Goal: Task Accomplishment & Management: Manage account settings

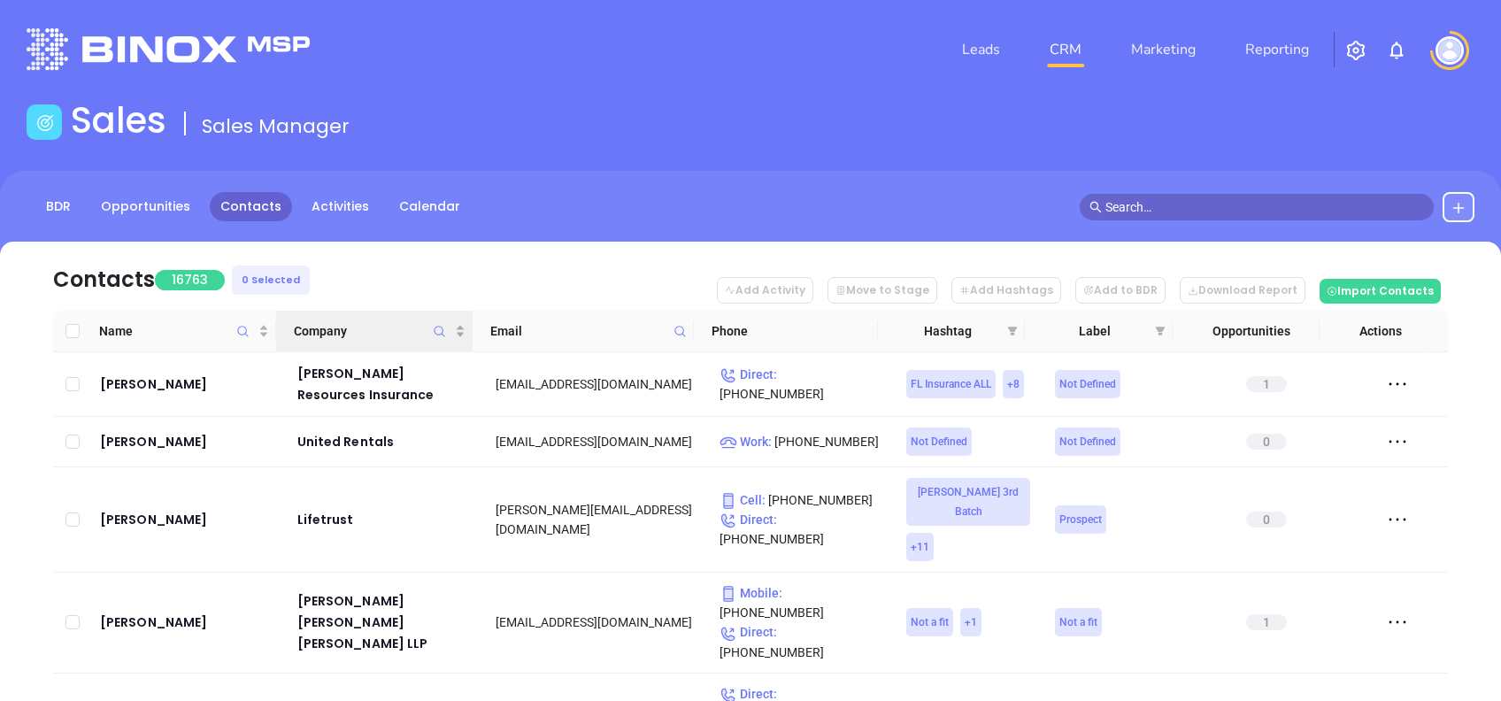
click at [436, 326] on icon "Company" at bounding box center [439, 331] width 13 height 13
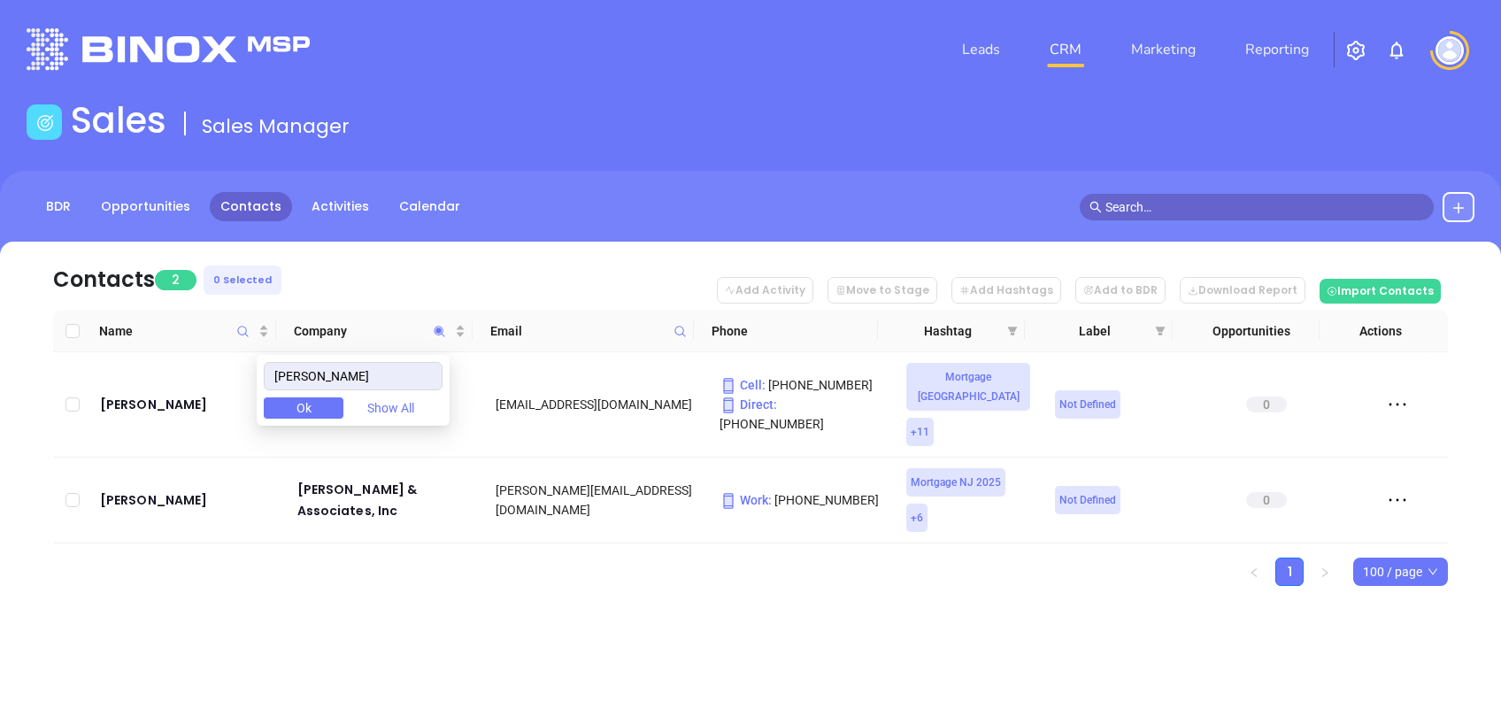
click at [350, 574] on div "Contacts 2 0 Selected Add Activity Move to Stage Add Hashtags Add to BDR Downlo…" at bounding box center [750, 445] width 1501 height 406
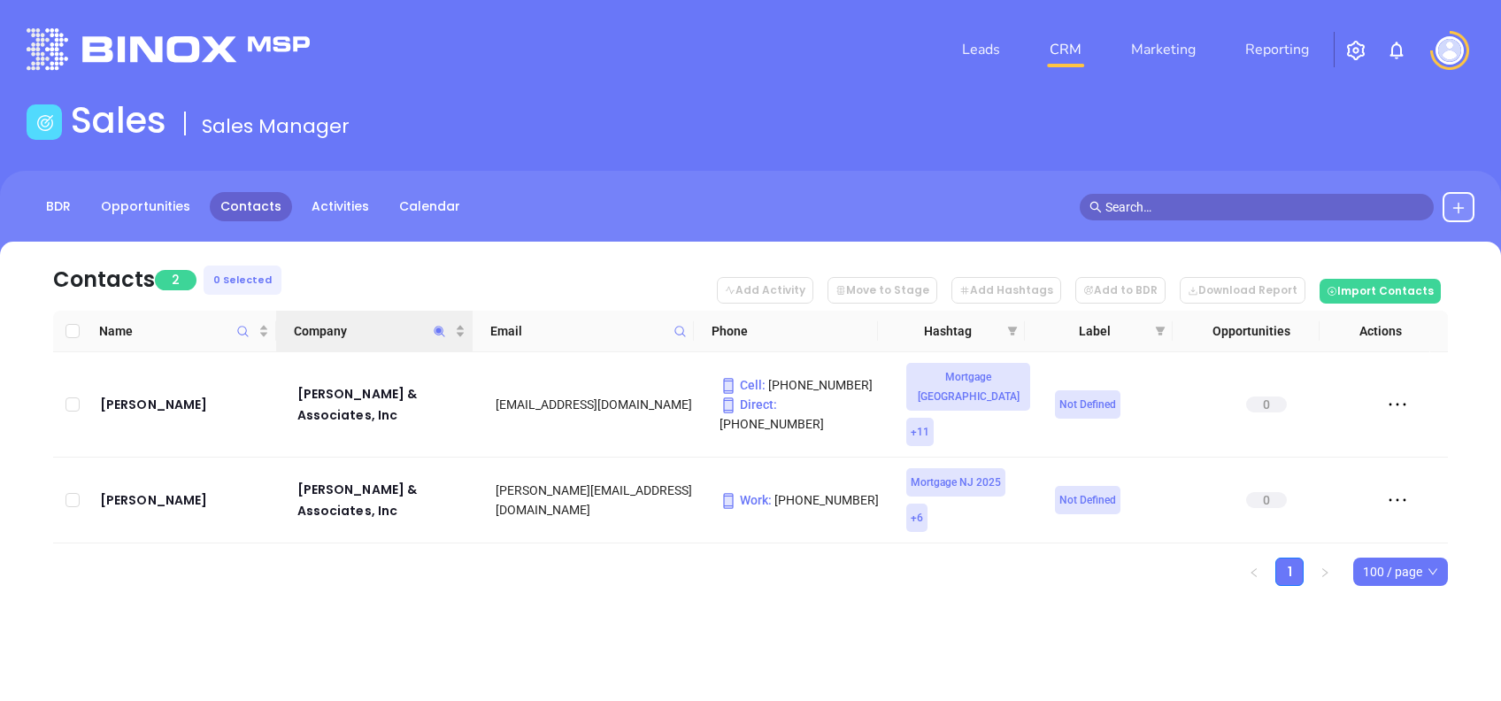
click at [438, 336] on span "Company" at bounding box center [439, 331] width 20 height 41
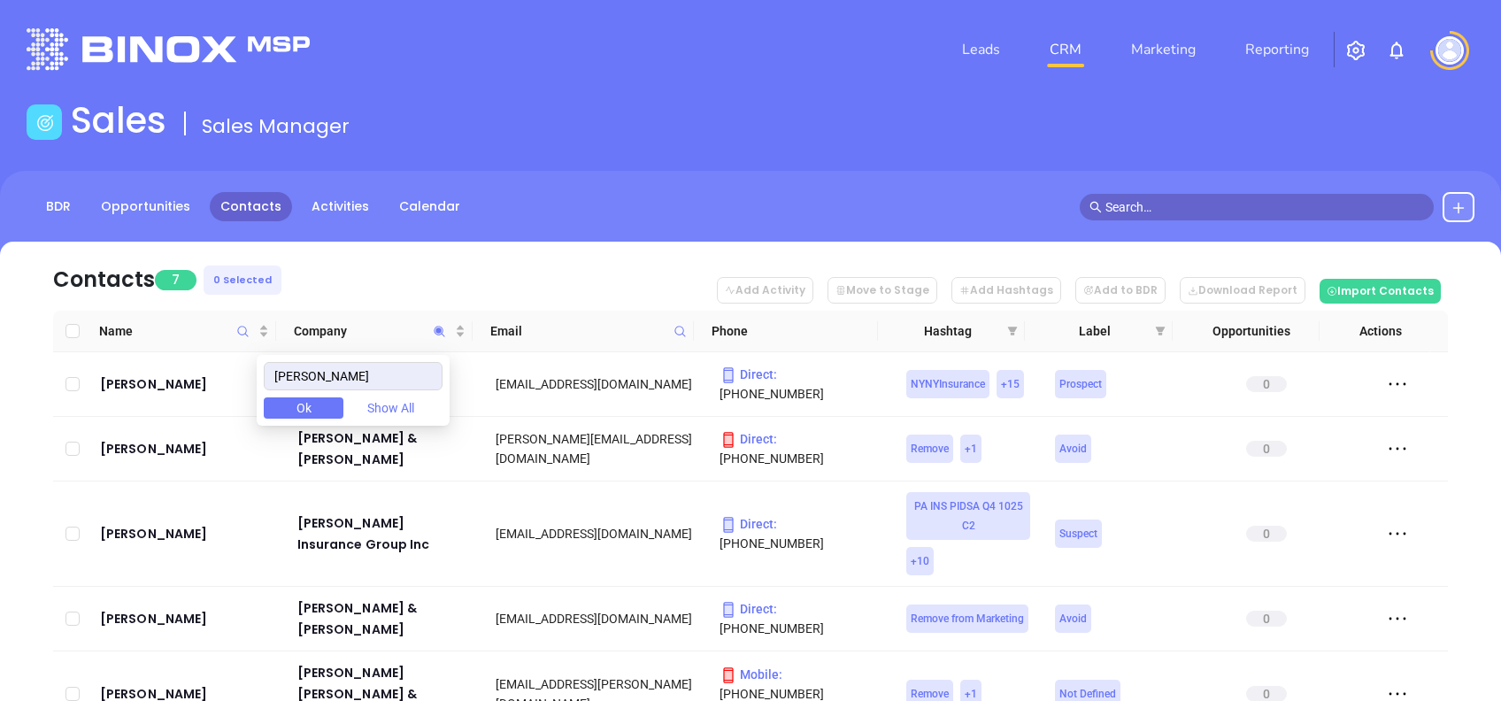
click at [397, 277] on nav "Contacts 7 0 Selected Add Activity Move to Stage Add Hashtags Add to BDR Downlo…" at bounding box center [750, 276] width 1395 height 69
click at [434, 267] on nav "Contacts 7 0 Selected Add Activity Move to Stage Add Hashtags Add to BDR Downlo…" at bounding box center [750, 276] width 1395 height 69
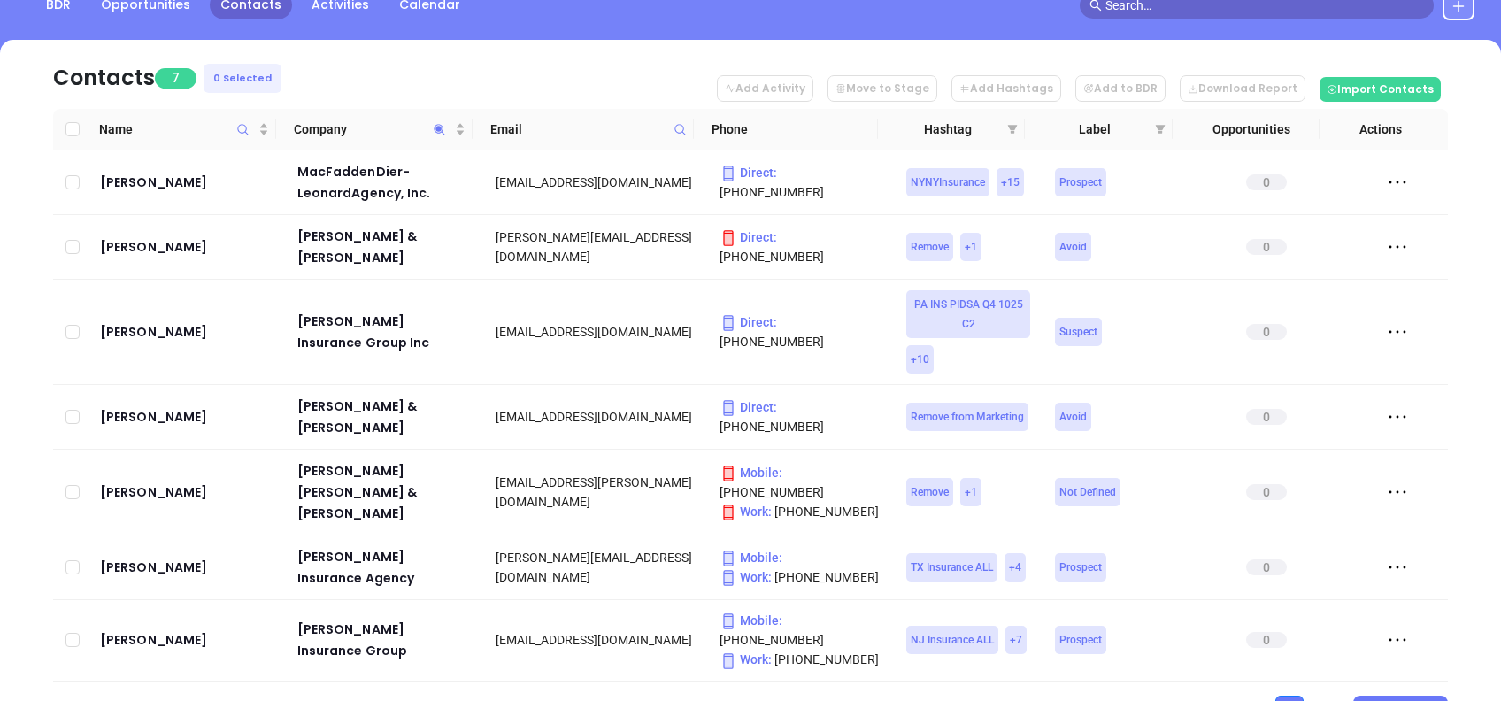
scroll to position [235, 0]
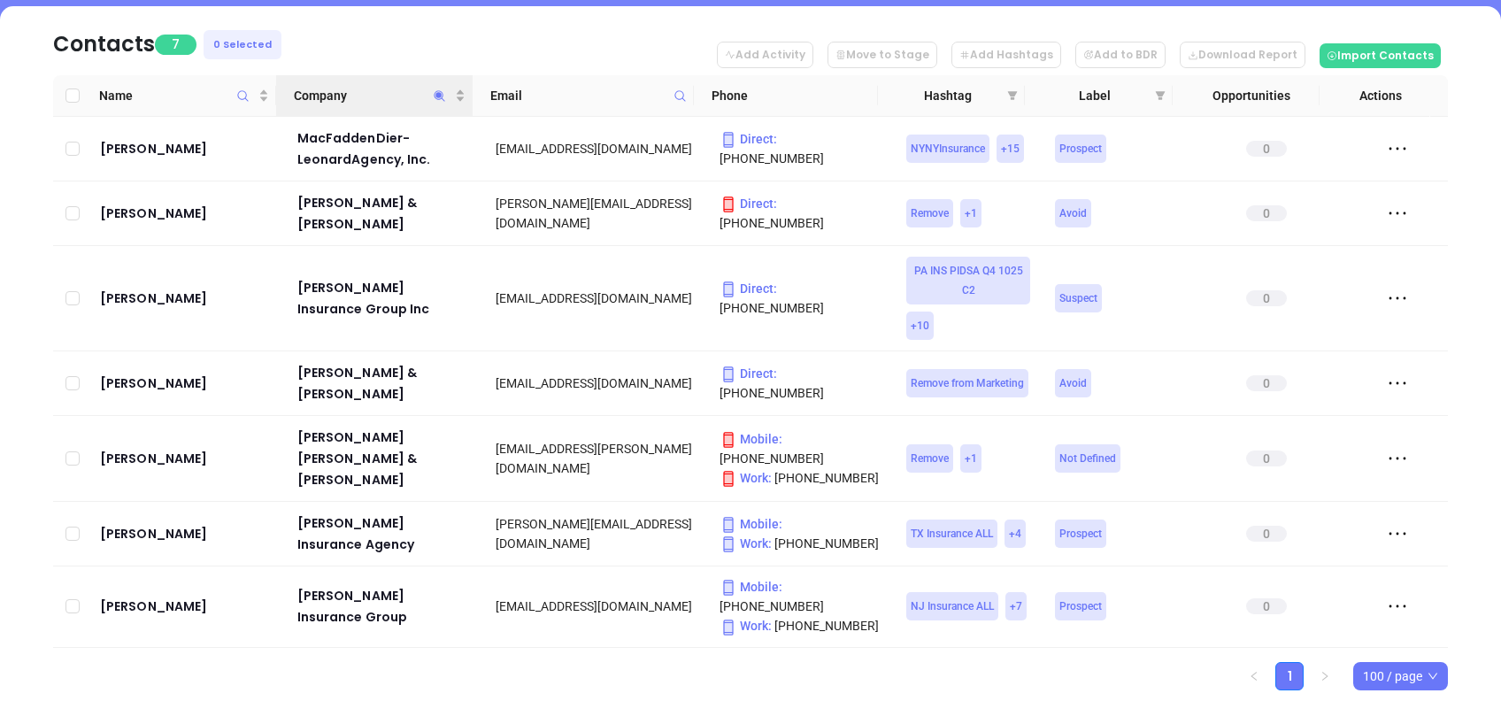
click at [443, 94] on icon "Company" at bounding box center [439, 95] width 13 height 13
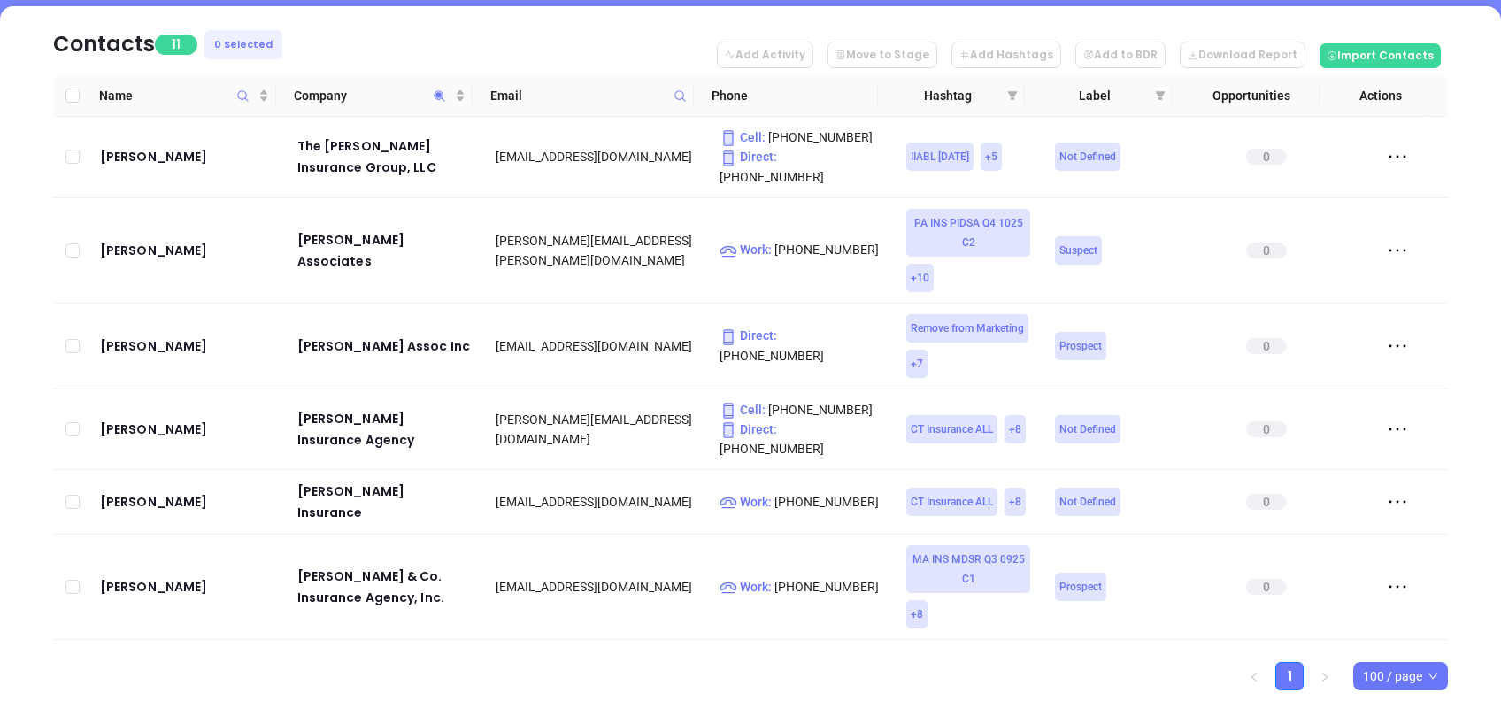
click at [542, 32] on nav "Contacts 11 0 Selected Add Activity Move to Stage Add Hashtags Add to BDR Downl…" at bounding box center [750, 40] width 1395 height 69
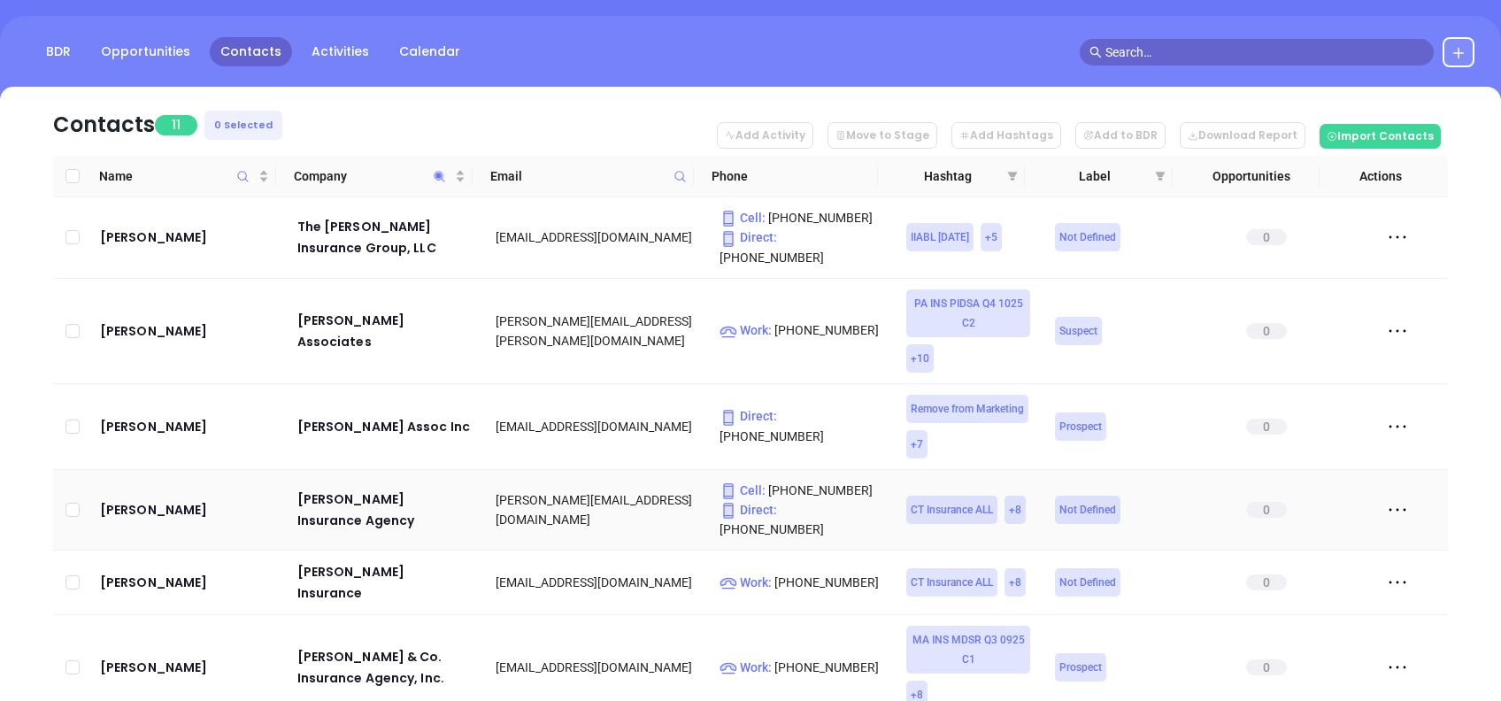
scroll to position [118, 0]
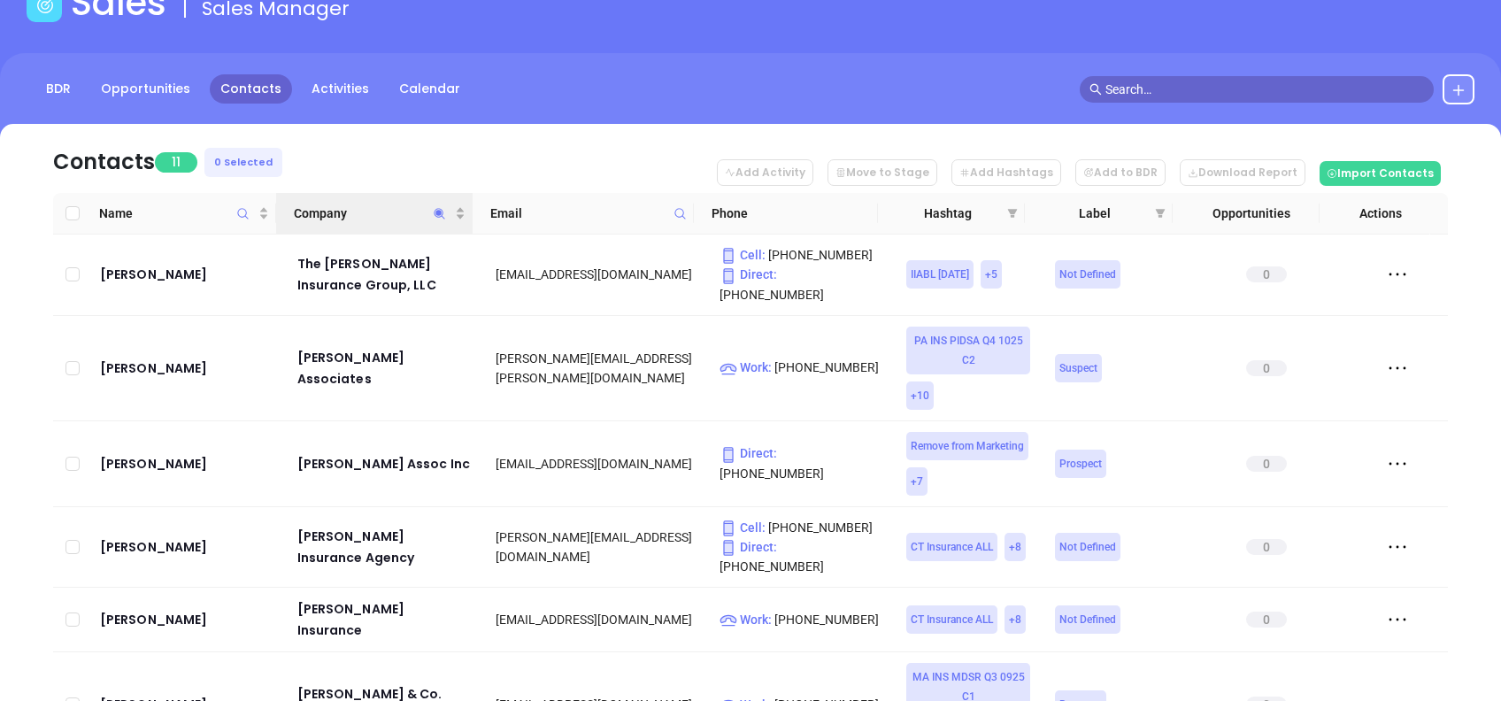
click at [436, 207] on icon "Company" at bounding box center [439, 213] width 13 height 13
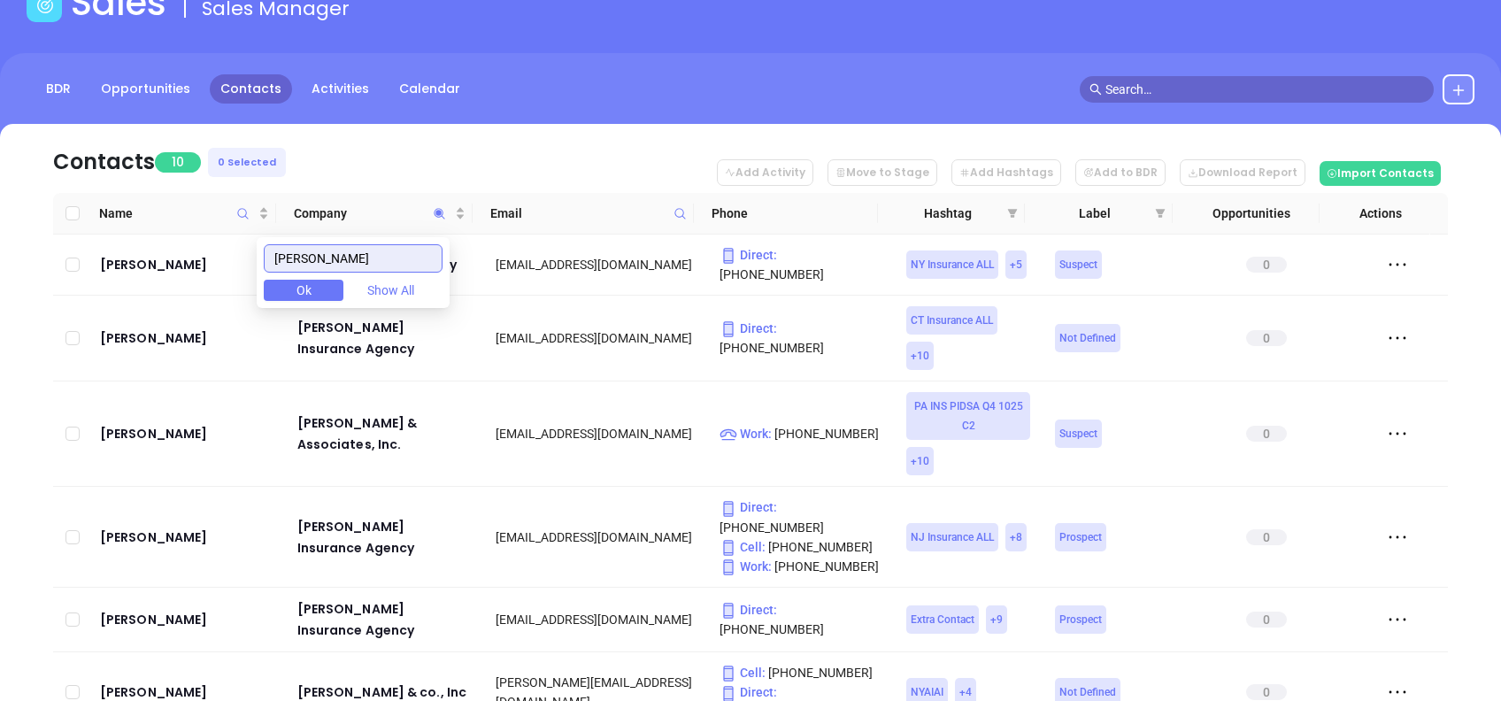
type input "mahon"
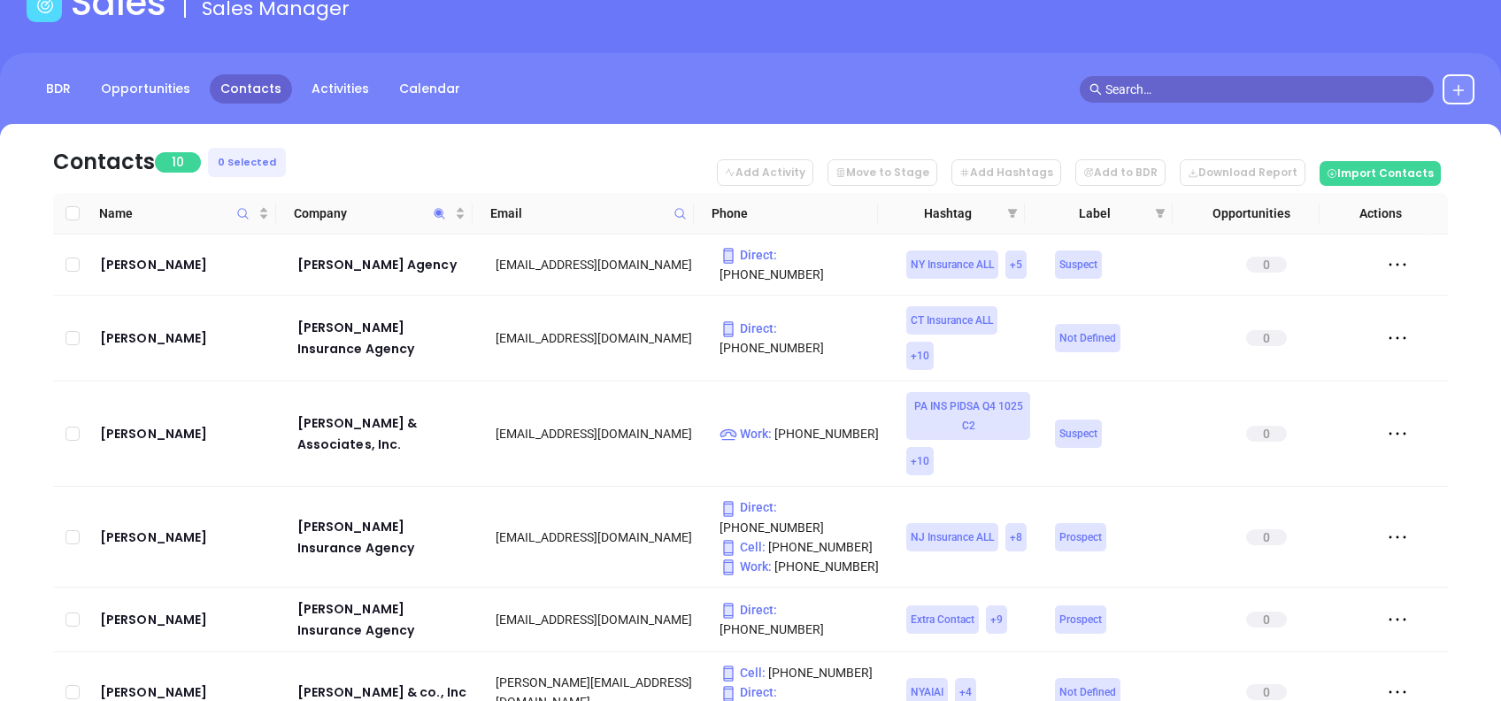
click at [405, 163] on nav "Contacts 10 0 Selected Add Activity Move to Stage Add Hashtags Add to BDR Downl…" at bounding box center [750, 158] width 1395 height 69
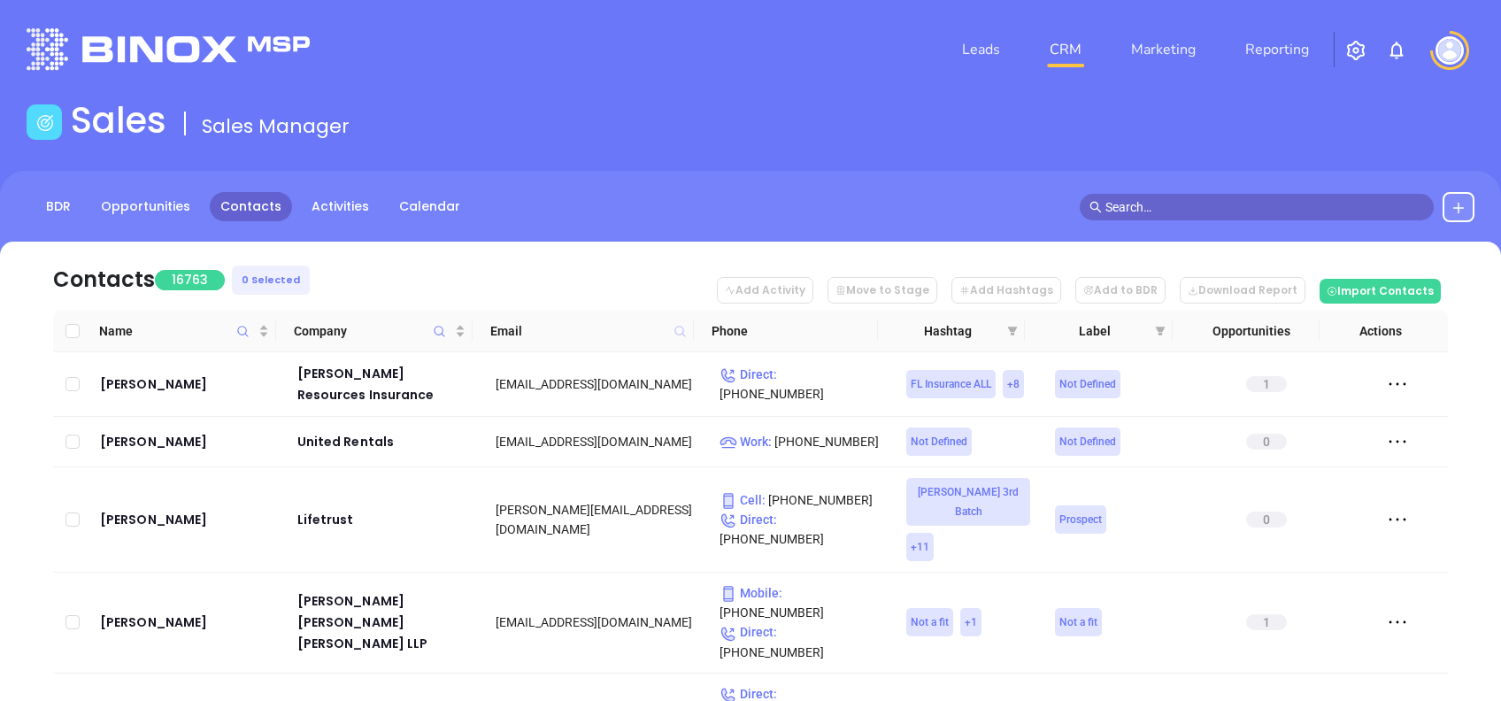
click at [678, 326] on icon at bounding box center [679, 331] width 11 height 11
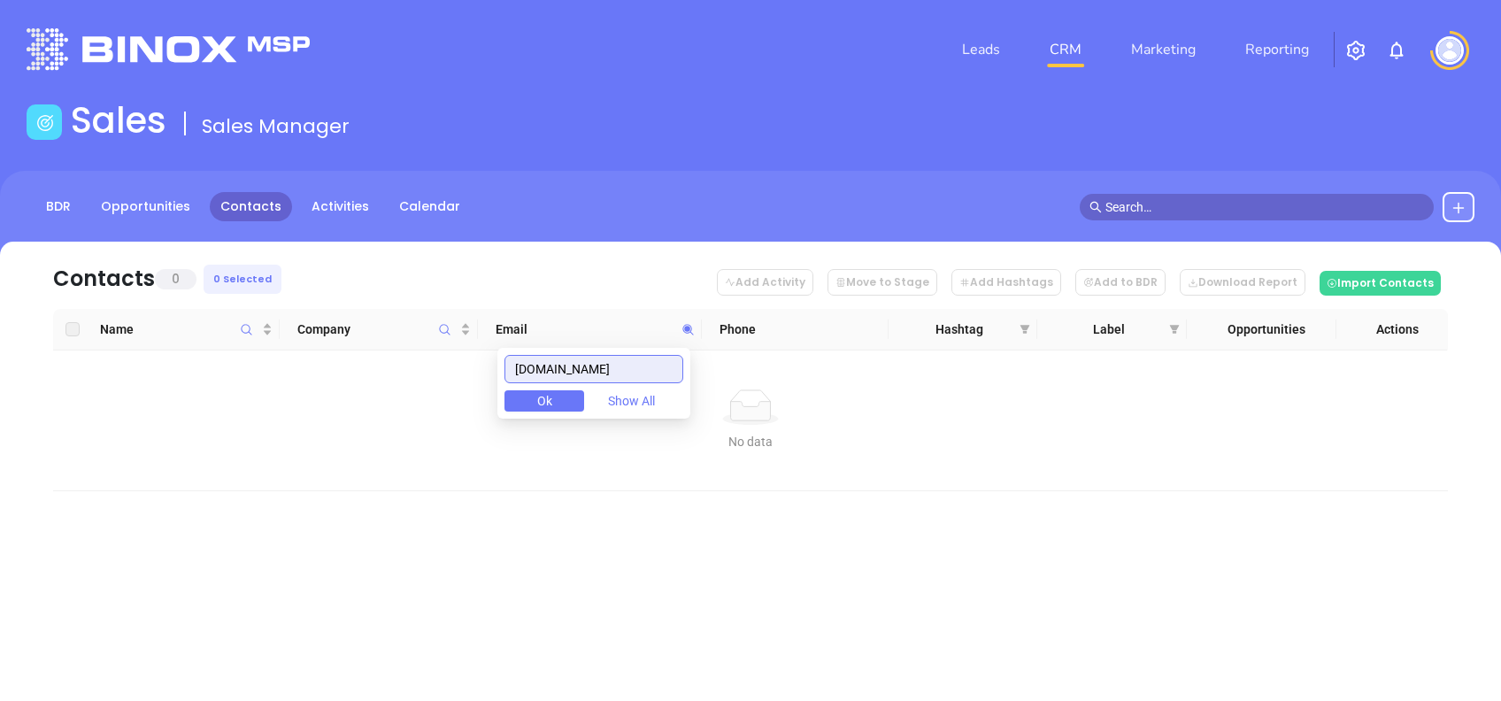
drag, startPoint x: 673, startPoint y: 361, endPoint x: 435, endPoint y: 367, distance: 238.1
click at [435, 368] on body "Leads CRM Marketing Reporting Financial Leads Leads Sales Sales Manager BDR Opp…" at bounding box center [750, 350] width 1501 height 701
paste input "leonardinsurance.net"
drag, startPoint x: 652, startPoint y: 358, endPoint x: 406, endPoint y: 341, distance: 246.6
click at [406, 341] on body "Leads CRM Marketing Reporting Financial Leads Leads Sales Sales Manager BDR Opp…" at bounding box center [750, 350] width 1501 height 701
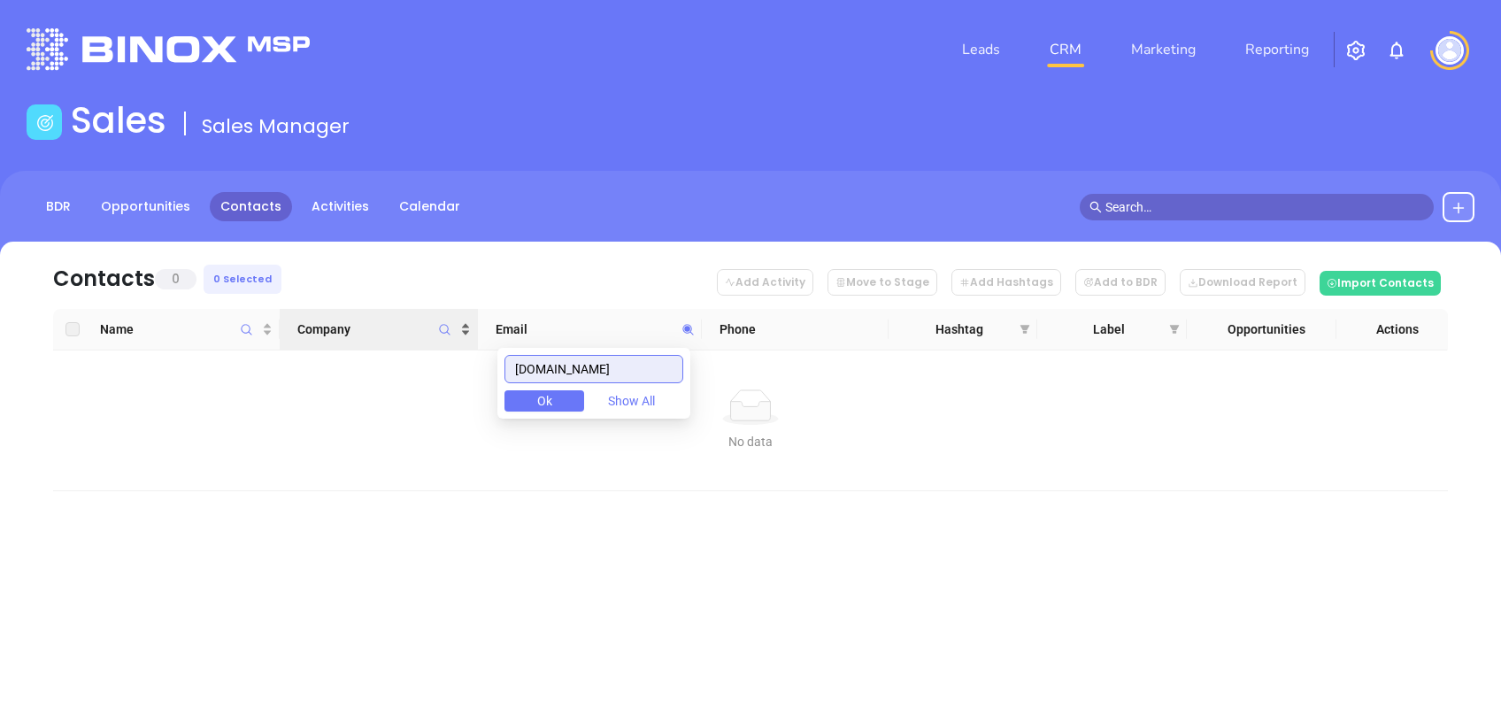
paste input "hartmangroup1.com"
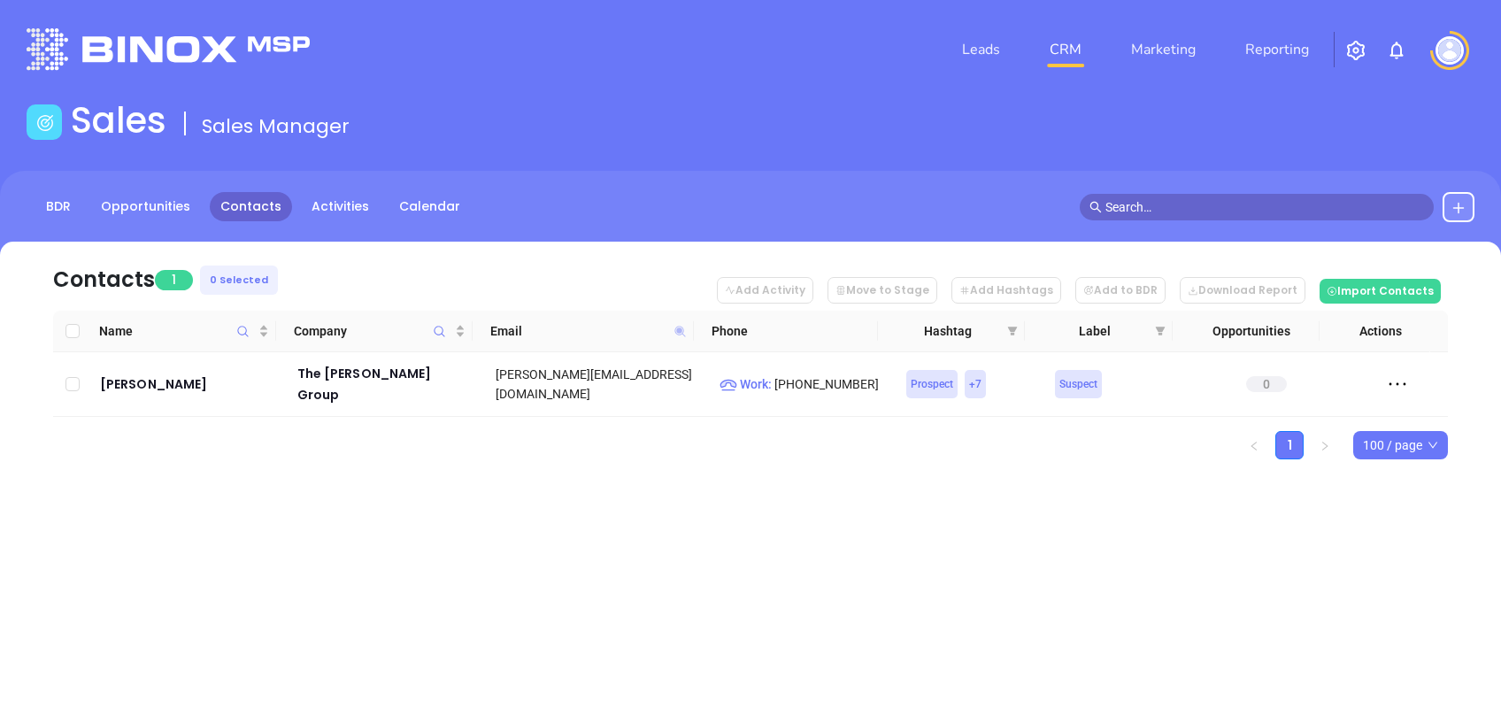
click at [679, 329] on icon at bounding box center [679, 331] width 11 height 11
paste input "ohlinsurance"
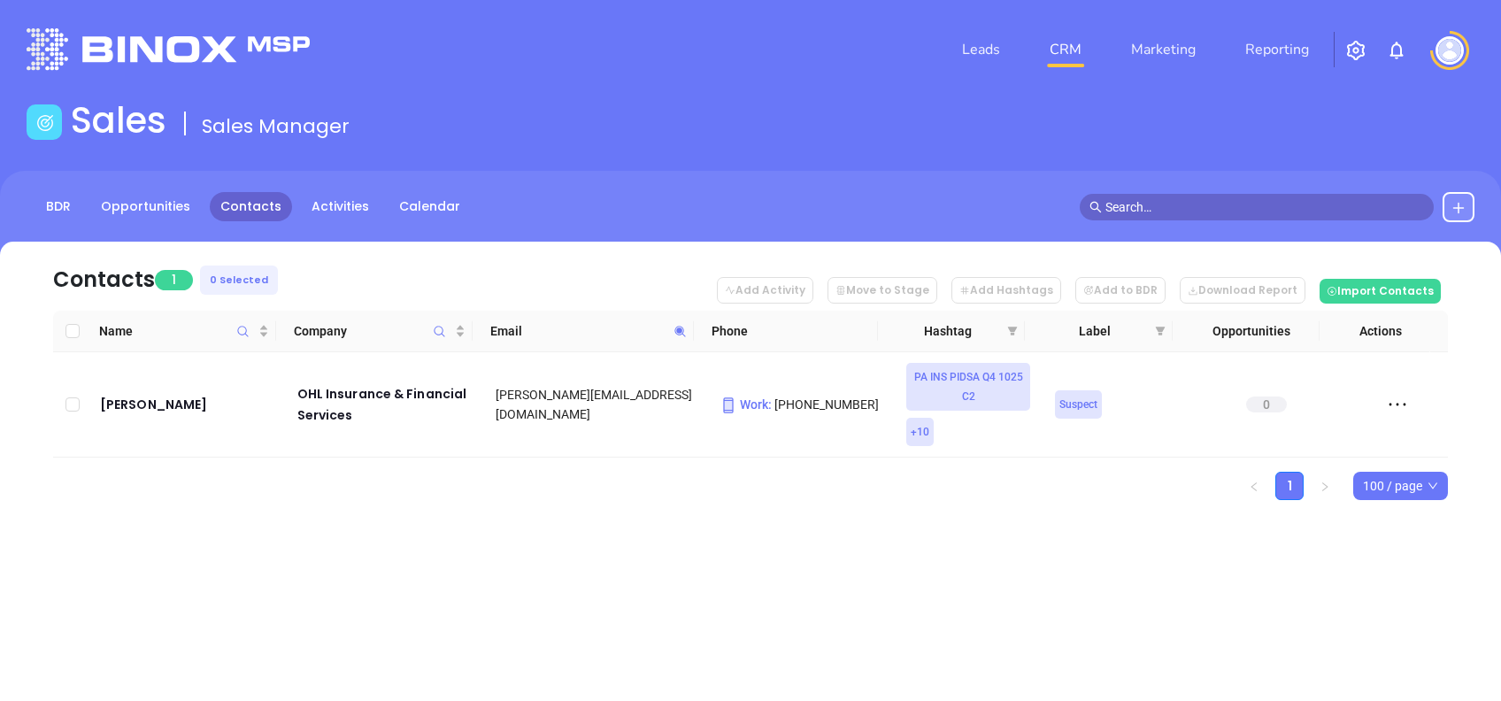
click at [681, 321] on span at bounding box center [680, 331] width 20 height 27
paste input "connorinsurancegroup"
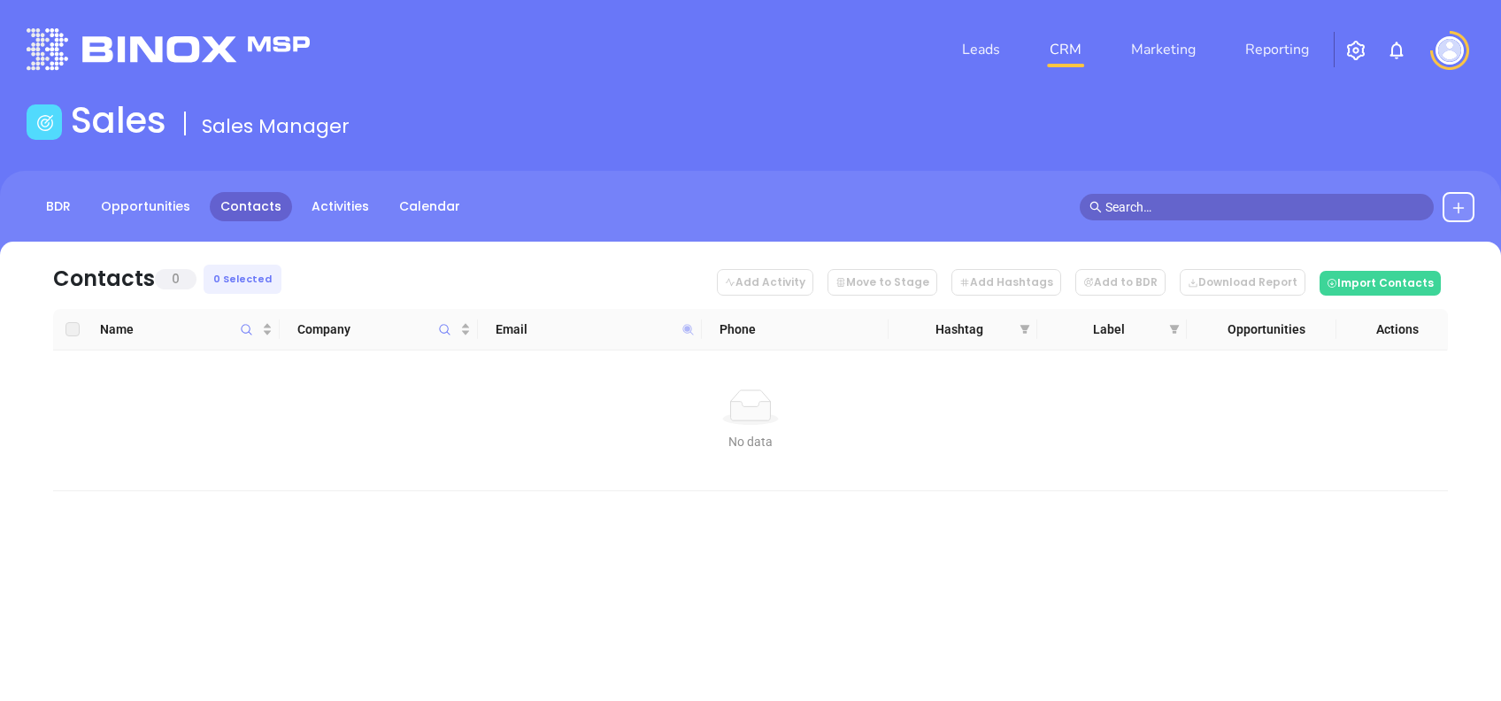
click at [688, 330] on icon at bounding box center [688, 329] width 11 height 11
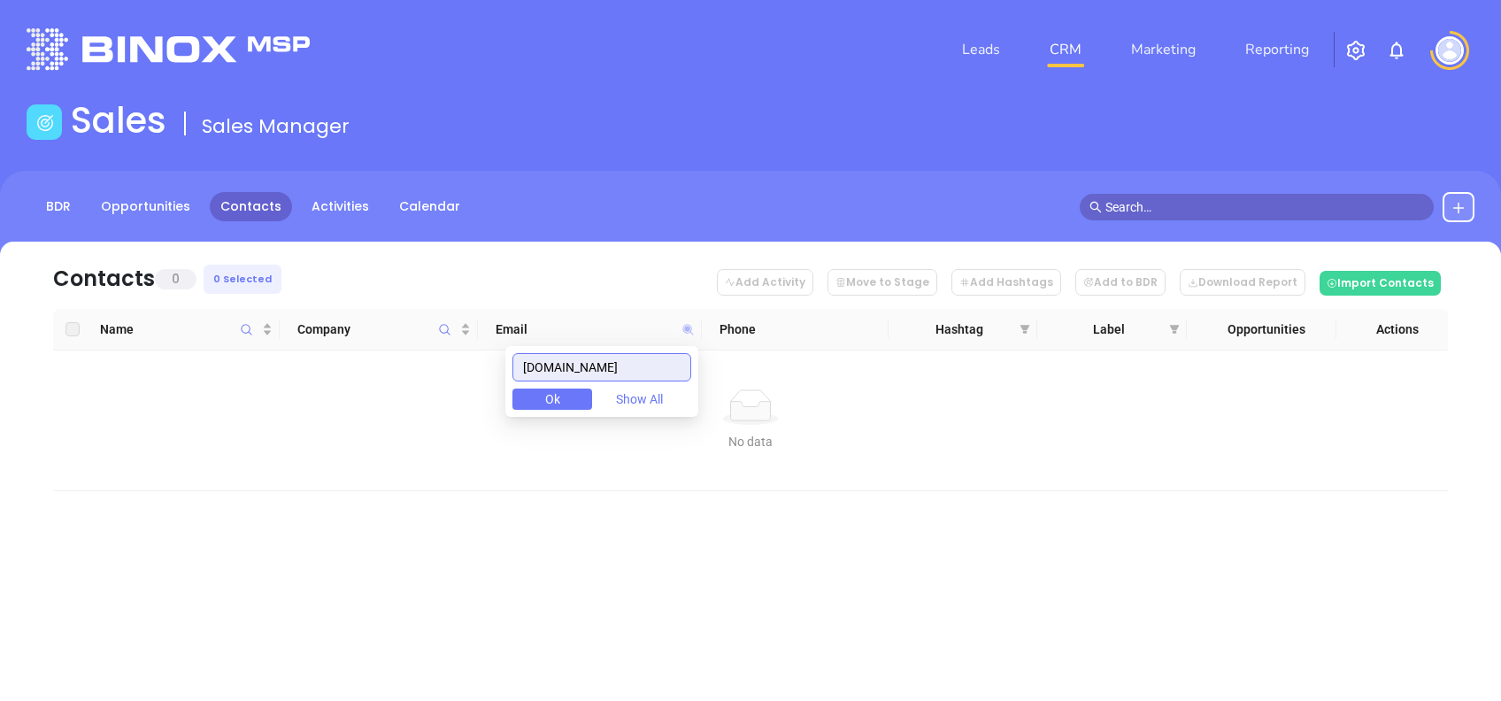
paste input "mcmahonkenneth.net"
drag, startPoint x: 677, startPoint y: 364, endPoint x: 311, endPoint y: 368, distance: 366.4
click at [327, 375] on body "Leads CRM Marketing Reporting Financial Leads Leads Sales Sales Manager BDR Opp…" at bounding box center [750, 350] width 1501 height 701
paste input "ontgomeryinsurance.com"
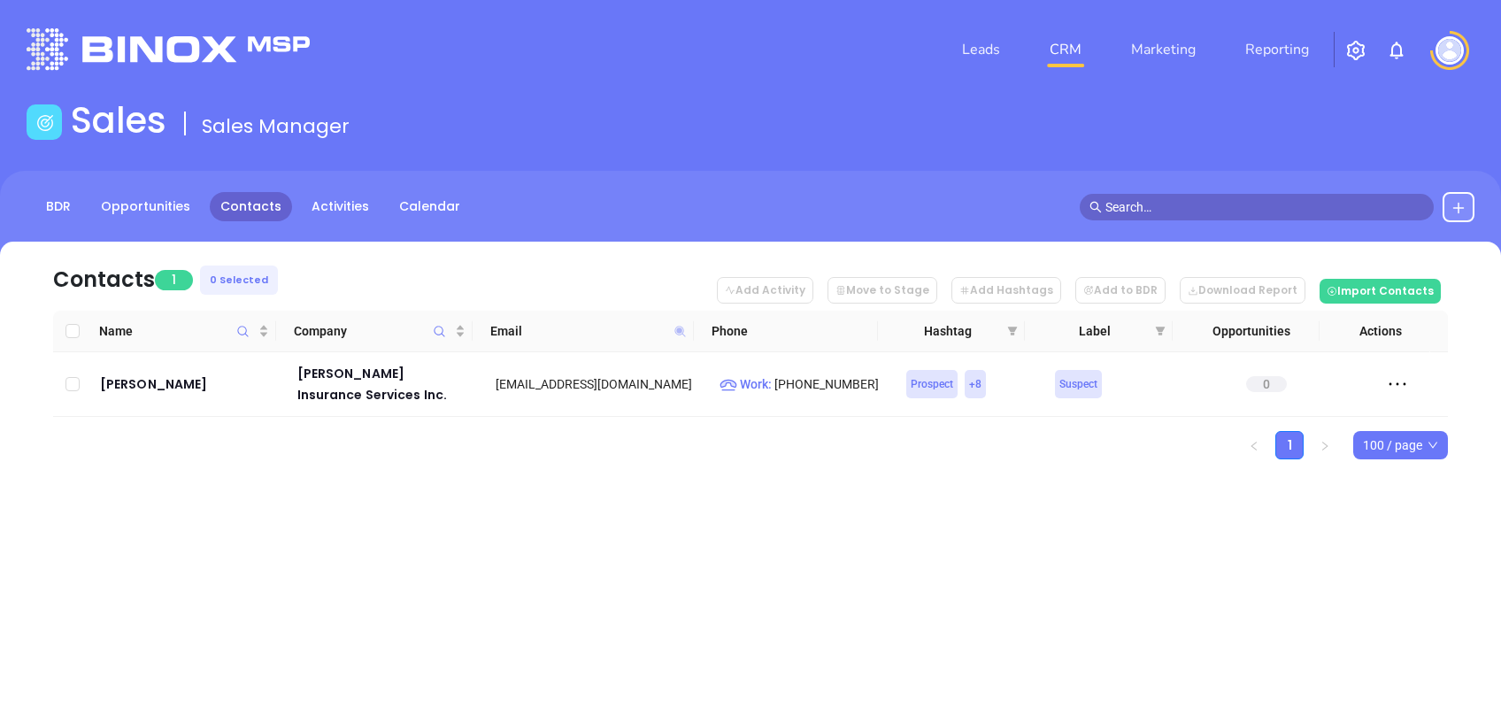
click at [683, 329] on icon at bounding box center [679, 331] width 13 height 13
paste input "ironbridgeagency"
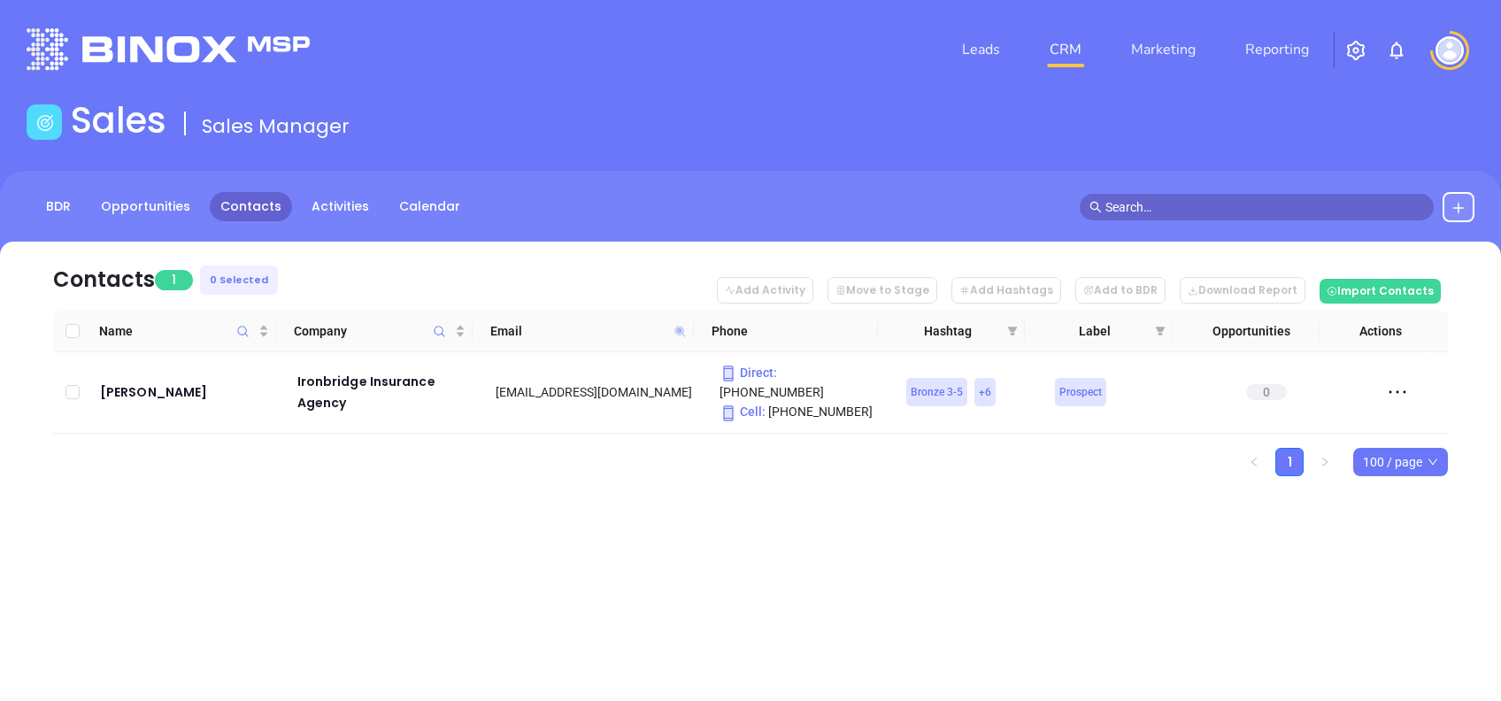
click at [679, 332] on icon at bounding box center [679, 331] width 11 height 11
paste input "vencerins"
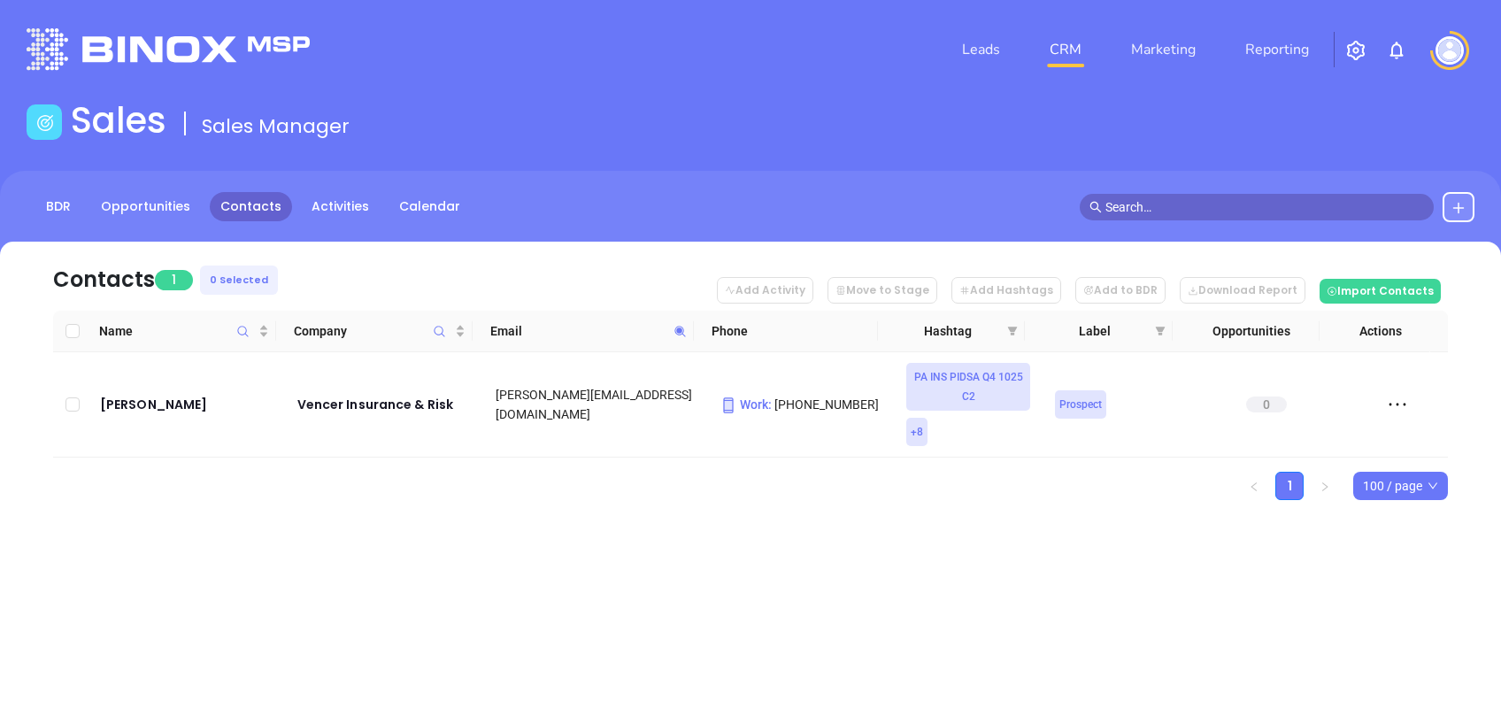
click at [684, 326] on icon at bounding box center [679, 331] width 13 height 13
paste input "dcisi"
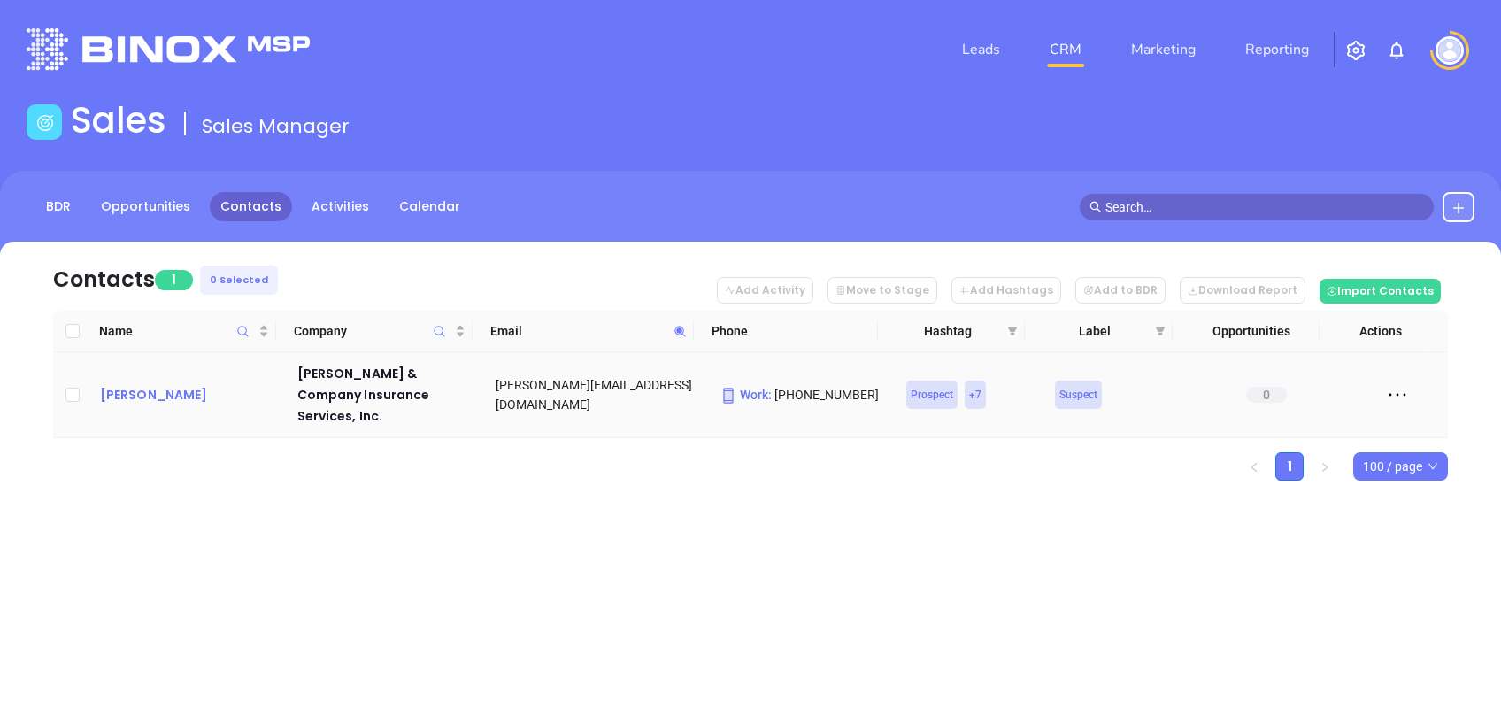
drag, startPoint x: 171, startPoint y: 395, endPoint x: 151, endPoint y: 382, distance: 23.1
click at [682, 325] on icon at bounding box center [679, 331] width 13 height 13
paste input "ginsgroup"
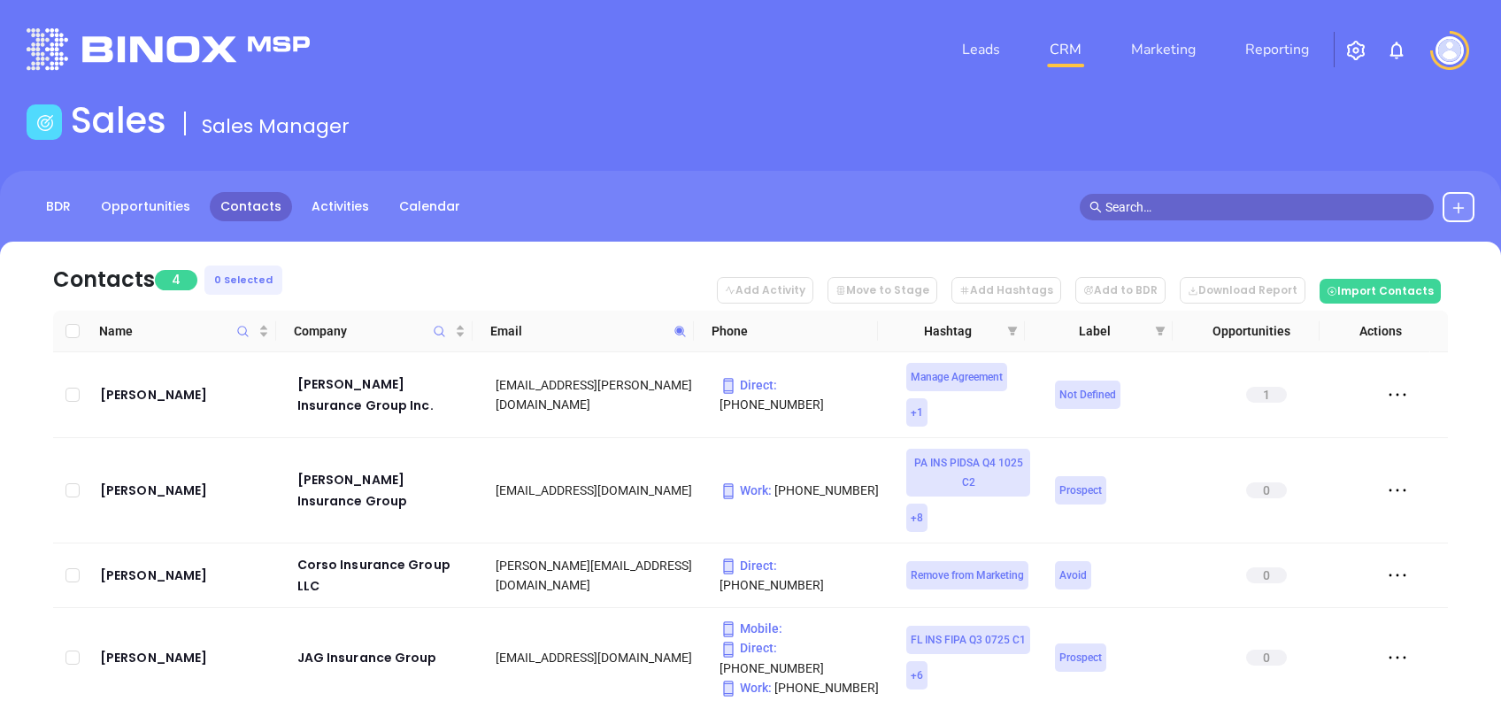
click at [396, 263] on nav "Contacts 4 0 Selected Add Activity Move to Stage Add Hashtags Add to BDR Downlo…" at bounding box center [750, 276] width 1395 height 69
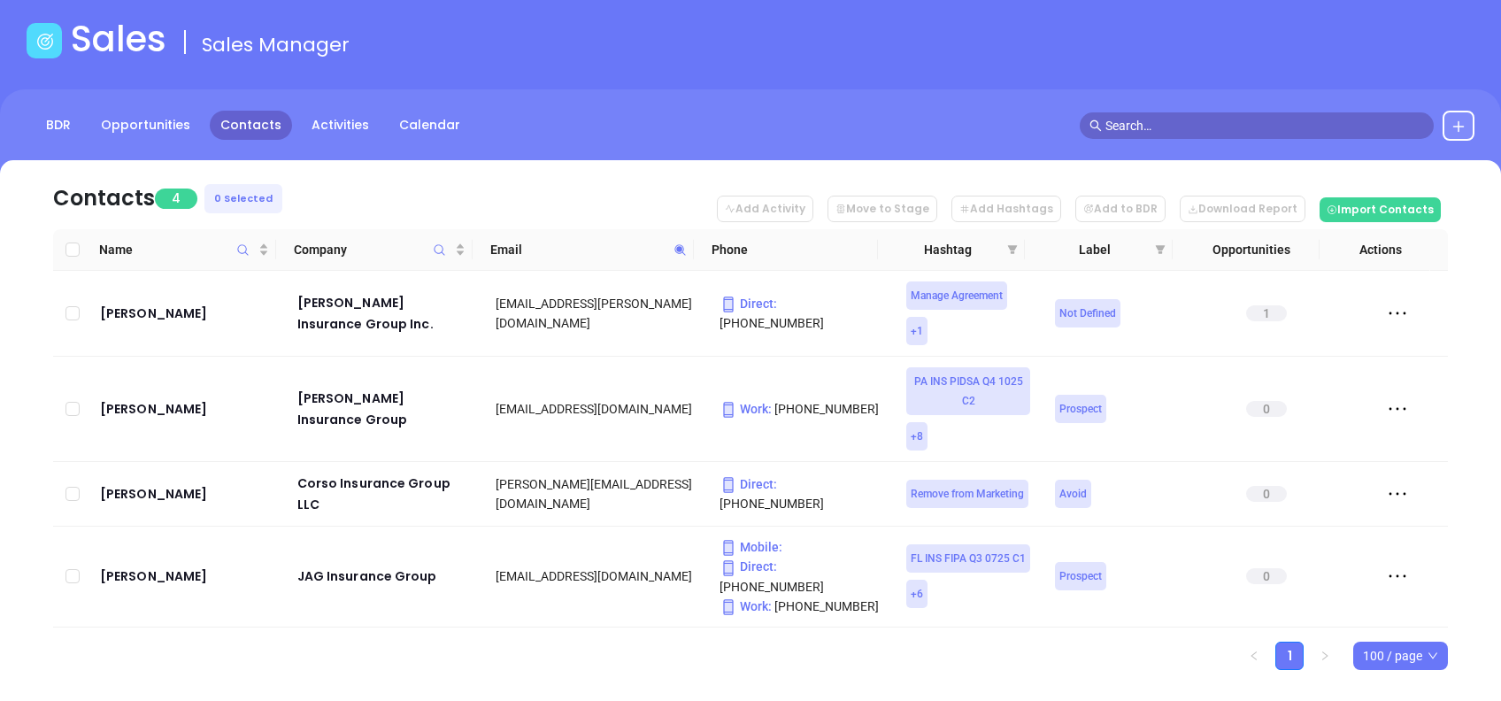
scroll to position [118, 0]
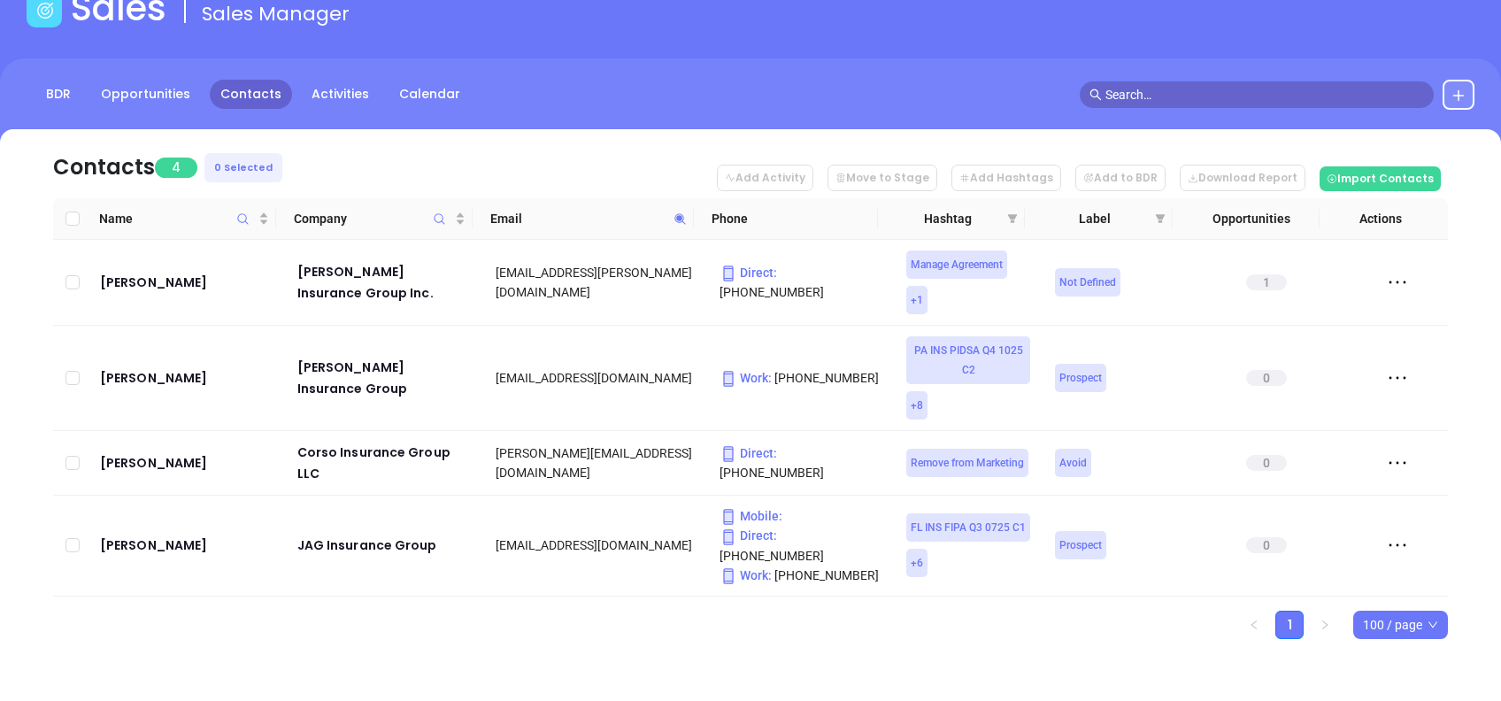
click at [673, 205] on span at bounding box center [680, 218] width 20 height 27
paste input "ecbm"
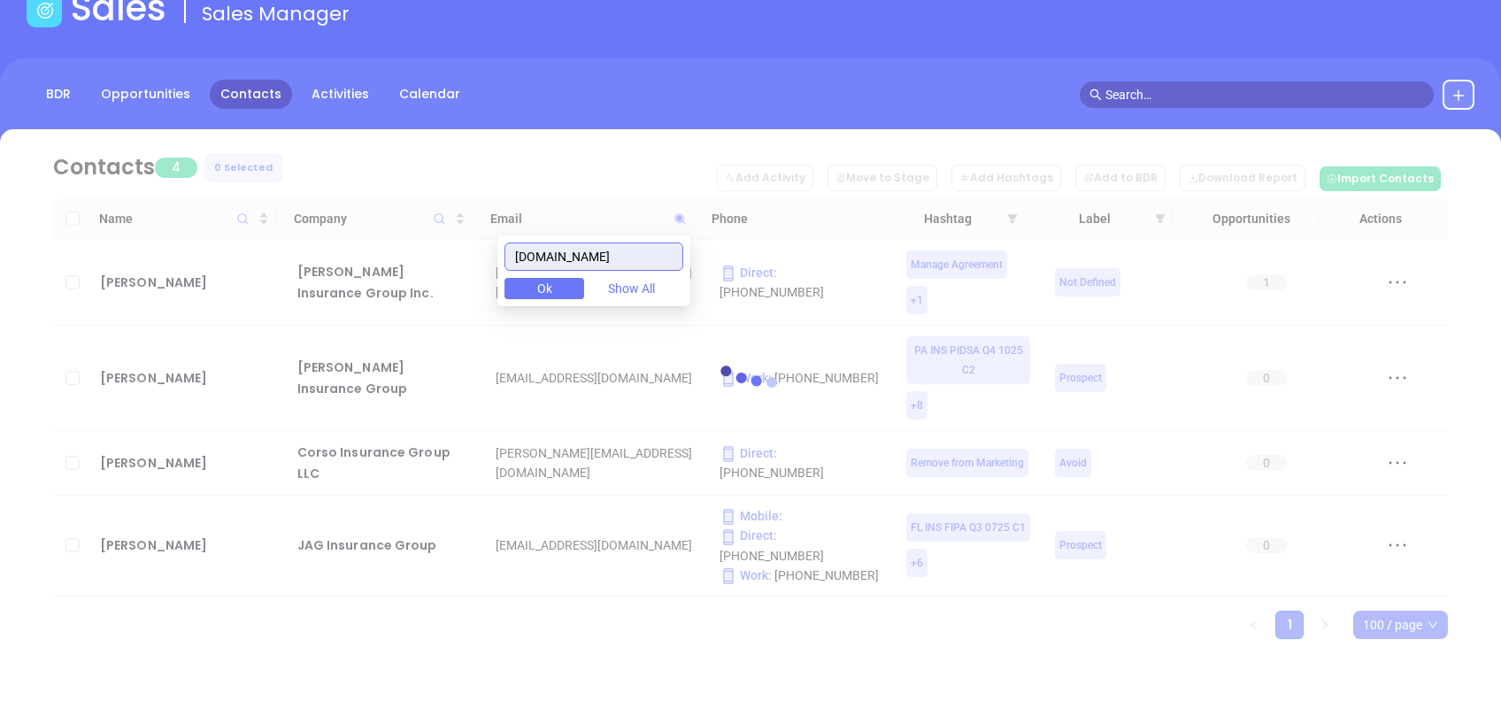
scroll to position [0, 0]
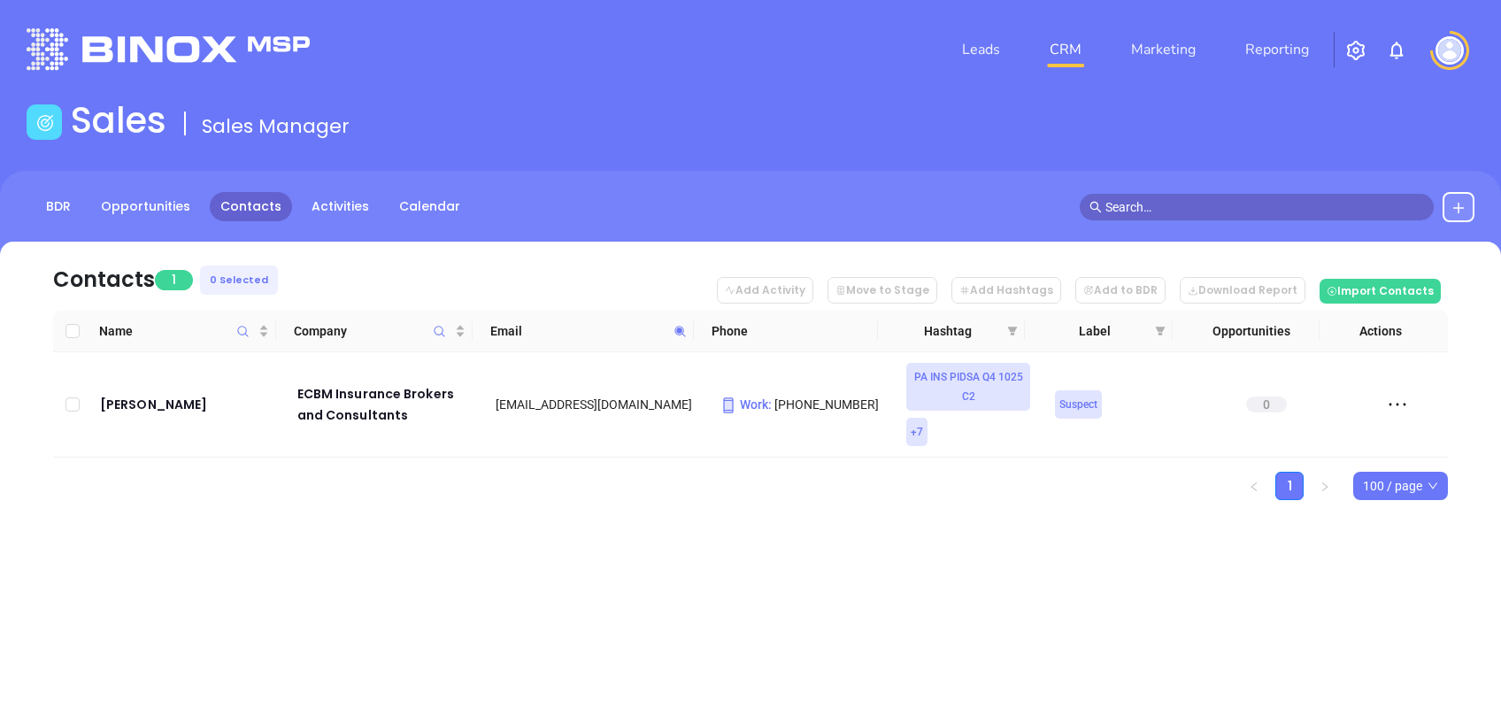
click at [680, 325] on icon at bounding box center [679, 331] width 13 height 13
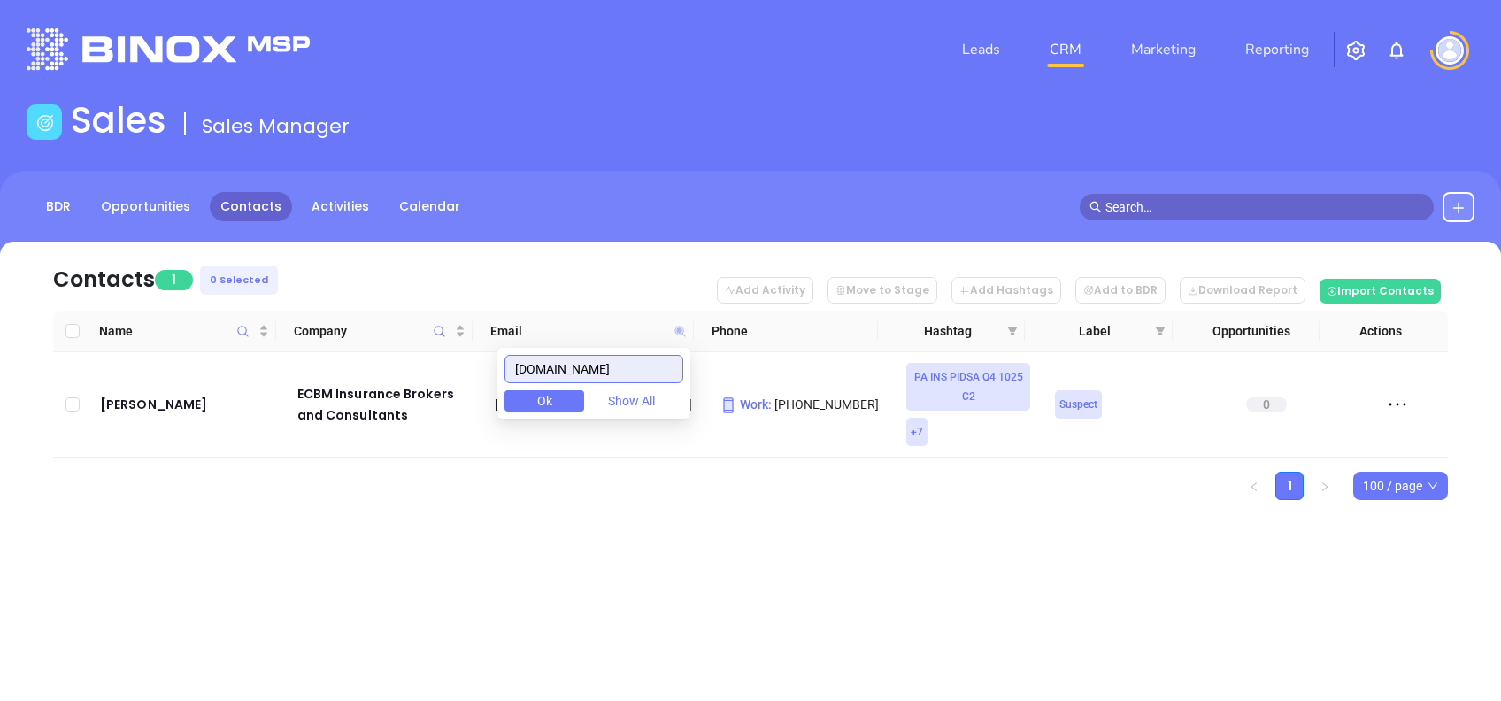
paste input "alanandersoninsurance"
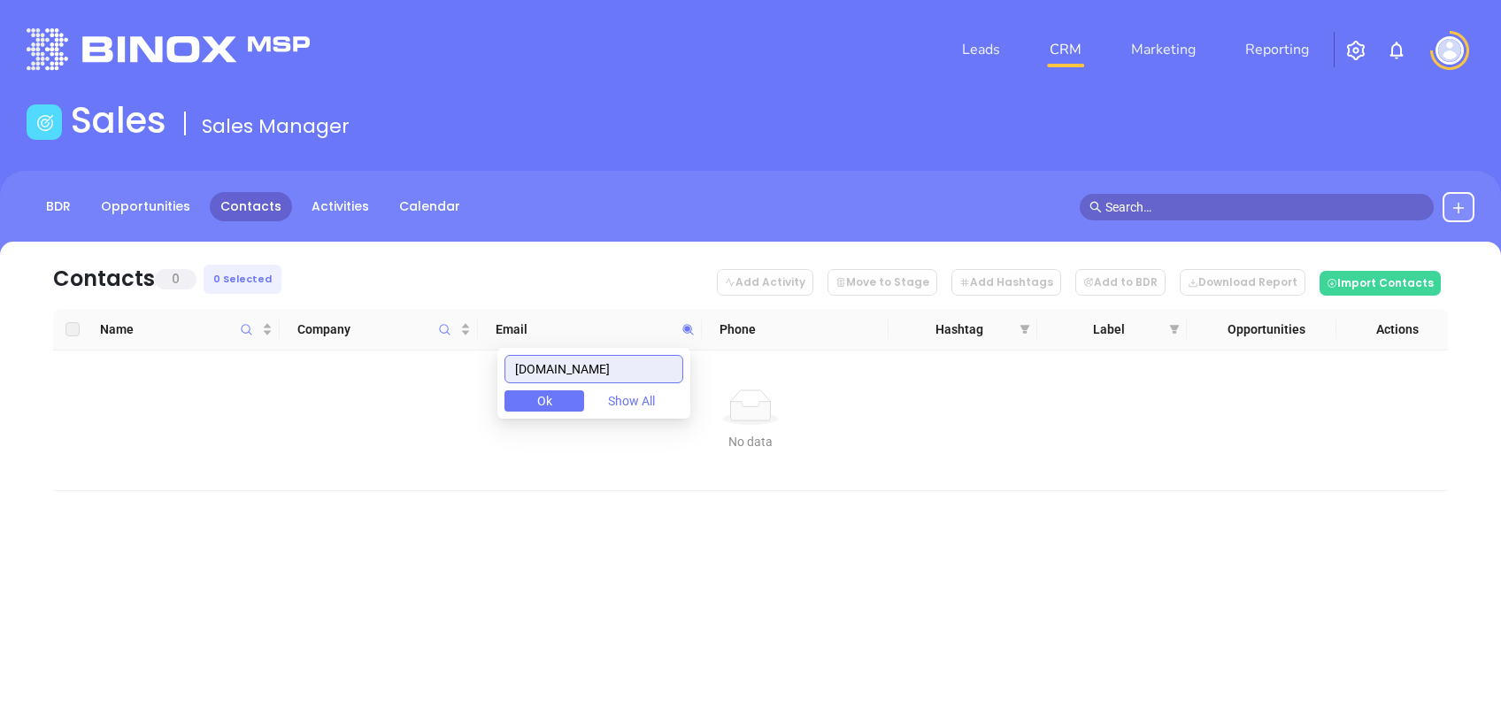
click at [663, 373] on input "alanandersoninsurance.com" at bounding box center [593, 369] width 179 height 28
click at [663, 372] on input "alanandersoninsurance.com" at bounding box center [593, 369] width 179 height 28
paste input "coupagency"
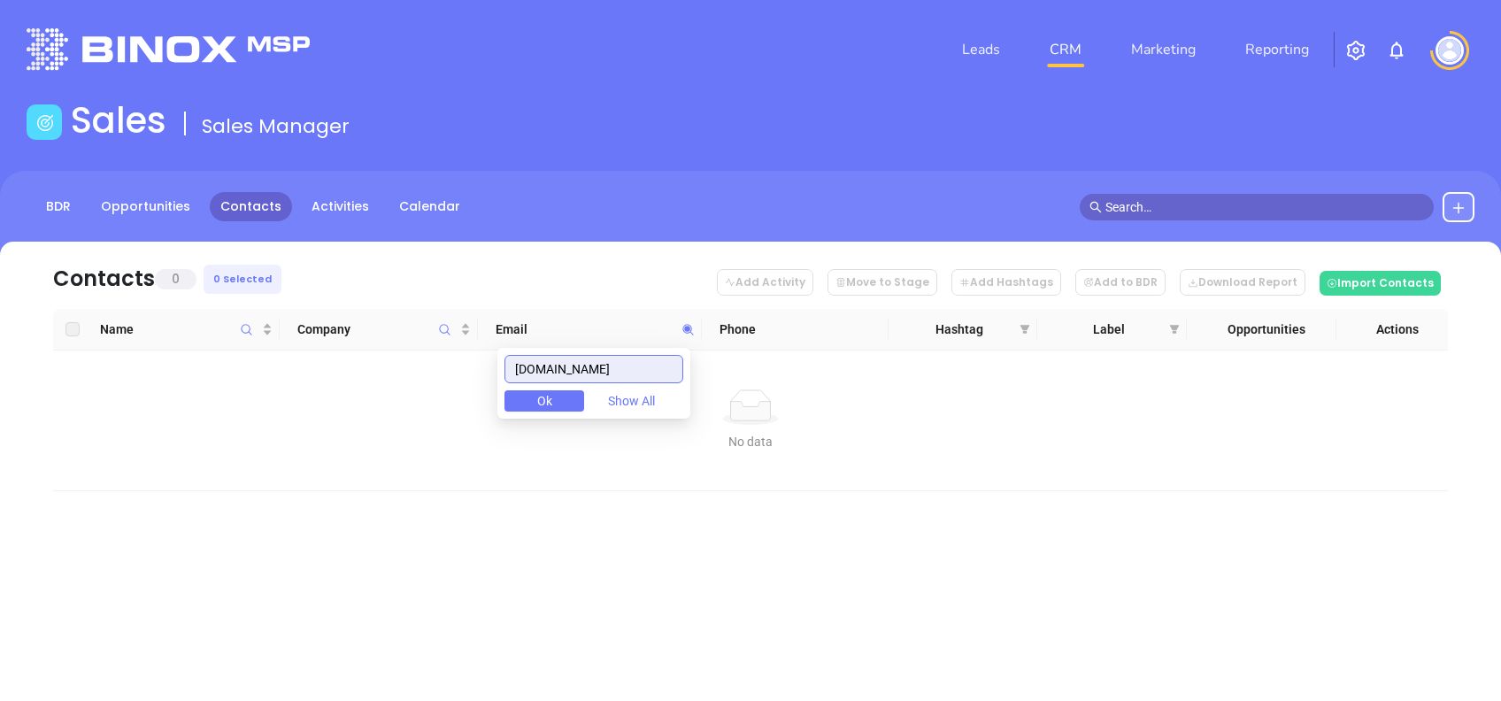
scroll to position [0, 0]
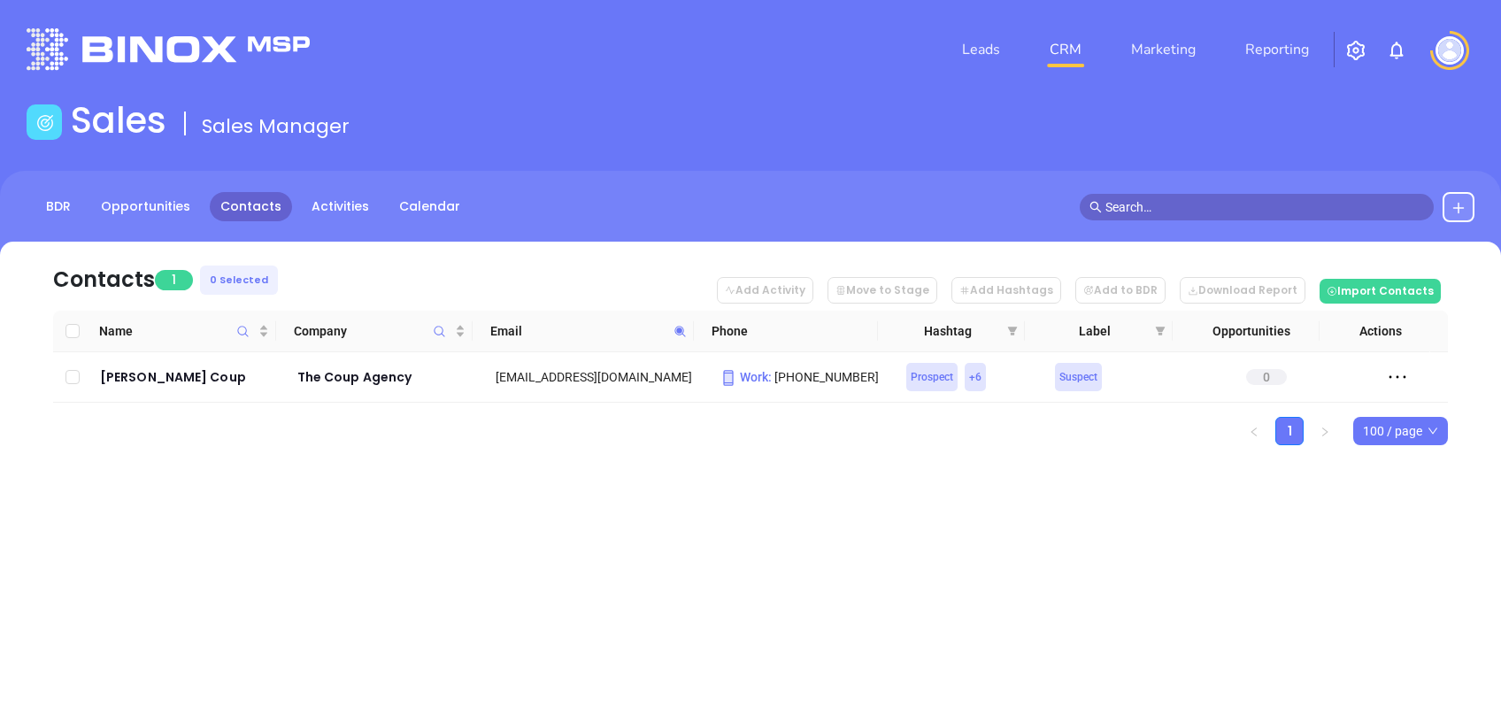
click at [683, 323] on span at bounding box center [680, 331] width 20 height 27
paste input "drivepa.net"
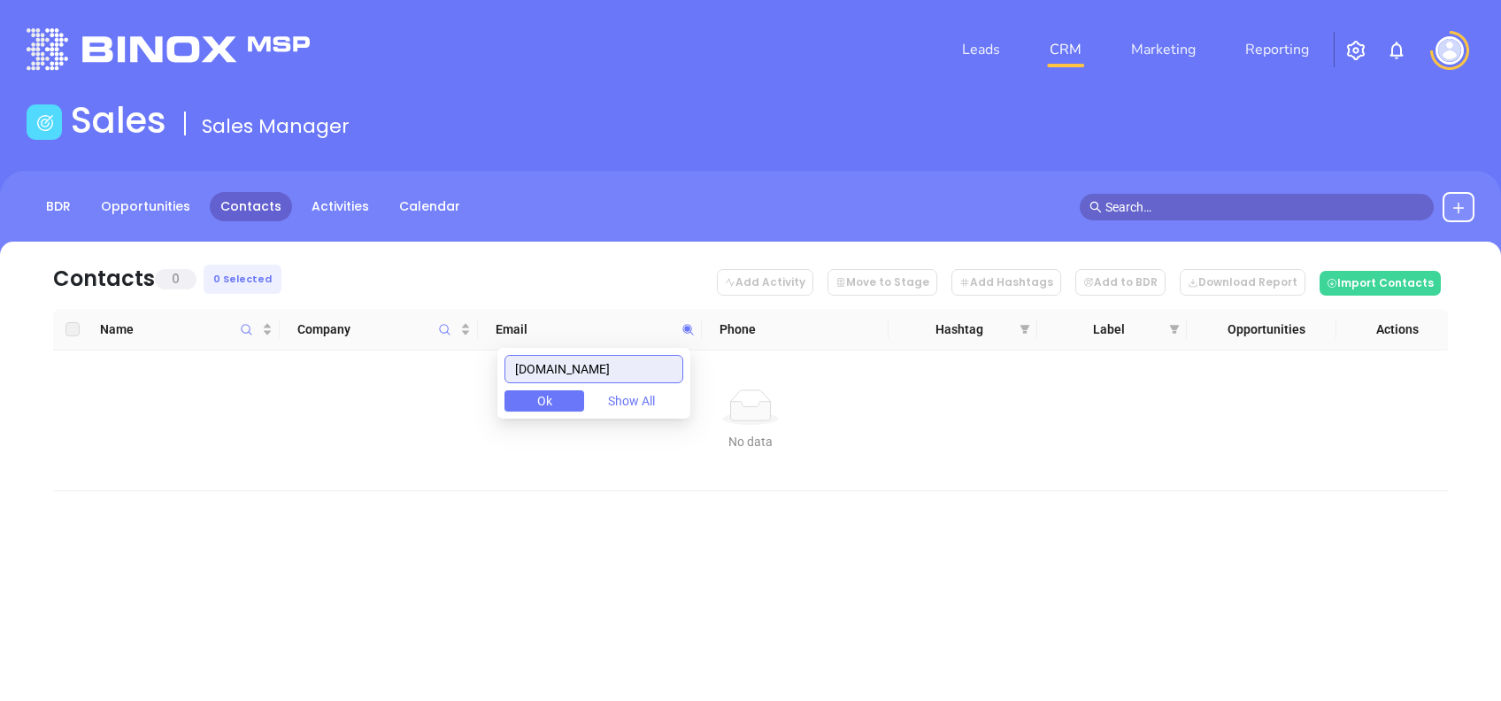
drag, startPoint x: 595, startPoint y: 361, endPoint x: 196, endPoint y: 373, distance: 399.3
click at [204, 373] on body "Leads CRM Marketing Reporting Financial Leads Leads Sales Sales Manager BDR Opp…" at bounding box center [750, 350] width 1501 height 701
paste input "nolfiagency.com"
drag, startPoint x: 631, startPoint y: 373, endPoint x: 457, endPoint y: 361, distance: 174.7
click at [466, 367] on body "Leads CRM Marketing Reporting Financial Leads Leads Sales Sales Manager BDR Opp…" at bounding box center [750, 350] width 1501 height 701
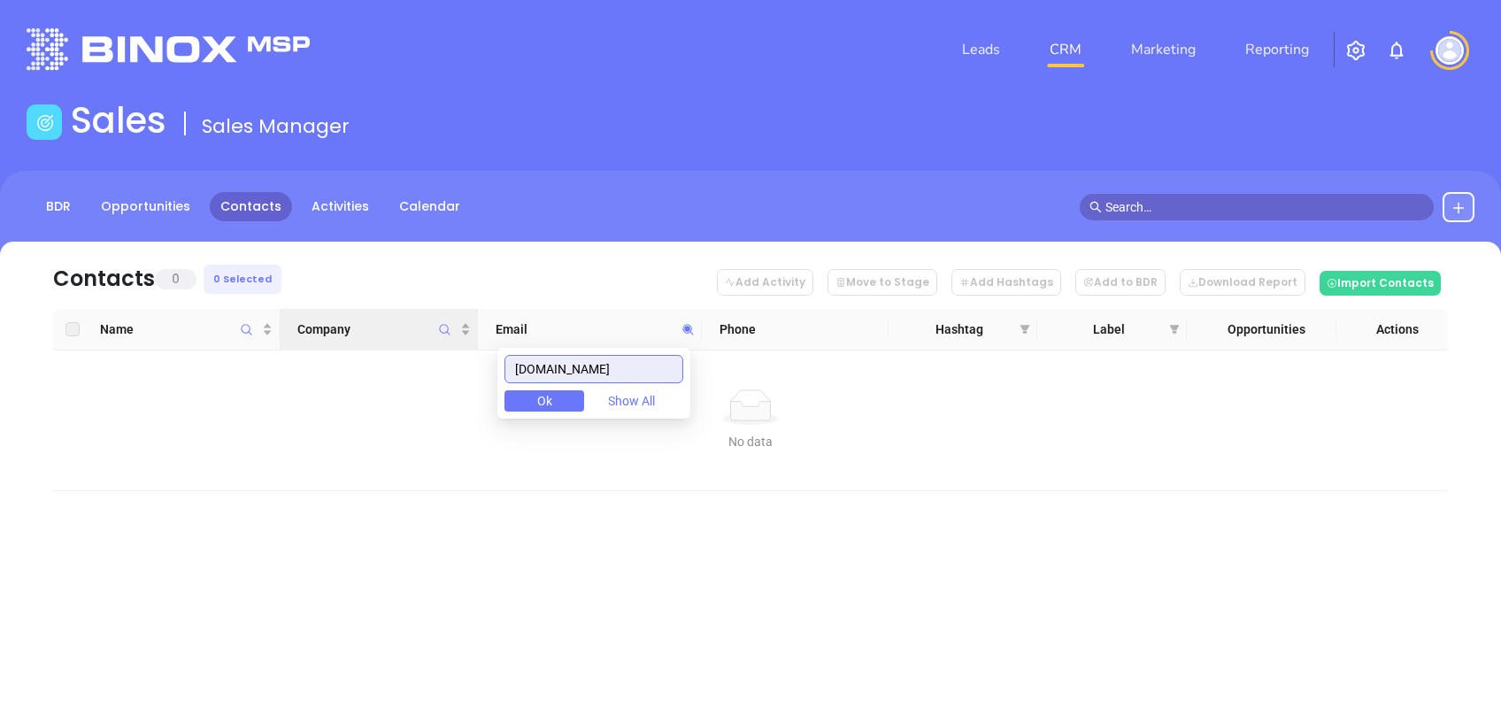
paste input "ecbm"
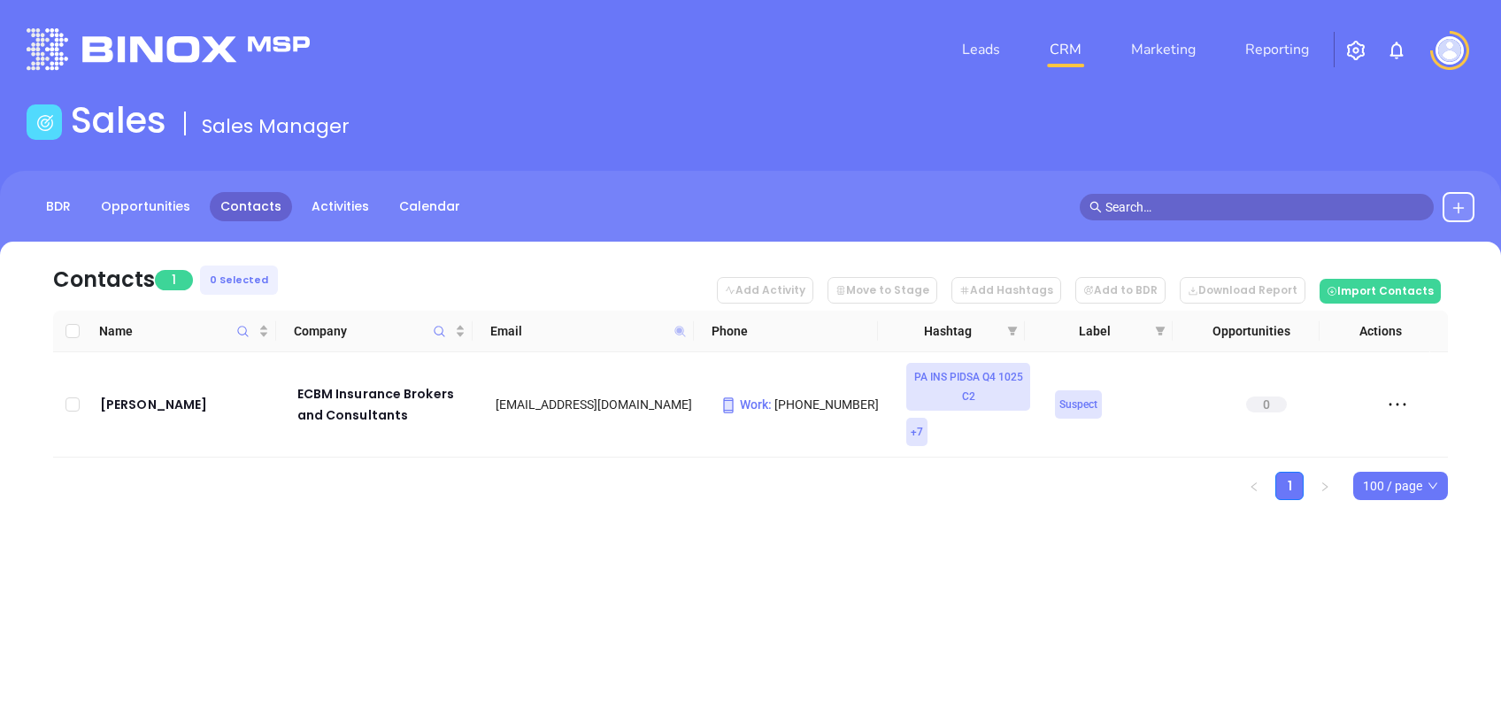
click at [680, 330] on icon at bounding box center [679, 331] width 11 height 11
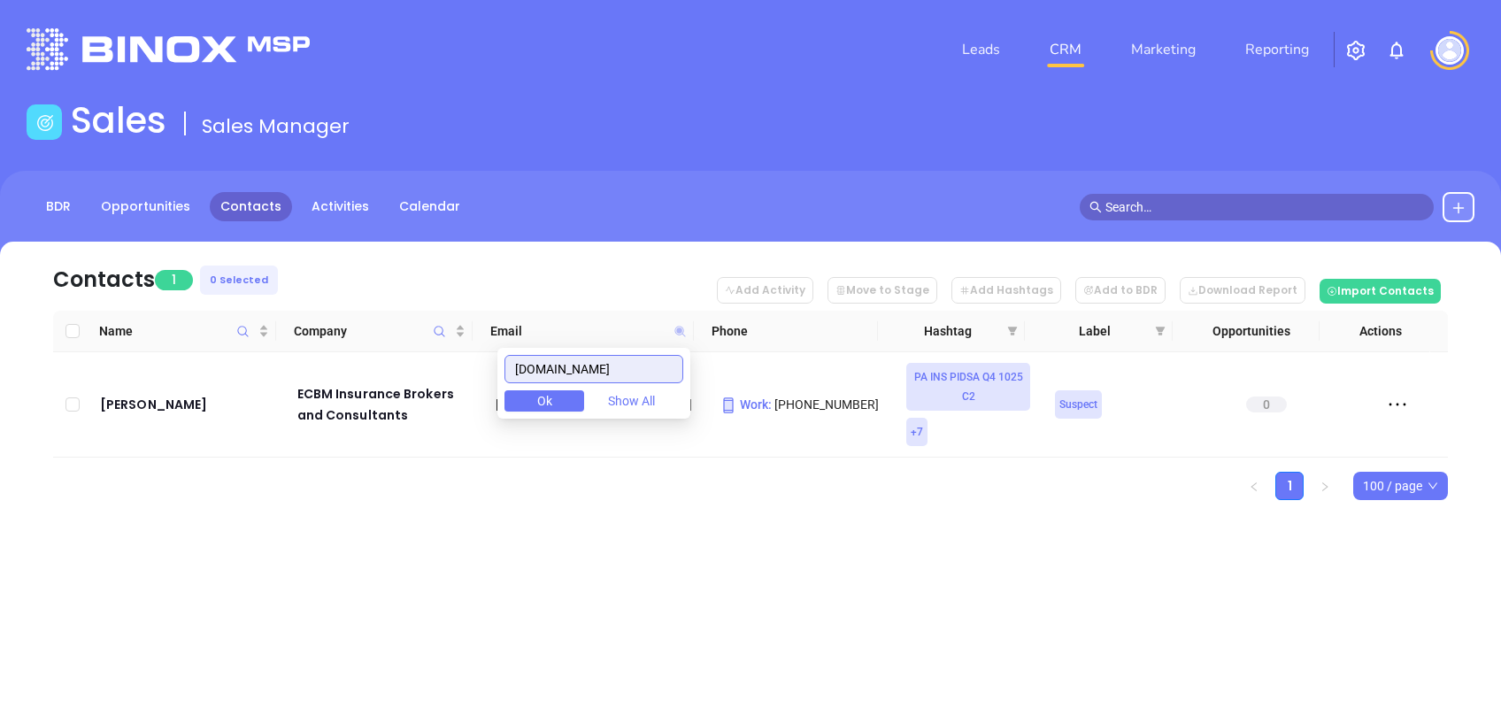
paste input "clareagencyinc"
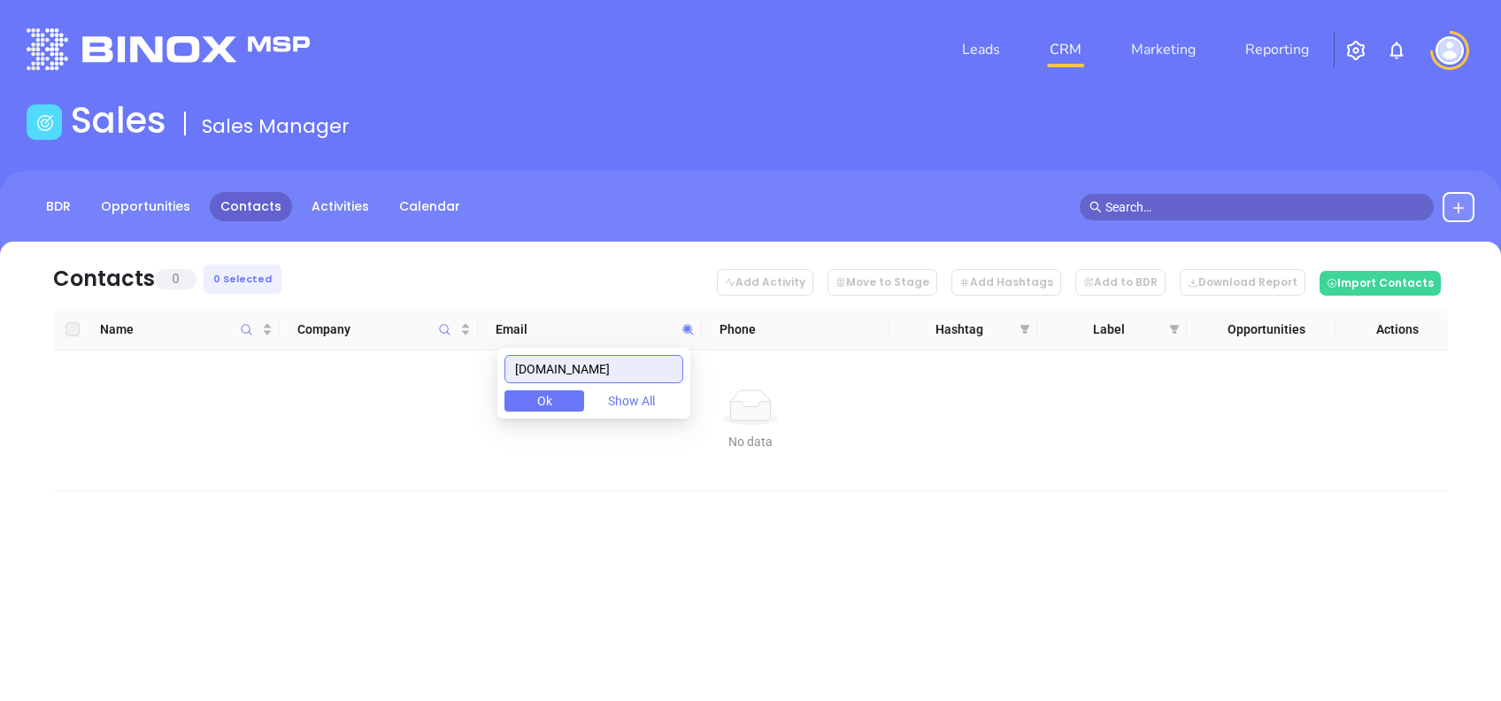
drag, startPoint x: 654, startPoint y: 358, endPoint x: 385, endPoint y: 362, distance: 269.0
click at [386, 362] on body "Leads CRM Marketing Reporting Financial Leads Leads Sales Sales Manager BDR Opp…" at bounding box center [750, 350] width 1501 height 701
paste input "yetterins"
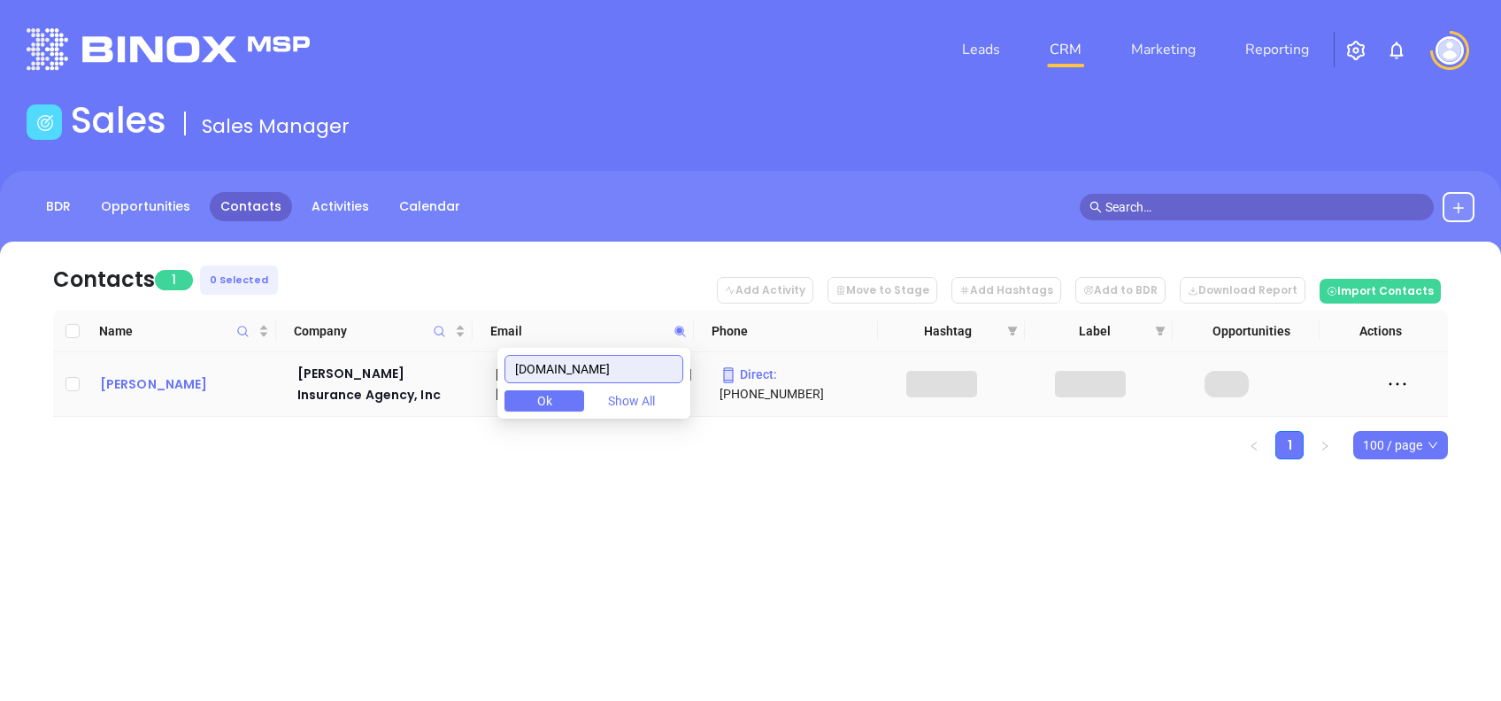
type input "yetterins.com"
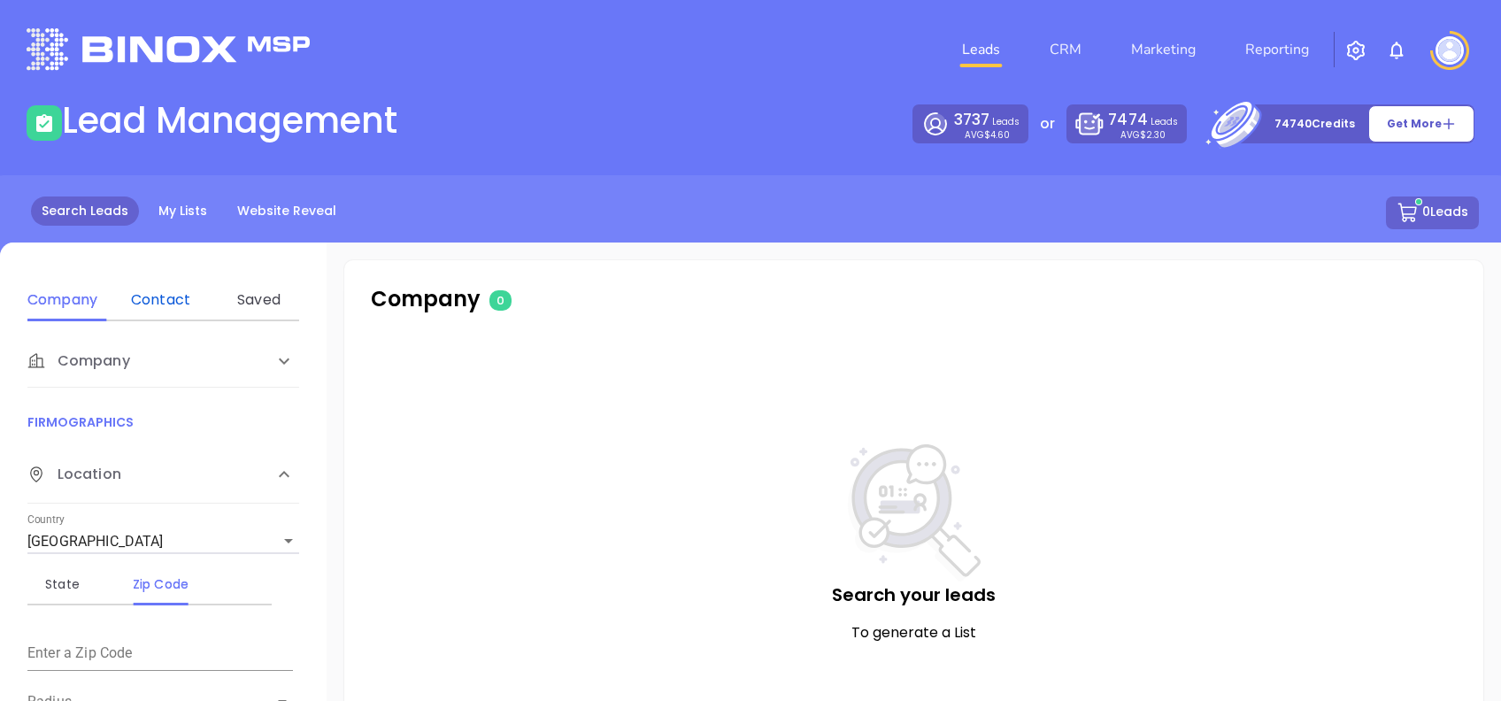
click at [163, 289] on div "Contact" at bounding box center [161, 299] width 70 height 21
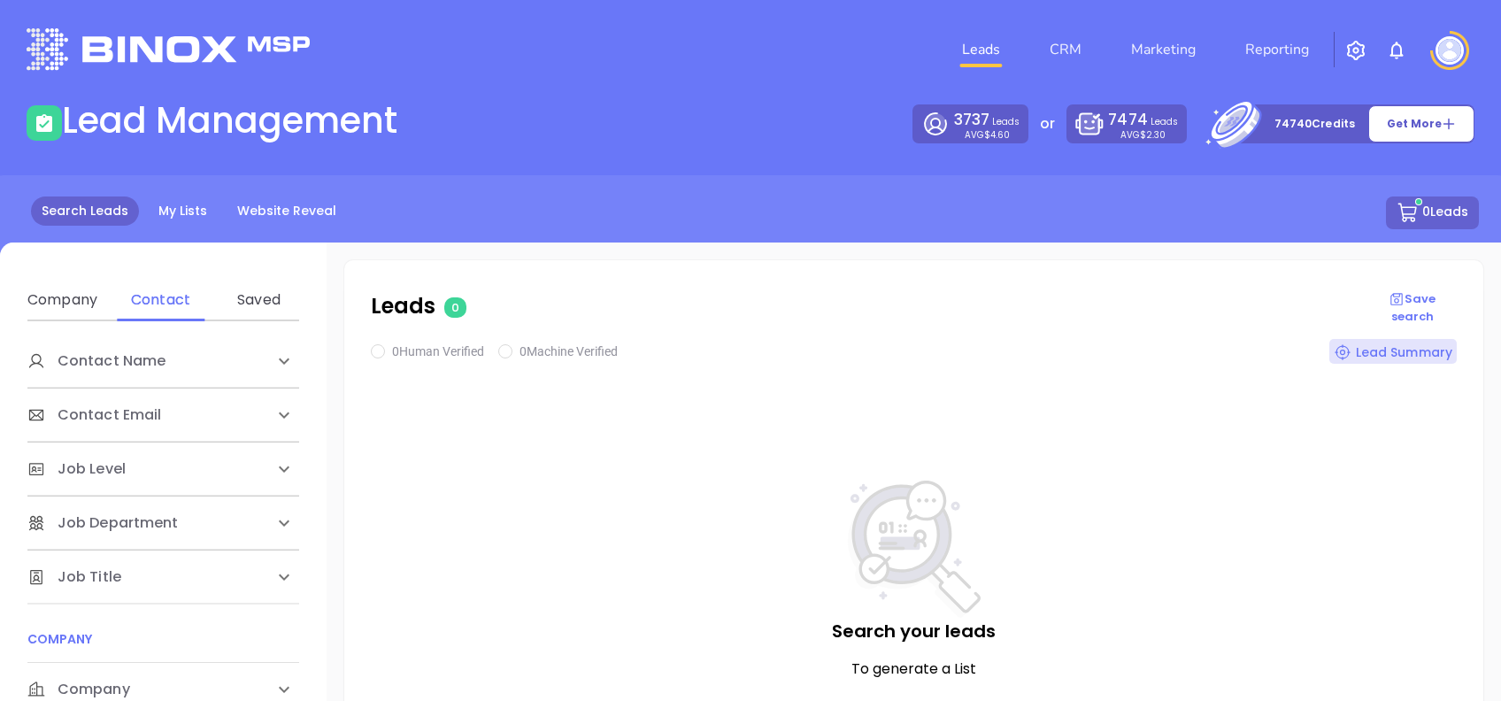
scroll to position [235, 0]
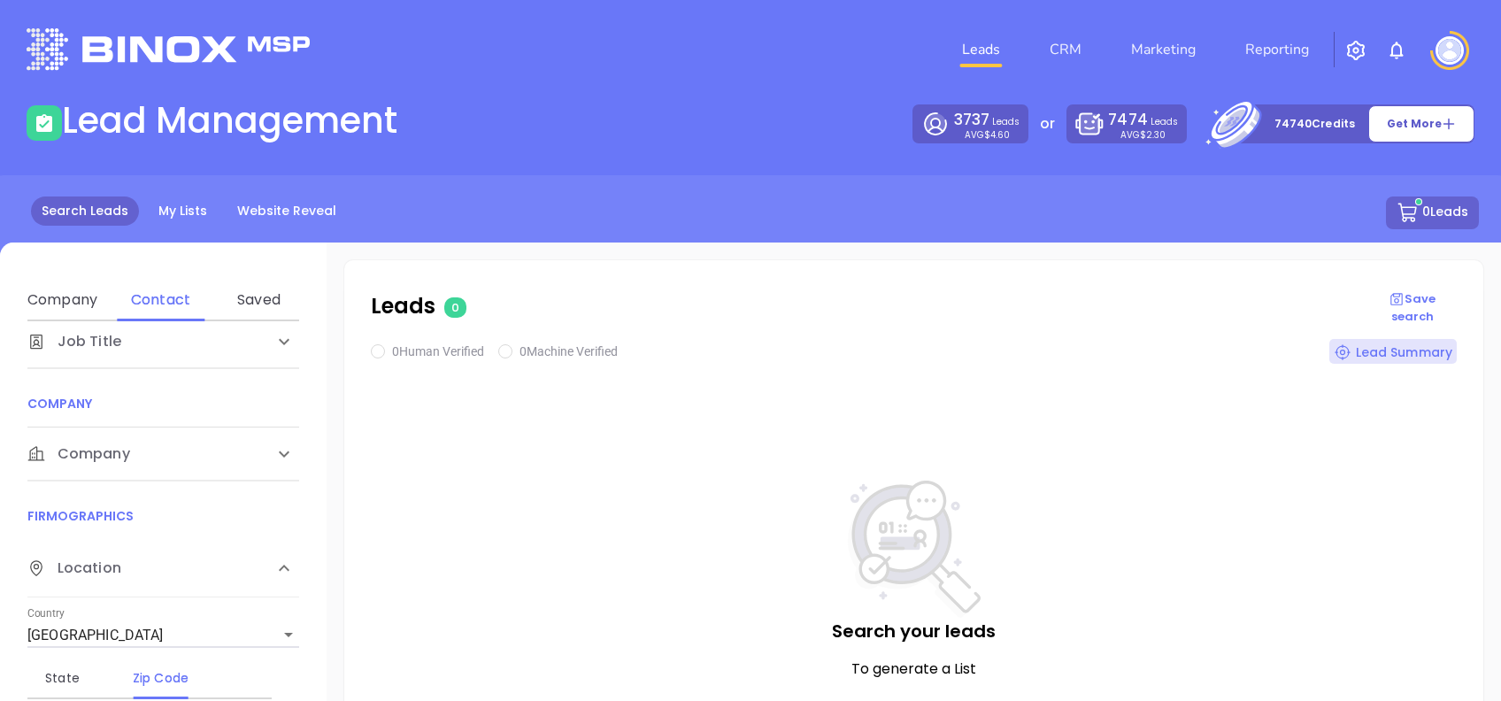
drag, startPoint x: 131, startPoint y: 467, endPoint x: 142, endPoint y: 481, distance: 18.2
click at [130, 467] on div "Company" at bounding box center [163, 453] width 272 height 53
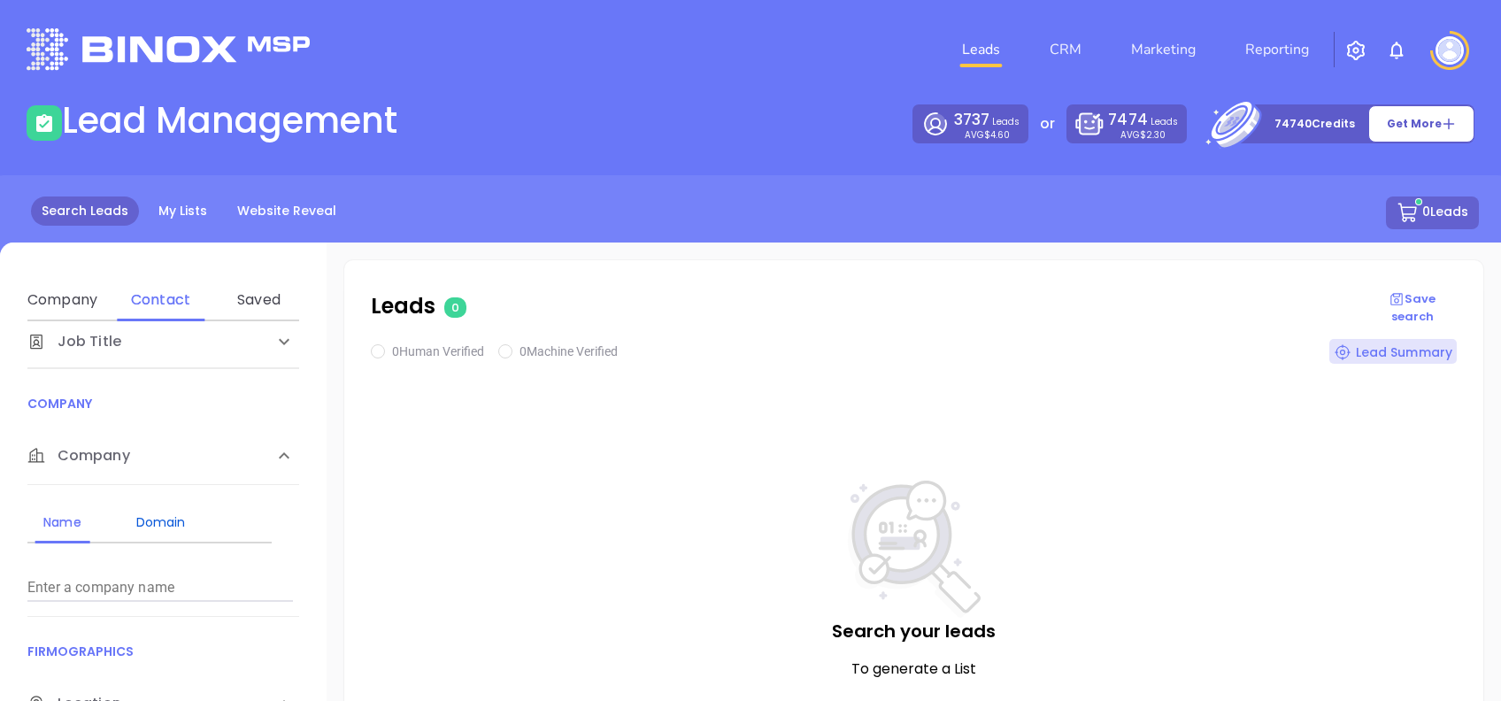
click at [172, 516] on div "Domain" at bounding box center [161, 521] width 70 height 21
click at [207, 585] on input "Enter a company name" at bounding box center [159, 587] width 265 height 28
paste input "[DOMAIN_NAME]"
type input "[DOMAIN_NAME]"
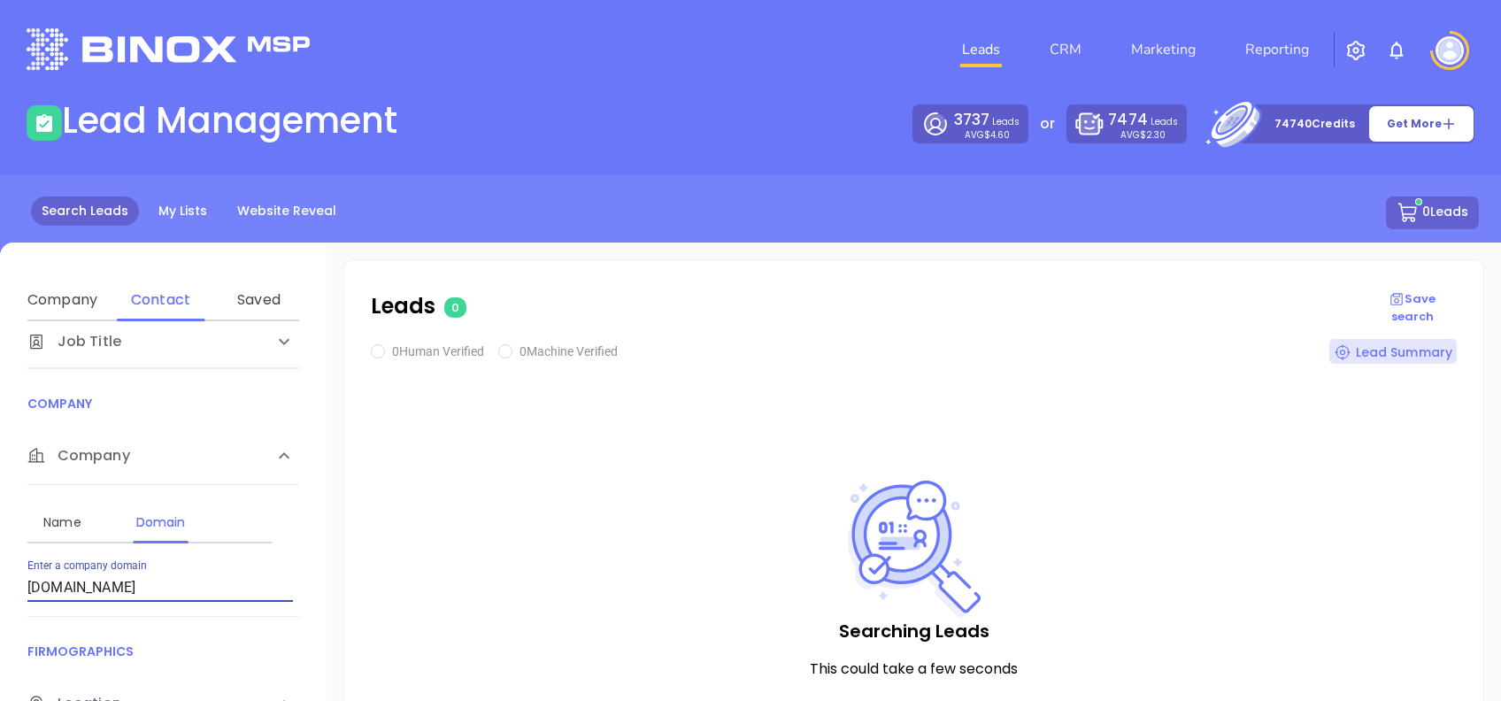
checkbox input "true"
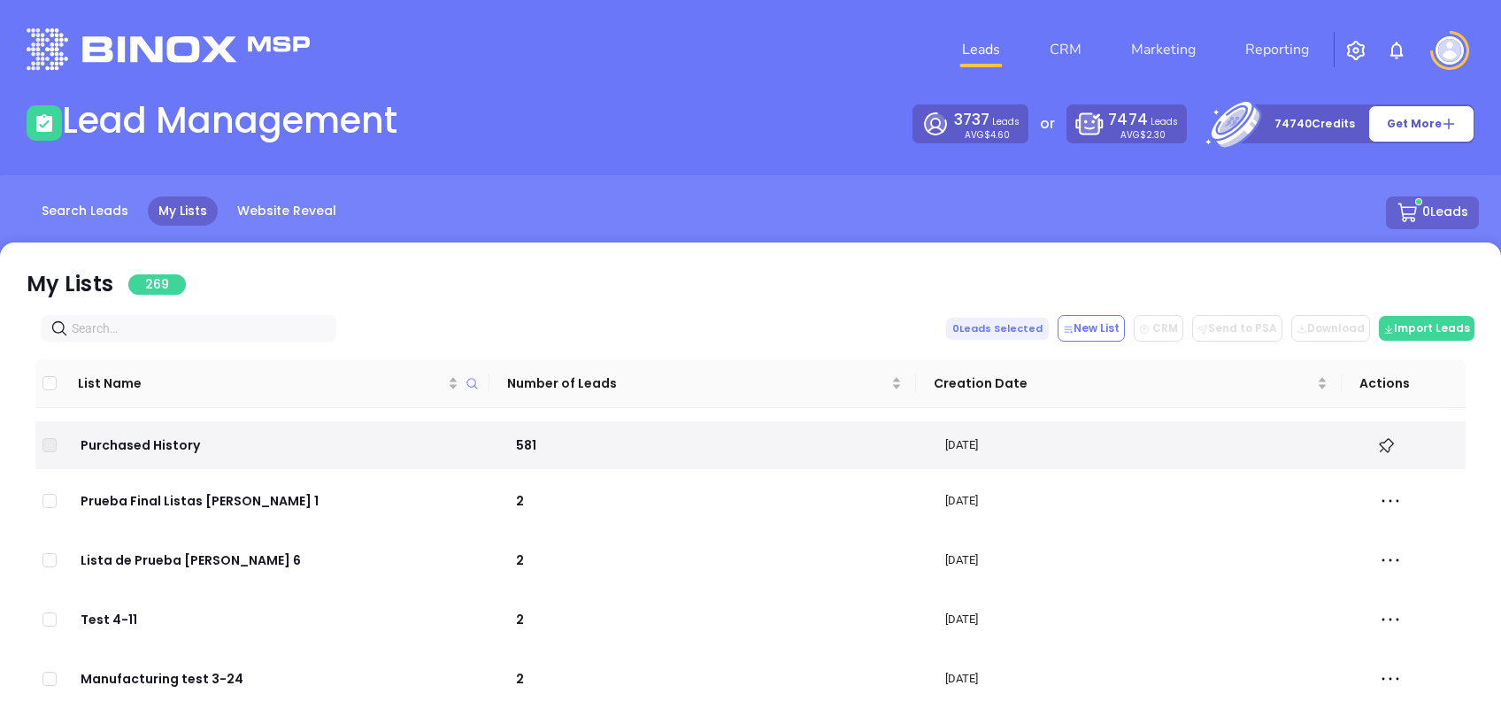
click at [111, 319] on input "text" at bounding box center [192, 328] width 241 height 19
paste input "kauffmaninsurance.com"
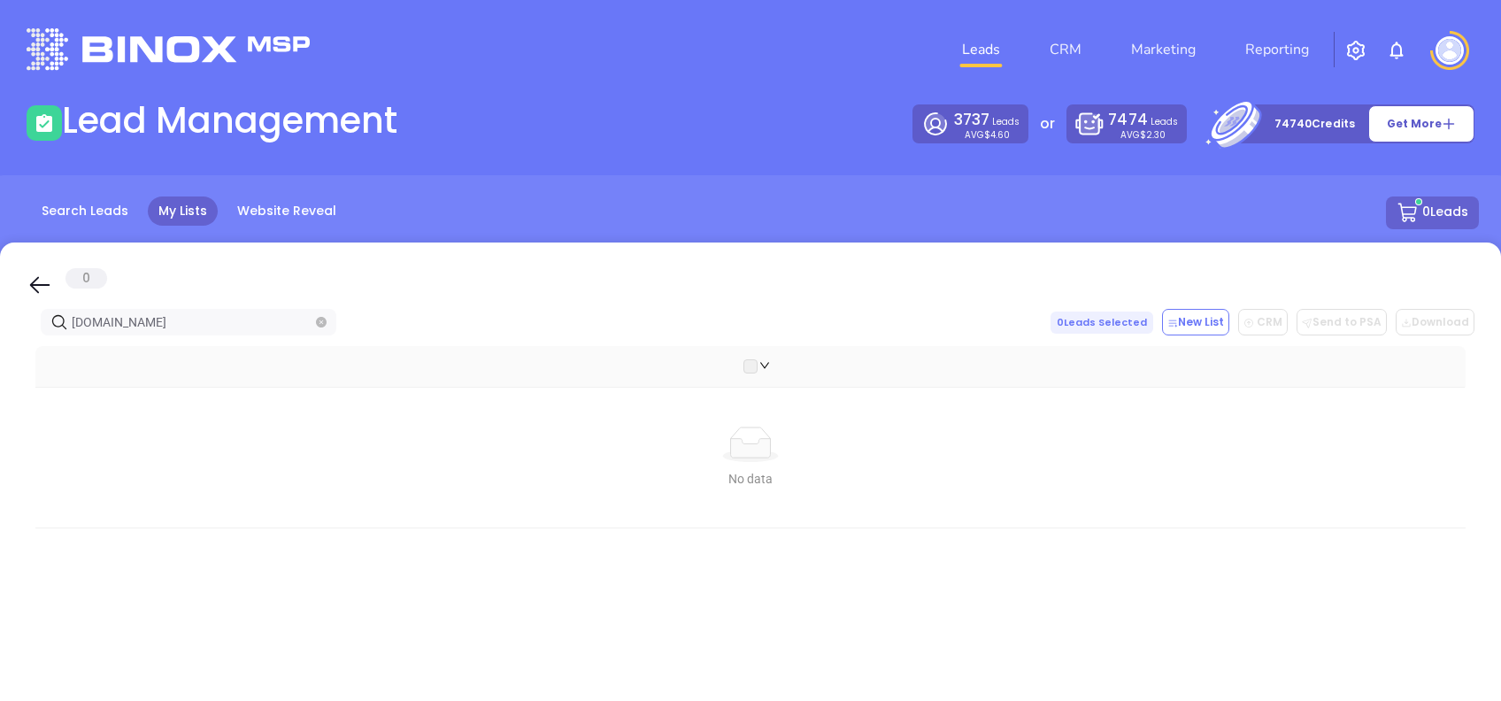
type input "kauffmaninsurance.com"
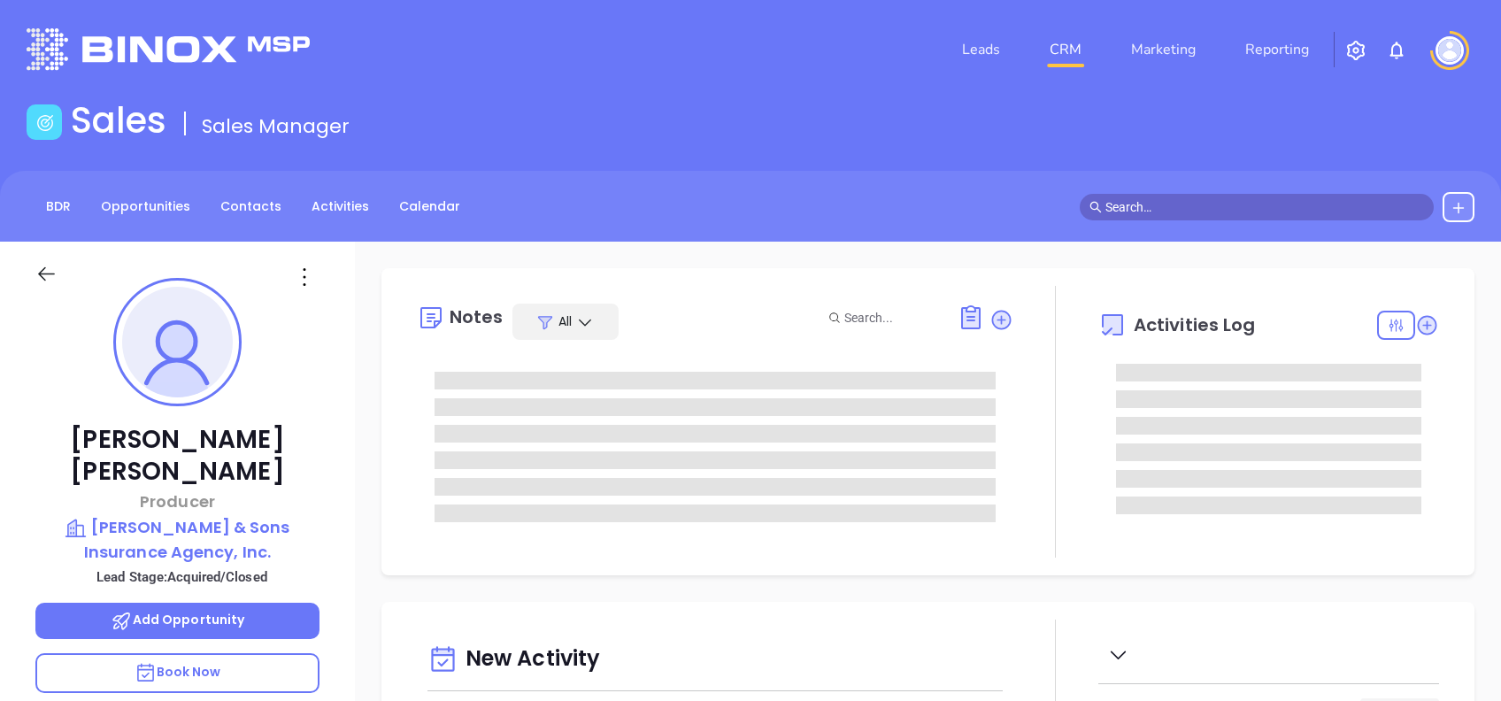
type input "[DATE]"
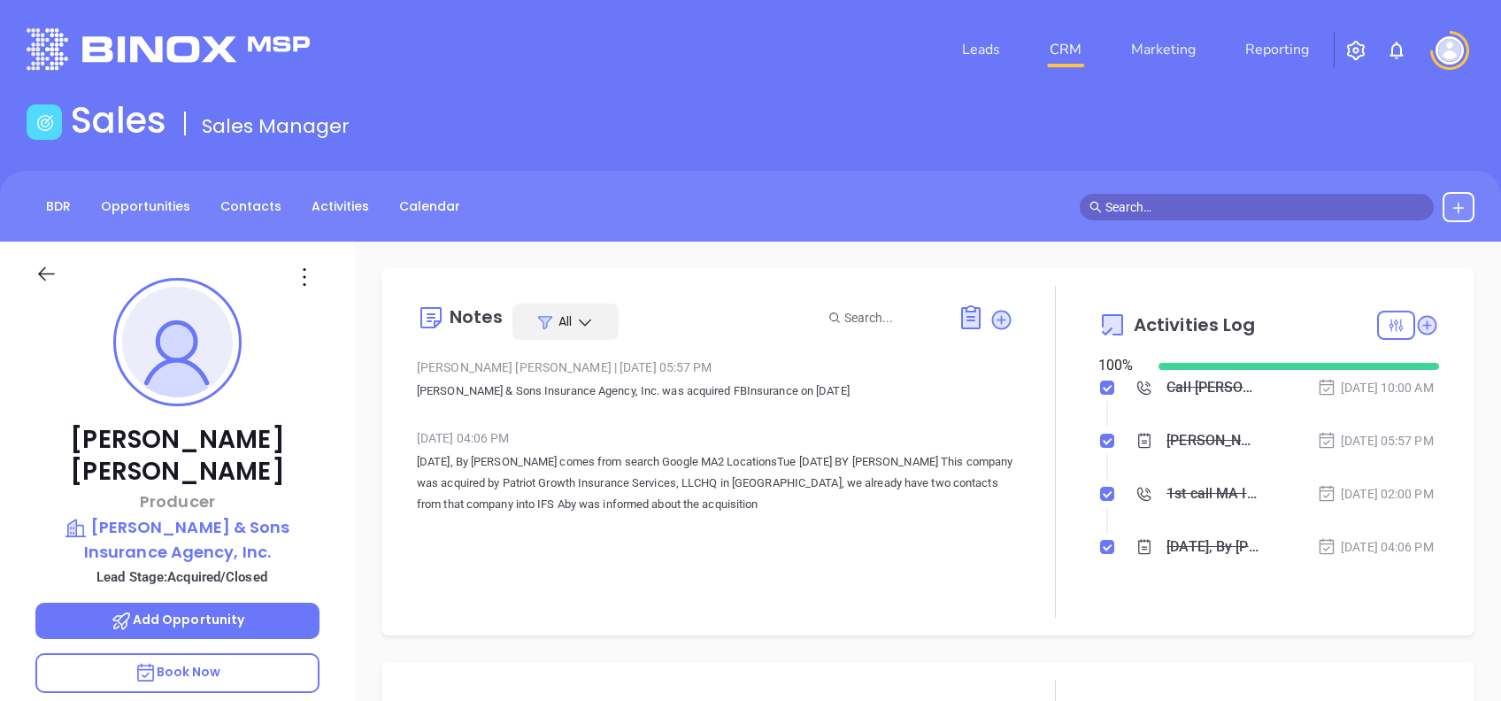
type input "[PERSON_NAME]"
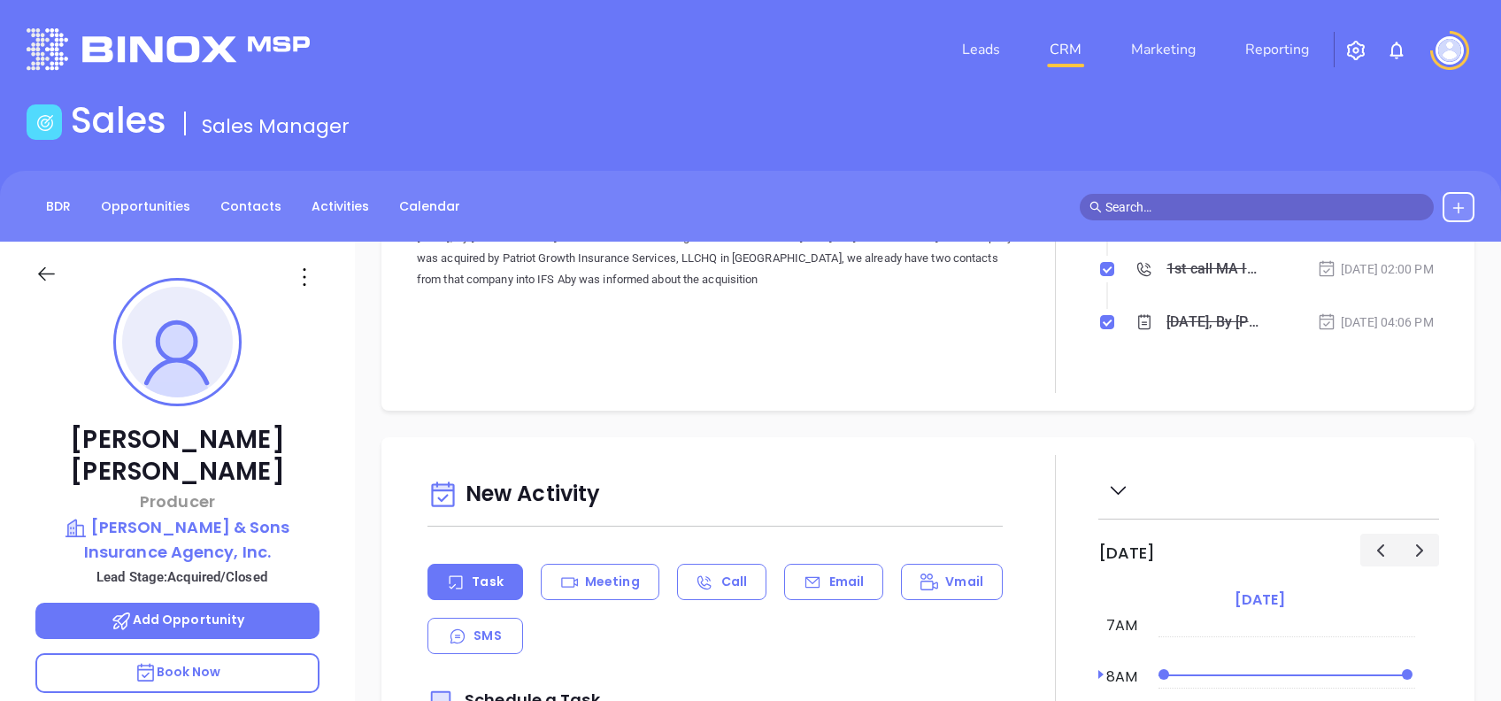
scroll to position [0, 0]
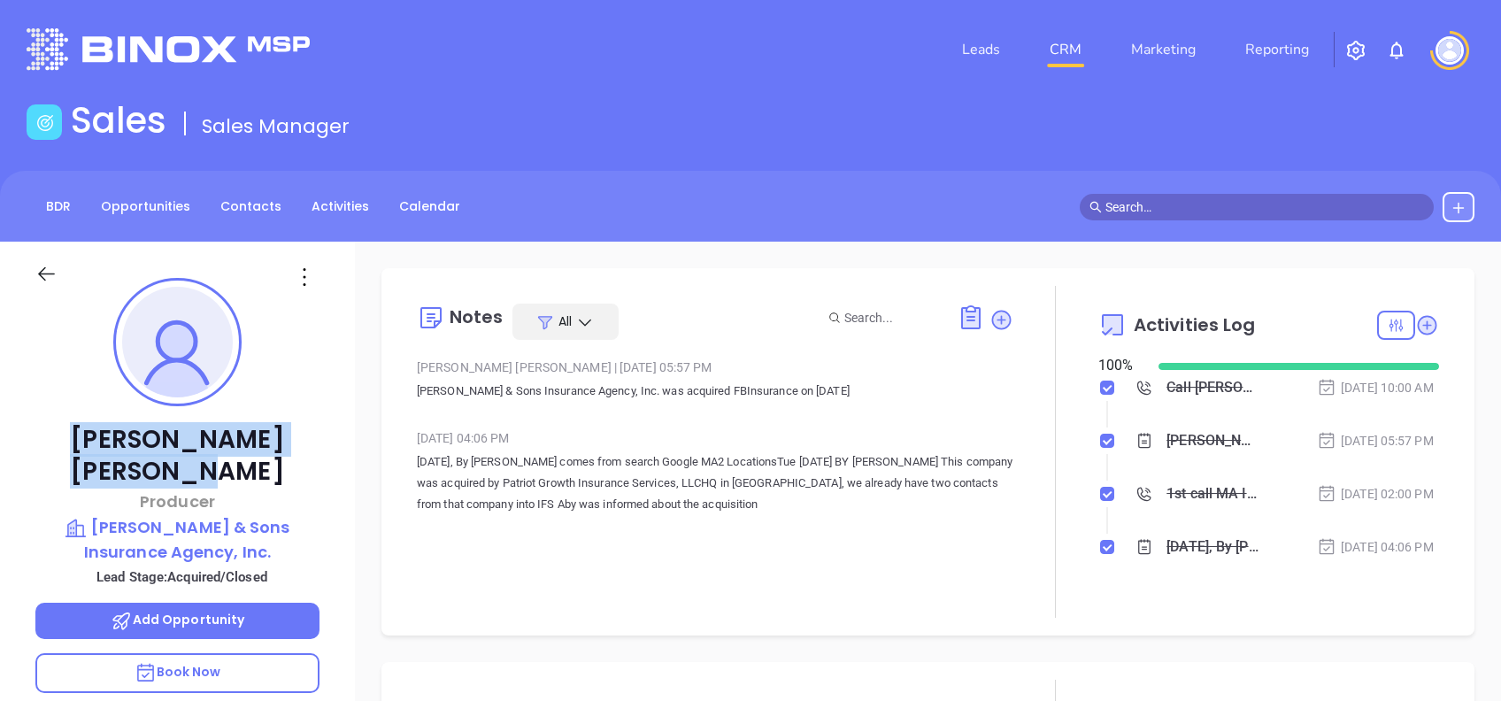
drag, startPoint x: 313, startPoint y: 427, endPoint x: 68, endPoint y: 440, distance: 245.5
click at [68, 440] on p "Angie McCormick" at bounding box center [177, 456] width 284 height 64
copy p "Angie McCormick"
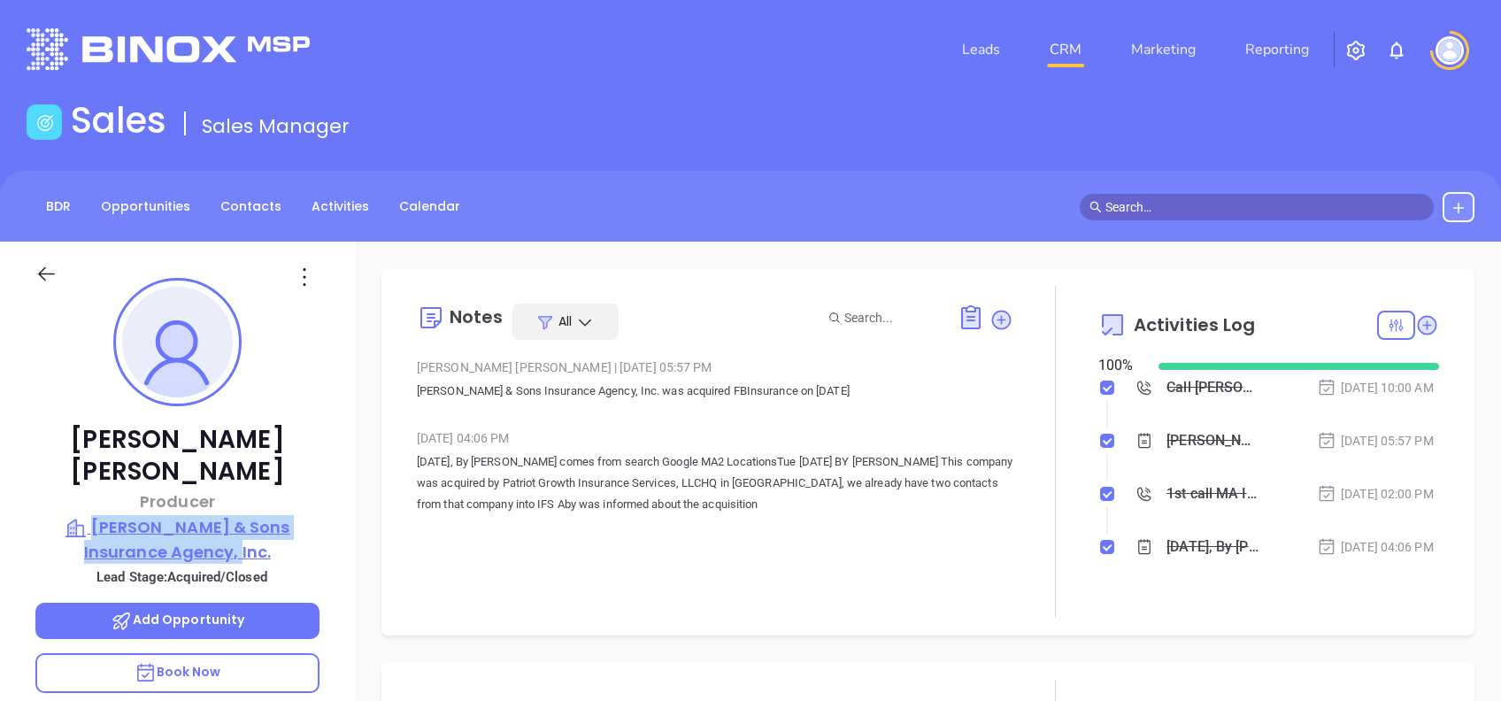
drag, startPoint x: 333, startPoint y: 516, endPoint x: 72, endPoint y: 485, distance: 262.9
click at [72, 485] on div "Angie McCormick Producer McCormick & Sons Insurance Agency, Inc. Lead Stage: Ac…" at bounding box center [177, 680] width 355 height 876
copy p "McCormick & Sons Insurance Agency, Inc."
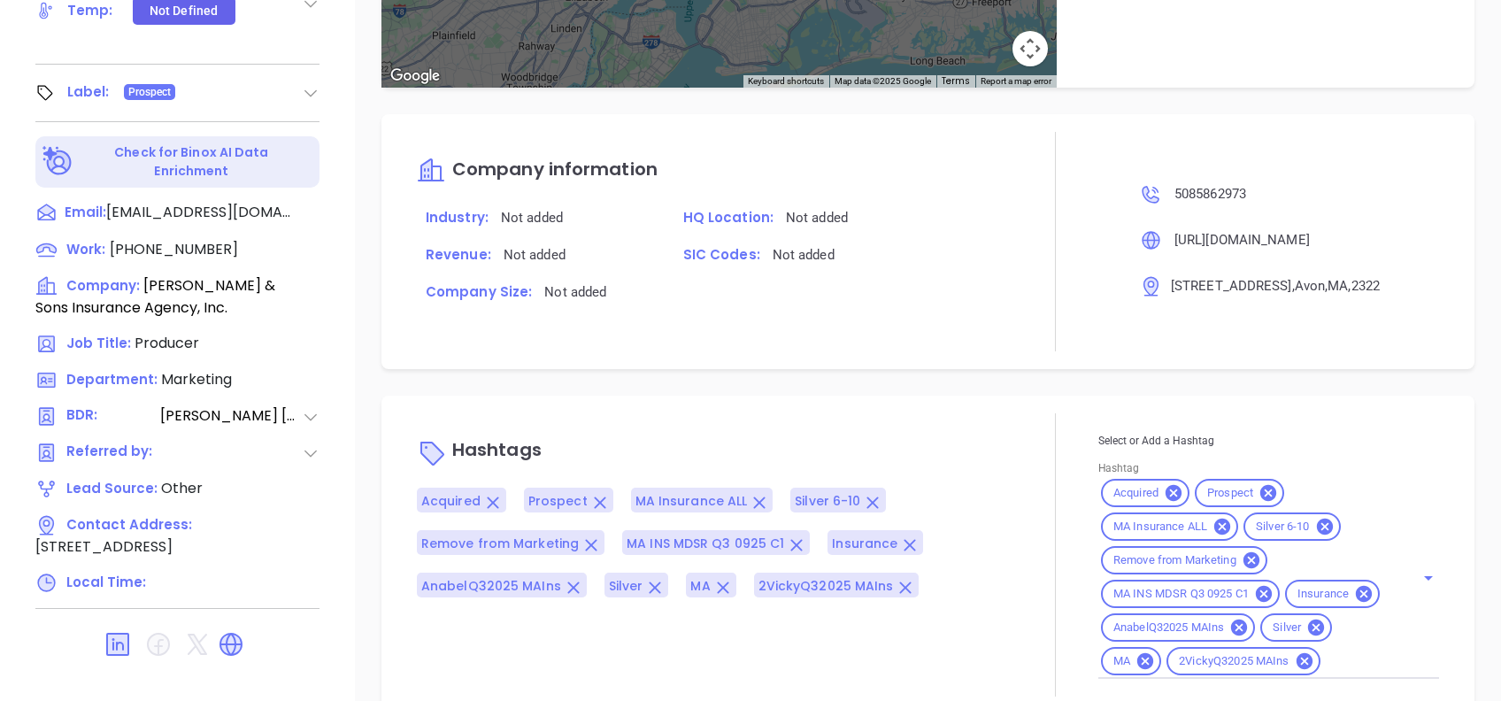
scroll to position [1216, 0]
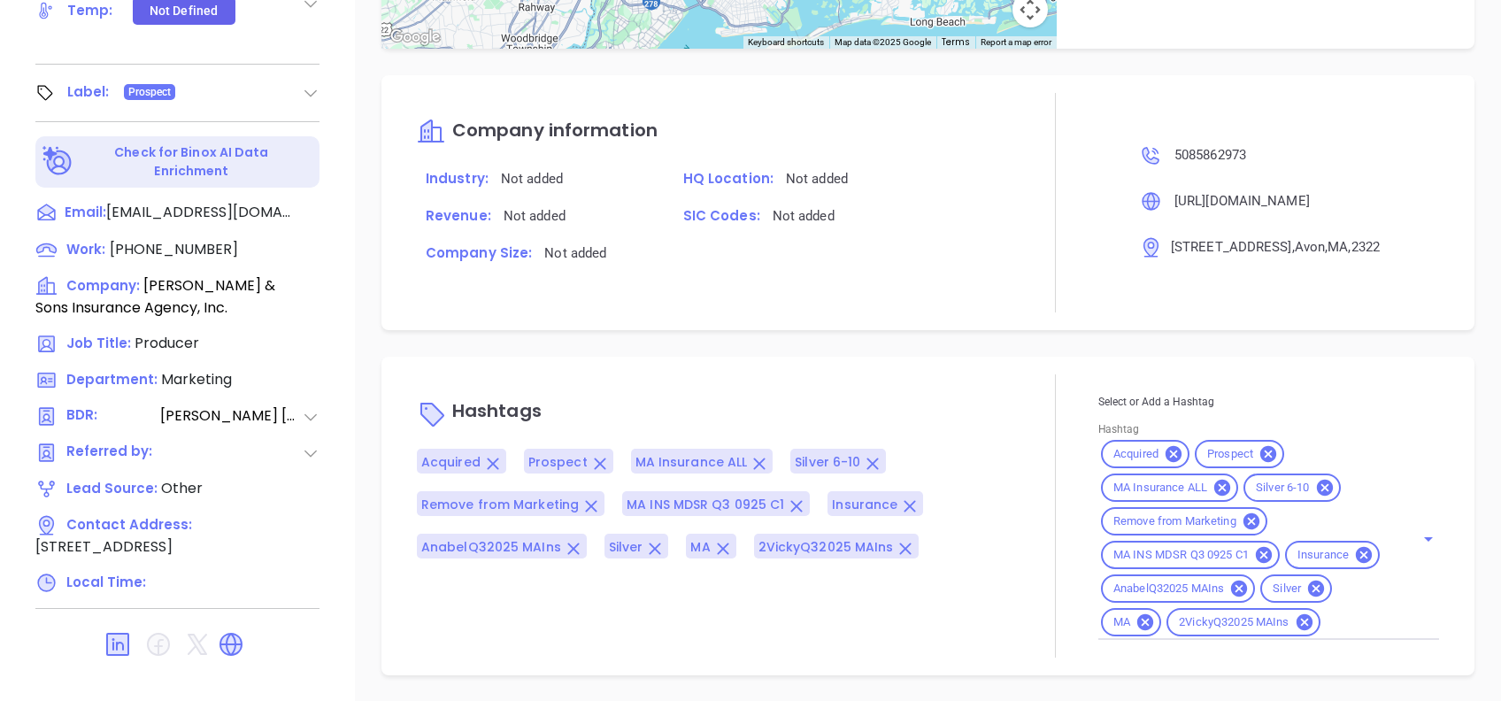
click at [1260, 574] on div "Silver" at bounding box center [1296, 588] width 72 height 28
click at [1306, 589] on icon at bounding box center [1315, 588] width 19 height 19
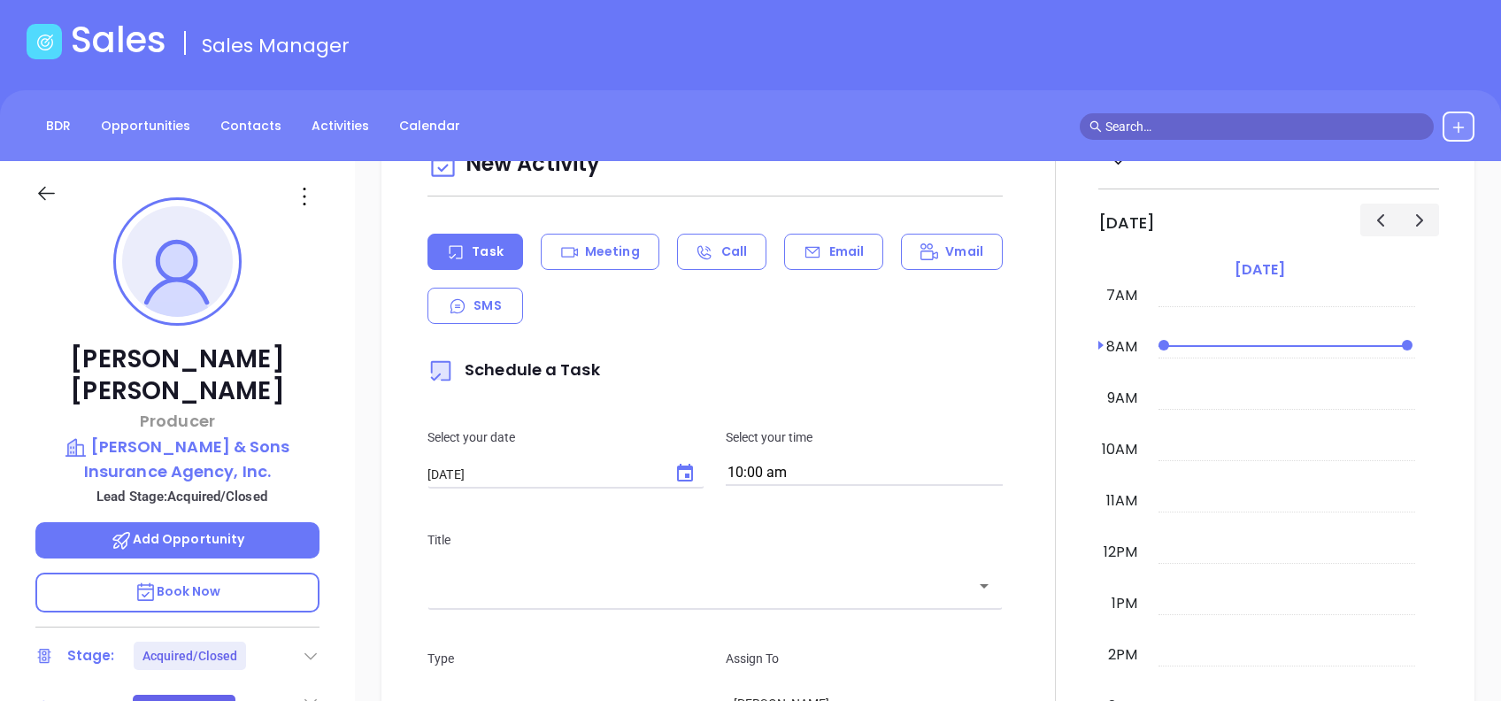
scroll to position [118, 0]
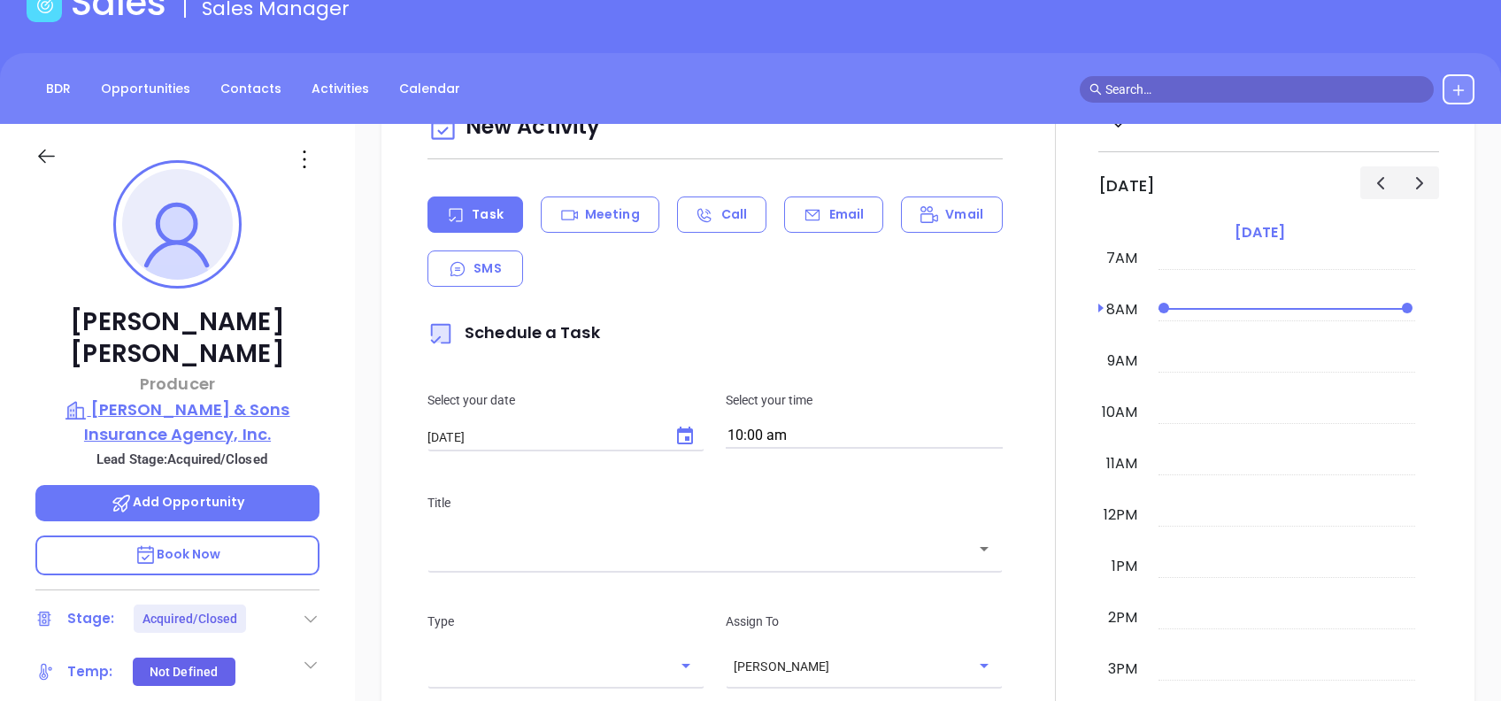
click at [252, 397] on p "McCormick & Sons Insurance Agency, Inc." at bounding box center [177, 421] width 284 height 49
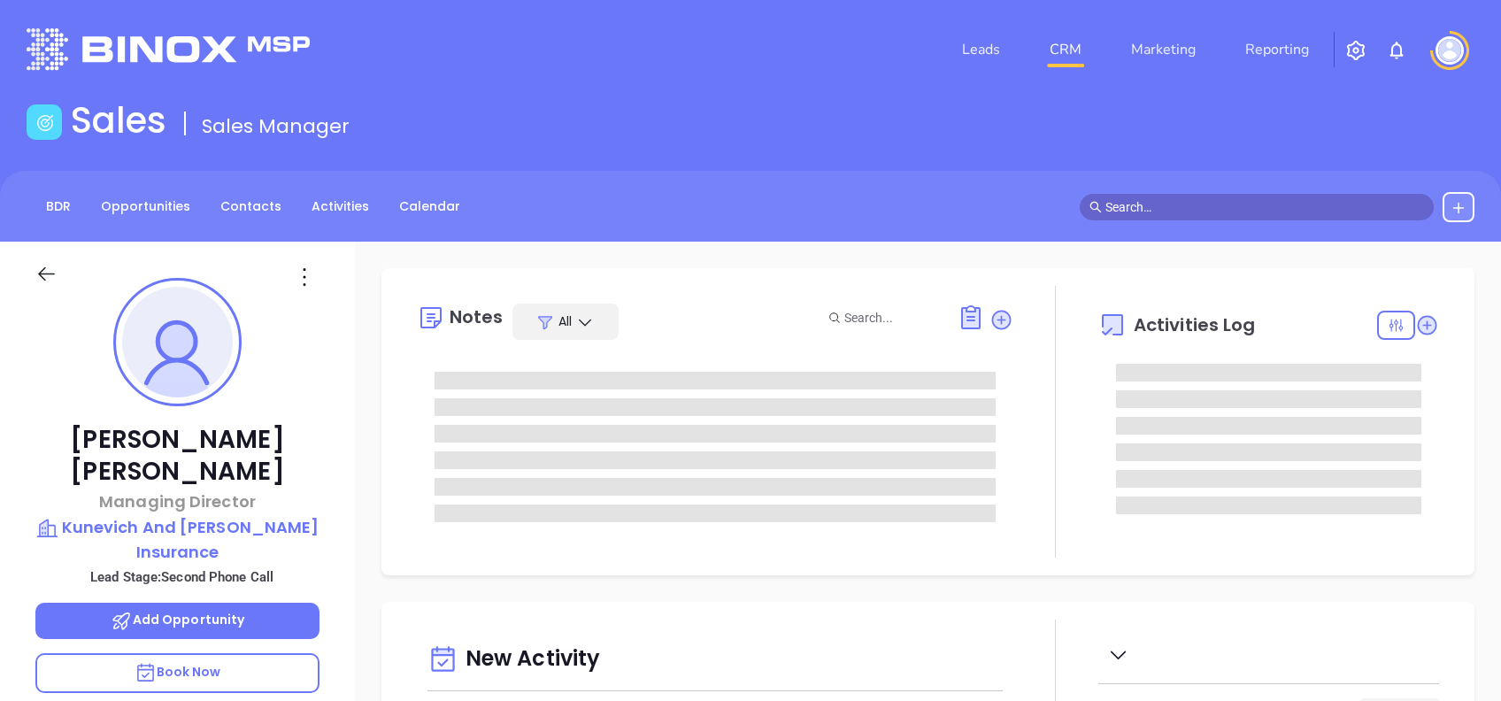
type input "[DATE]"
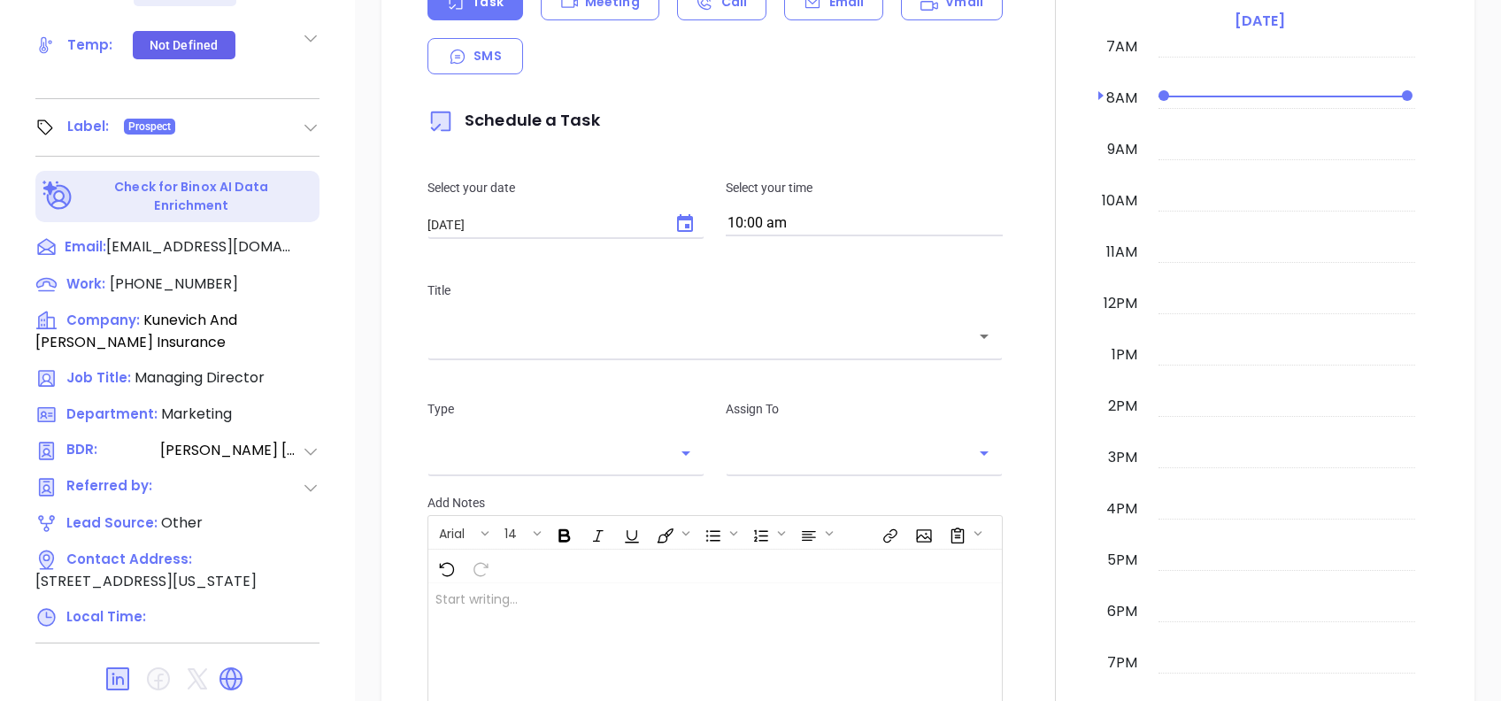
scroll to position [779, 0]
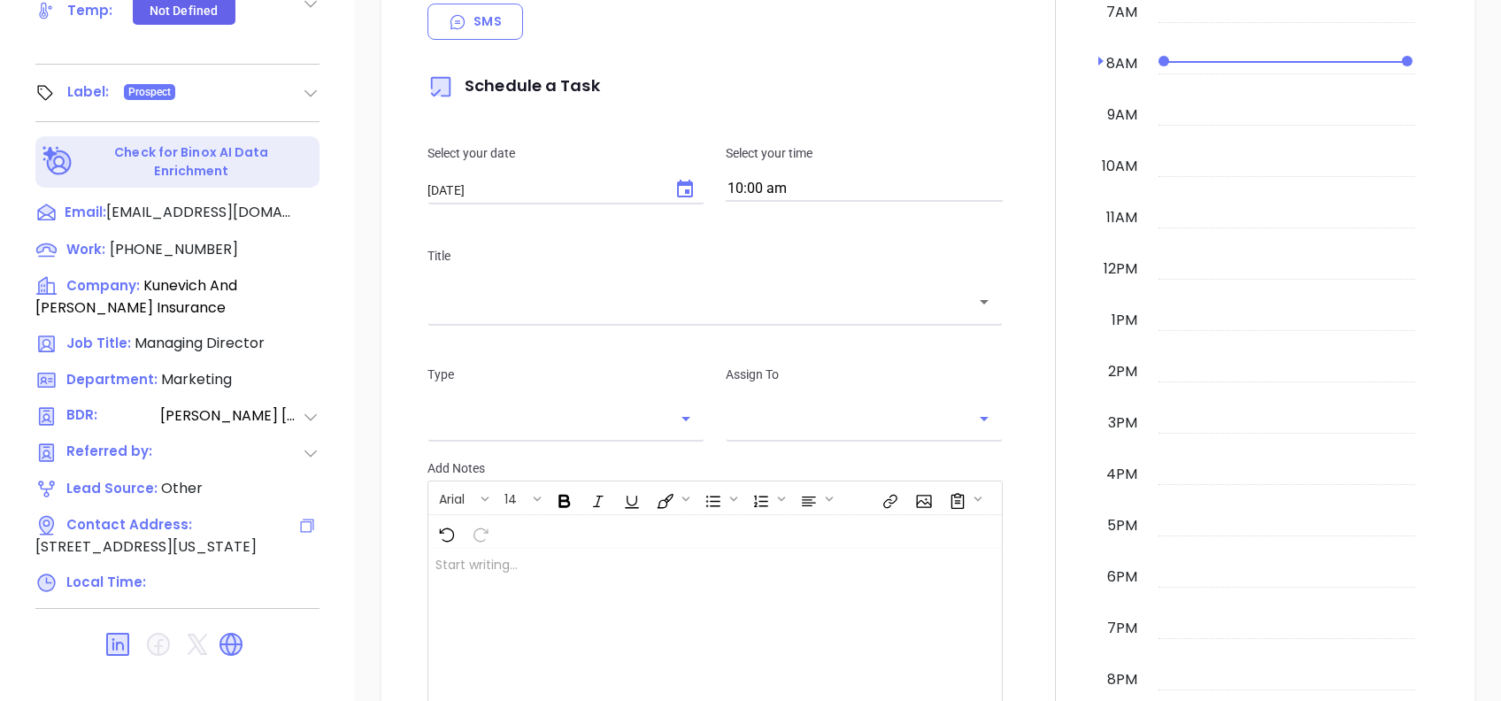
type input "[PERSON_NAME]"
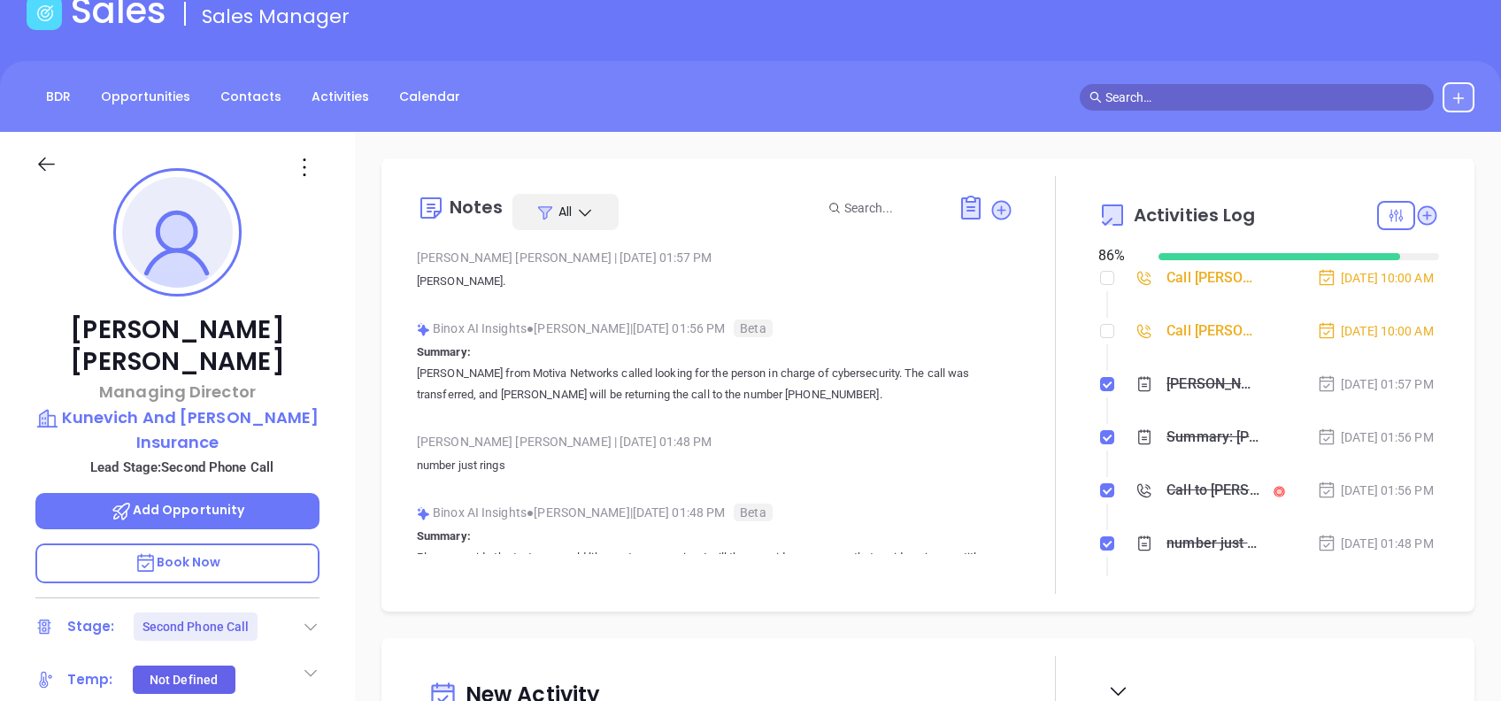
scroll to position [235, 0]
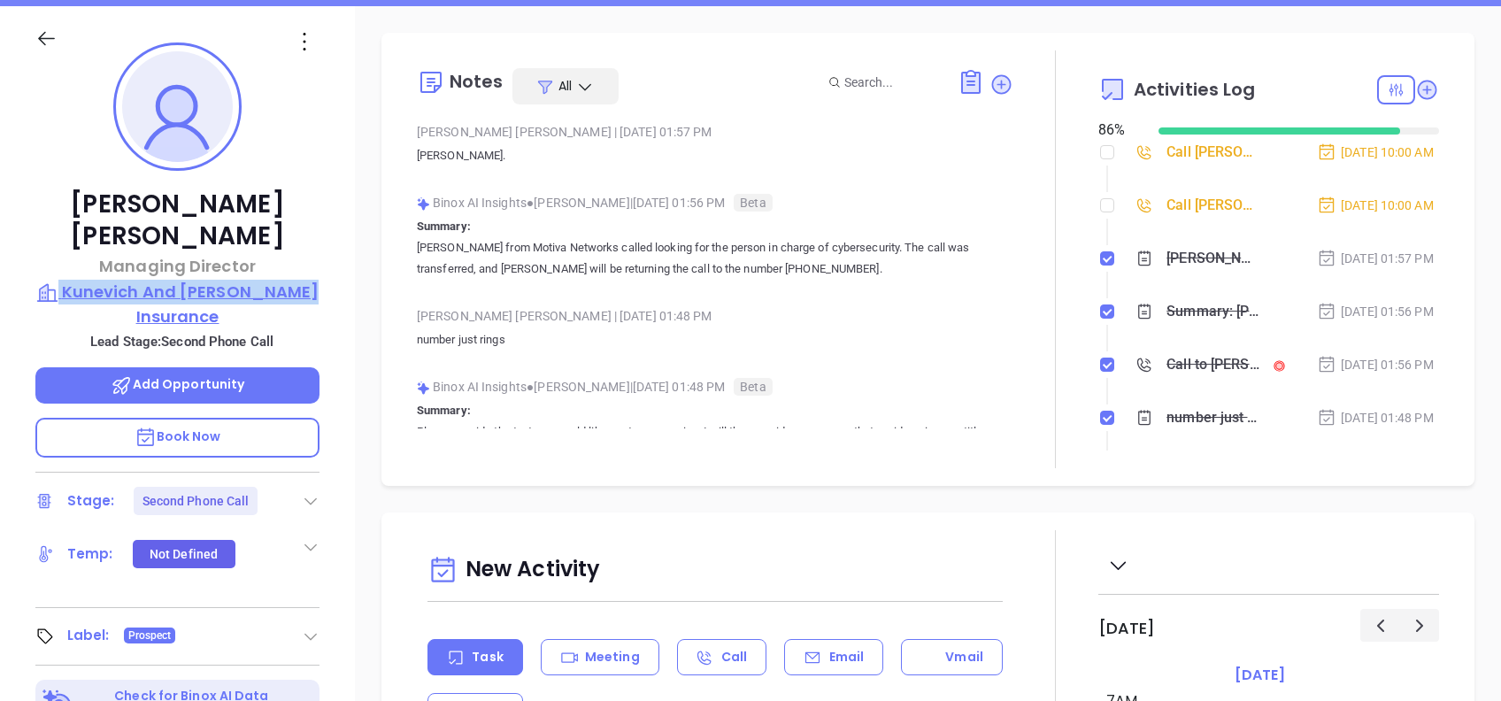
drag, startPoint x: 323, startPoint y: 254, endPoint x: 72, endPoint y: 258, distance: 251.4
click at [72, 258] on div "[PERSON_NAME] Managing Director [PERSON_NAME] And [PERSON_NAME] Insurance Lead …" at bounding box center [177, 444] width 355 height 876
copy p "Kunevich And [PERSON_NAME] Insurance"
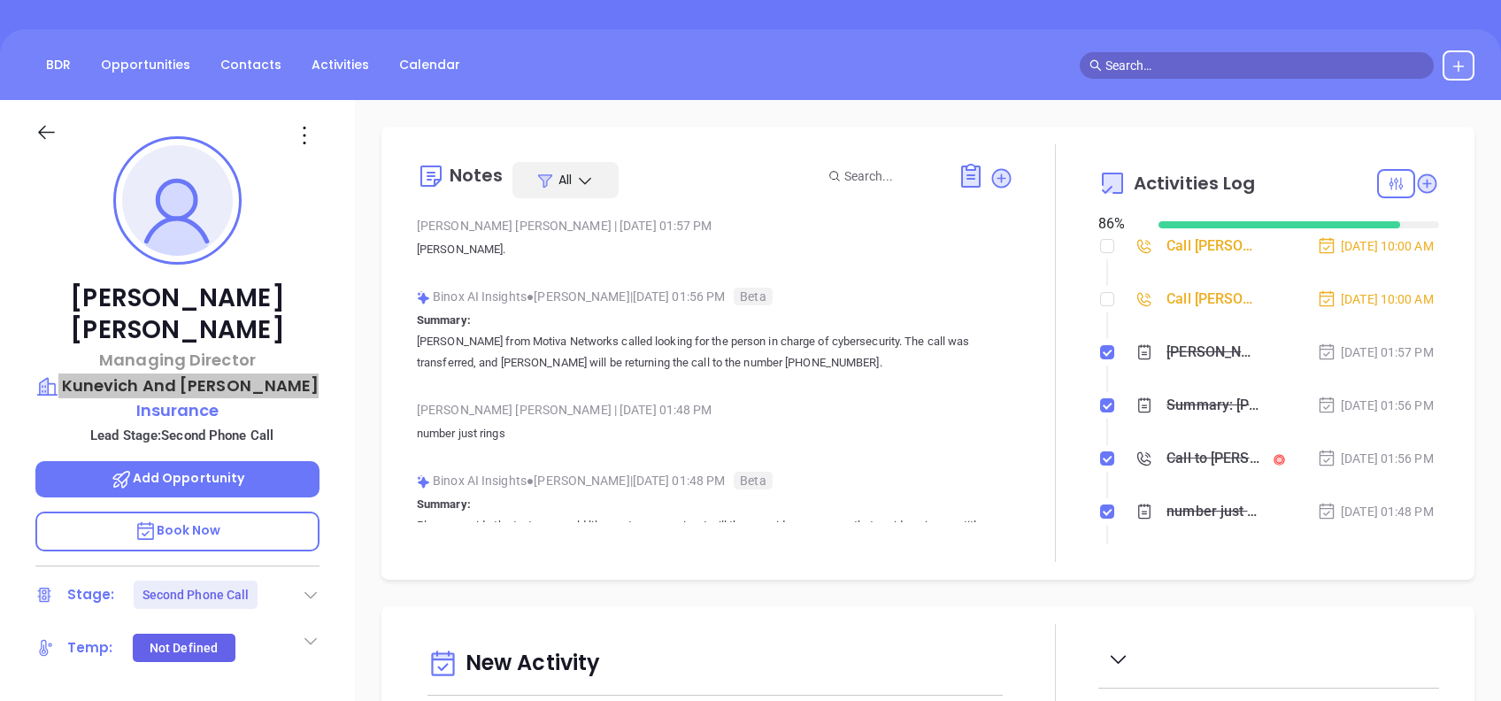
scroll to position [0, 0]
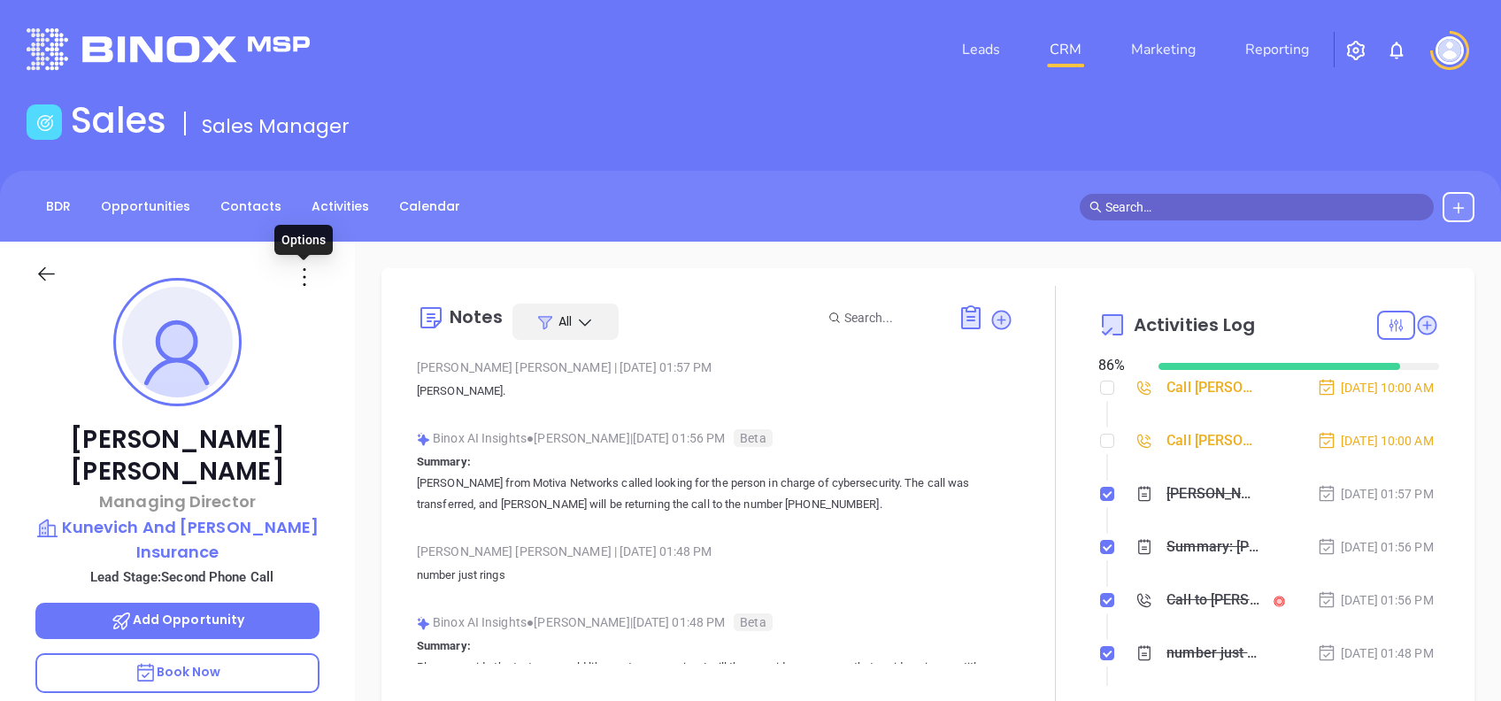
click at [307, 271] on icon at bounding box center [304, 277] width 28 height 28
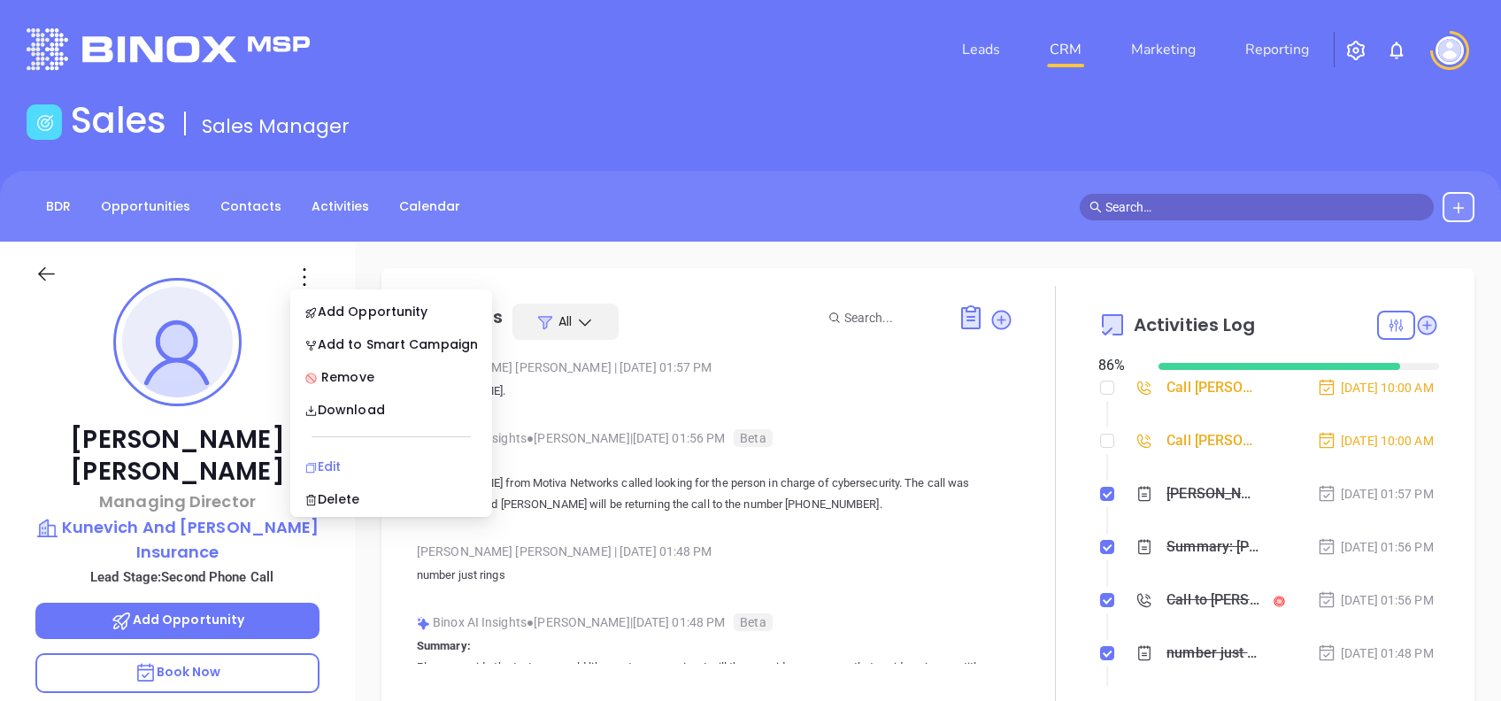
click at [343, 454] on li "Edit" at bounding box center [391, 466] width 195 height 37
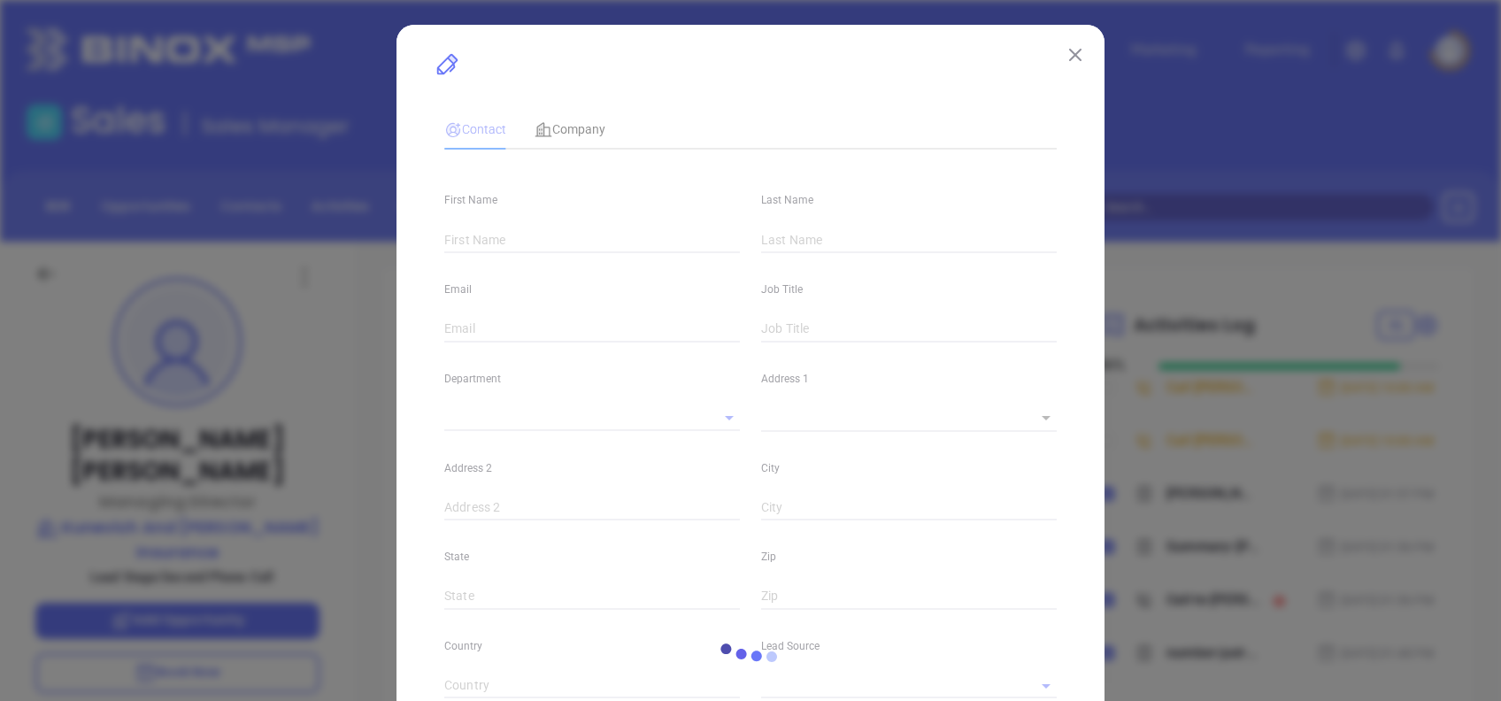
type input "[PERSON_NAME]"
type input "[EMAIL_ADDRESS][DOMAIN_NAME]"
type input "Managing Director"
type input "1"
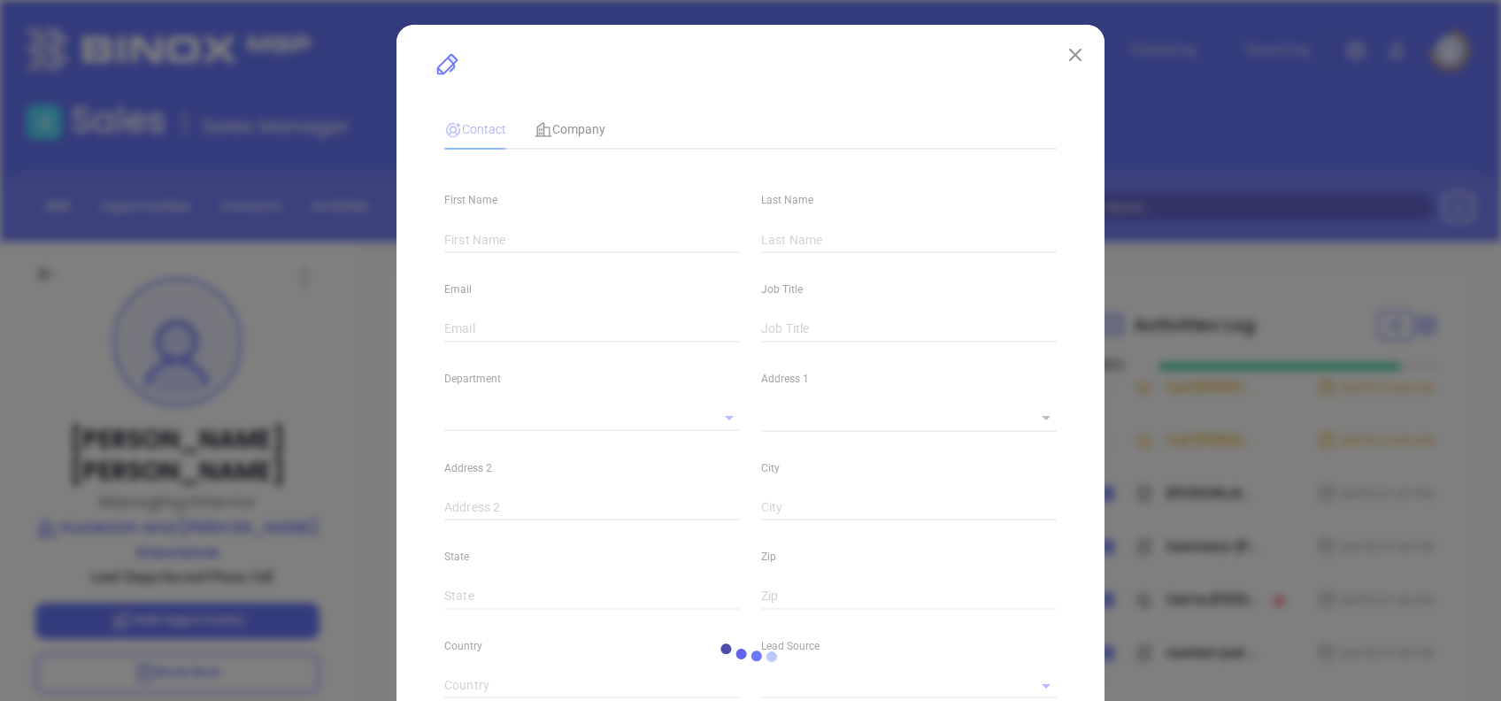
type input "[DOMAIN_NAME][URL][PERSON_NAME]"
type input "Marketing"
type input "Other"
type input "[PERSON_NAME]"
type input "Second Phone Call"
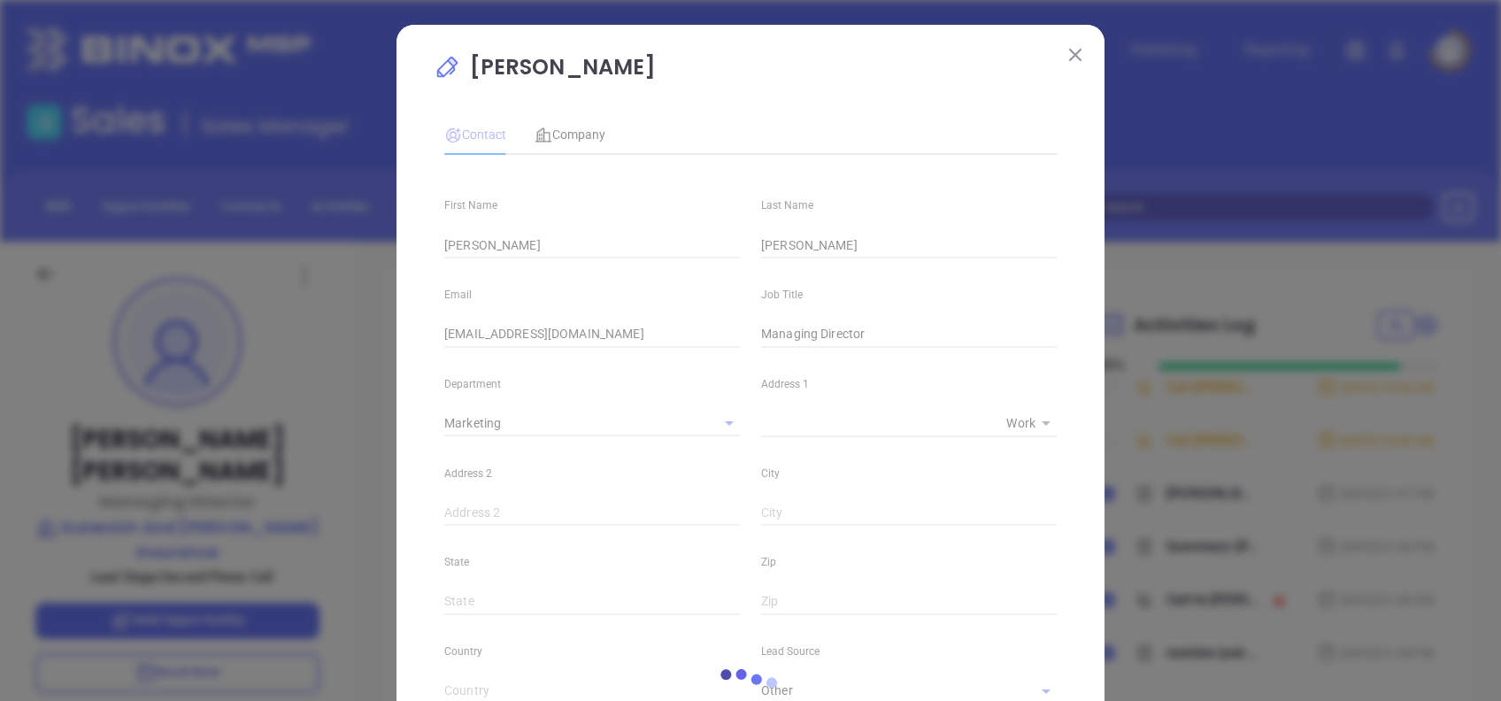
type input "[PHONE_NUMBER]"
type input "1"
drag, startPoint x: 595, startPoint y: 57, endPoint x: 575, endPoint y: 74, distance: 26.3
click at [575, 74] on p "[PERSON_NAME]" at bounding box center [751, 71] width 634 height 41
copy p "[PERSON_NAME]"
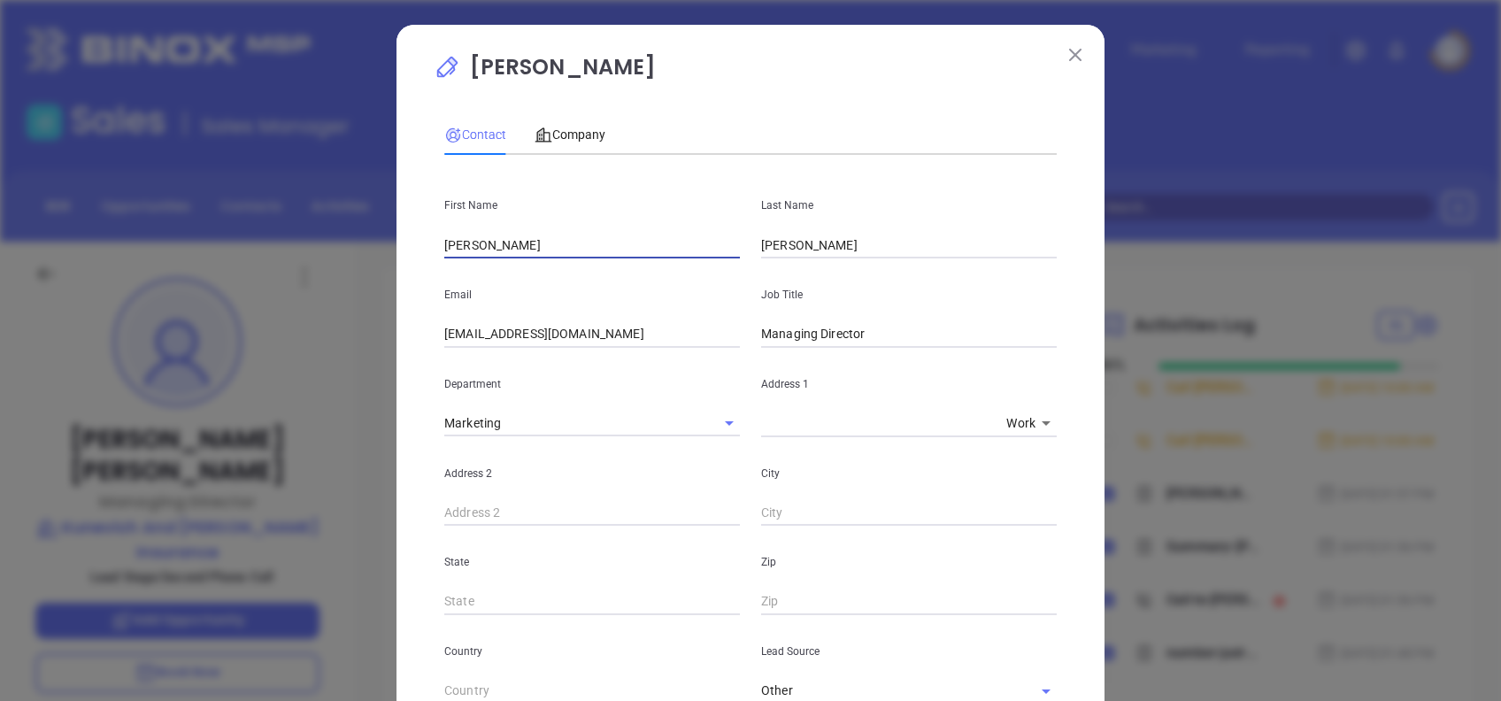
drag, startPoint x: 527, startPoint y: 255, endPoint x: 260, endPoint y: 282, distance: 268.6
click at [260, 281] on div "Jarrett Lau Contact Company First Name Jarrett Last Name Lau Email info@weinsur…" at bounding box center [750, 350] width 1501 height 701
type input "Victor"
click at [821, 255] on input "Lauer" at bounding box center [909, 245] width 296 height 27
type input "Lau"
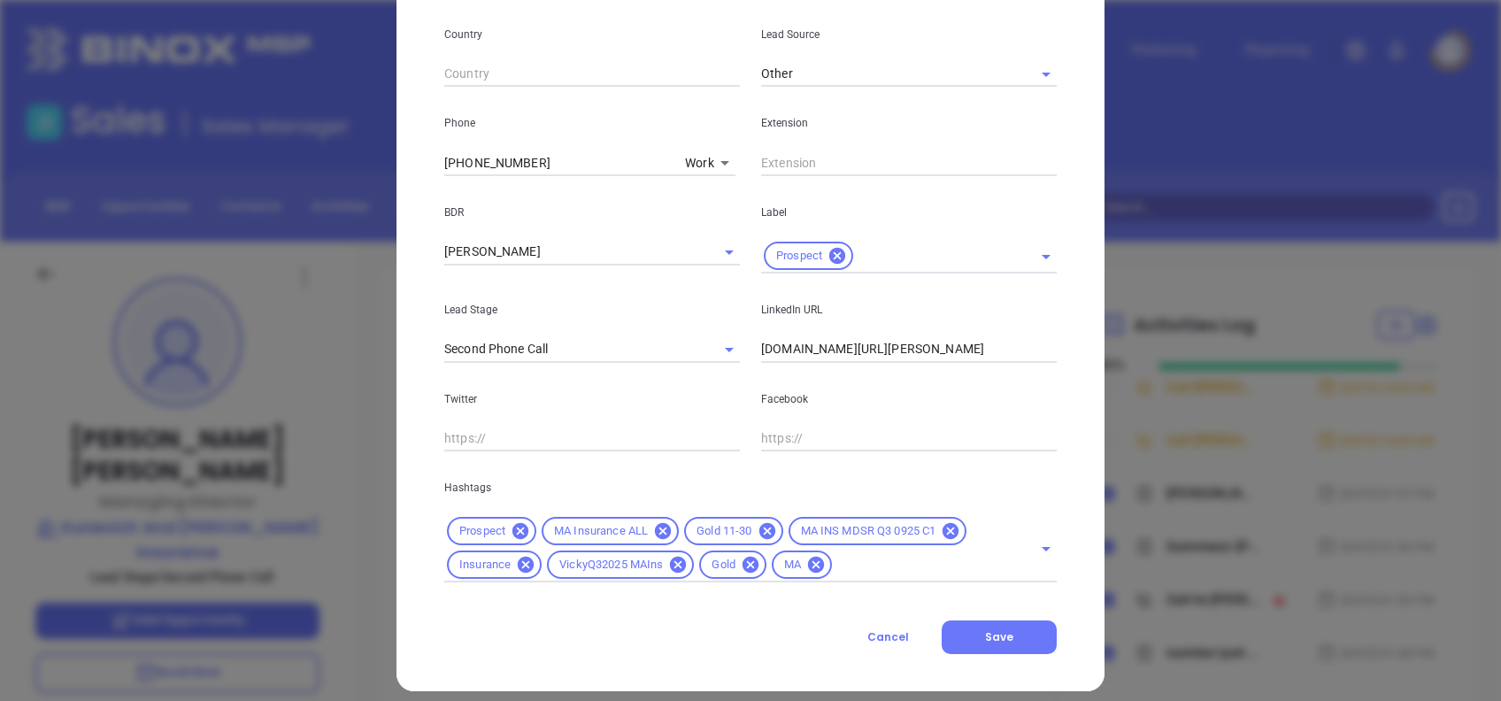
scroll to position [632, 0]
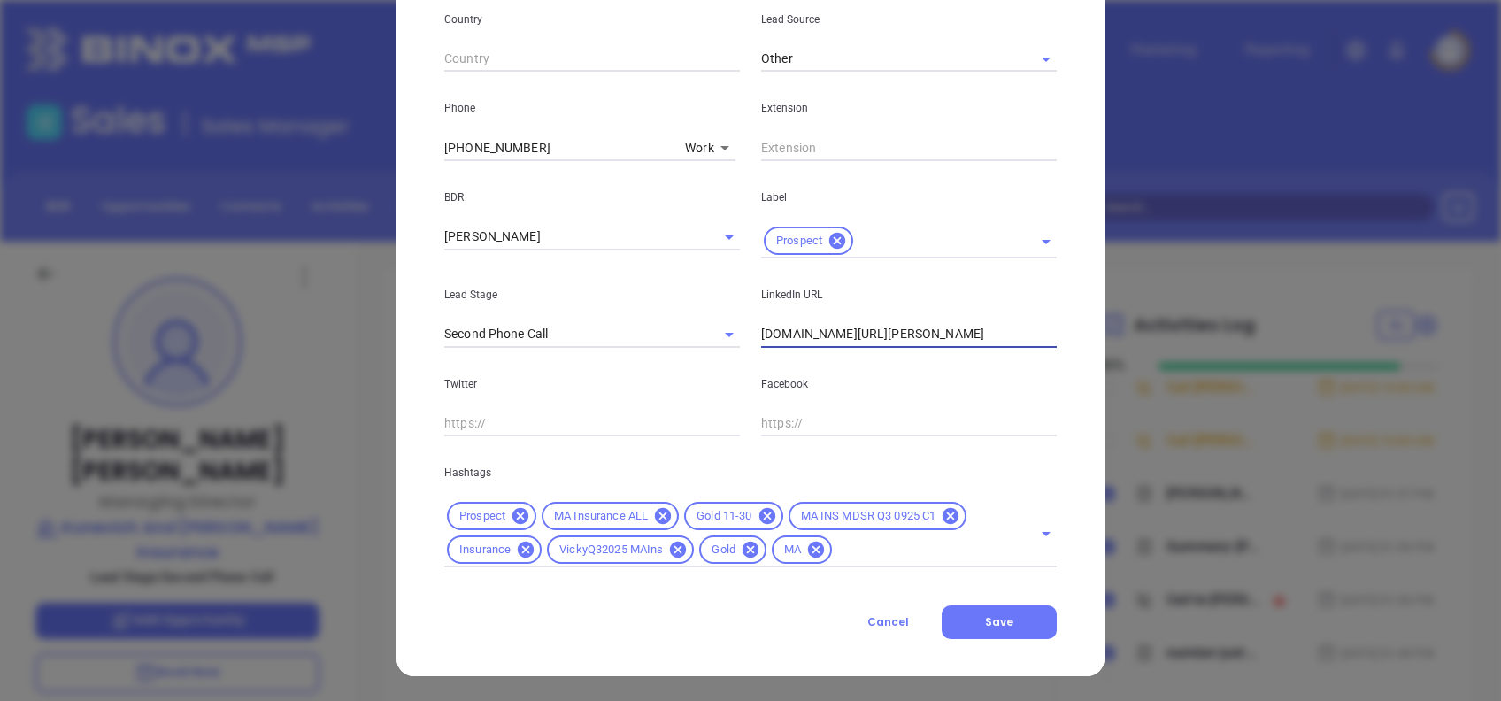
drag, startPoint x: 956, startPoint y: 342, endPoint x: 557, endPoint y: 397, distance: 403.0
click at [557, 396] on div "First Name Victor Last Name Lau Email info@weinsurema.com Job Title Managing Di…" at bounding box center [750, 52] width 612 height 1030
paste input "://www.linkedin.com/in/victor-lau-055bb246/"
type input "://www.linkedin.com/in/victor-lau-055bb246/"
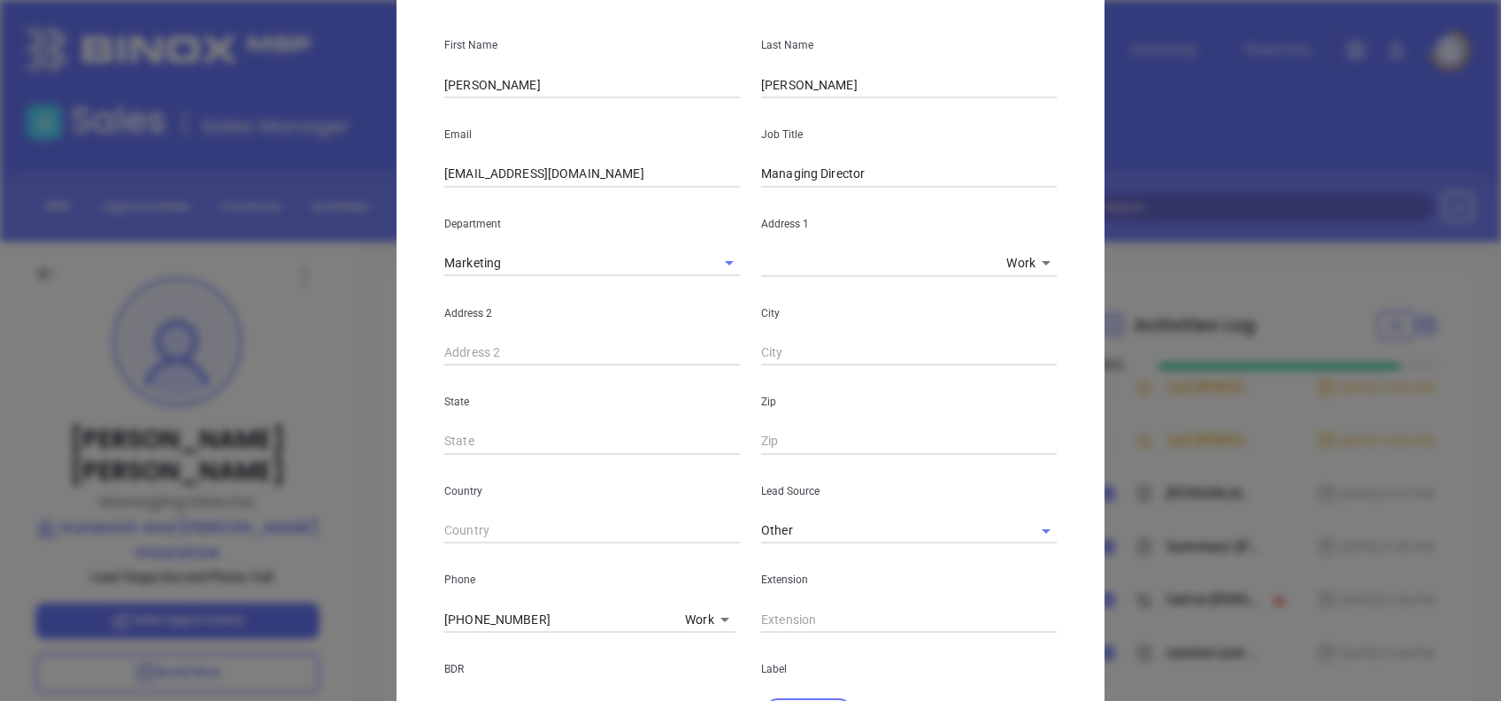
scroll to position [0, 0]
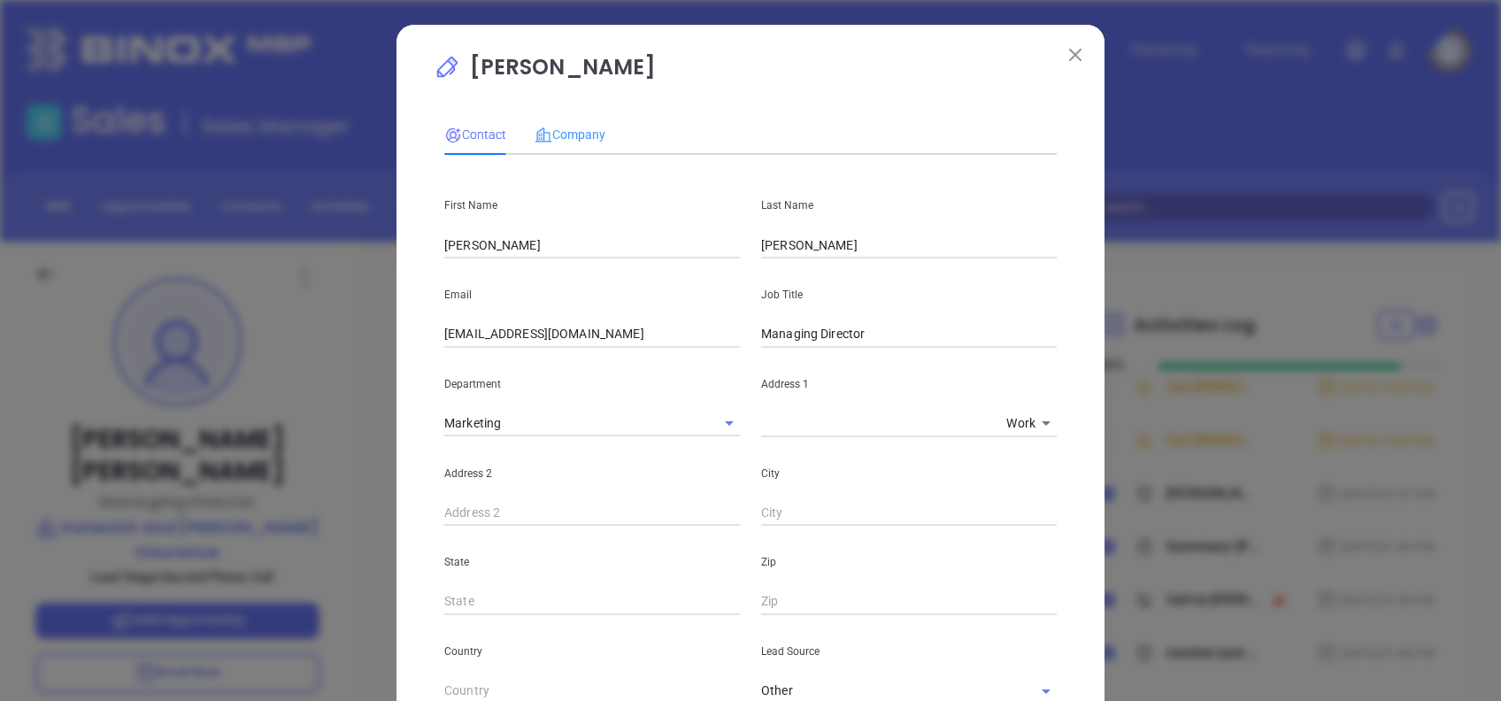
click at [573, 121] on div "Company" at bounding box center [569, 134] width 71 height 41
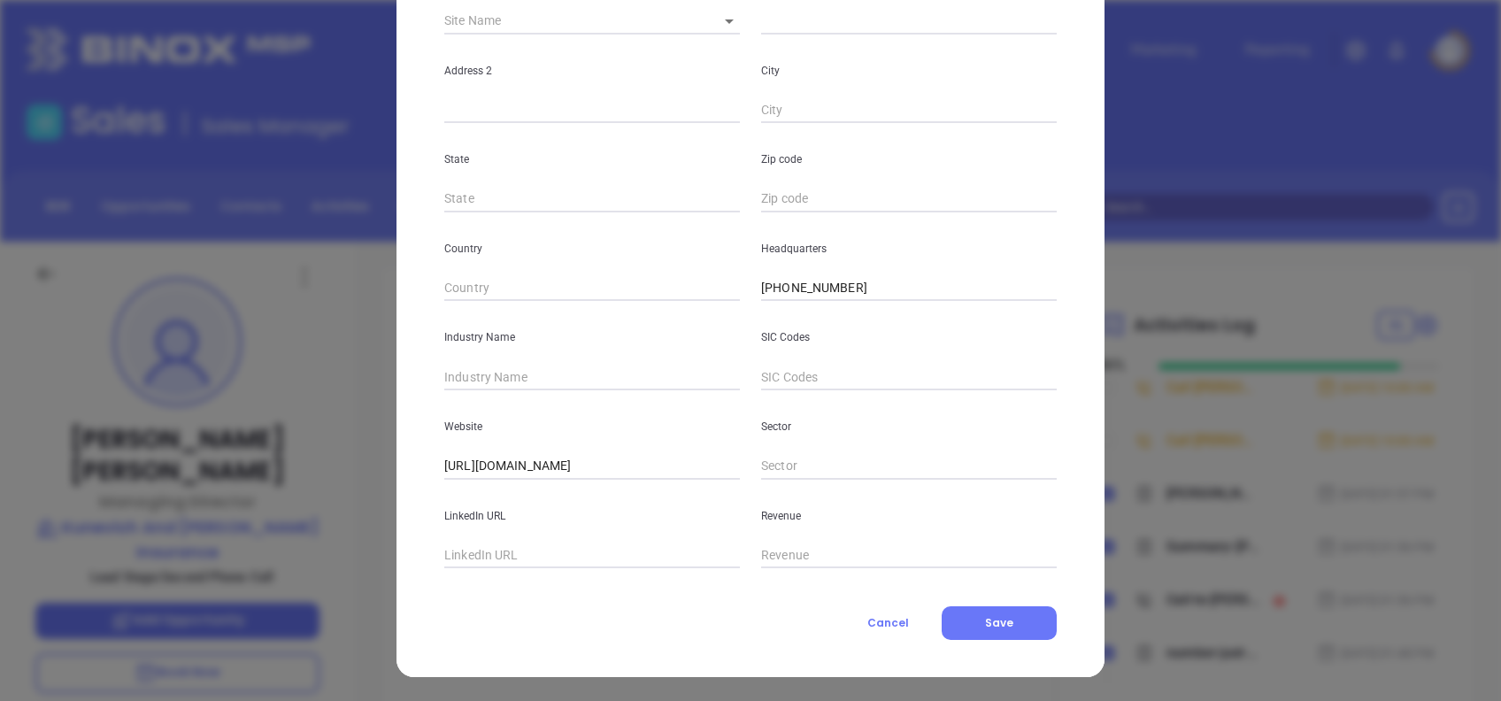
scroll to position [314, 0]
click at [538, 374] on input "text" at bounding box center [592, 376] width 296 height 27
type input "Insurance"
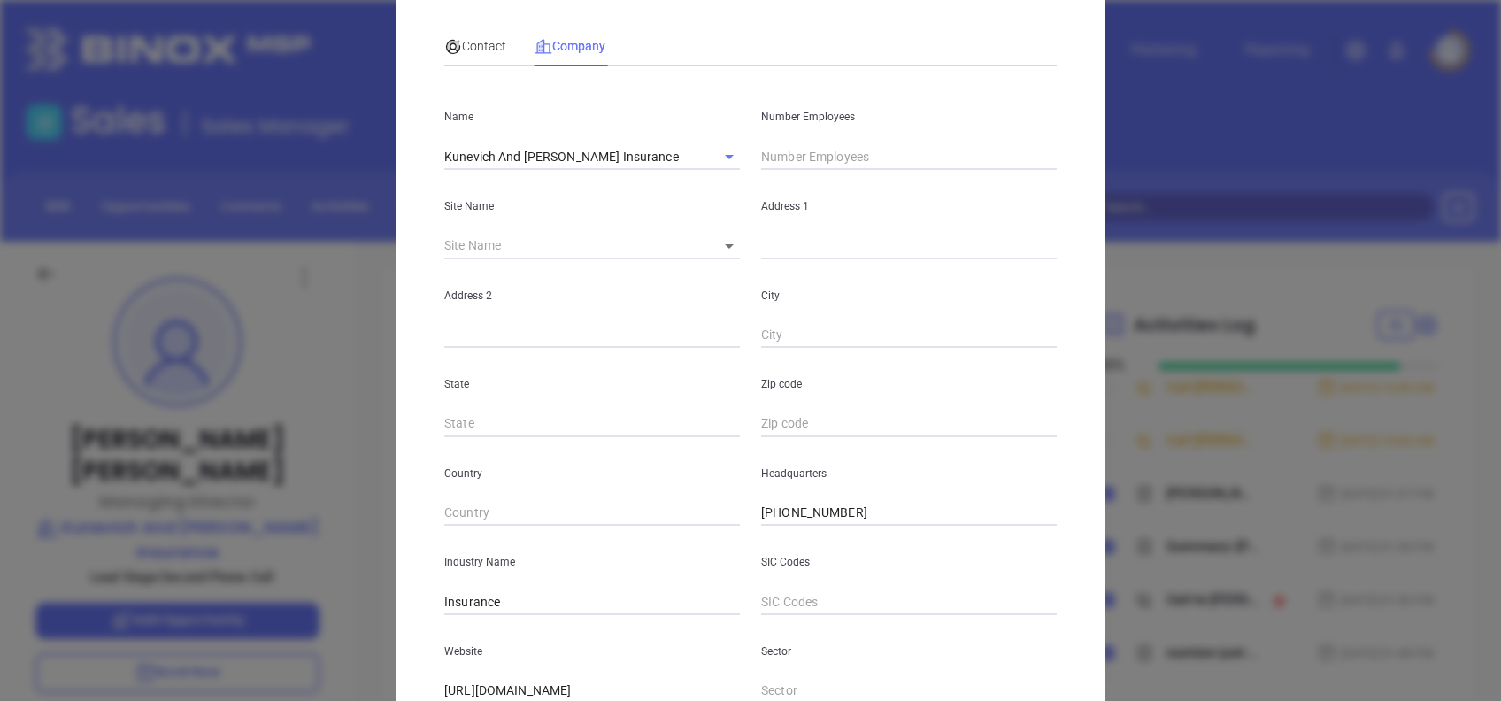
scroll to position [0, 0]
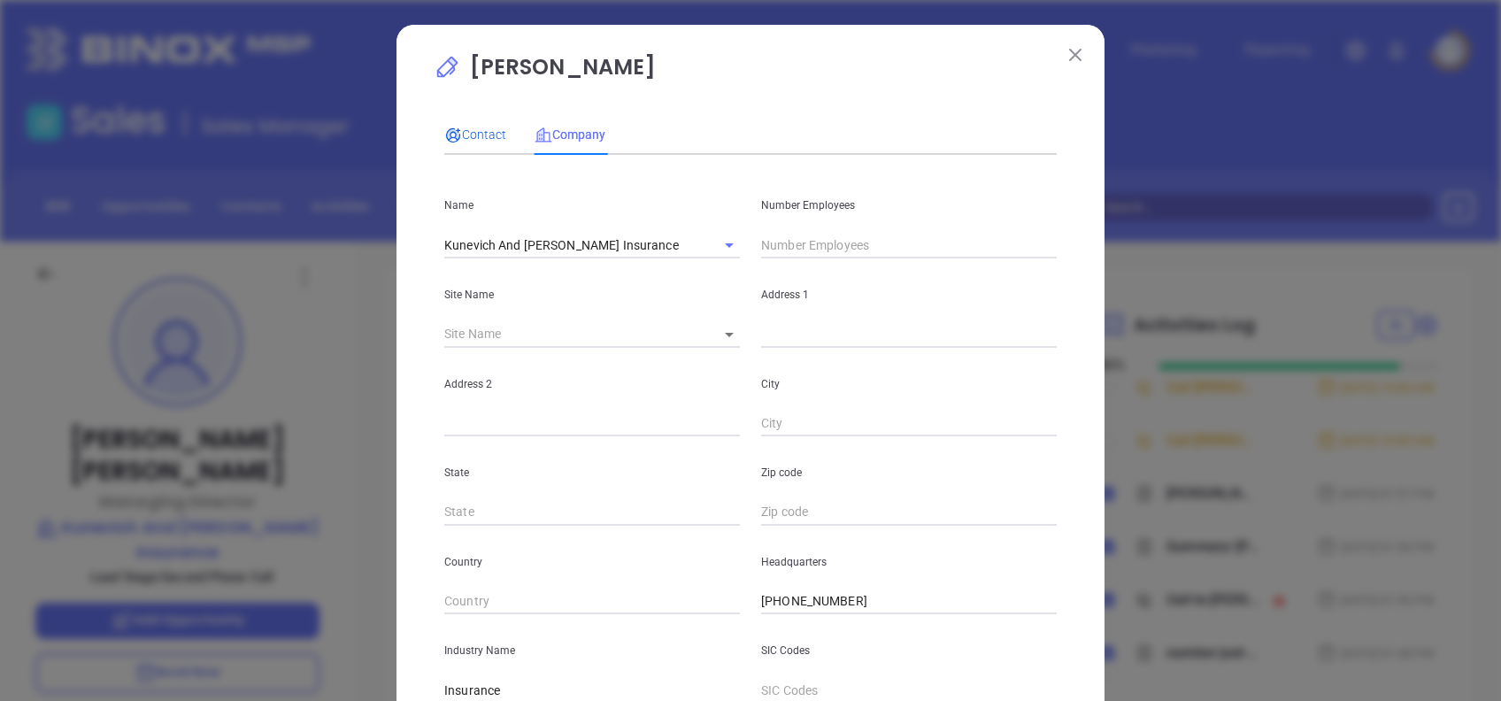
drag, startPoint x: 465, startPoint y: 136, endPoint x: 510, endPoint y: 196, distance: 74.7
click at [465, 138] on span "Contact" at bounding box center [475, 134] width 62 height 14
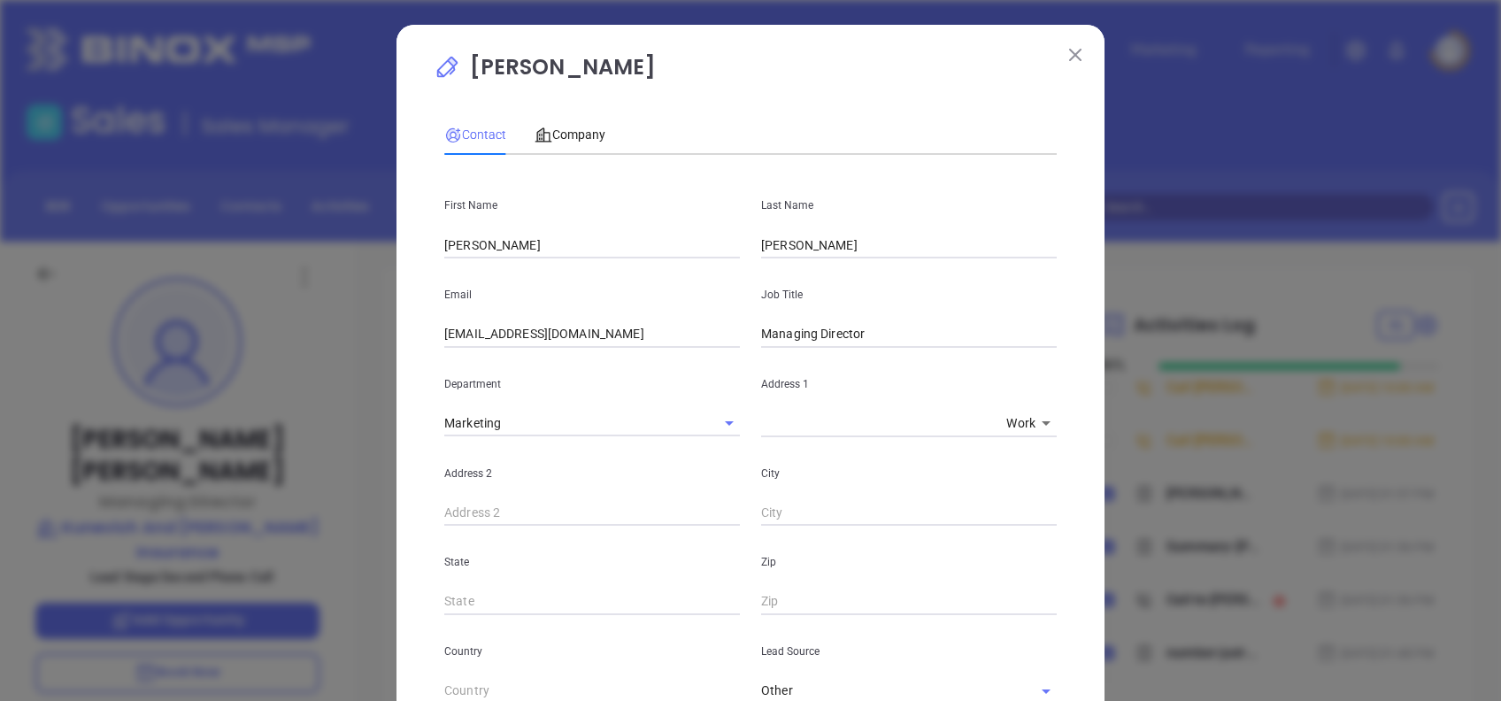
scroll to position [632, 0]
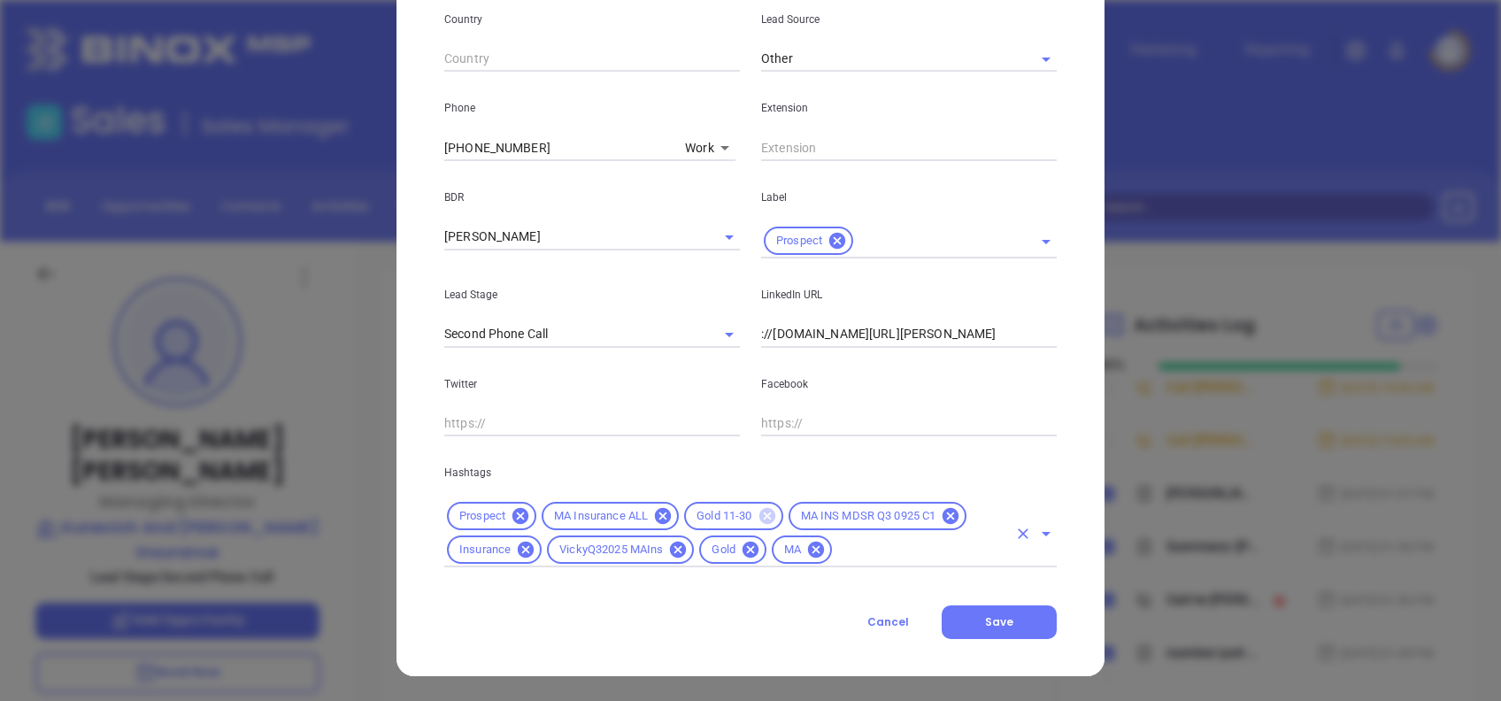
click at [765, 515] on icon at bounding box center [766, 516] width 16 height 16
click at [645, 542] on icon at bounding box center [650, 550] width 16 height 16
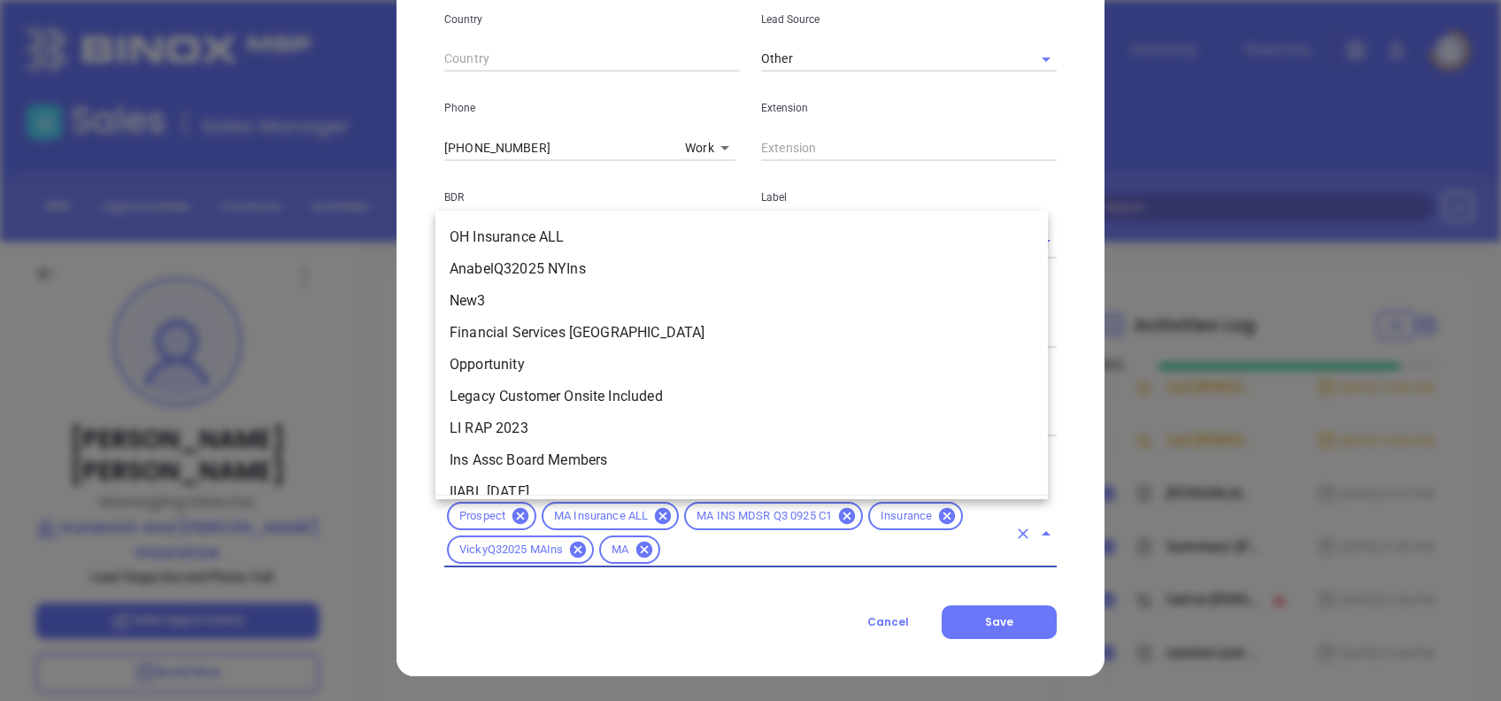
click at [689, 561] on div "Prospect MA Insurance ALL MA INS MDSR Q3 0925 C1 Insurance VickyQ32025 MAIns MA" at bounding box center [750, 533] width 612 height 68
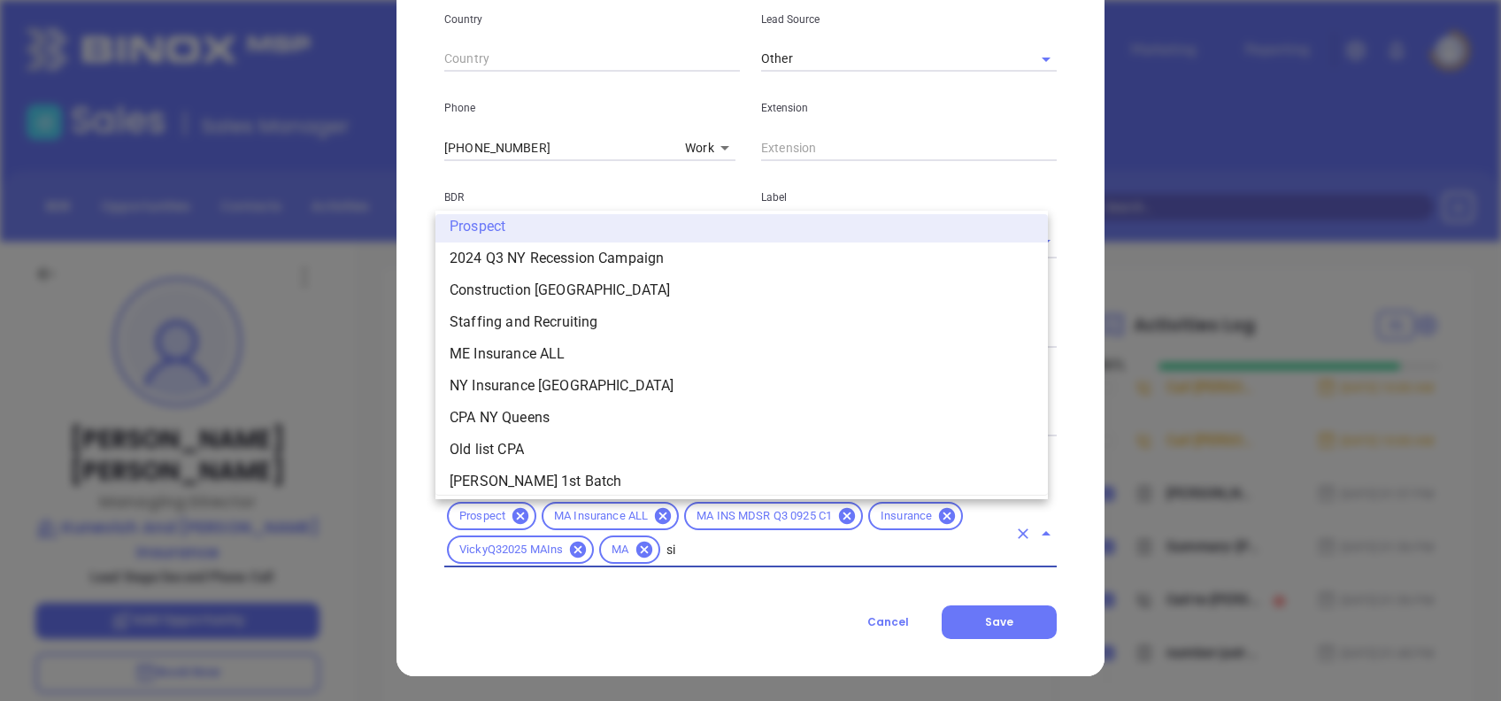
scroll to position [0, 0]
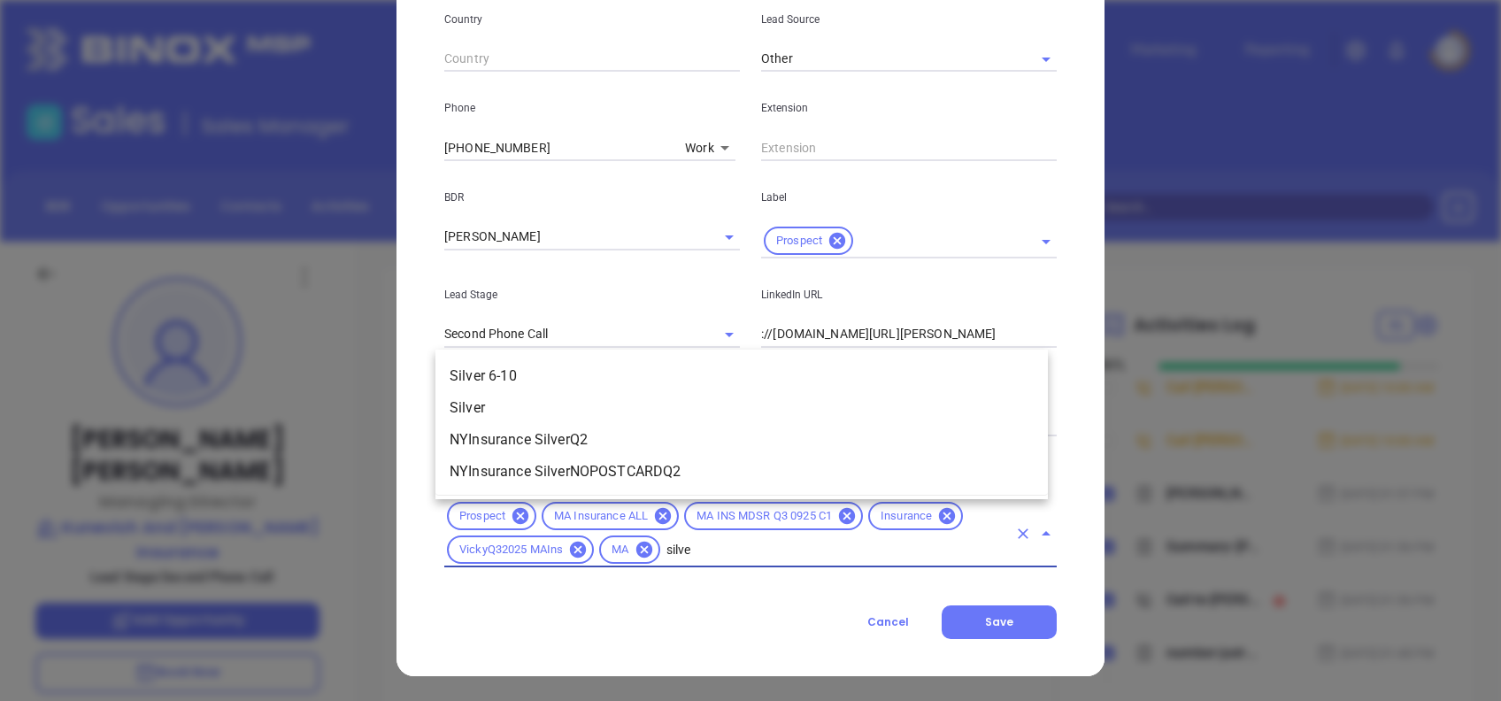
type input "silver"
click at [558, 369] on li "Silver 6-10" at bounding box center [741, 376] width 612 height 32
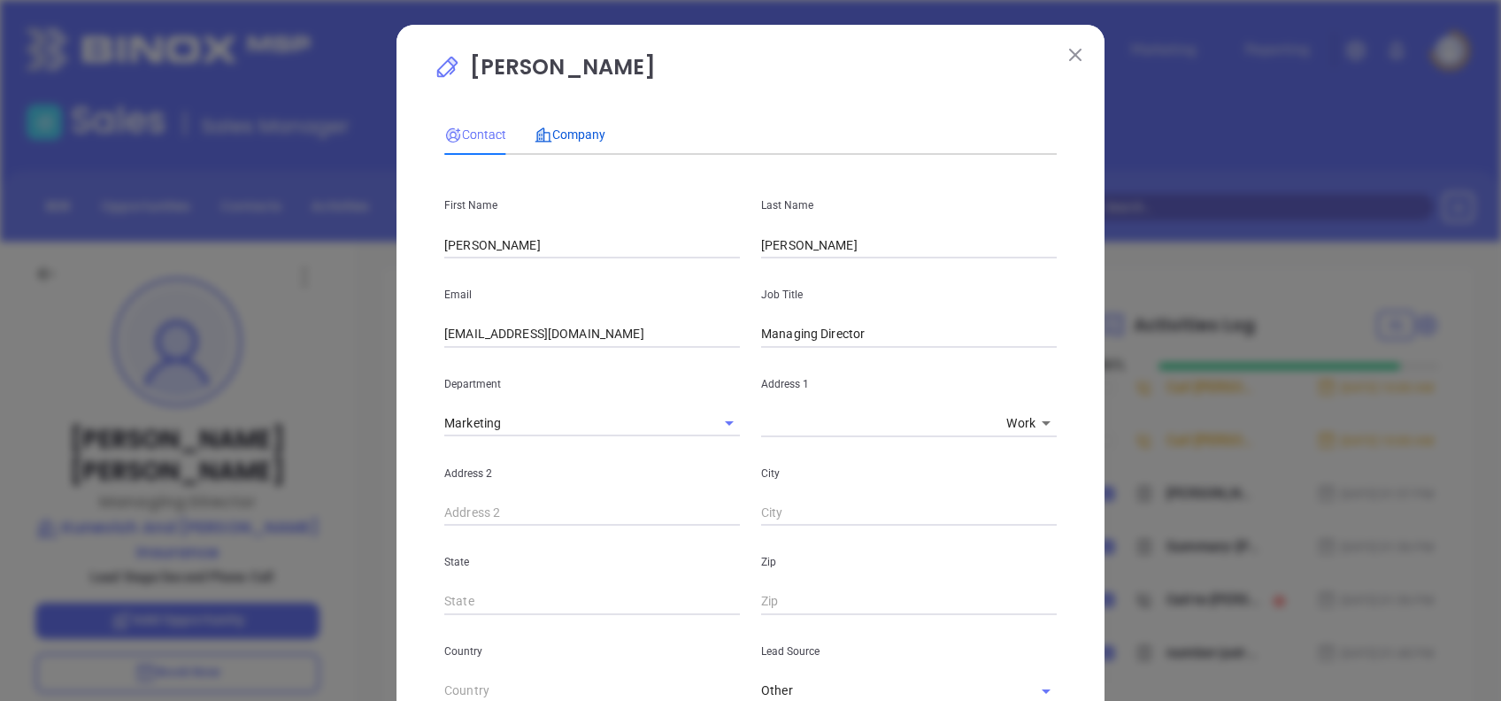
click at [580, 136] on span "Company" at bounding box center [569, 134] width 71 height 14
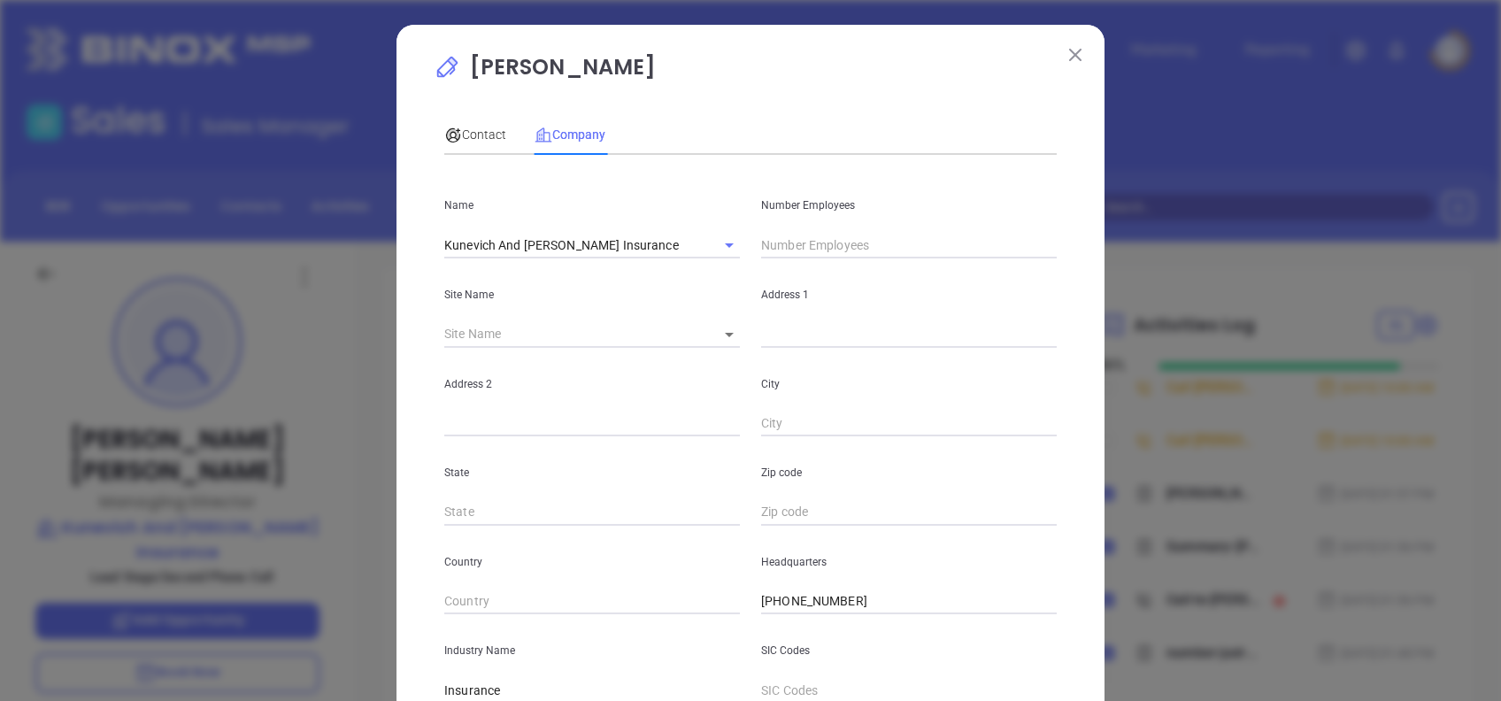
click at [792, 243] on input "text" at bounding box center [909, 245] width 296 height 27
type input "6"
click at [743, 166] on div "Contact Company First Name Victor Last Name Lau Email info@weinsurema.com Job T…" at bounding box center [750, 493] width 612 height 776
click at [720, 337] on body "Leads CRM Marketing Reporting Financial Leads Leads Sales Sales Manager BDR Opp…" at bounding box center [750, 350] width 1501 height 701
click at [746, 358] on div "Roslindale" at bounding box center [750, 350] width 1501 height 701
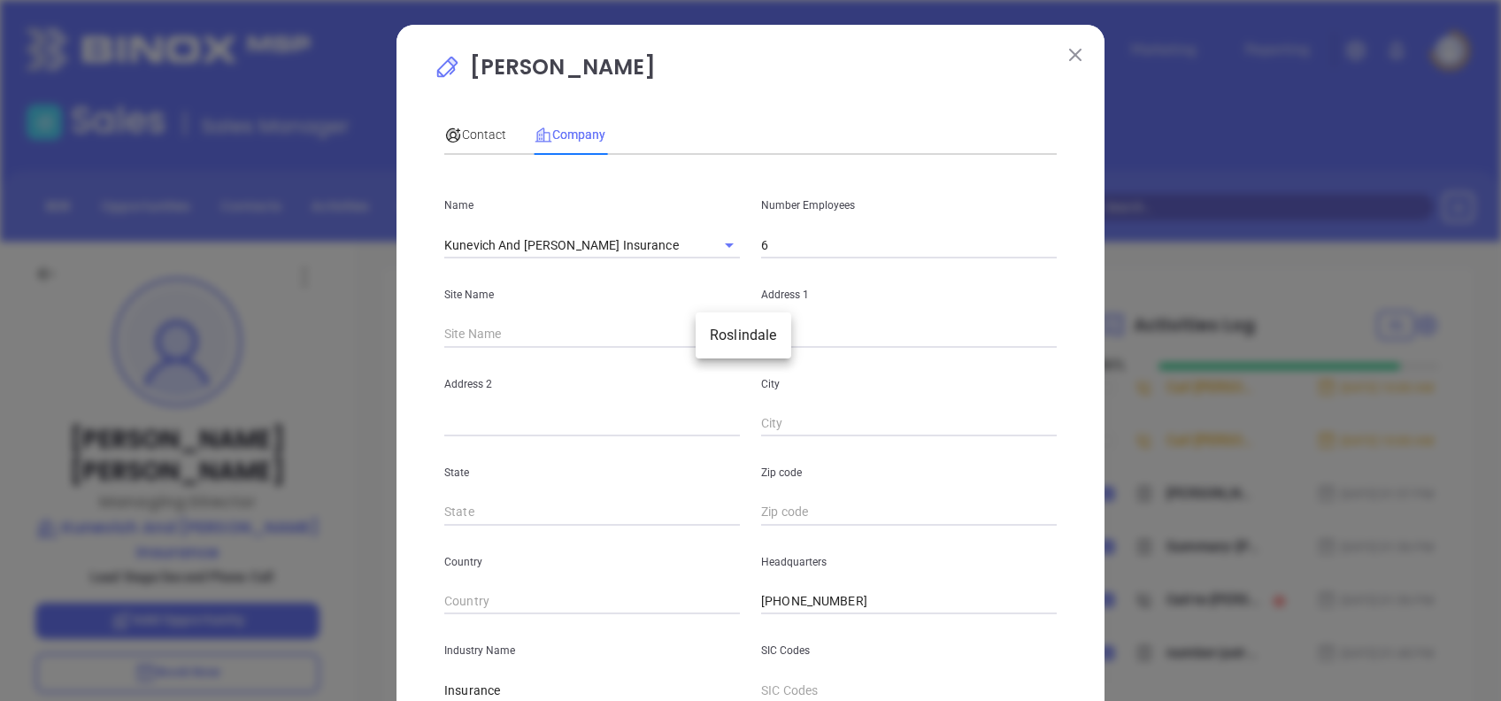
click at [747, 347] on li "Roslindale" at bounding box center [744, 335] width 96 height 32
type input "Roslindale"
type input "97402"
type input "4401 Washington Street"
type input "Roslindale"
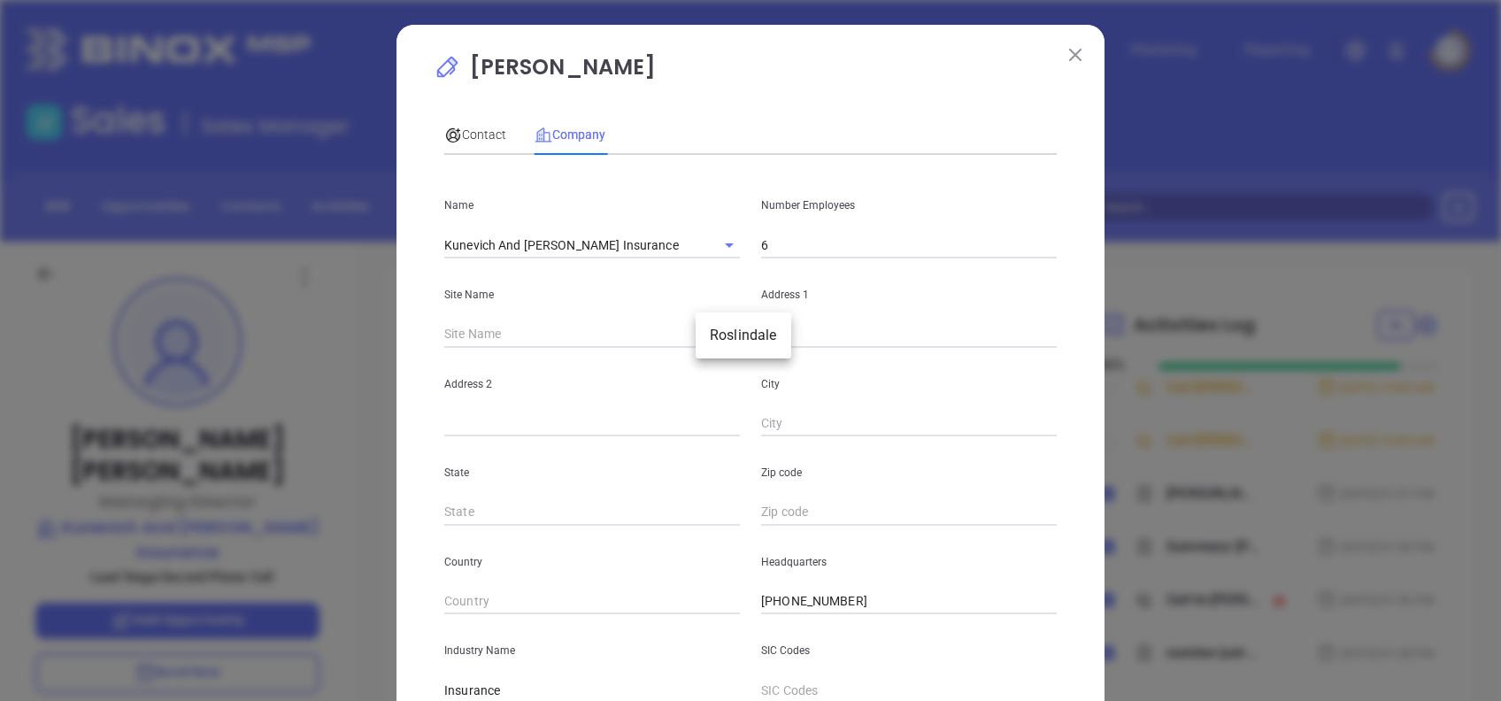
type input "MA"
type input "2131"
click at [488, 133] on span "Contact" at bounding box center [475, 134] width 62 height 14
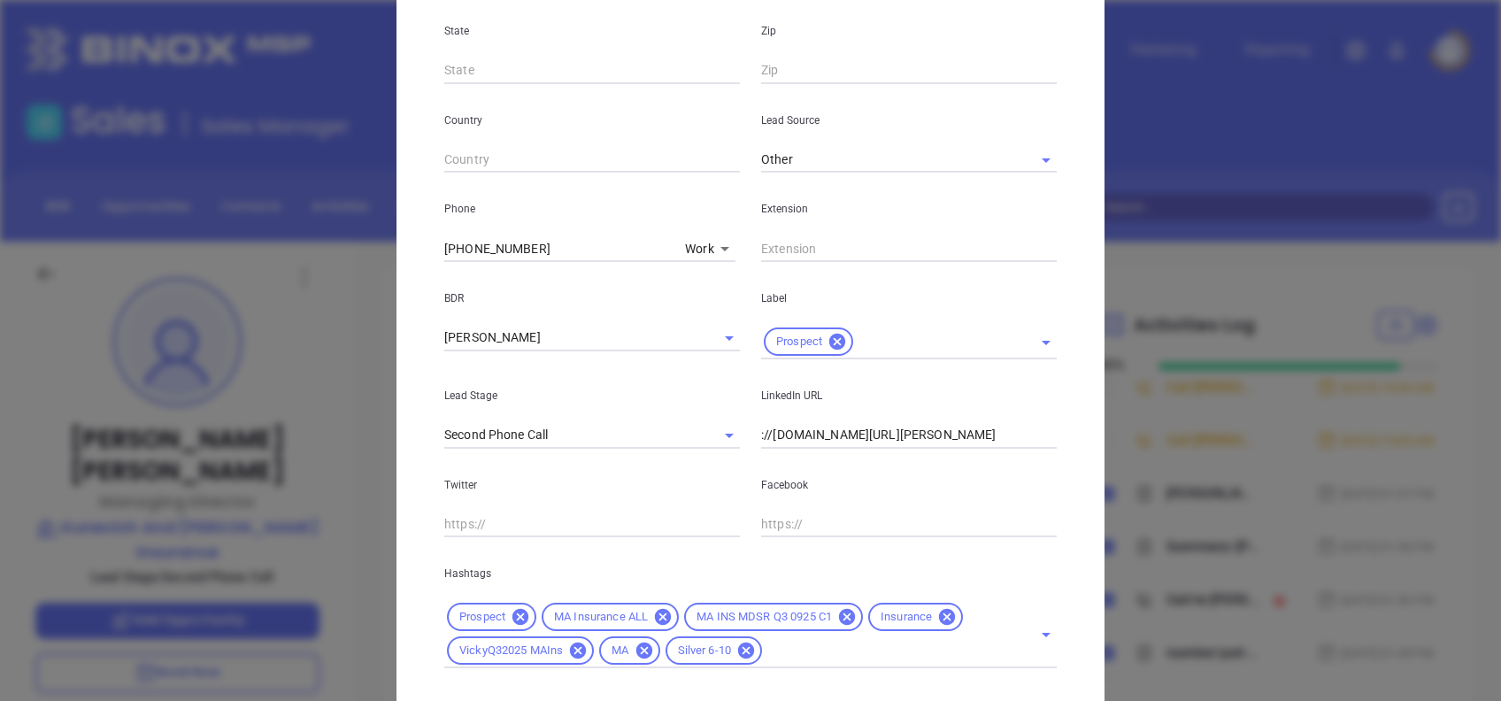
scroll to position [632, 0]
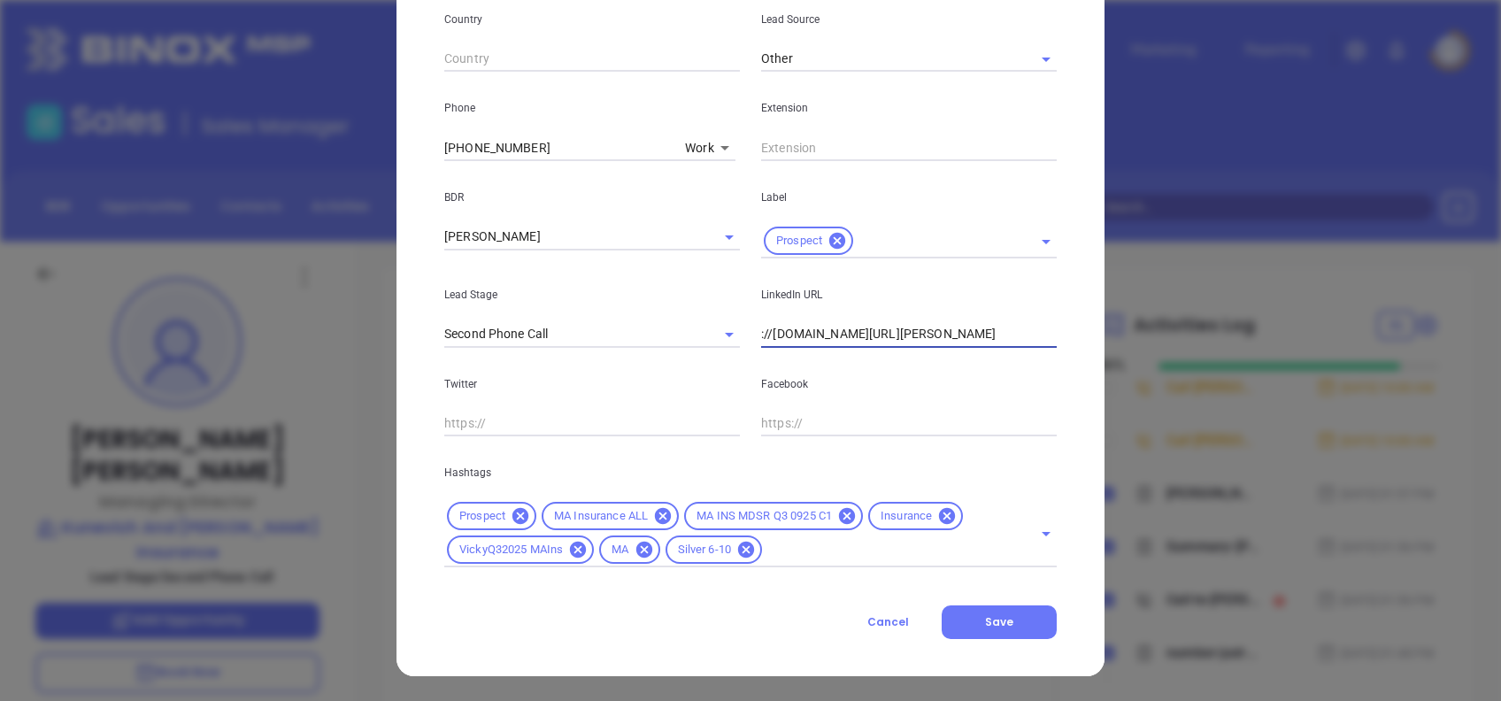
drag, startPoint x: 770, startPoint y: 327, endPoint x: 623, endPoint y: 356, distance: 149.8
click at [602, 340] on div "Lead Stage Second Phone Call LinkedIn URL ://www.linkedin.com/in/victor-lau-055…" at bounding box center [751, 302] width 634 height 89
click at [768, 331] on input "://www.linkedin.com/in/victor-lau-055bb246/" at bounding box center [909, 334] width 296 height 27
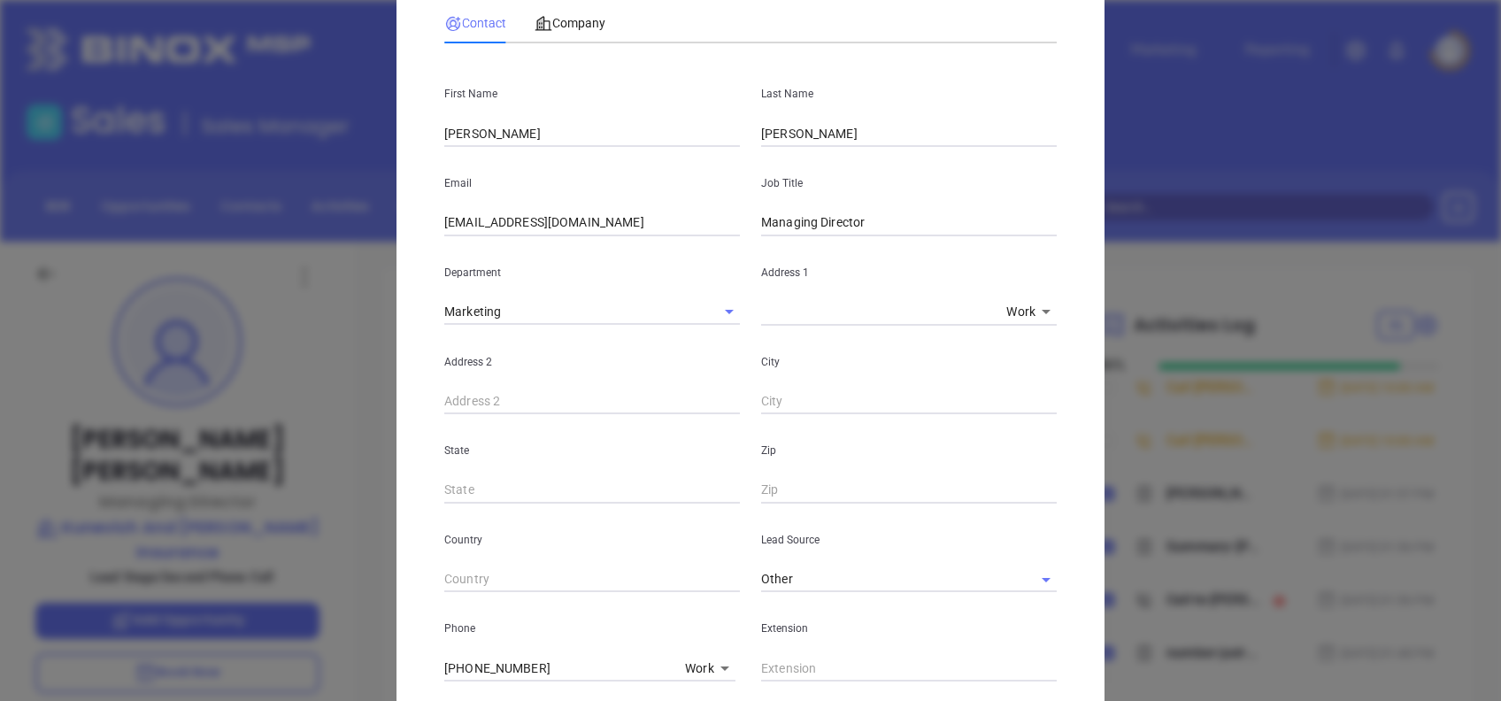
scroll to position [0, 0]
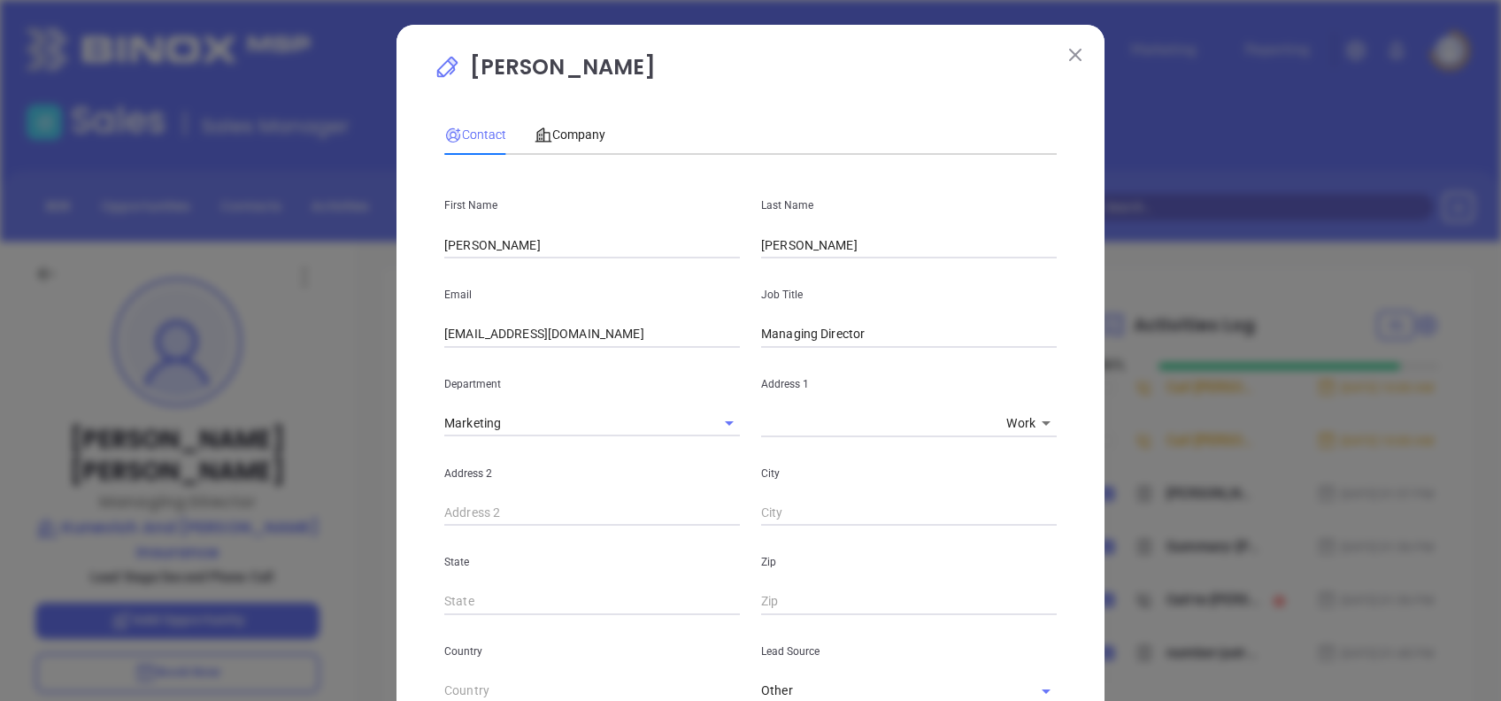
type input "www.linkedin.com/in/victor-lau-055bb246/"
drag, startPoint x: 900, startPoint y: 342, endPoint x: 663, endPoint y: 359, distance: 237.8
click at [663, 359] on div "First Name Victor Last Name Lau Email info@weinsurema.com Job Title Managing Di…" at bounding box center [750, 684] width 612 height 1030
type input "President"
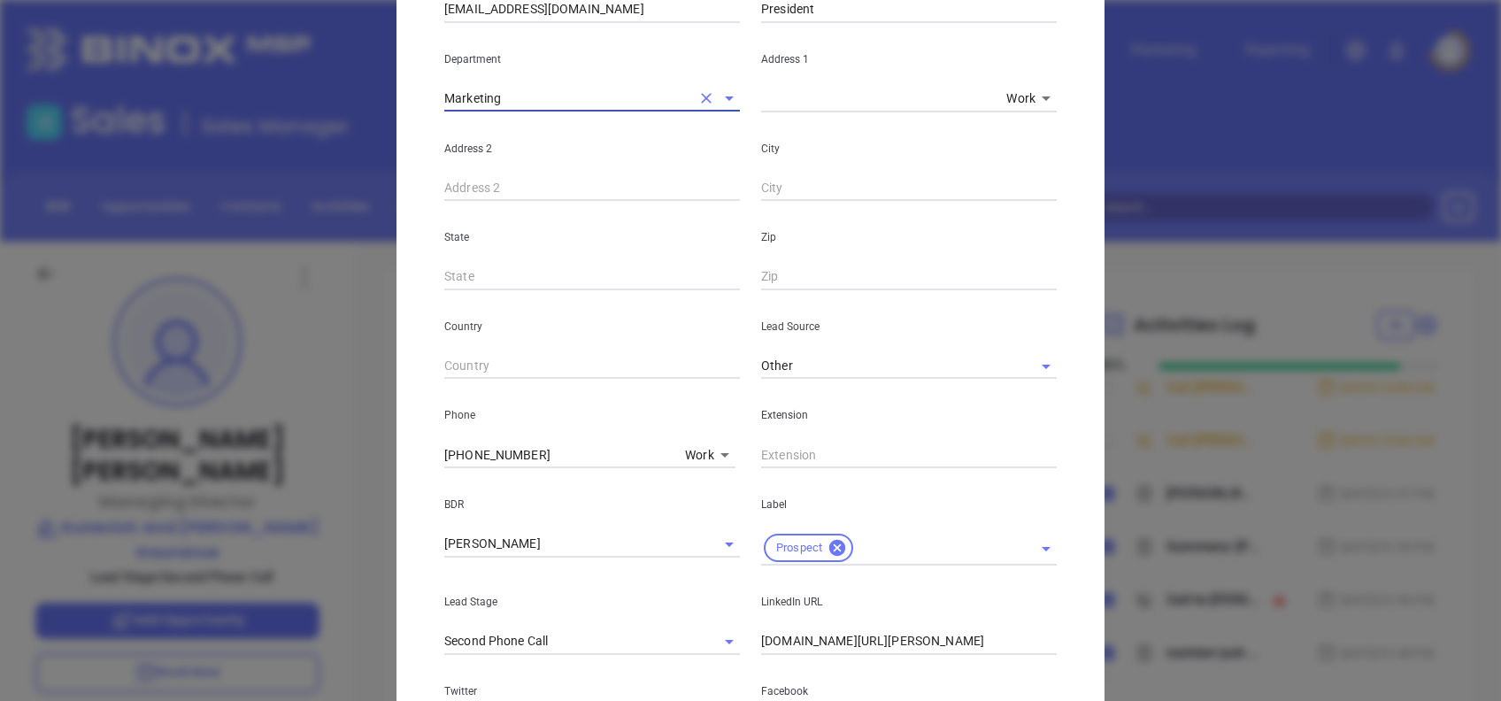
scroll to position [632, 0]
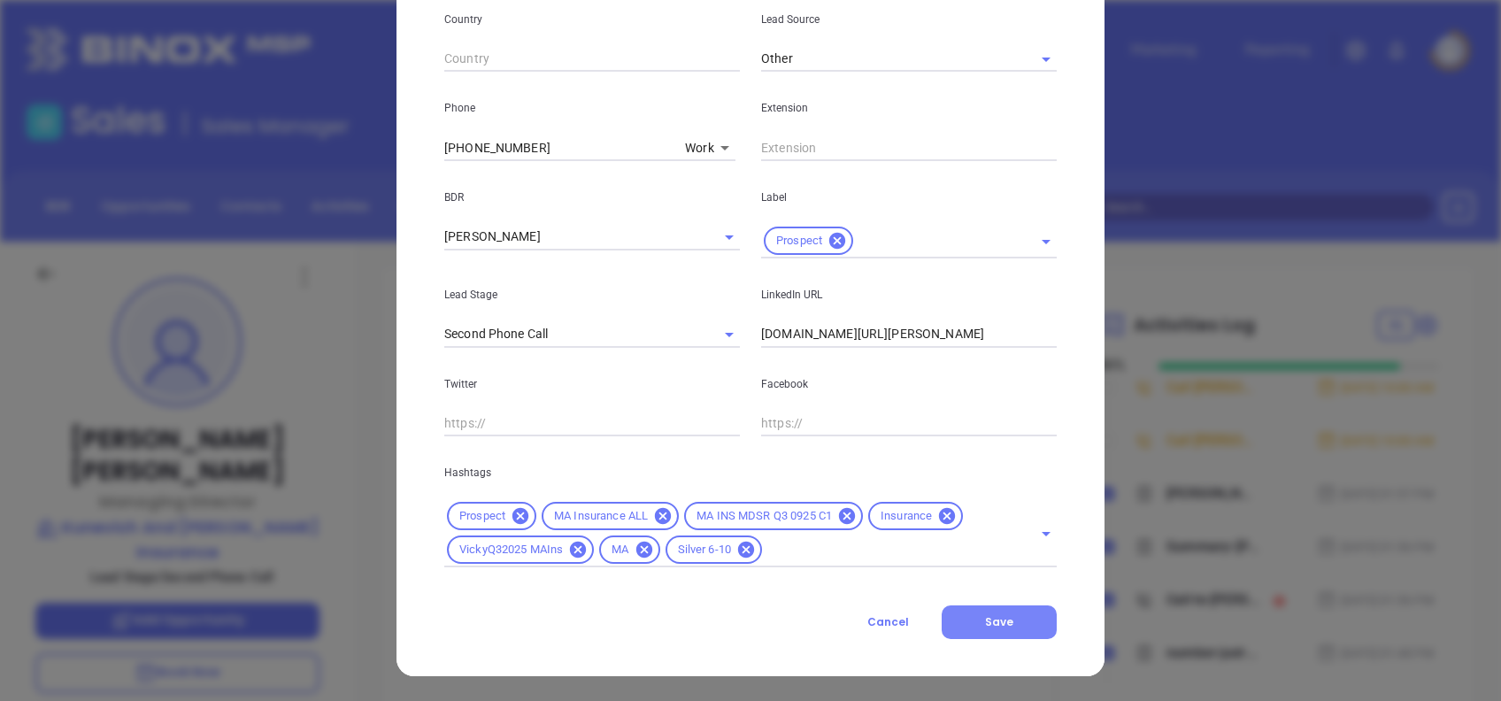
click at [1002, 616] on span "Save" at bounding box center [999, 621] width 28 height 15
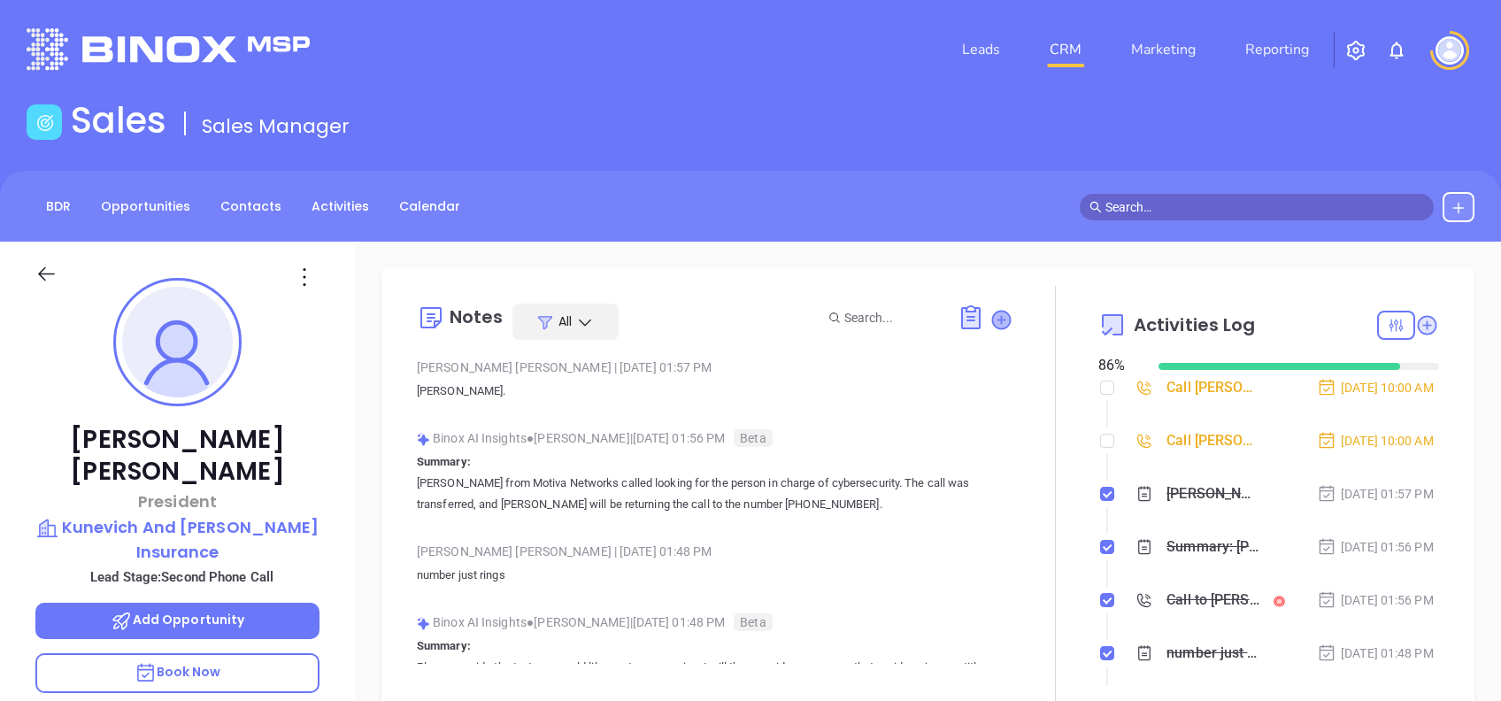
click at [996, 323] on icon at bounding box center [1001, 320] width 24 height 24
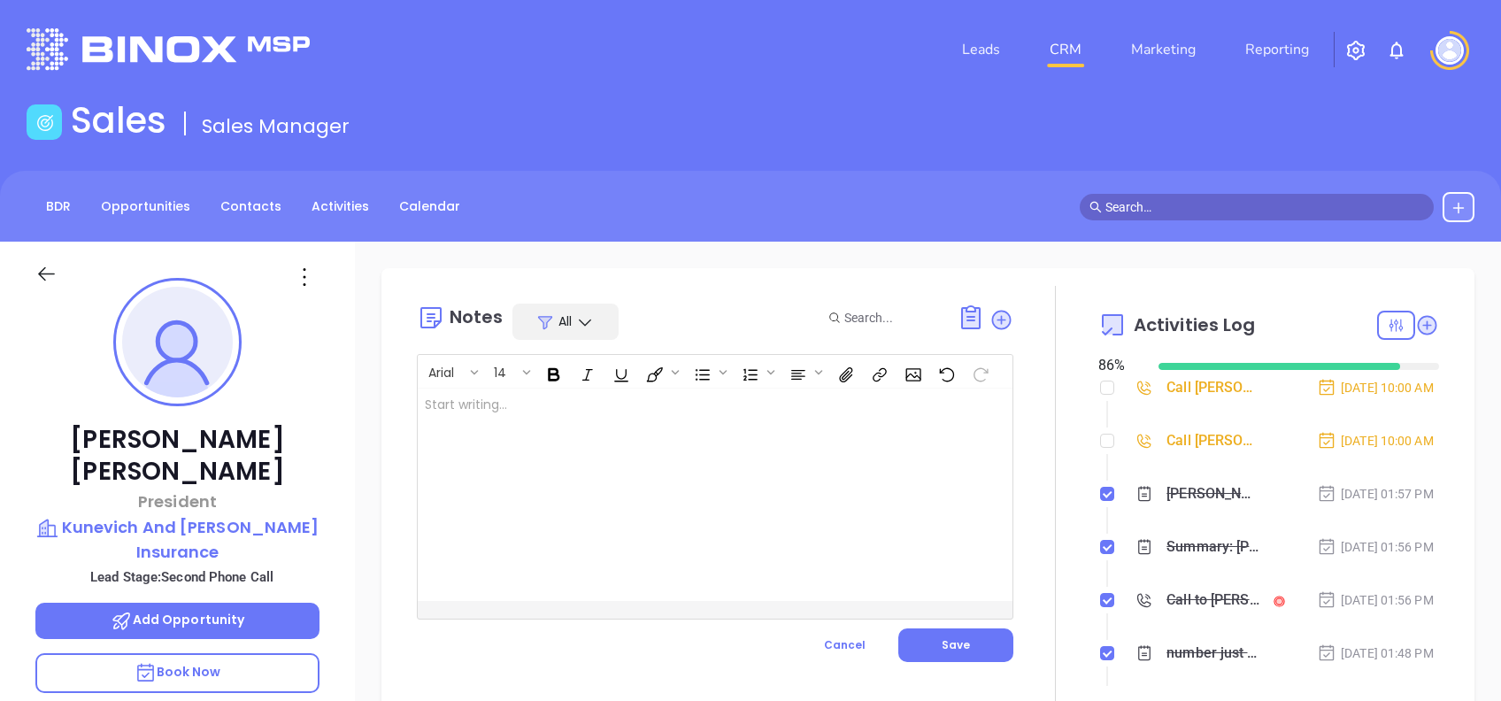
click at [727, 510] on div at bounding box center [694, 494] width 553 height 212
click at [570, 447] on div "﻿" at bounding box center [694, 494] width 553 height 212
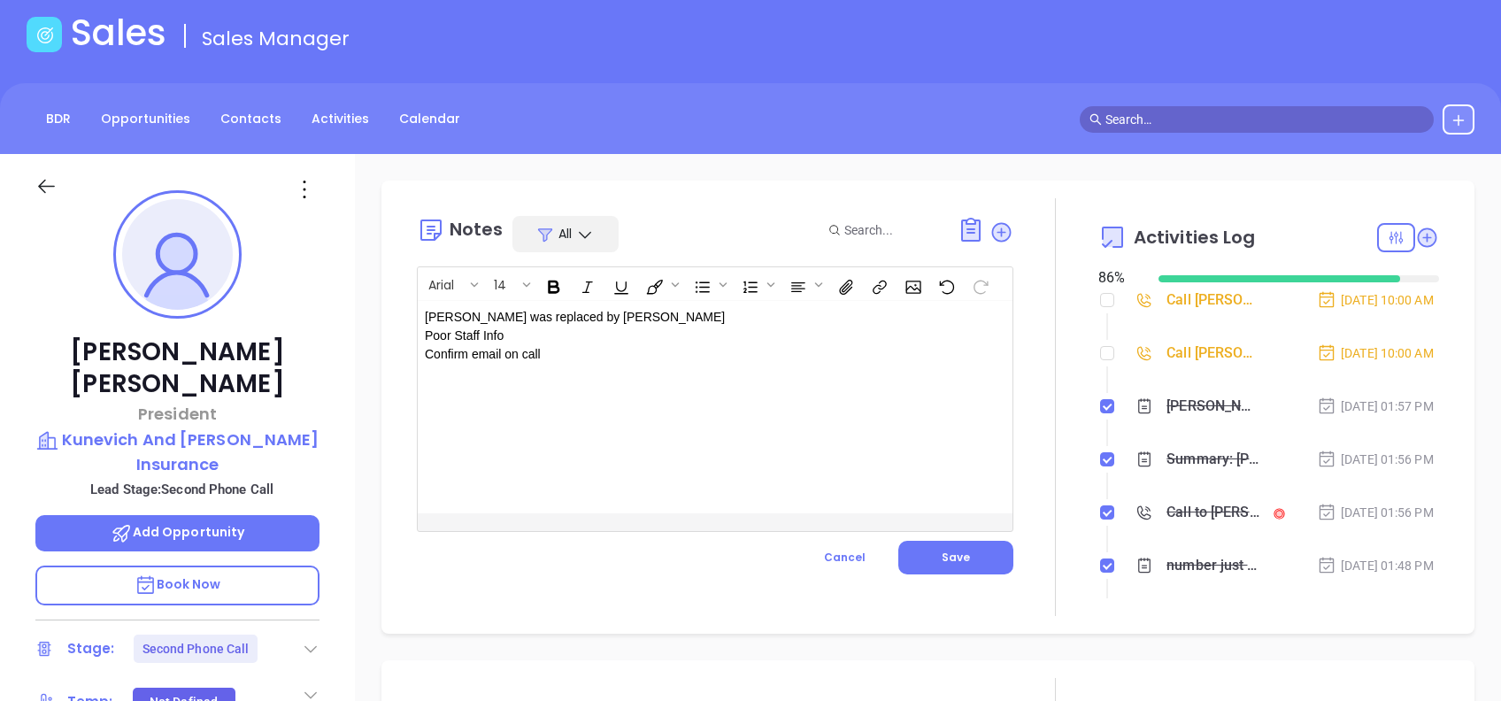
scroll to position [0, 0]
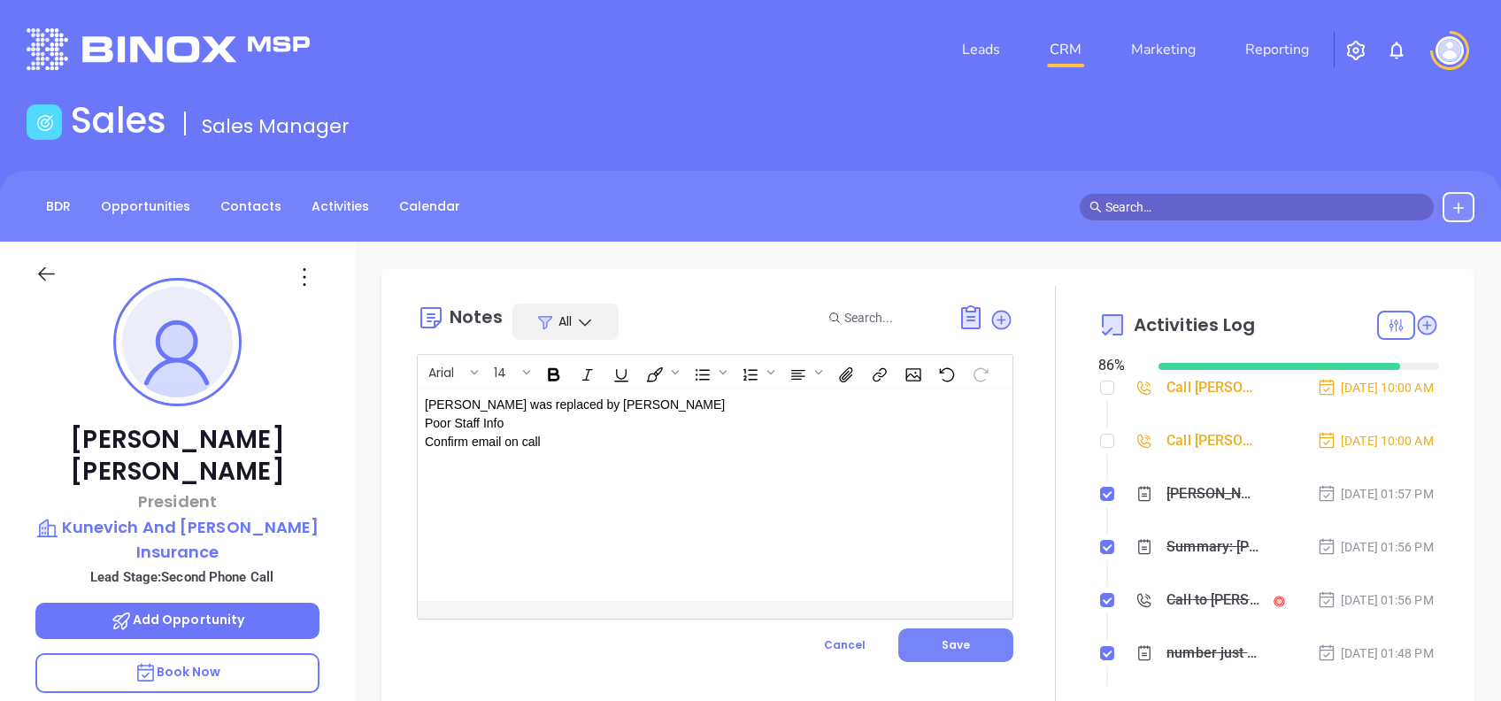
click at [982, 640] on button "Save" at bounding box center [955, 645] width 115 height 34
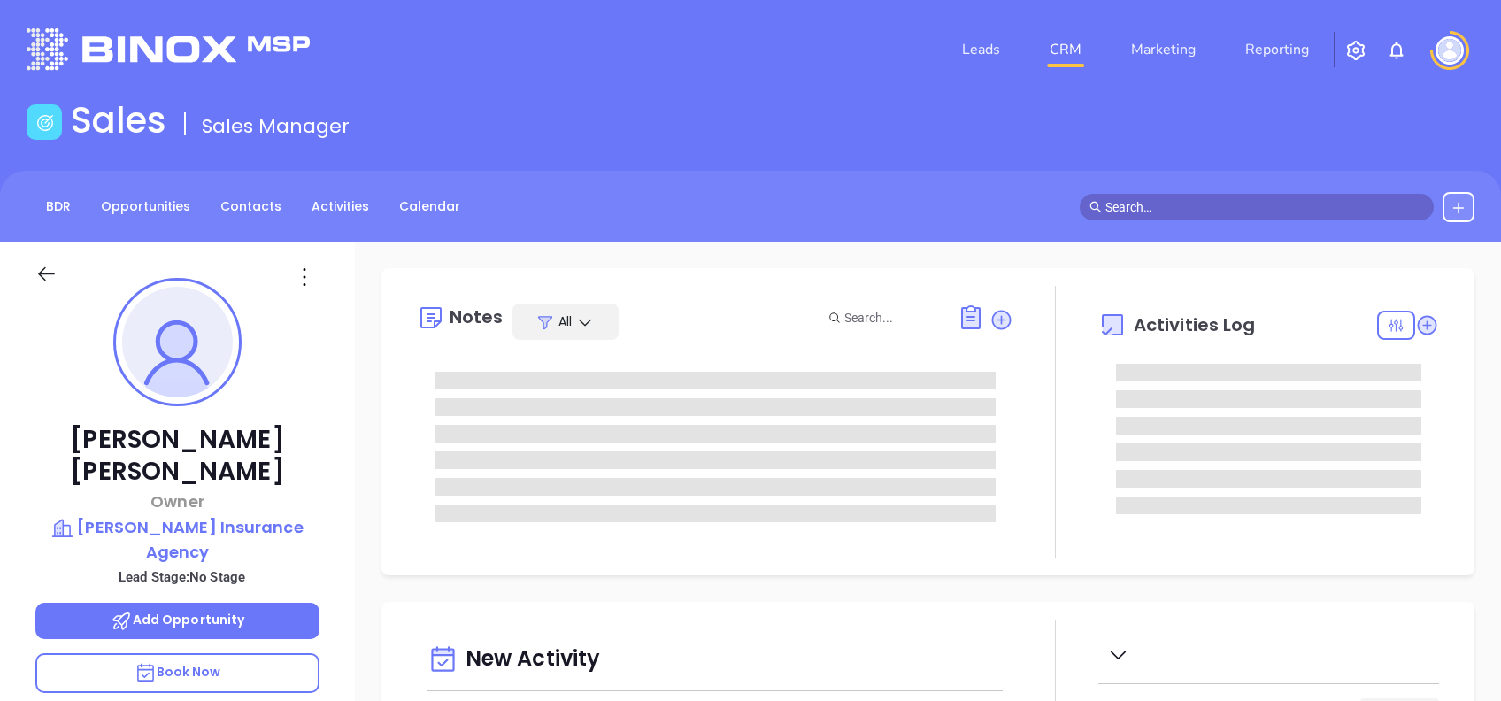
type input "[DATE]"
type input "[PERSON_NAME]"
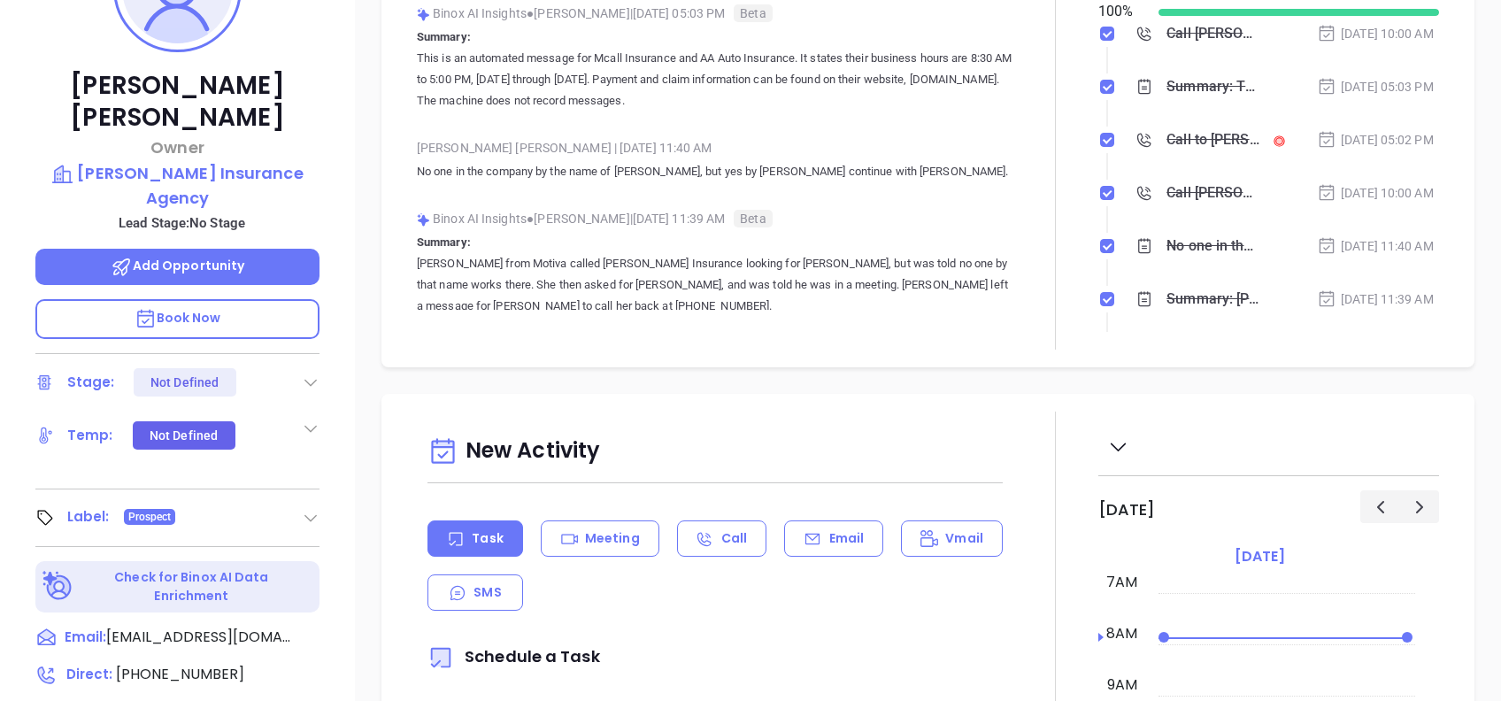
scroll to position [118, 0]
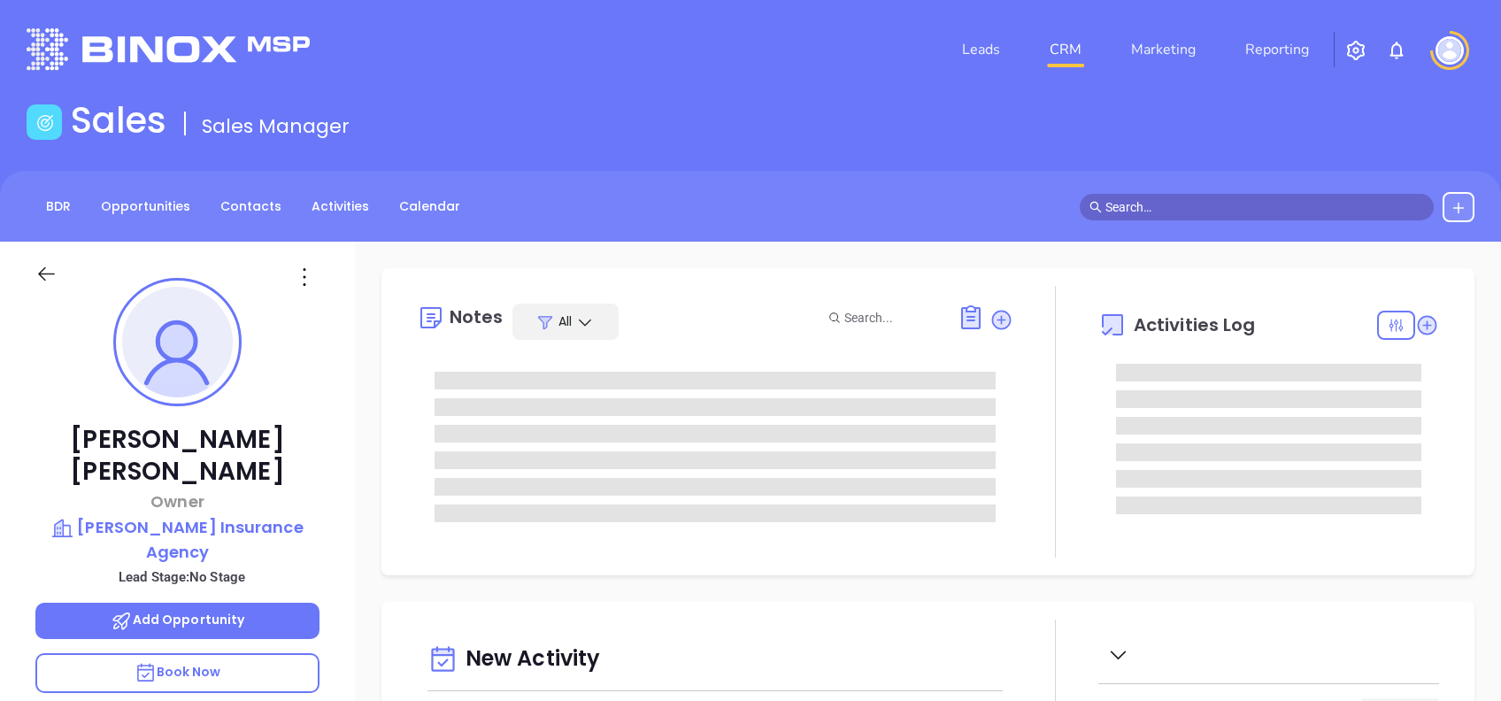
type input "[DATE]"
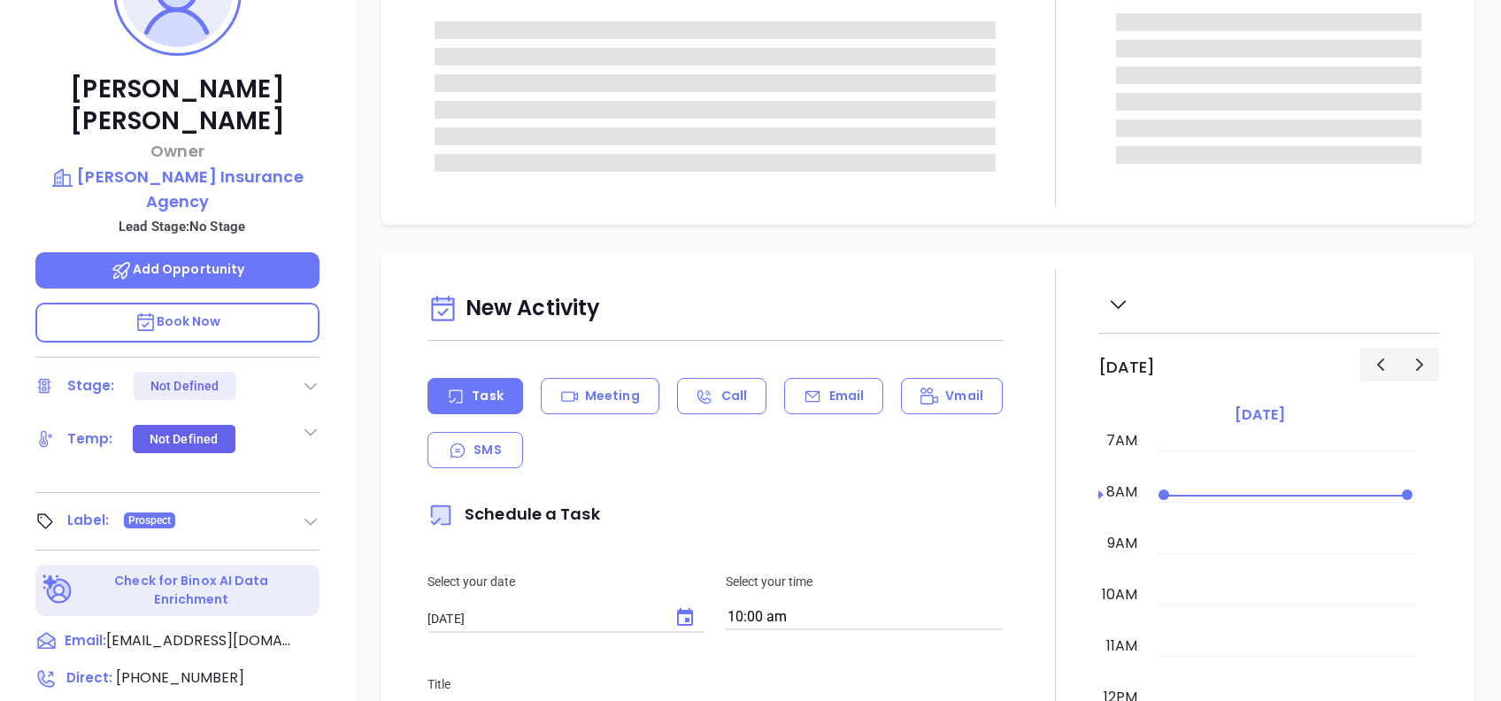
type input "[PERSON_NAME]"
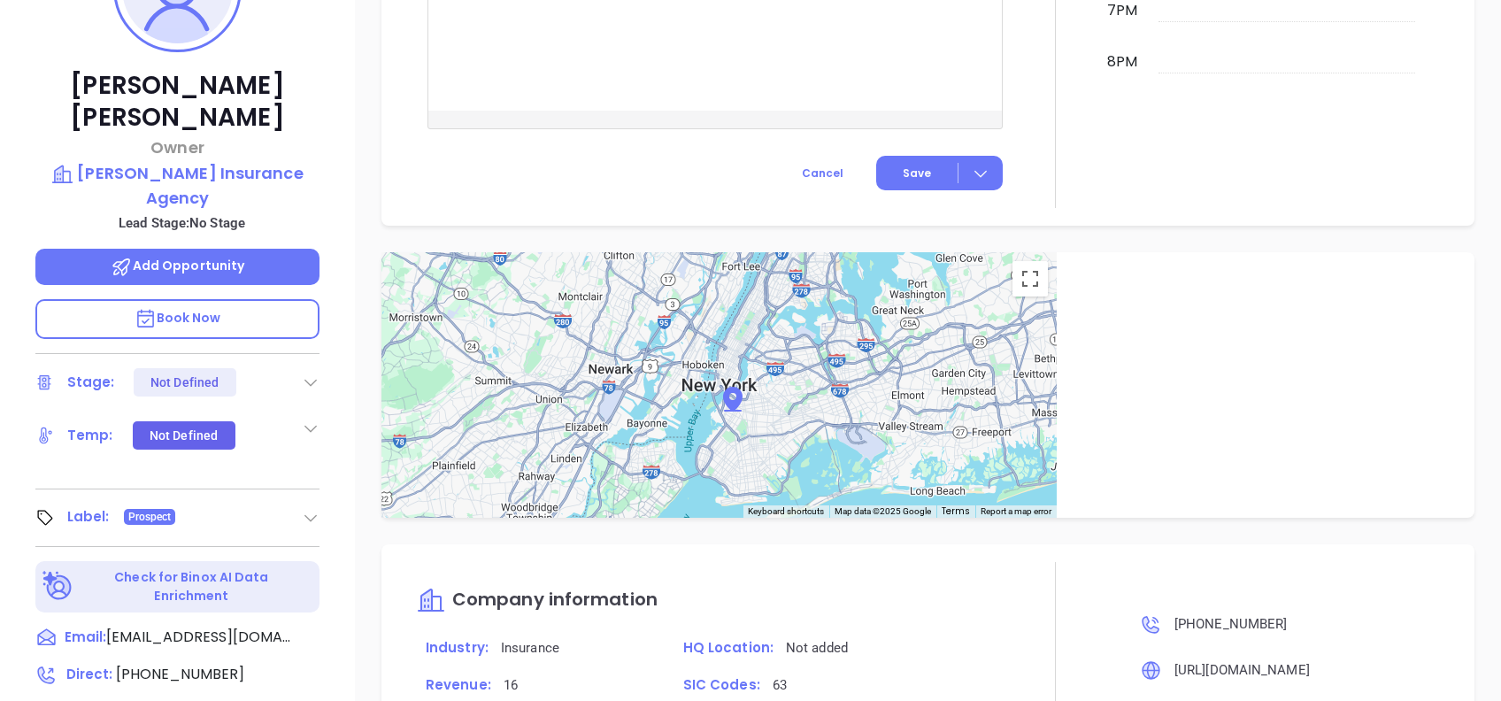
scroll to position [779, 0]
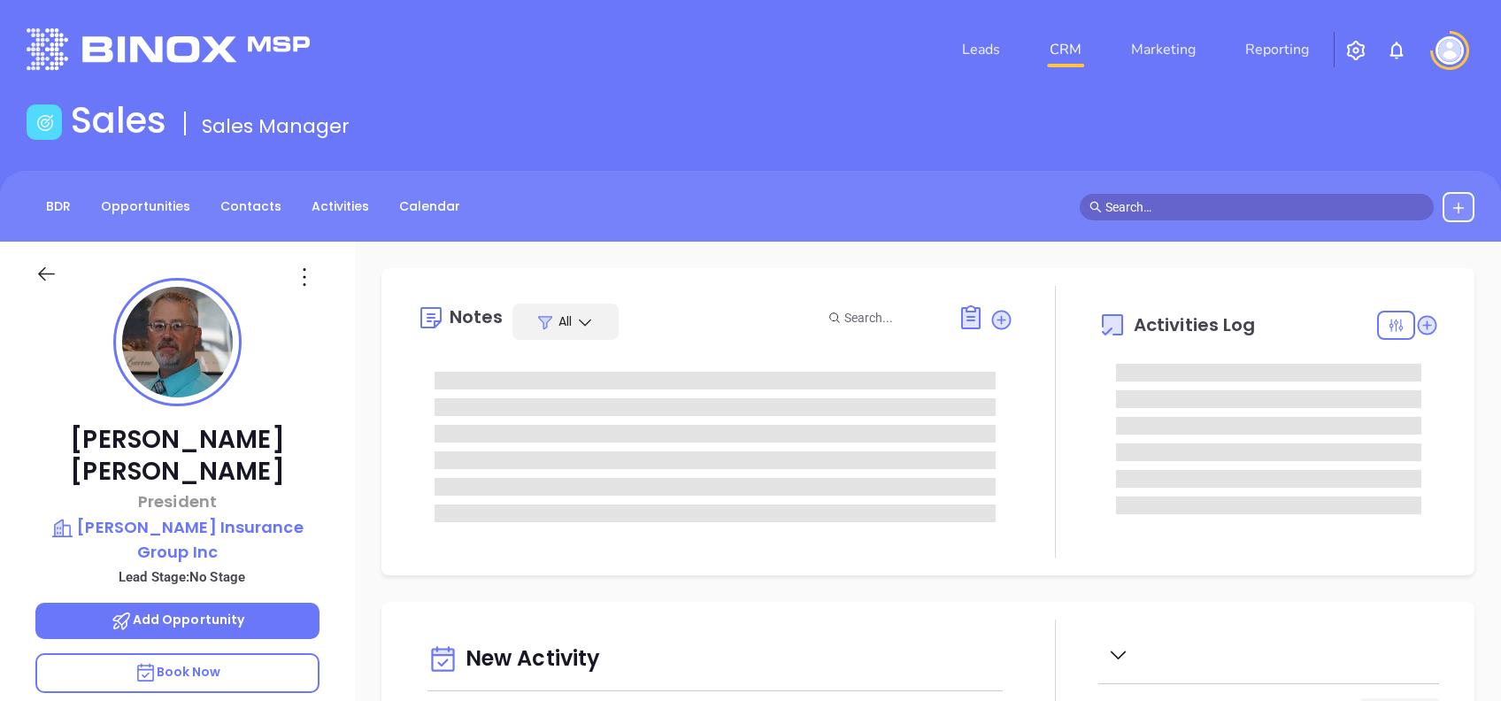
type input "[DATE]"
type input "[PERSON_NAME]"
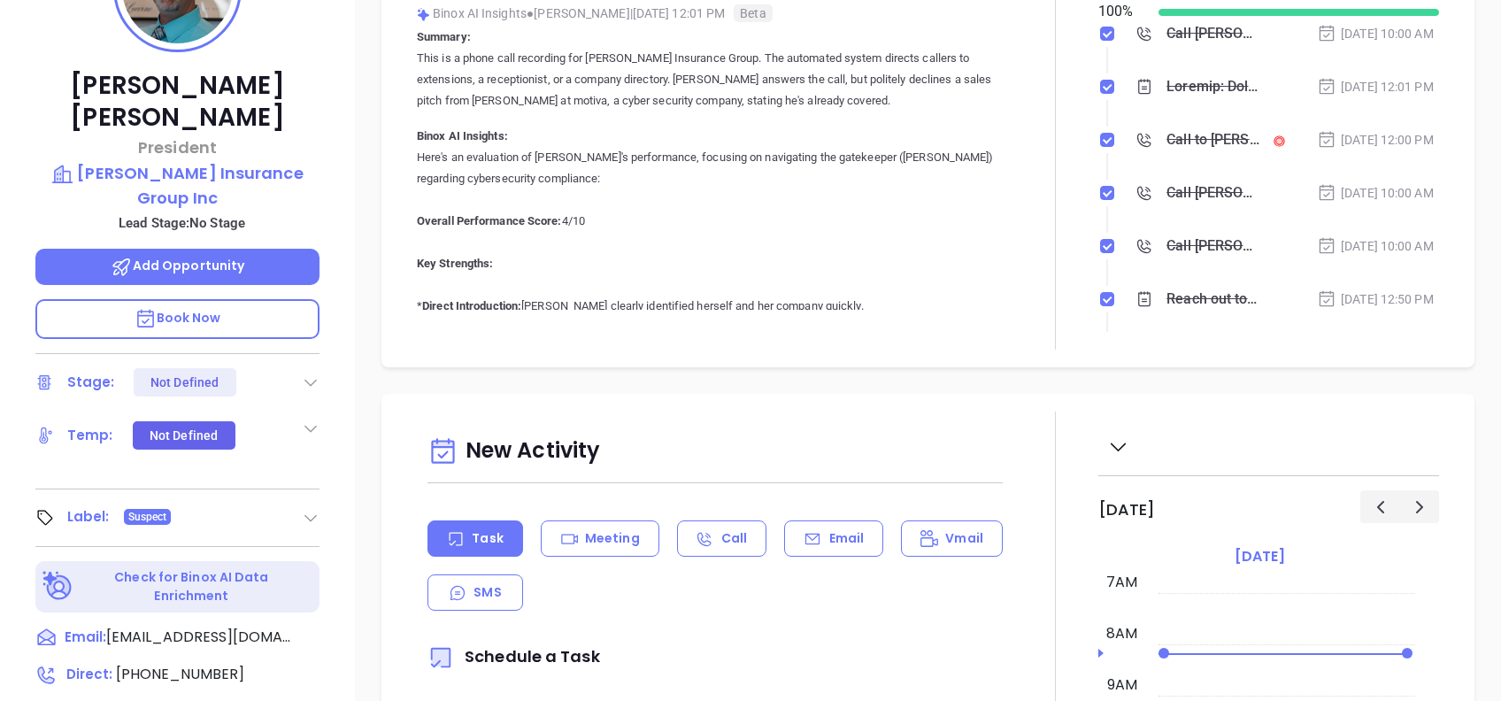
scroll to position [779, 0]
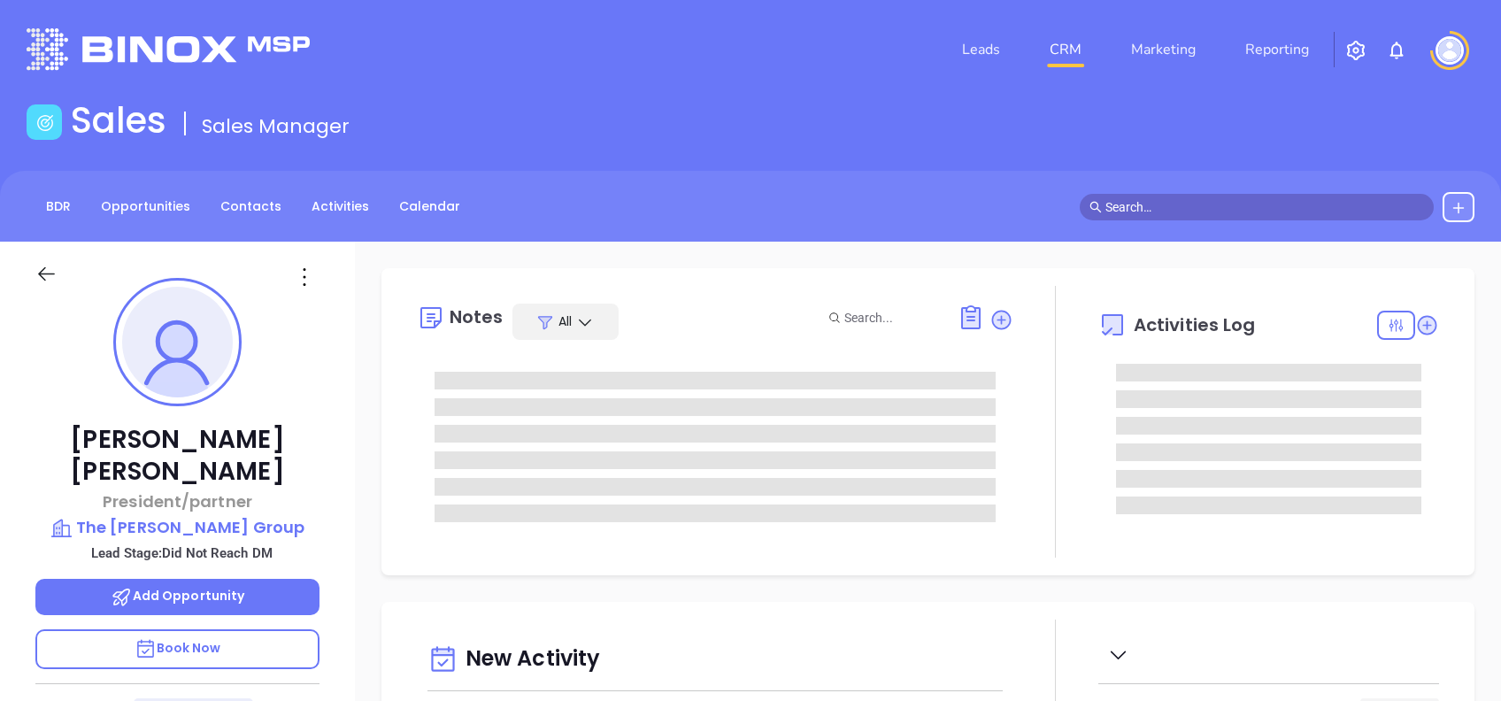
type input "[PERSON_NAME]"
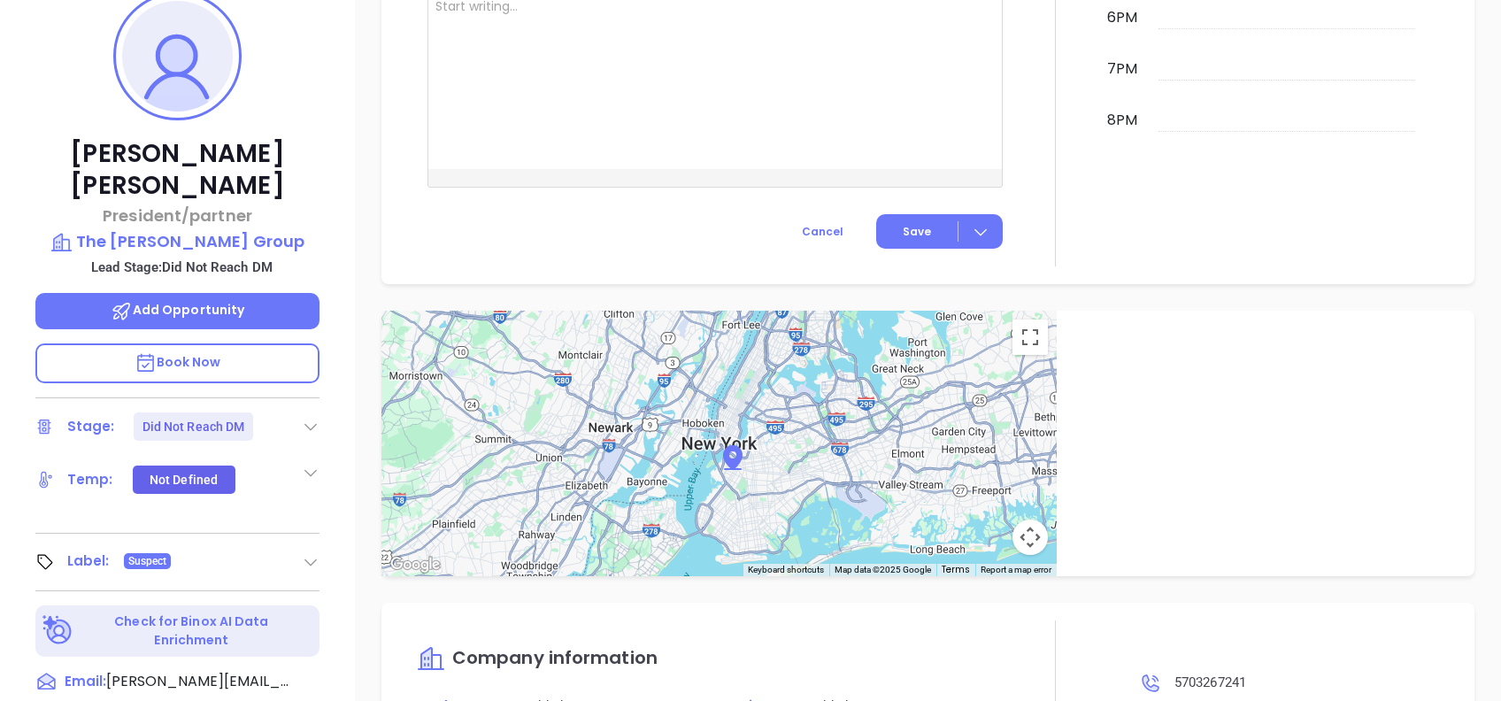
scroll to position [189, 0]
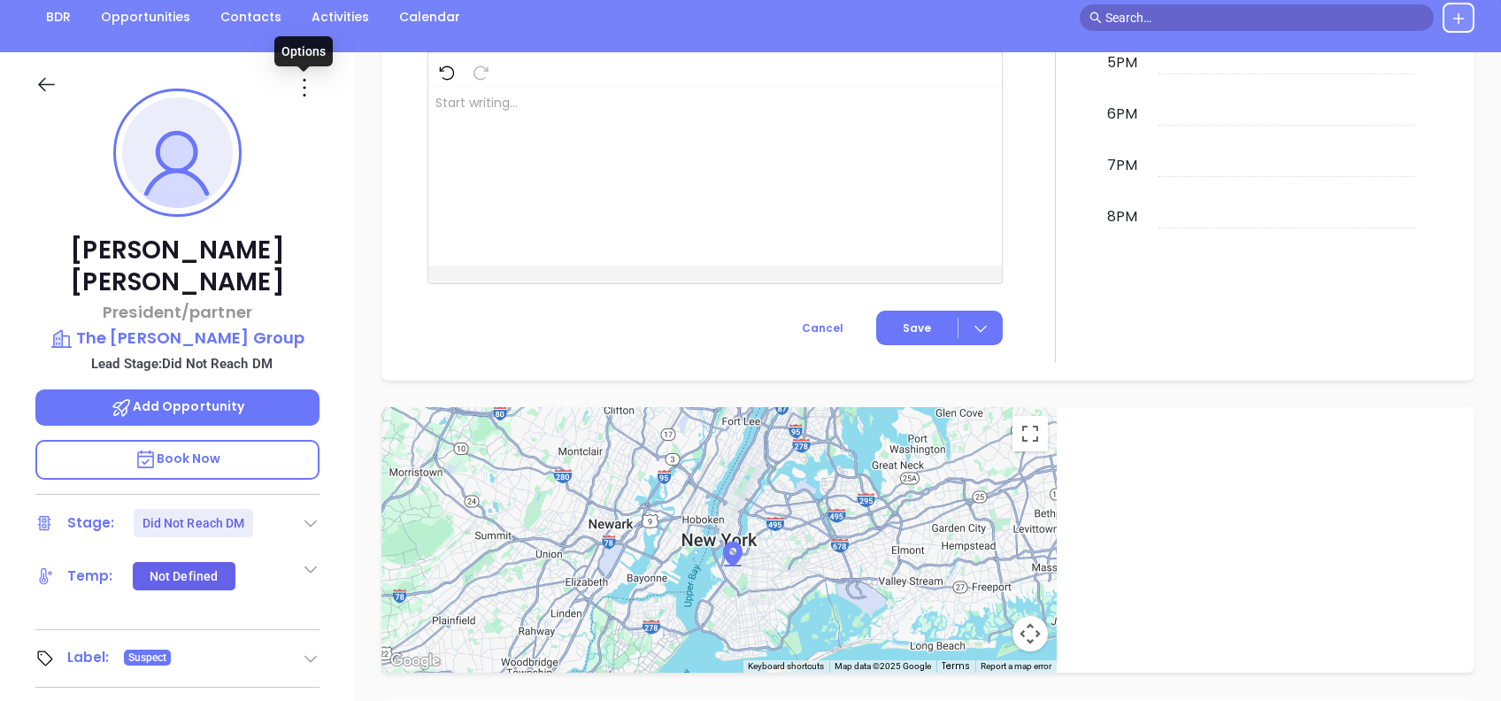
click at [300, 84] on icon at bounding box center [304, 87] width 28 height 28
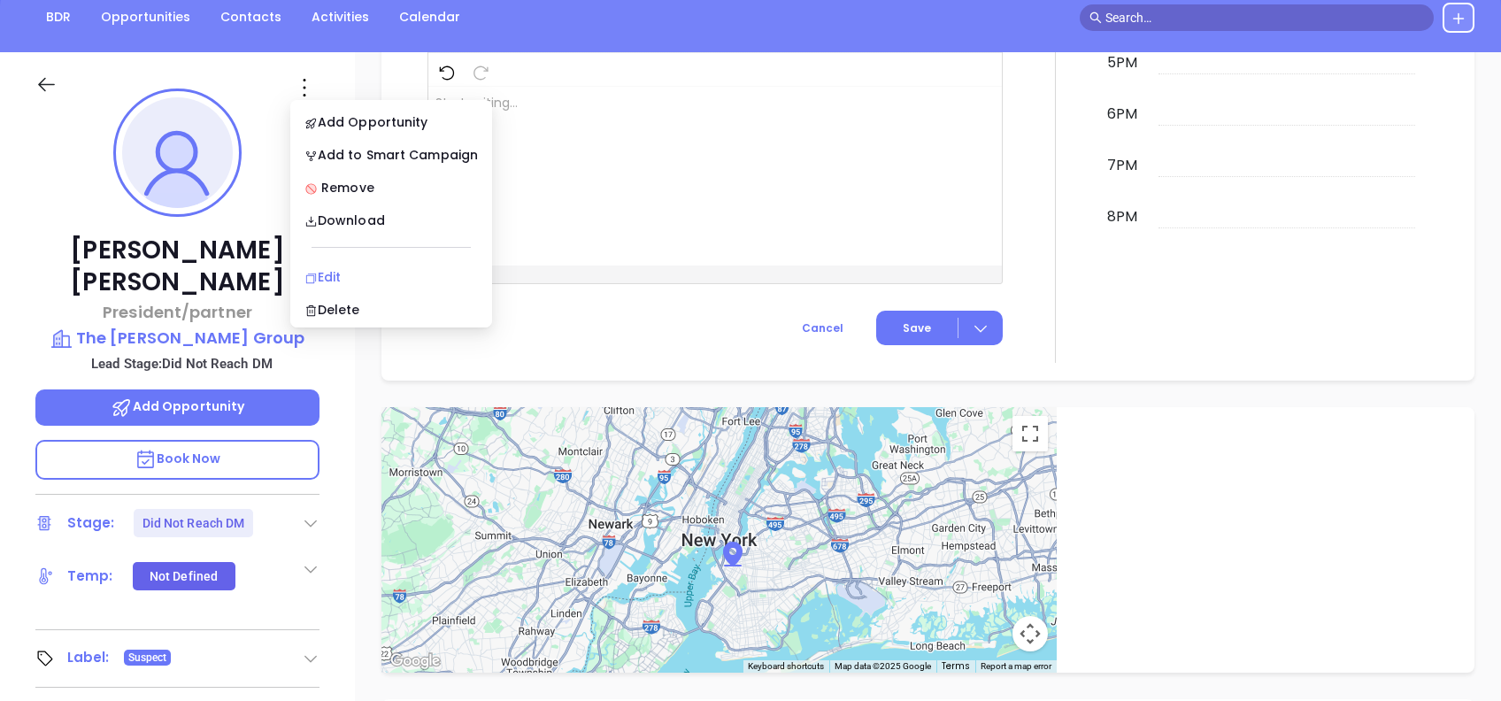
click at [353, 269] on div "Edit" at bounding box center [390, 276] width 173 height 19
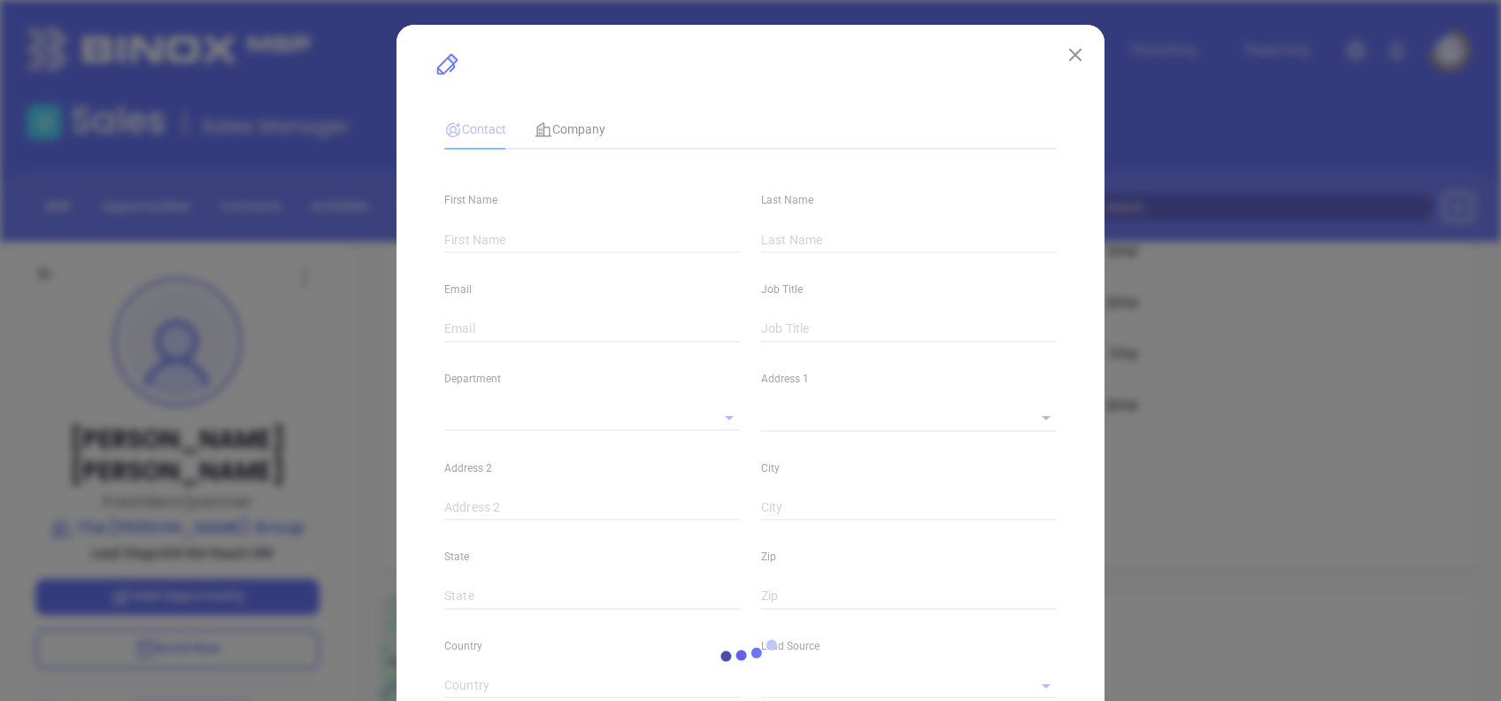
type input "Michael"
type input "Gaetano"
type input "mike@hartmangroup1.com"
type input "President/partner"
type input "1"
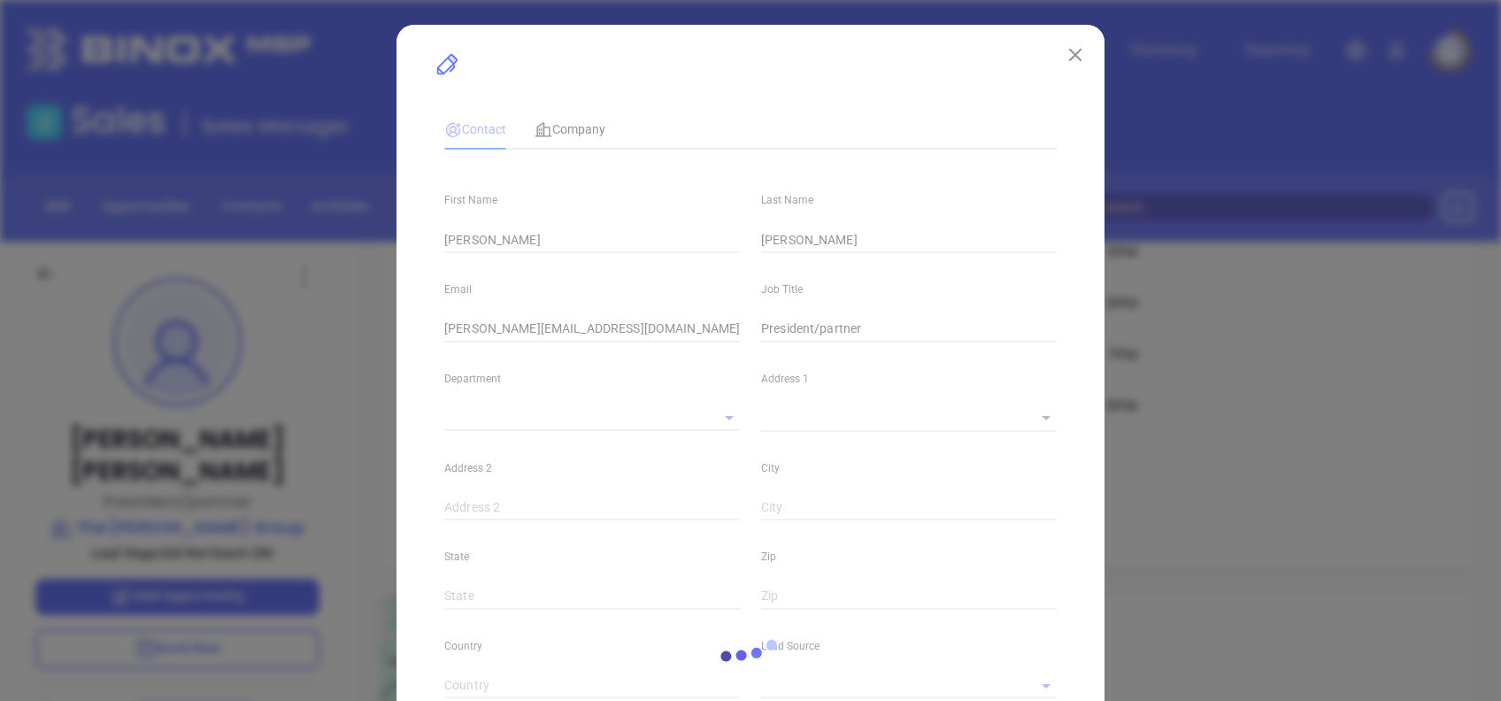
type input "Marketing"
type input "Other"
type input "[PERSON_NAME]"
type input "Did Not Reach DM"
type input "(570) 326-7241"
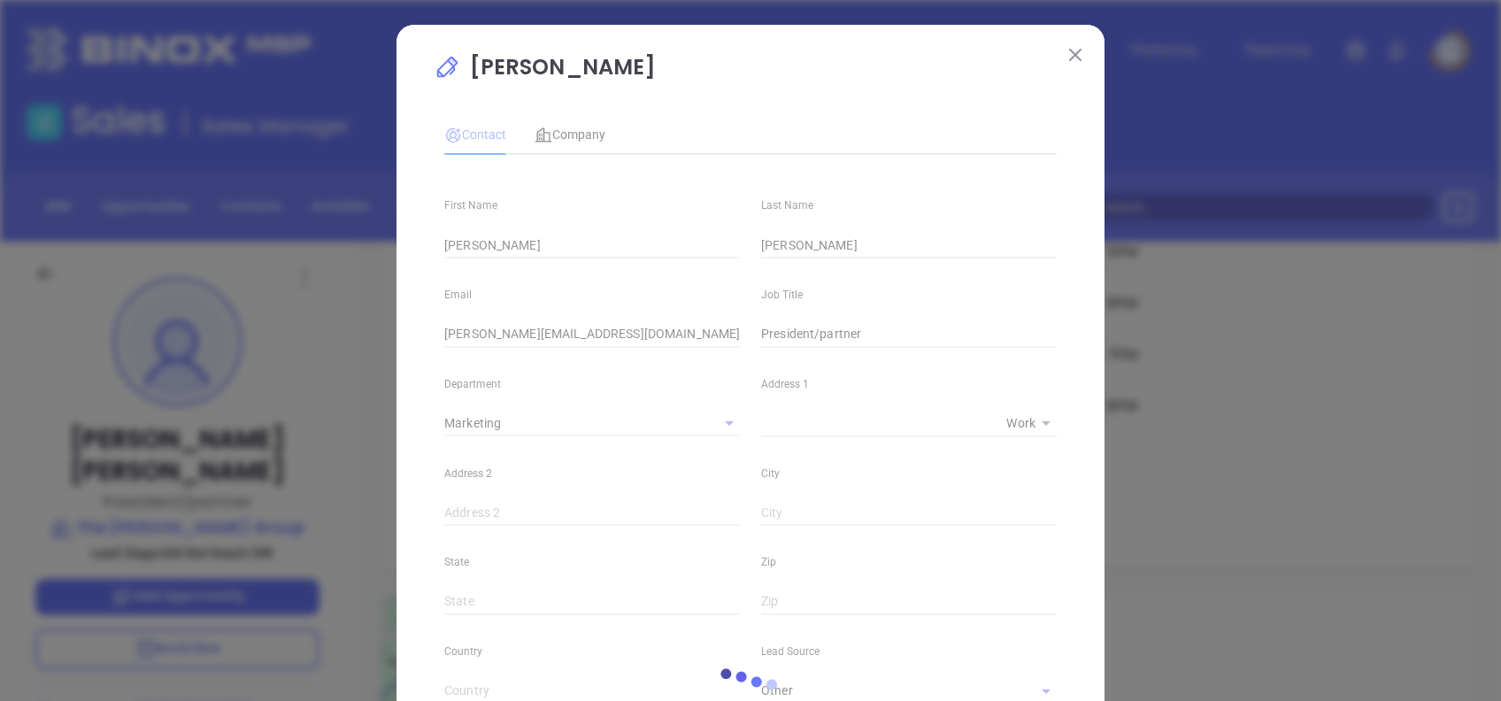
type input "1"
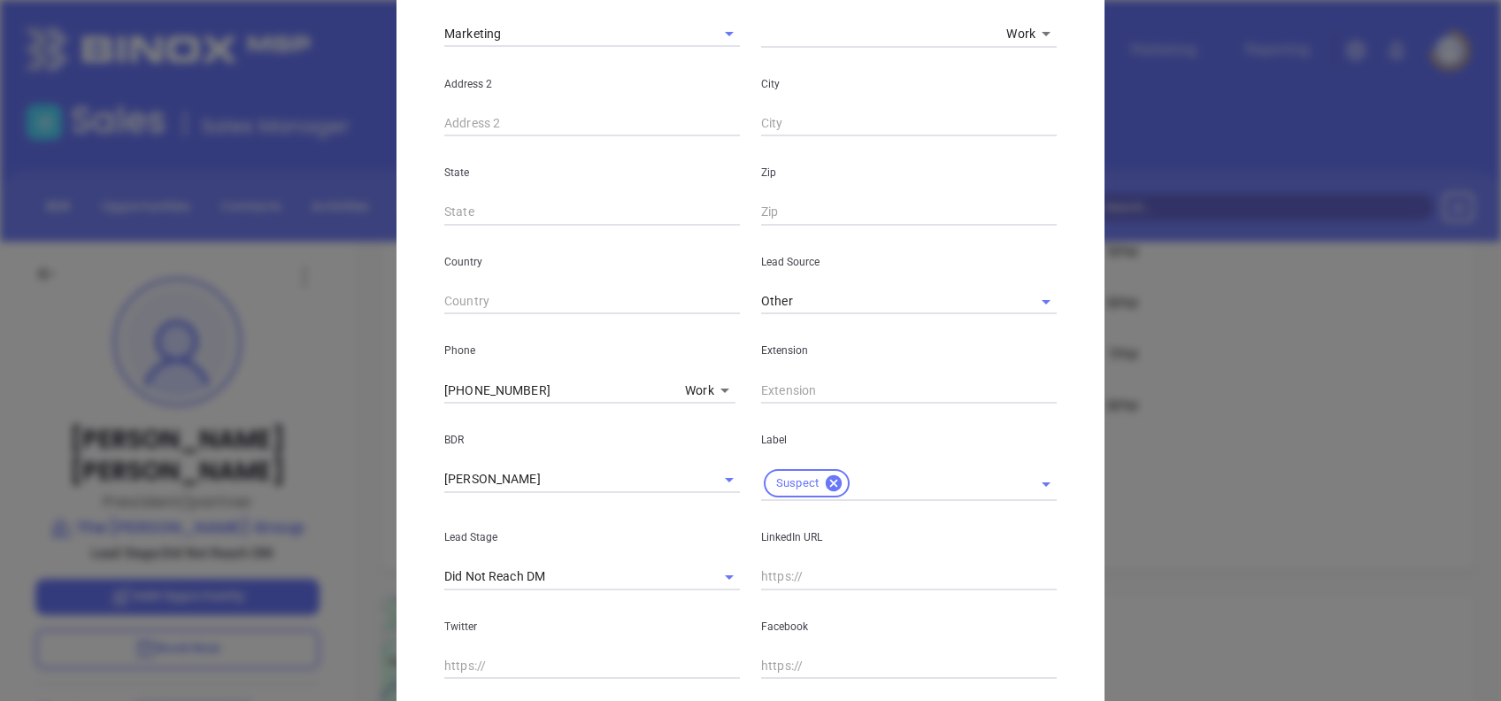
scroll to position [632, 0]
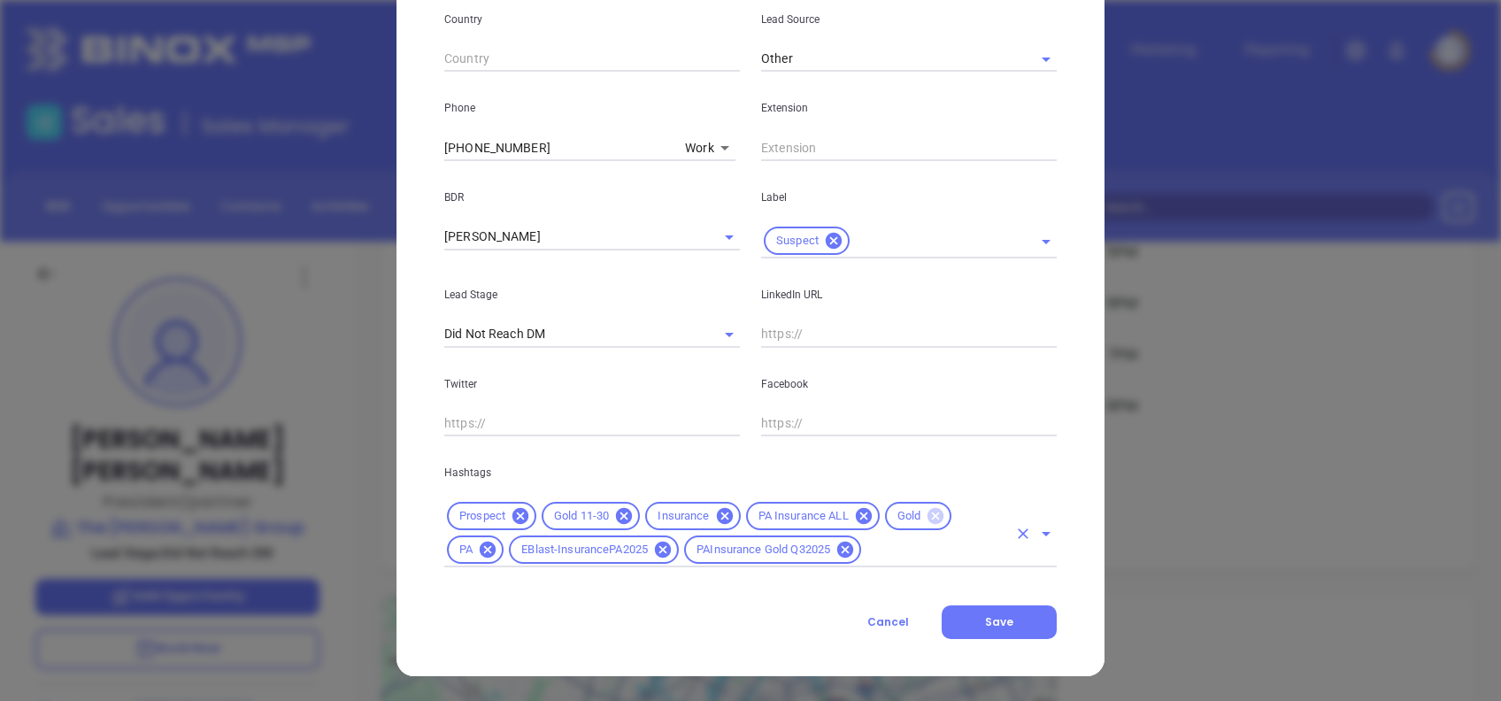
click at [929, 517] on icon at bounding box center [935, 516] width 16 height 16
click at [616, 517] on icon at bounding box center [624, 516] width 16 height 16
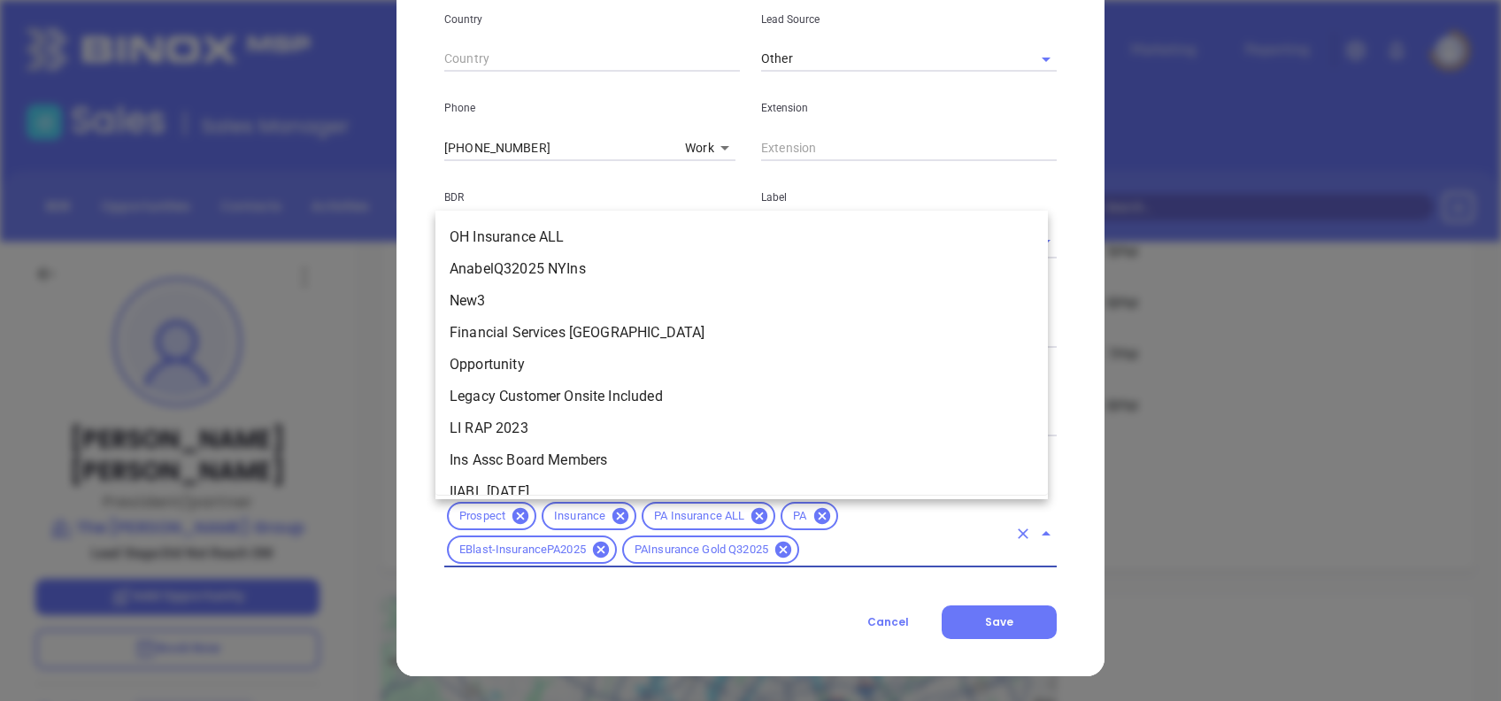
click at [850, 552] on input "text" at bounding box center [904, 550] width 205 height 22
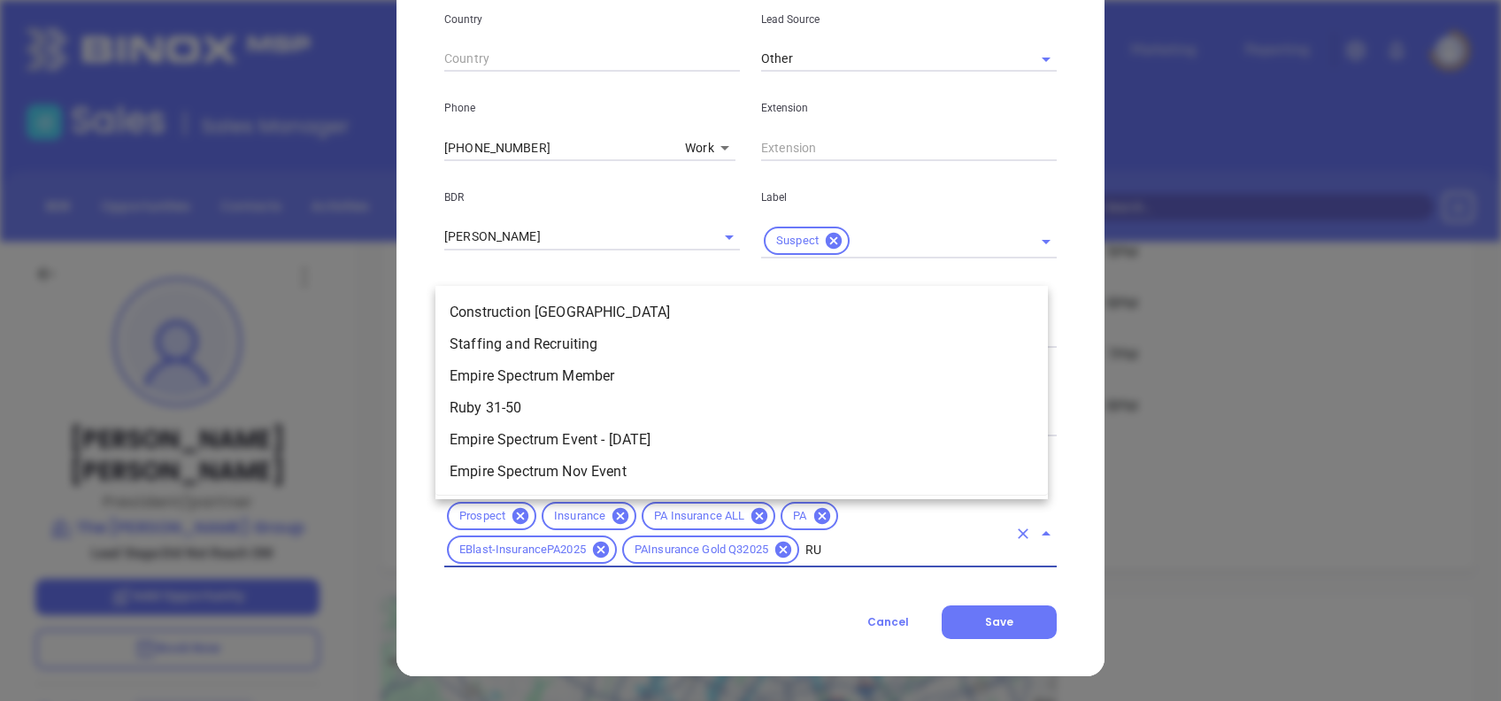
scroll to position [0, 0]
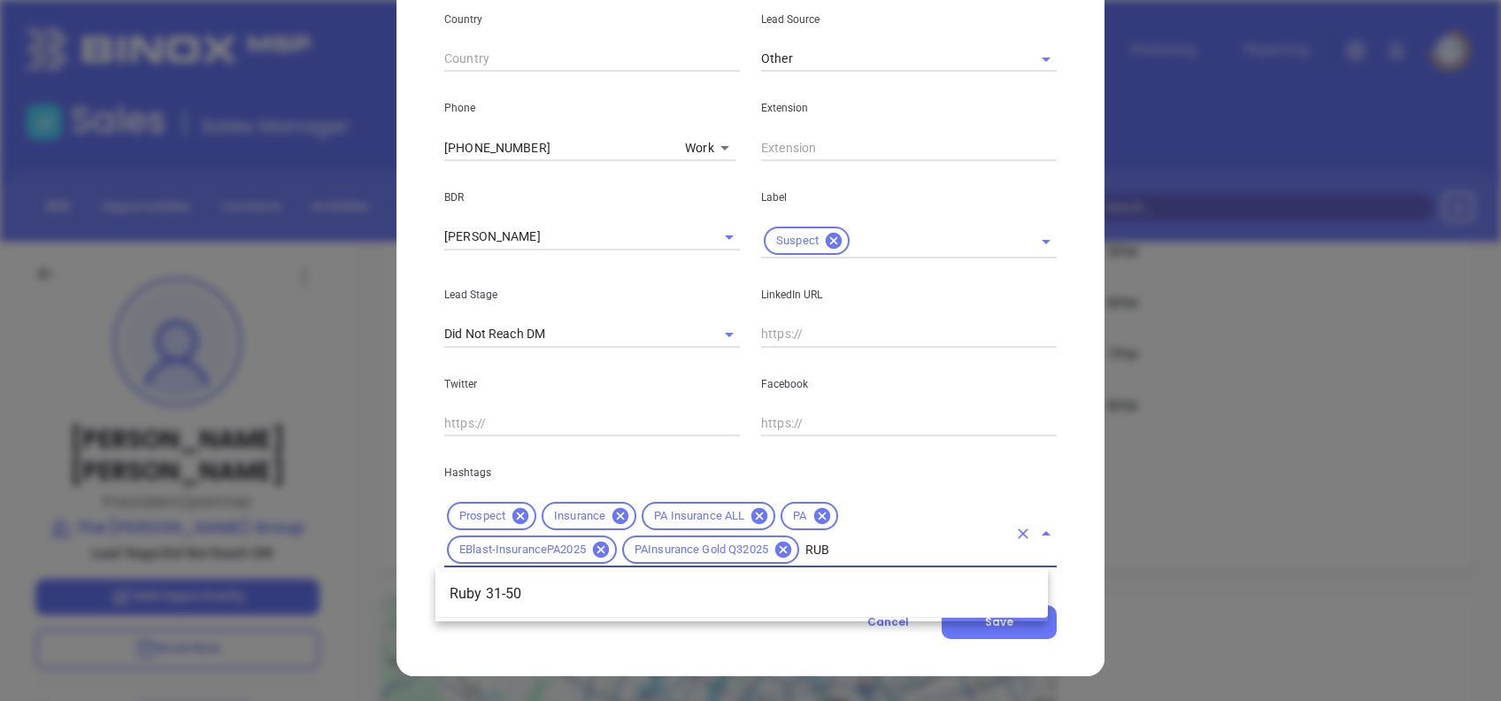
type input "RUBY"
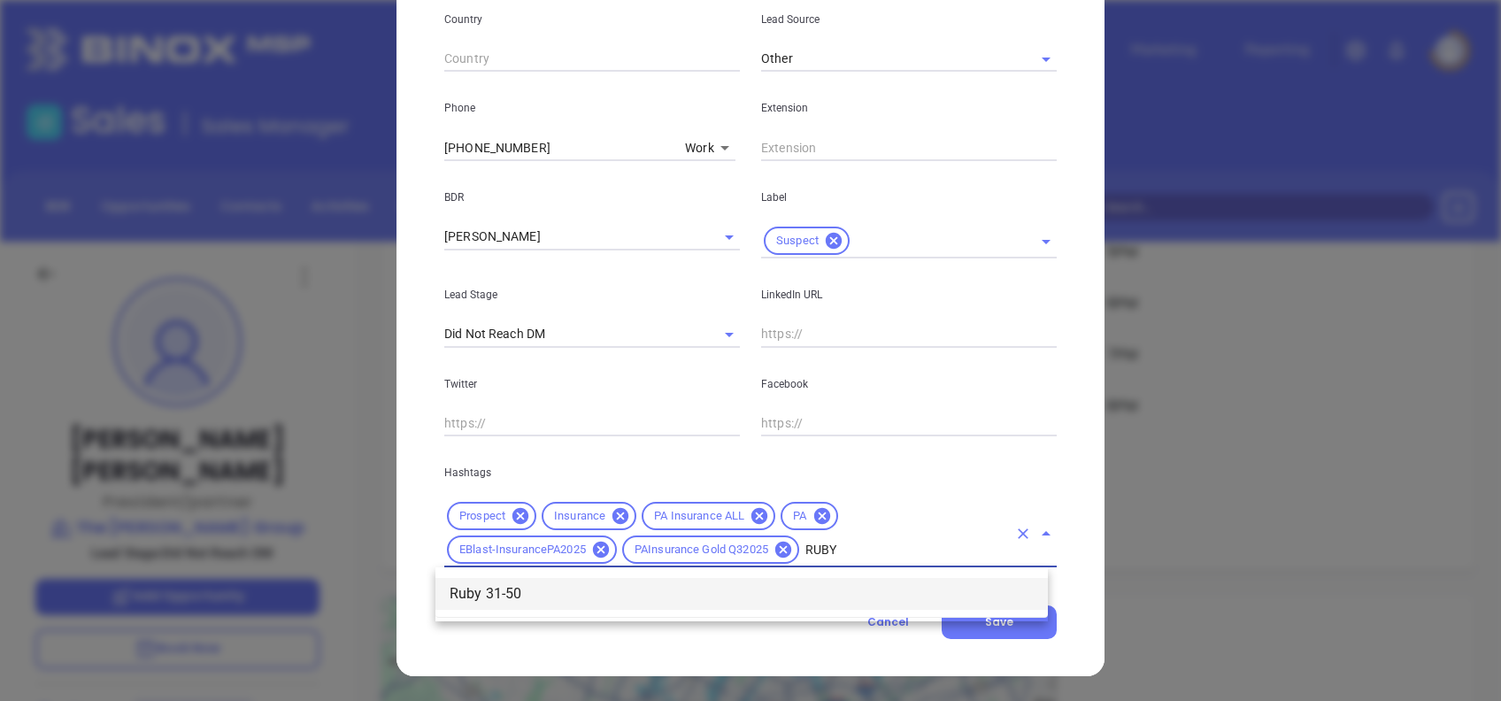
click at [803, 588] on li "Ruby 31-50" at bounding box center [741, 594] width 612 height 32
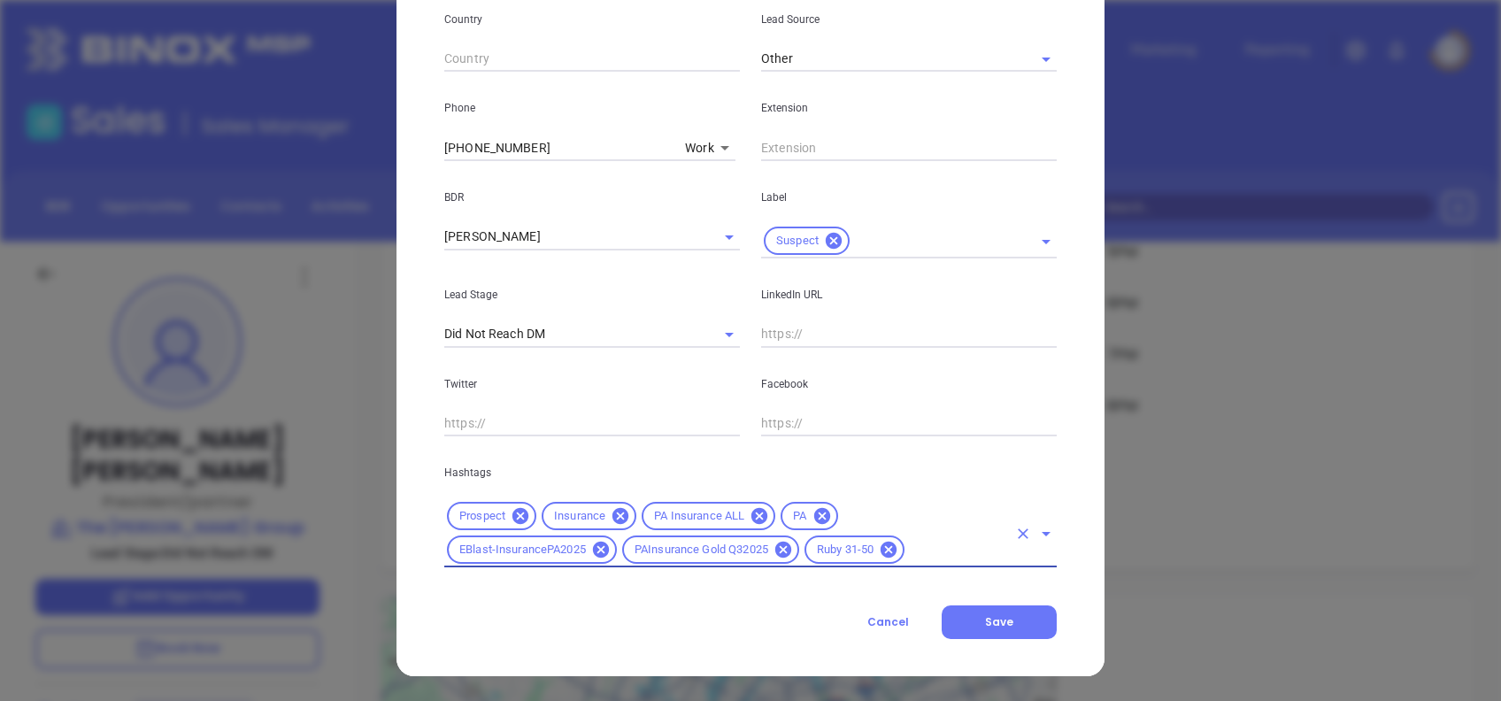
click at [709, 634] on div "Cancel Save" at bounding box center [750, 622] width 612 height 34
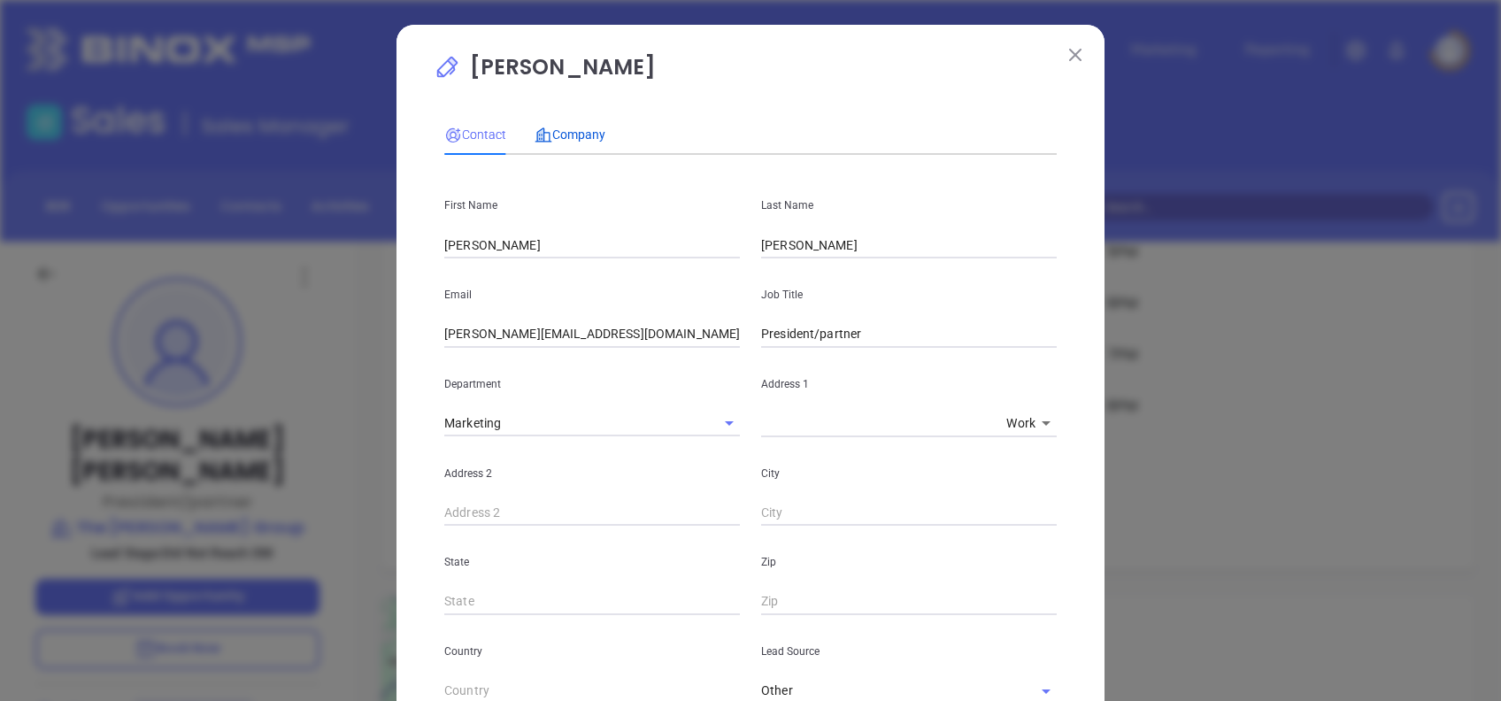
click at [588, 128] on span "Company" at bounding box center [569, 134] width 71 height 14
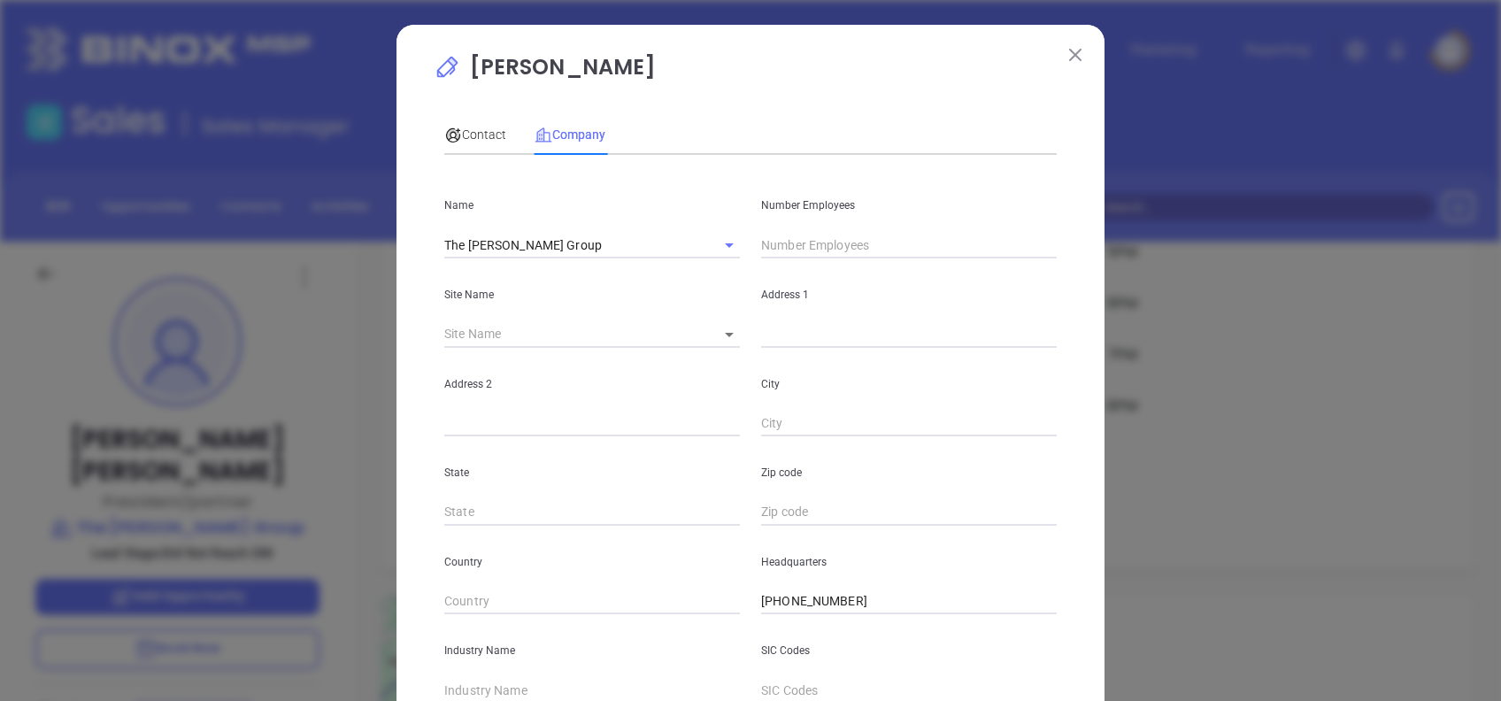
click at [798, 256] on input "text" at bounding box center [909, 245] width 296 height 27
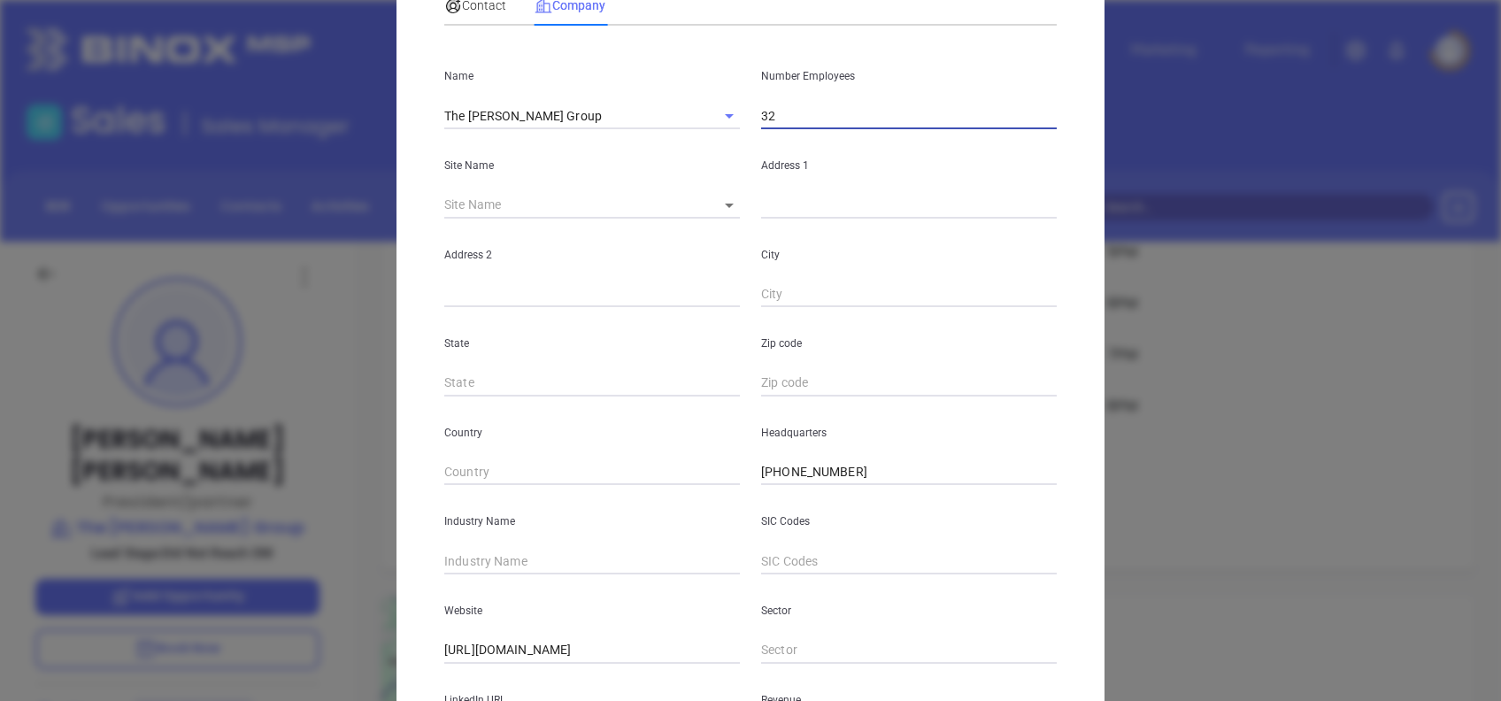
scroll to position [314, 0]
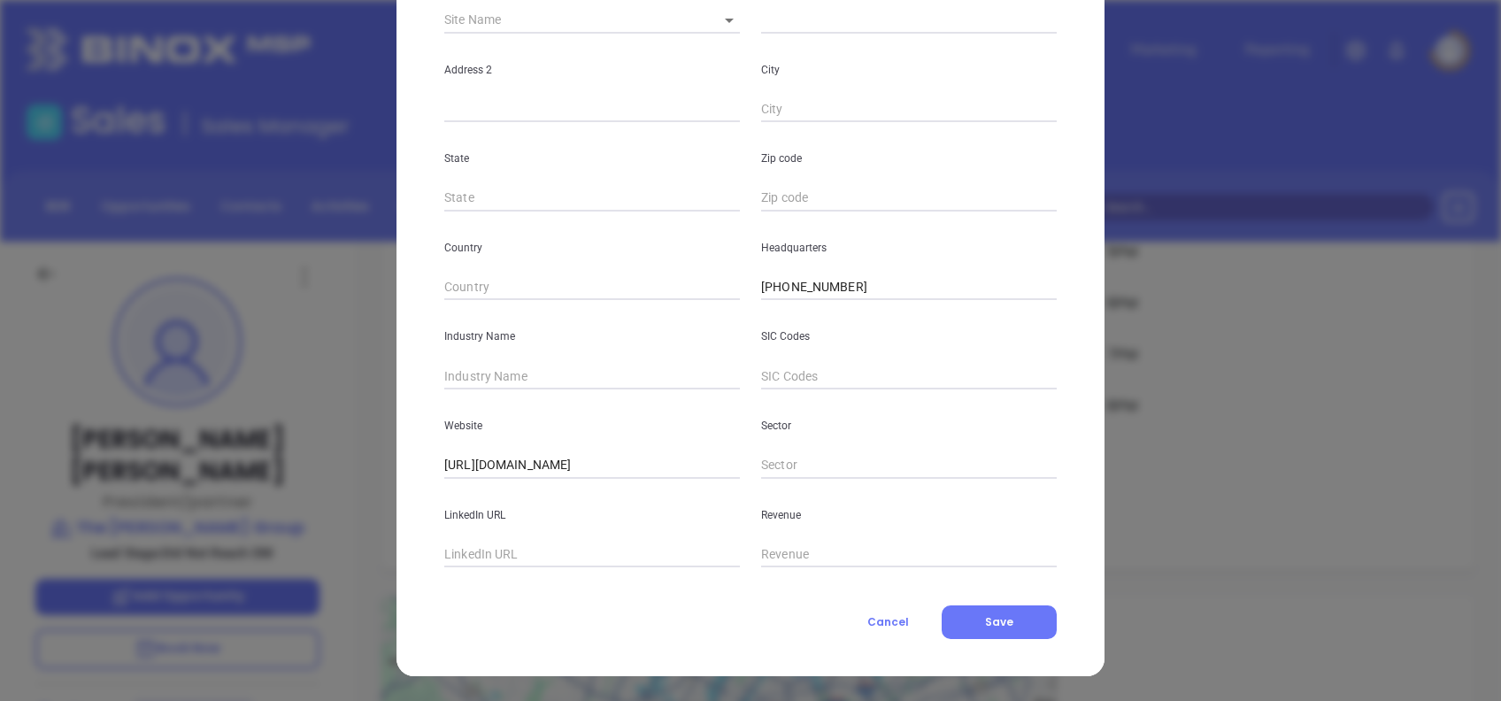
type input "32"
click at [539, 373] on input "text" at bounding box center [592, 376] width 296 height 27
type input "Insurance"
click at [538, 554] on input "text" at bounding box center [592, 555] width 296 height 27
paste input "www.linkedin.com/company/thehartmangroup1/"
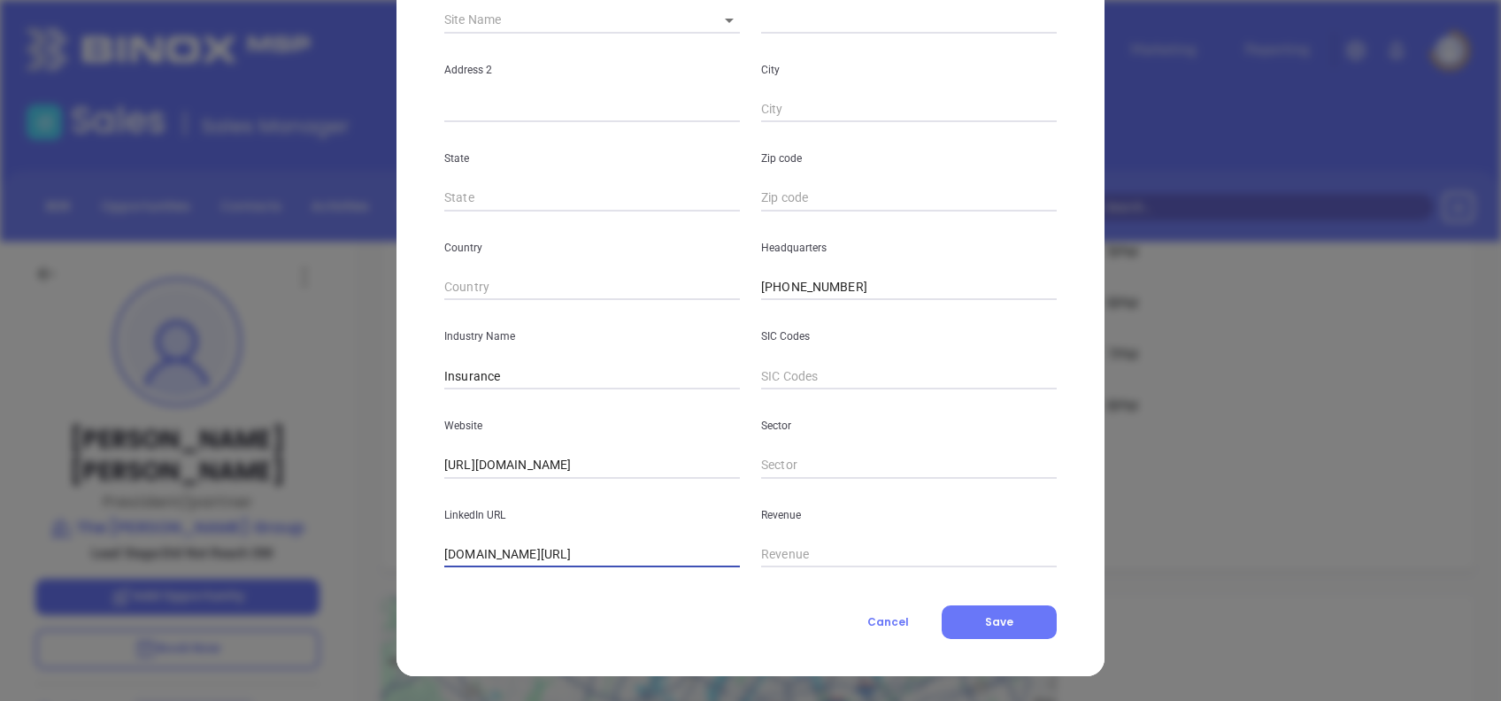
scroll to position [0, 0]
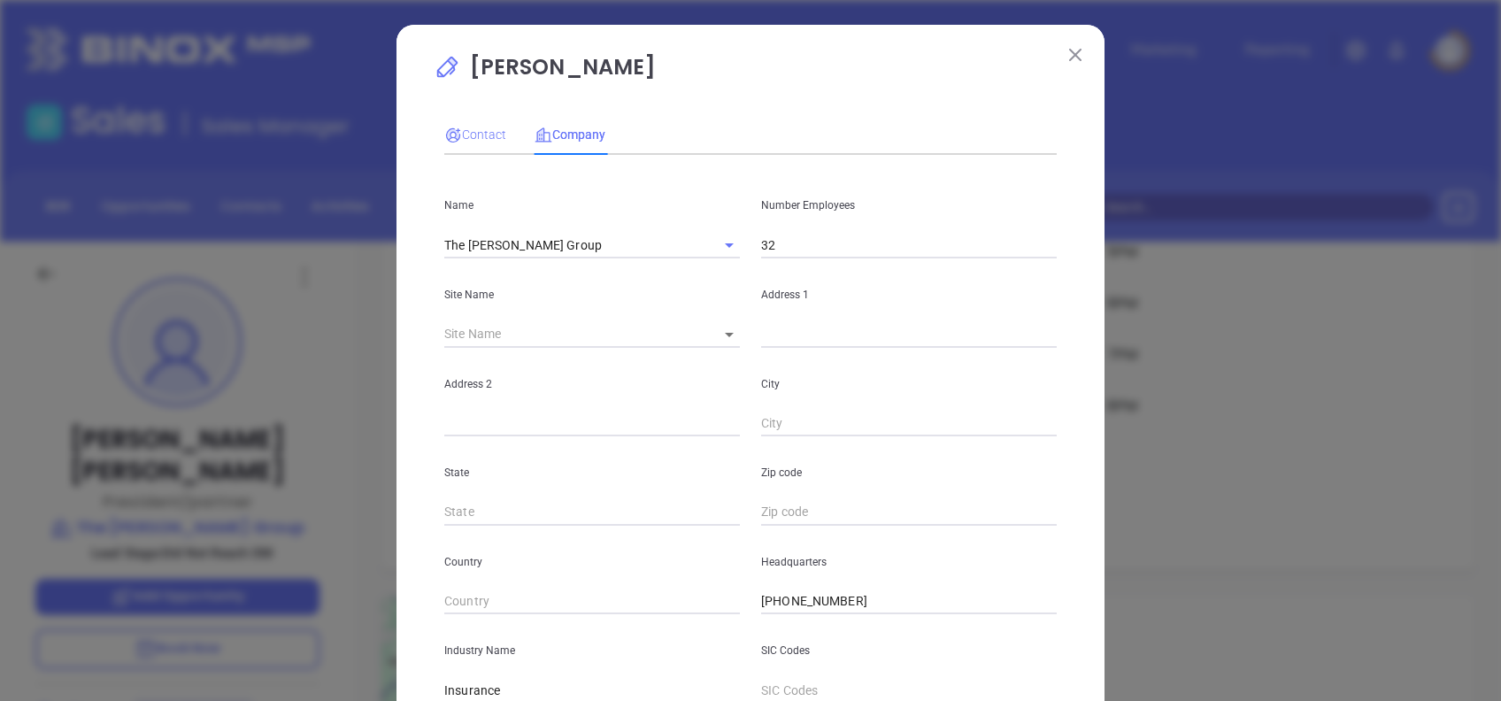
type input "www.linkedin.com/company/thehartmangroup1/"
drag, startPoint x: 481, startPoint y: 127, endPoint x: 526, endPoint y: 199, distance: 84.7
click at [481, 129] on span "Contact" at bounding box center [475, 134] width 62 height 14
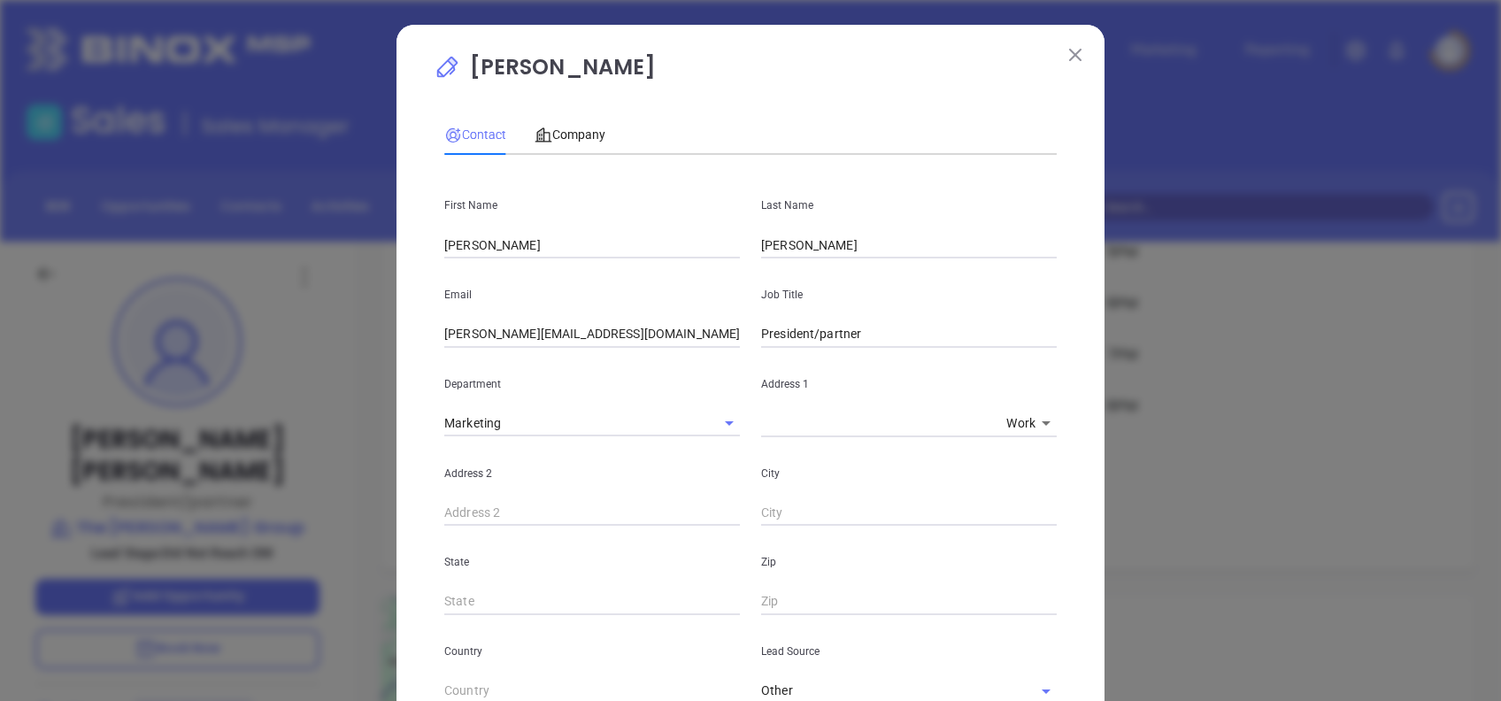
scroll to position [632, 0]
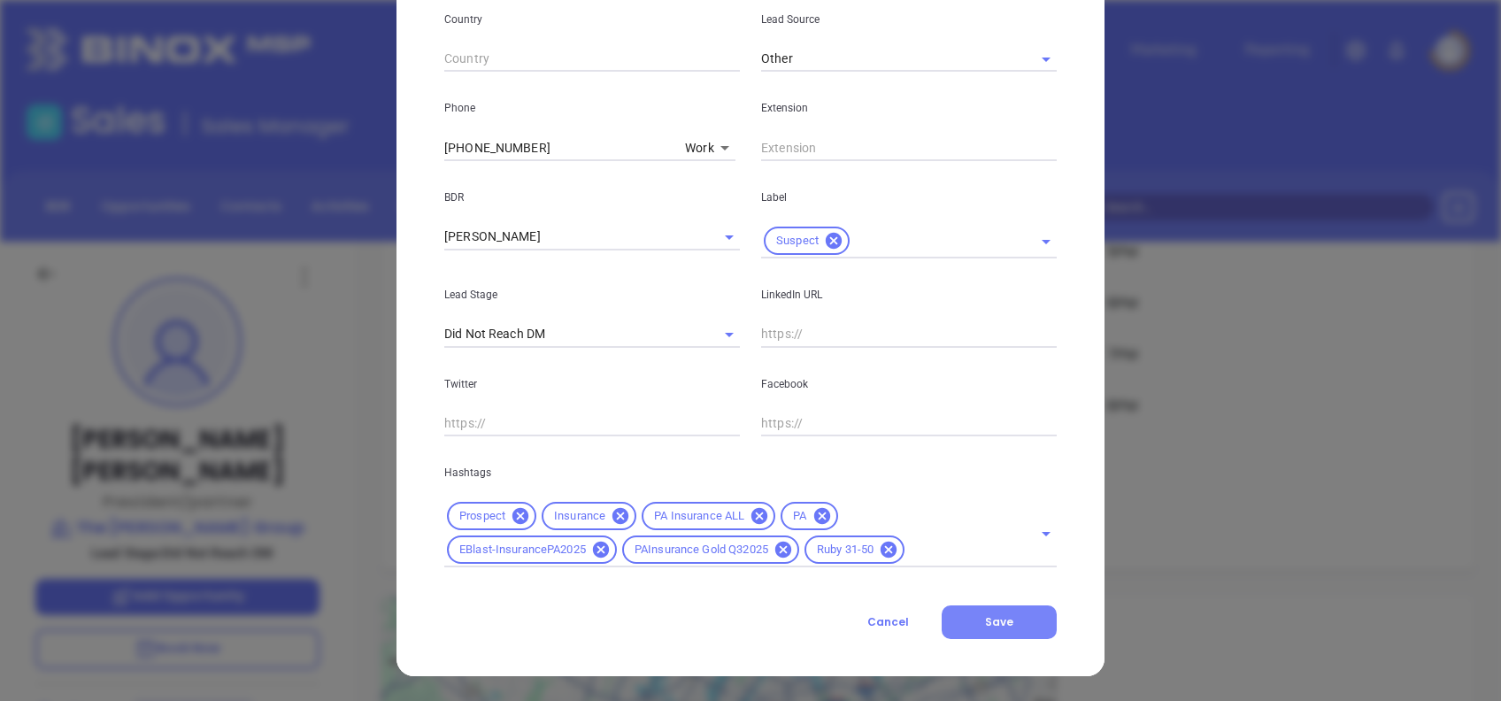
click at [1009, 610] on button "Save" at bounding box center [999, 622] width 115 height 34
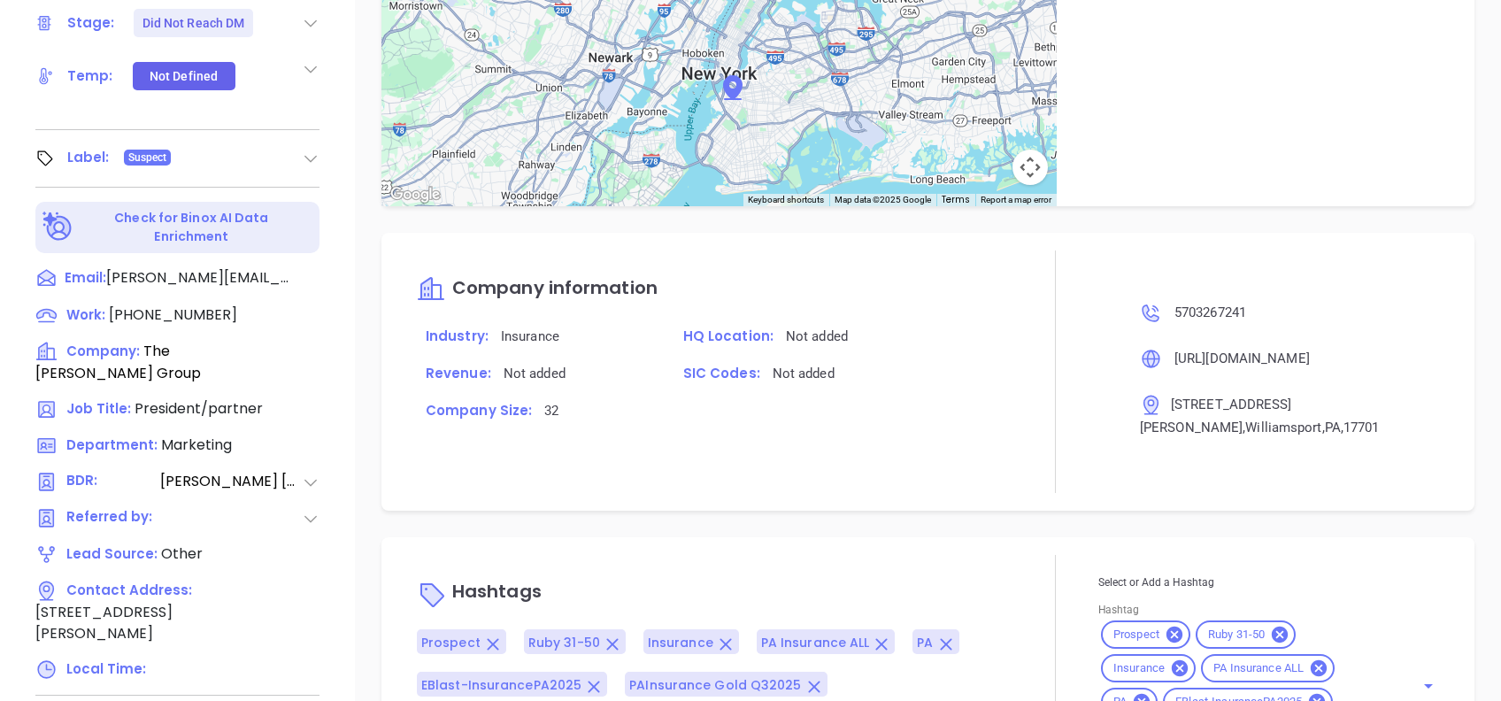
scroll to position [779, 0]
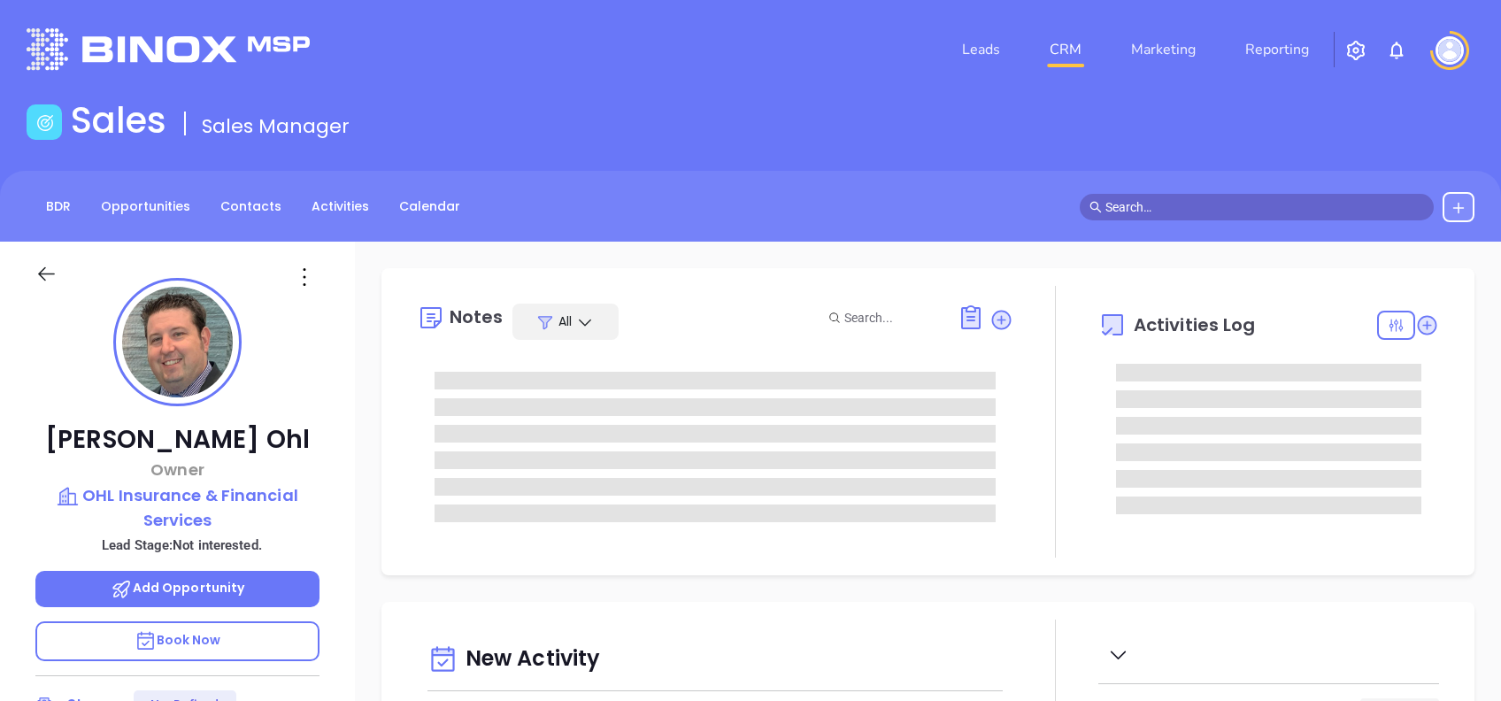
type input "[DATE]"
type input "[PERSON_NAME]"
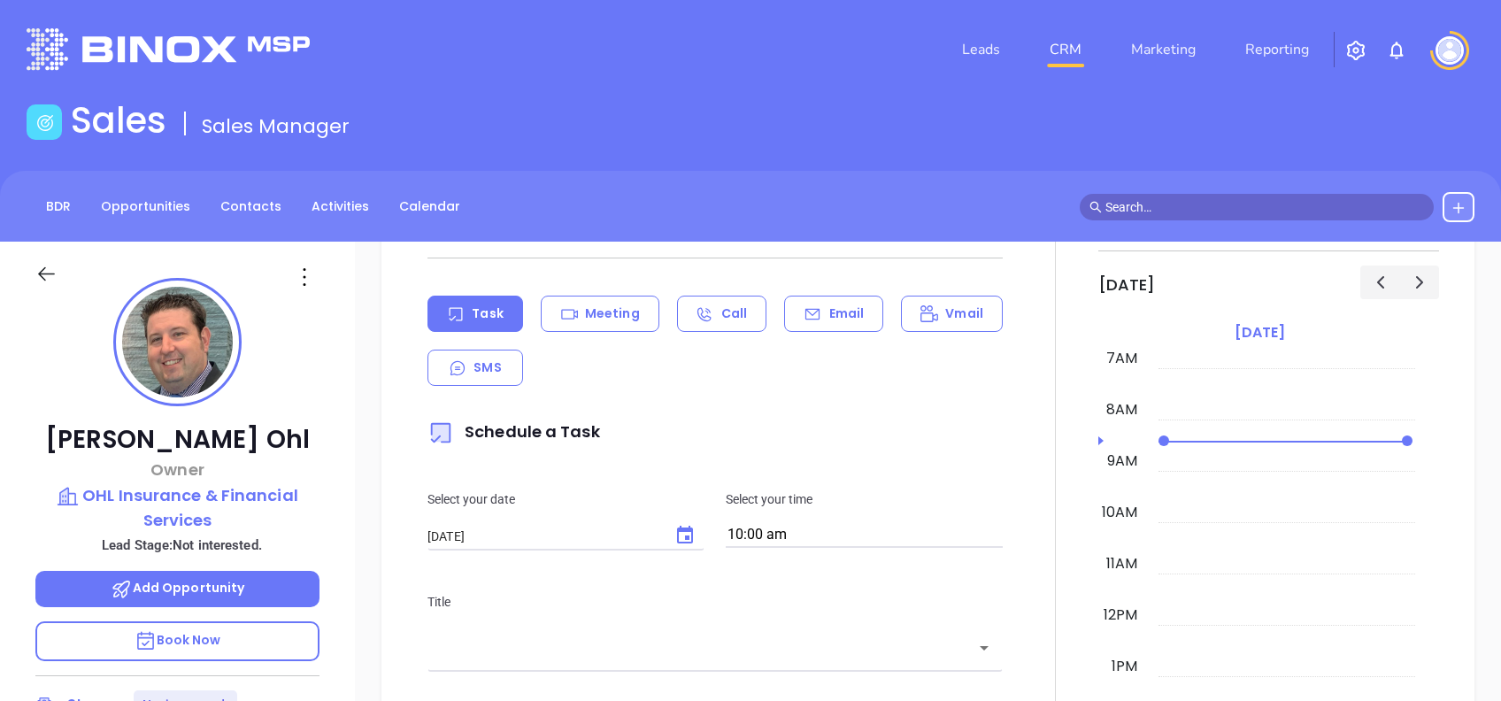
scroll to position [203, 0]
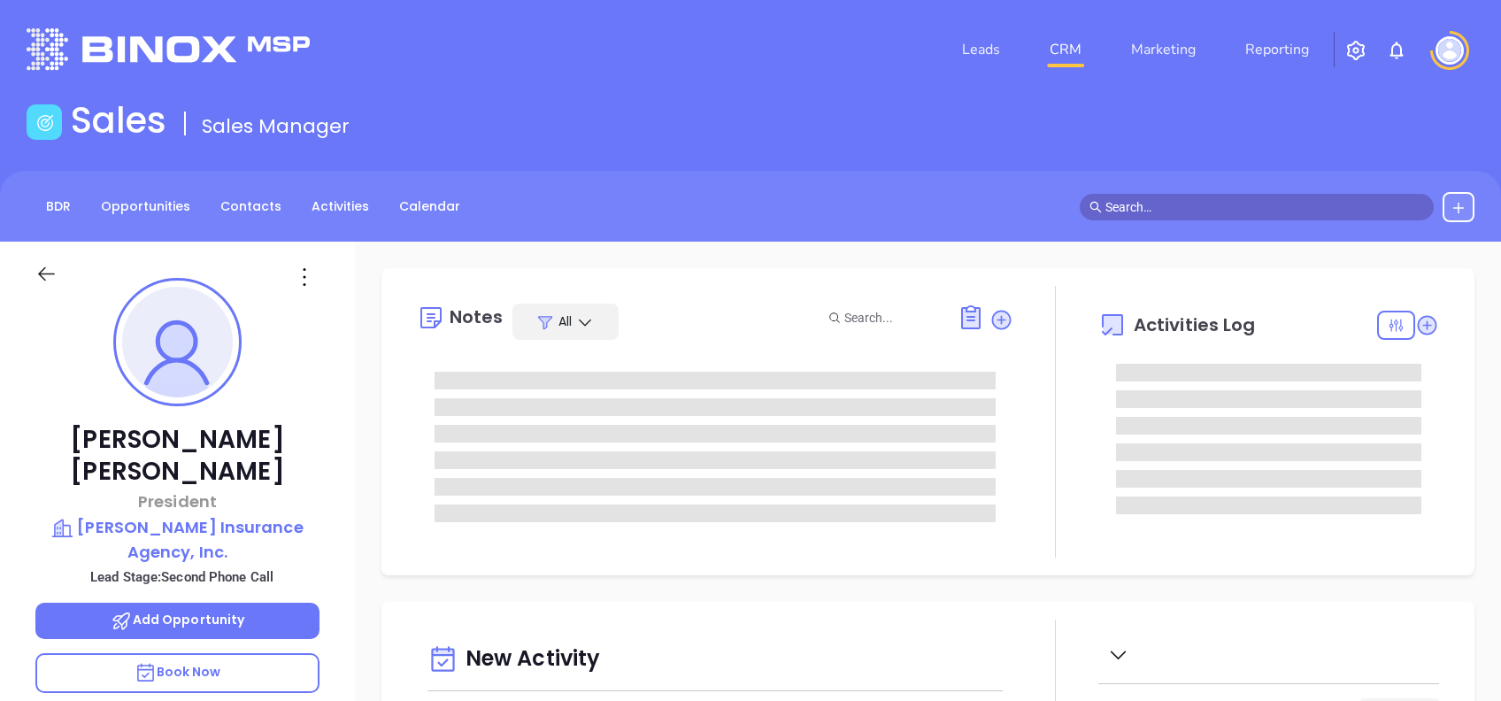
type input "[DATE]"
type input "[PERSON_NAME]"
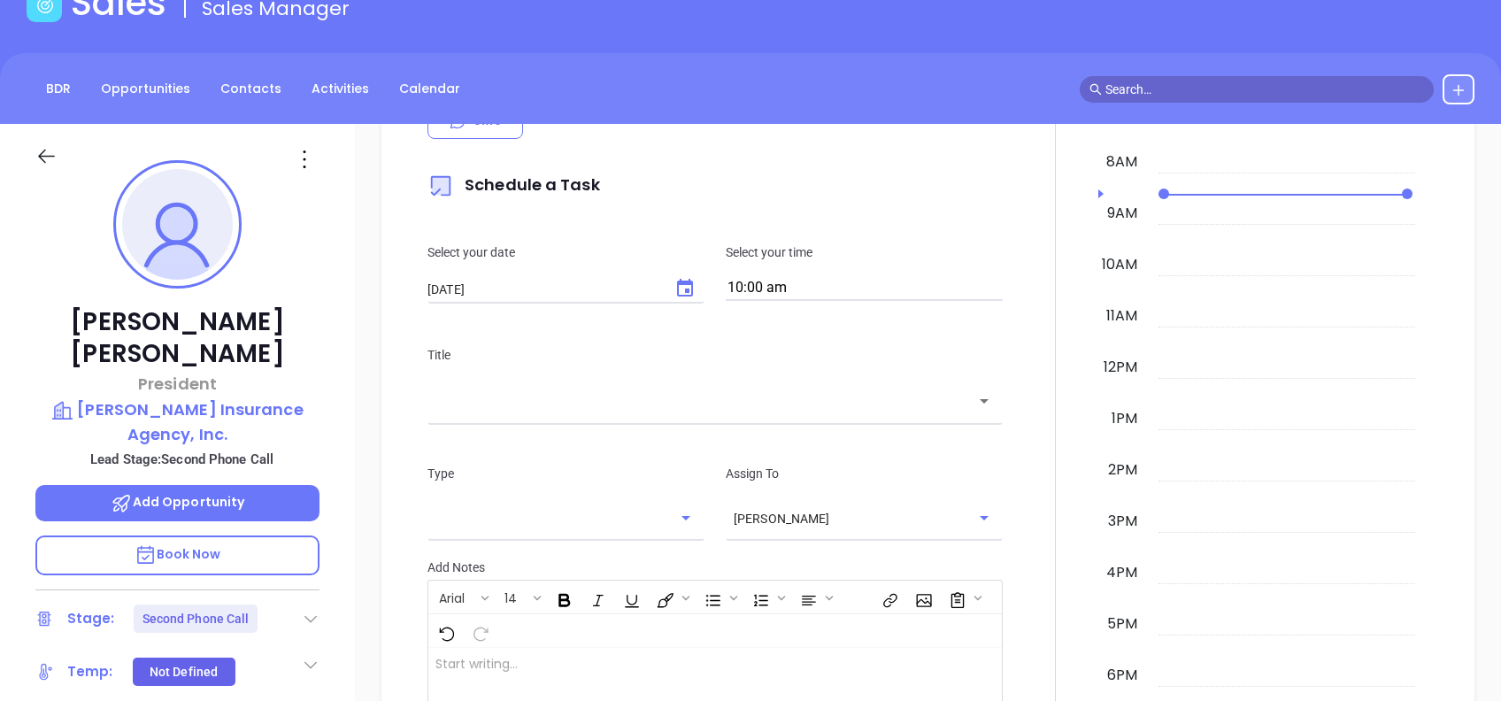
scroll to position [235, 0]
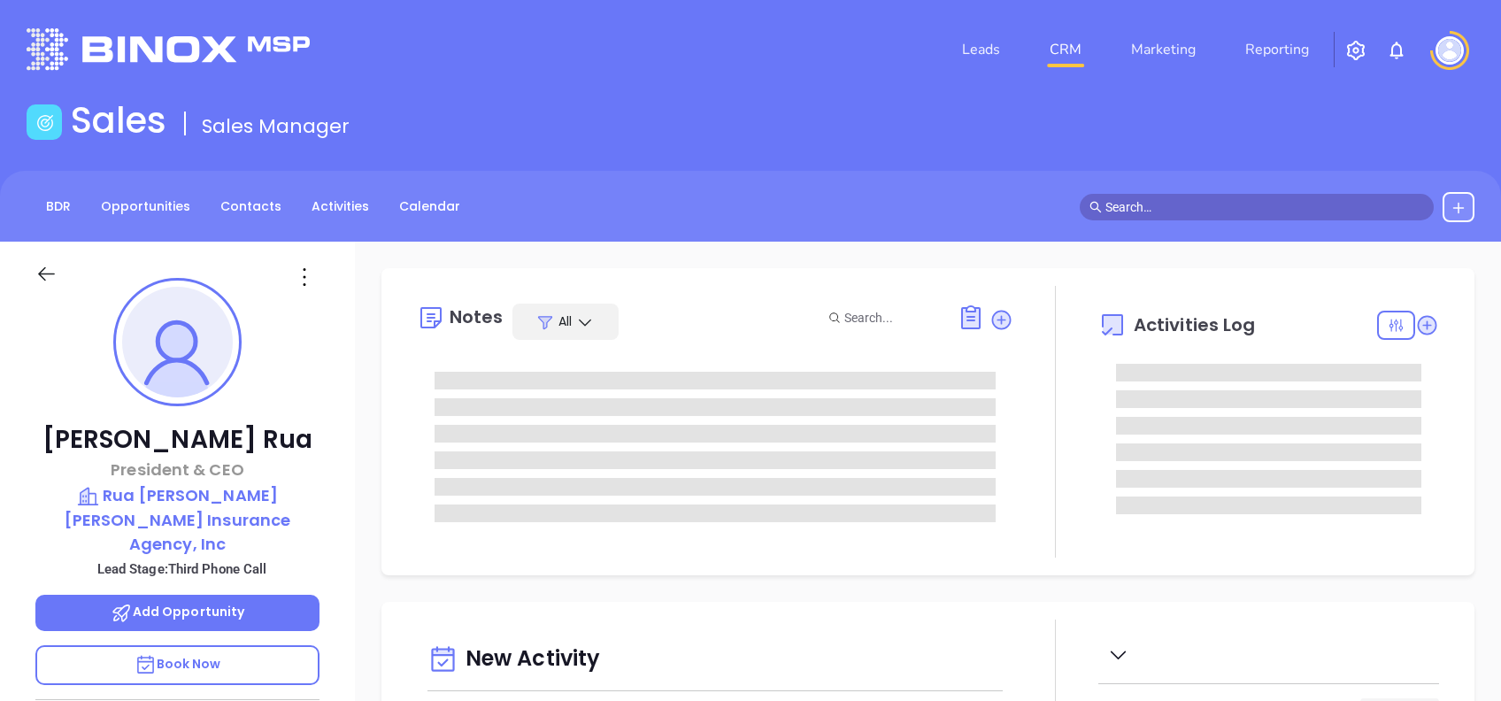
type input "[DATE]"
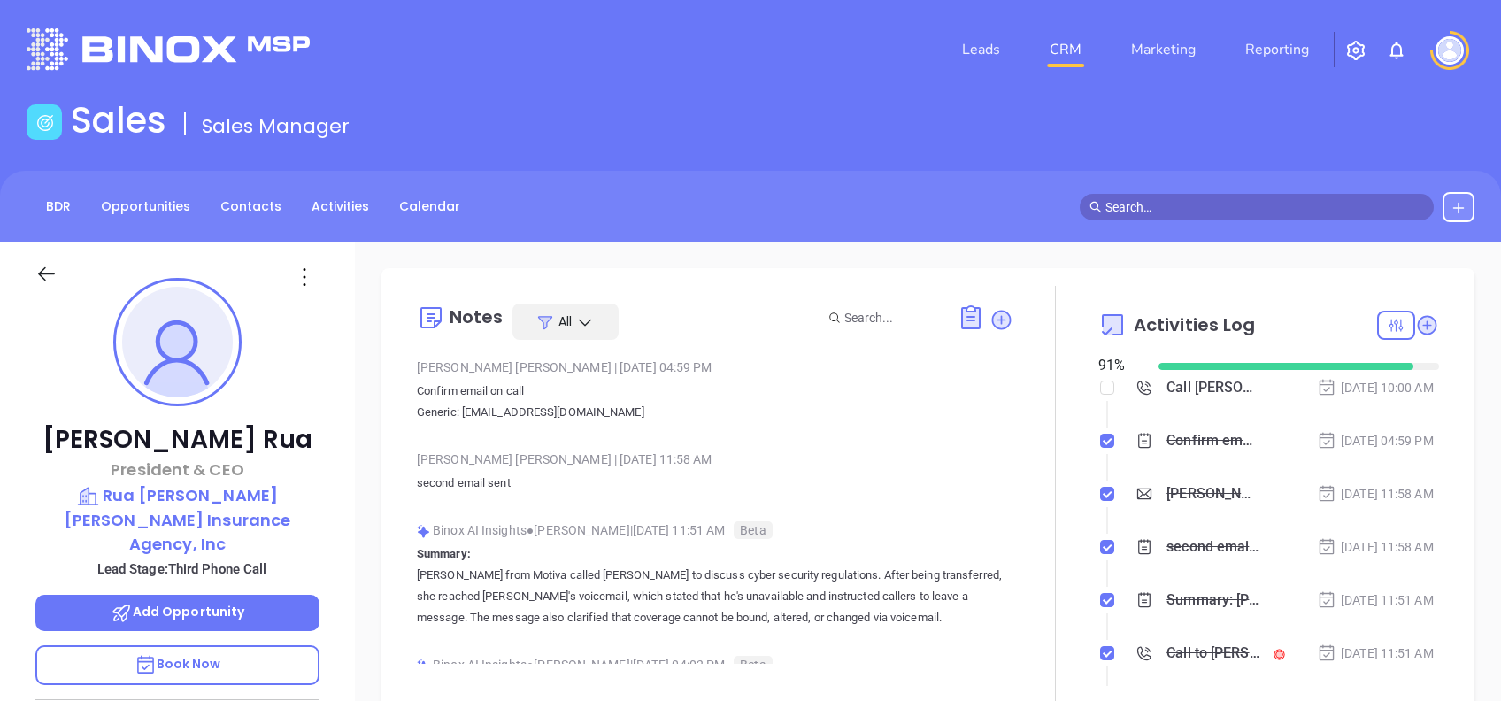
type input "[PERSON_NAME]"
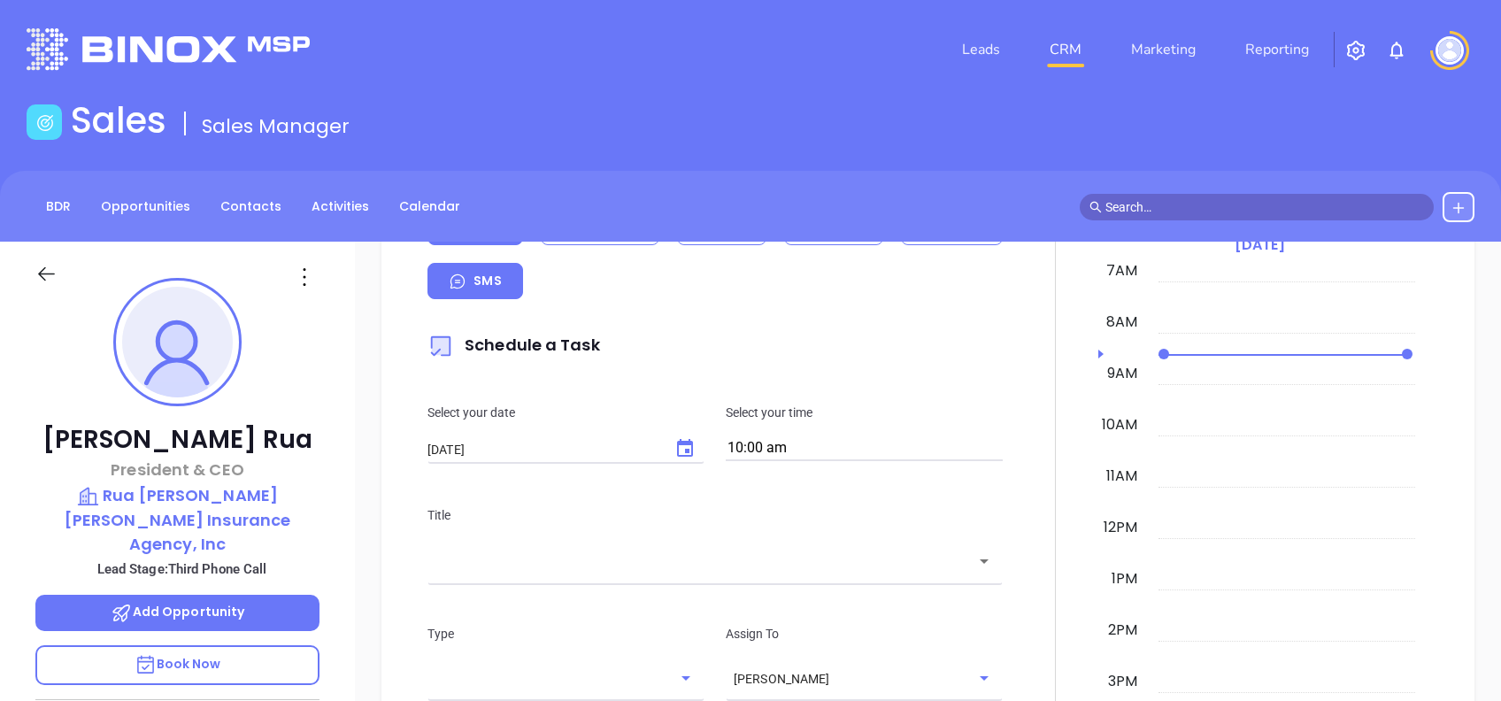
scroll to position [354, 0]
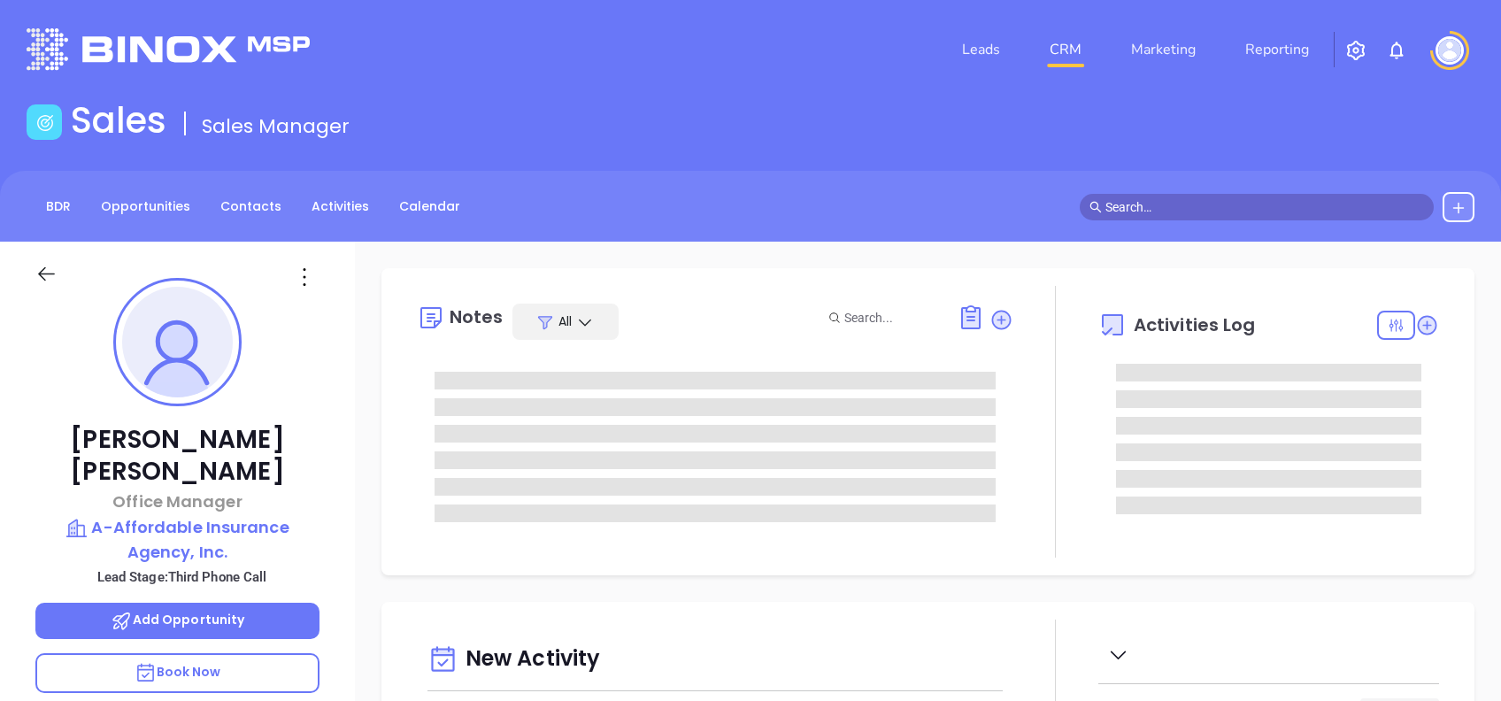
type input "[DATE]"
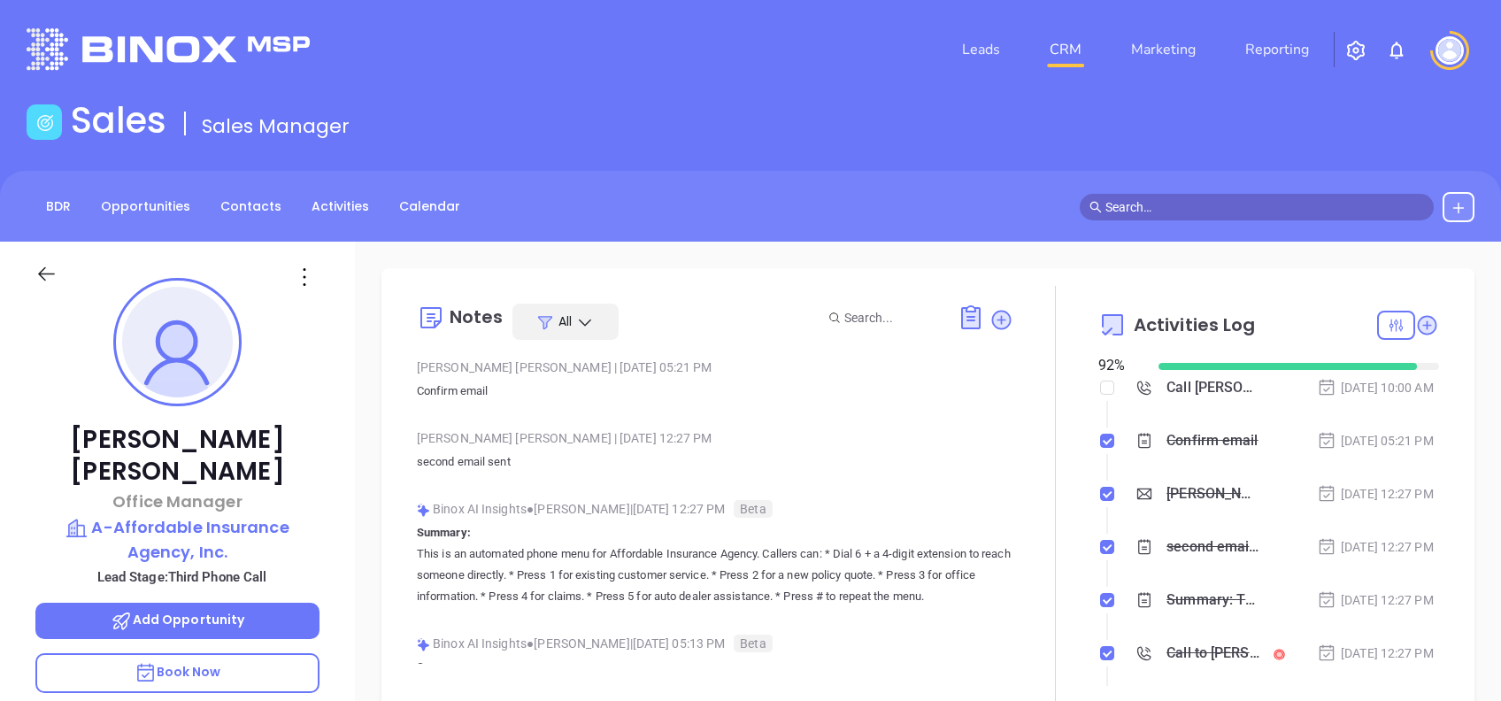
type input "[PERSON_NAME]"
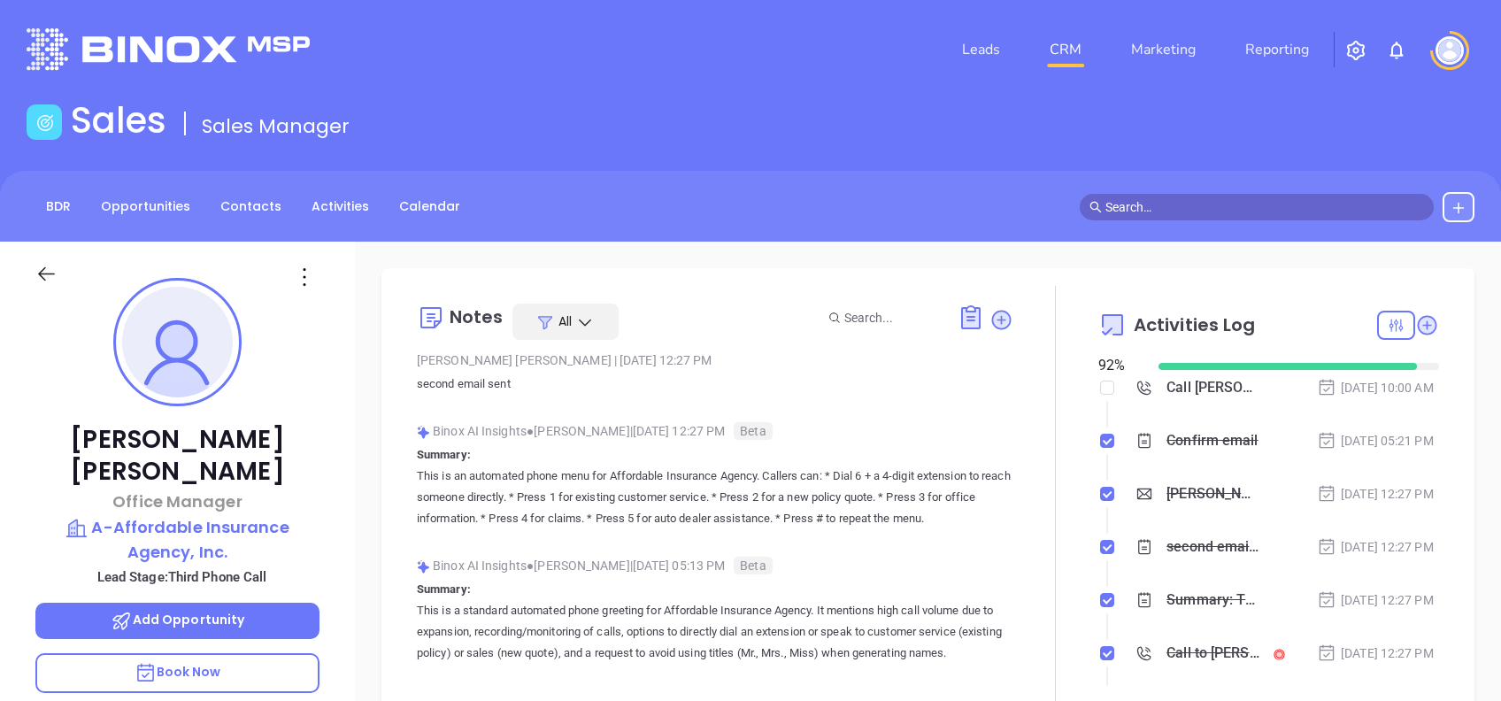
scroll to position [361, 0]
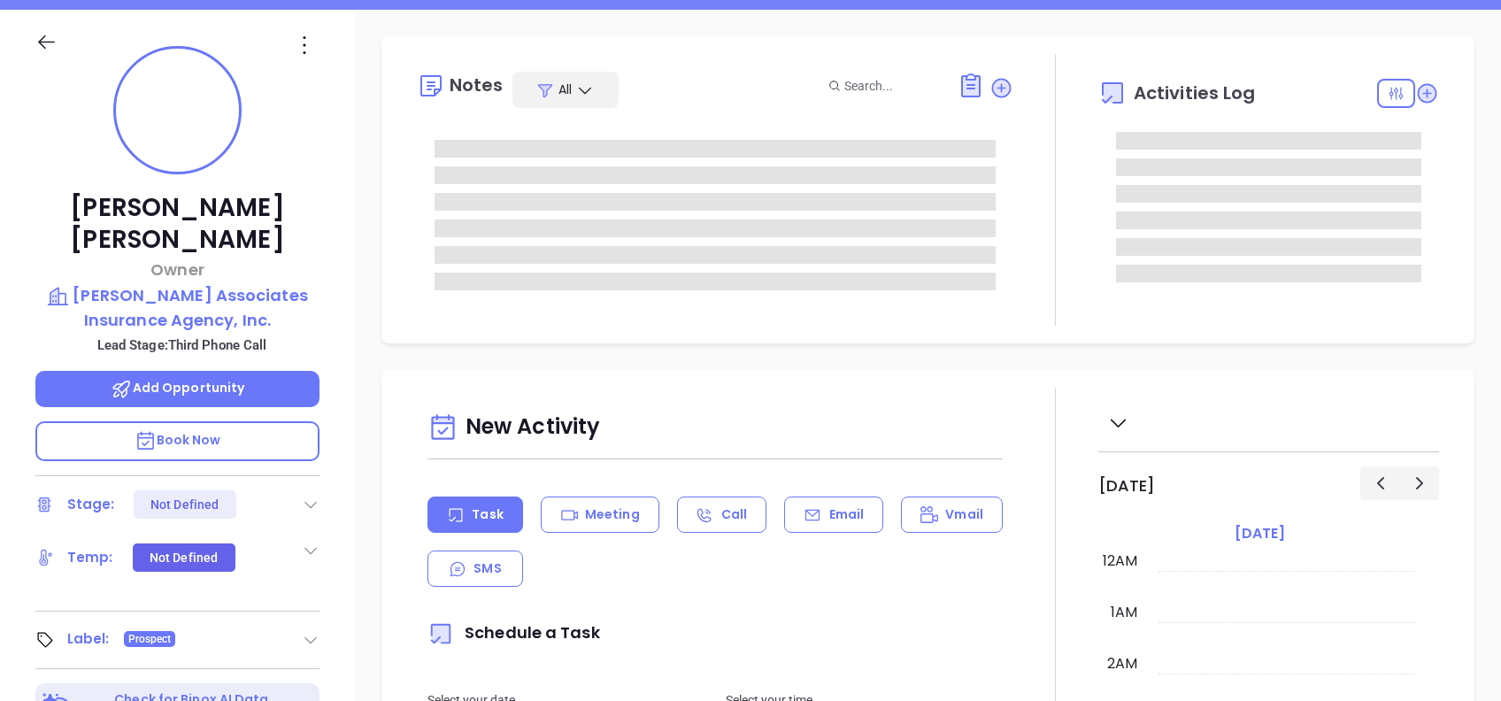
type input "[DATE]"
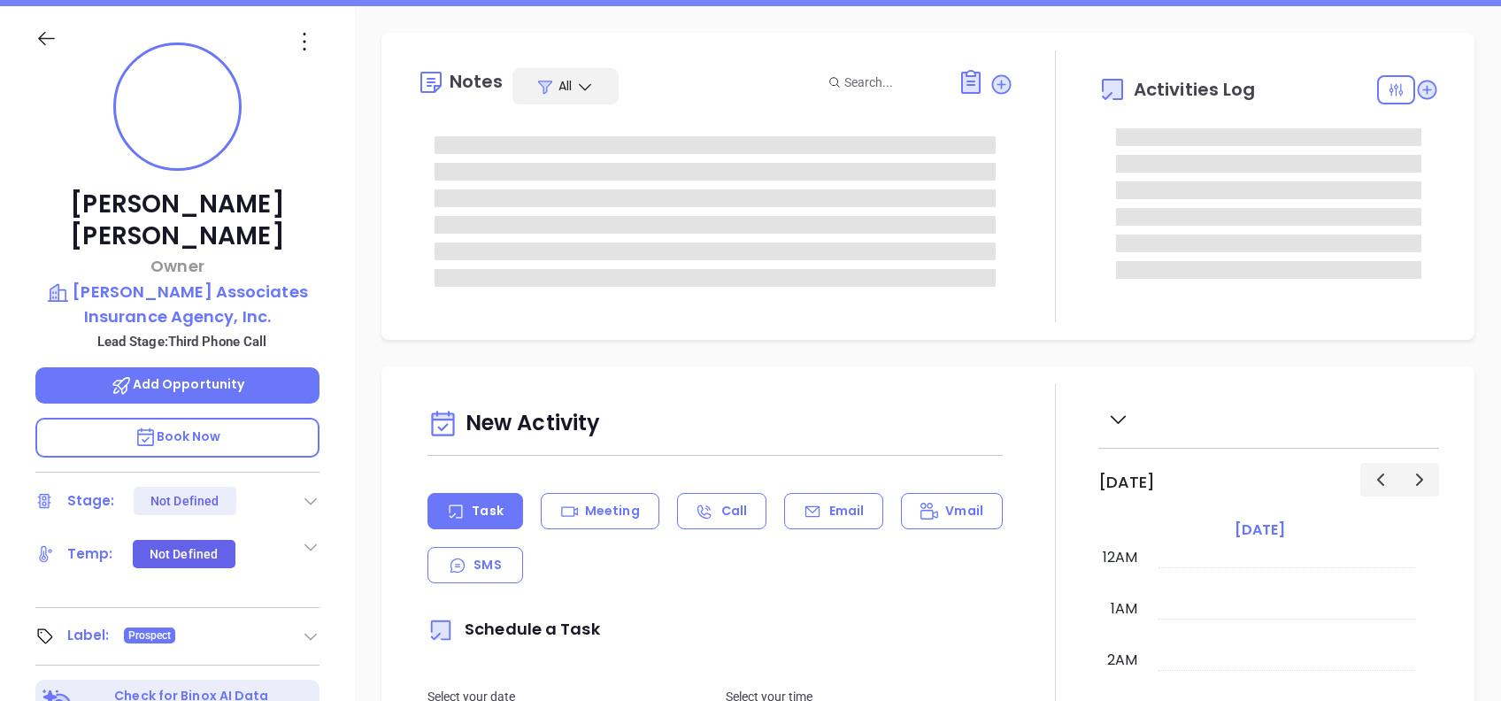
scroll to position [360, 0]
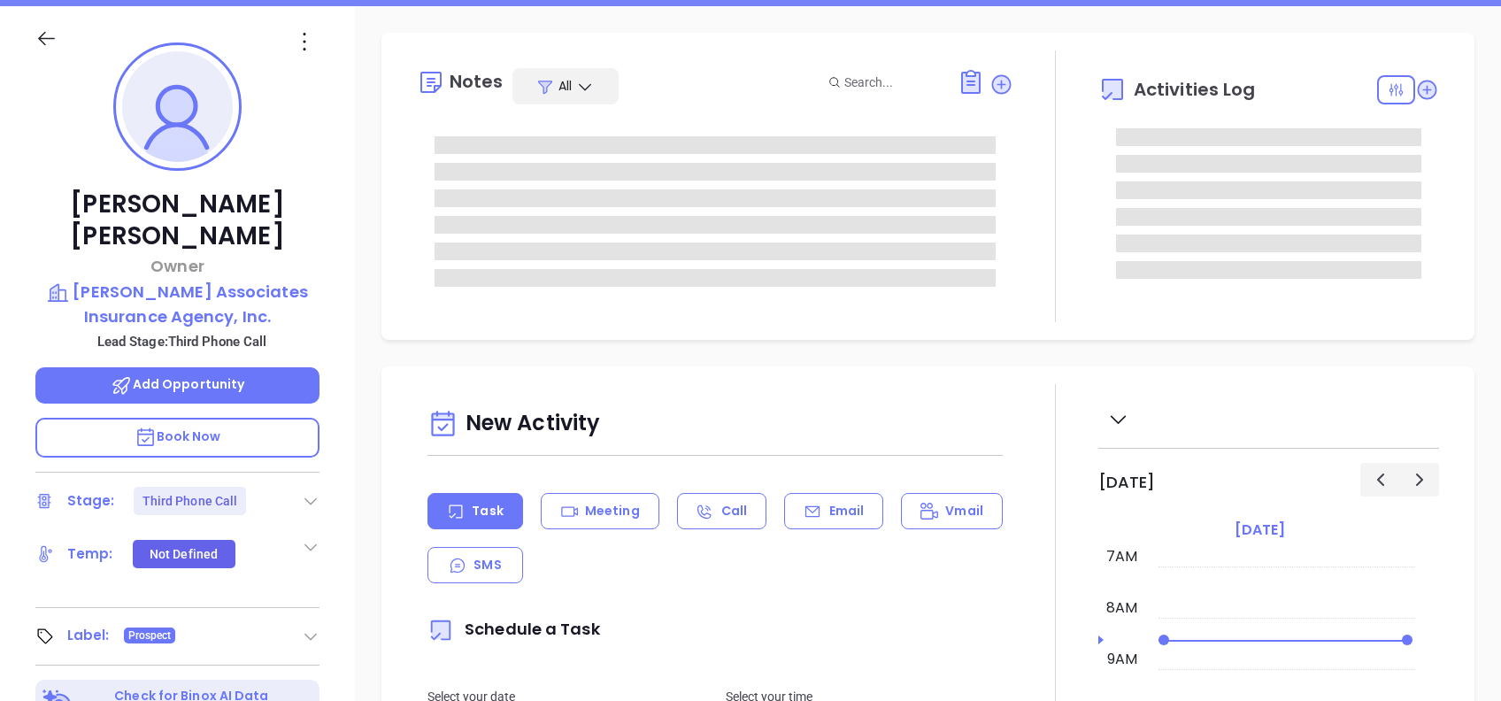
type input "[PERSON_NAME]"
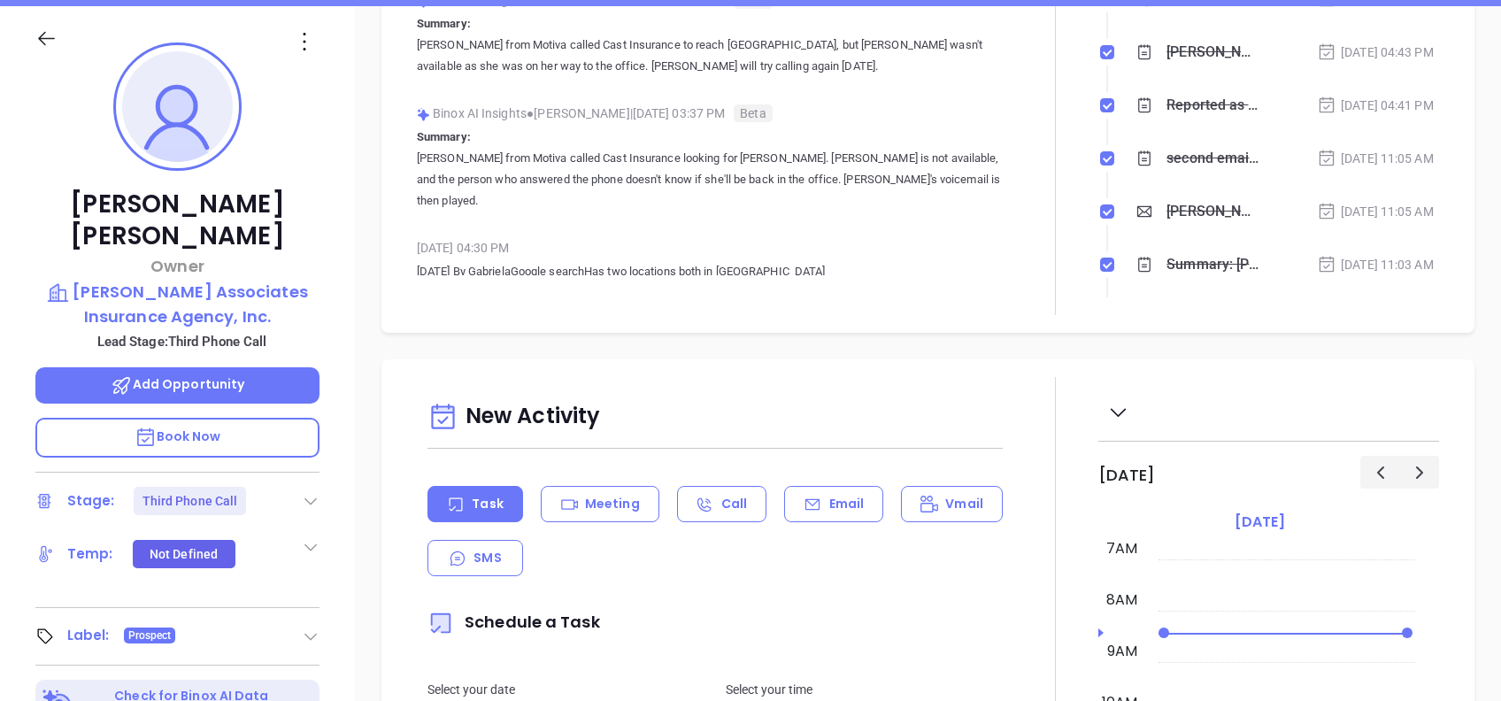
scroll to position [235, 0]
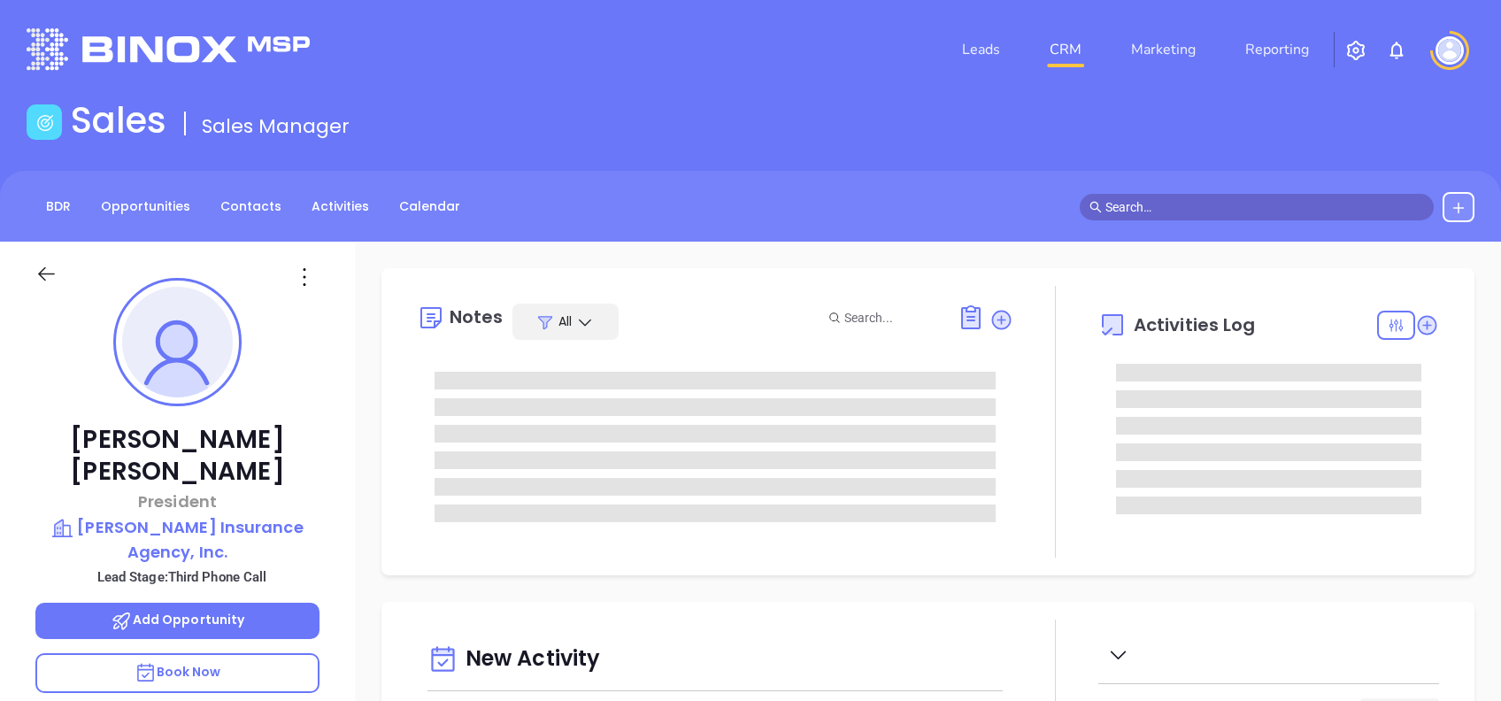
type input "[DATE]"
type input "[PERSON_NAME]"
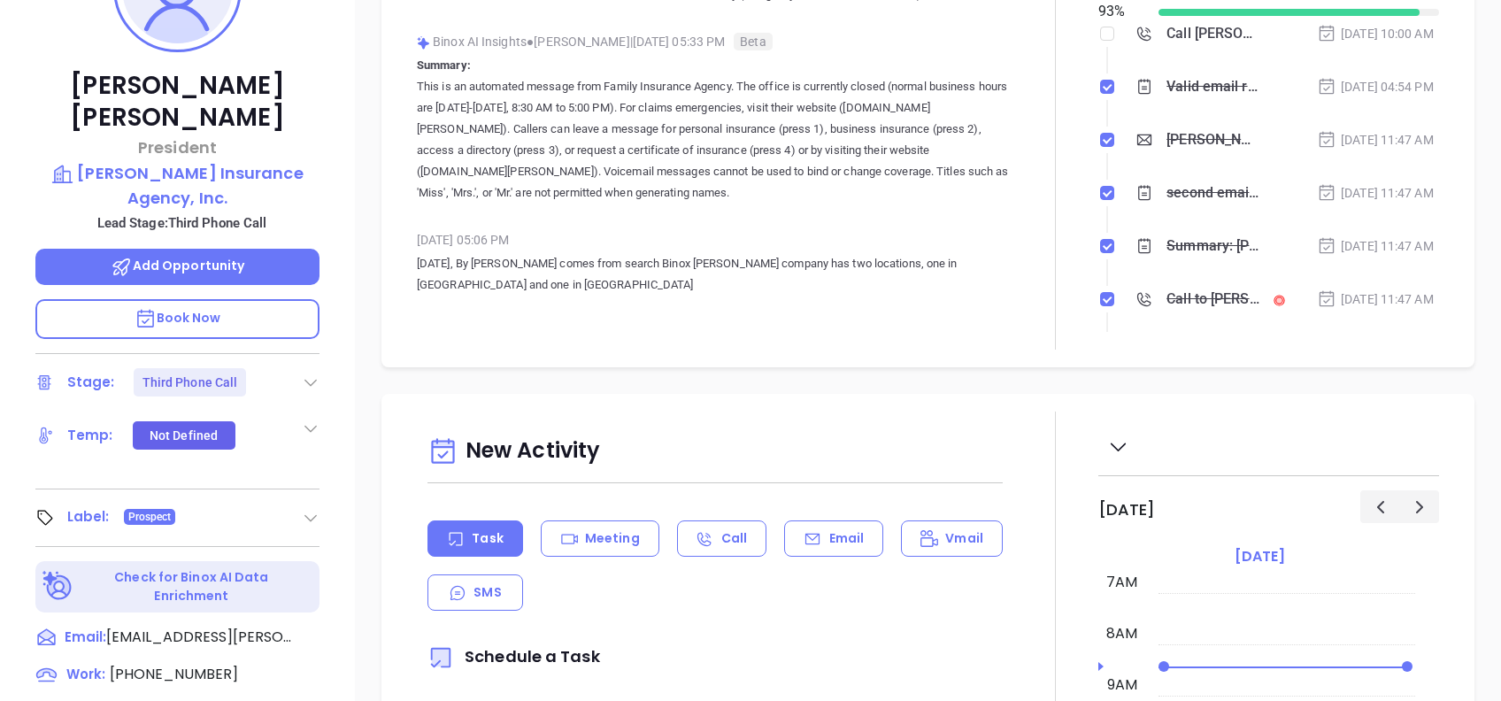
scroll to position [0, 0]
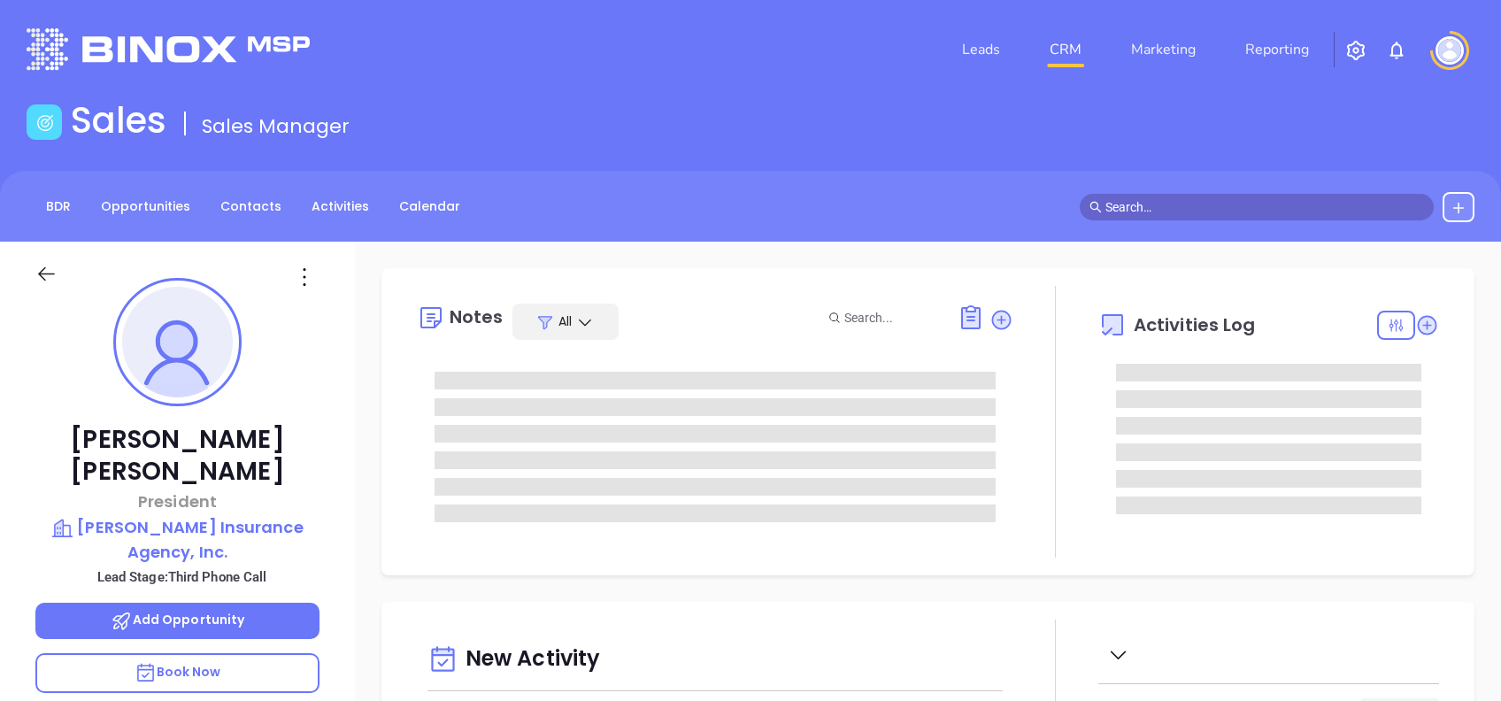
type input "[DATE]"
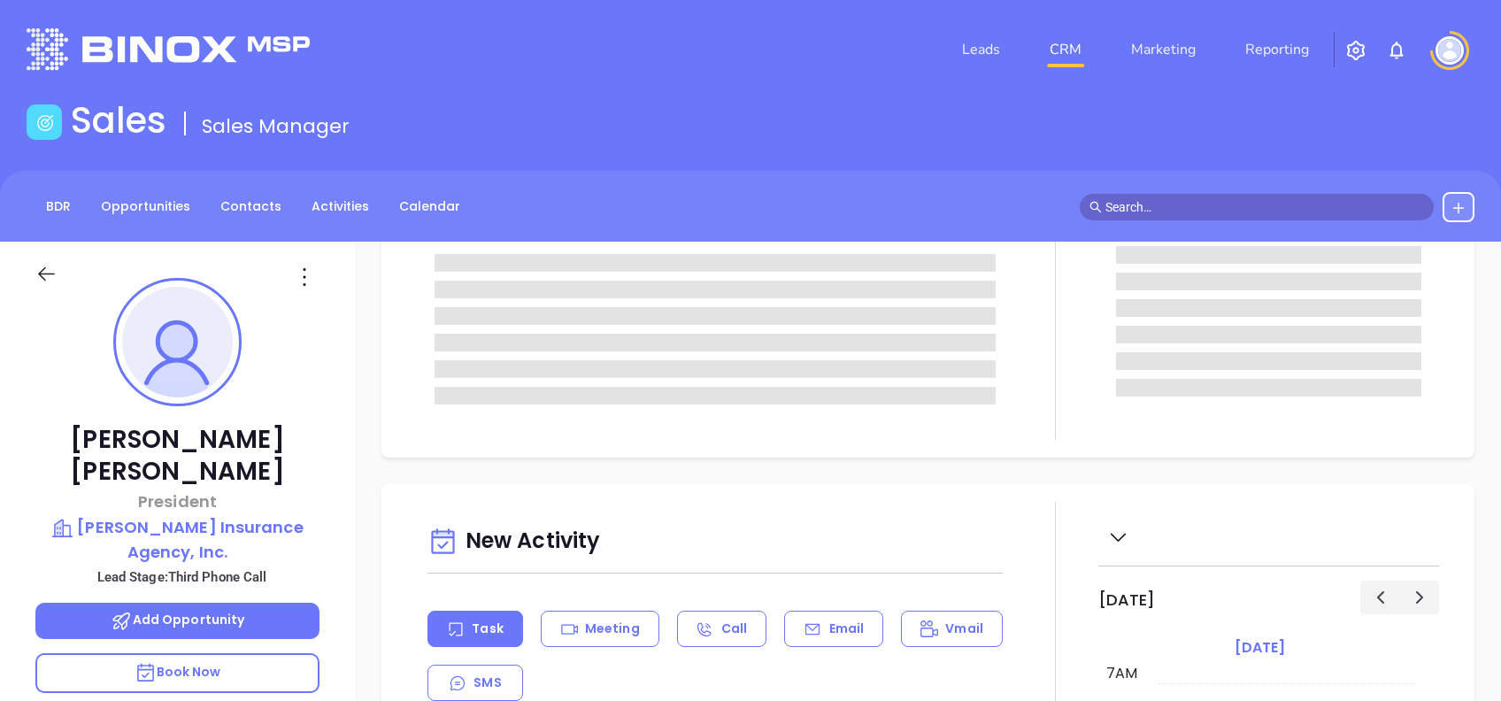
type input "[PERSON_NAME]"
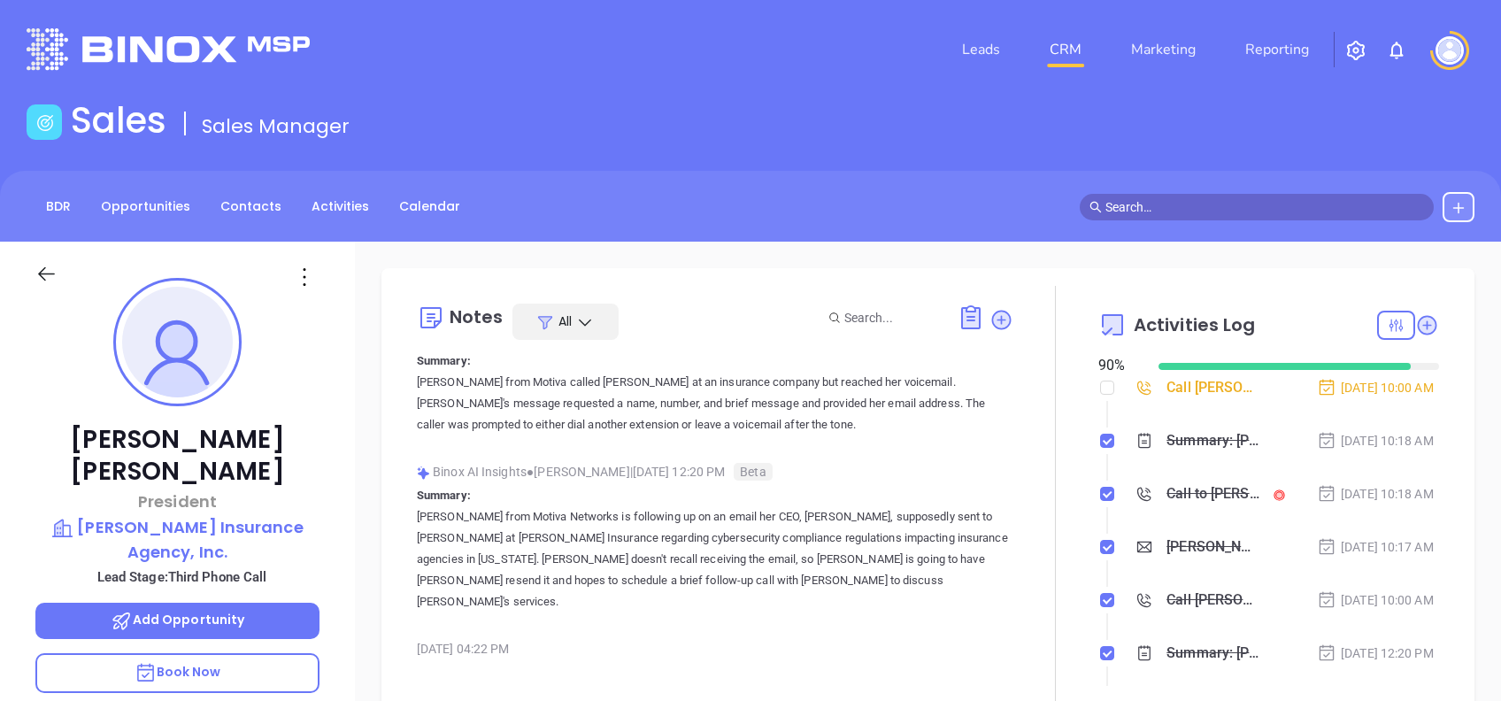
scroll to position [42, 0]
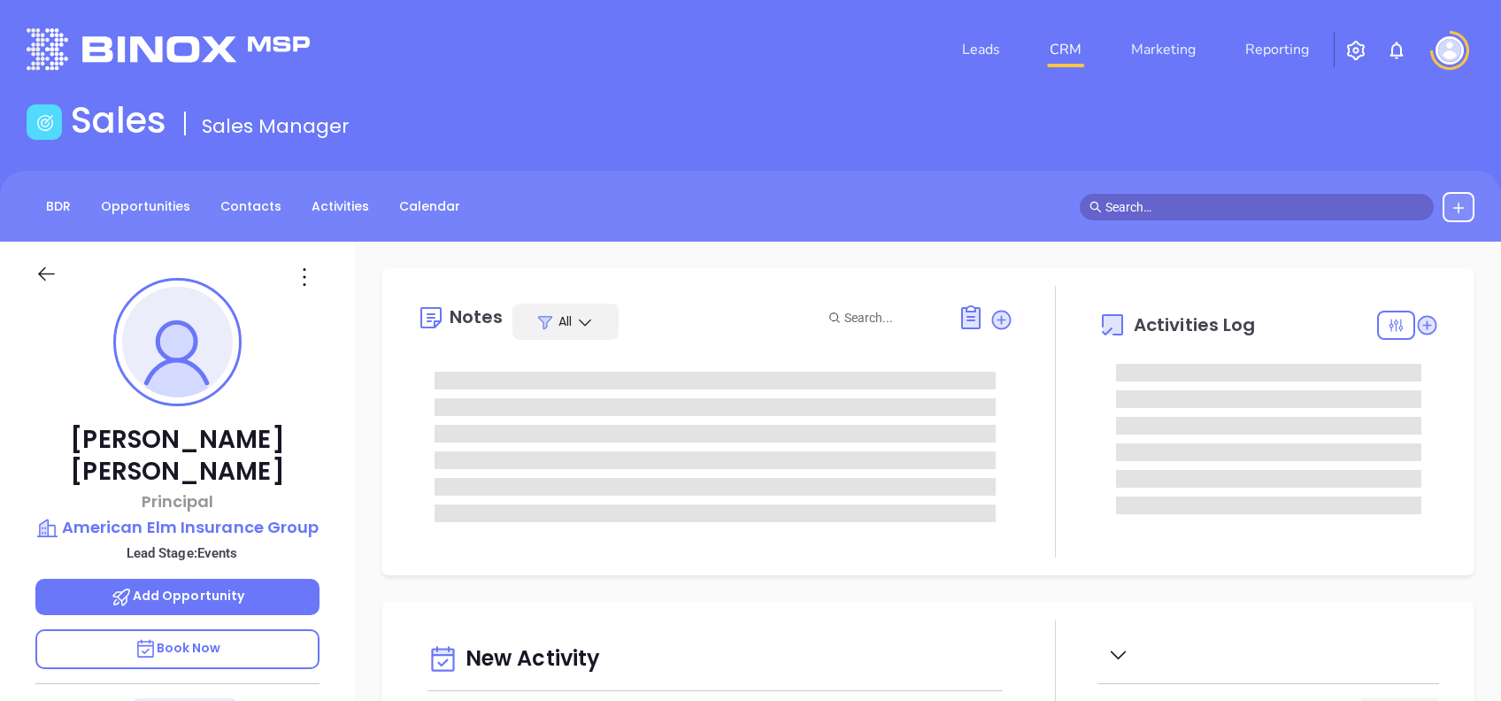
type input "10/08/2025"
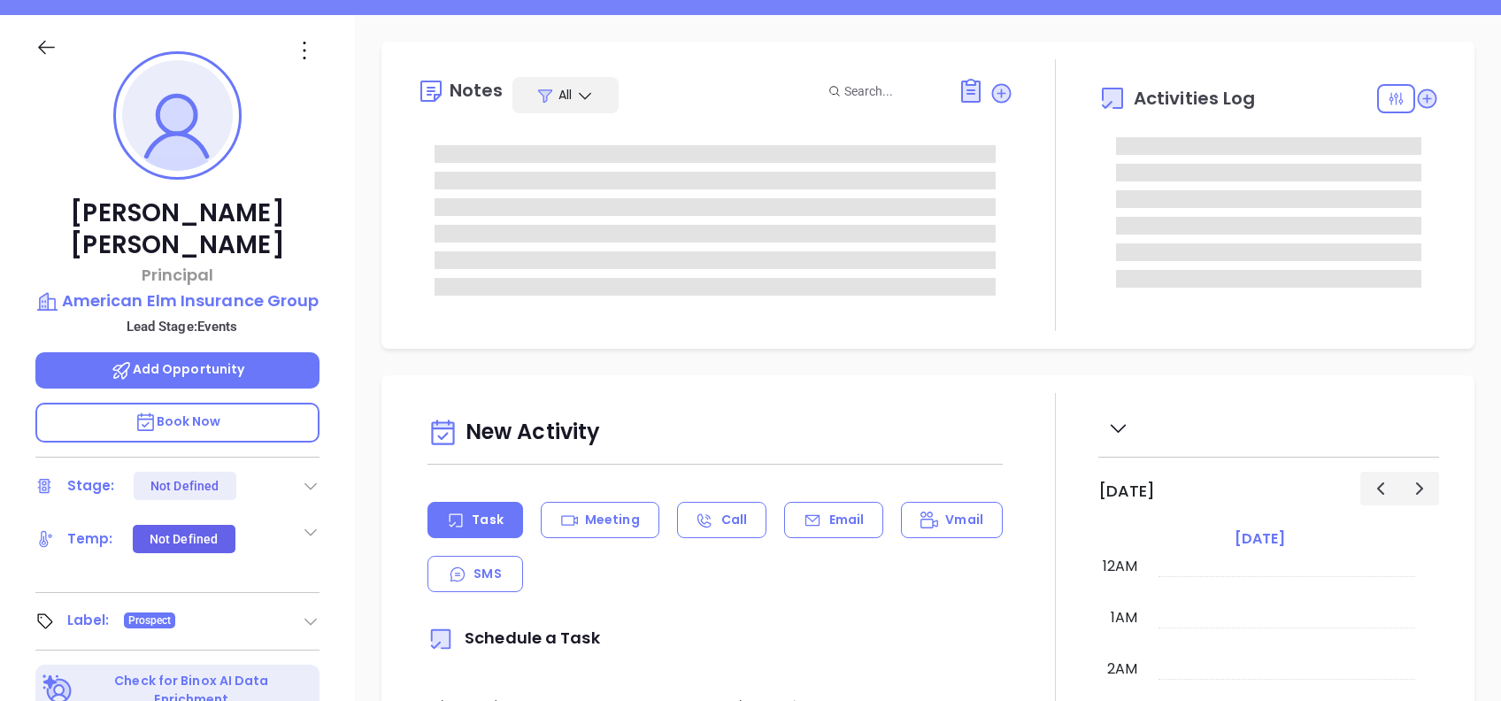
scroll to position [235, 0]
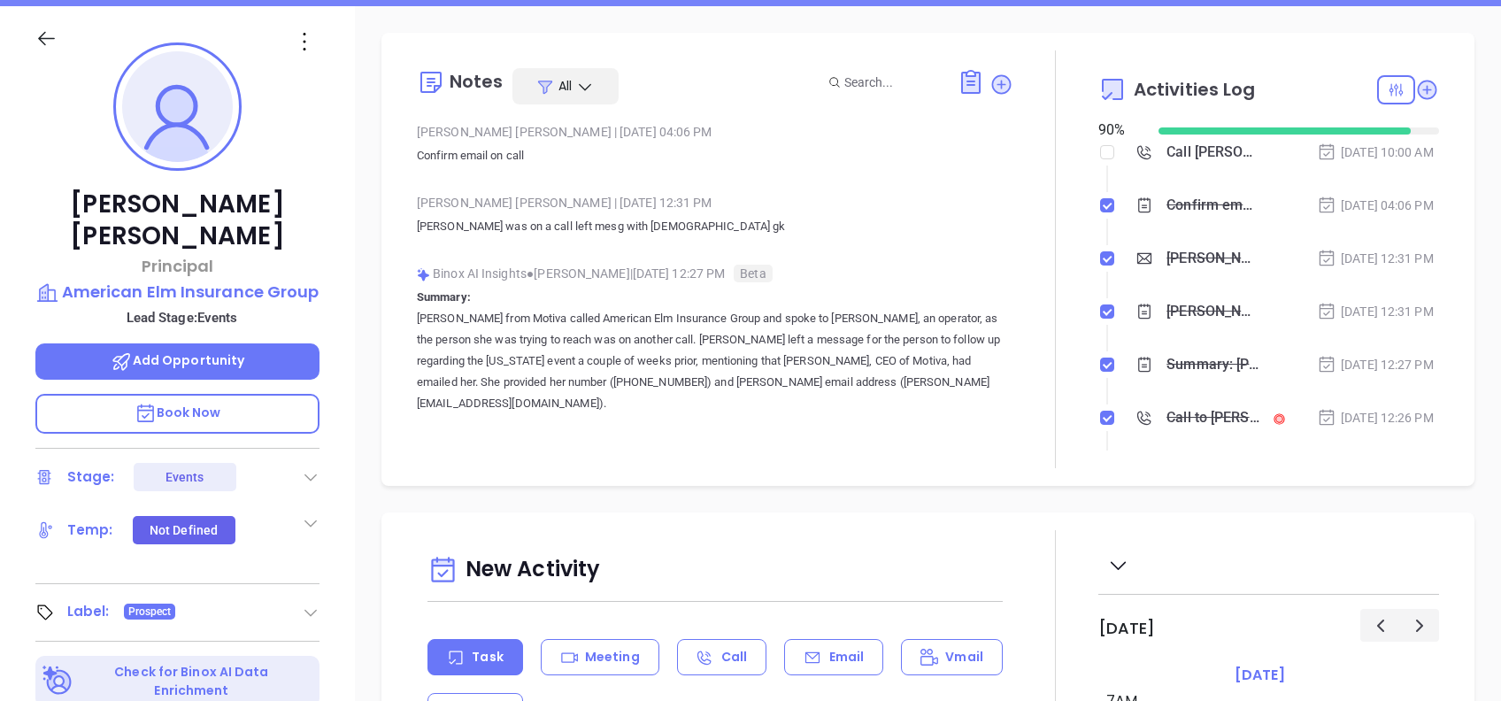
type input "[PERSON_NAME]"
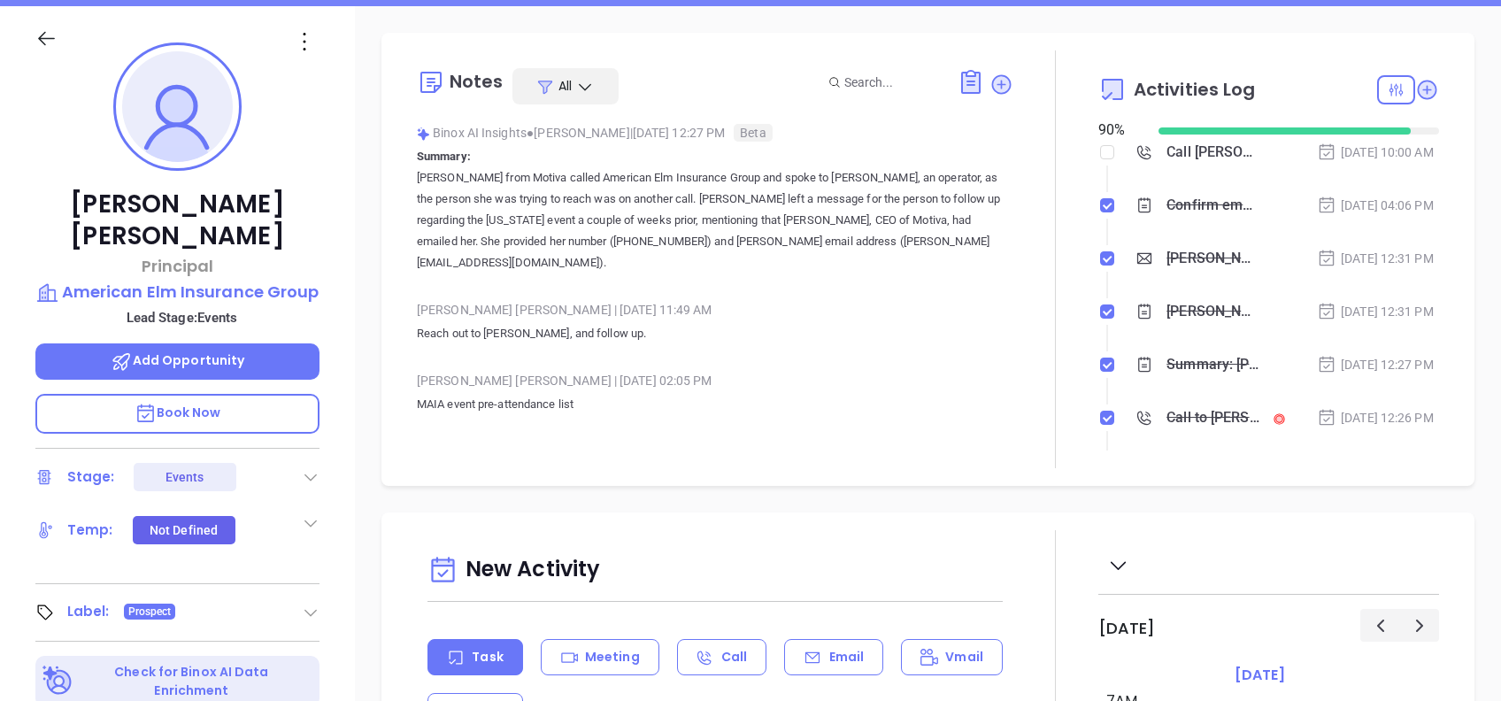
scroll to position [142, 0]
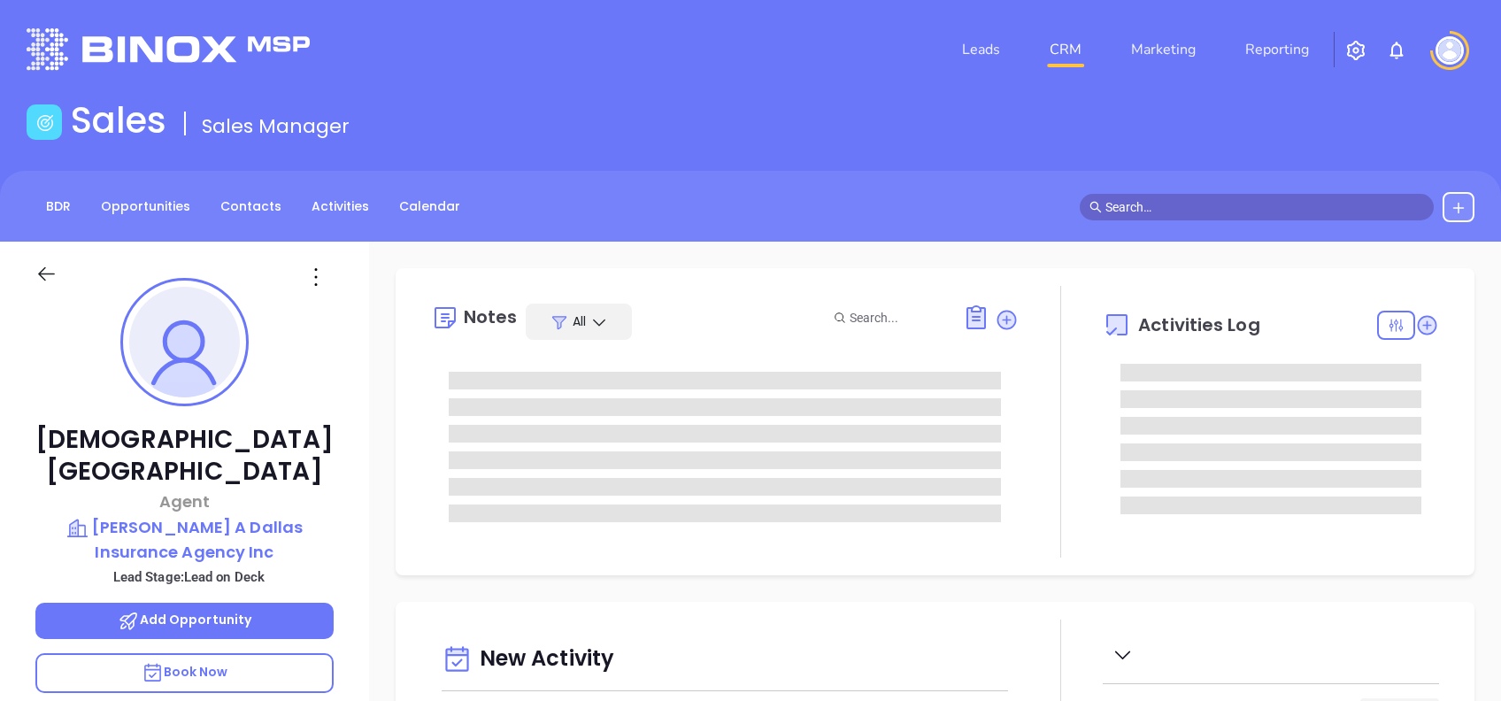
type input "[DATE]"
type input "[PERSON_NAME]"
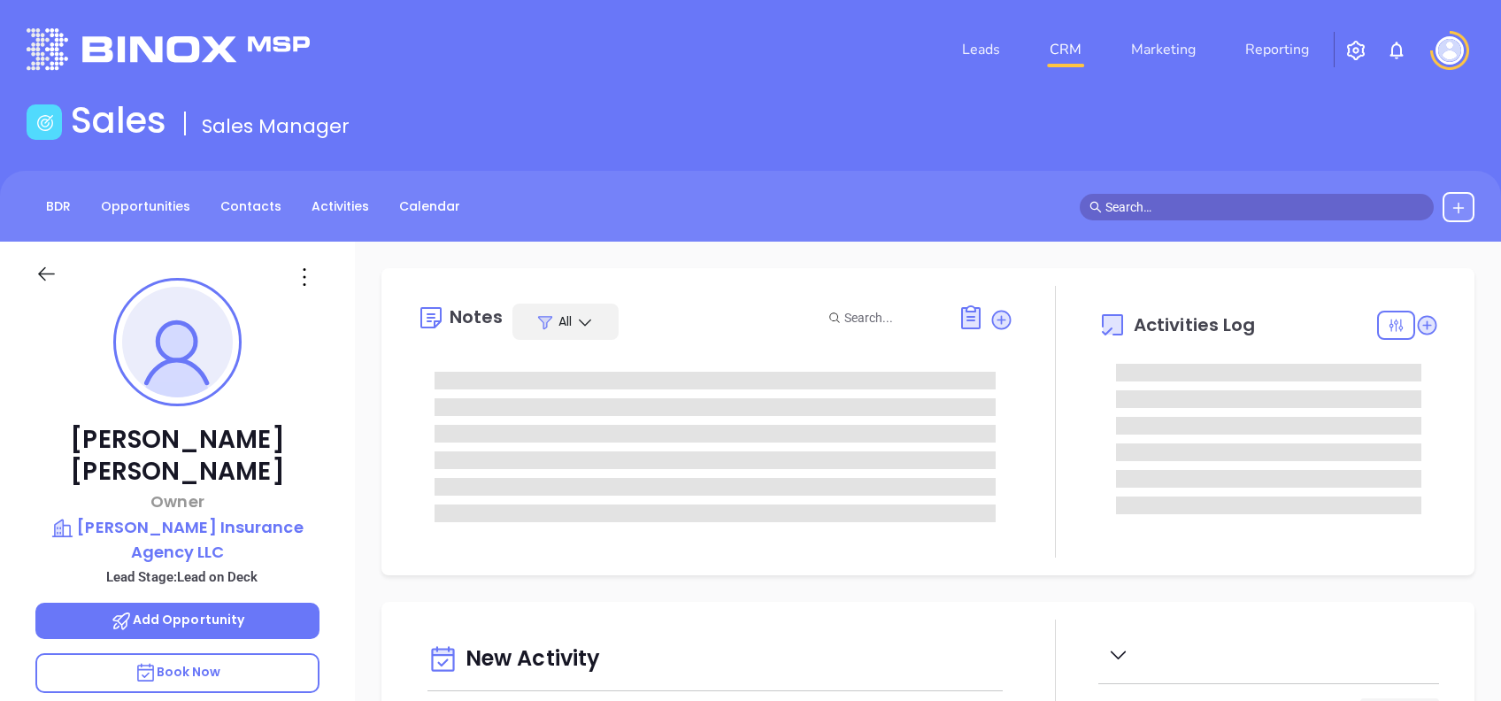
type input "10:00 am"
type input "[DATE]"
type input "[PERSON_NAME]"
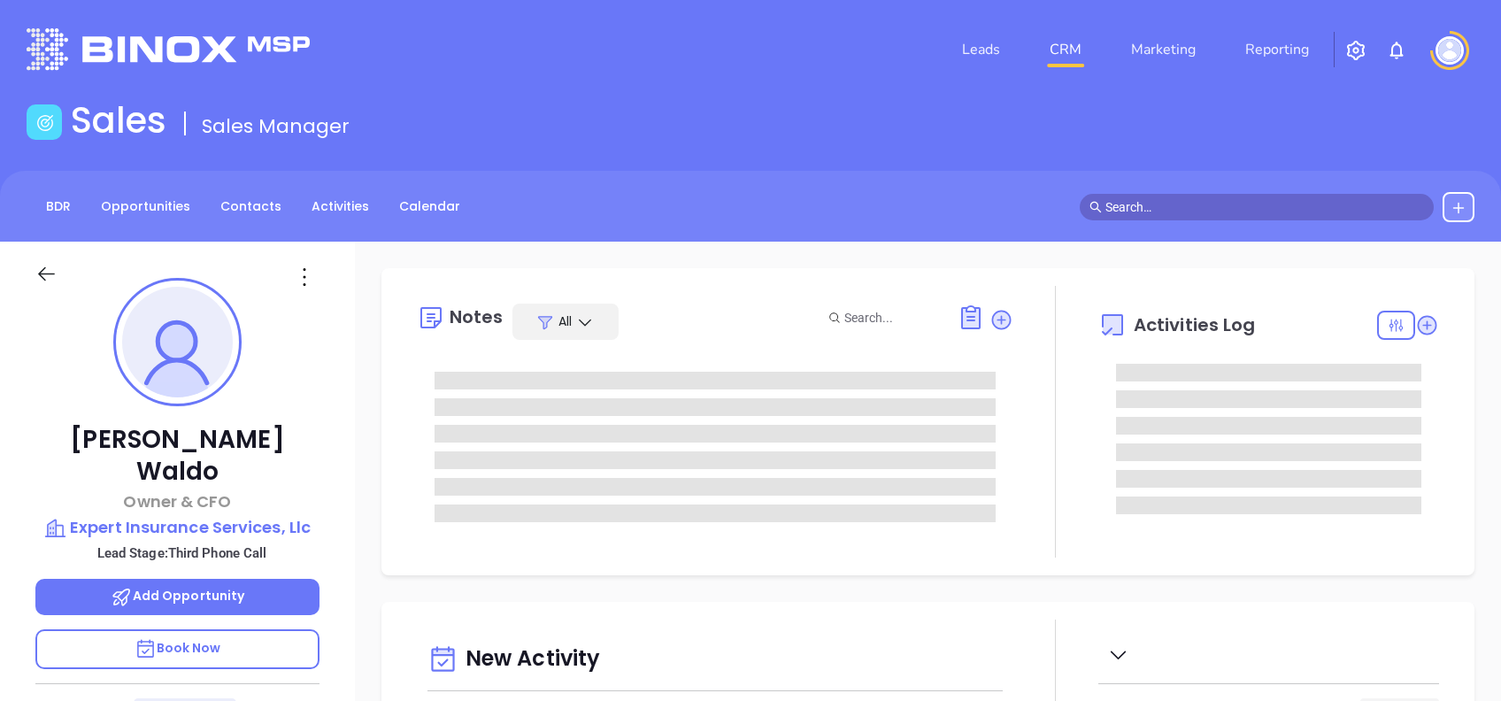
type input "[DATE]"
type input "[PERSON_NAME]"
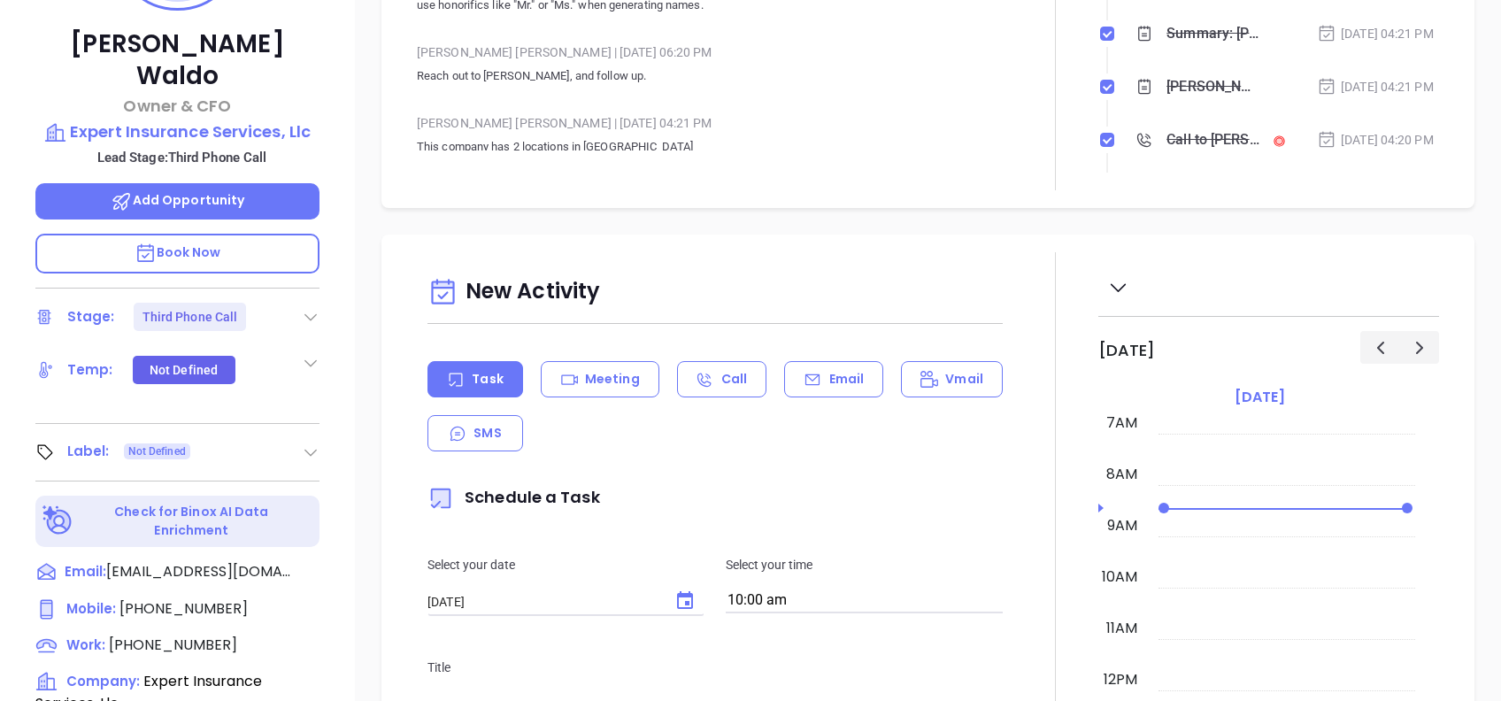
scroll to position [472, 0]
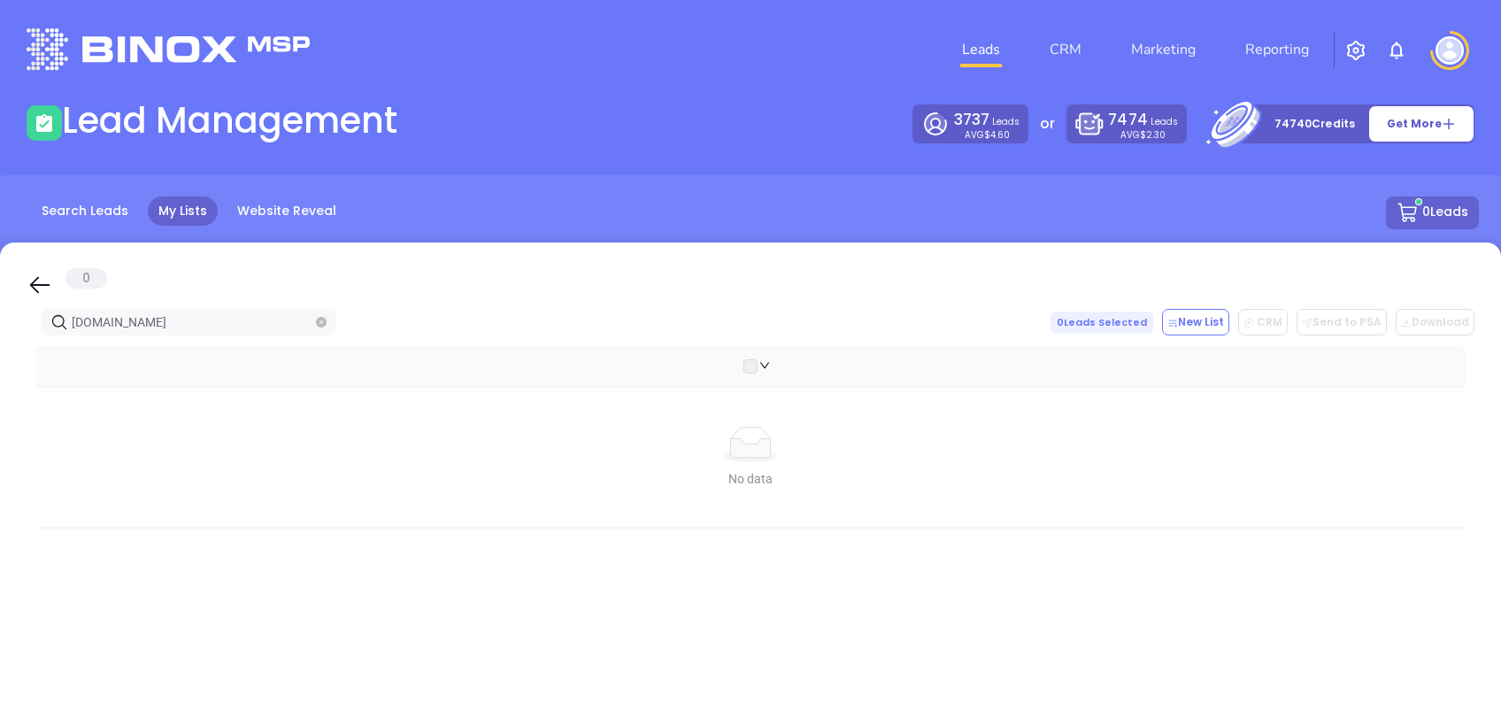
click at [39, 268] on div "0" at bounding box center [751, 283] width 1448 height 30
click at [40, 283] on icon at bounding box center [40, 285] width 27 height 27
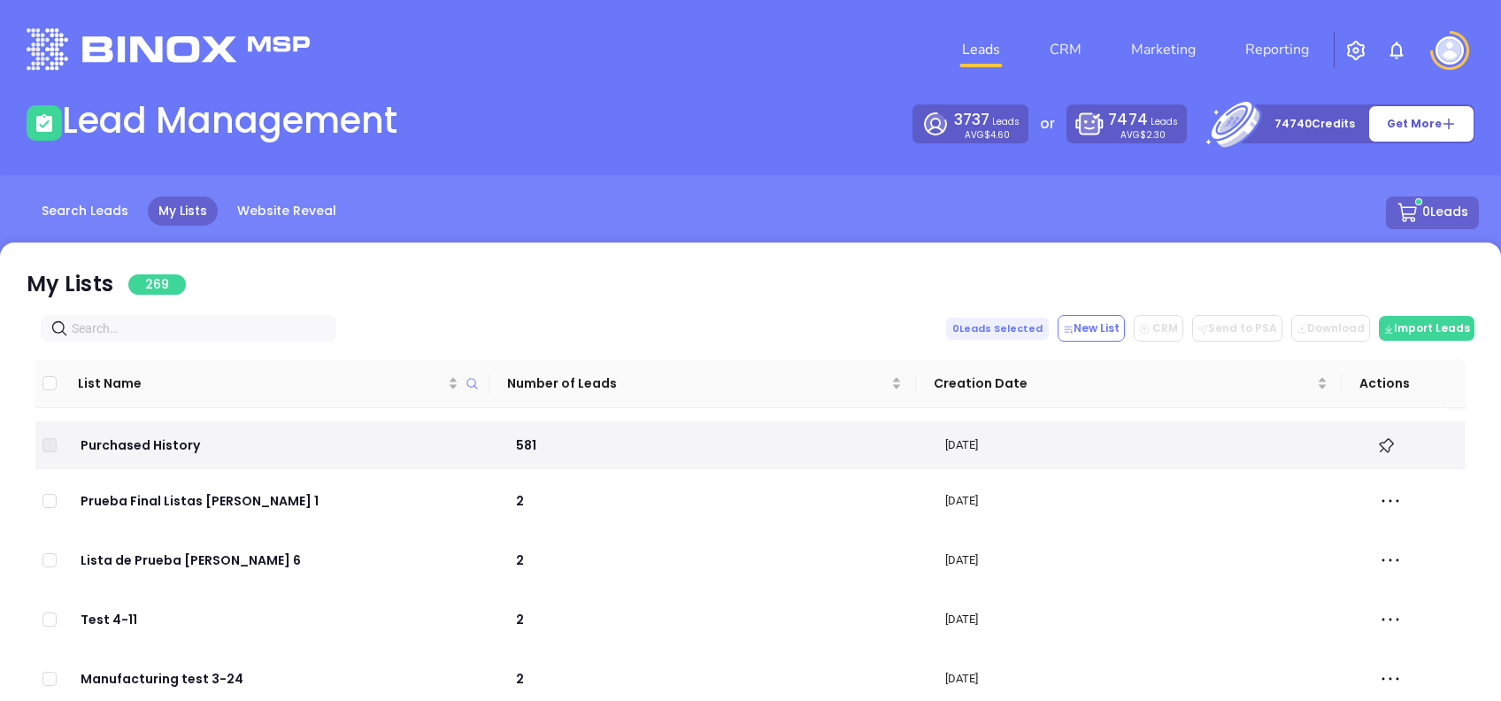
click at [206, 324] on input "text" at bounding box center [192, 328] width 241 height 19
paste input "[DOMAIN_NAME]"
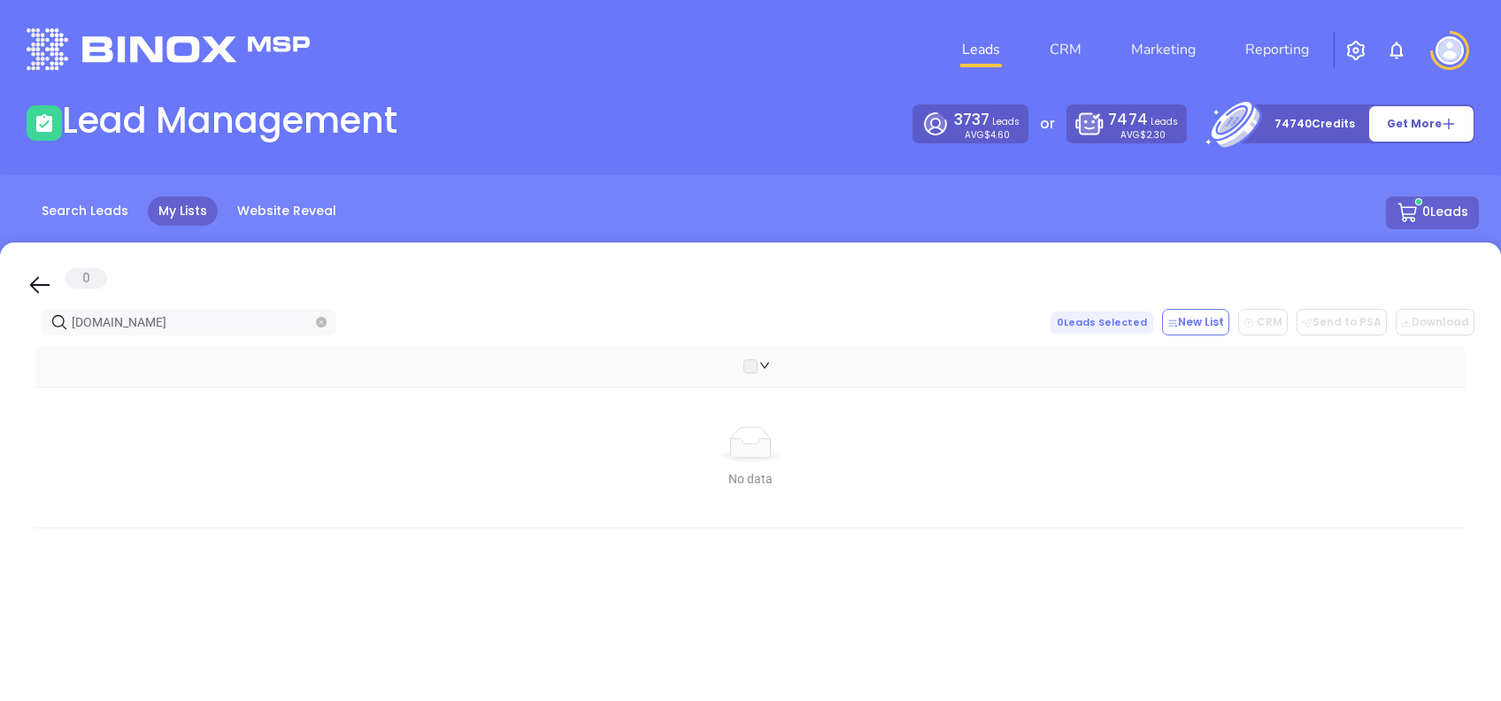
type input "[DOMAIN_NAME]"
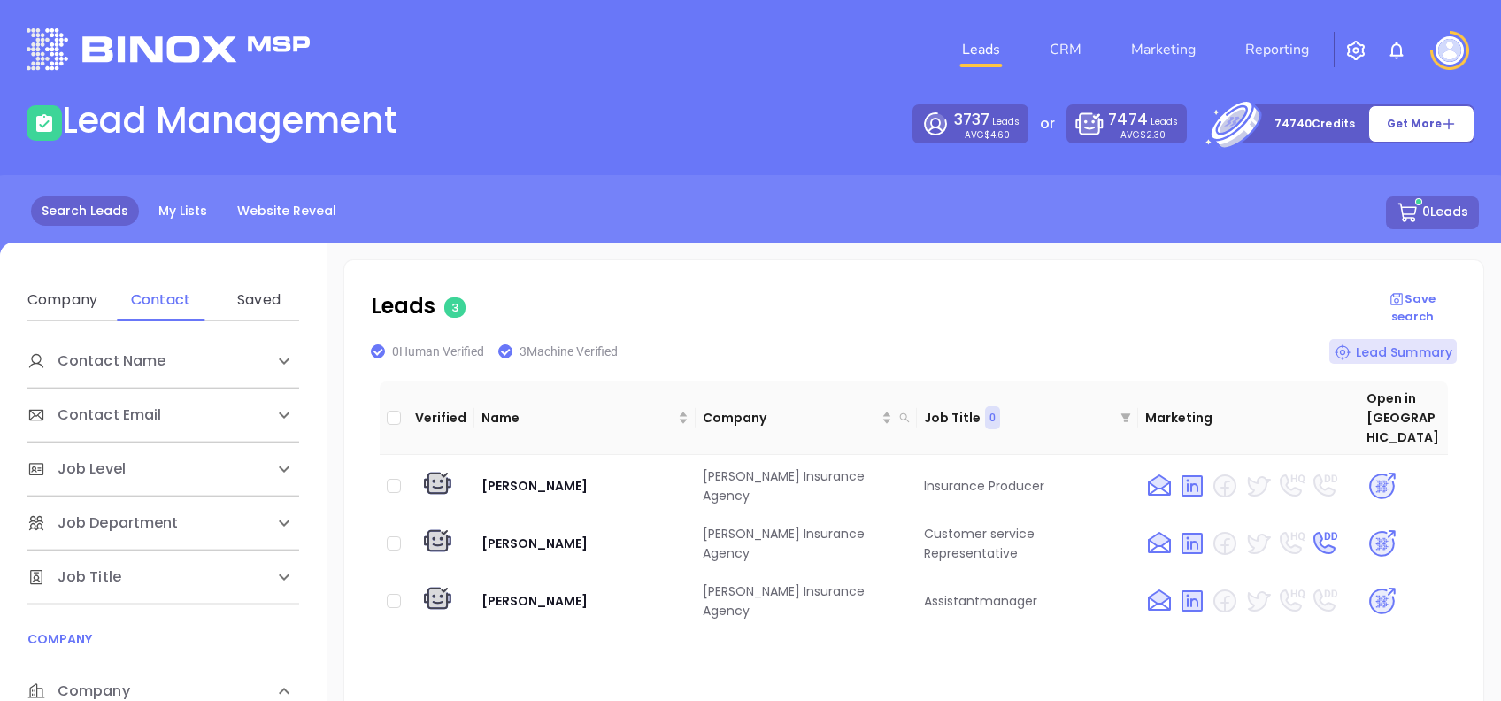
scroll to position [235, 0]
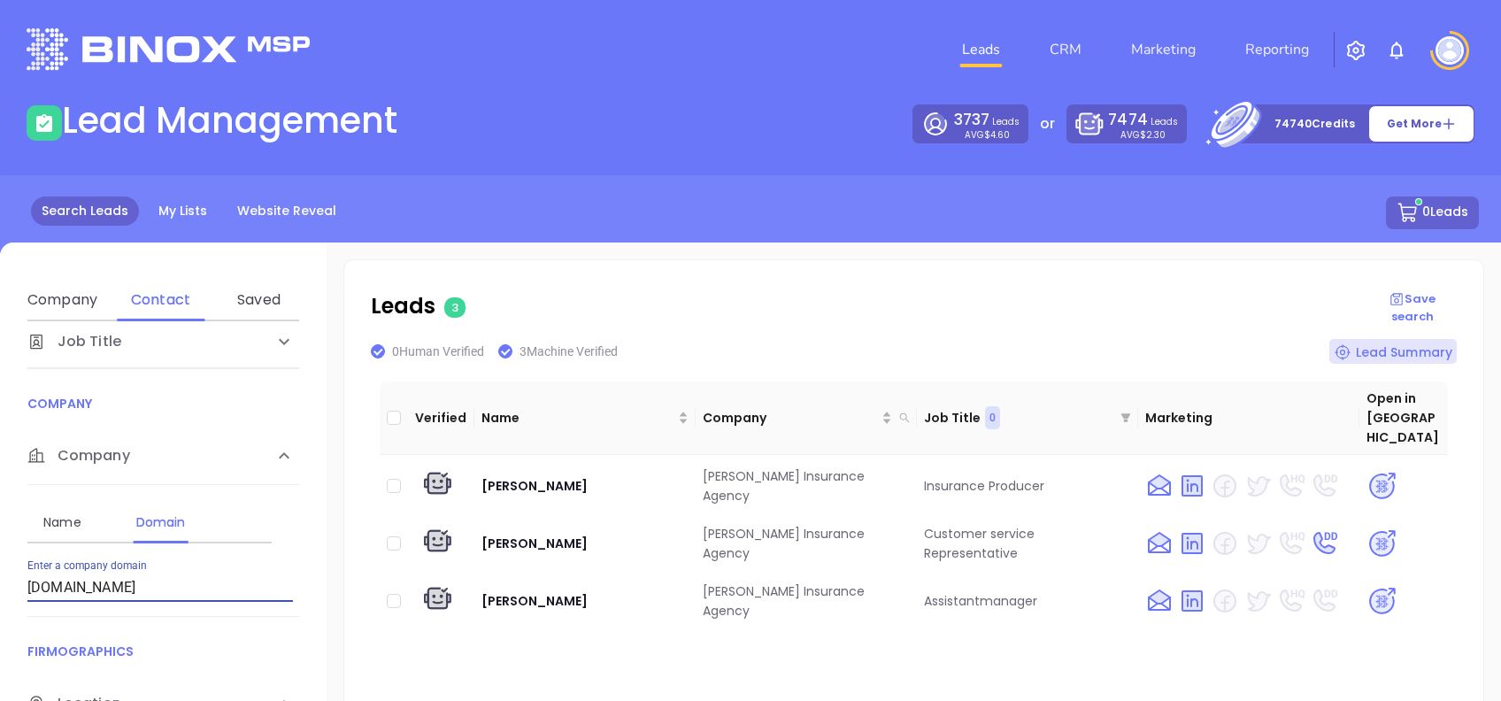
drag, startPoint x: 214, startPoint y: 585, endPoint x: -5, endPoint y: 561, distance: 220.8
click at [0, 561] on html "Leads CRM Marketing Reporting Financial Leads Leads Lead Management 3737 Leads …" at bounding box center [750, 350] width 1501 height 701
type input "[DOMAIN_NAME]"
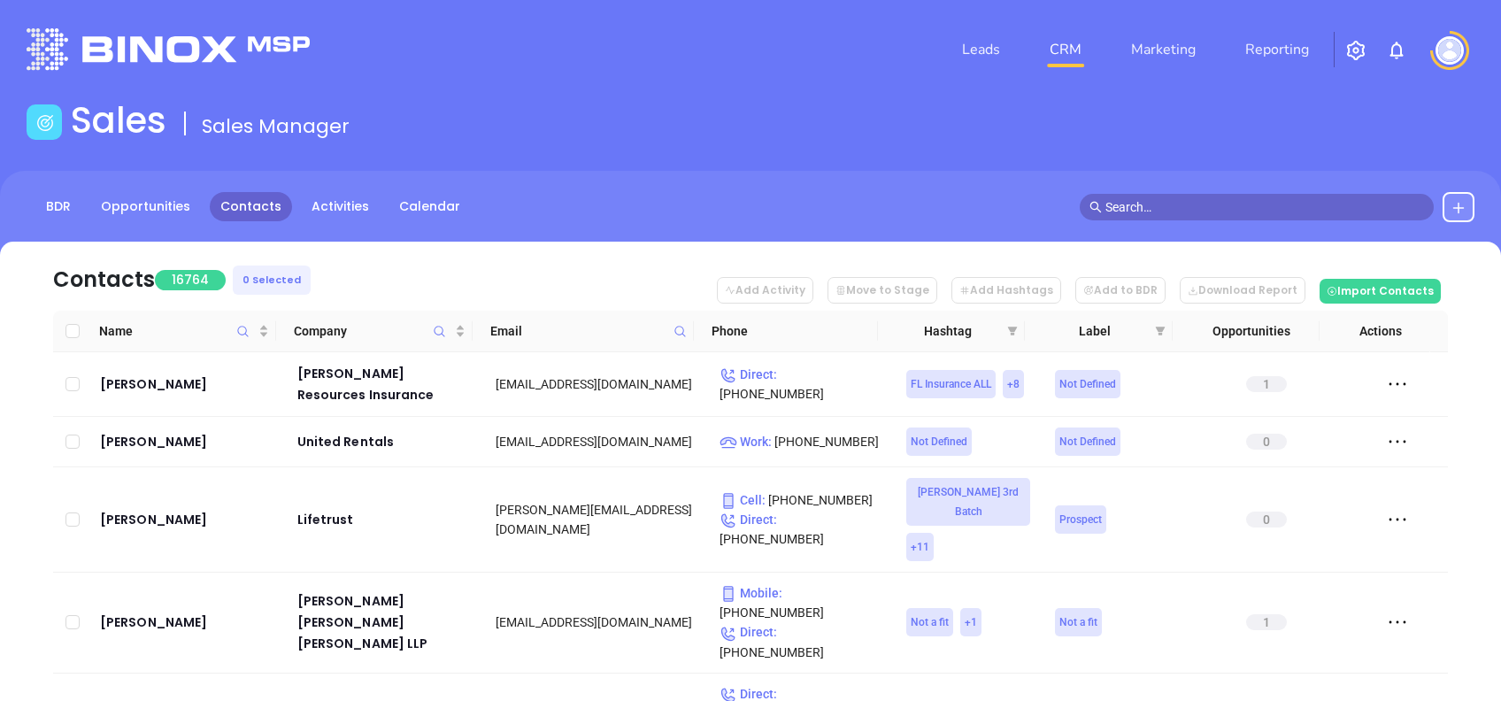
click at [1464, 202] on icon at bounding box center [1458, 208] width 14 height 14
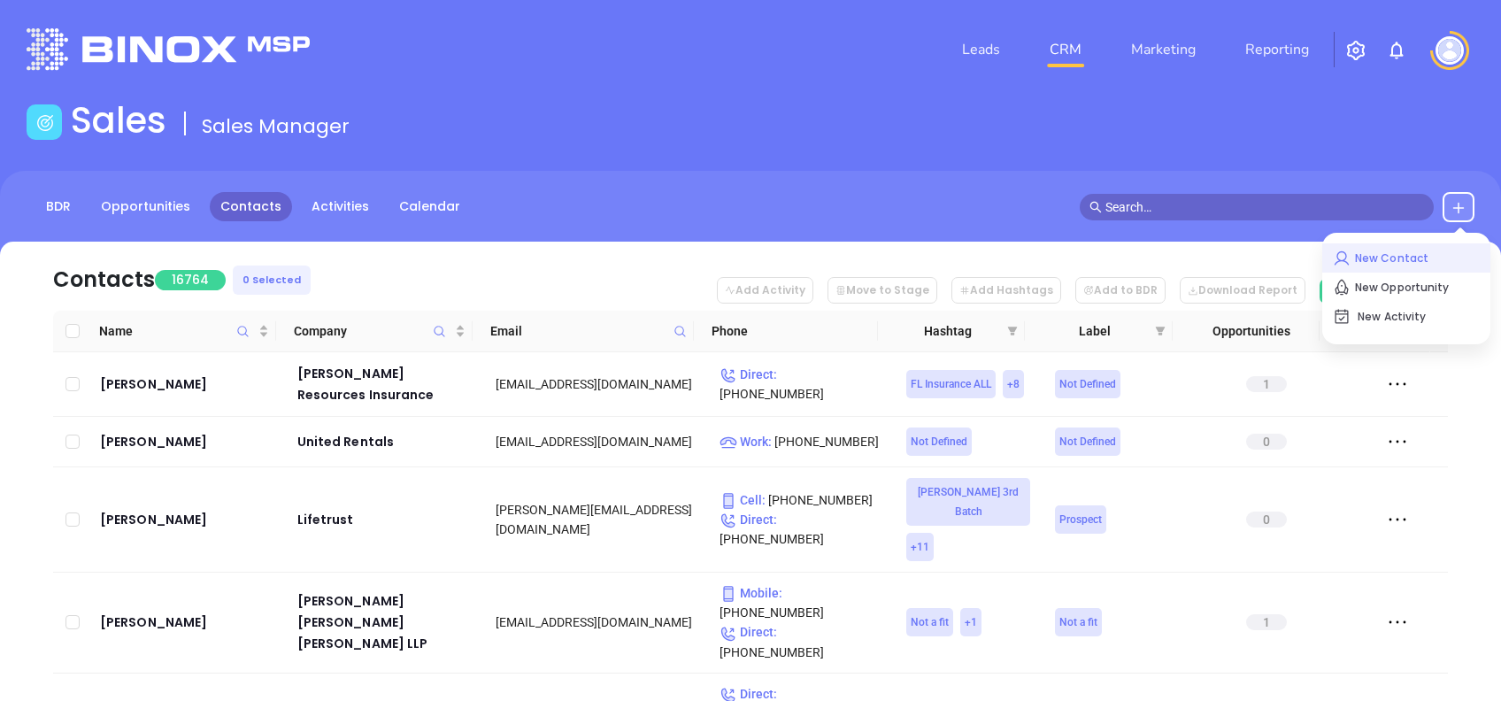
click at [1413, 252] on p "New Contact" at bounding box center [1406, 258] width 147 height 28
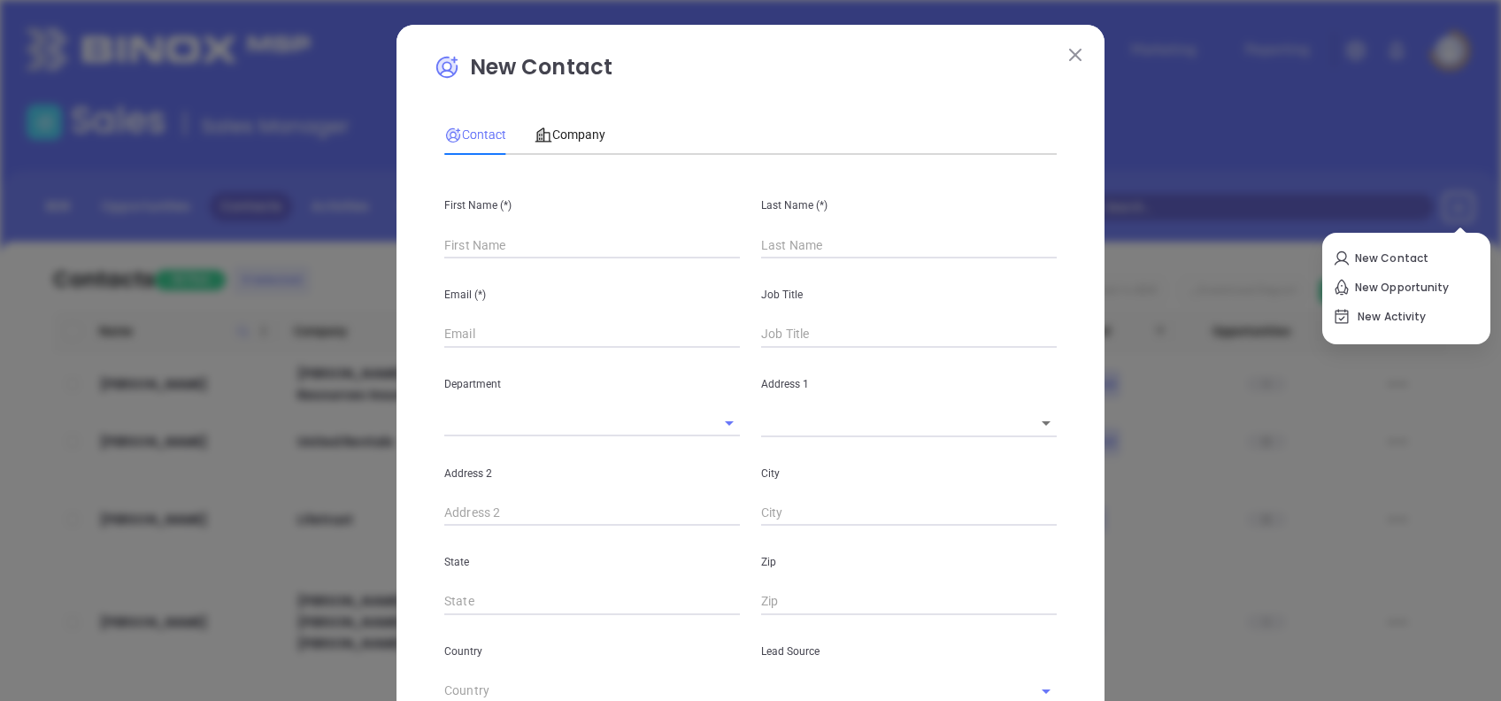
click at [594, 250] on input "text" at bounding box center [592, 245] width 296 height 27
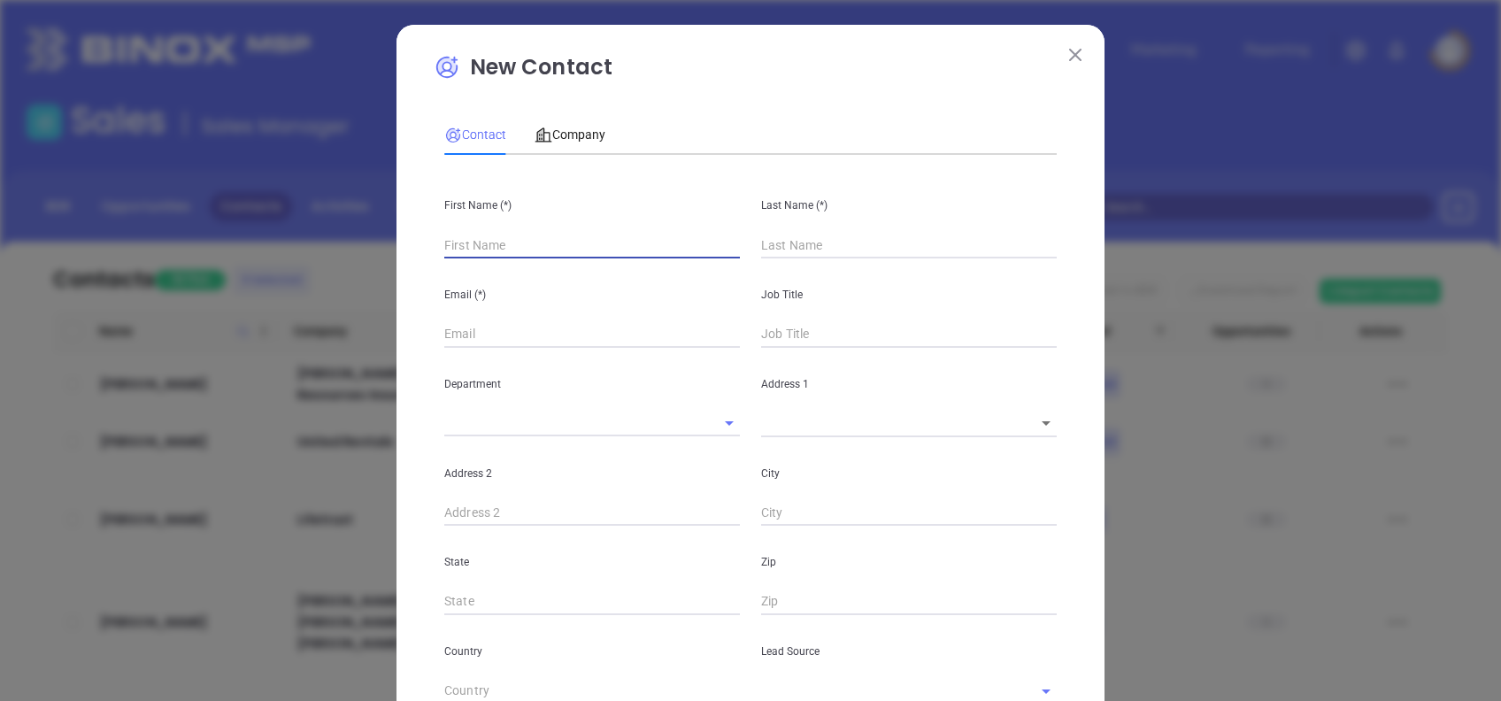
type input "Fourth Phone Call"
type input "1"
click at [488, 242] on input "text" at bounding box center [592, 245] width 296 height 27
type input "Jeff"
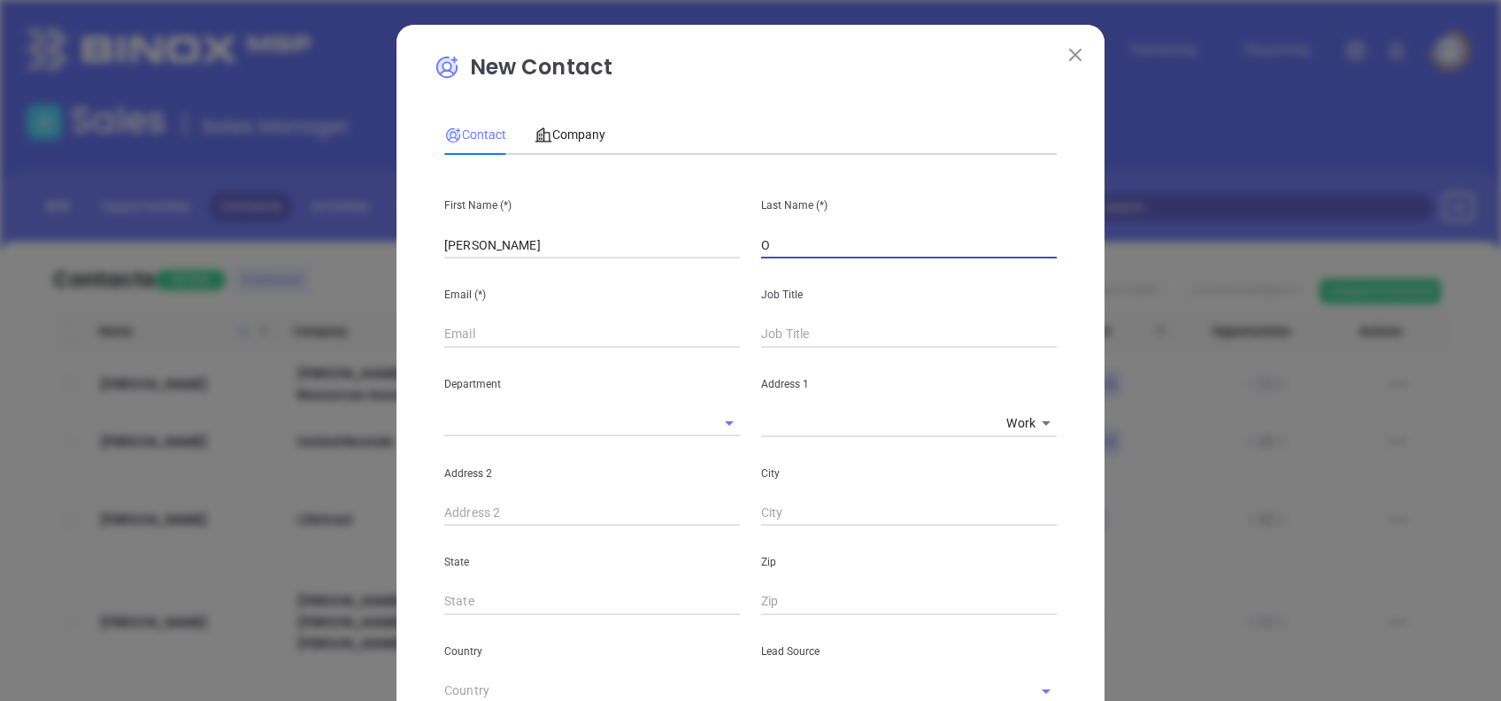
type input "O"
type input "O Connor"
click at [533, 329] on input "jeff@" at bounding box center [592, 334] width 296 height 27
paste input "oconnorinsurancegroup.com"
type input "jeff@oconnorinsurancegroup.com"
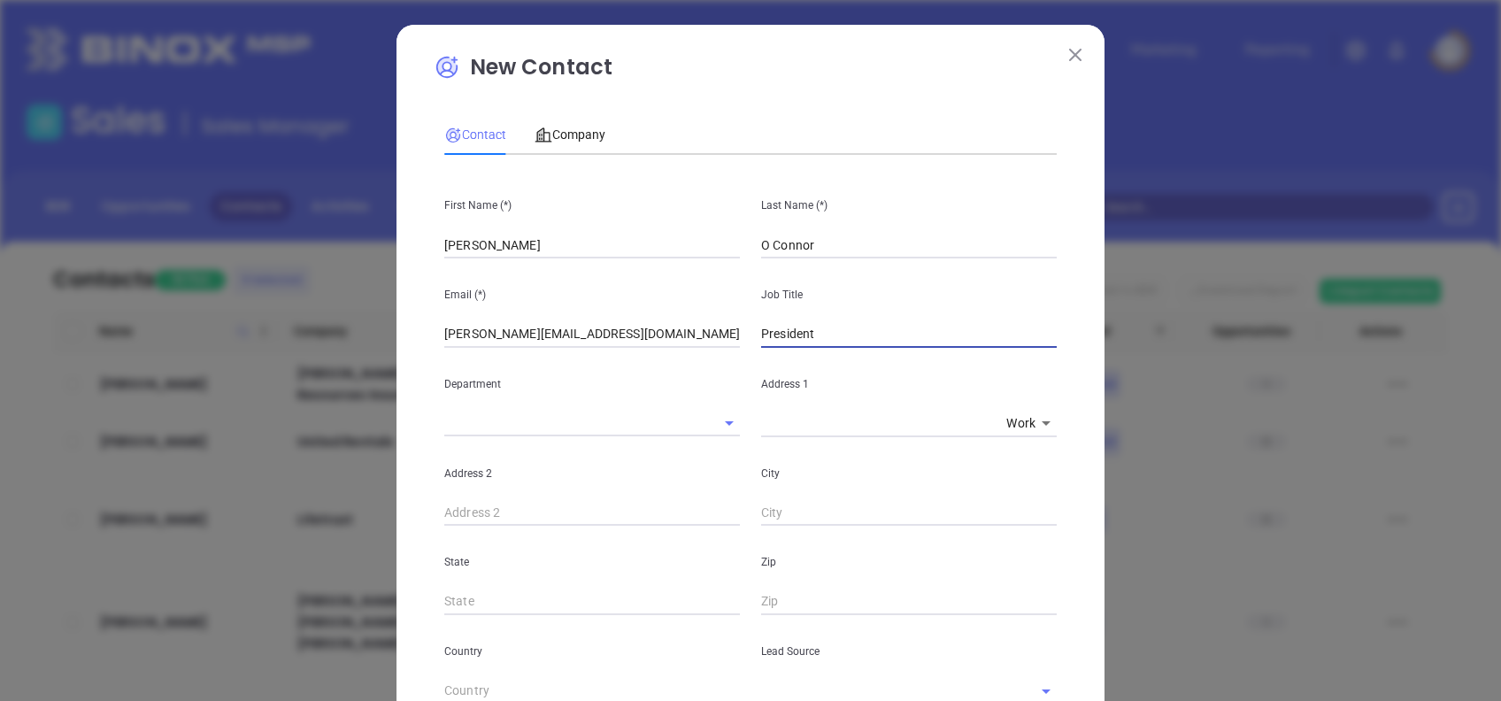
type input "President"
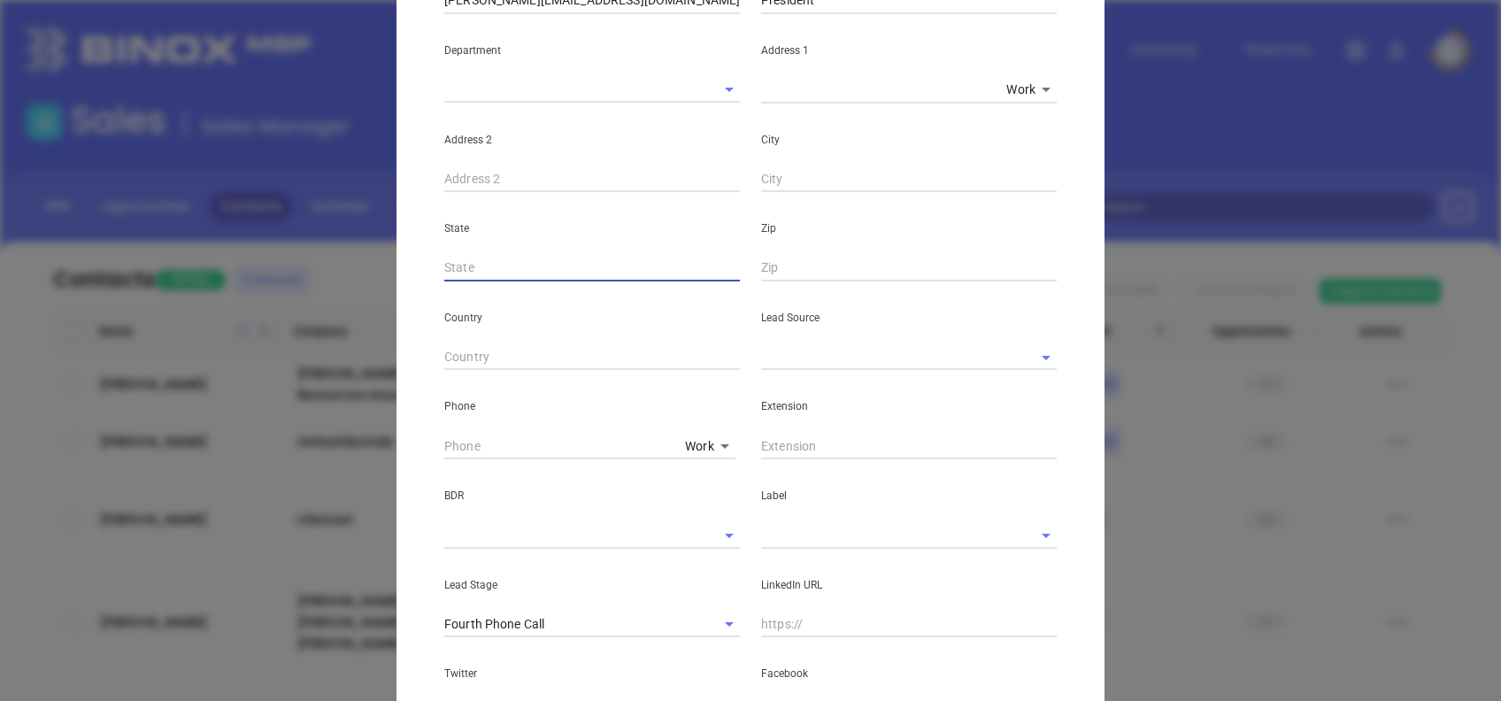
scroll to position [354, 0]
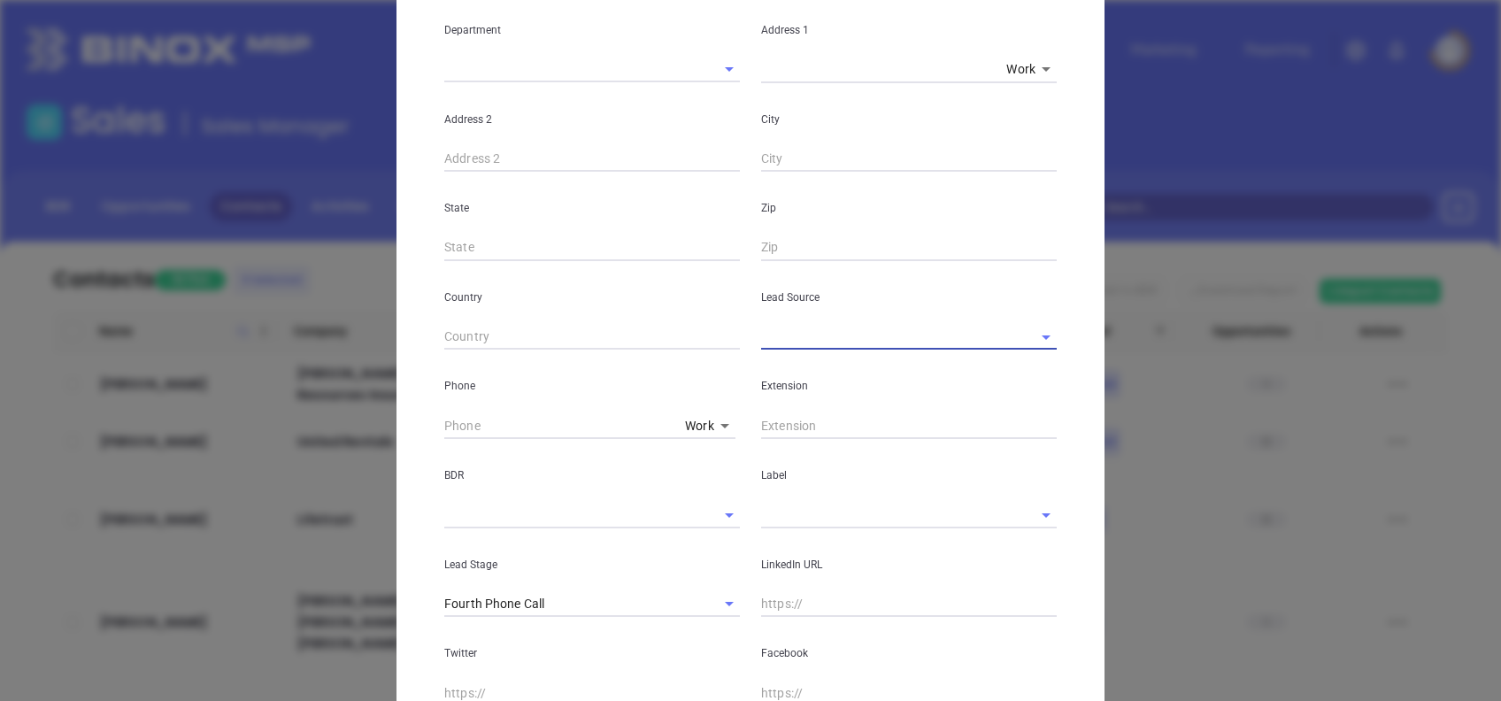
click at [796, 331] on input "text" at bounding box center [884, 337] width 246 height 26
click at [844, 382] on li "Other" at bounding box center [909, 376] width 296 height 32
type input "Other"
type input "( ) -"
click at [434, 429] on div "Phone Work 1" at bounding box center [592, 394] width 317 height 89
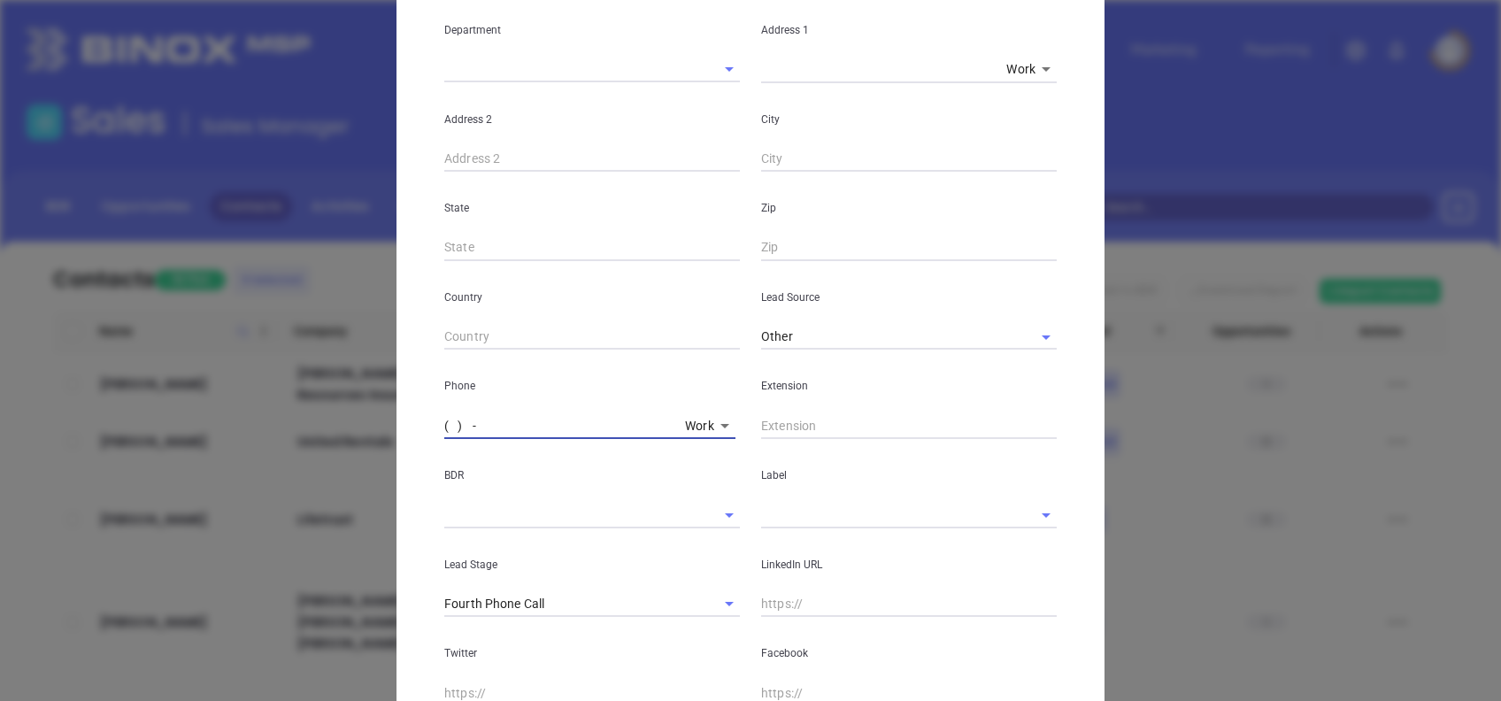
click at [444, 427] on input "( ) -" at bounding box center [561, 425] width 234 height 27
paste input "724) 693-8086"
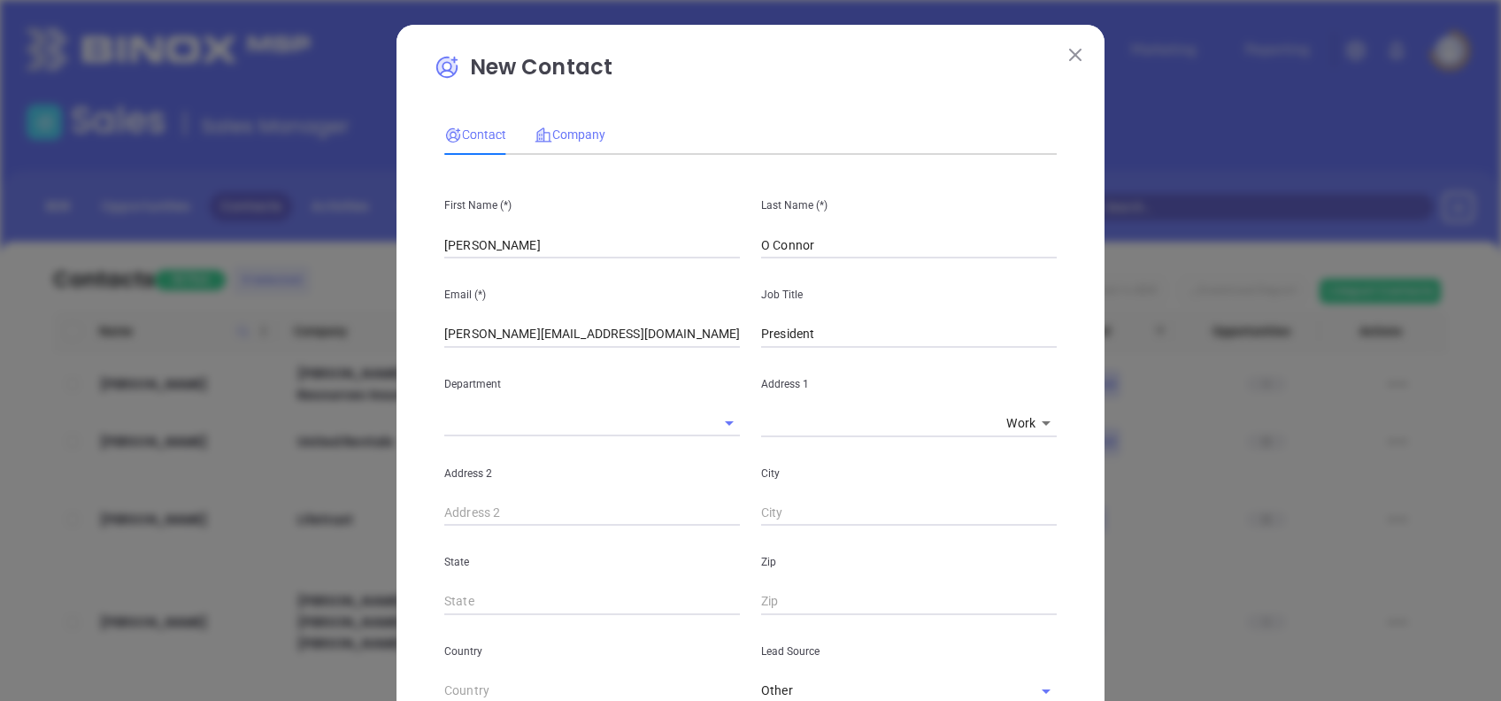
type input "(724) 693-8086"
click at [576, 128] on span "Company" at bounding box center [569, 134] width 71 height 14
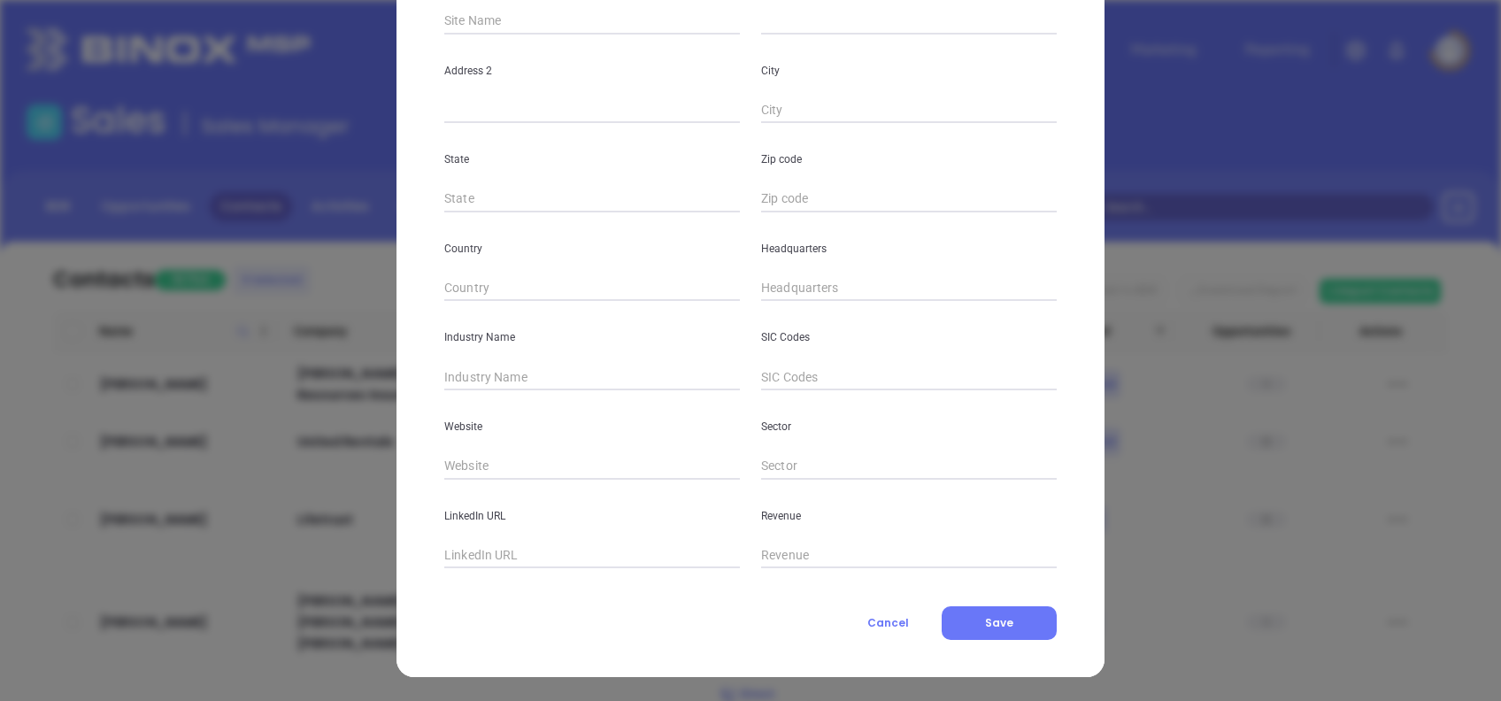
scroll to position [314, 0]
click at [761, 283] on input "text" at bounding box center [909, 287] width 296 height 27
paste input "724) 693-8086"
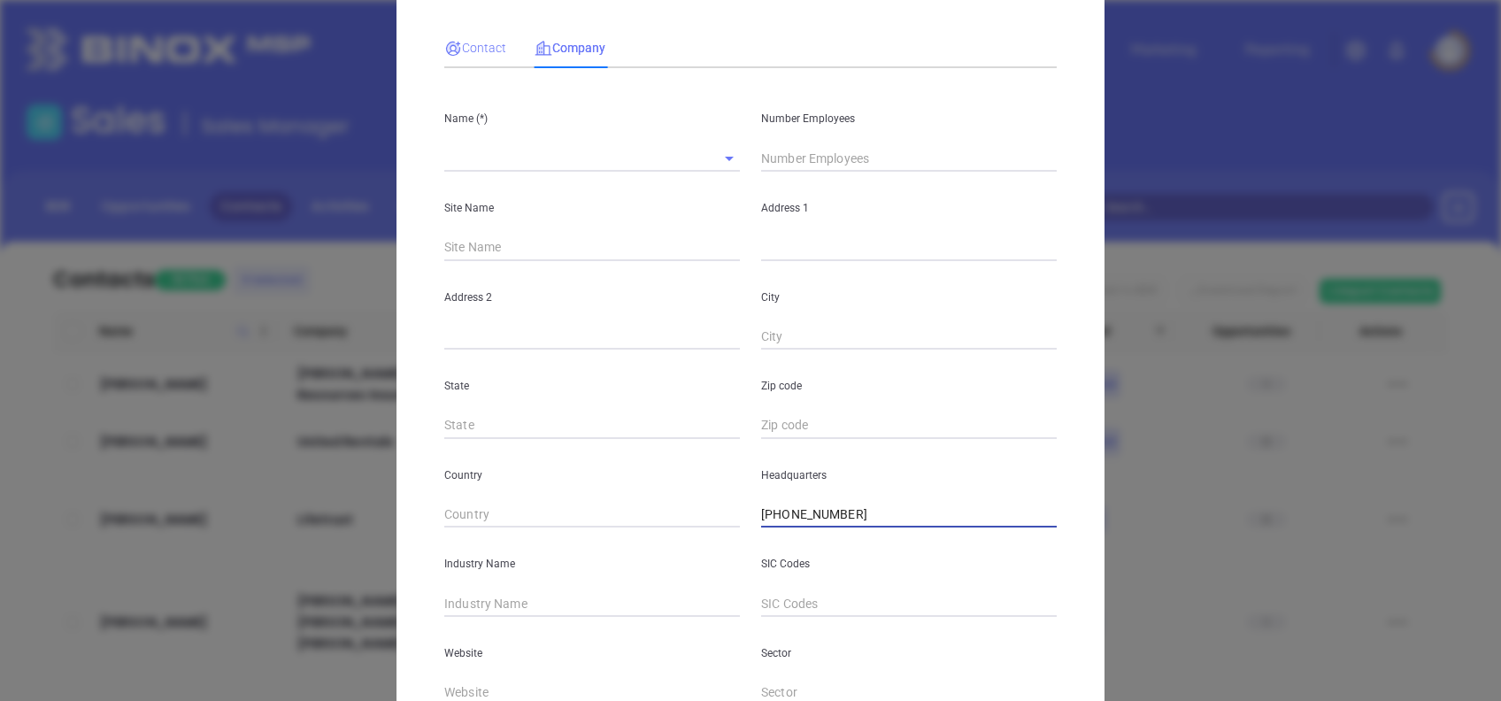
scroll to position [0, 0]
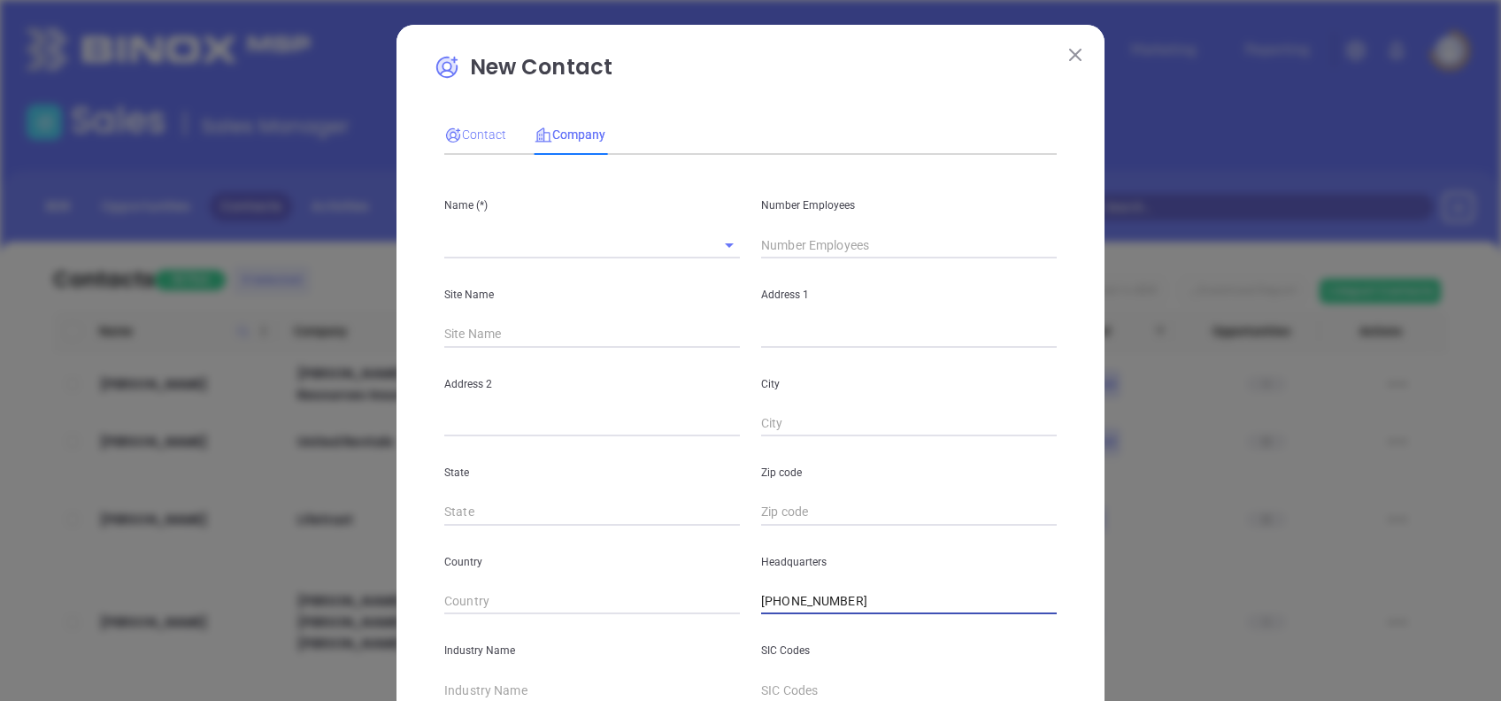
type input "(724) 693-8086"
click at [485, 135] on span "Contact" at bounding box center [475, 134] width 62 height 14
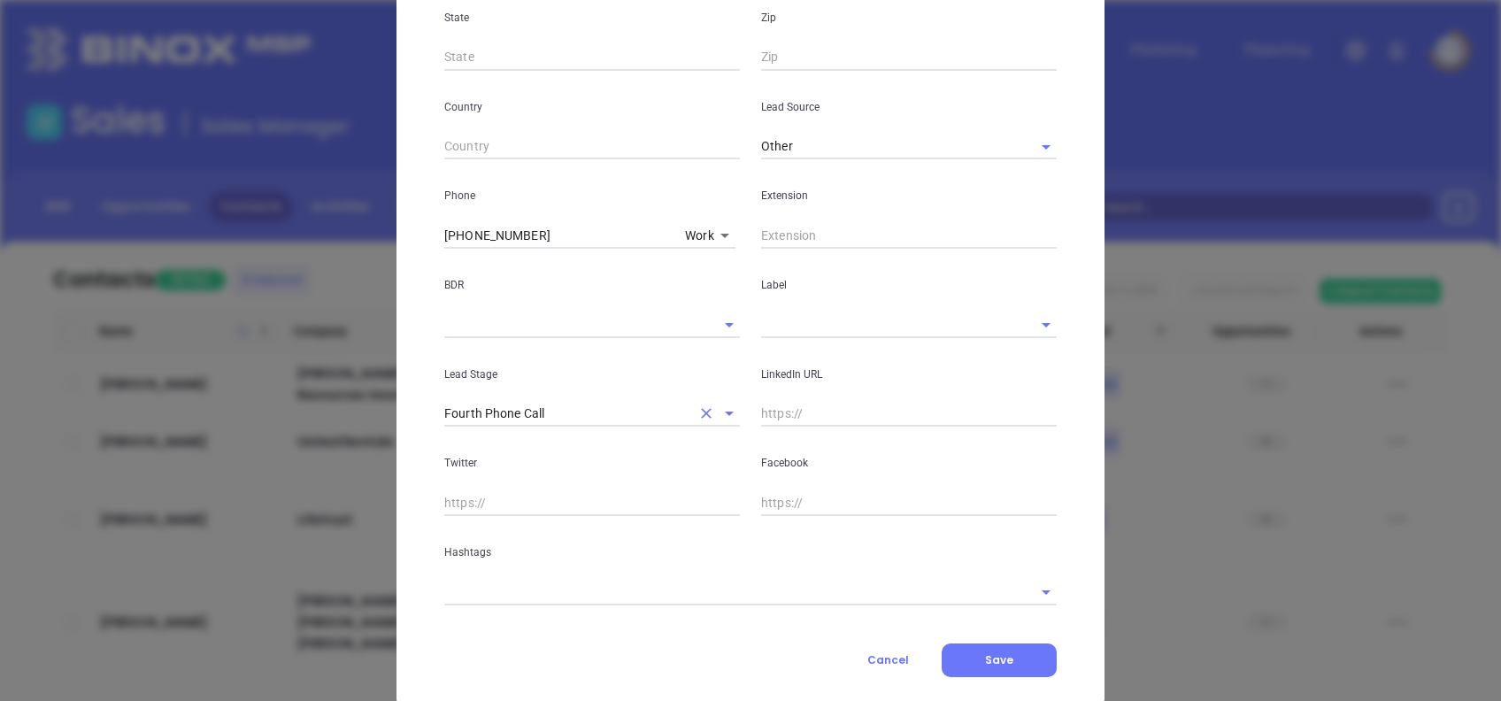
scroll to position [581, 0]
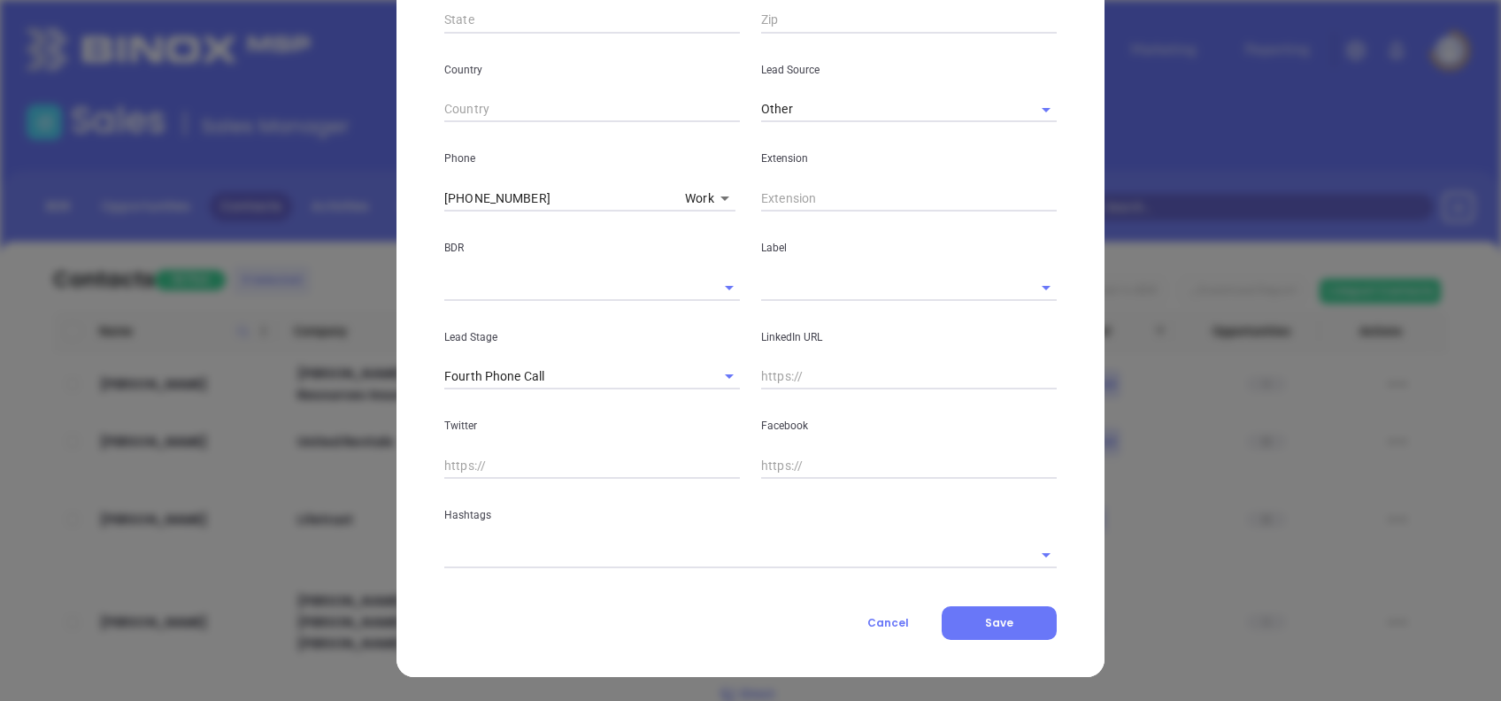
click at [799, 285] on input "text" at bounding box center [884, 287] width 246 height 26
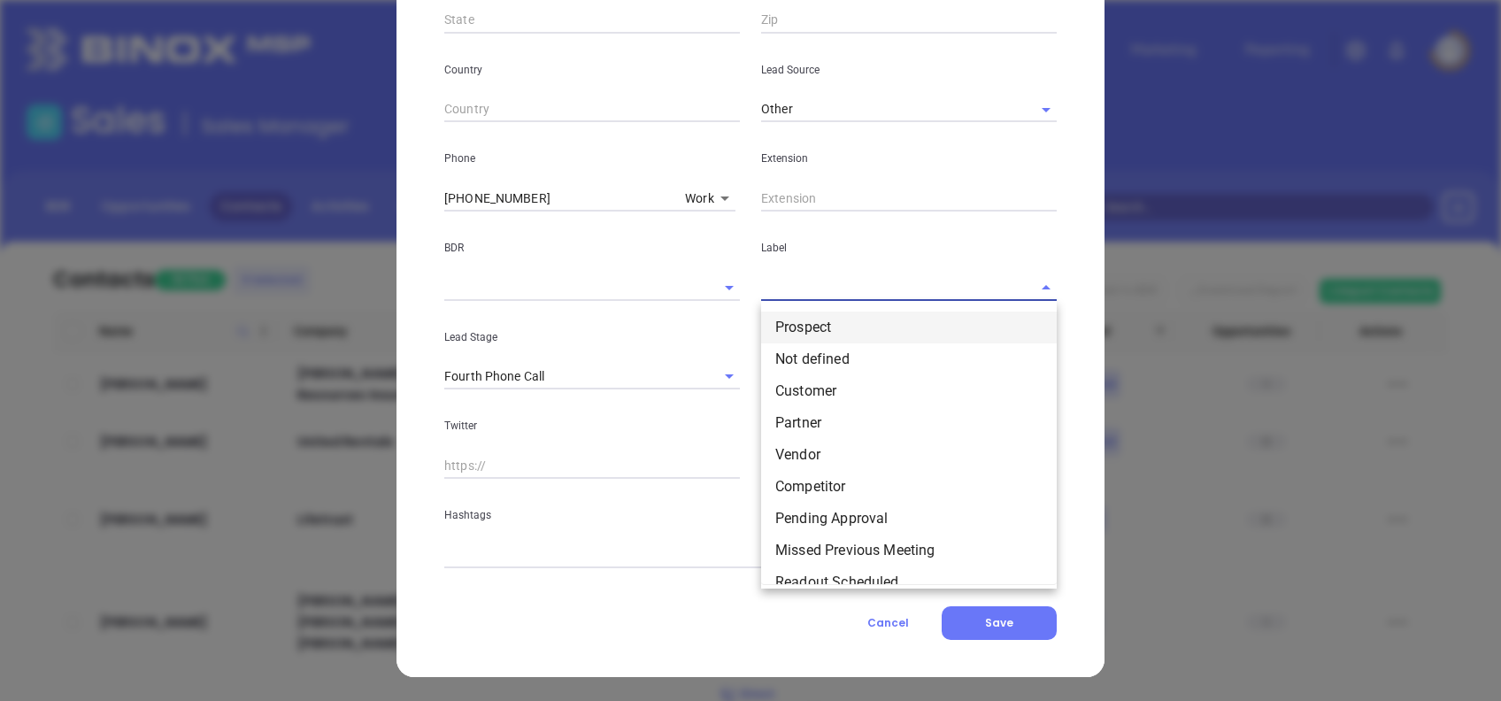
click at [820, 321] on li "Prospect" at bounding box center [909, 327] width 296 height 32
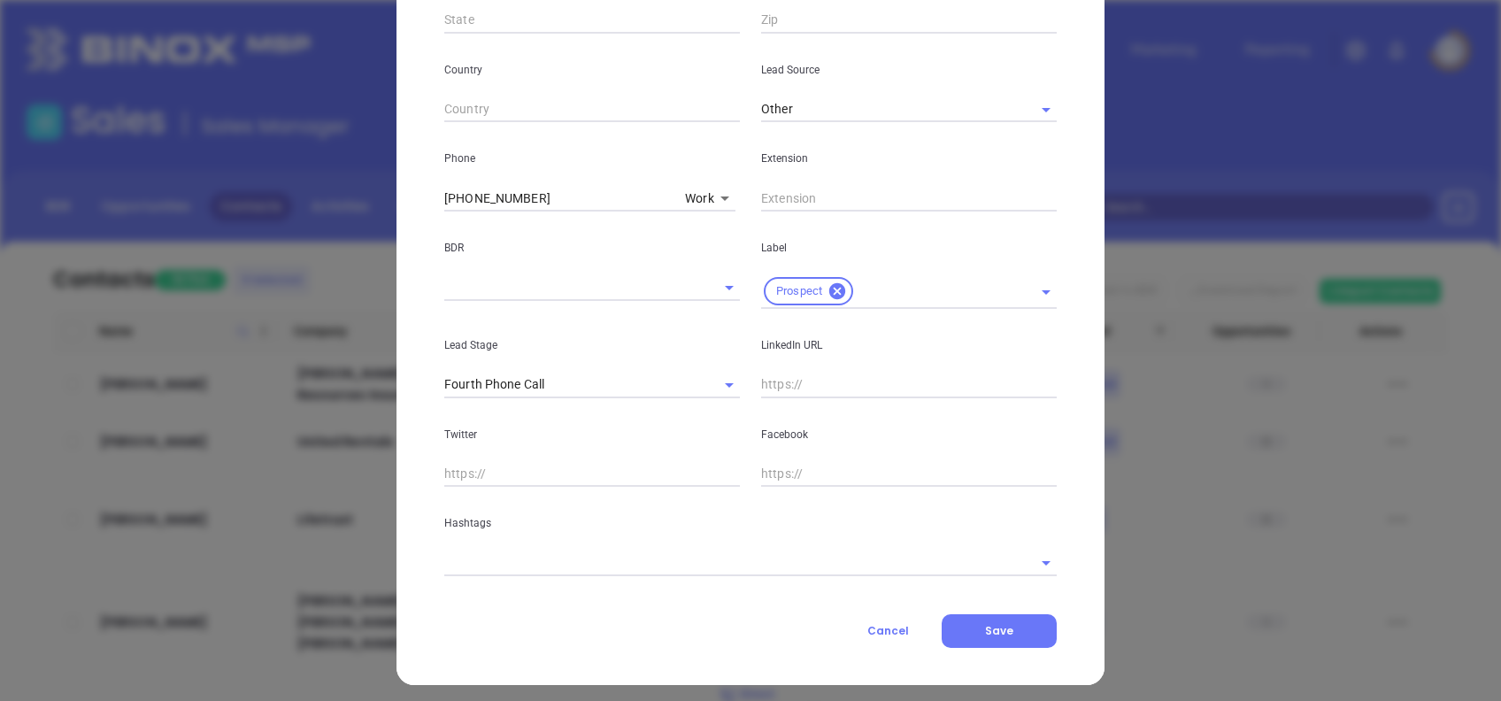
drag, startPoint x: 782, startPoint y: 357, endPoint x: 793, endPoint y: 372, distance: 18.4
click at [790, 365] on div "LinkedIn URL" at bounding box center [908, 353] width 317 height 89
click at [798, 378] on input "text" at bounding box center [909, 385] width 296 height 27
paste input "www.linkedin.com/in/jeffreyfoconnor/"
type input "www.linkedin.com/in/jeffreyfoconnor/"
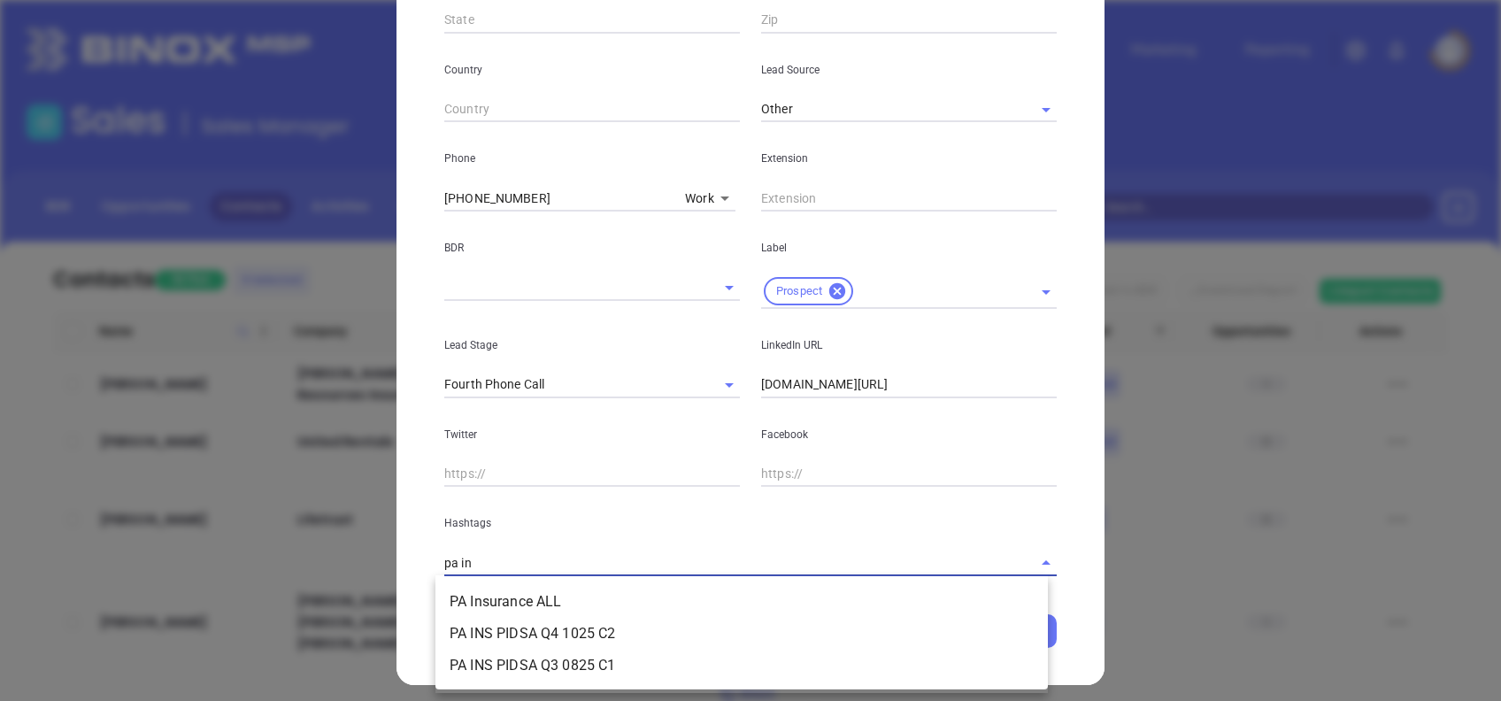
type input "pa ins"
click at [676, 605] on li "PA Insurance ALL" at bounding box center [741, 602] width 612 height 32
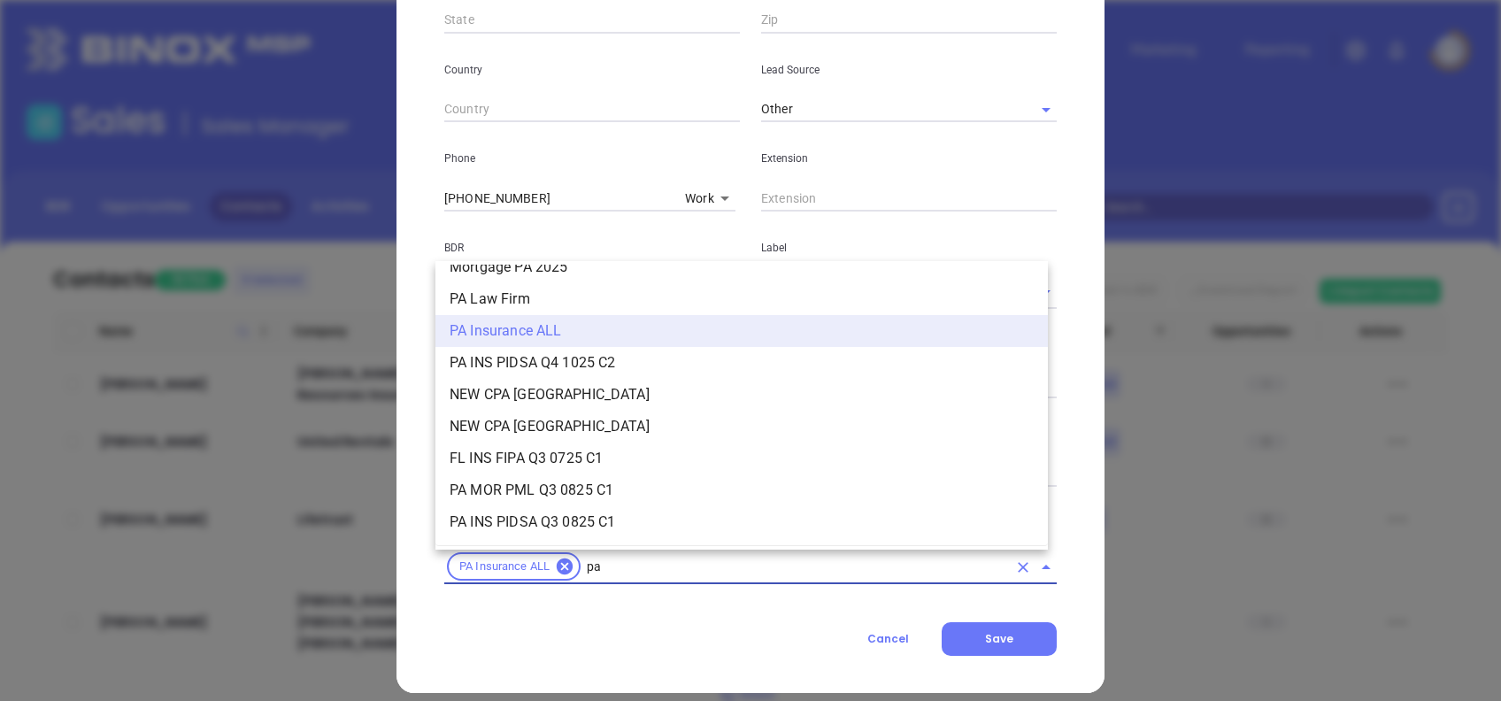
scroll to position [467, 0]
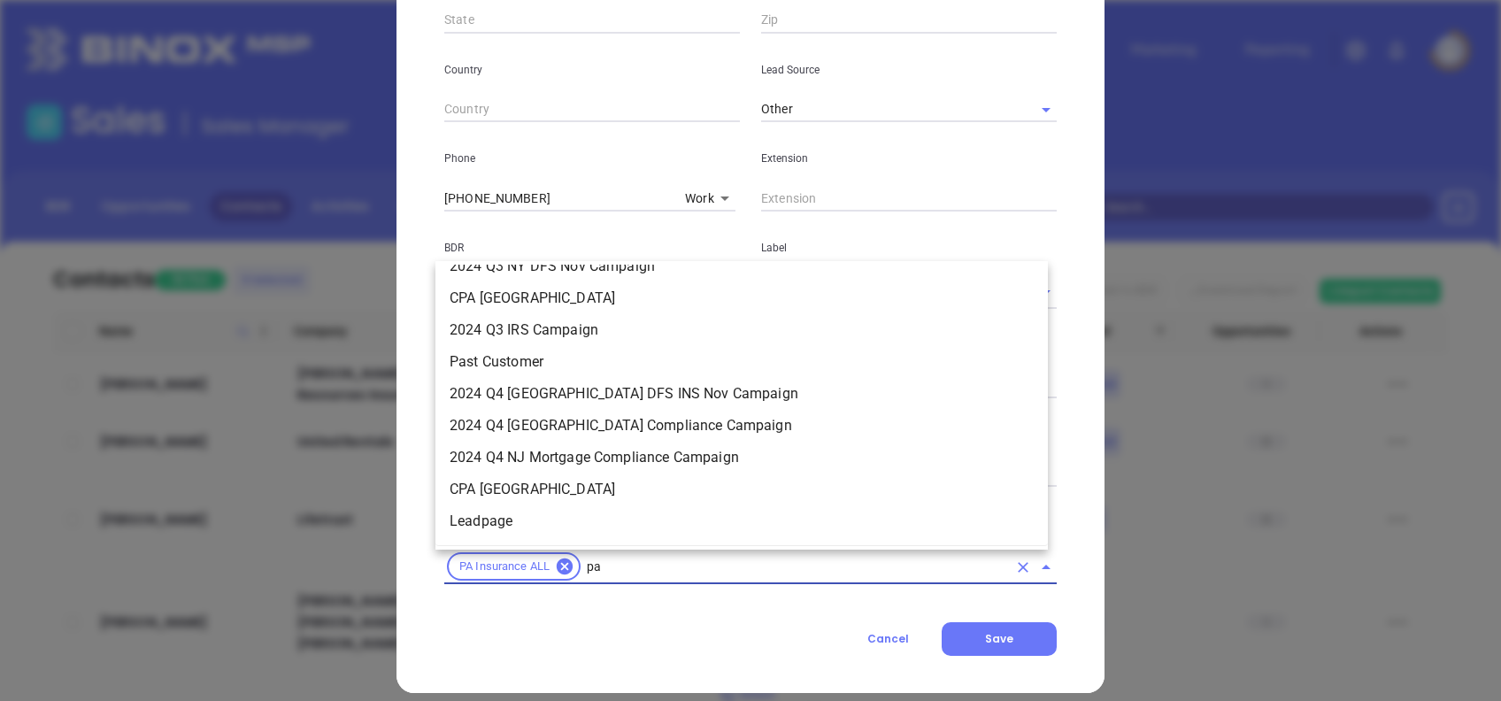
type input "pa"
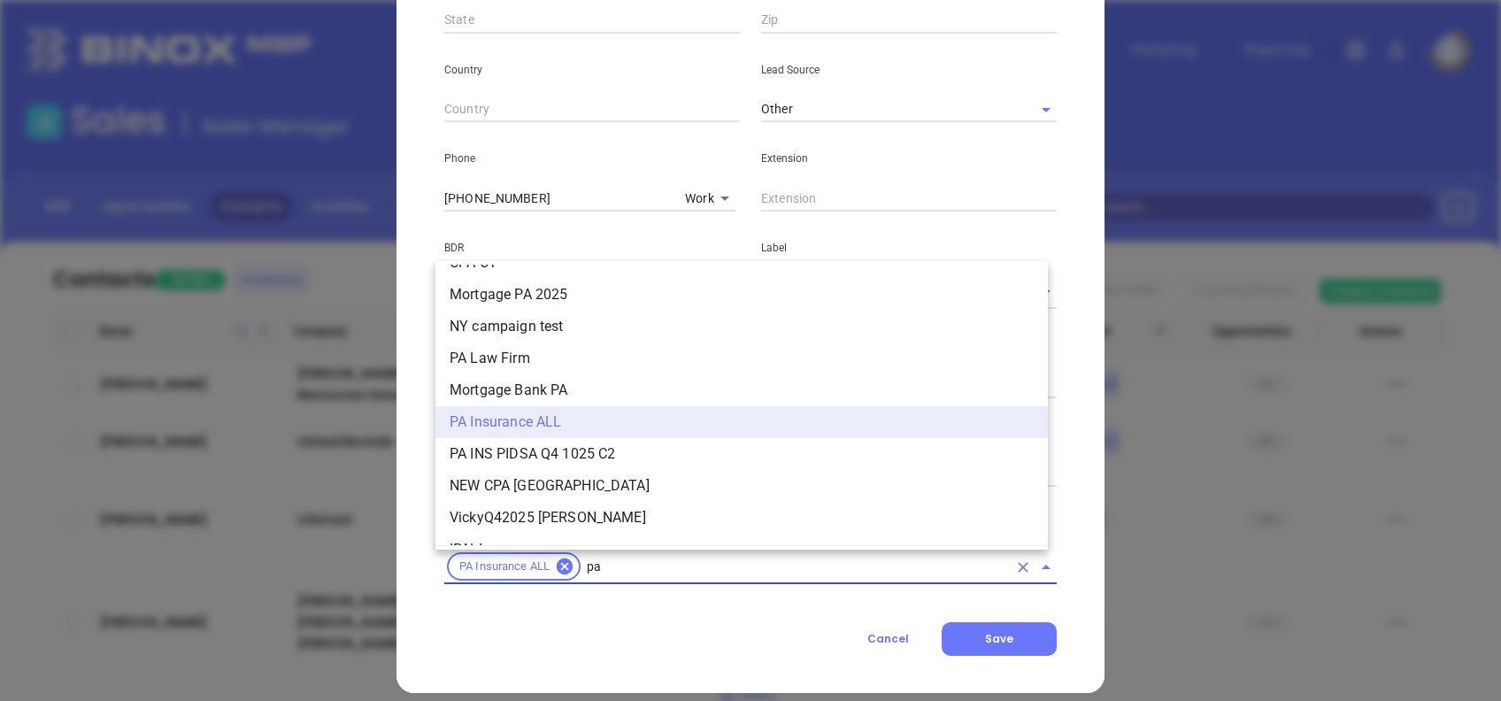
scroll to position [1221, 0]
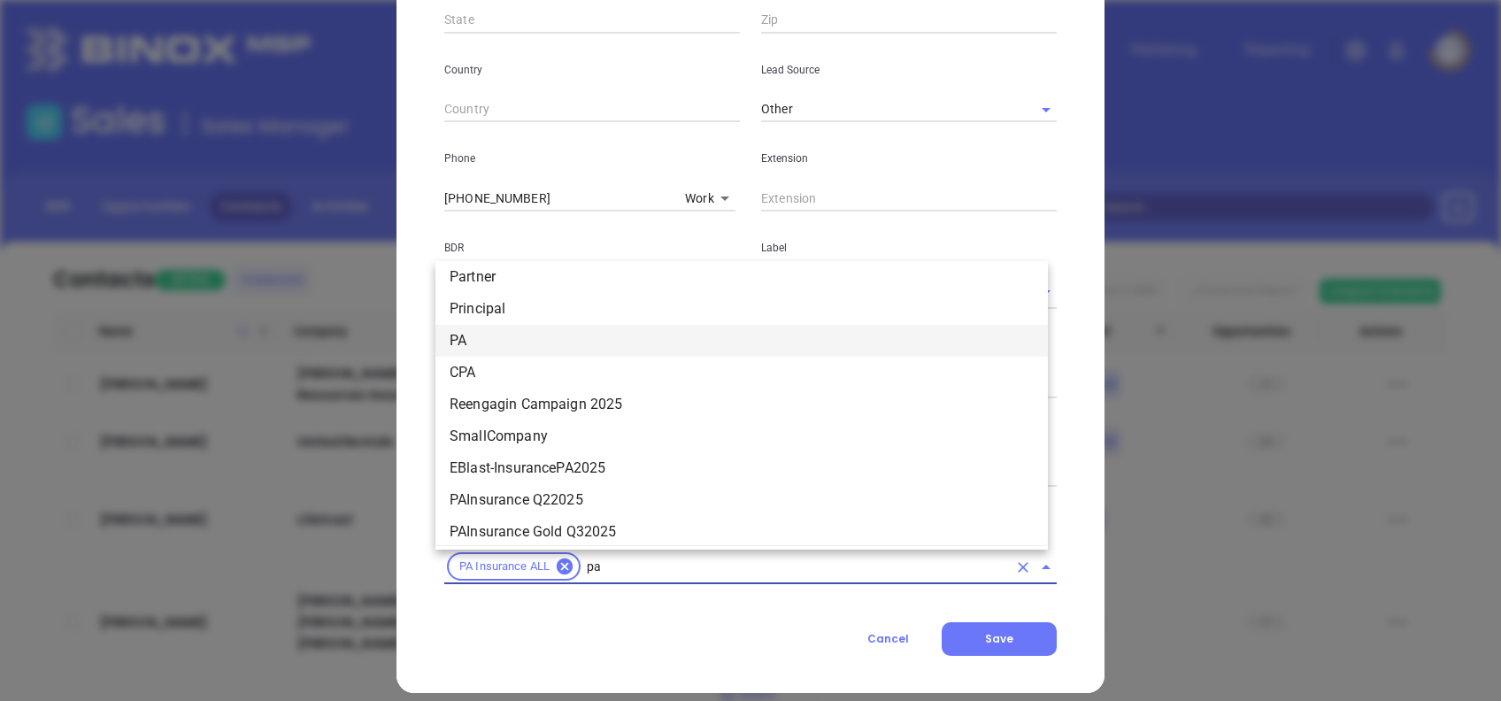
click at [583, 349] on li "PA" at bounding box center [741, 341] width 612 height 32
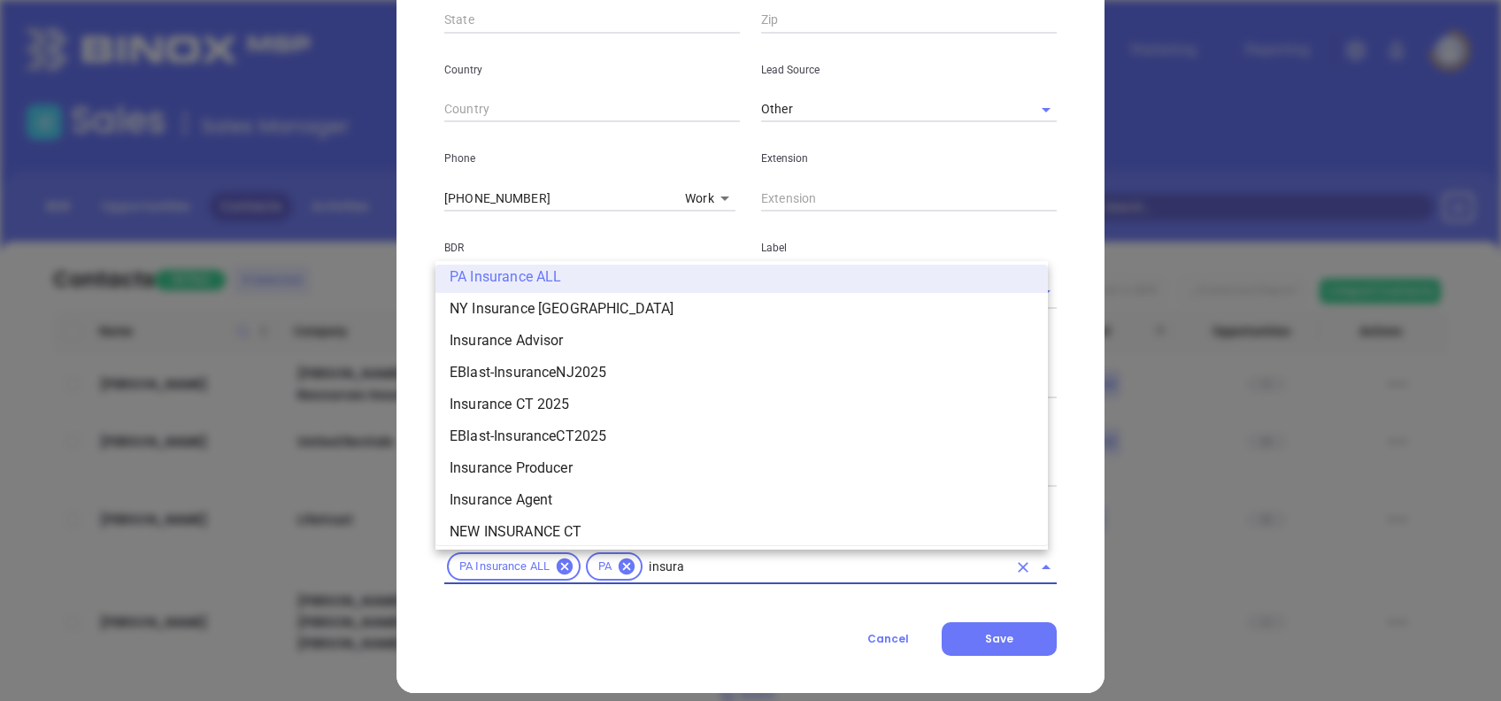
scroll to position [1189, 0]
type input "insurance"
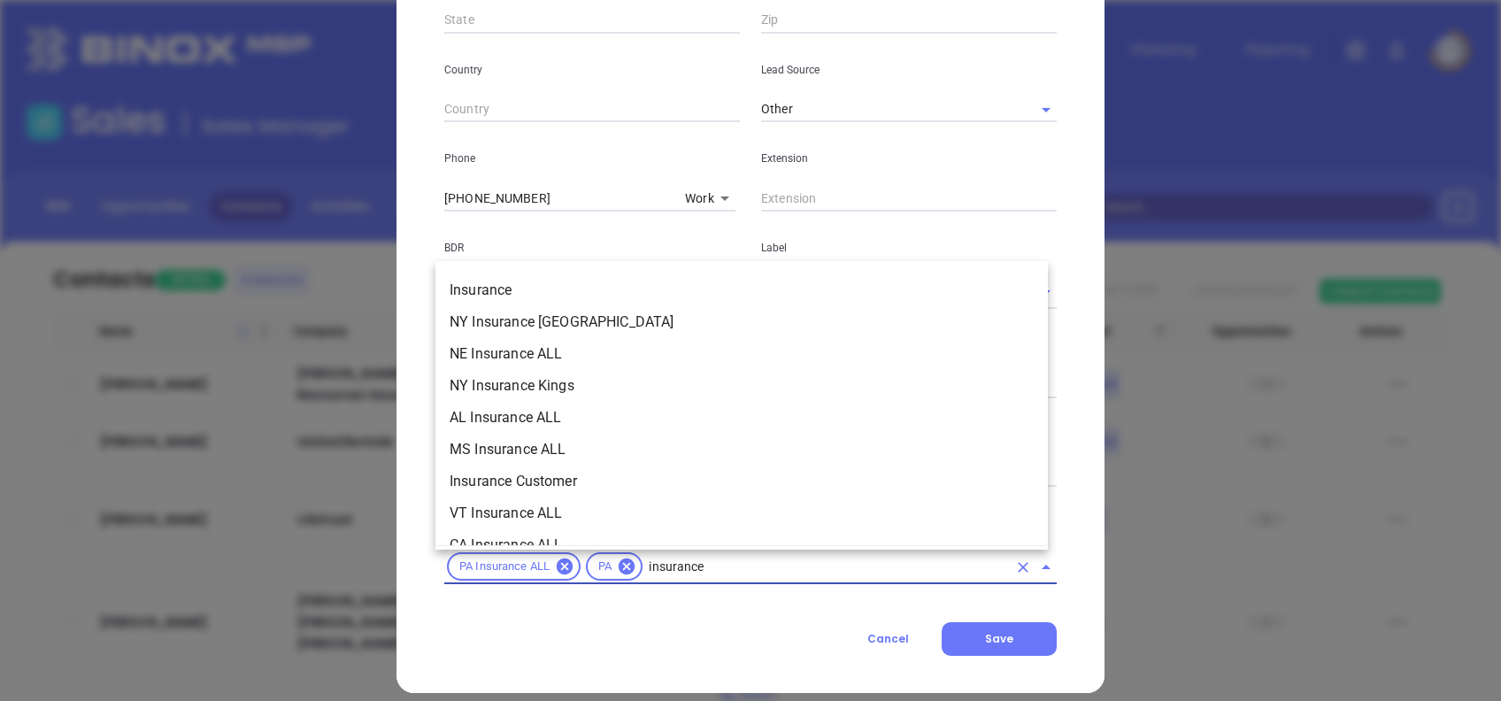
scroll to position [611, 0]
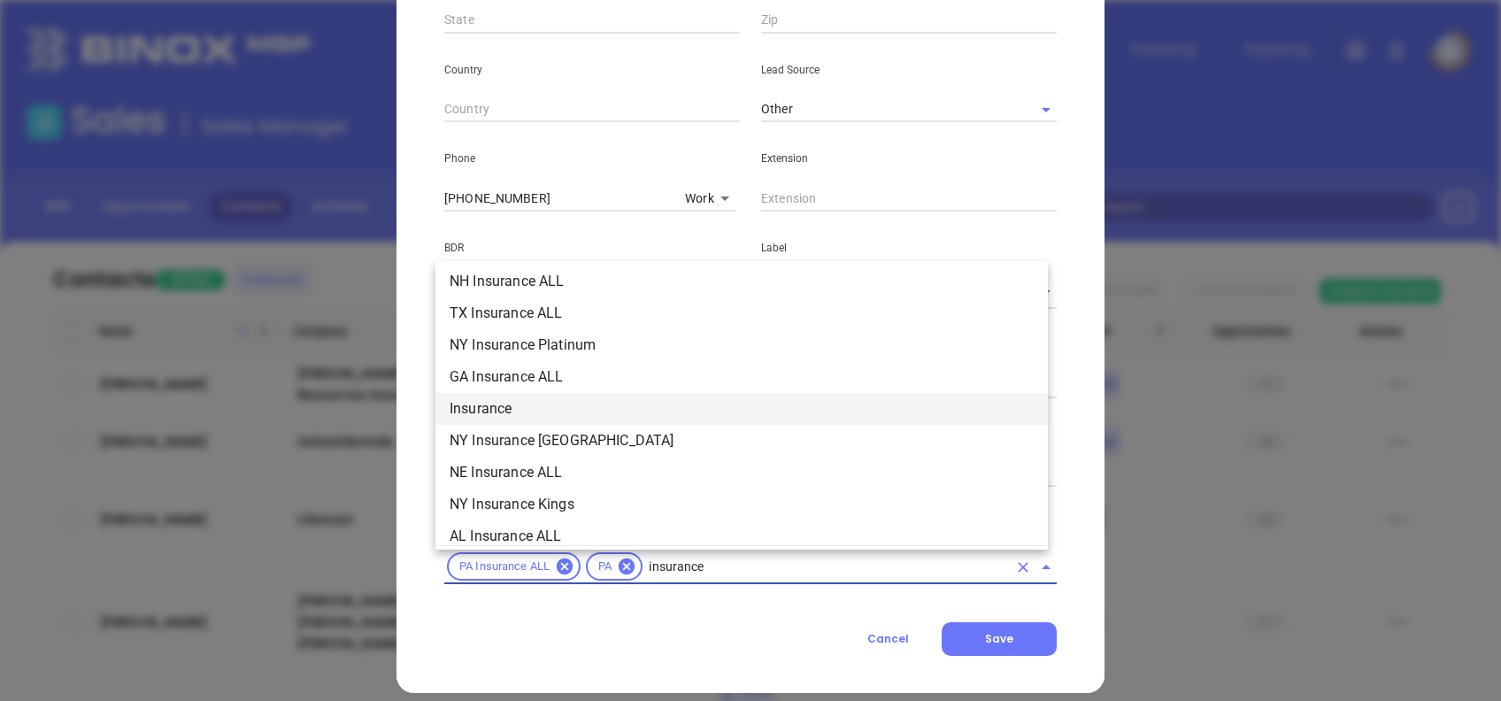
click at [551, 403] on li "Insurance" at bounding box center [741, 409] width 612 height 32
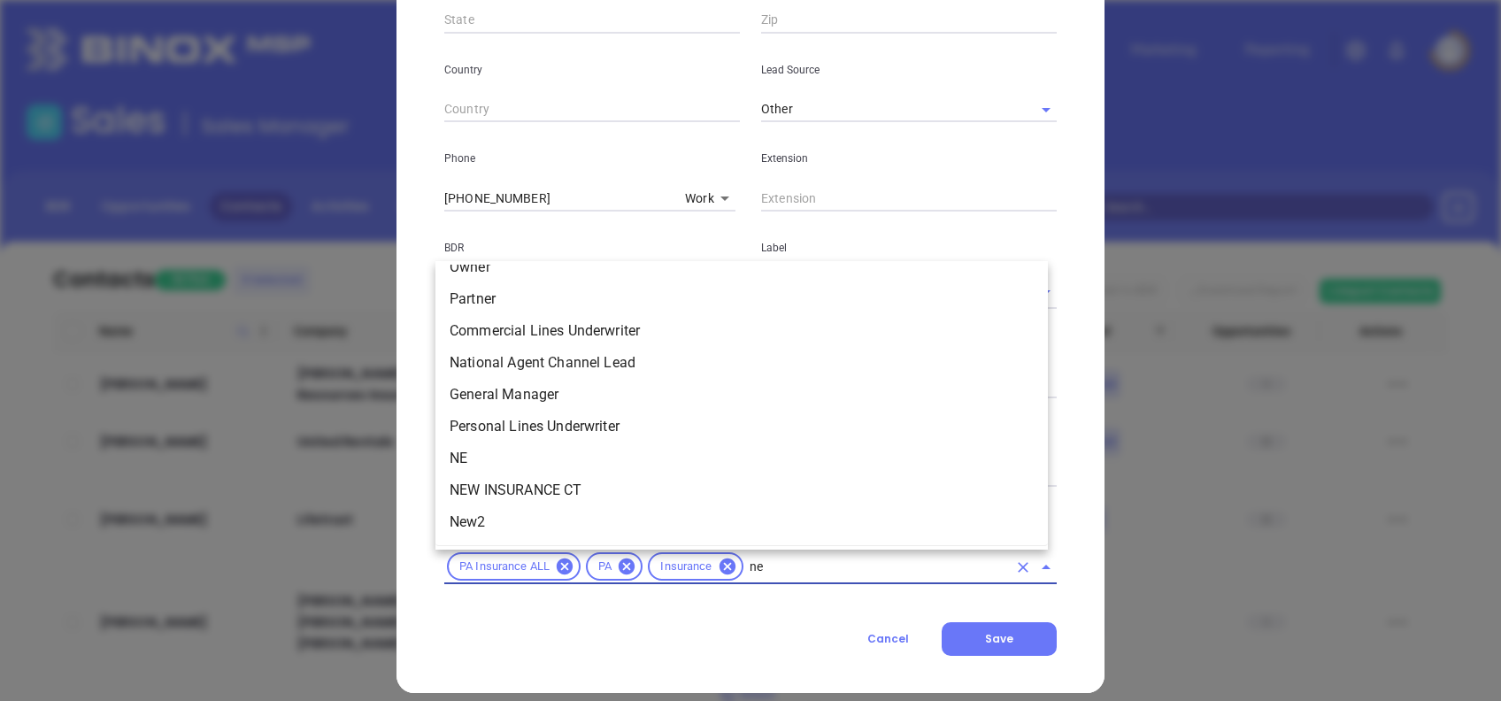
scroll to position [0, 0]
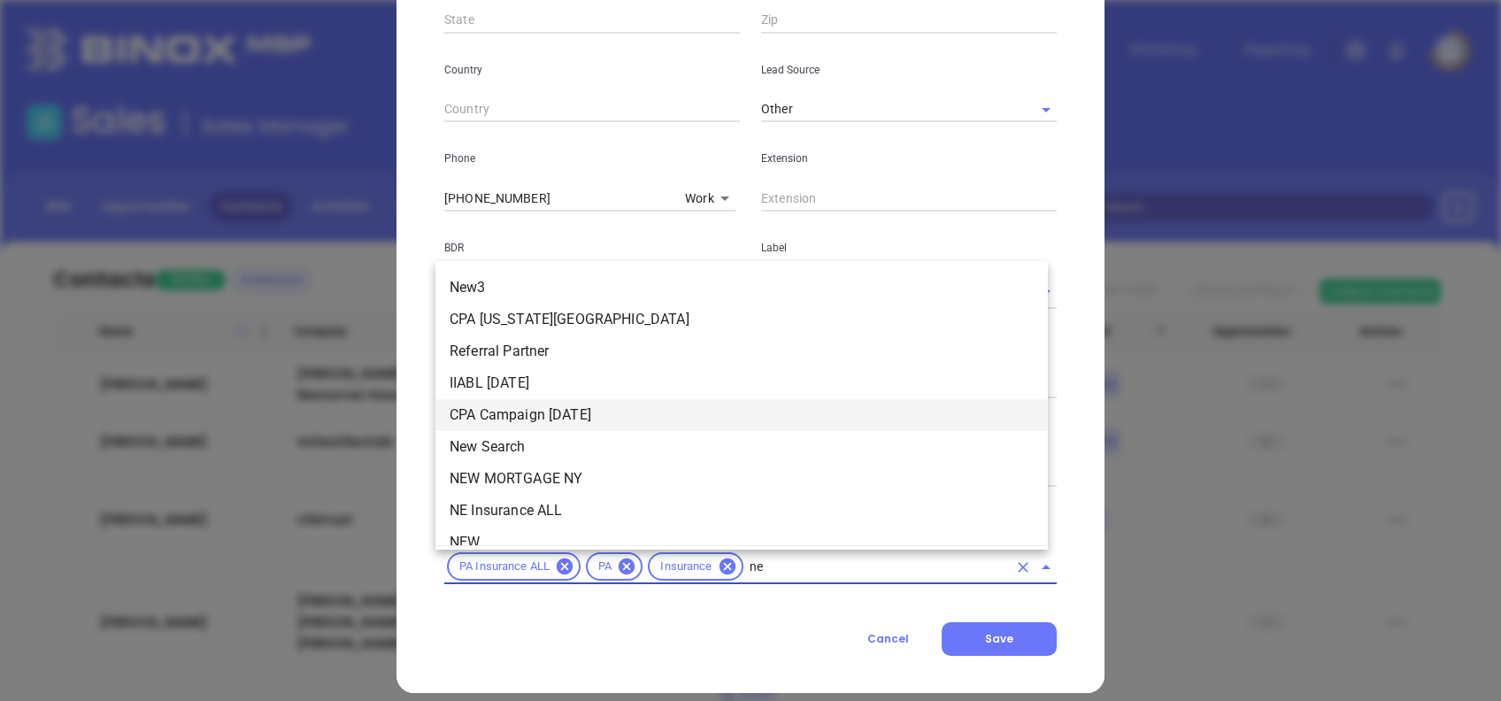
type input "new"
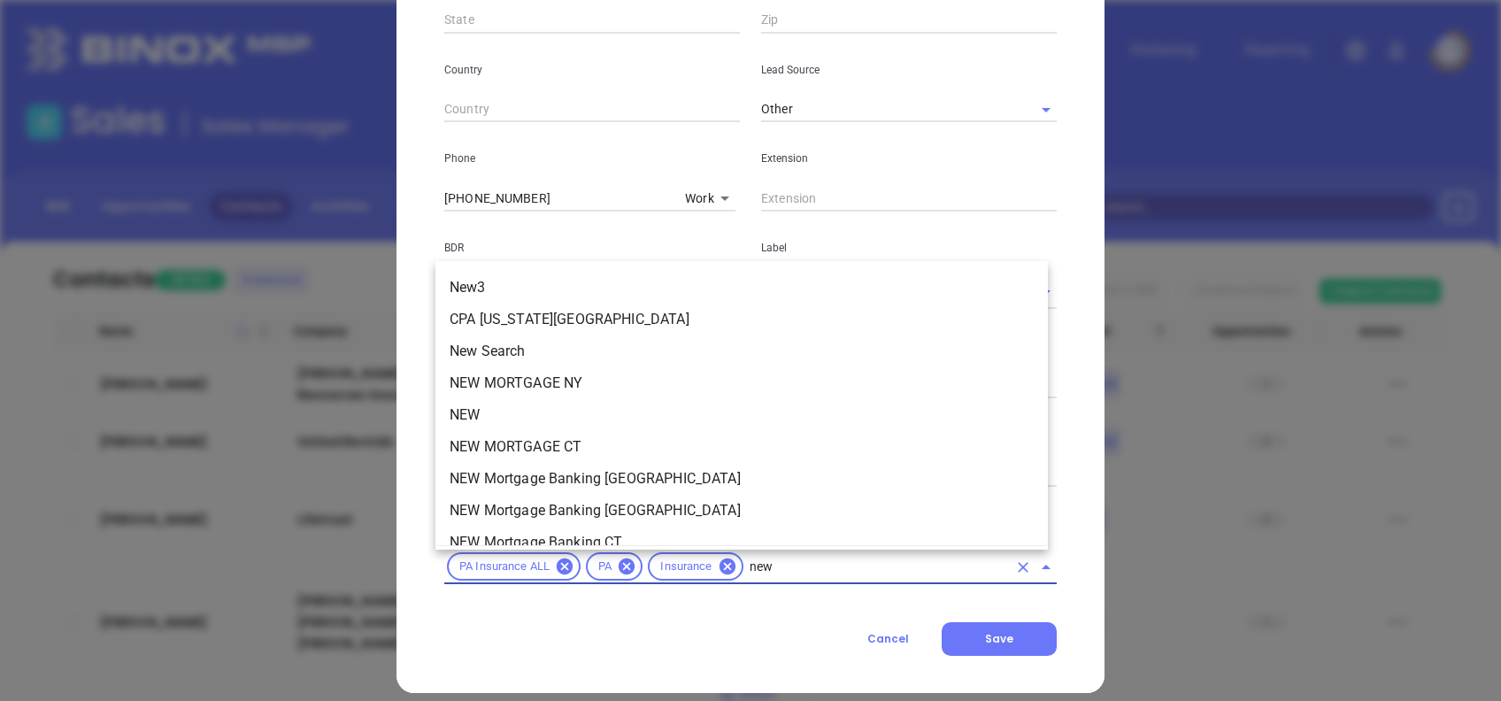
click at [522, 416] on li "NEW" at bounding box center [741, 415] width 612 height 32
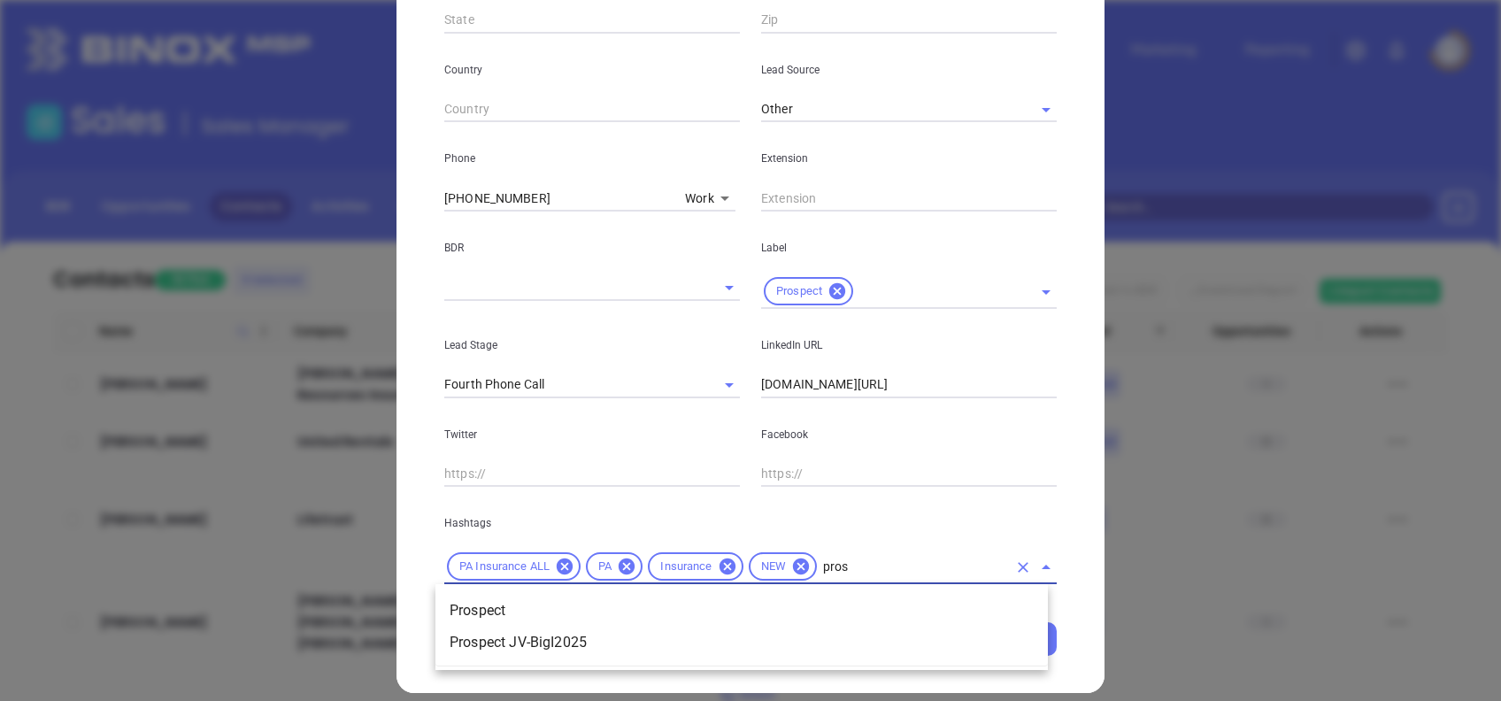
type input "prosp"
click at [827, 602] on li "Prospect" at bounding box center [741, 611] width 612 height 32
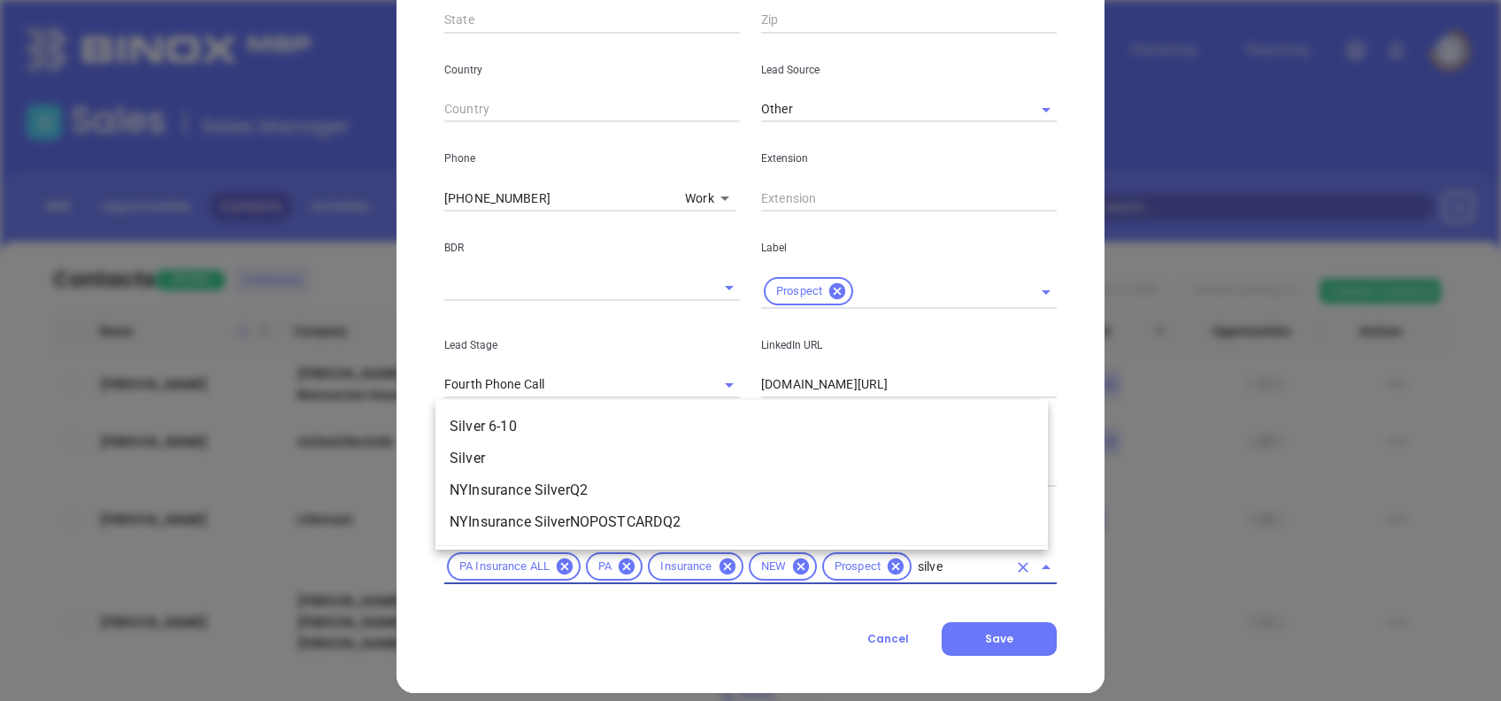
type input "silver"
click at [534, 414] on li "Silver 6-10" at bounding box center [741, 427] width 612 height 32
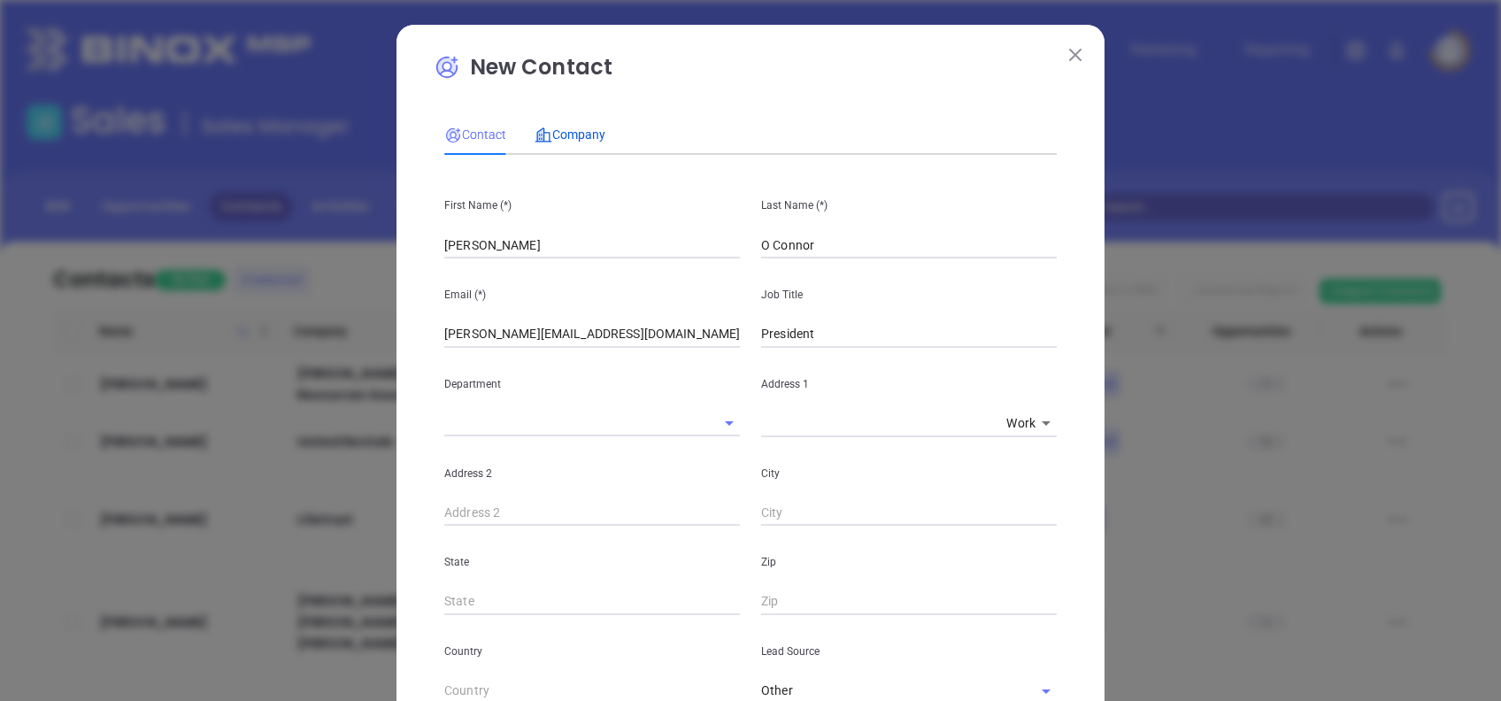
click at [562, 134] on span "Company" at bounding box center [569, 134] width 71 height 14
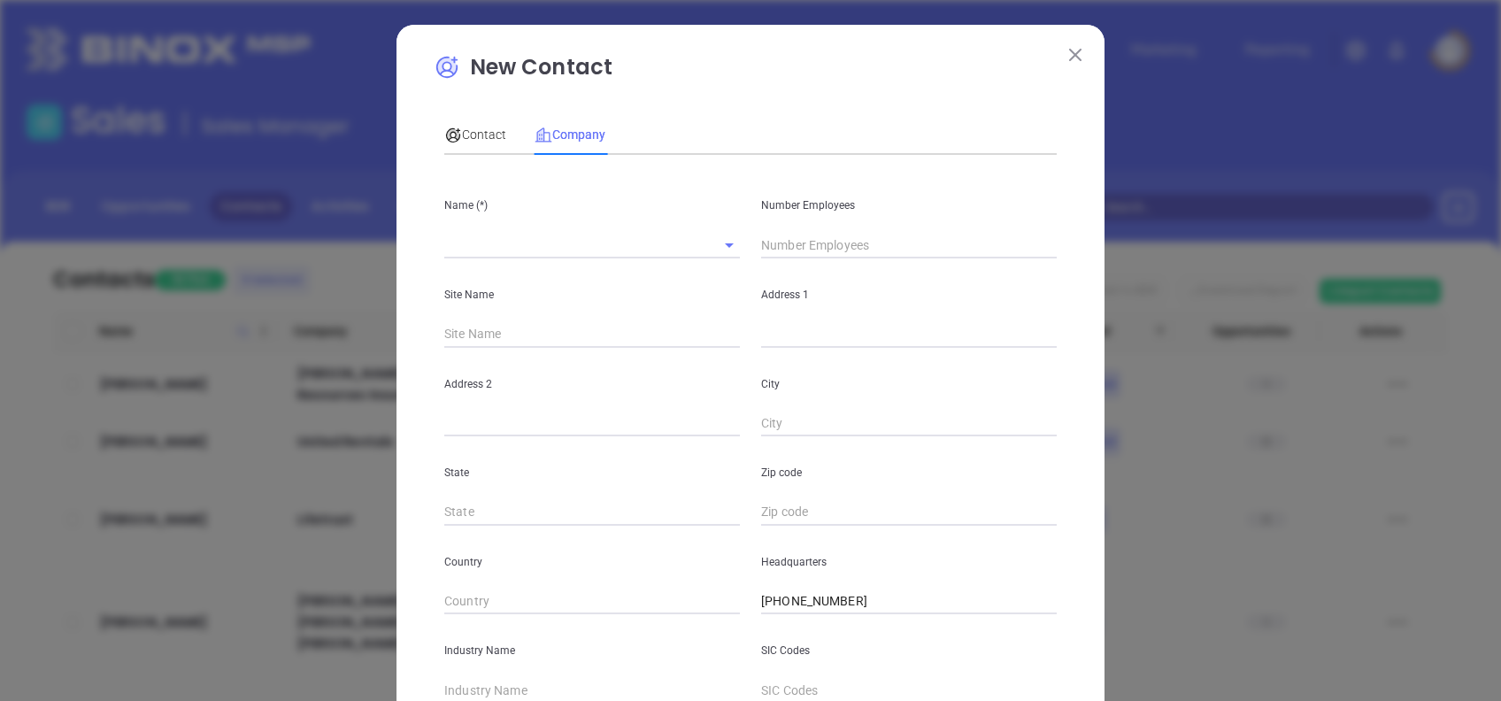
click at [535, 235] on input "text" at bounding box center [567, 245] width 246 height 26
paste input "O'Connor Insurance Group"
click at [598, 242] on input "O'Connor Insurance Group" at bounding box center [567, 245] width 246 height 26
paste input ", LLC"
type input "O'Connor Insurance Group, LLC"
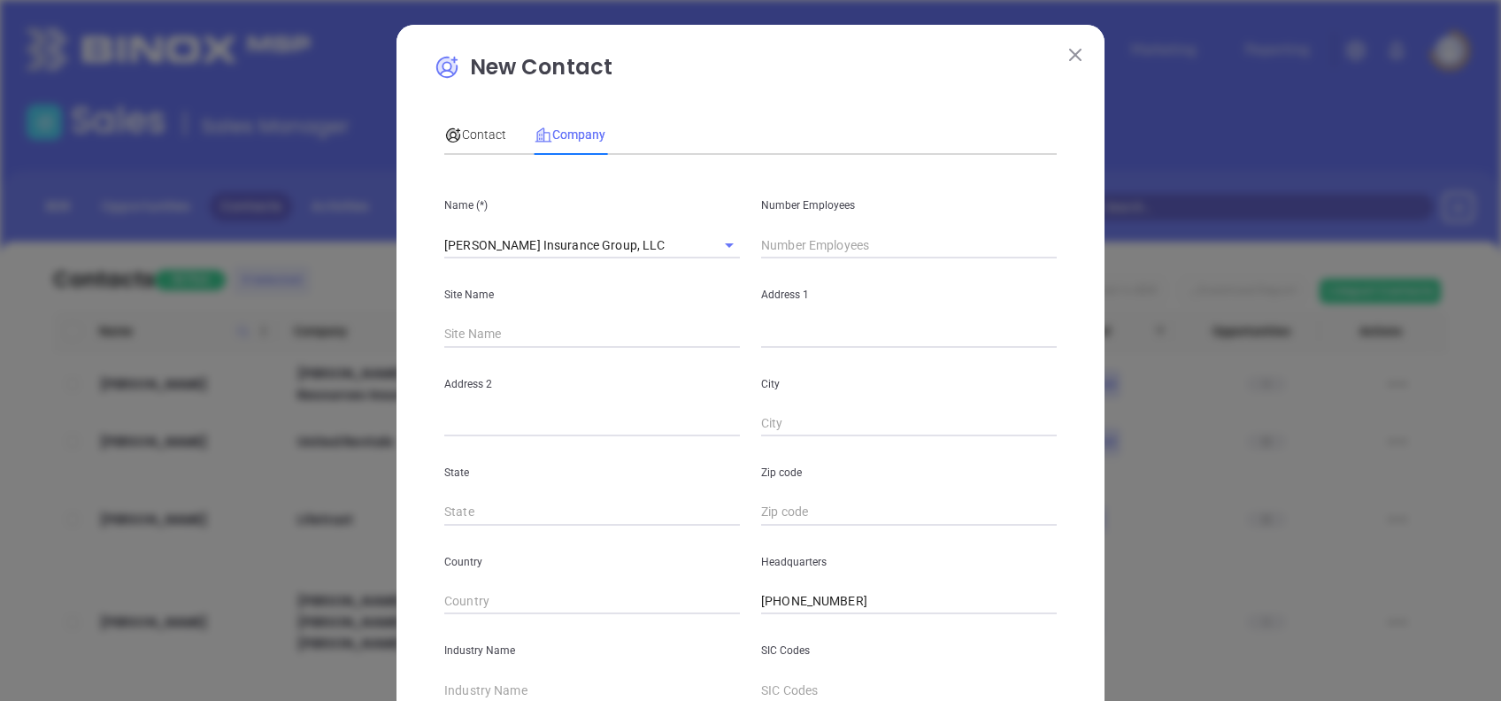
click at [406, 234] on div "New Contact Contact Company First Name (*) Jeff Last Name (*) O Connor Email (*…" at bounding box center [750, 507] width 708 height 965
click at [767, 234] on input "text" at bounding box center [909, 245] width 296 height 27
type input "5"
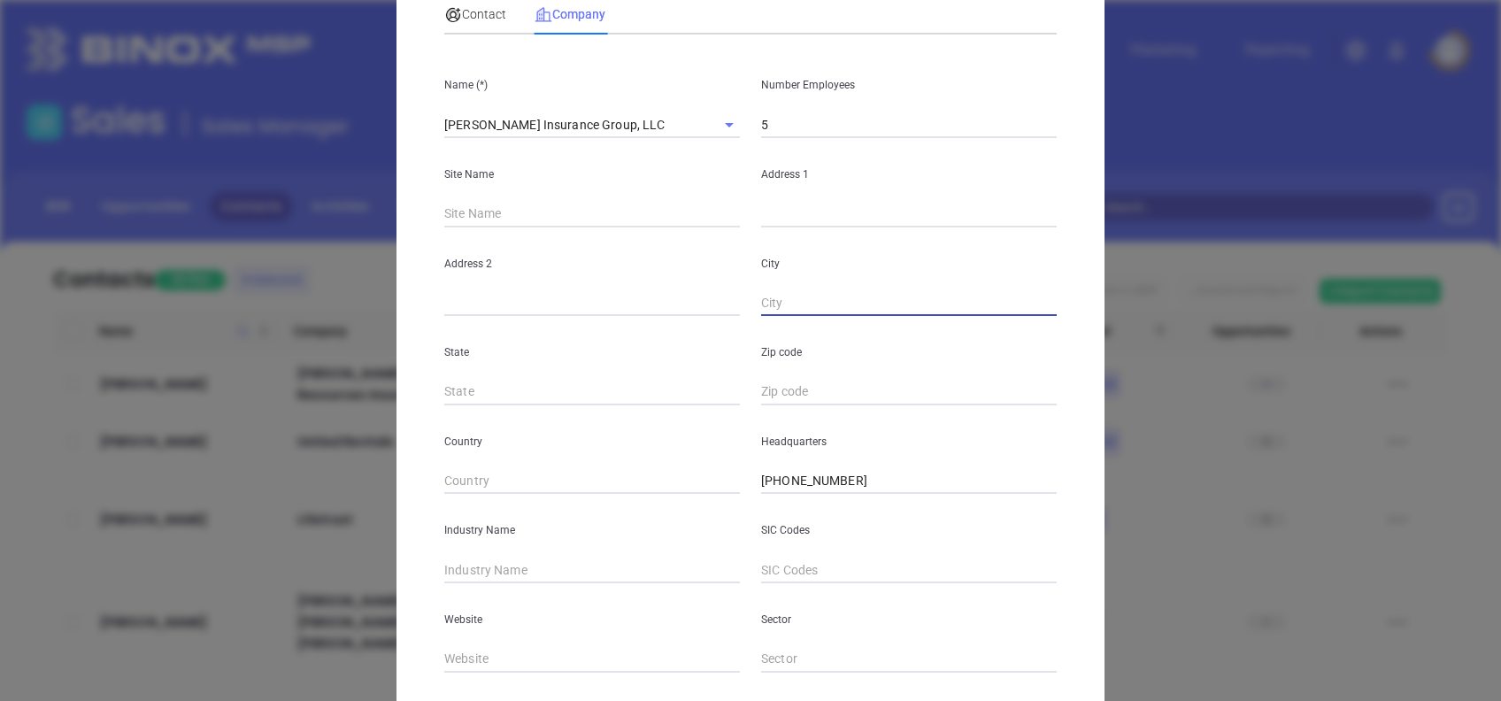
scroll to position [235, 0]
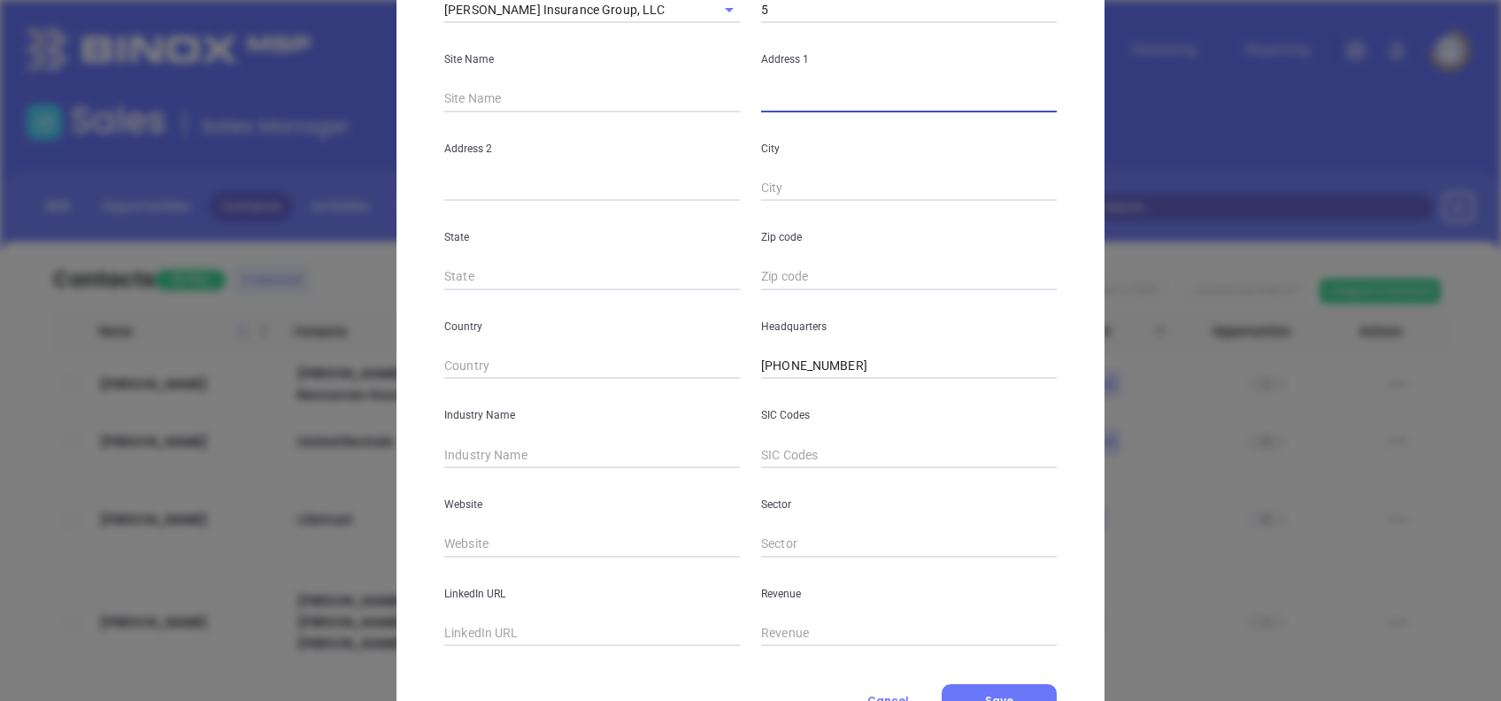
click at [827, 103] on input "text" at bounding box center [909, 99] width 296 height 27
click at [800, 80] on div "Address 1" at bounding box center [908, 67] width 317 height 89
click at [807, 90] on input "text" at bounding box center [909, 99] width 296 height 27
paste input "100 Clinton Ave Oakdale, Pennsylvania 15071"
drag, startPoint x: 1010, startPoint y: 96, endPoint x: 971, endPoint y: 120, distance: 45.7
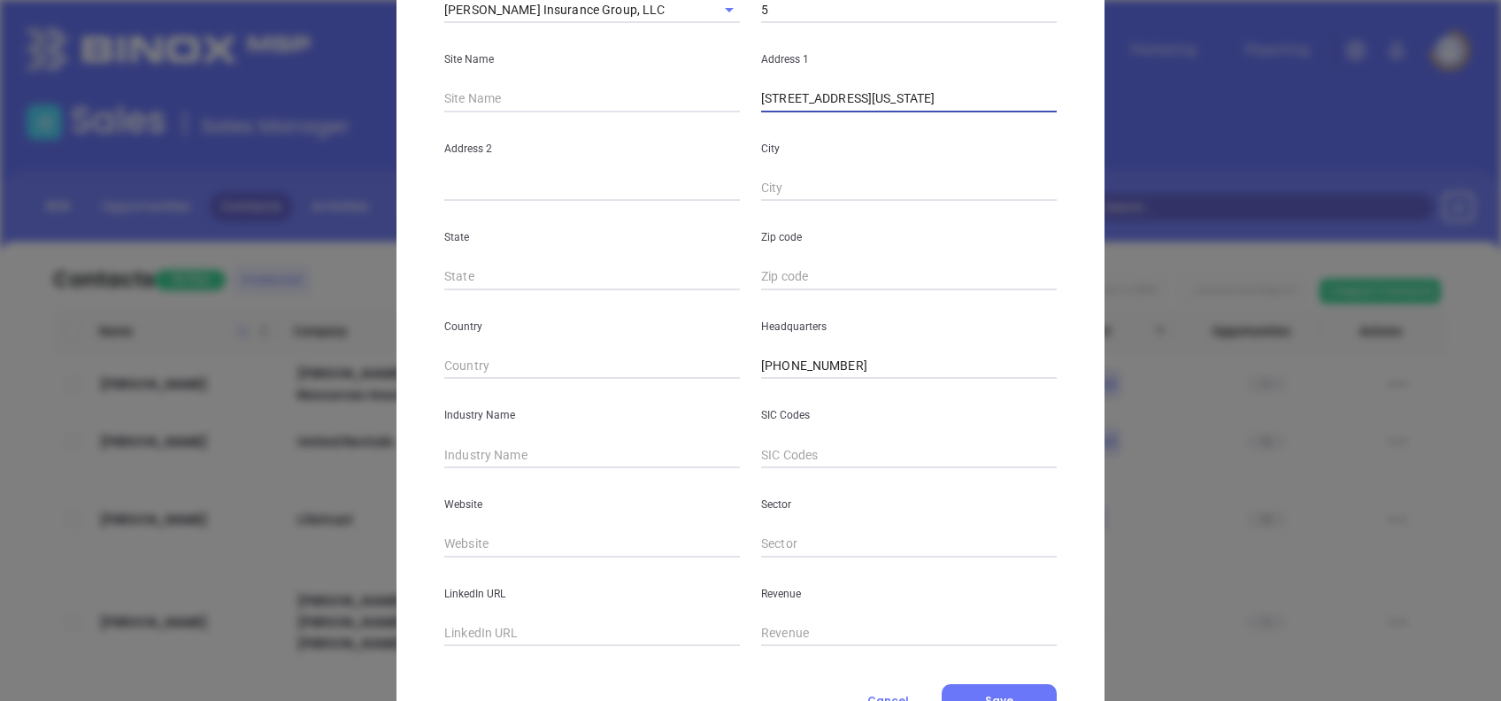
click at [972, 119] on div "Name (*) O'Connor Insurance Group, LLC Number Employees 5 Site Name Address 1 1…" at bounding box center [750, 290] width 612 height 712
type input "100 Clinton Ave Oakdale, Pennsylvania"
click at [780, 281] on input "text" at bounding box center [909, 277] width 296 height 27
paste input "15071"
type input "15071"
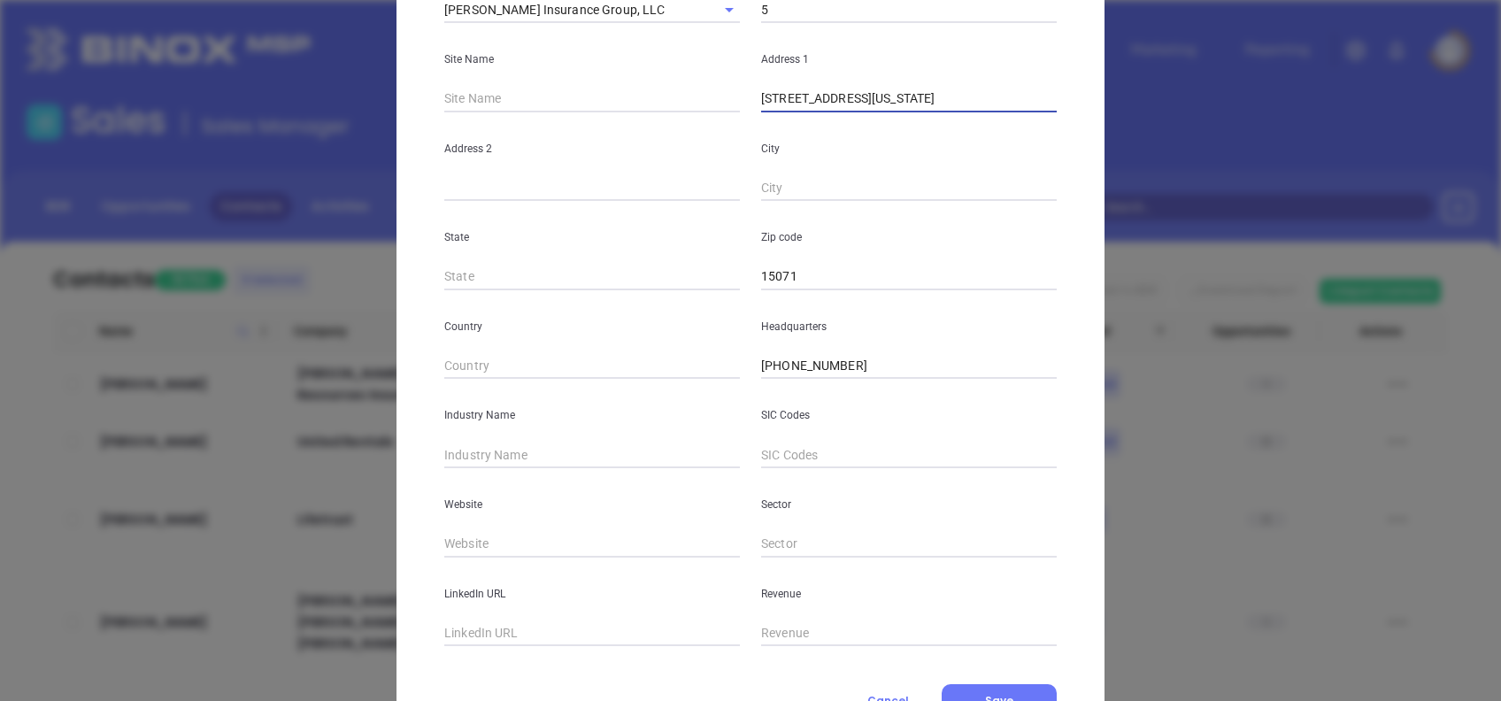
drag, startPoint x: 982, startPoint y: 99, endPoint x: 889, endPoint y: 130, distance: 97.9
click at [889, 130] on div "Name (*) O'Connor Insurance Group, LLC Number Employees 5 Site Name Address 1 1…" at bounding box center [750, 290] width 612 height 712
type input "100 Clinton Ave"
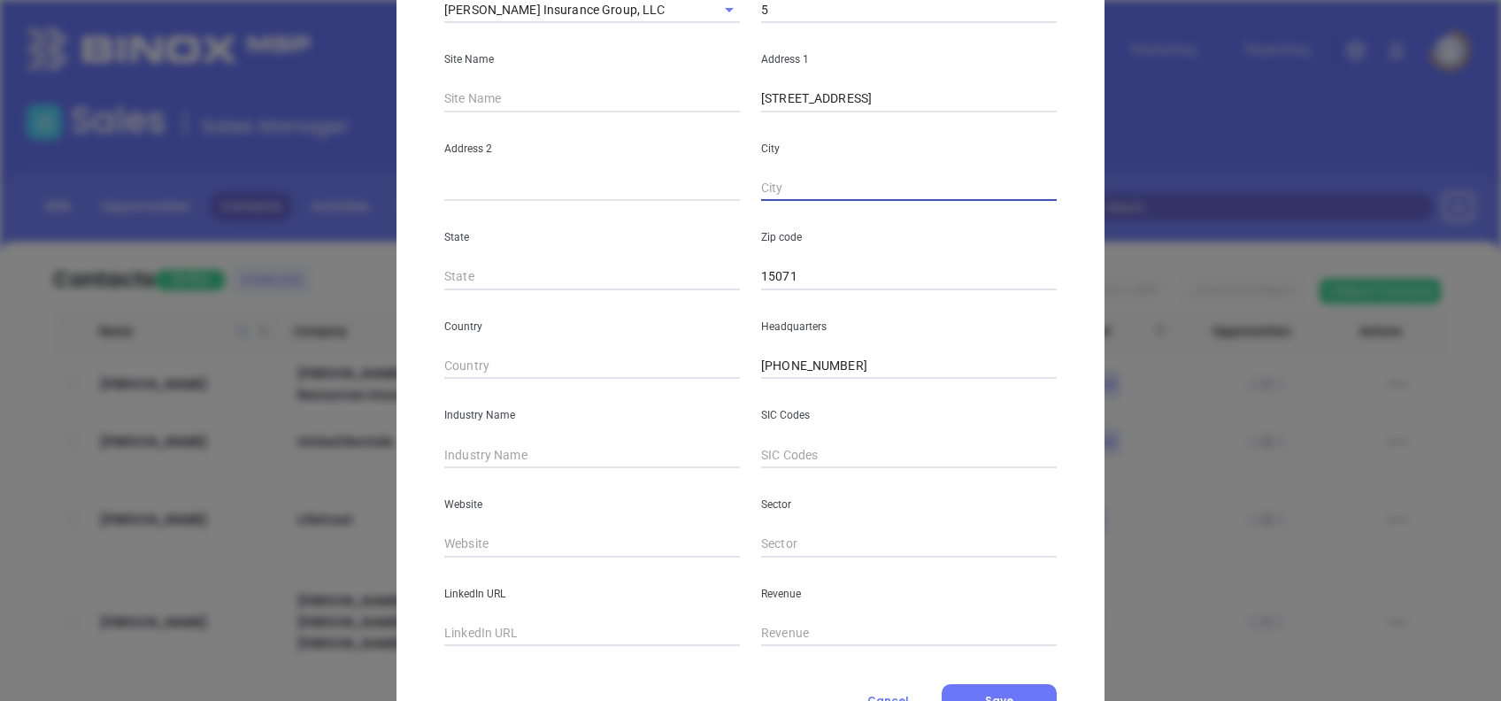
paste input "Oakdale"
type input "Oakdale"
type input "PA"
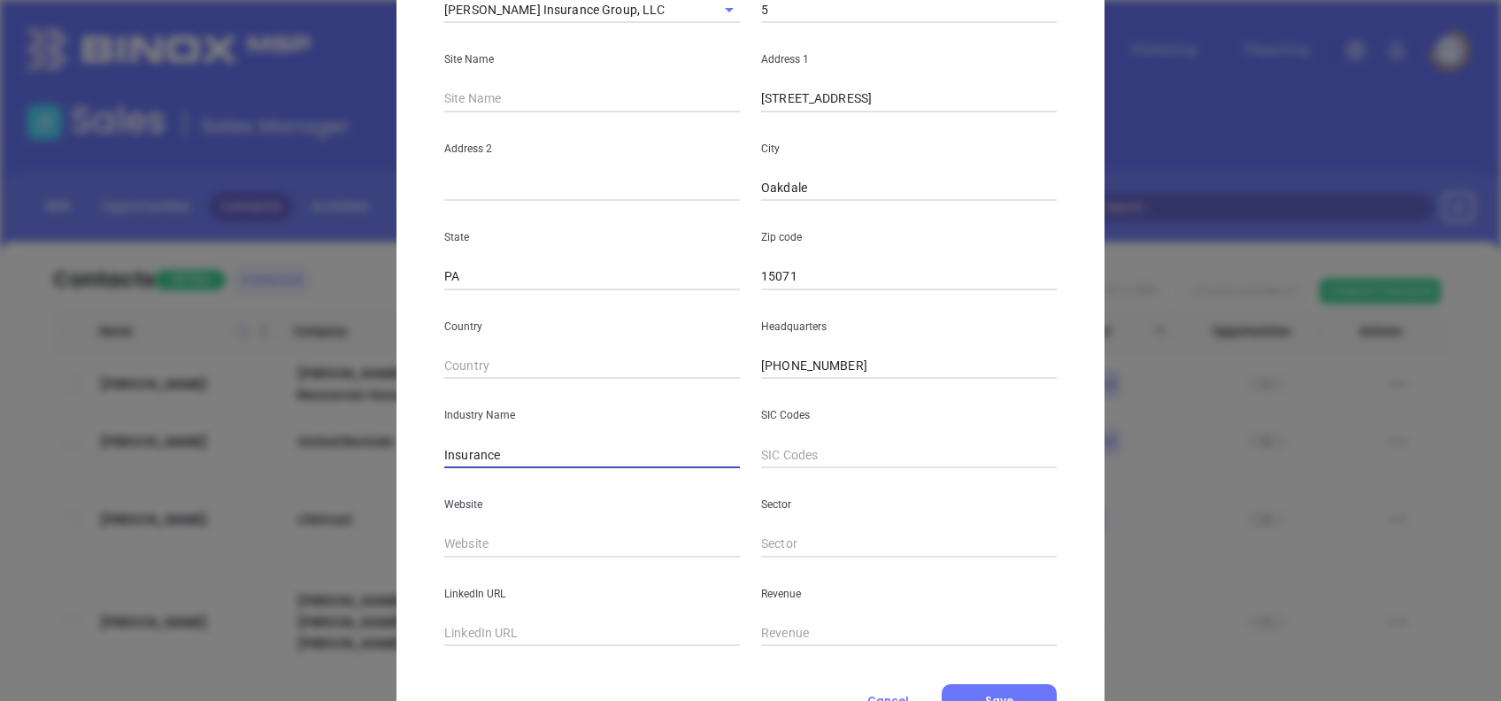
type input "Insurance"
click at [600, 540] on input "text" at bounding box center [592, 544] width 296 height 27
paste input "https://www.oconnorinsurancegroup.com/"
type input "https://www.oconnorinsurancegroup.com/"
click at [575, 640] on input "text" at bounding box center [592, 633] width 296 height 27
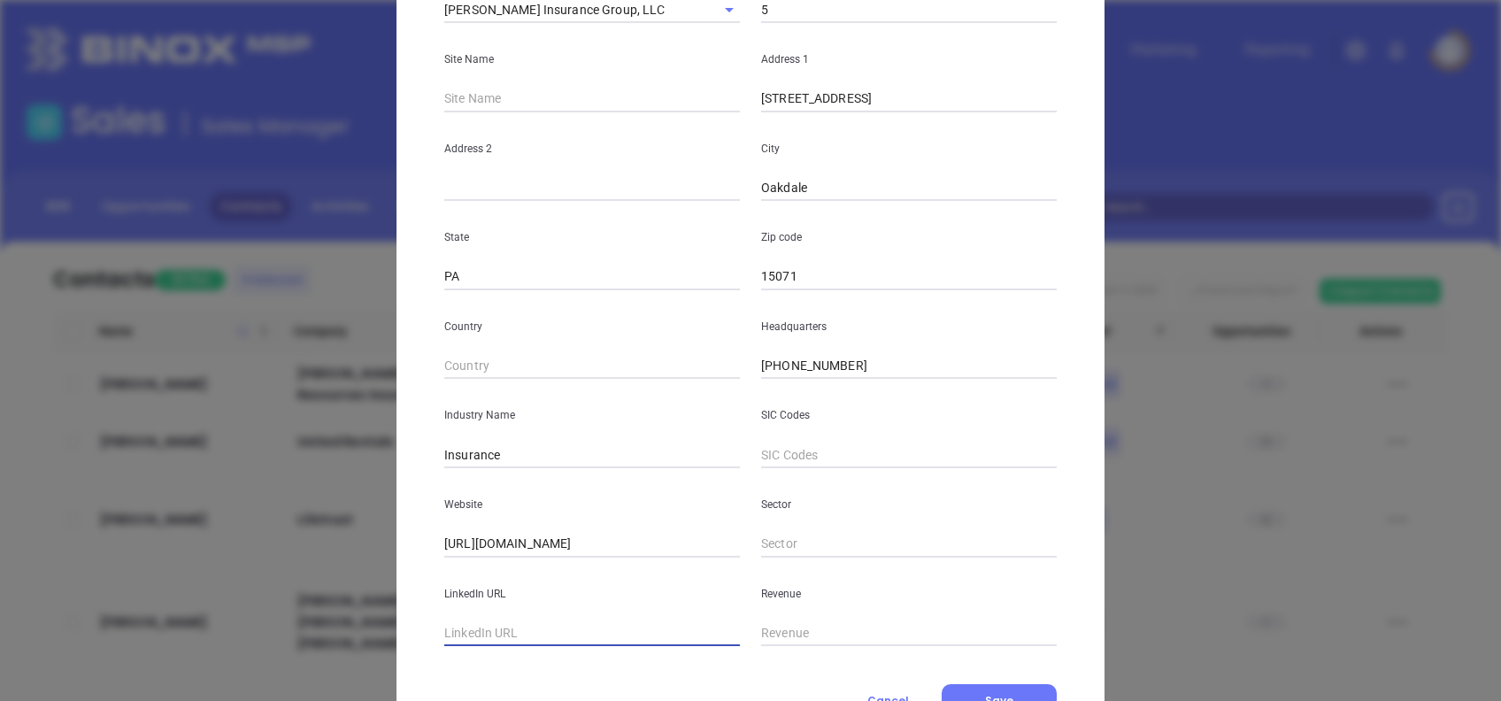
paste input "www.linkedin.com/company/oconnorinsurancegroup/"
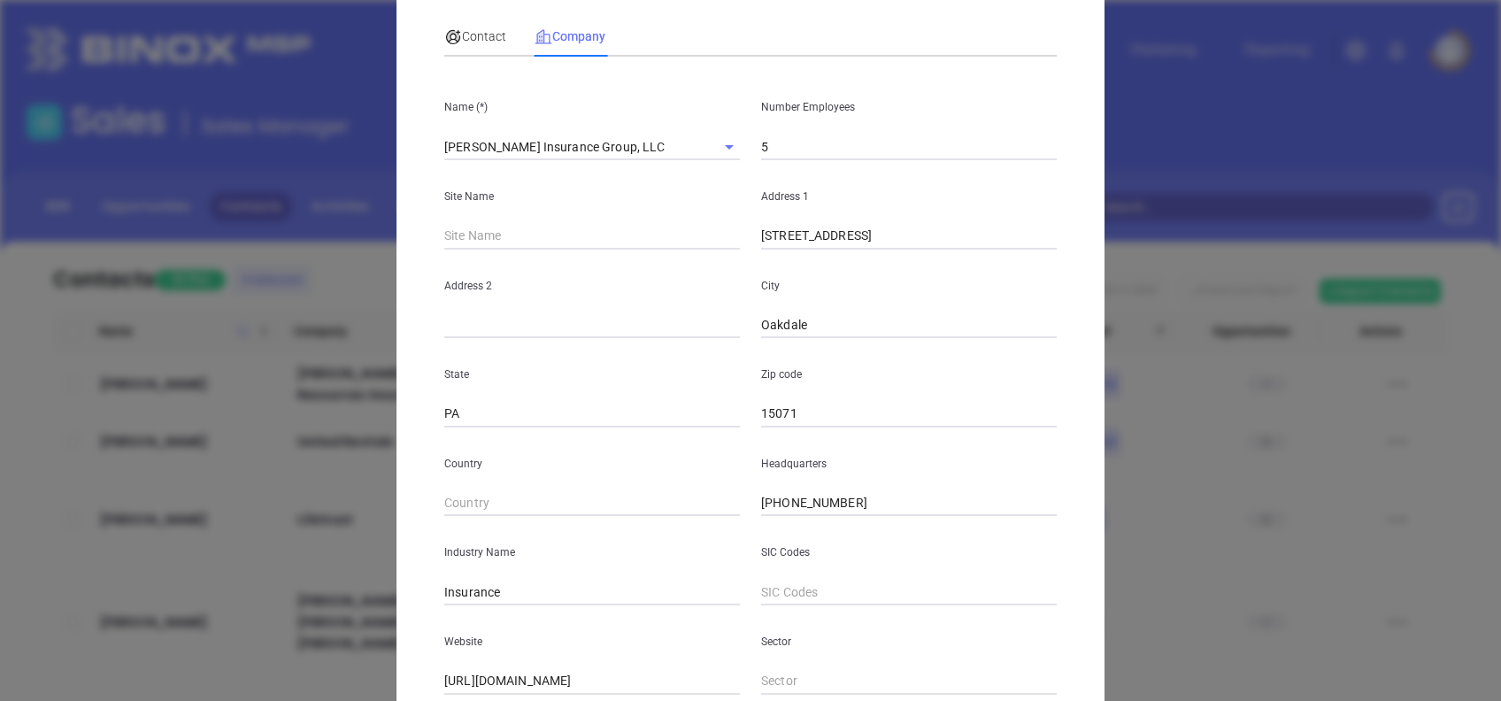
scroll to position [0, 0]
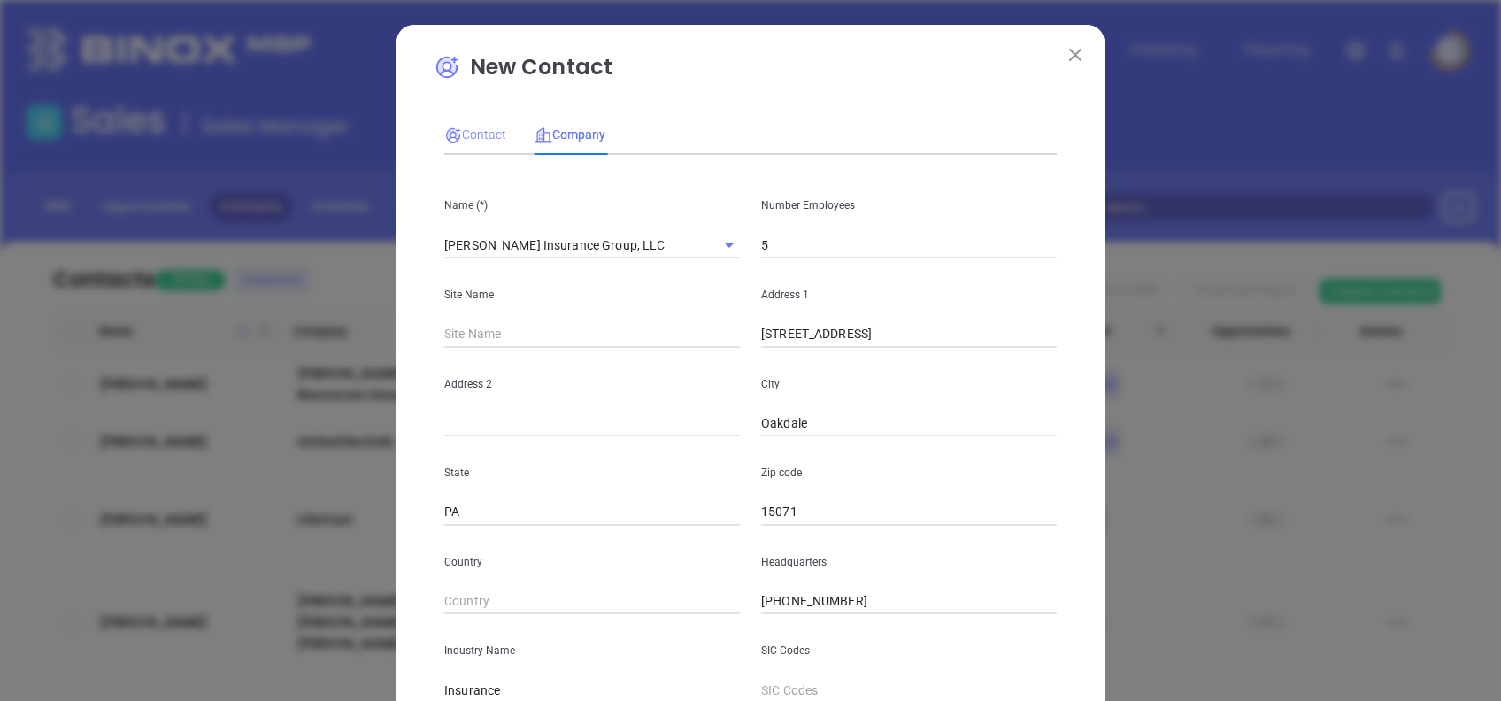
type input "www.linkedin.com/company/oconnorinsurancegroup/"
drag, startPoint x: 477, startPoint y: 127, endPoint x: 482, endPoint y: 135, distance: 9.6
click at [476, 127] on span "Contact" at bounding box center [475, 134] width 62 height 14
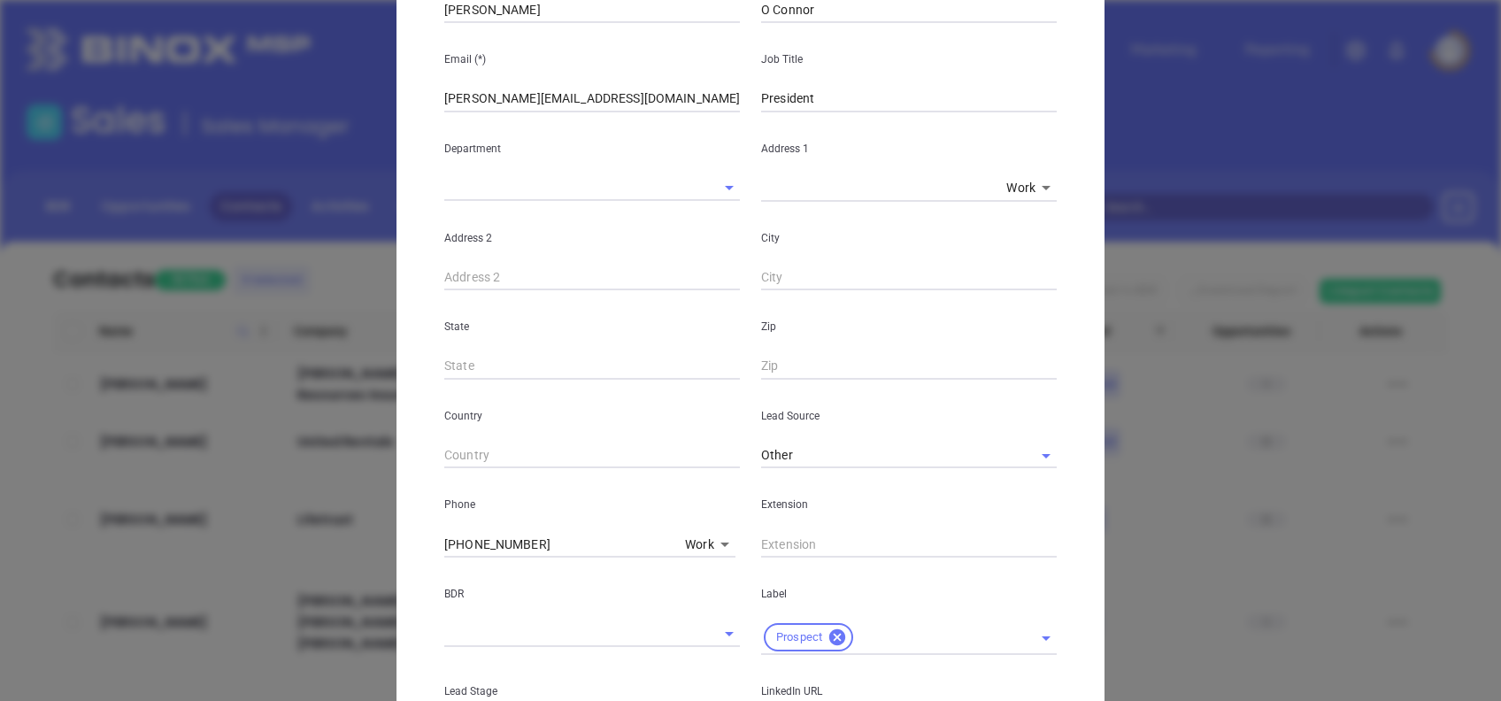
scroll to position [632, 0]
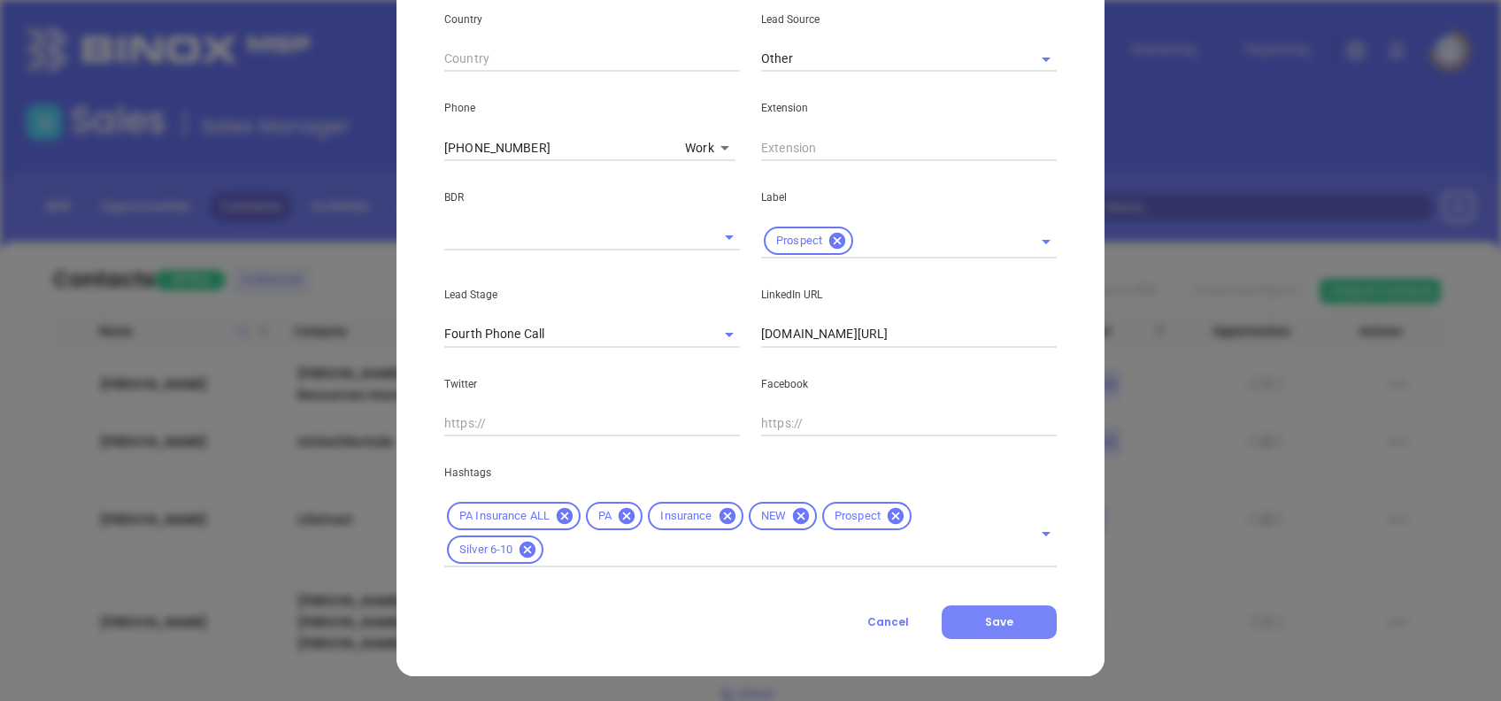
click at [1011, 627] on button "Save" at bounding box center [999, 622] width 115 height 34
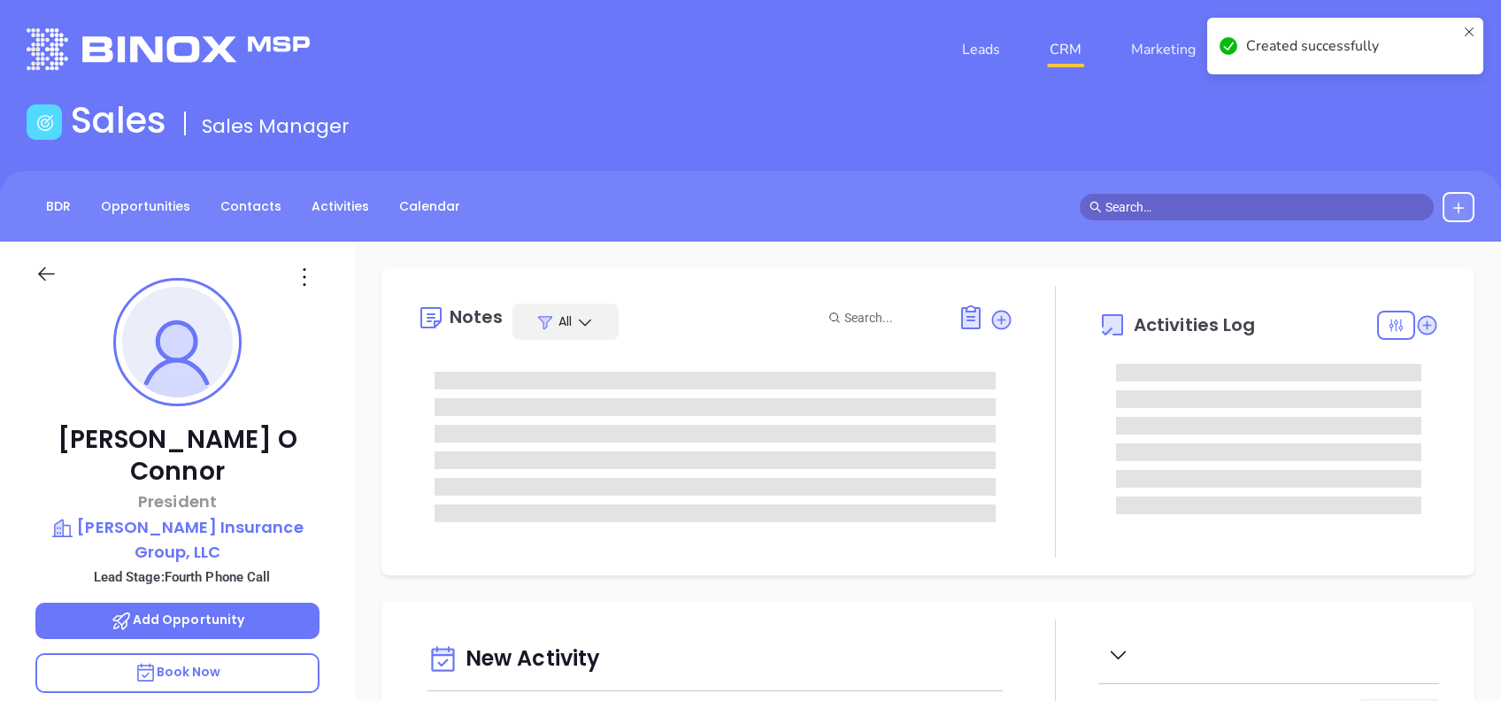
type input "[DATE]"
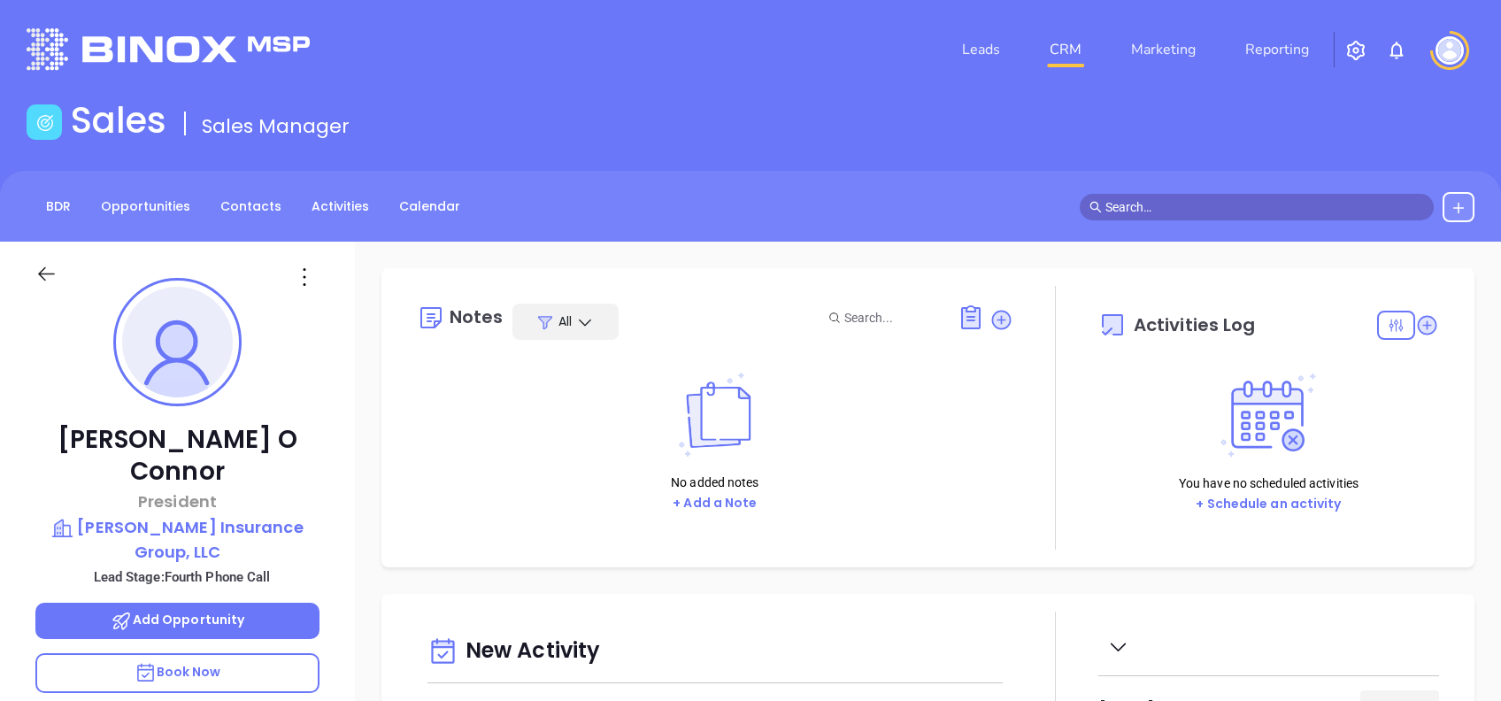
type input "[PERSON_NAME]"
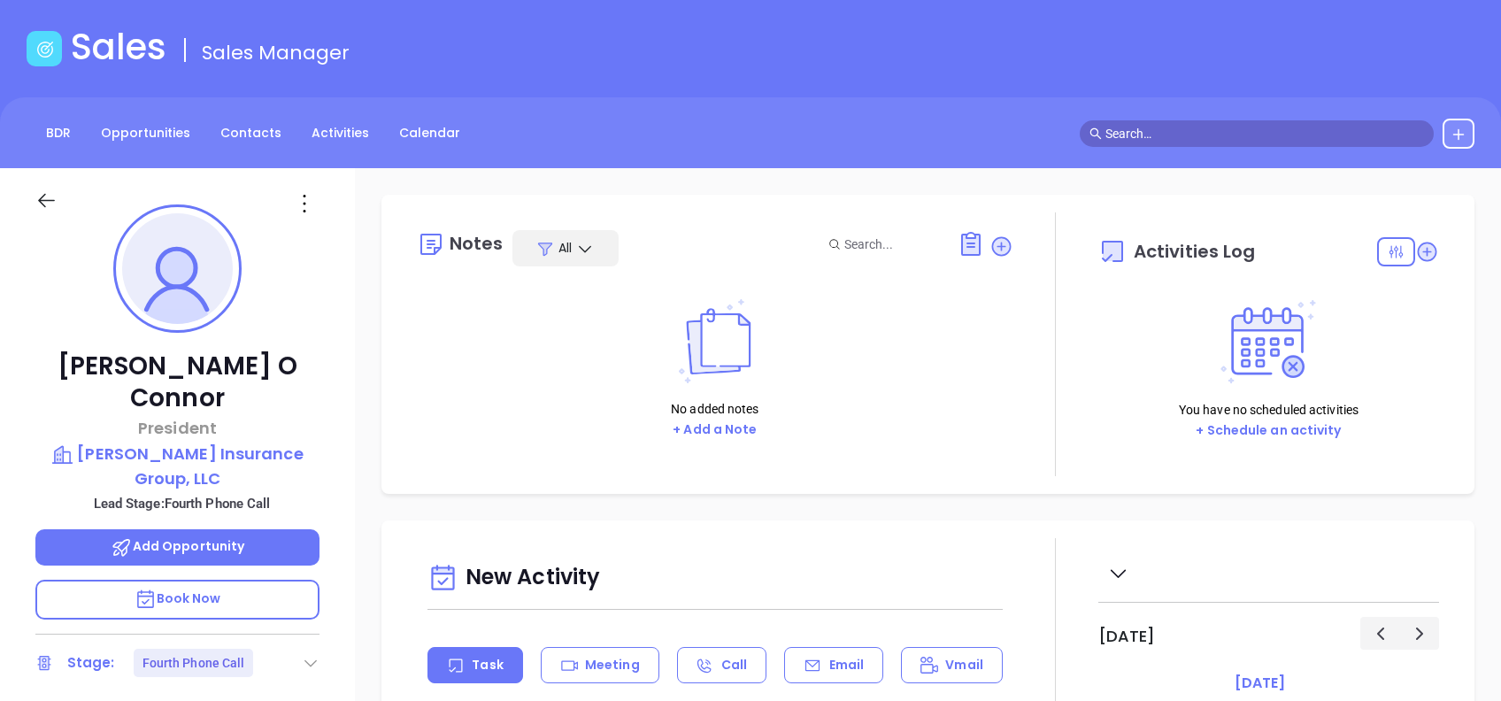
scroll to position [235, 0]
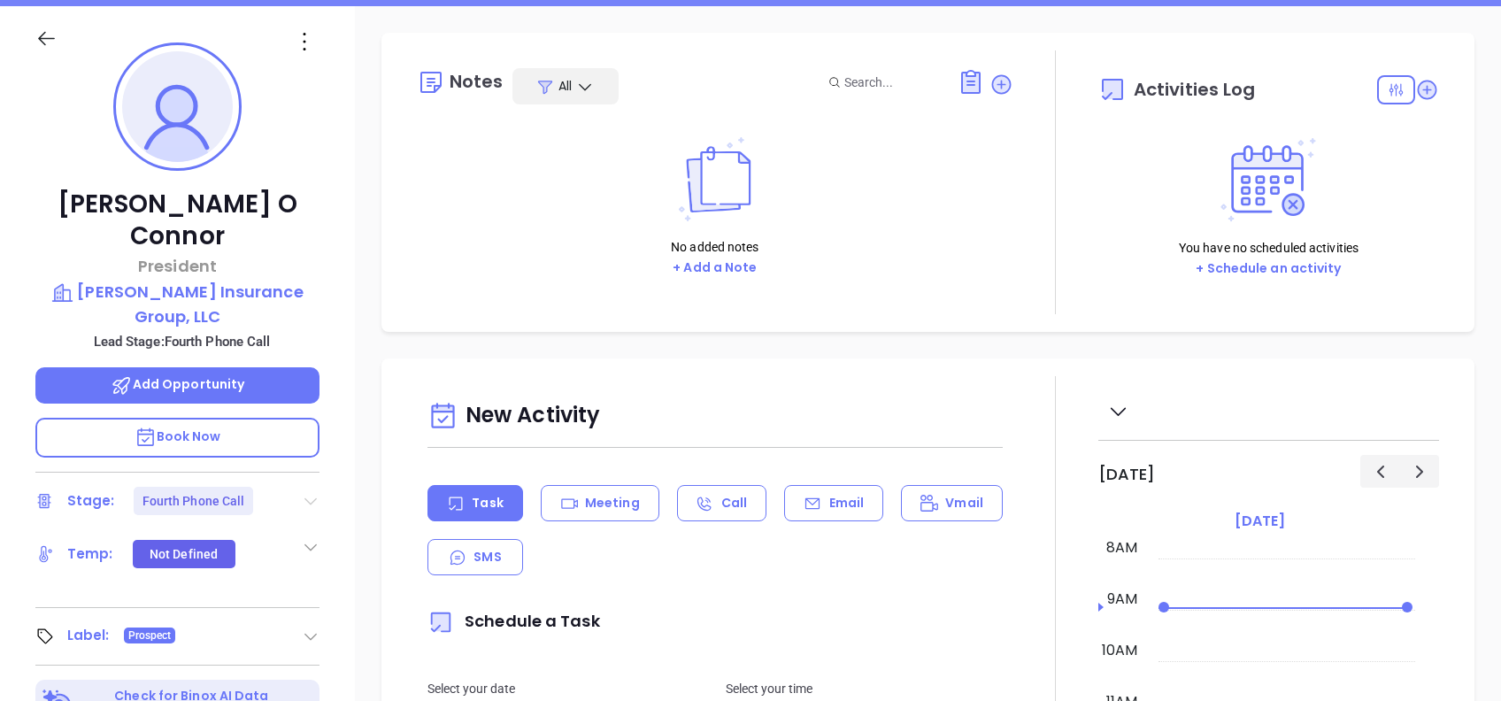
click at [312, 498] on icon at bounding box center [310, 501] width 12 height 7
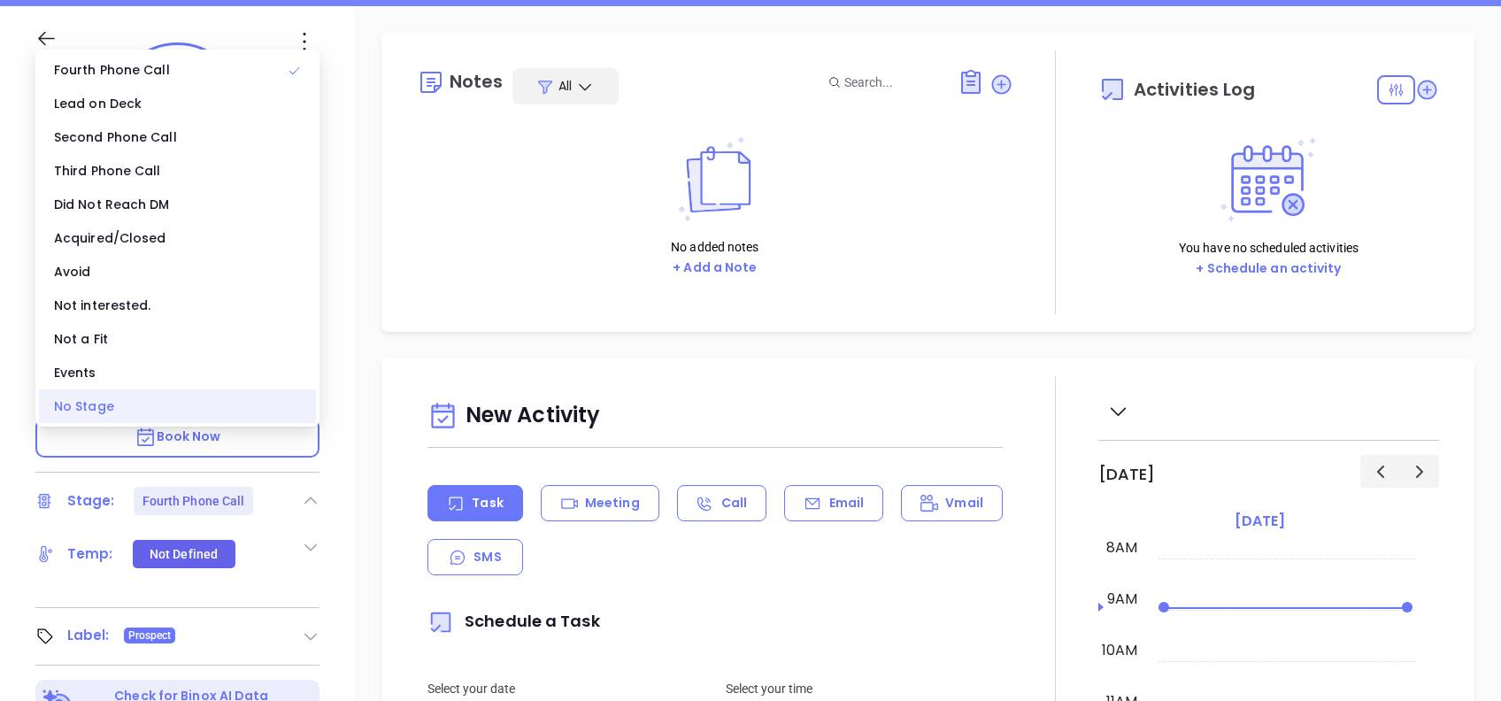
click at [211, 402] on div "No Stage" at bounding box center [177, 406] width 277 height 34
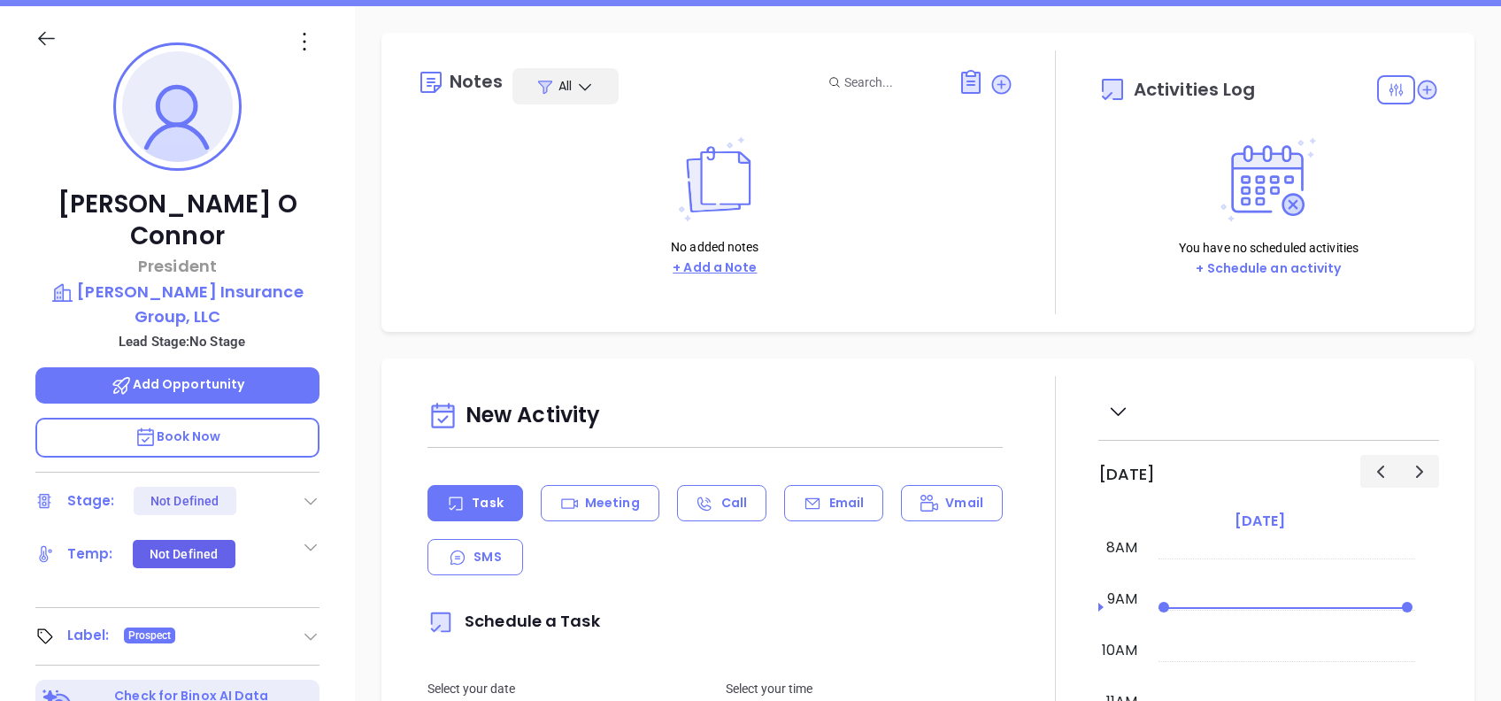
click at [713, 266] on button "+ Add a Note" at bounding box center [714, 268] width 95 height 20
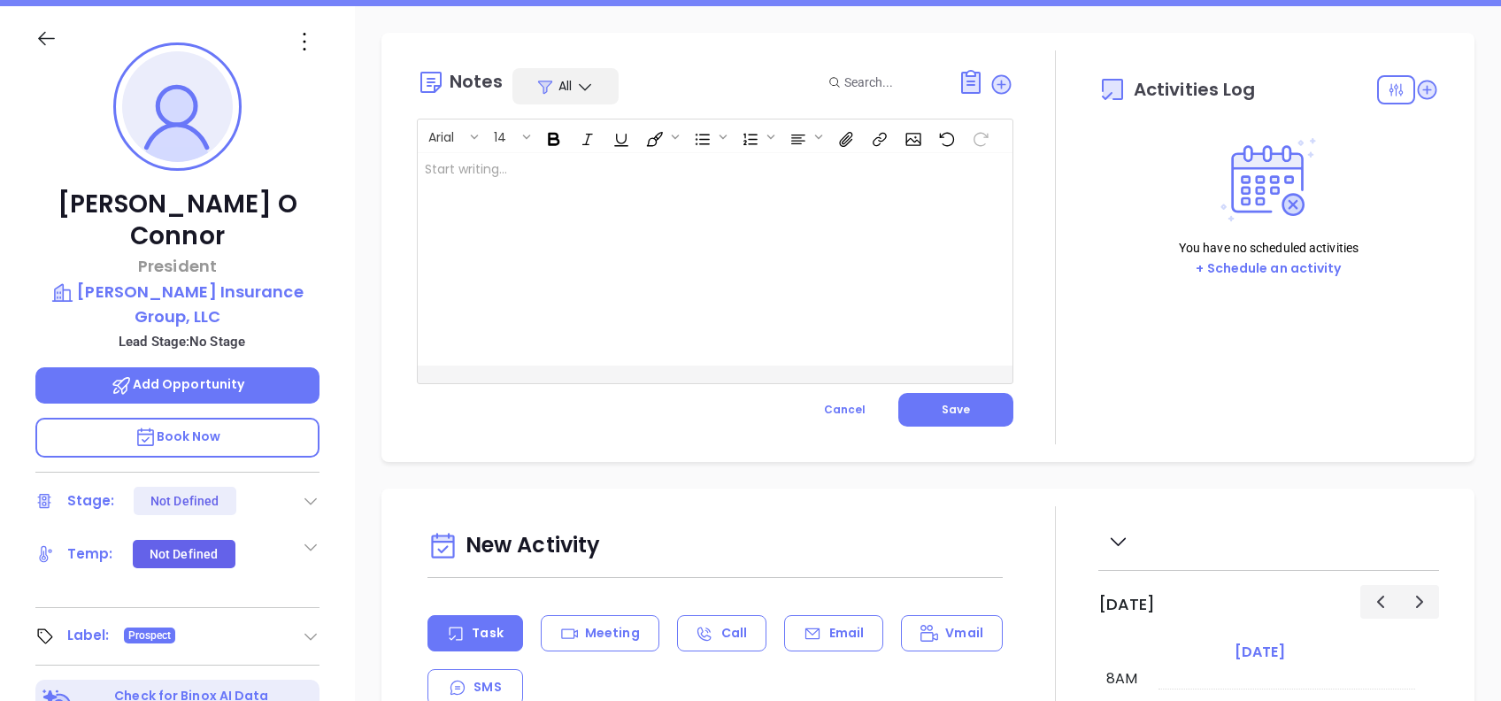
click at [685, 299] on div at bounding box center [694, 259] width 553 height 212
click at [970, 408] on button "Save" at bounding box center [955, 410] width 115 height 34
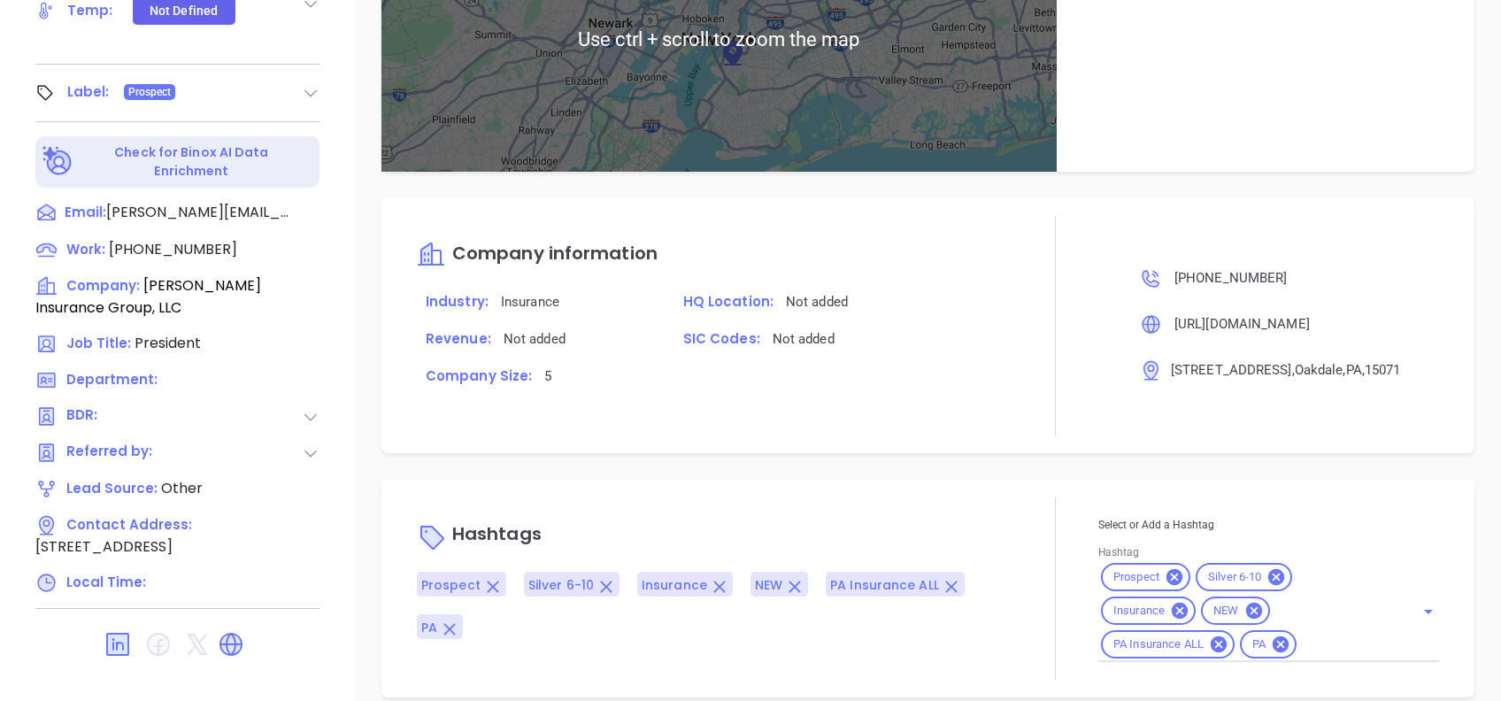
scroll to position [908, 0]
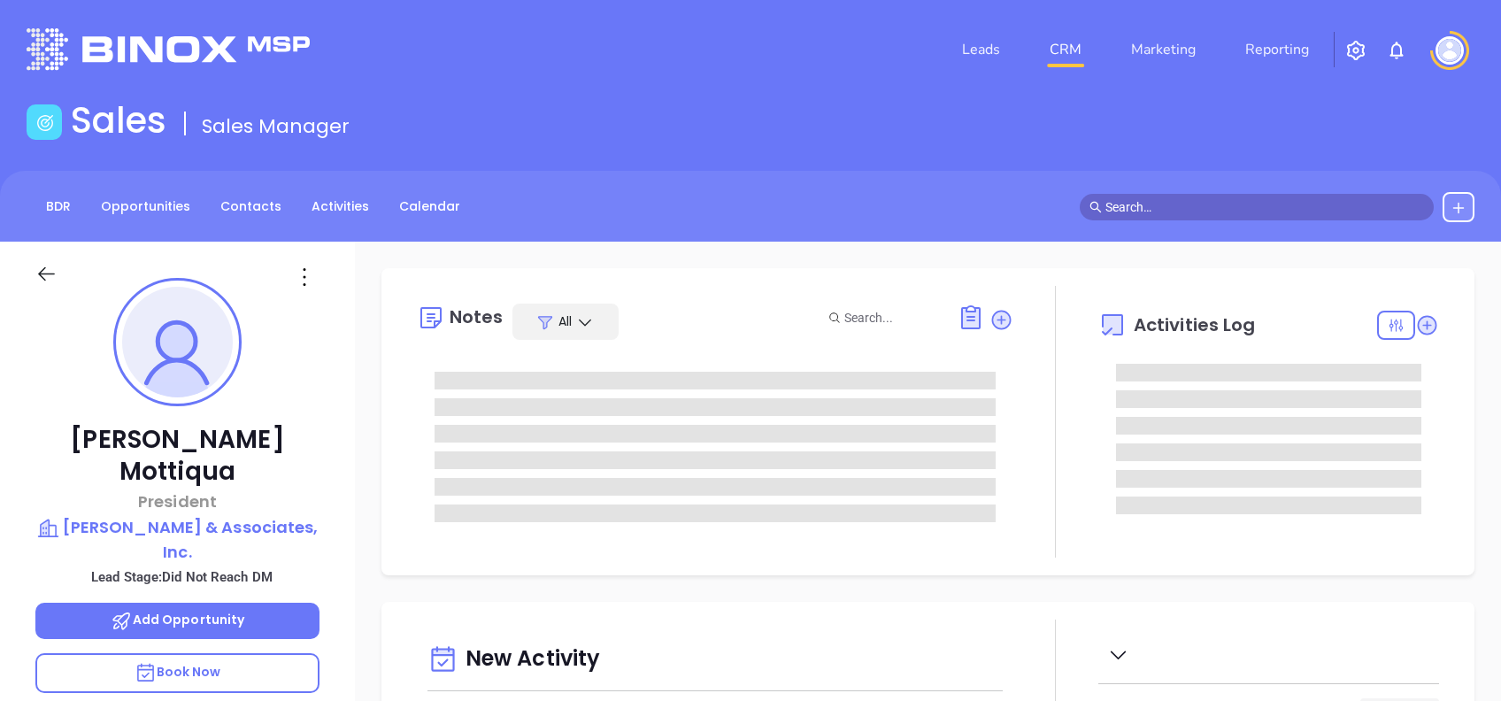
type input "[DATE]"
type input "[PERSON_NAME]"
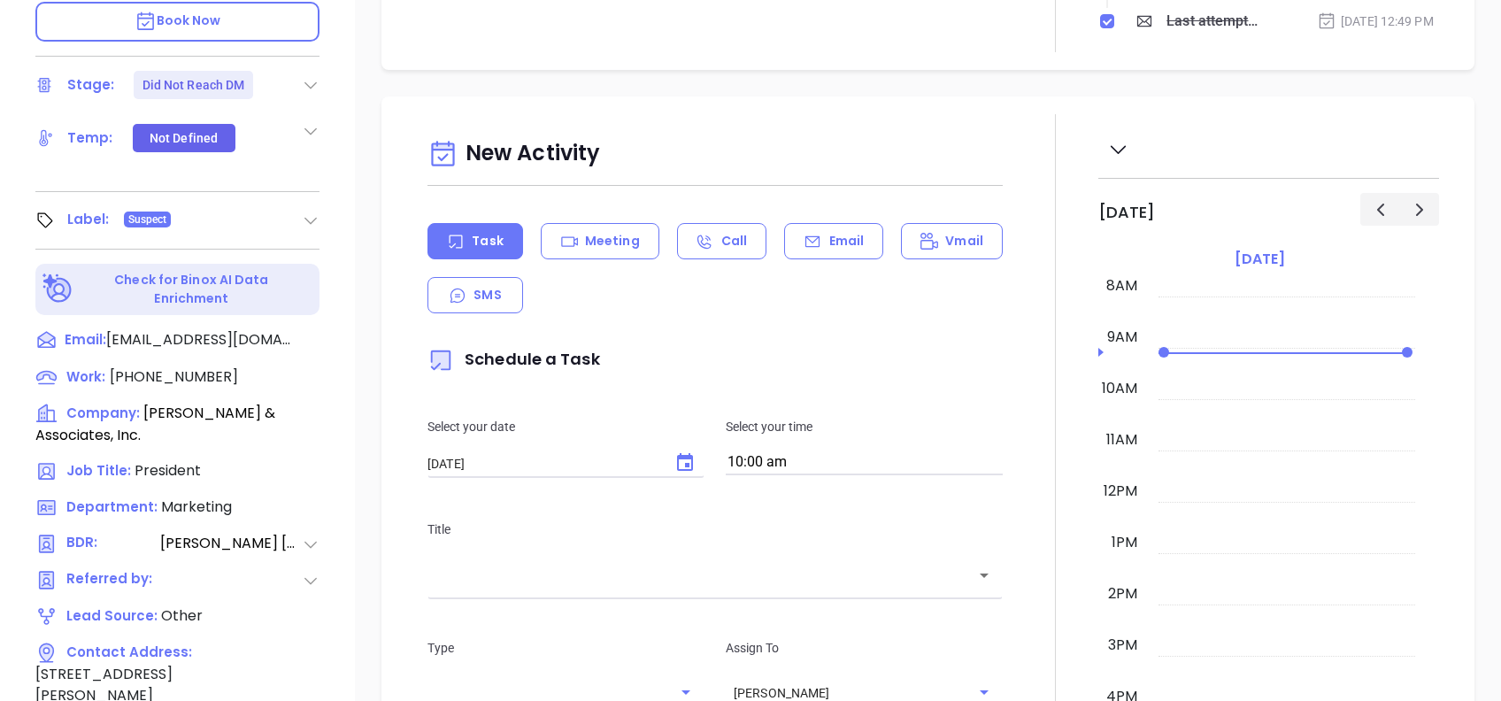
scroll to position [779, 0]
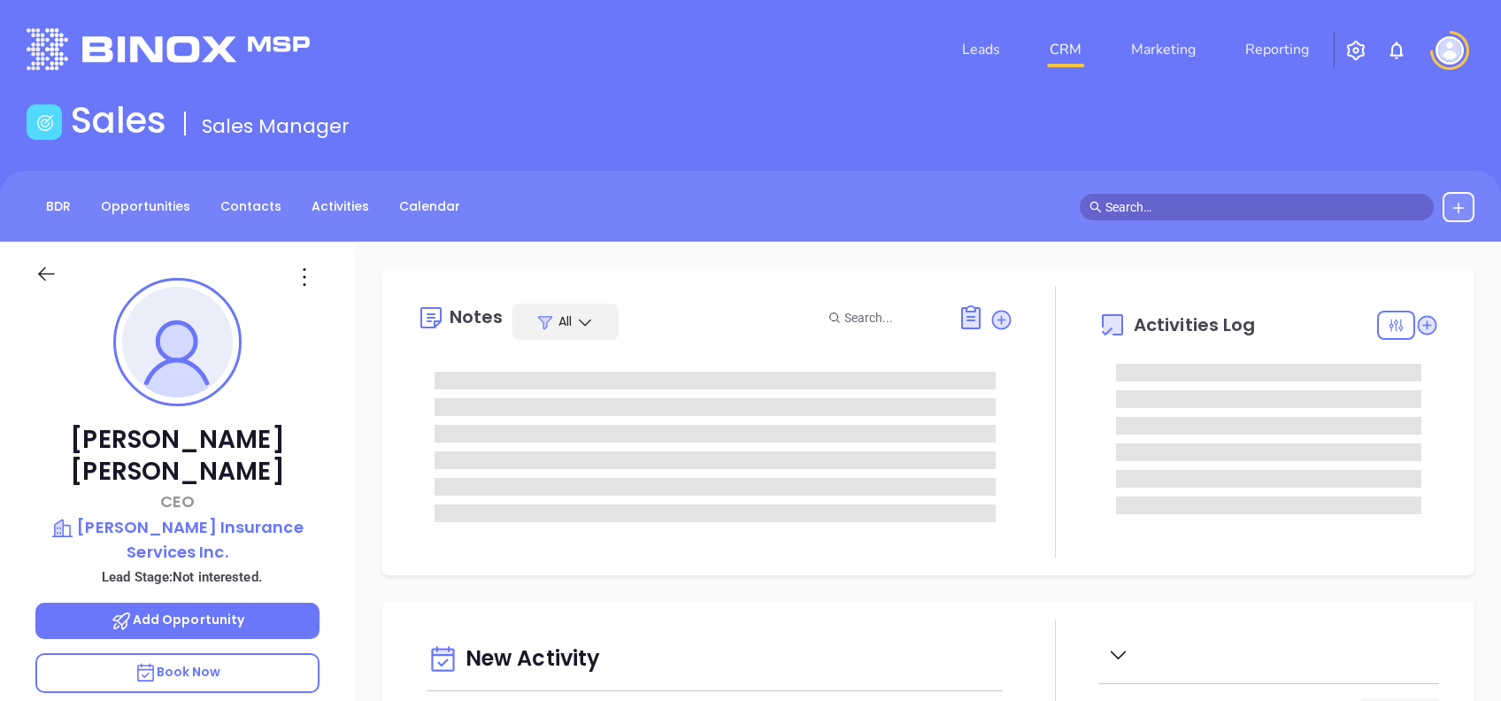
type input "[DATE]"
type input "[PERSON_NAME]"
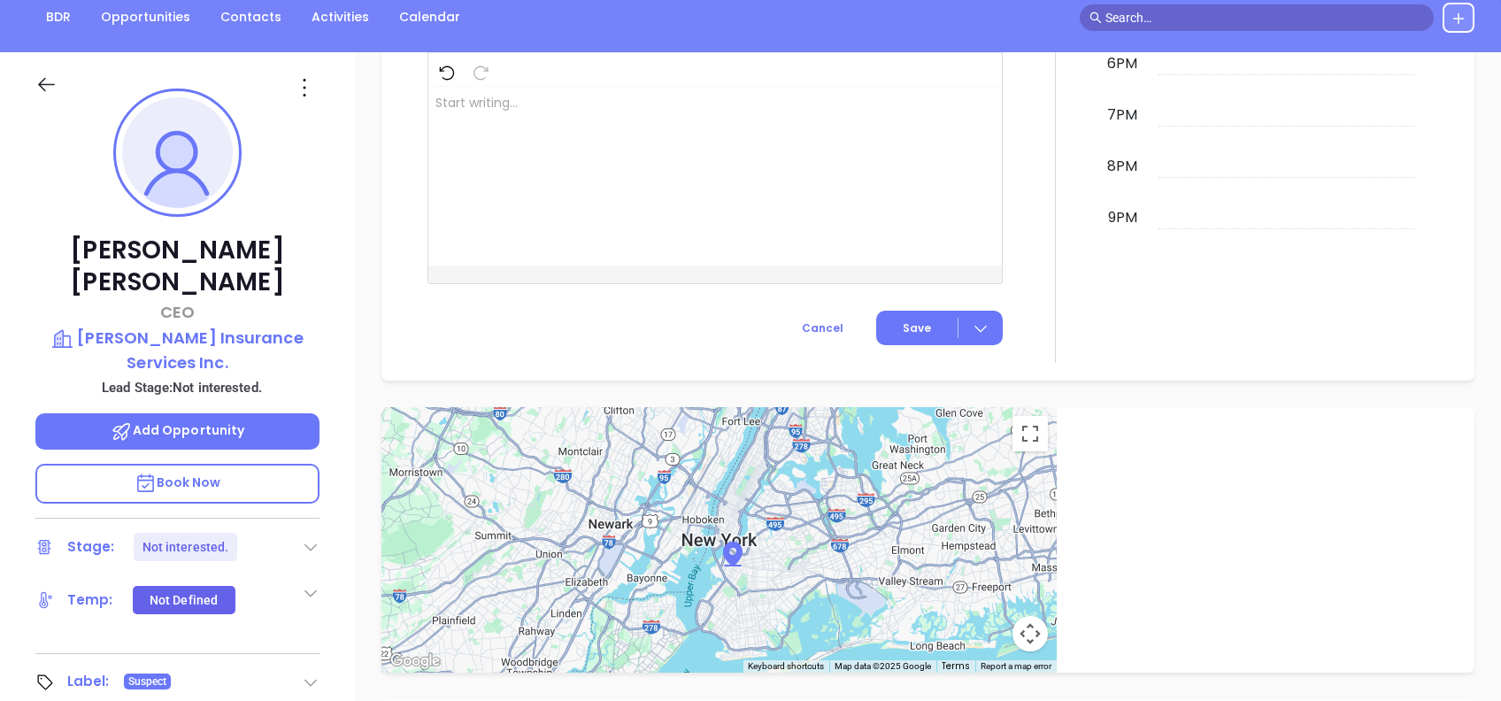
scroll to position [0, 0]
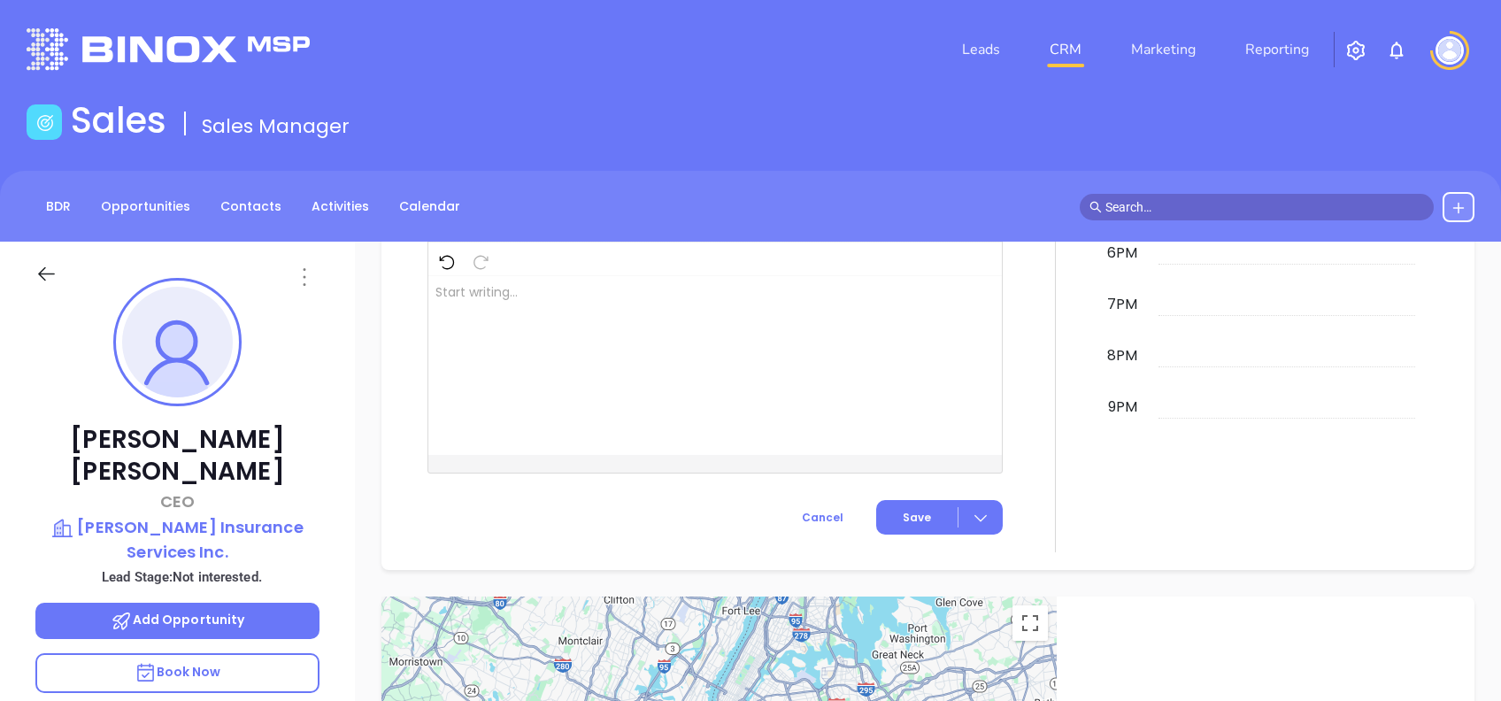
click at [308, 280] on icon at bounding box center [304, 277] width 28 height 28
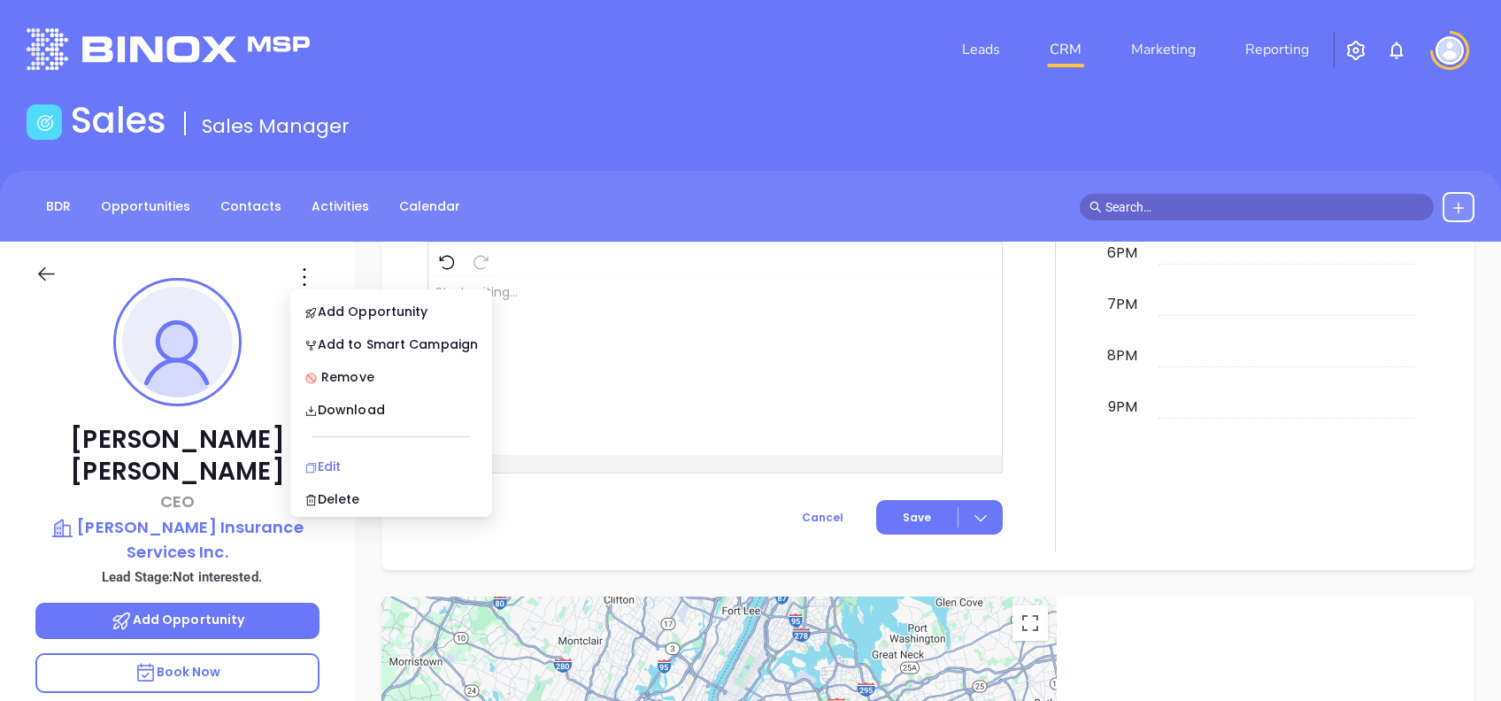
click at [344, 460] on div "Edit" at bounding box center [390, 466] width 173 height 19
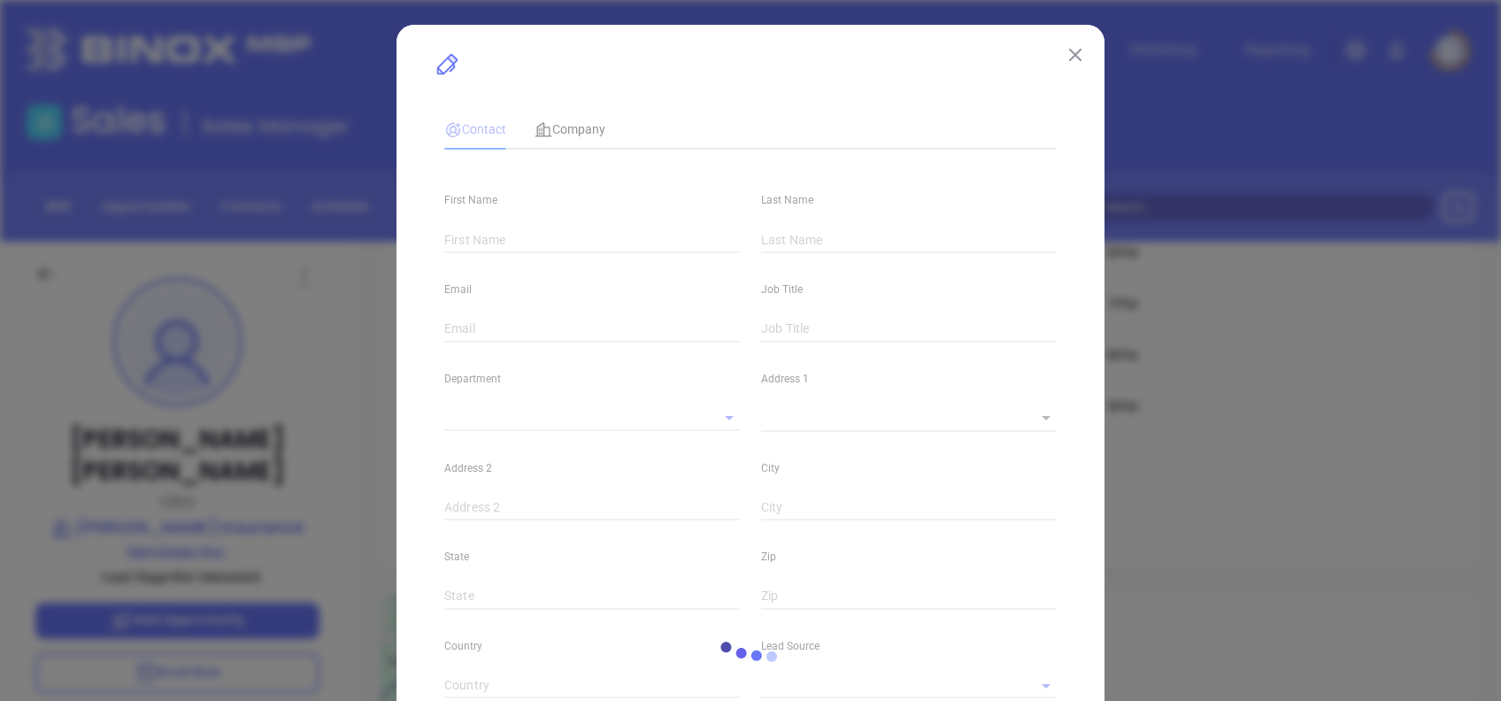
type input "Donald"
type input "Hosier"
type input "dhosier@montgomeryinsurance.com"
type input "CEO"
type input "1"
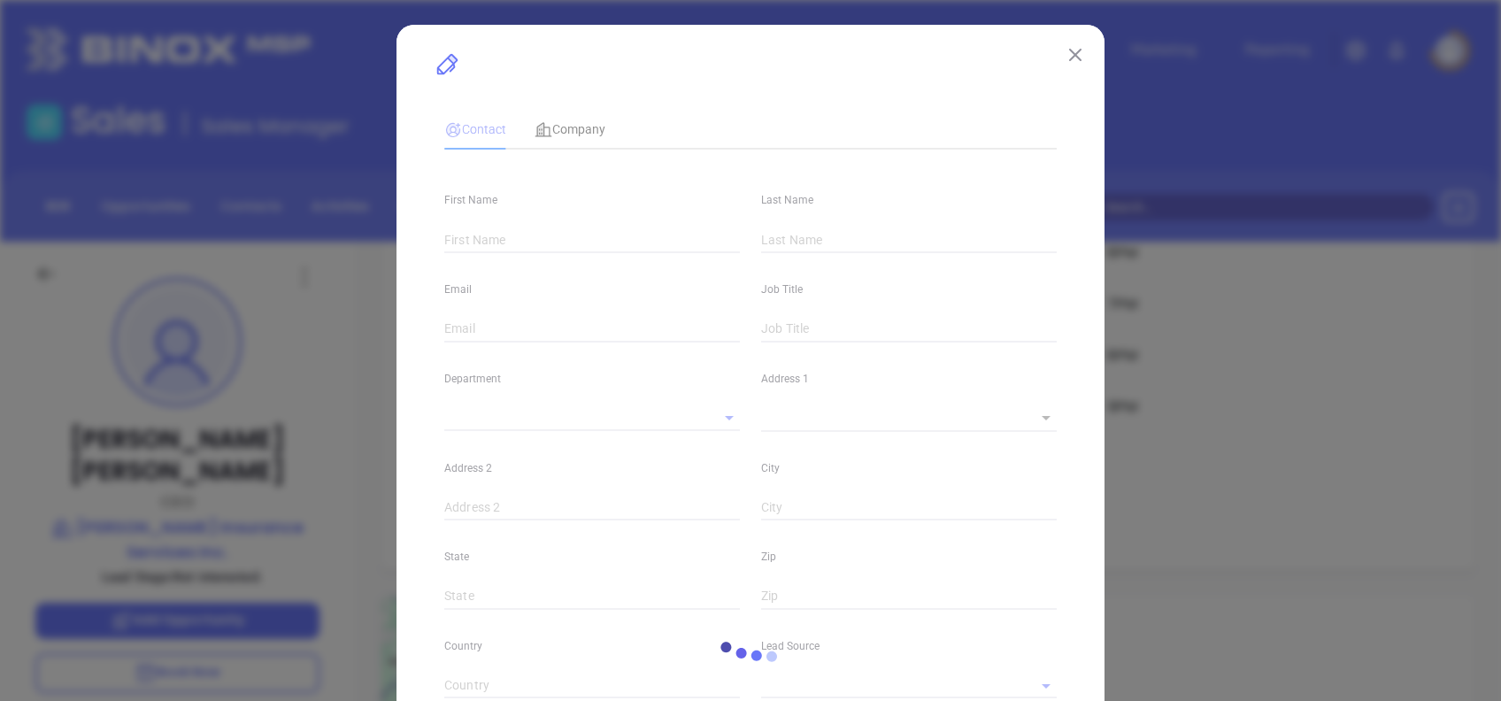
type input "www.linkedin.com/in/donald-hosier-a8594349"
type input "Marketing"
type input "Other"
type input "Vicky Mendoza"
type input "Not interested."
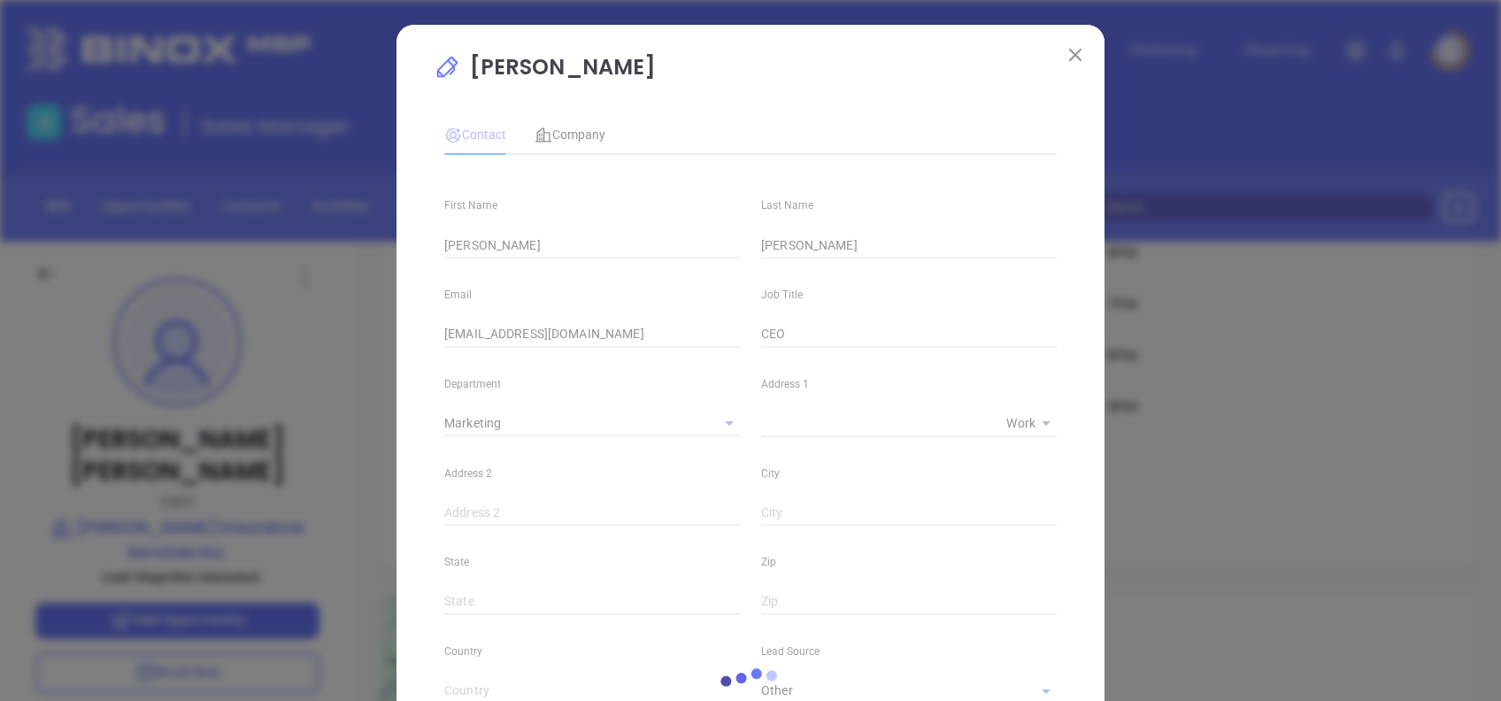
type input "(610) 565-8280"
type input "1"
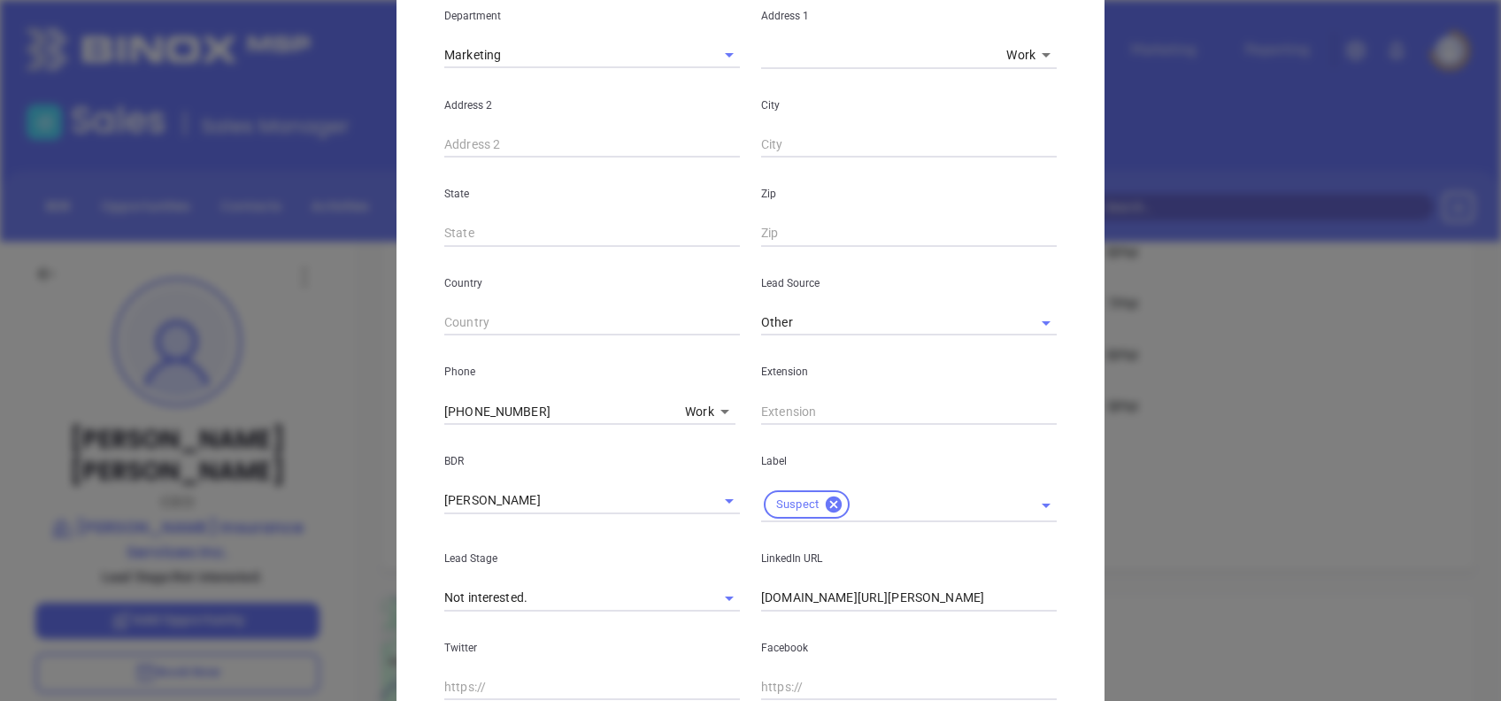
scroll to position [42, 0]
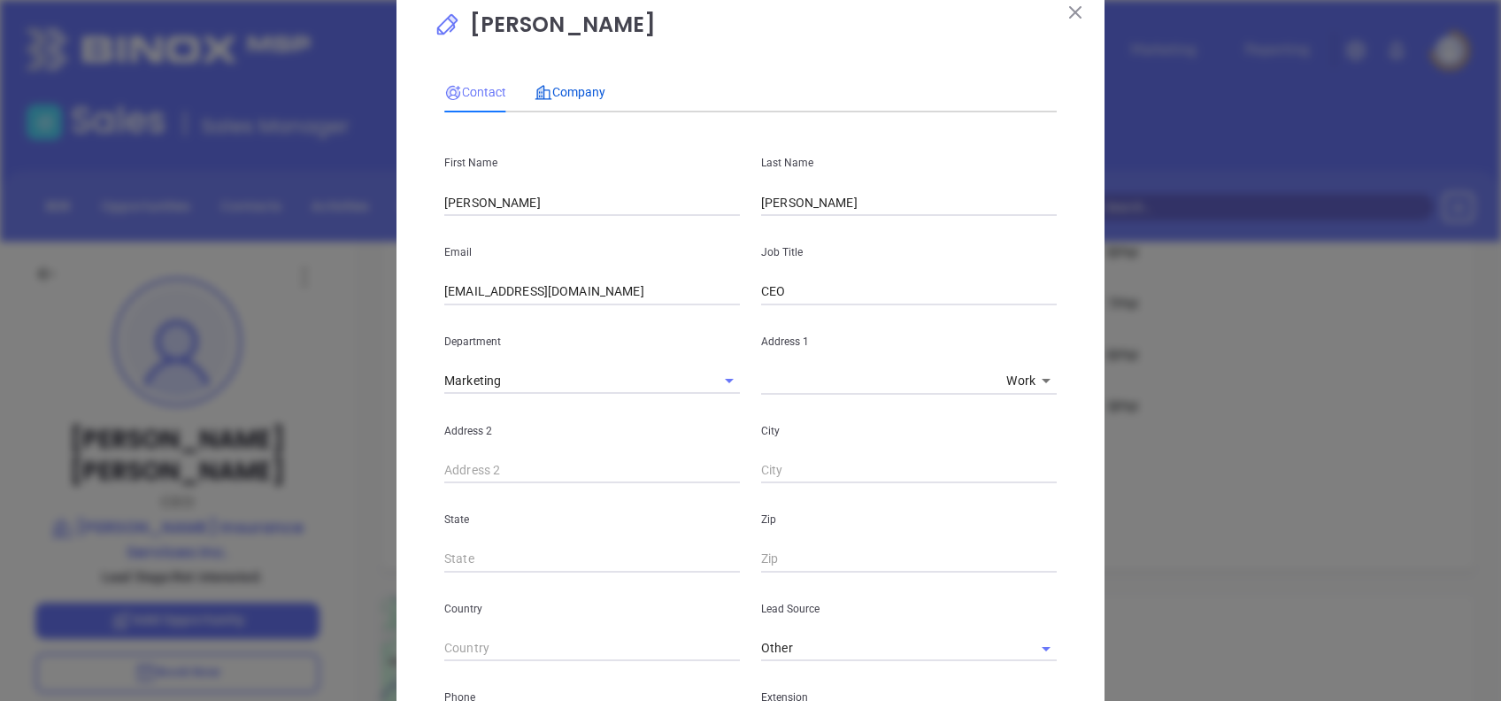
drag, startPoint x: 580, startPoint y: 88, endPoint x: 580, endPoint y: 99, distance: 11.5
click at [580, 88] on span "Company" at bounding box center [569, 92] width 71 height 14
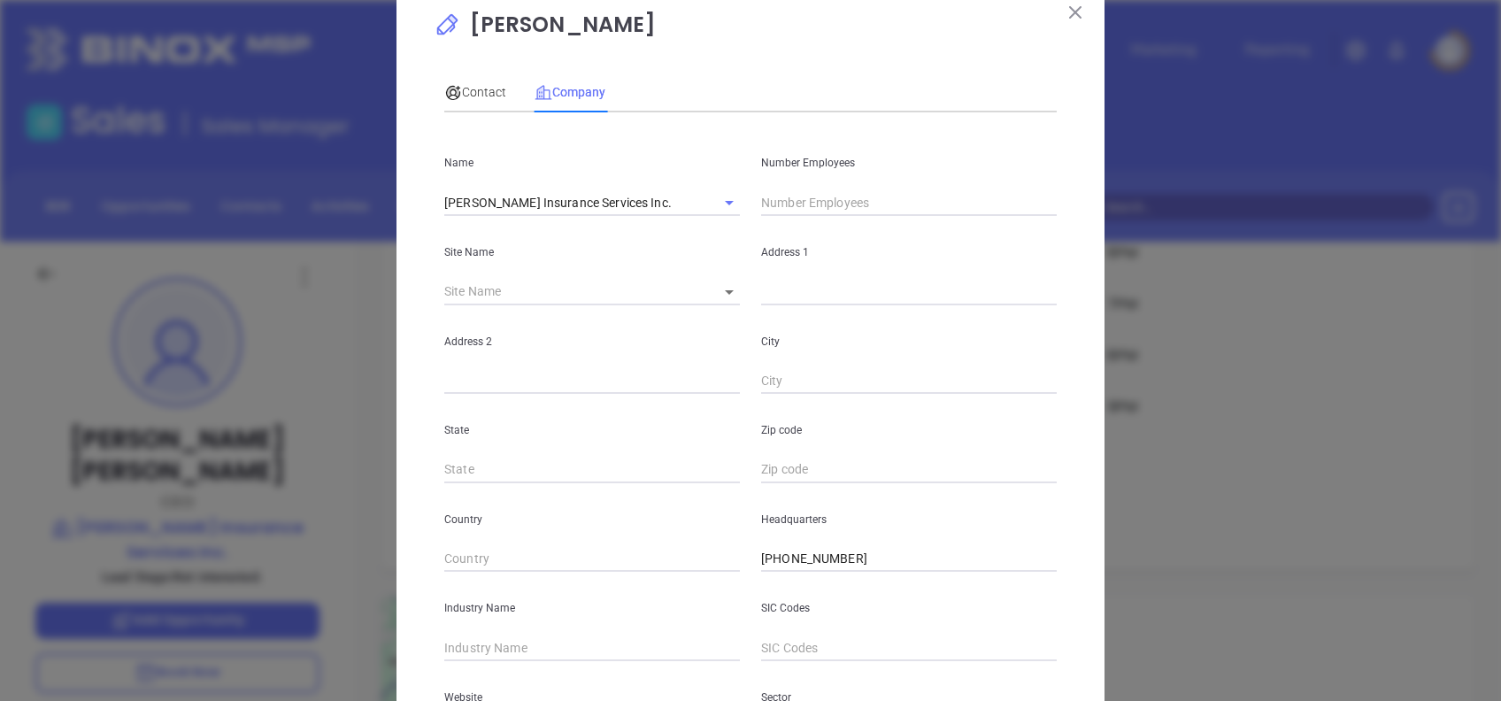
scroll to position [314, 0]
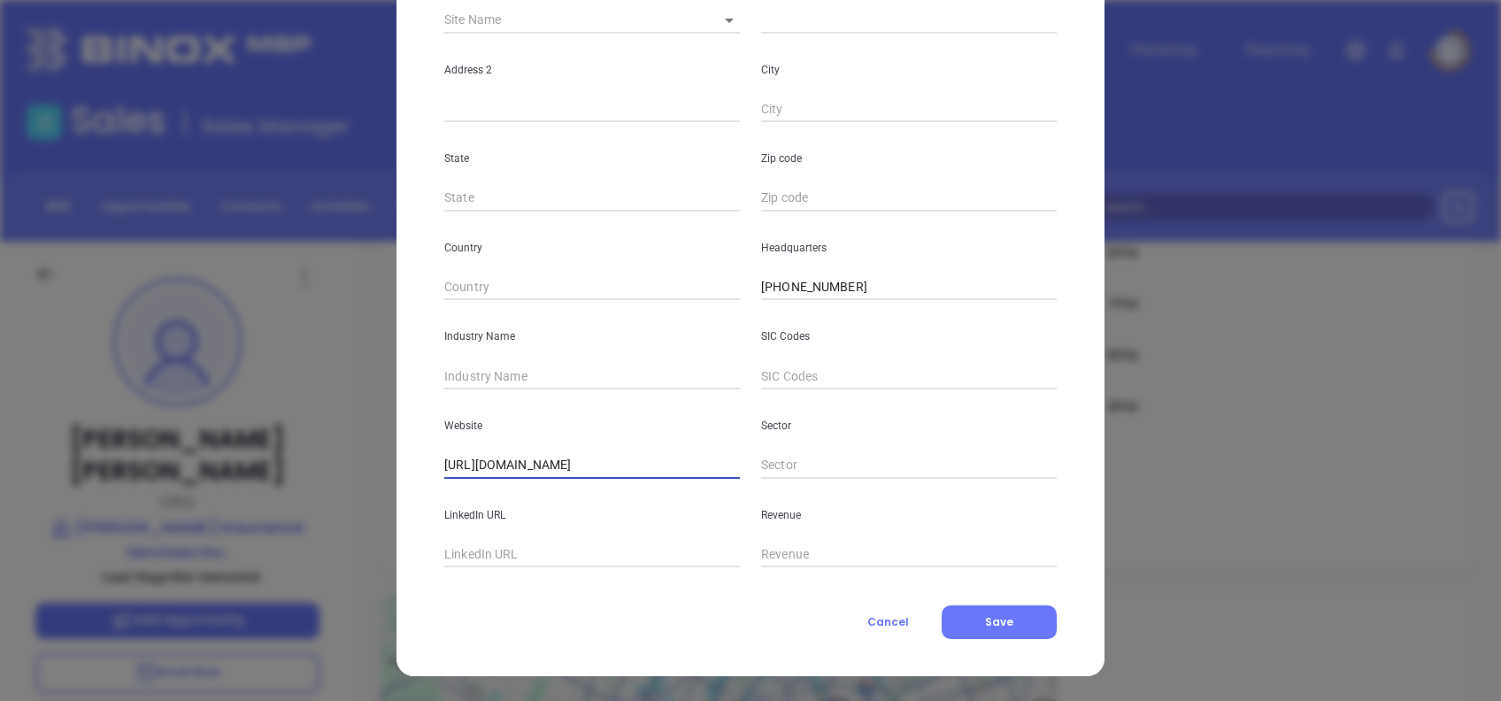
drag, startPoint x: 688, startPoint y: 468, endPoint x: 347, endPoint y: 457, distance: 341.8
click at [396, 466] on div "Donald Hosier Contact Company First Name Donald Last Name Hosier Email dhosier@…" at bounding box center [750, 193] width 708 height 965
click at [550, 388] on input "text" at bounding box center [592, 376] width 296 height 27
type input "Insurance"
click at [534, 552] on input "text" at bounding box center [592, 555] width 296 height 27
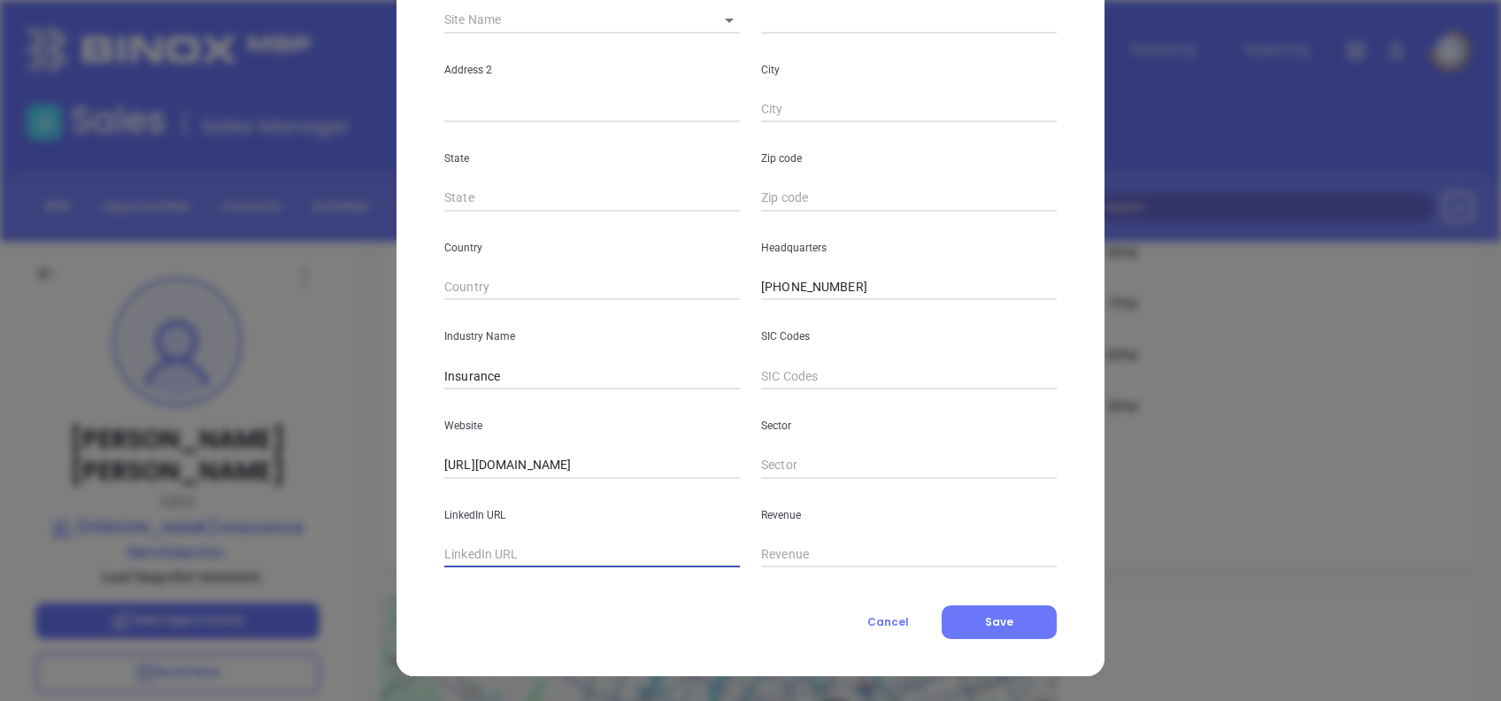
paste input "www.linkedin.com/company/montgomery-insurance-services-inc-/"
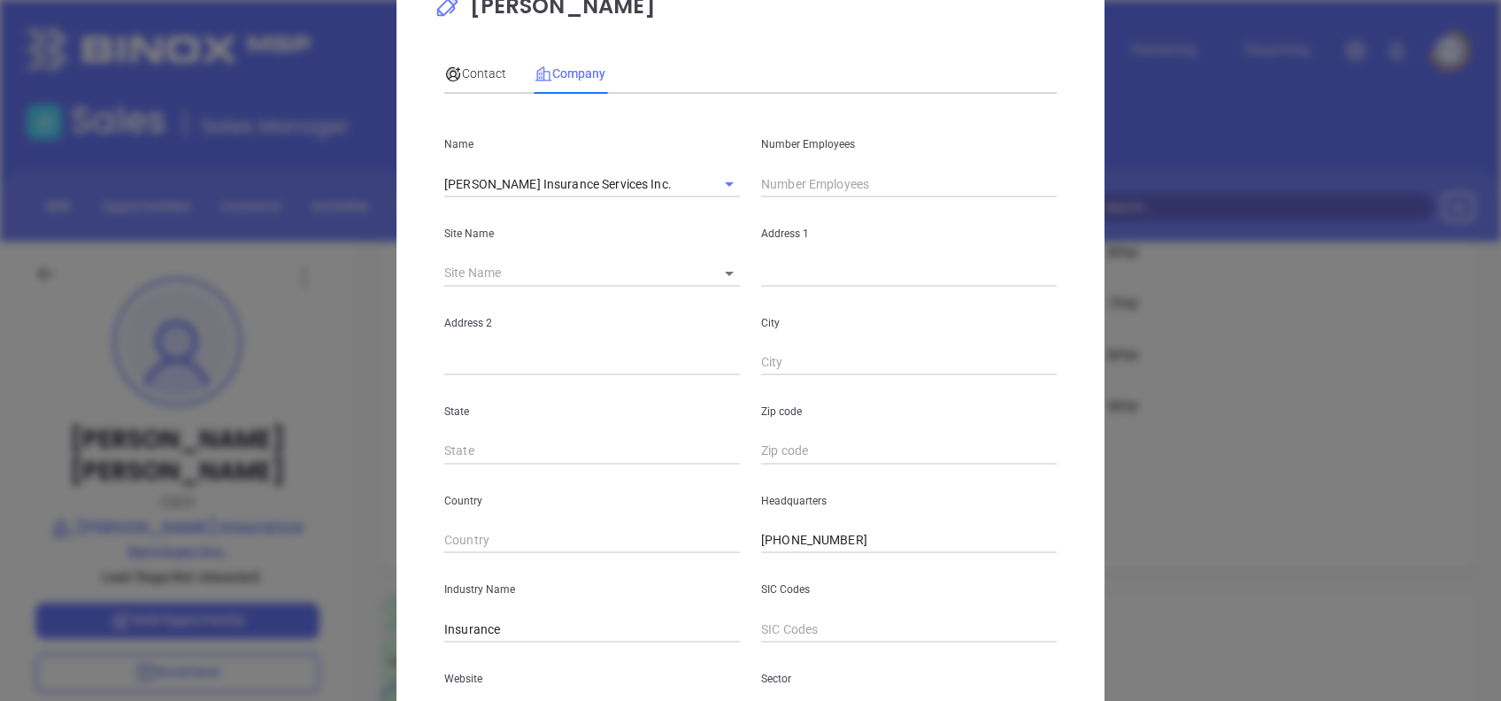
scroll to position [0, 0]
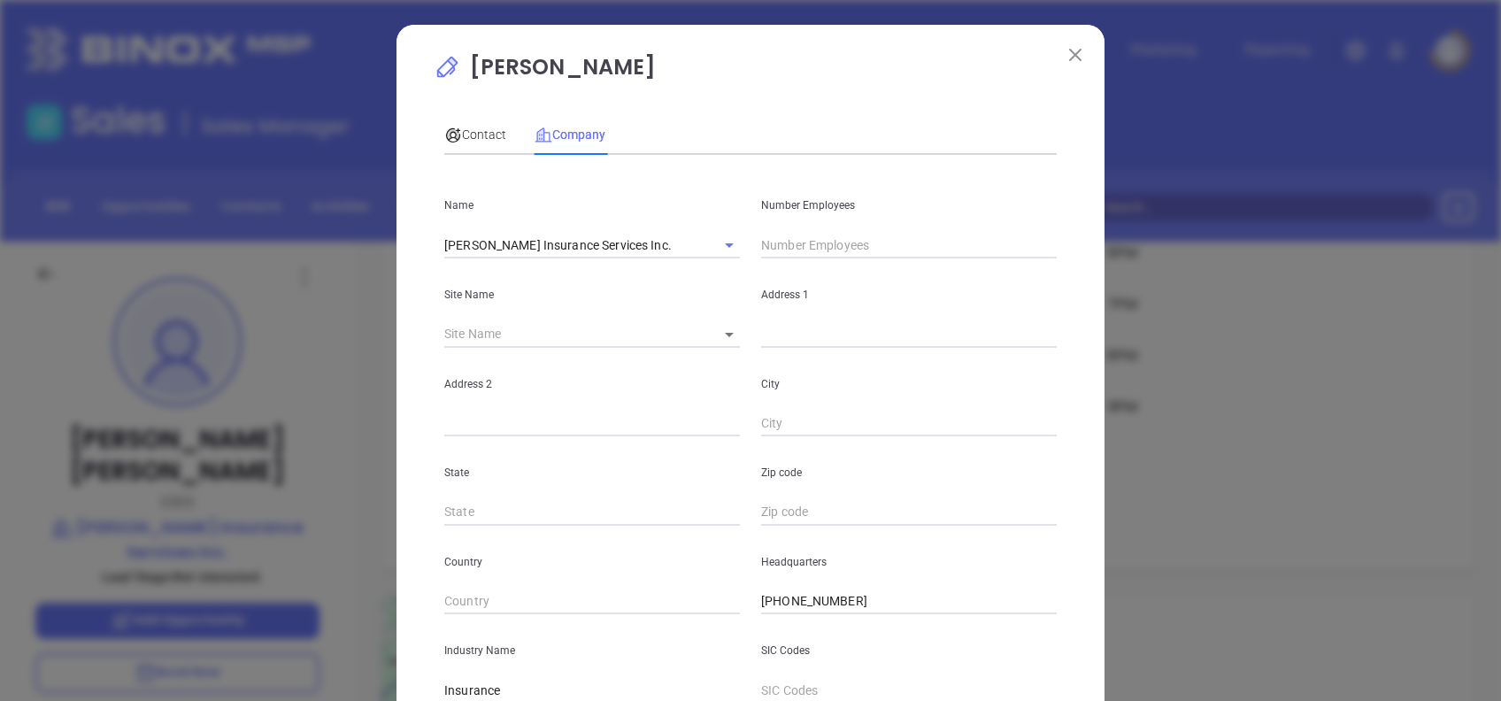
type input "www.linkedin.com/company/montgomery-insurance-services-inc-/"
click at [809, 255] on input "text" at bounding box center [909, 245] width 296 height 27
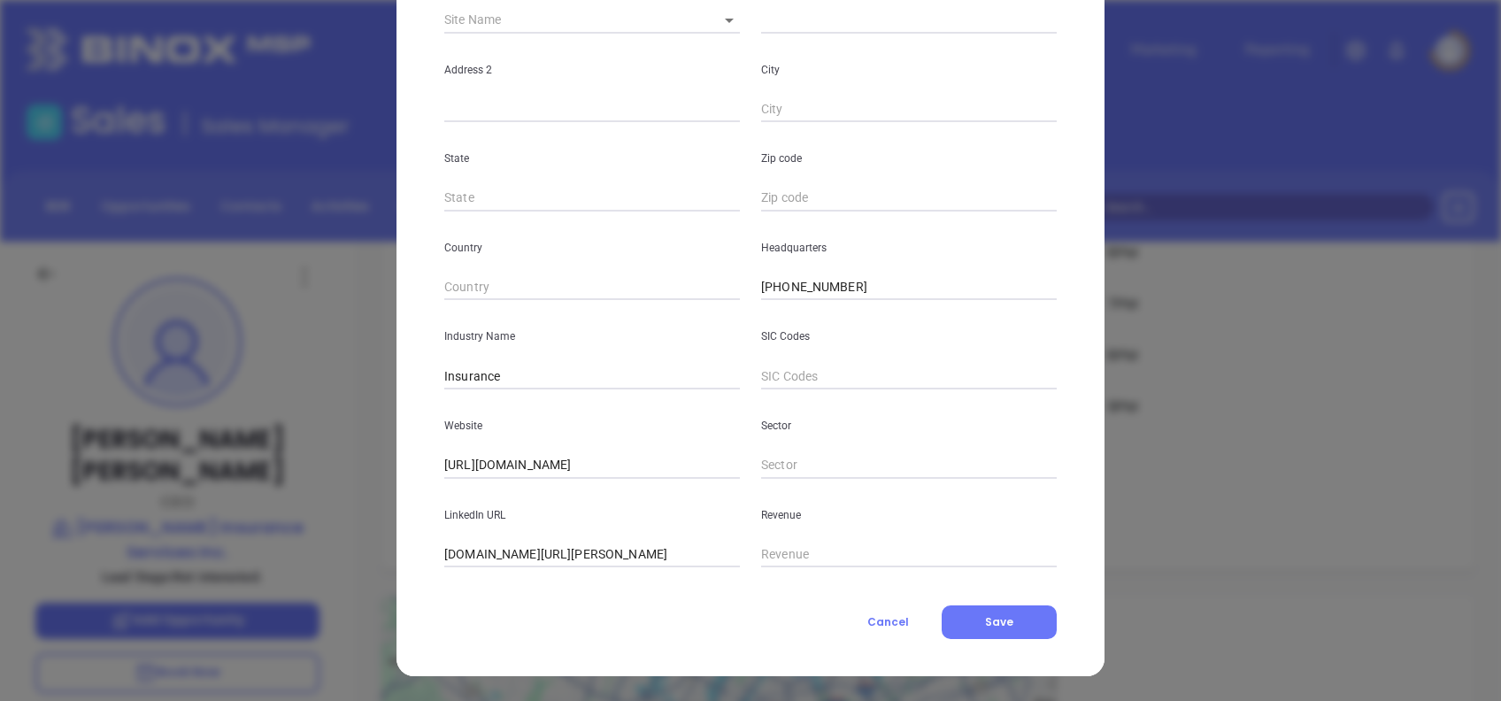
scroll to position [78, 0]
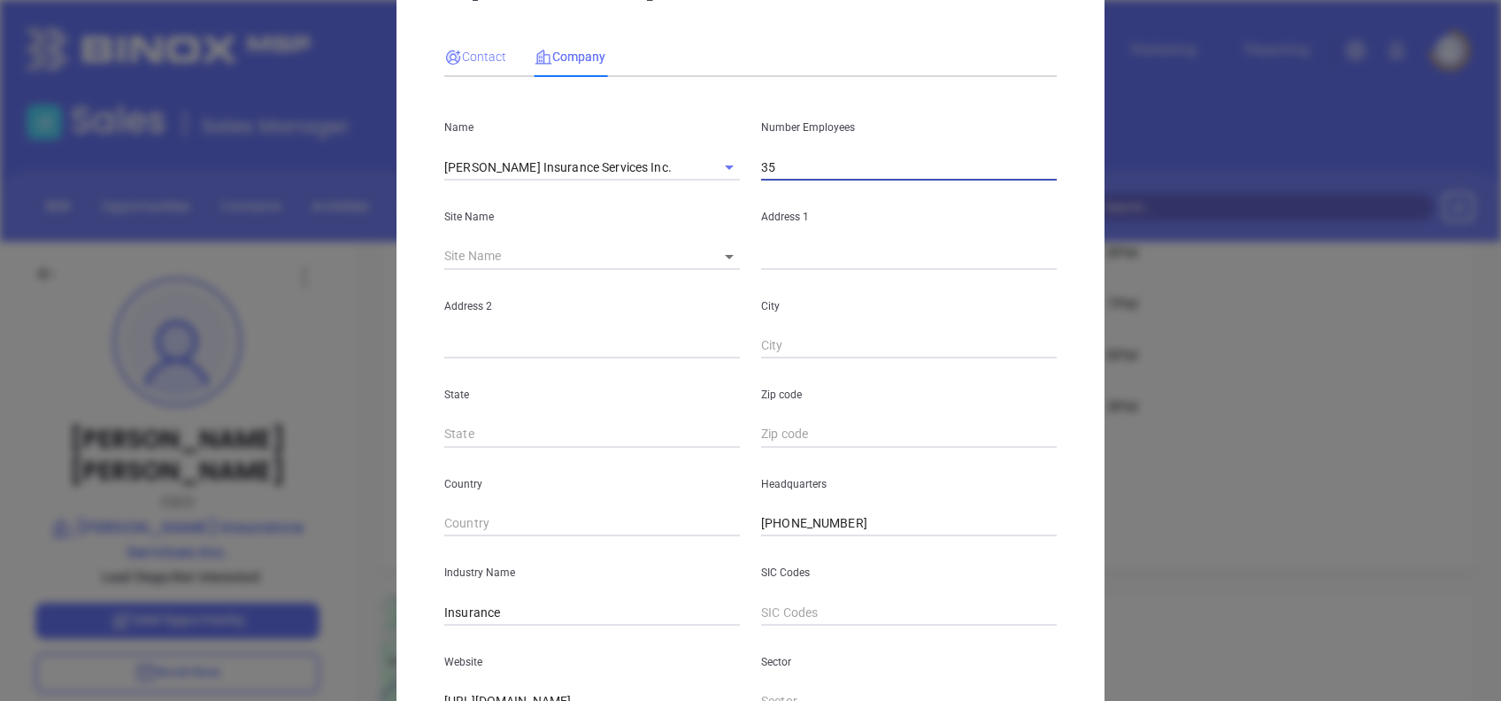
type input "35"
drag, startPoint x: 481, startPoint y: 61, endPoint x: 486, endPoint y: 89, distance: 28.7
click at [481, 61] on span "Contact" at bounding box center [475, 57] width 62 height 14
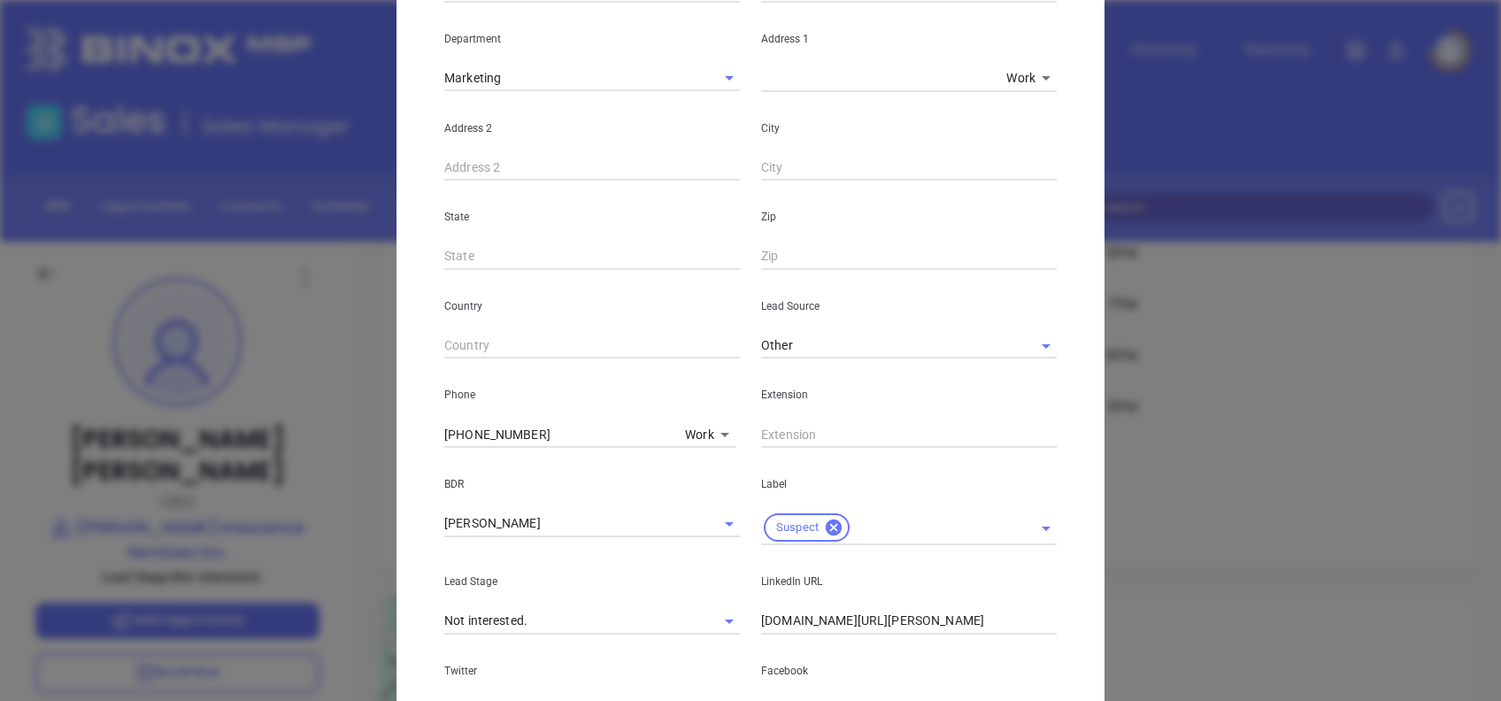
scroll to position [632, 0]
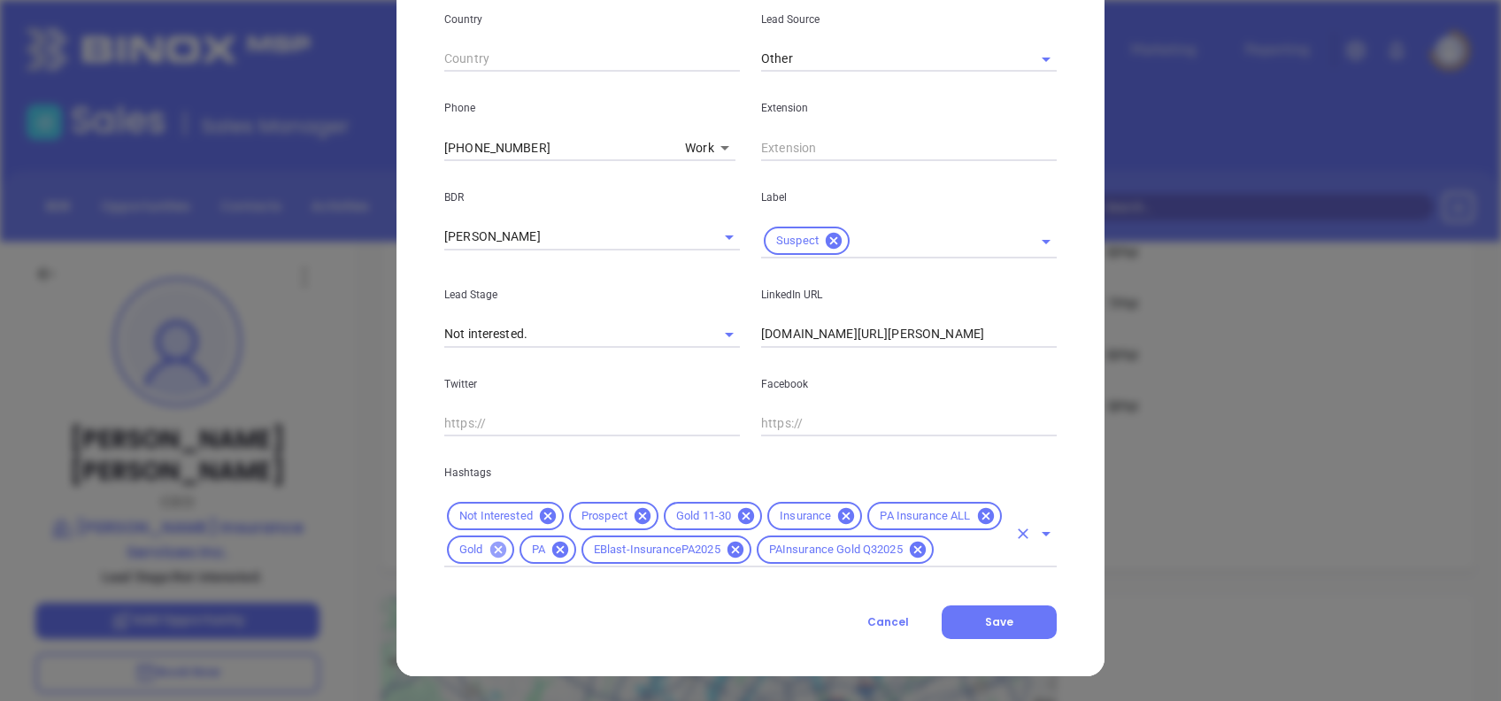
click at [488, 546] on icon at bounding box center [497, 549] width 19 height 19
click at [1009, 614] on button "Save" at bounding box center [999, 622] width 115 height 34
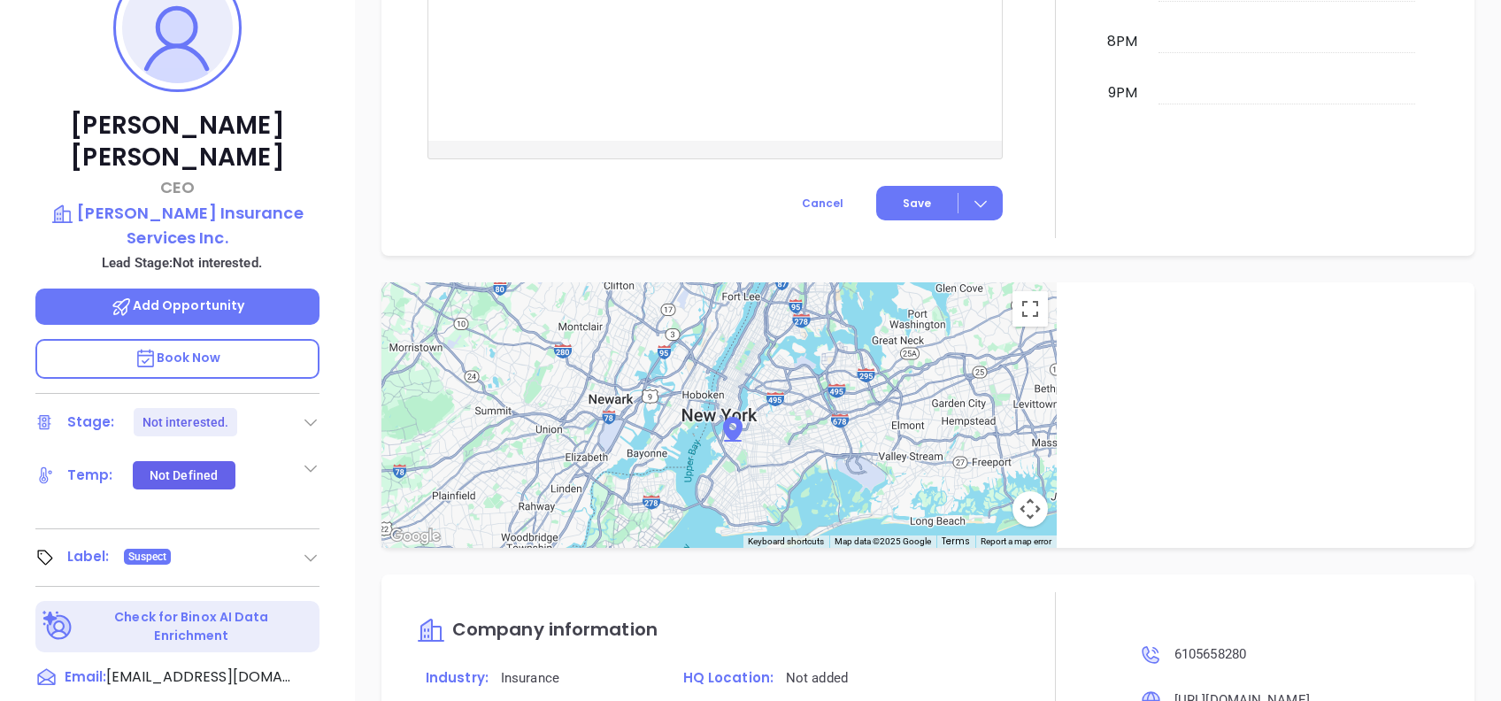
scroll to position [779, 0]
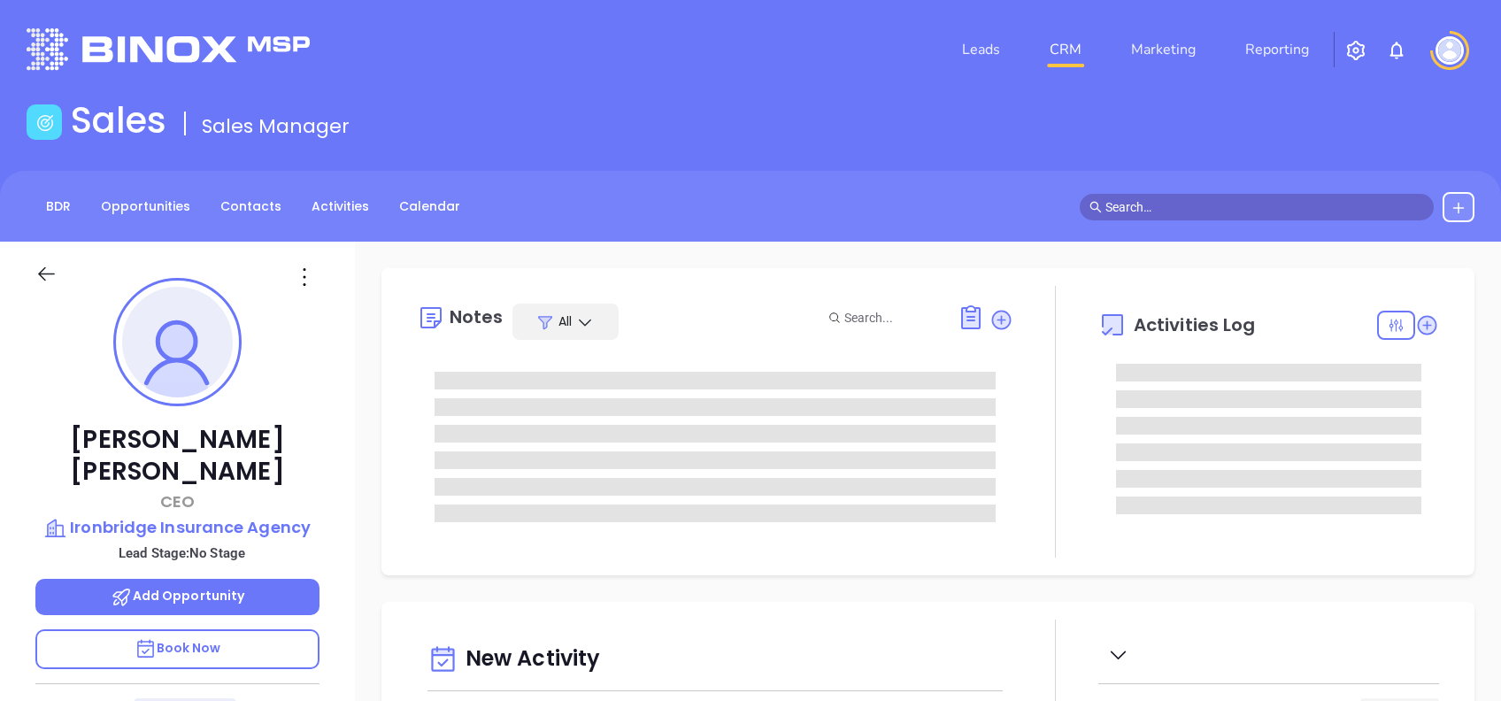
type input "[DATE]"
type input "[PERSON_NAME]"
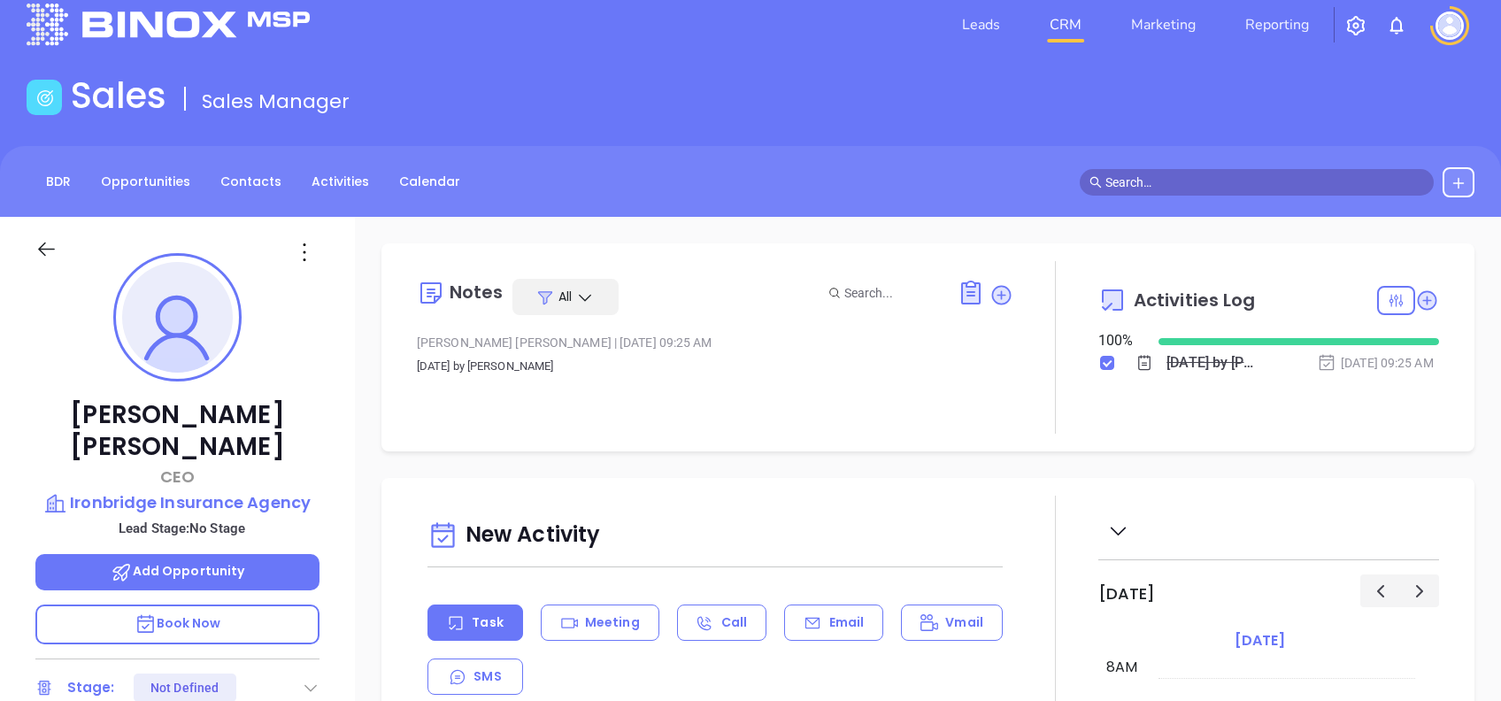
scroll to position [0, 0]
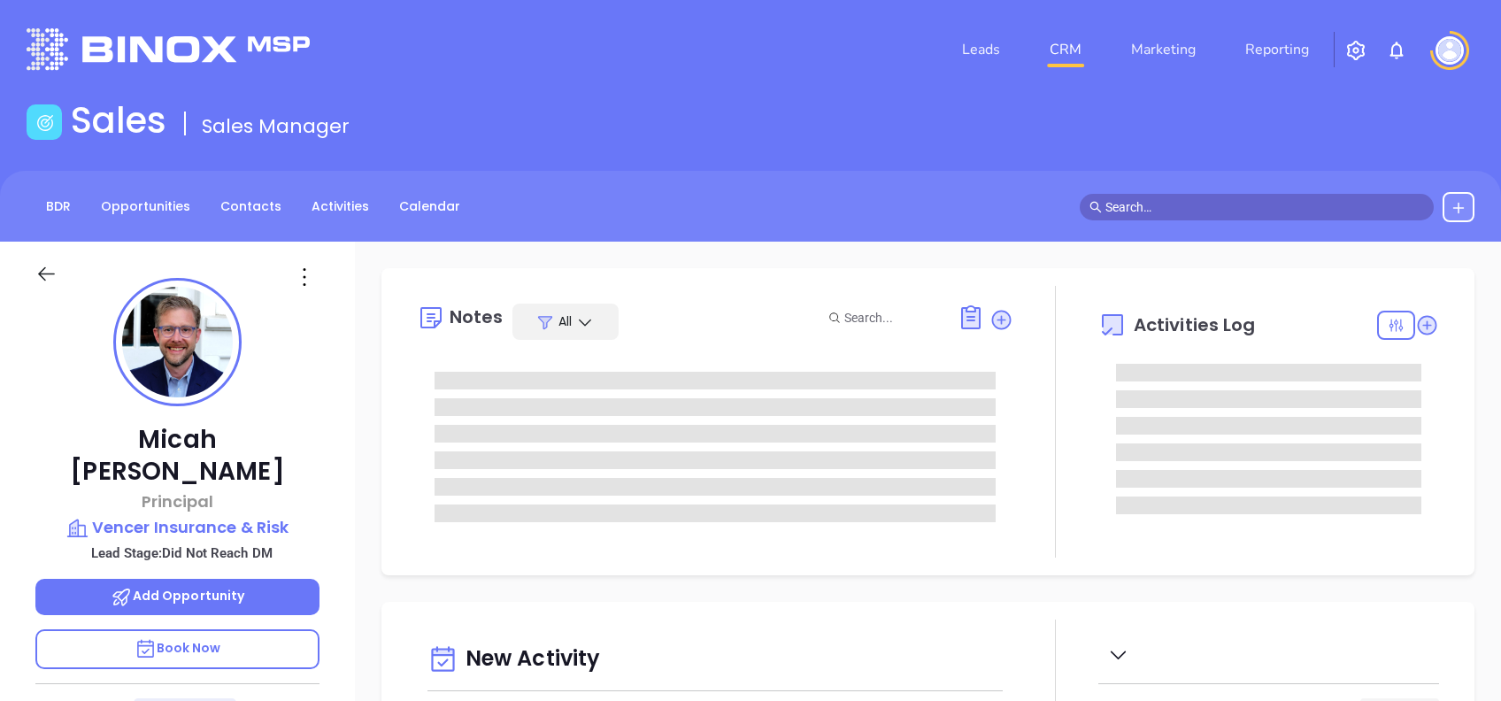
type input "[DATE]"
type input "[PERSON_NAME]"
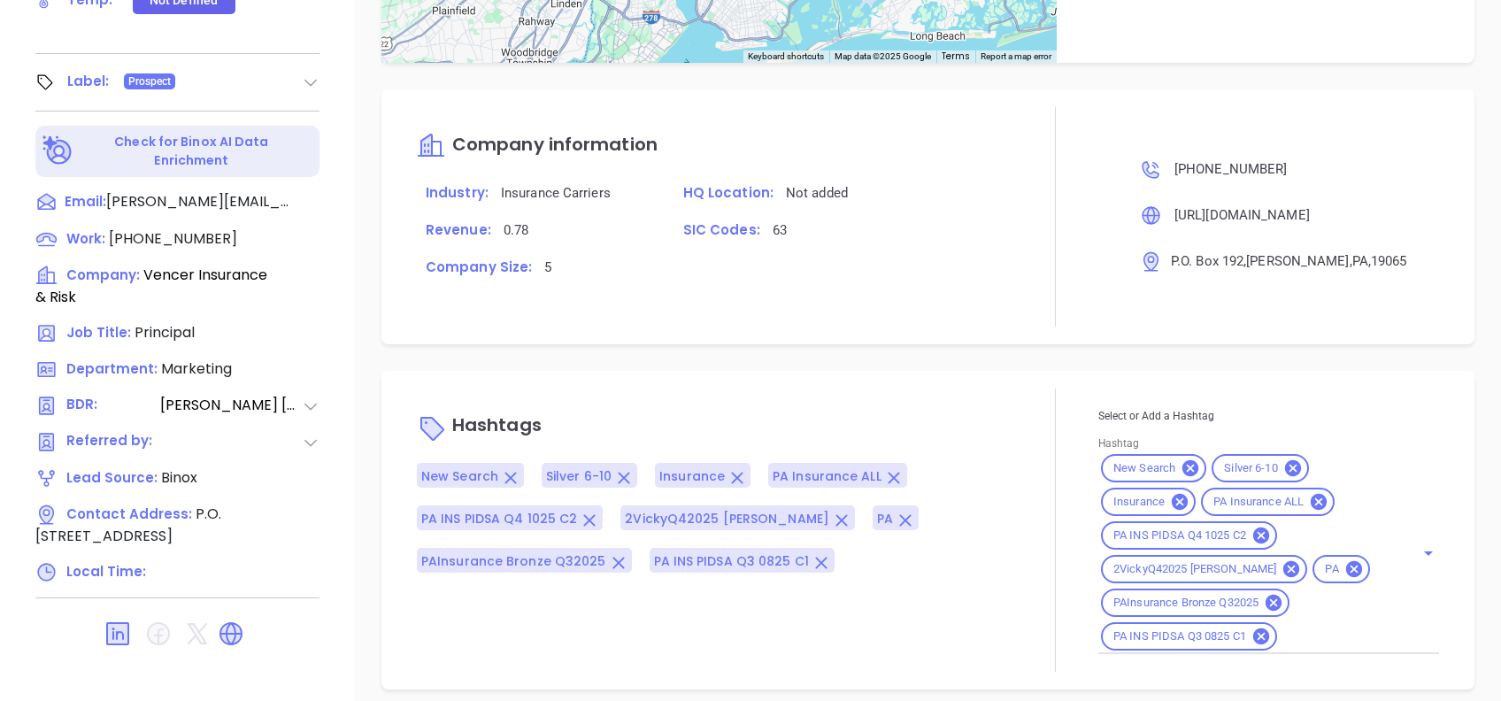
scroll to position [779, 0]
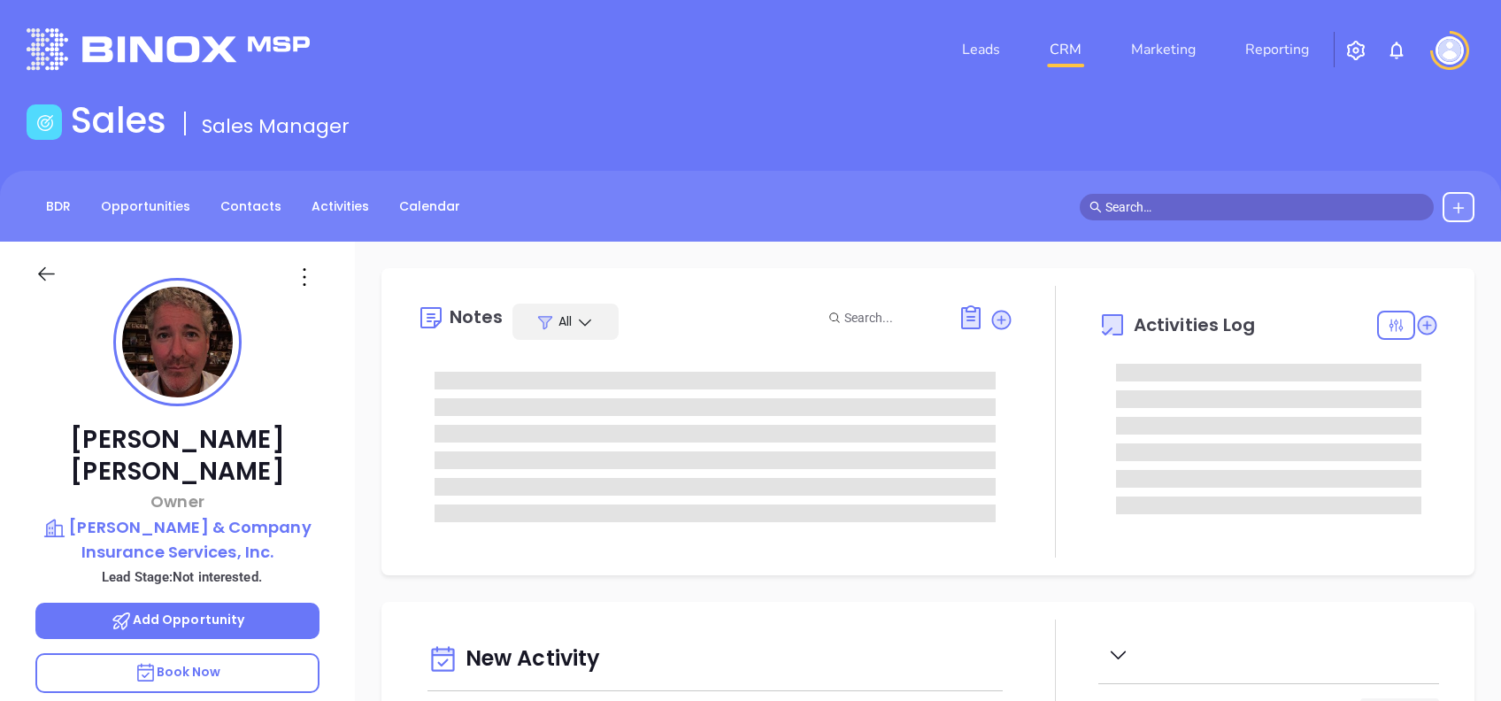
type input "[DATE]"
type input "[PERSON_NAME]"
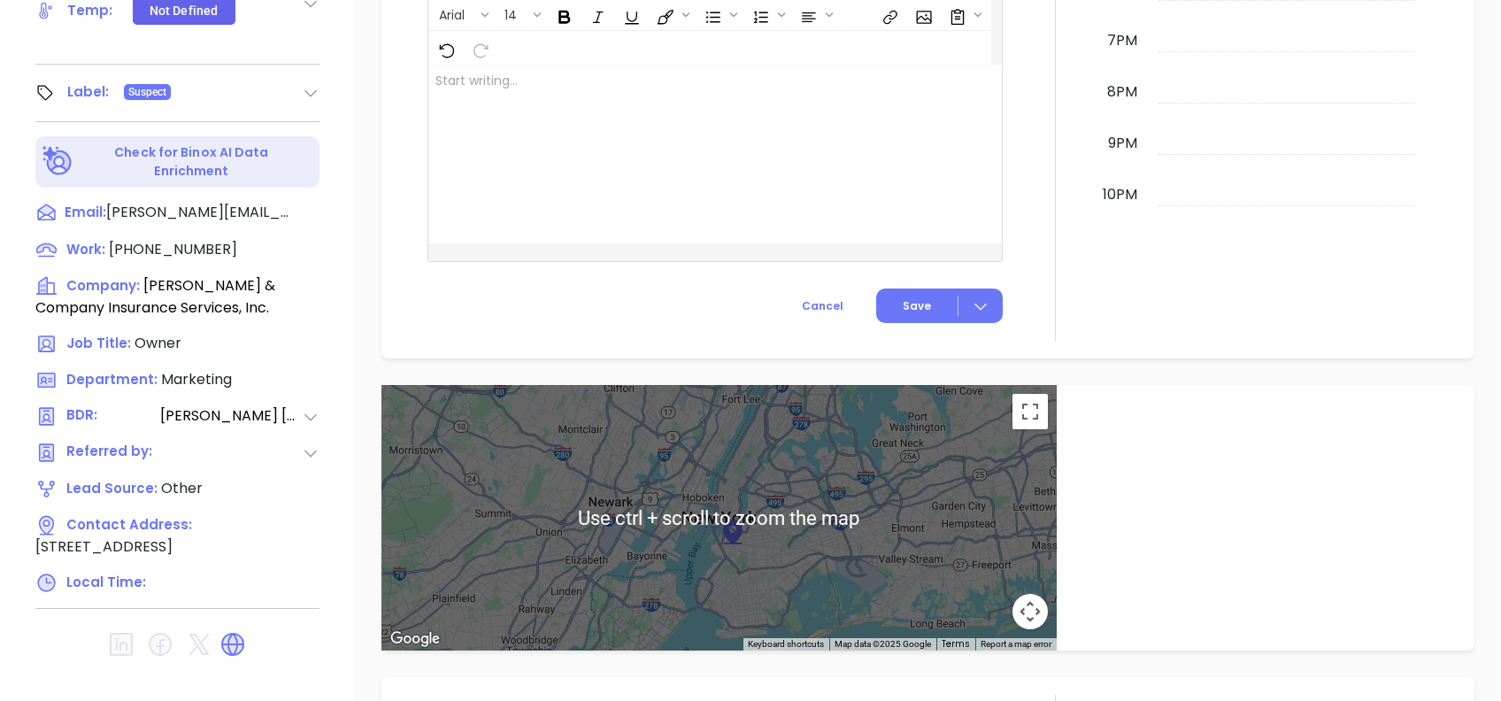
scroll to position [158, 0]
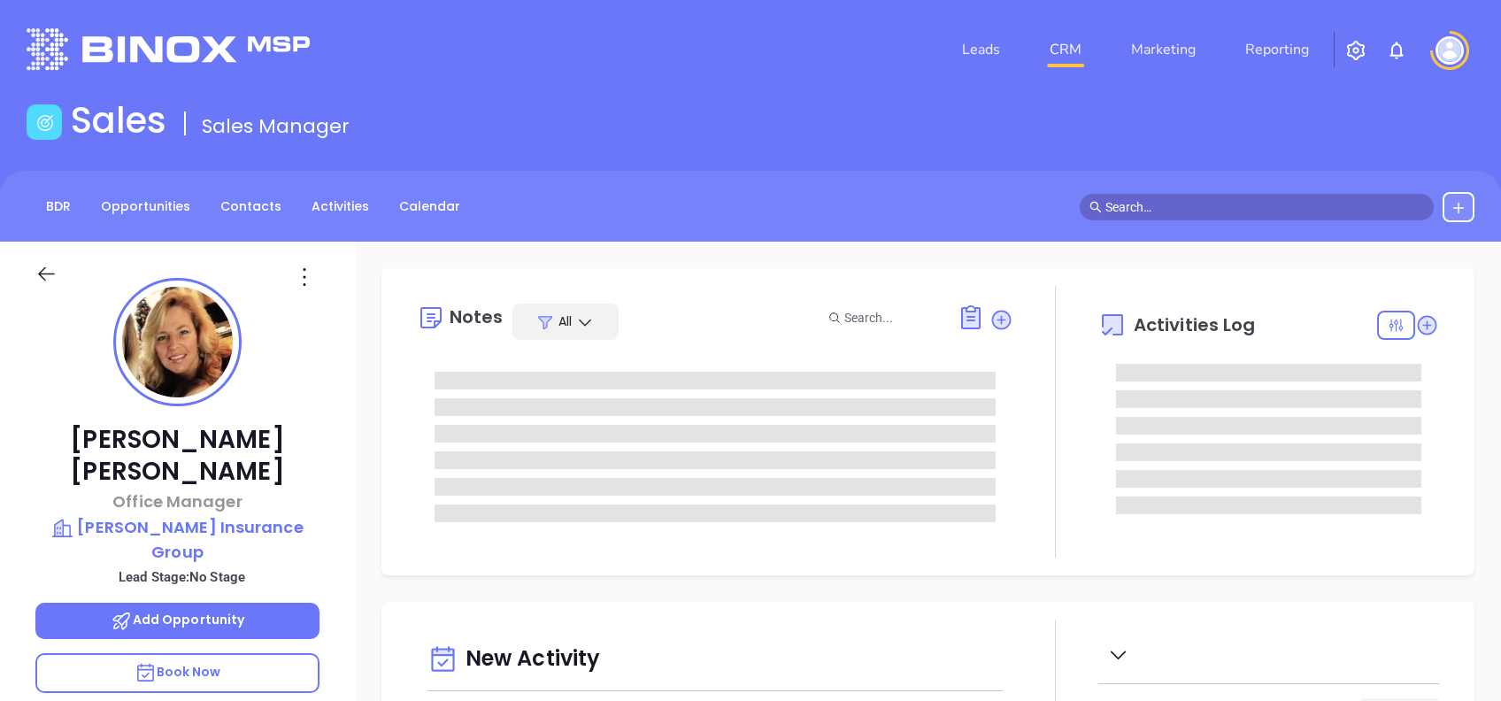
type input "[DATE]"
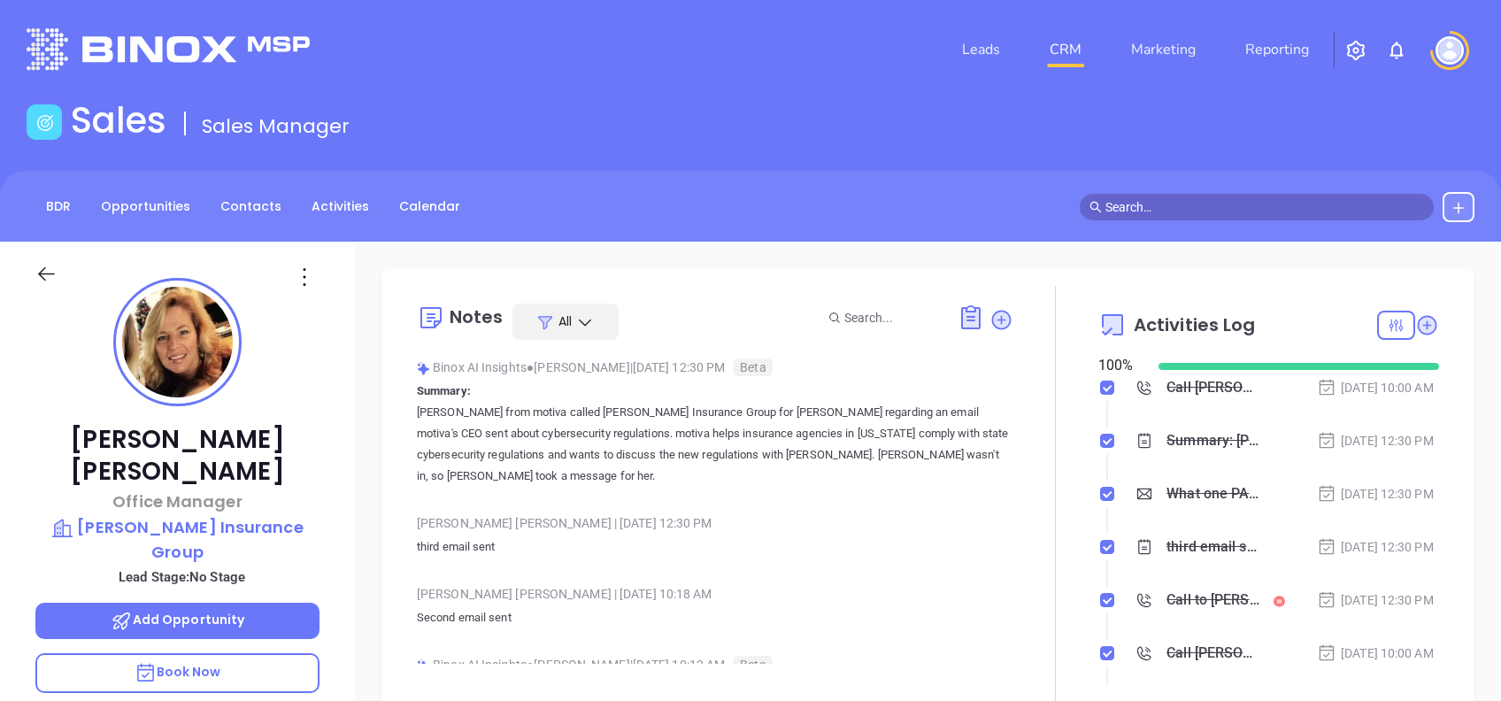
type input "[PERSON_NAME]"
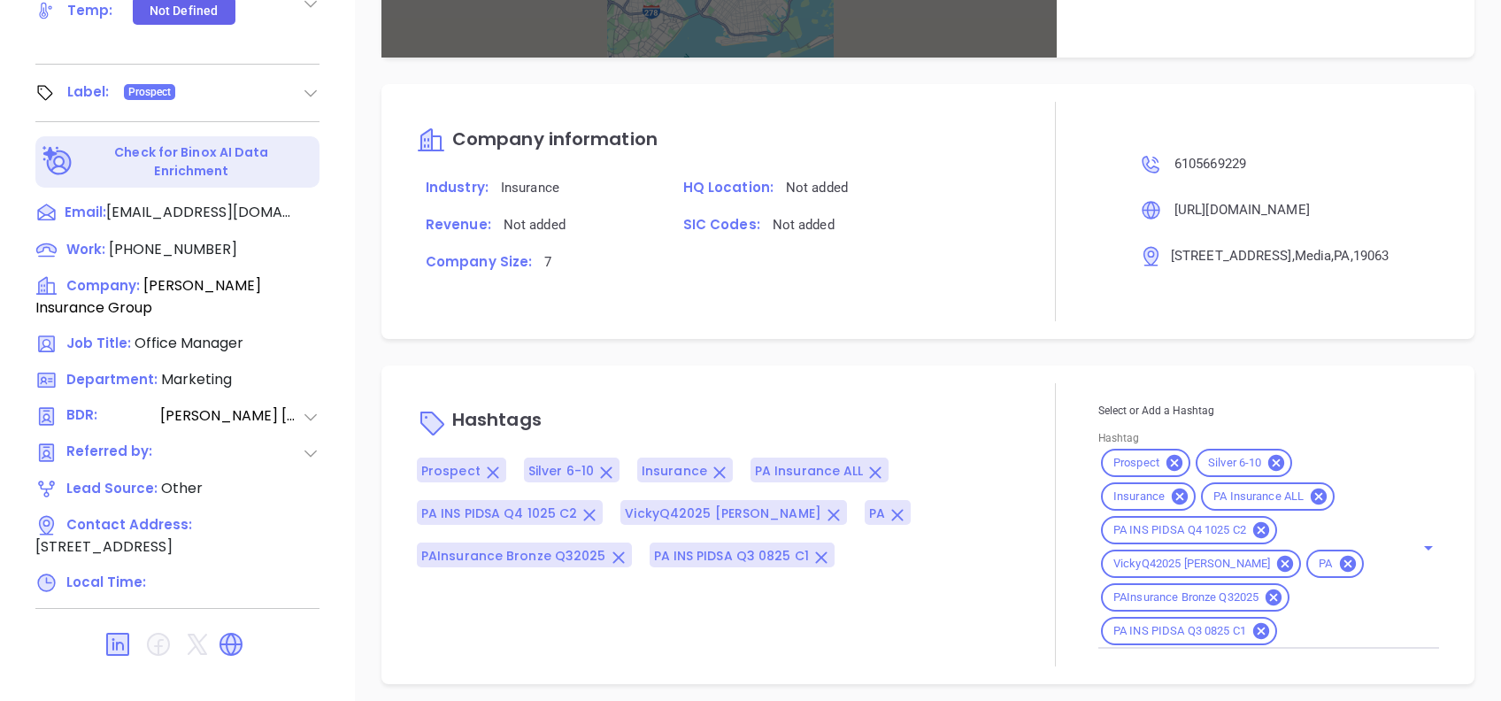
scroll to position [1231, 0]
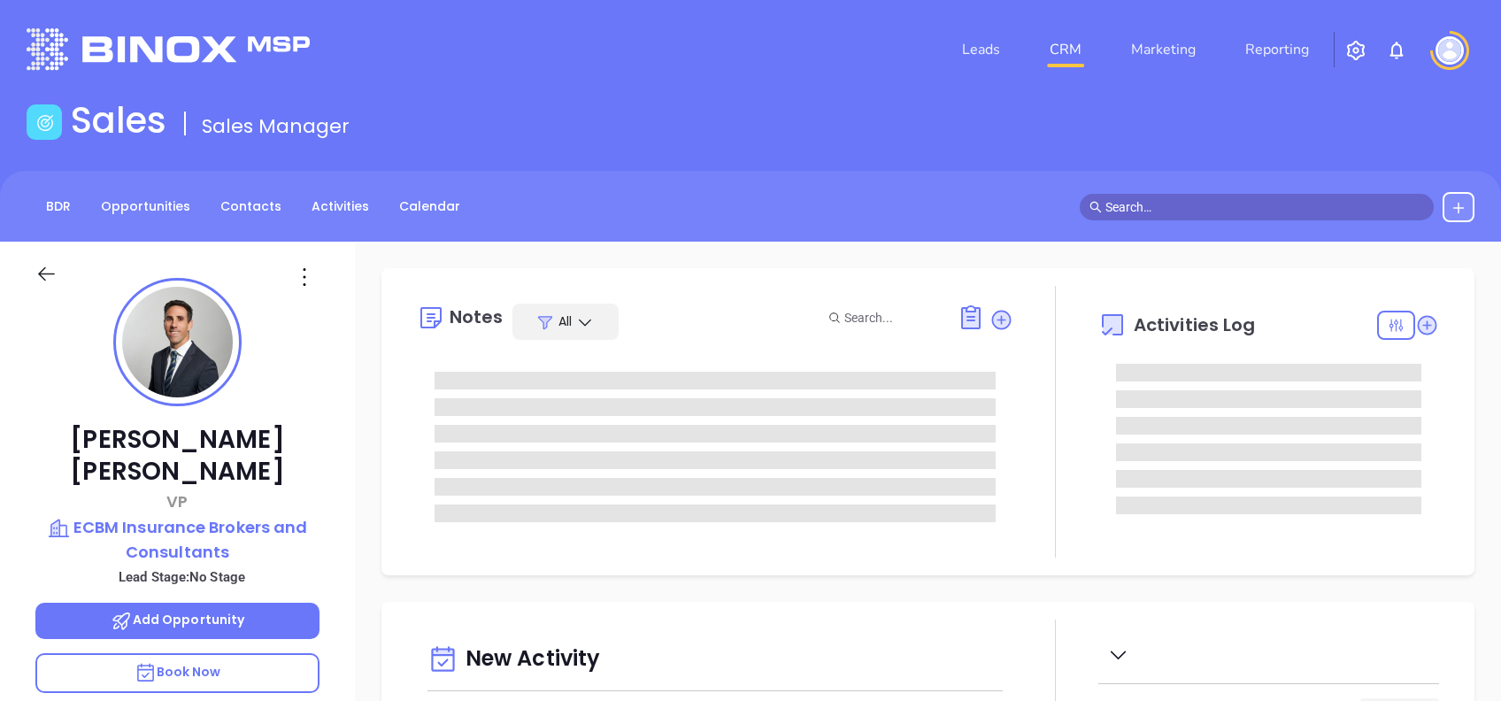
type input "10:00 am"
type input "[DATE]"
type input "[PERSON_NAME]"
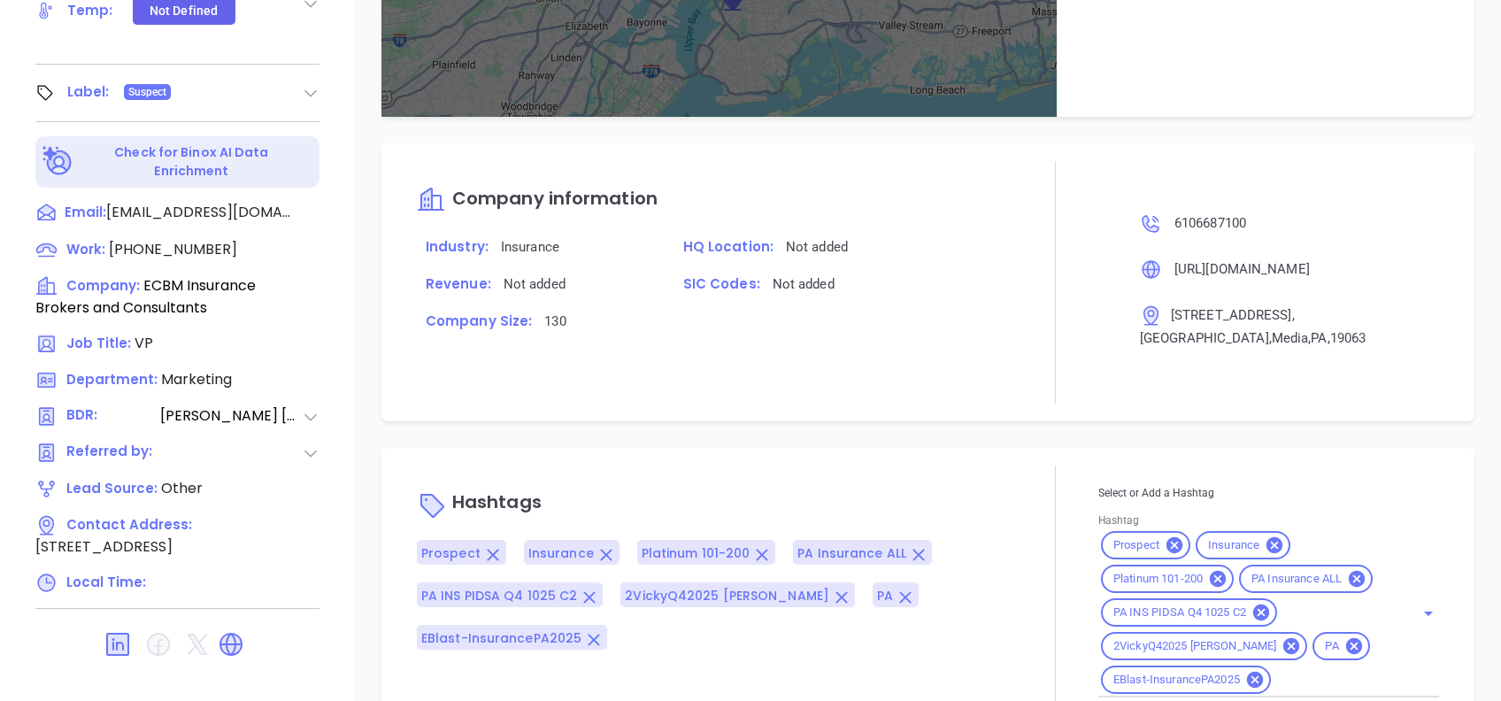
scroll to position [1220, 0]
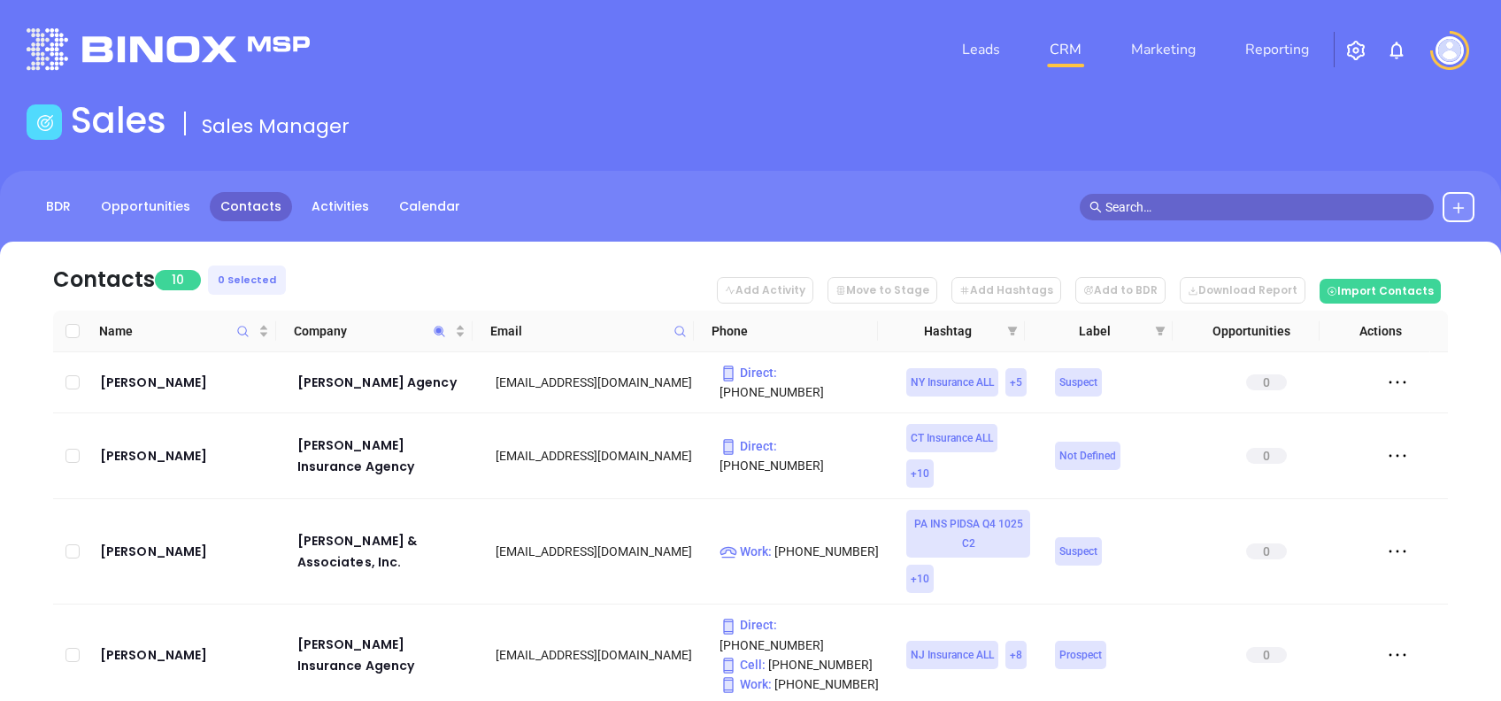
scroll to position [118, 0]
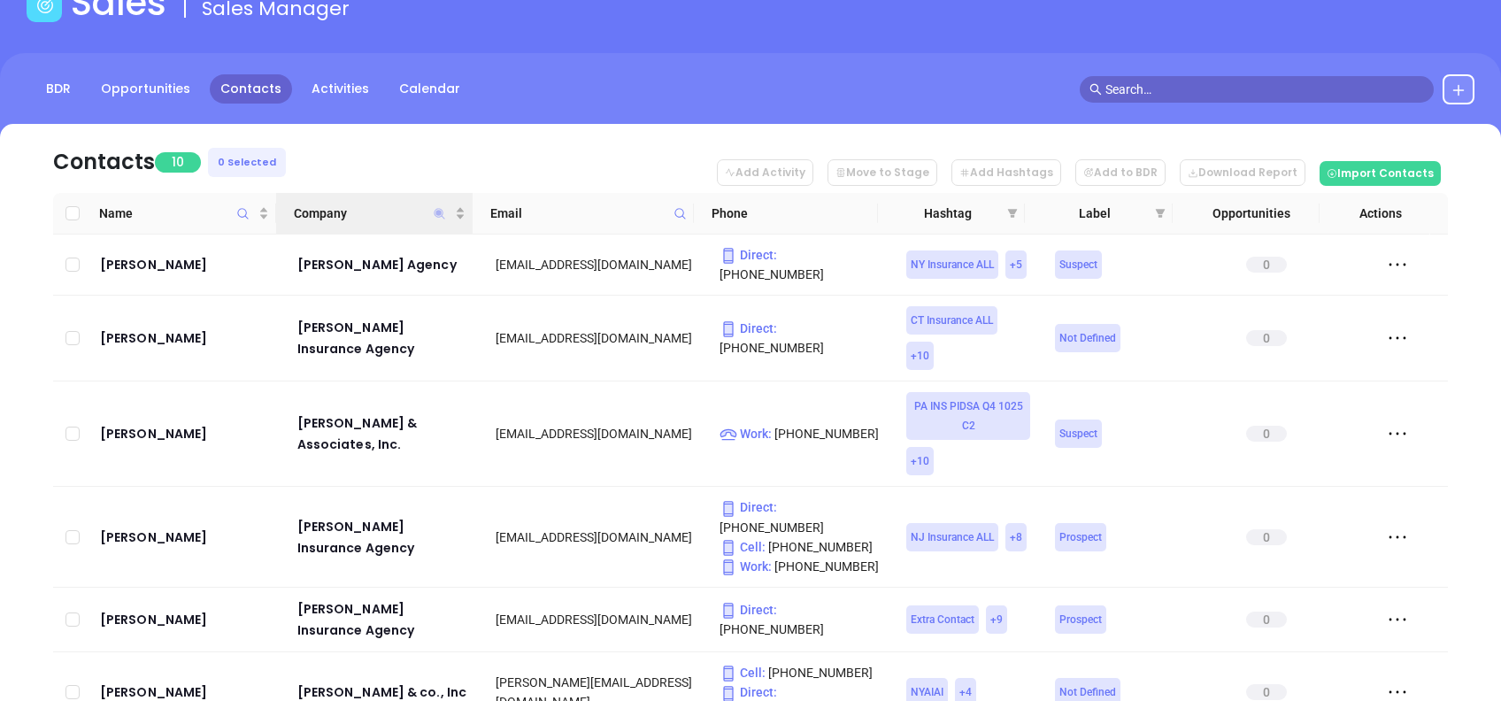
click at [441, 211] on icon "Company" at bounding box center [439, 213] width 11 height 11
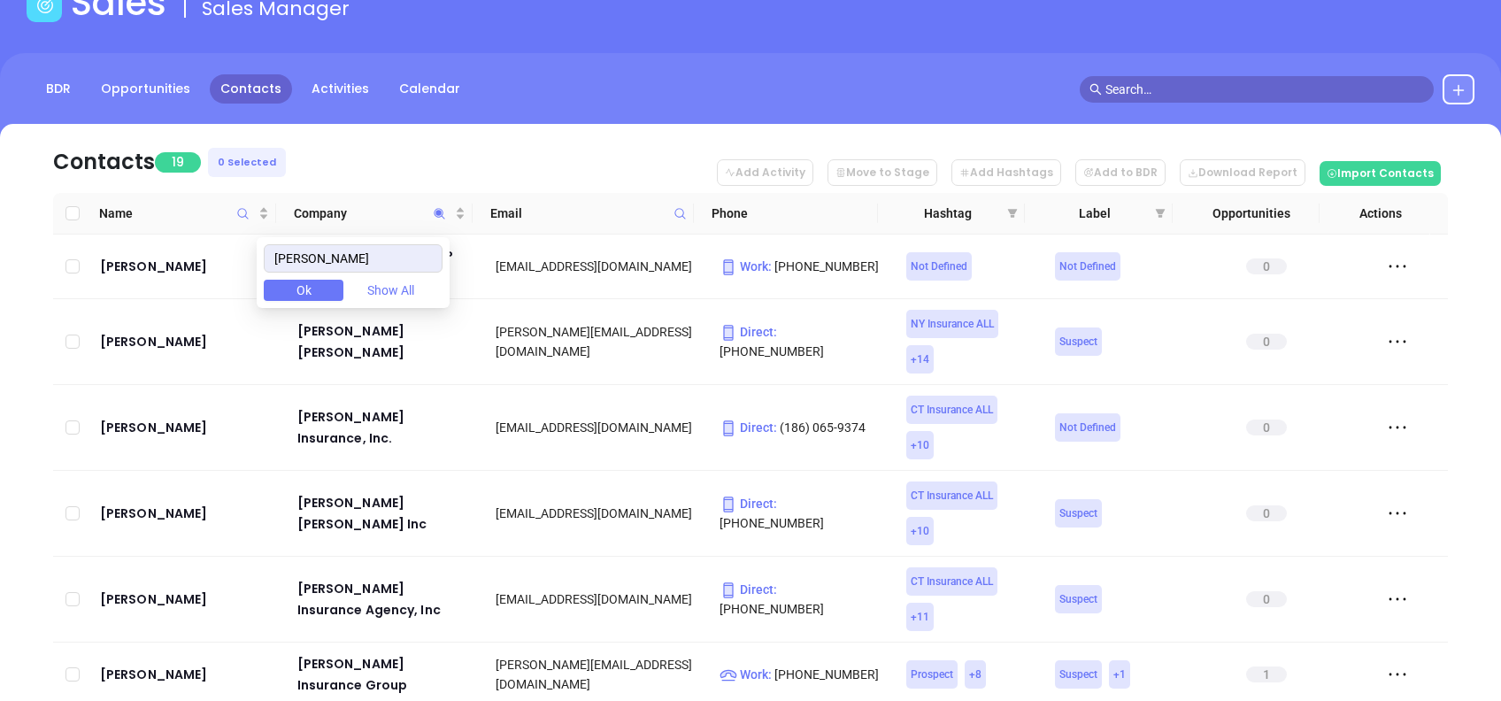
click at [450, 128] on nav "Contacts 19 0 Selected Add Activity Move to Stage Add Hashtags Add to BDR Downl…" at bounding box center [750, 158] width 1395 height 69
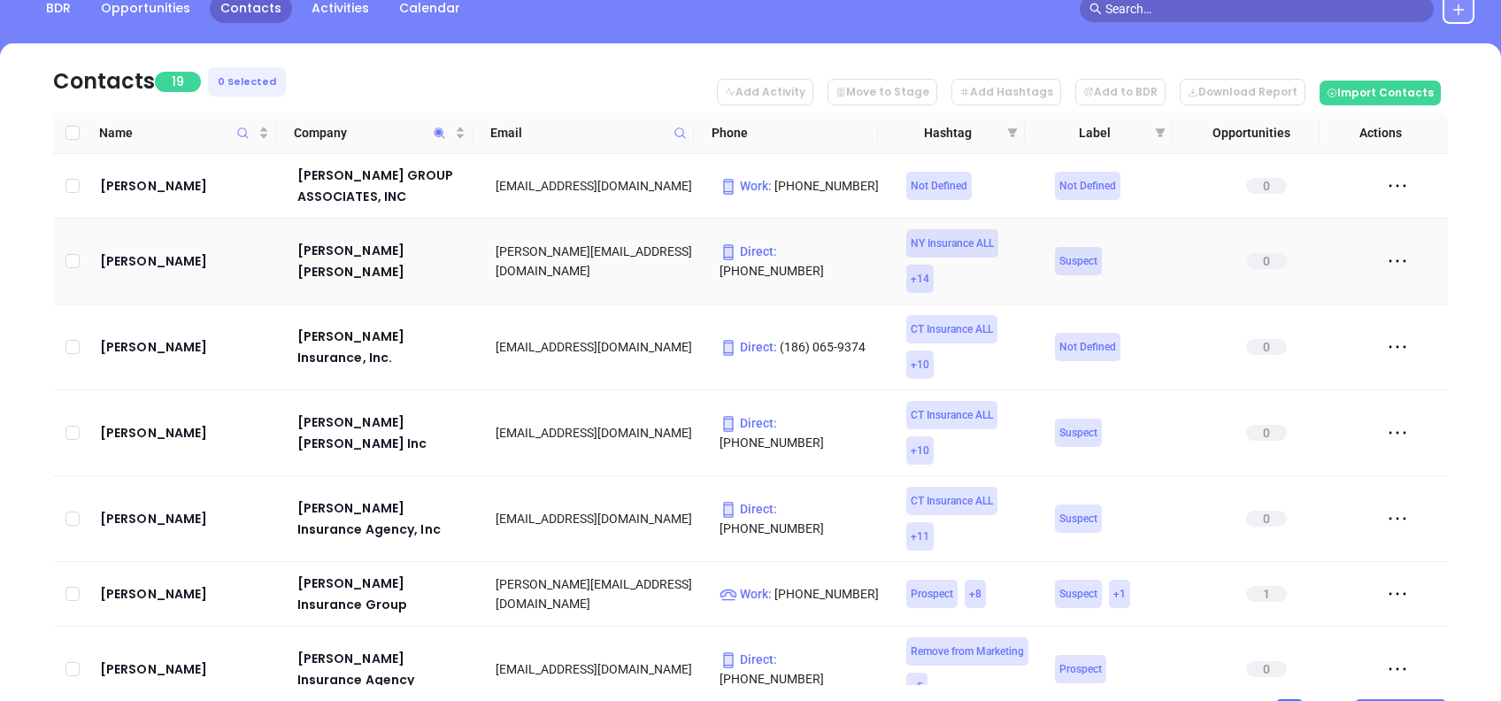
scroll to position [235, 0]
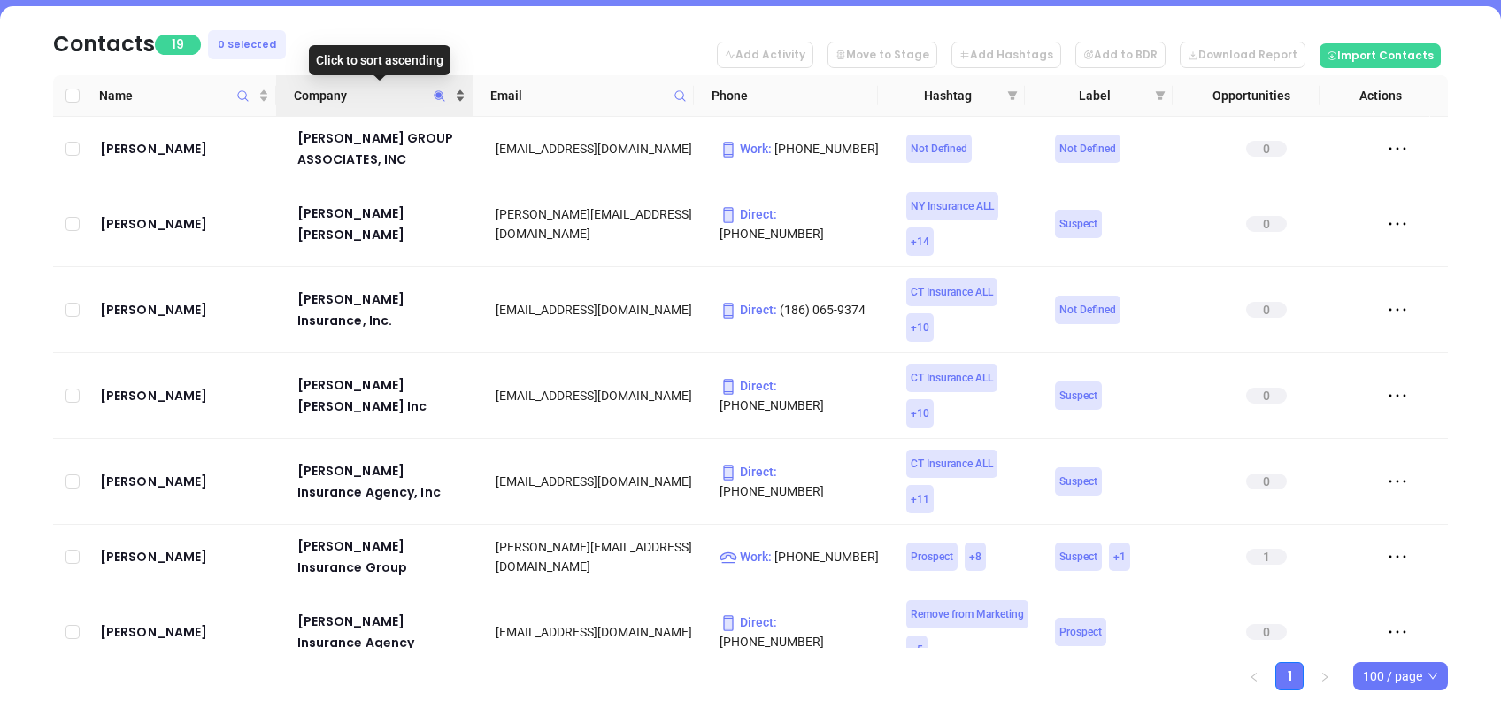
click at [361, 92] on span "Company" at bounding box center [373, 95] width 158 height 19
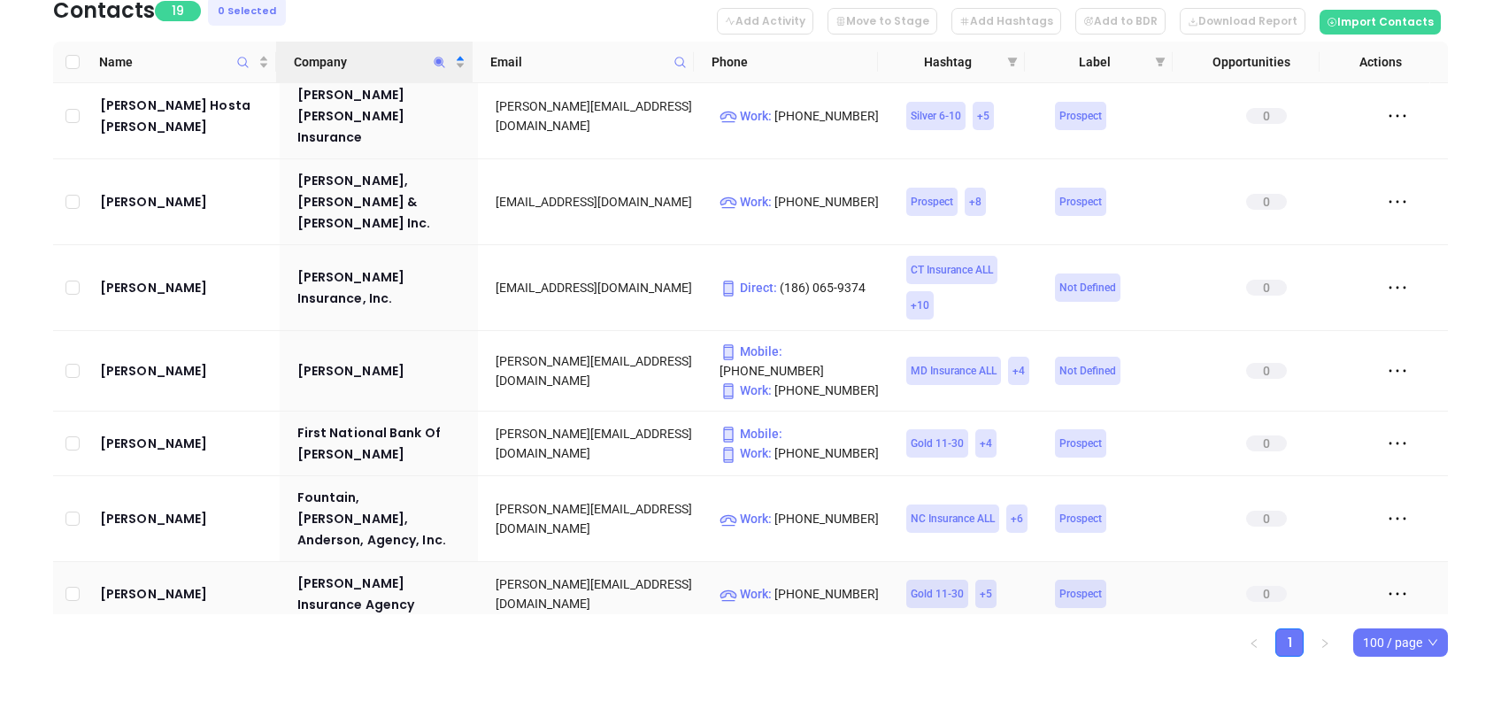
scroll to position [286, 0]
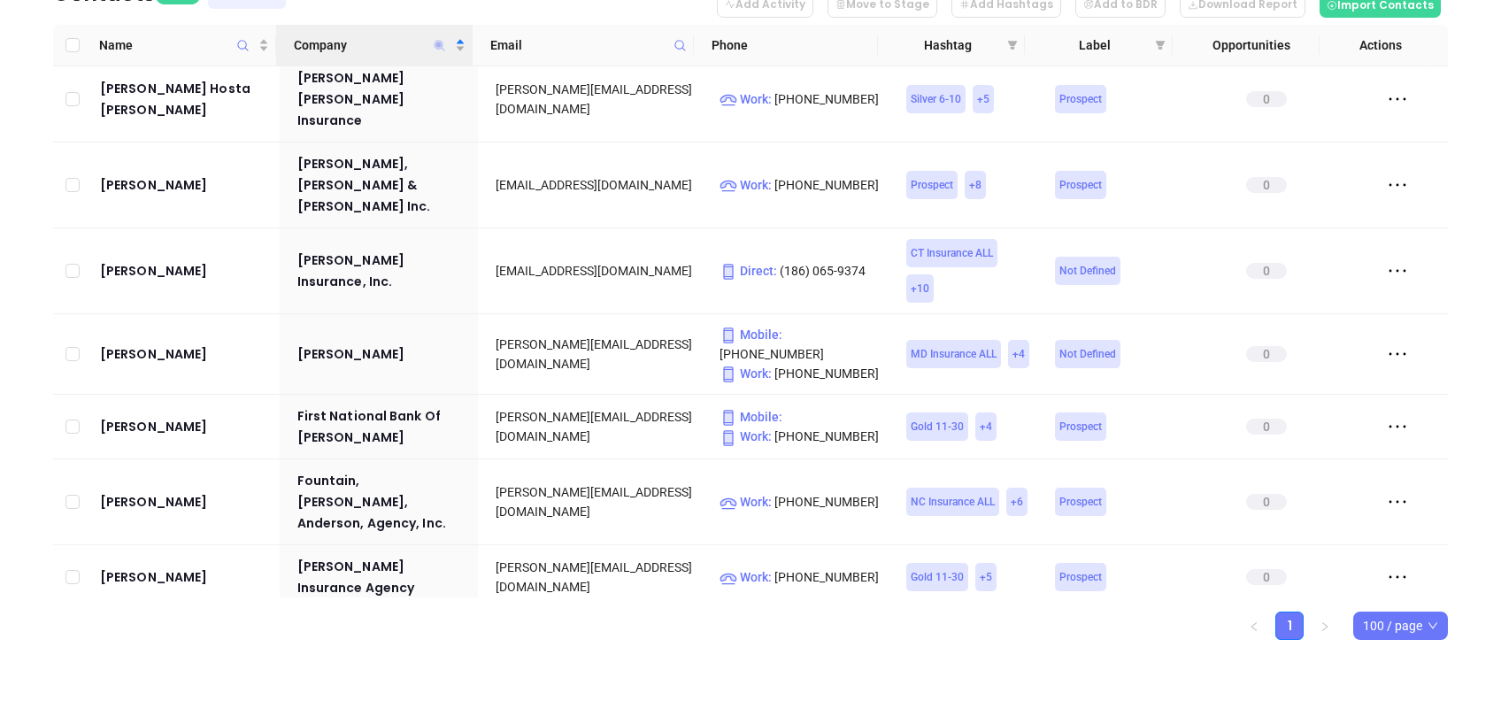
click at [437, 39] on span "Company" at bounding box center [439, 45] width 20 height 41
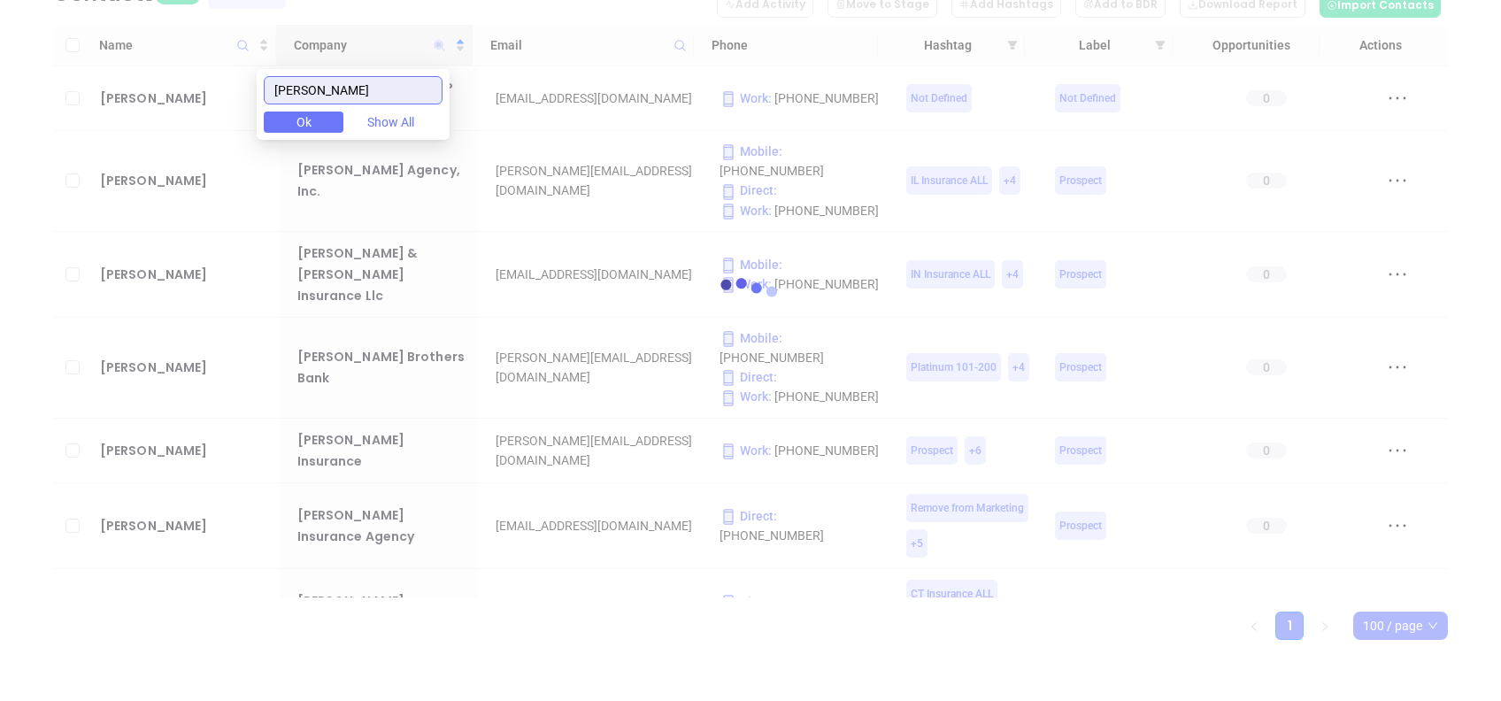
scroll to position [0, 0]
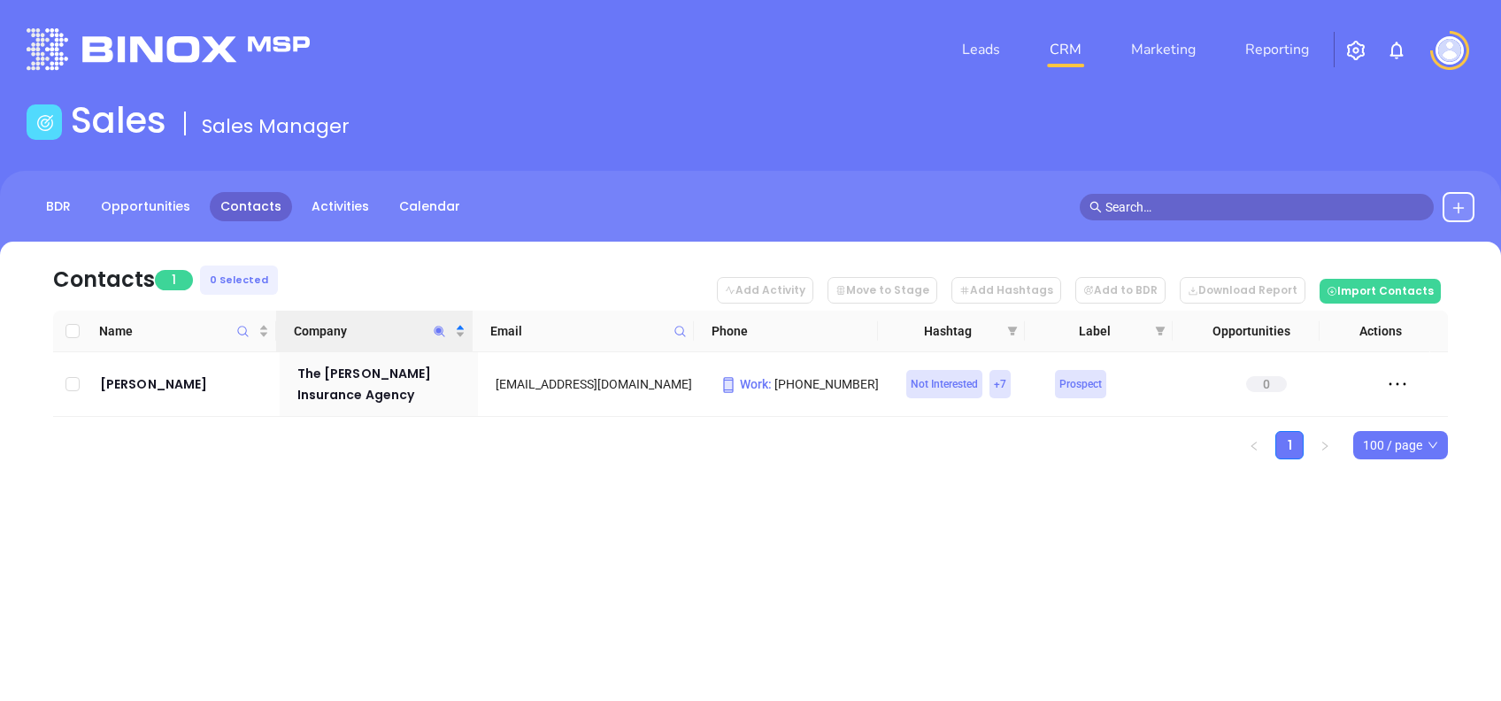
click at [591, 463] on div "Contacts 1 0 Selected Add Activity Move to Stage Add Hashtags Add to BDR Downlo…" at bounding box center [750, 382] width 1501 height 280
click at [443, 330] on icon "Company" at bounding box center [439, 331] width 13 height 13
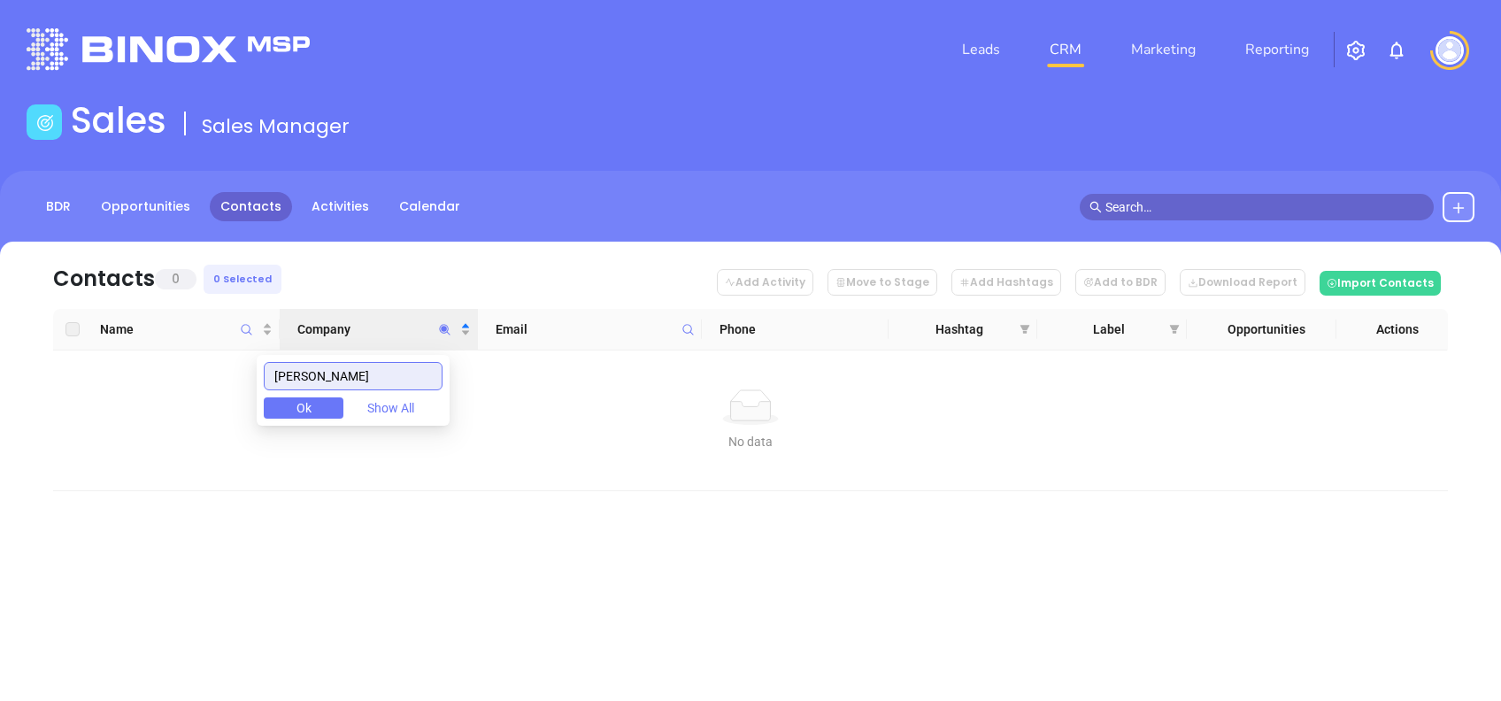
drag, startPoint x: 355, startPoint y: 371, endPoint x: 119, endPoint y: 403, distance: 237.5
click at [119, 403] on body "Leads CRM Marketing Reporting Financial Leads Leads Sales Sales Manager BDR Opp…" at bounding box center [750, 350] width 1501 height 701
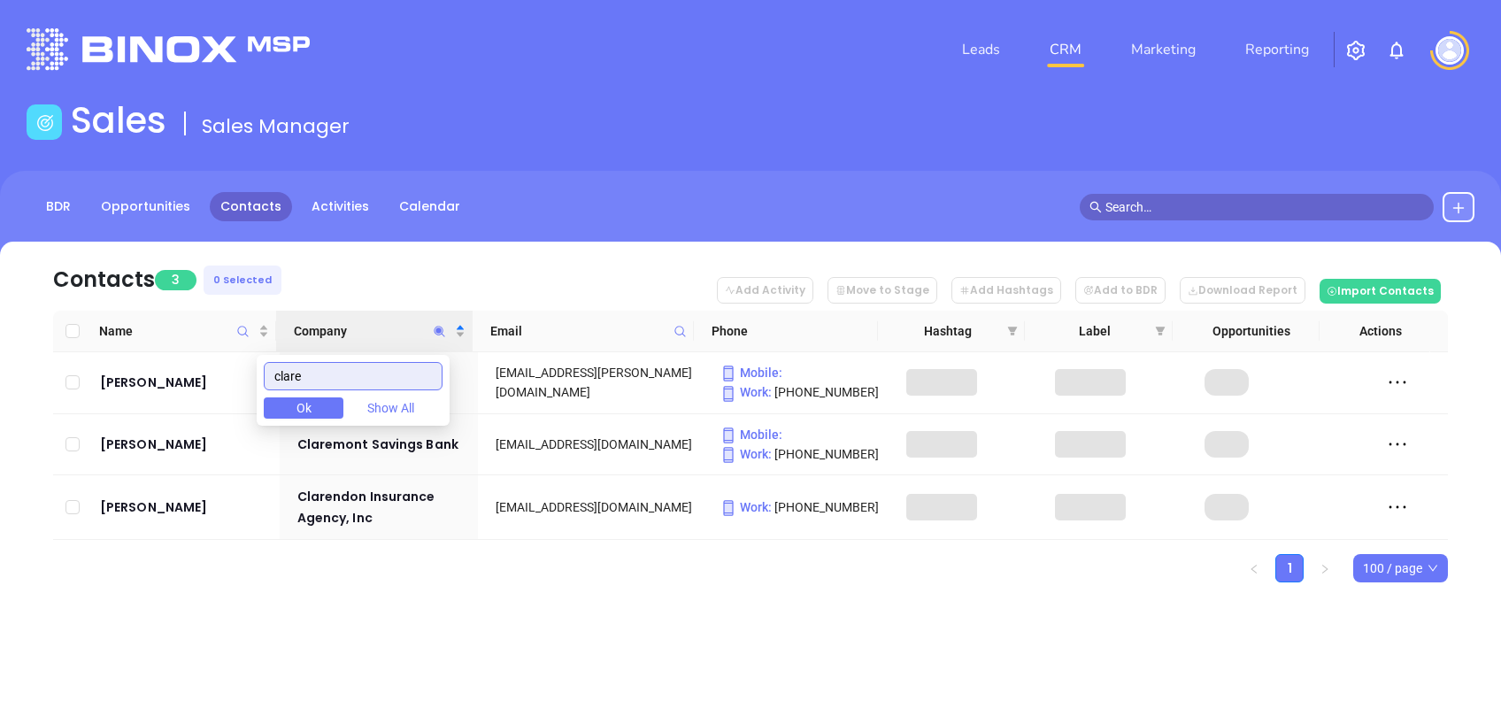
type input "clare"
click at [453, 606] on div "Contacts 3 0 Selected Add Activity Move to Stage Add Hashtags Add to BDR Downlo…" at bounding box center [750, 443] width 1501 height 403
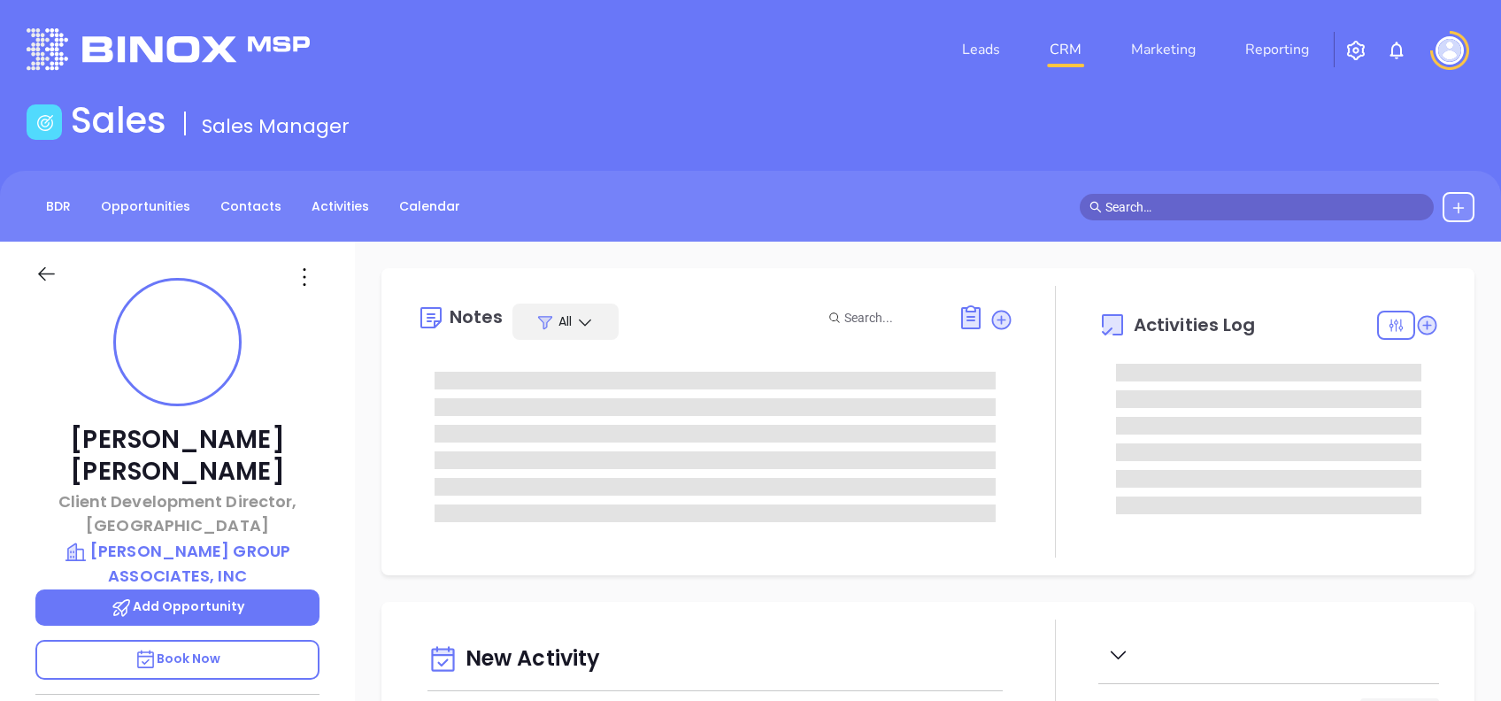
type input "[DATE]"
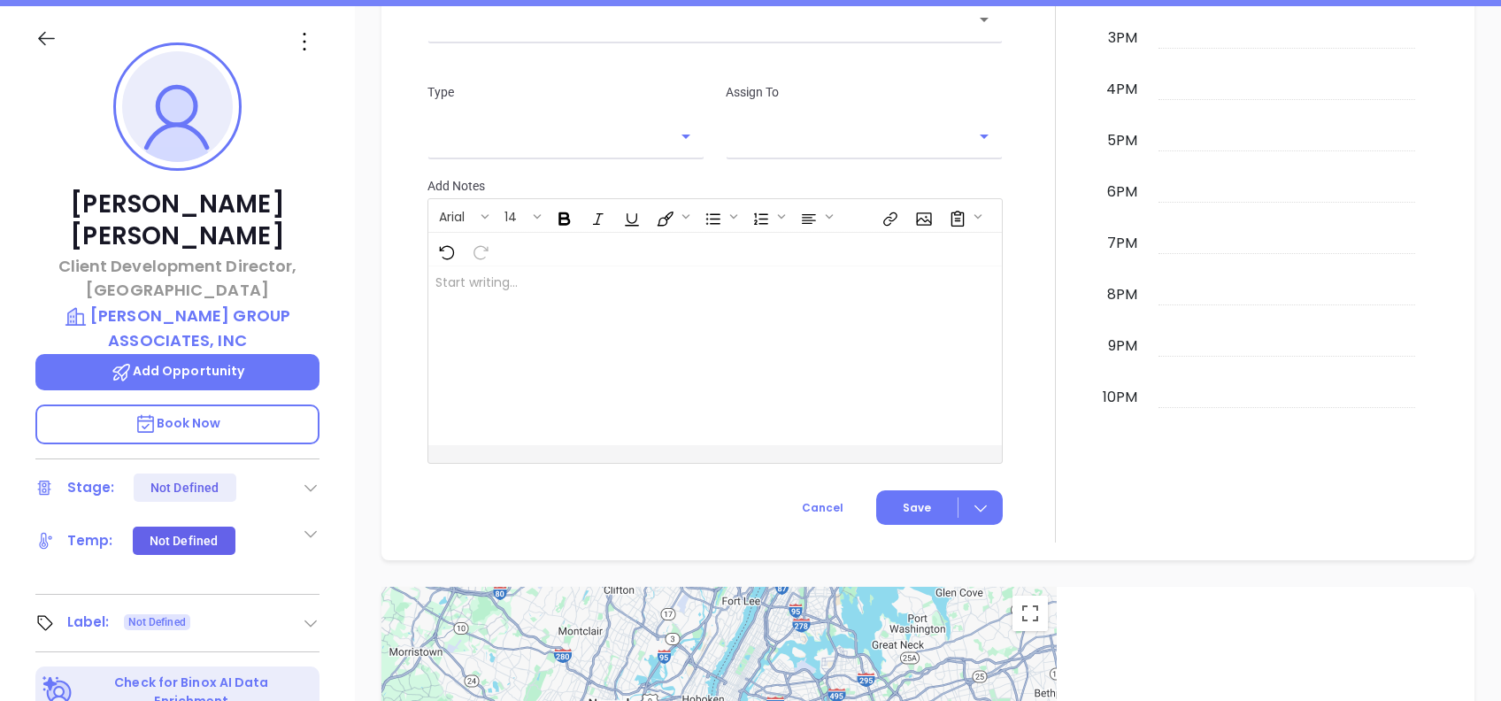
scroll to position [779, 0]
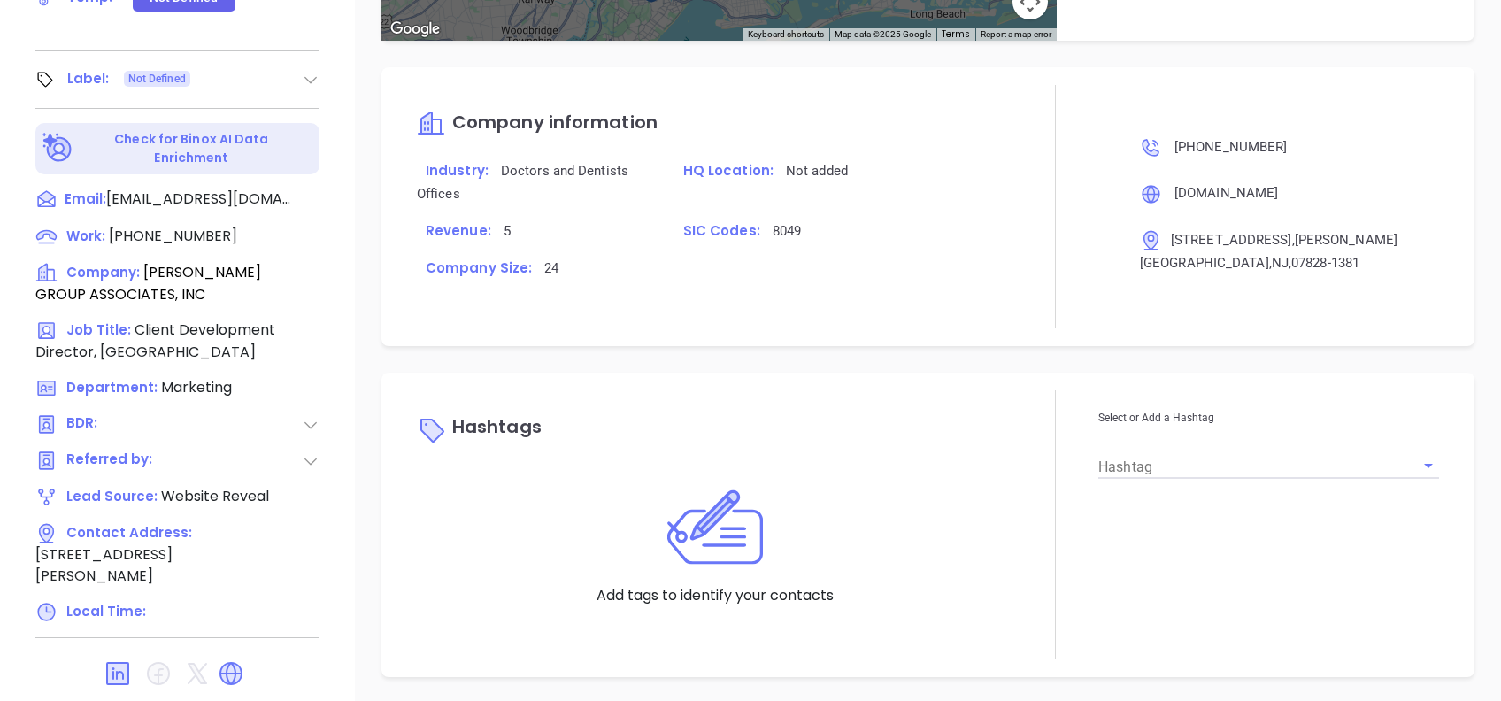
type input "[PERSON_NAME]"
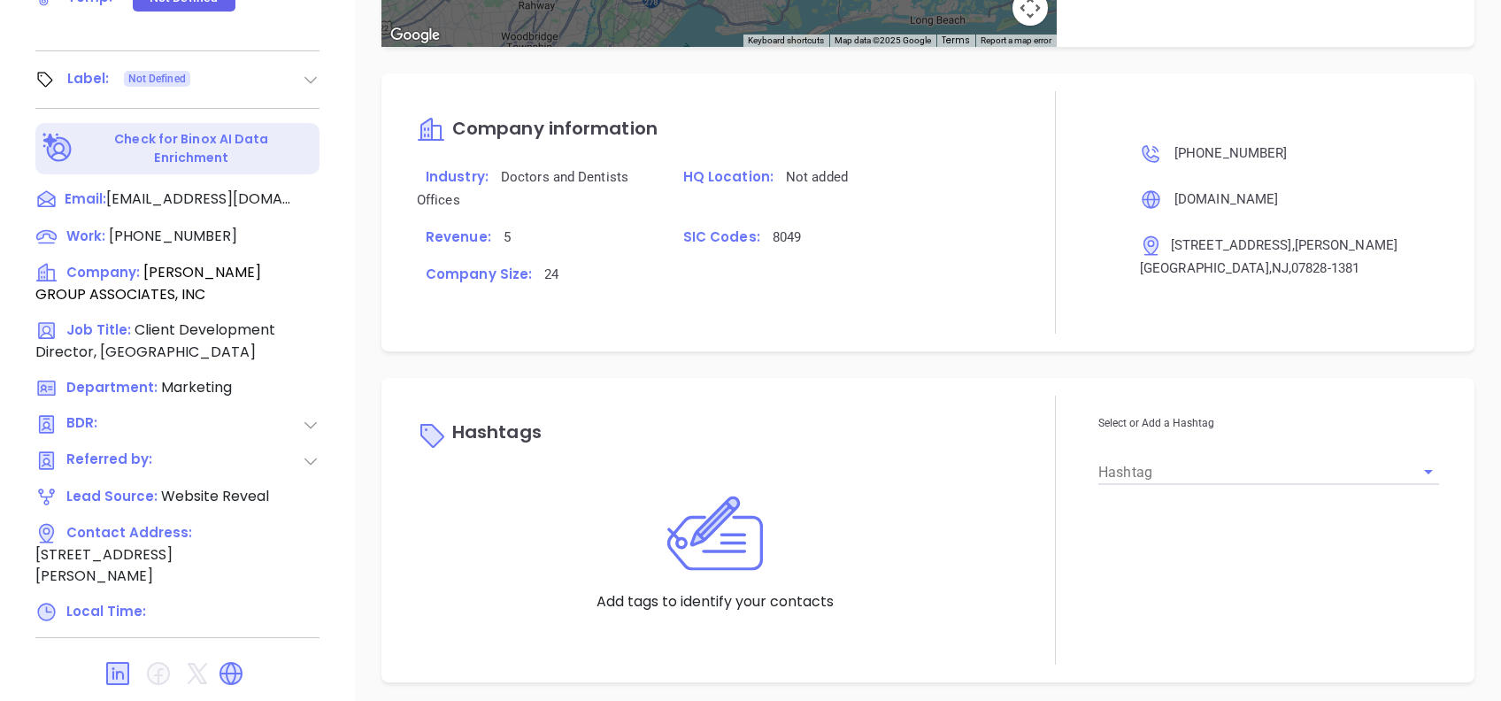
scroll to position [1086, 0]
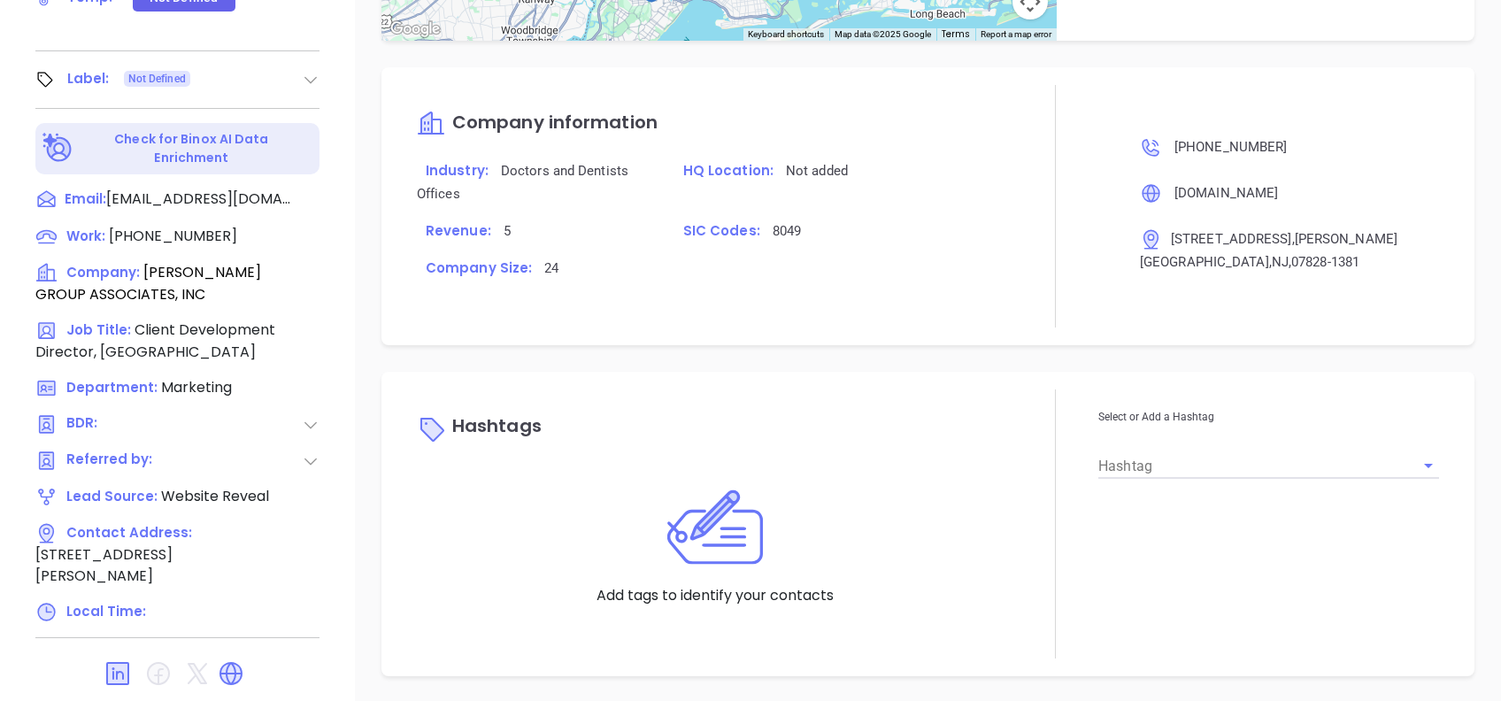
click at [1117, 453] on input "Hashtag" at bounding box center [1243, 465] width 291 height 26
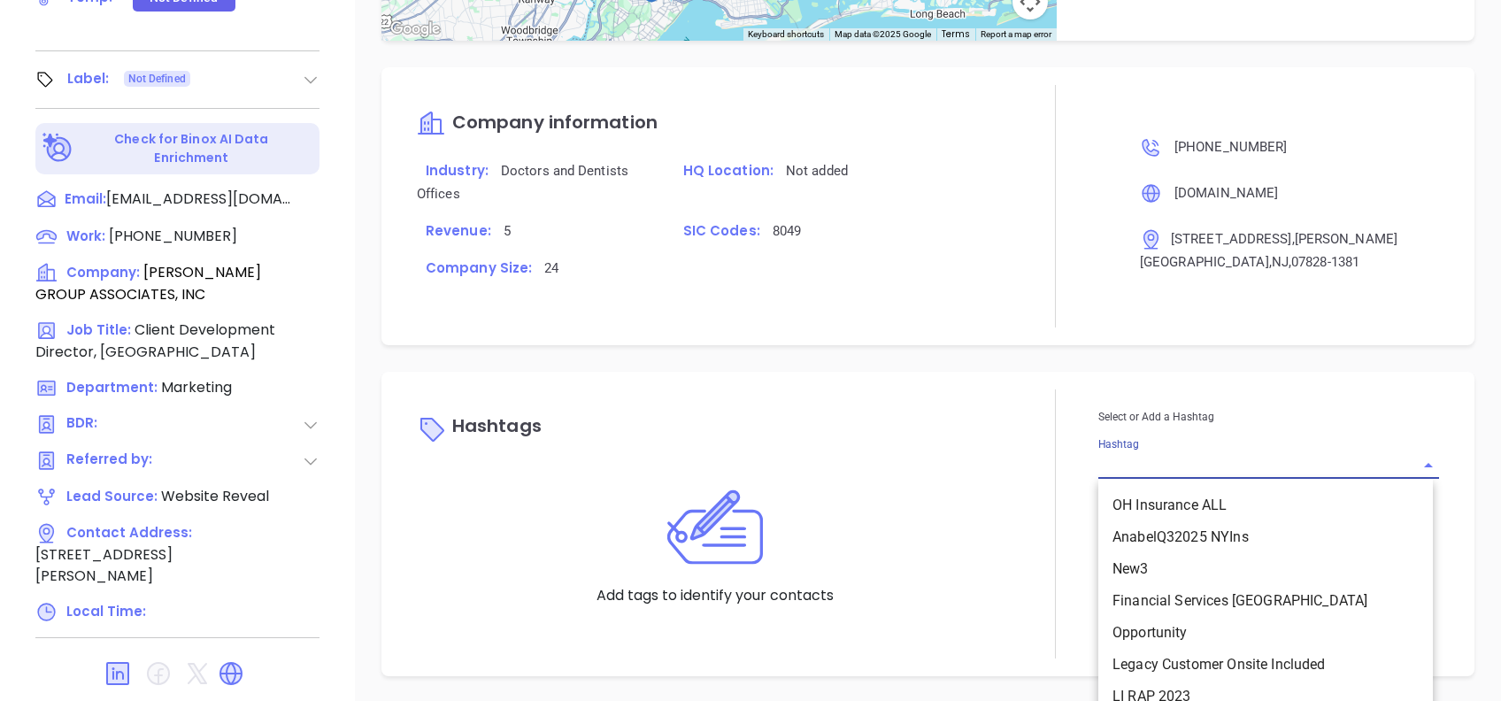
type input "B"
type input "NOT"
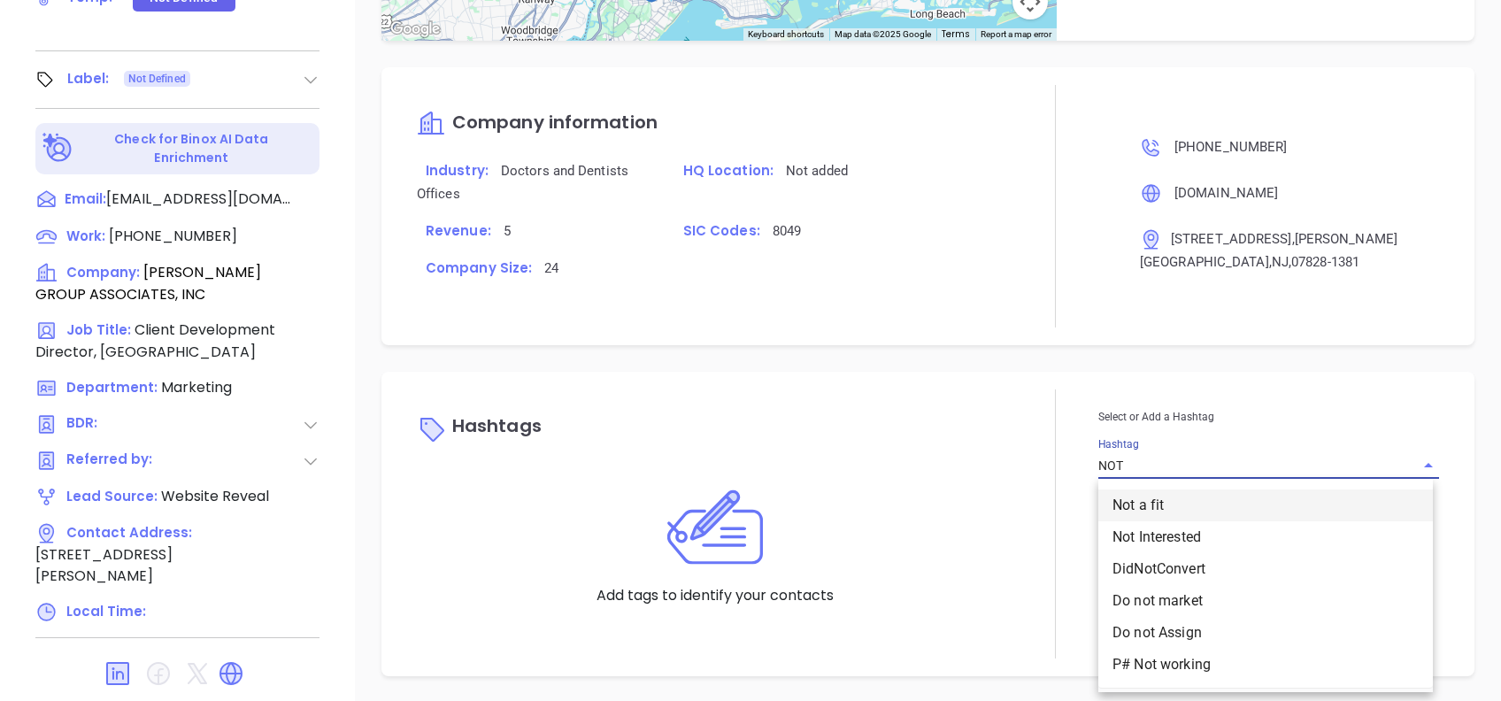
click at [1134, 495] on li "Not a fit" at bounding box center [1265, 505] width 334 height 32
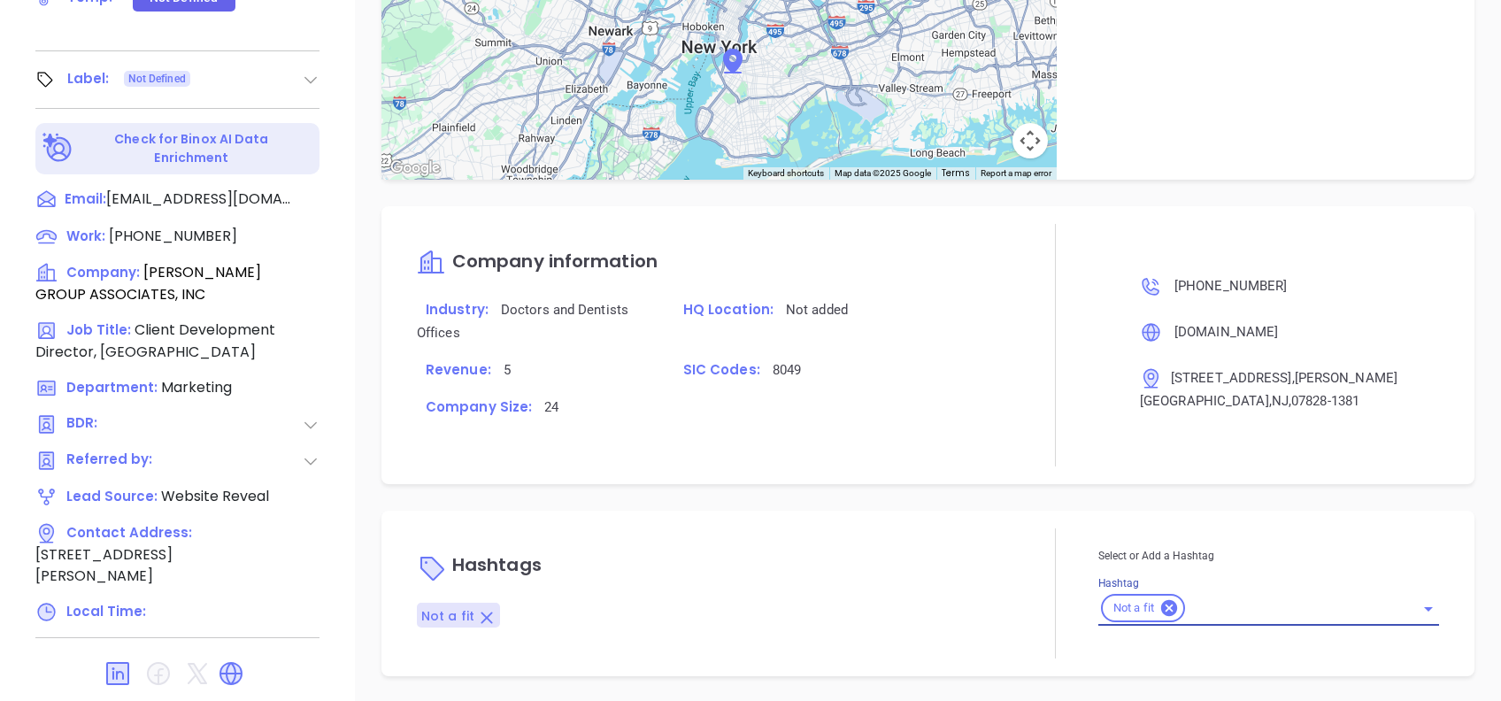
click at [1022, 519] on div "Hashtags Not a fit Select or Add a Hashtag Hashtag Not a fit" at bounding box center [927, 593] width 1093 height 165
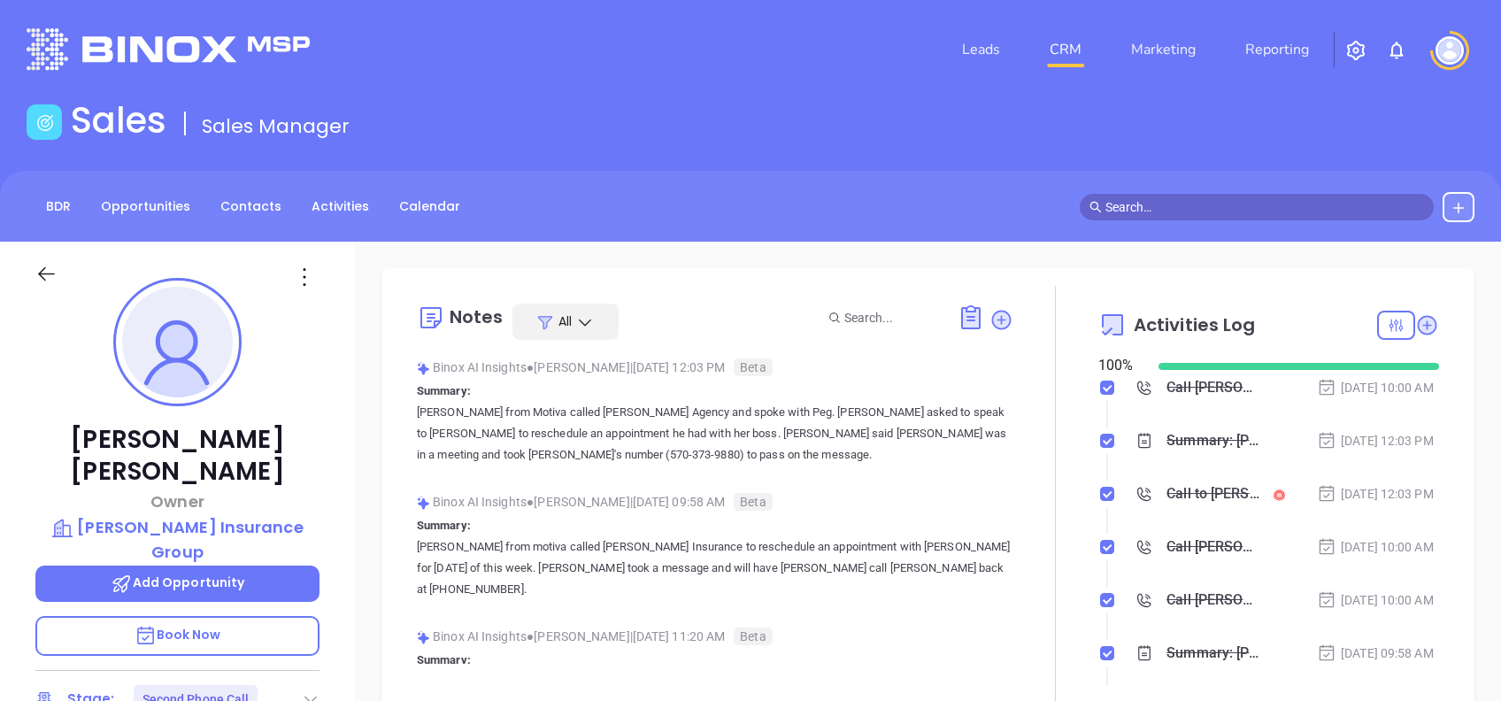
type input "[PERSON_NAME]"
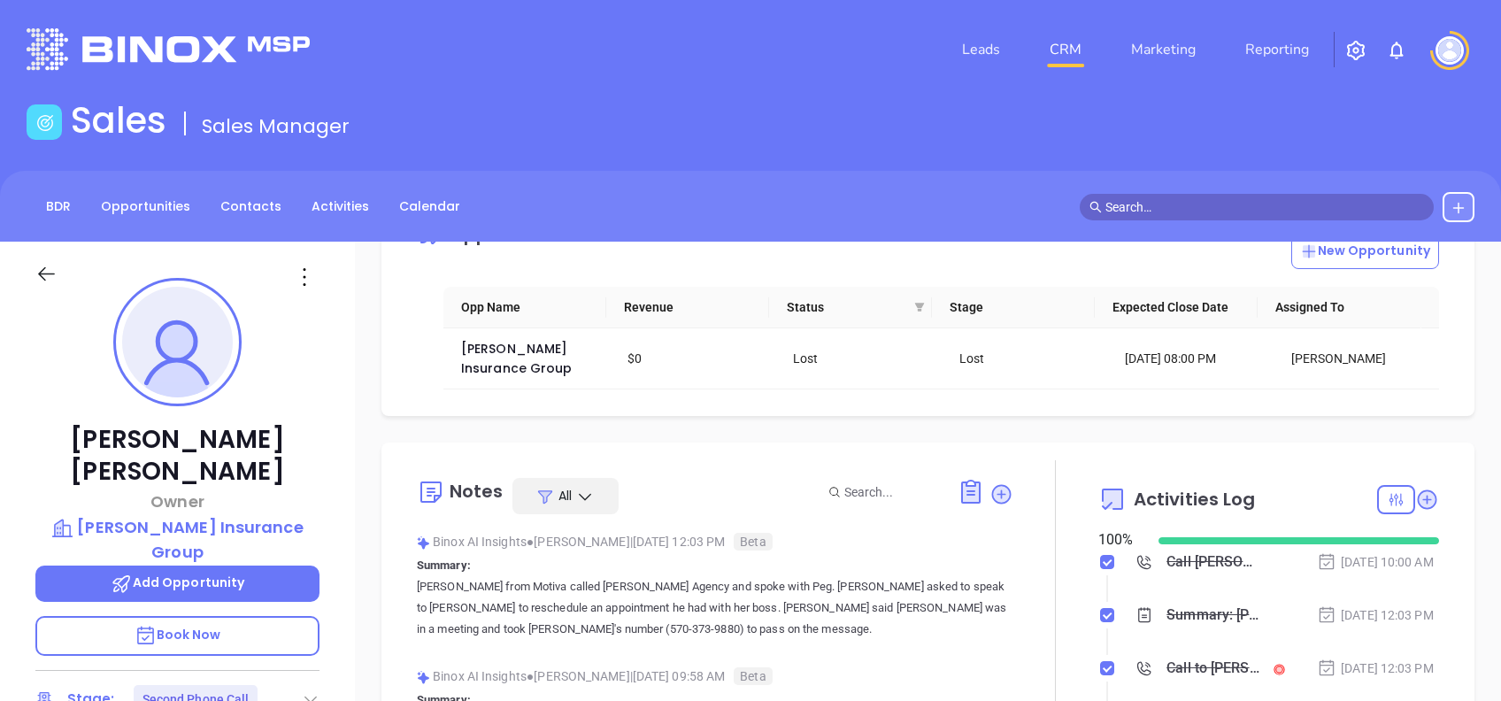
scroll to position [235, 0]
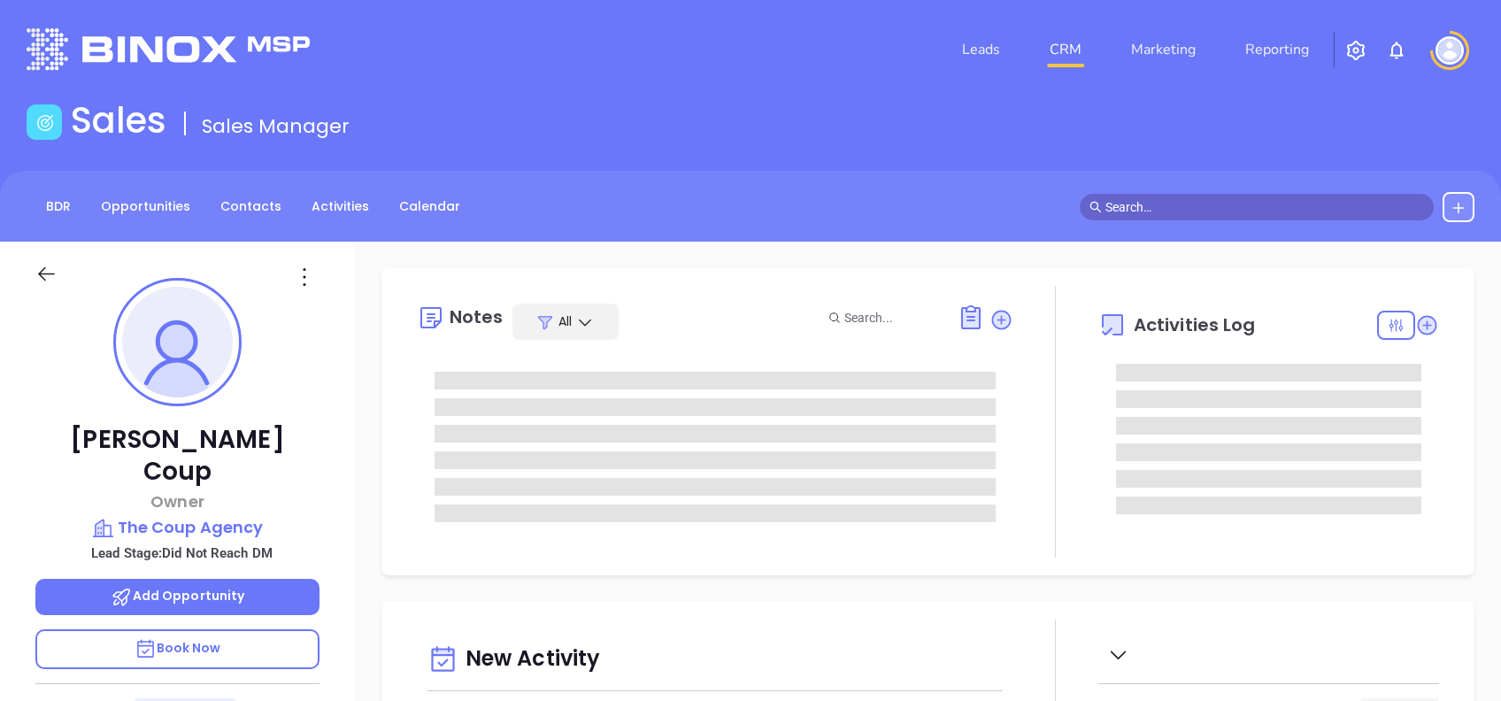
type input "[DATE]"
type input "[PERSON_NAME]"
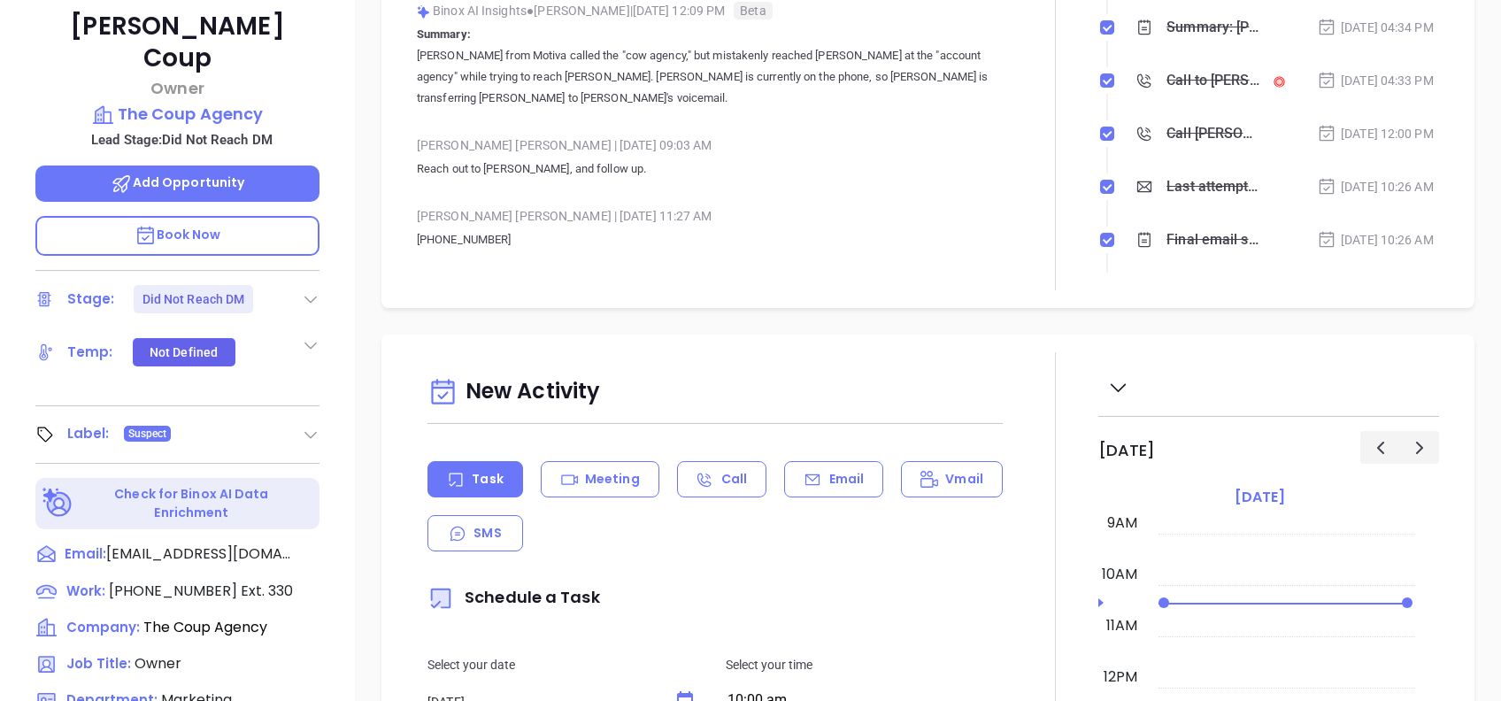
scroll to position [0, 0]
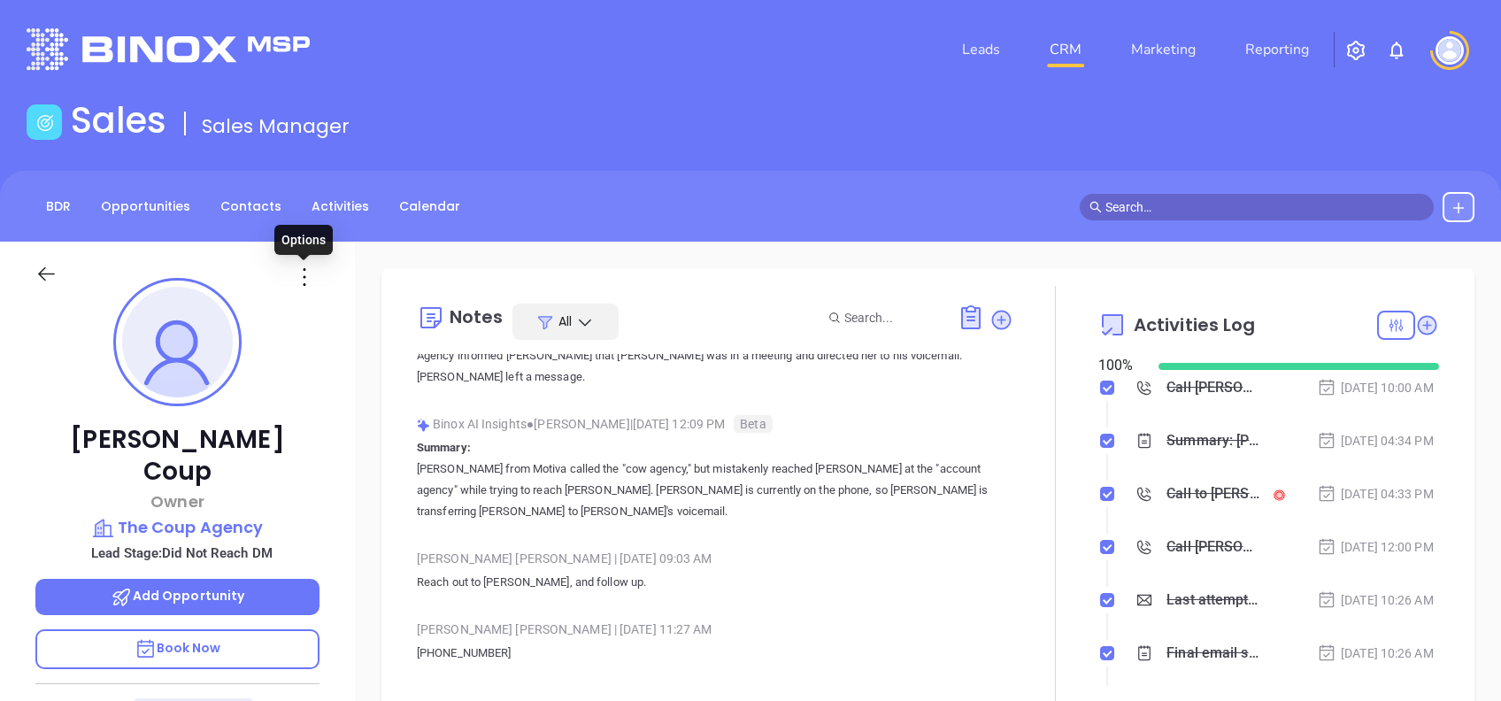
click at [302, 272] on icon at bounding box center [304, 277] width 28 height 28
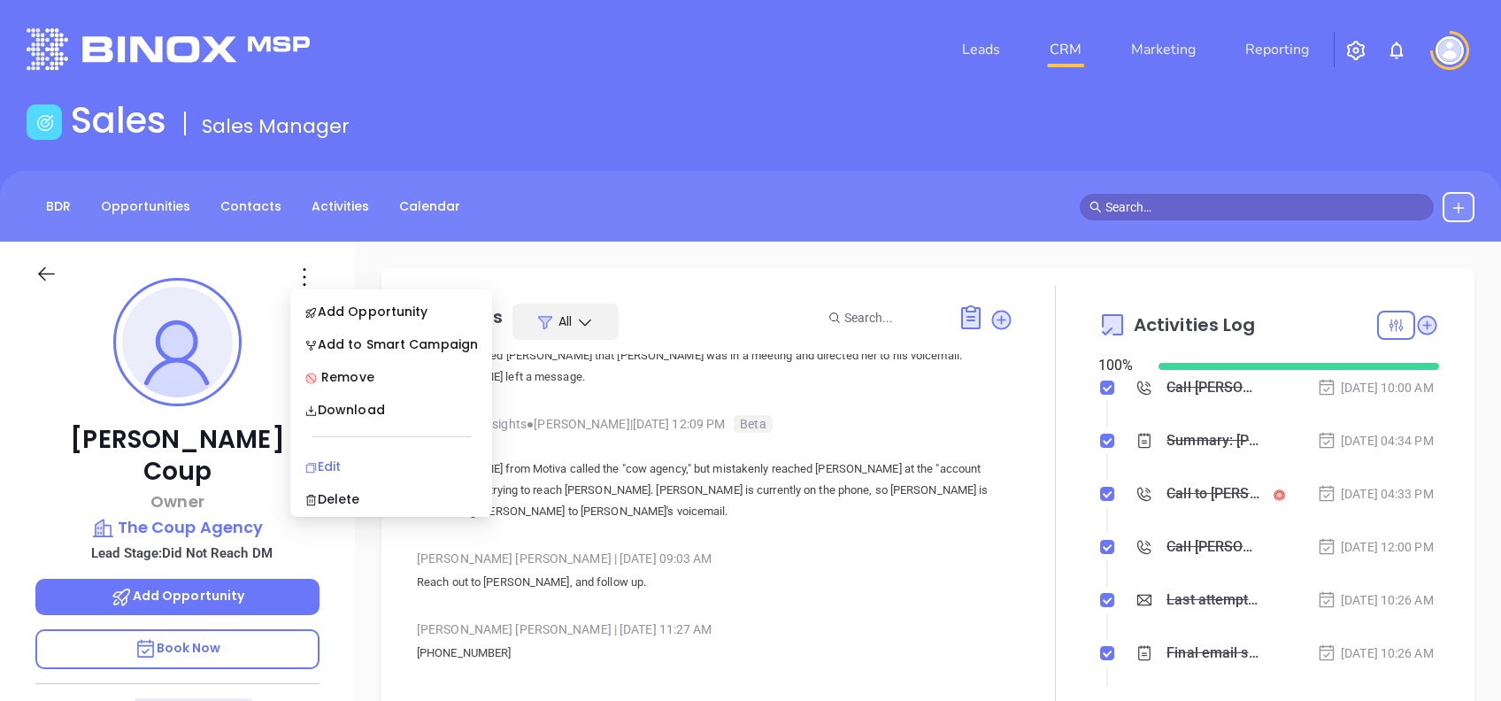
click at [333, 462] on div "Edit" at bounding box center [390, 466] width 173 height 19
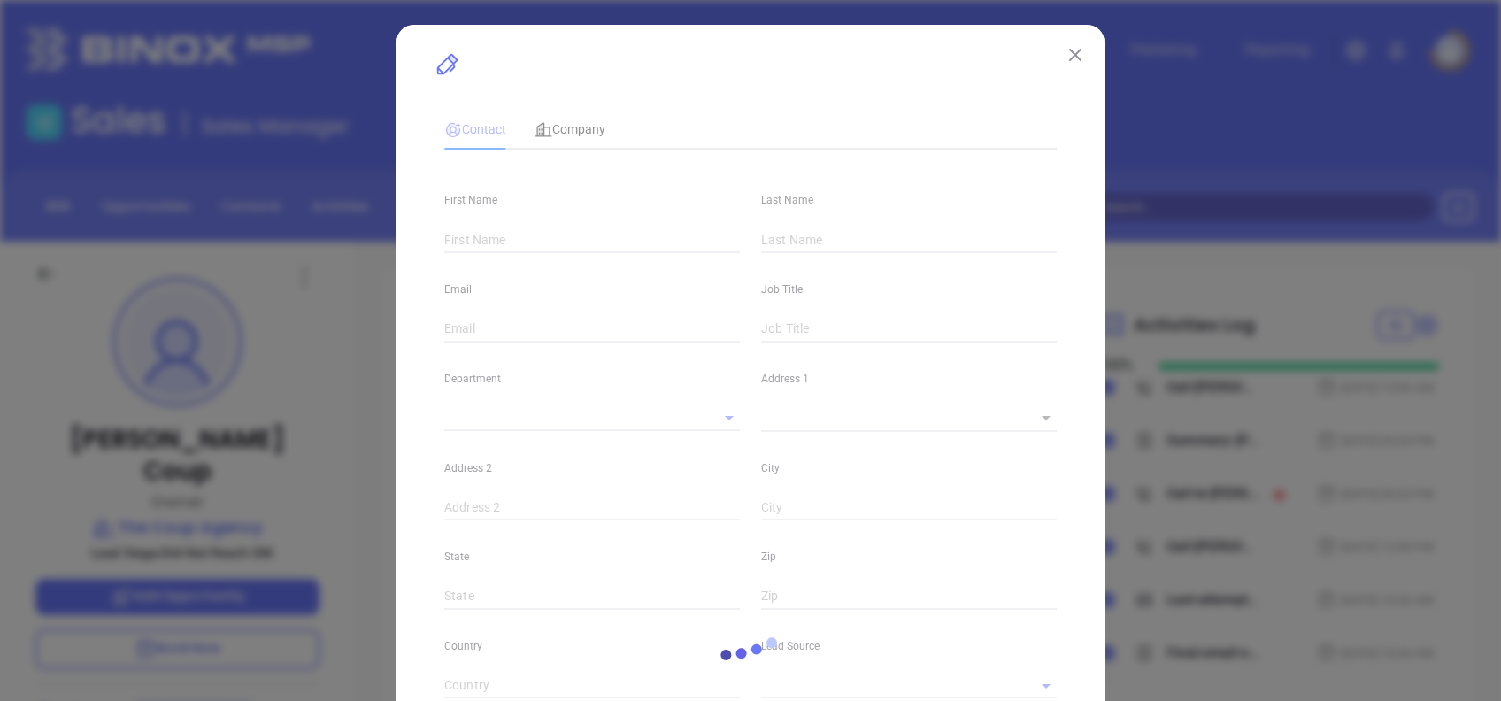
type input "[PERSON_NAME]"
type input "Coup"
type input "[EMAIL_ADDRESS][DOMAIN_NAME]"
type input "Owner"
type input "1"
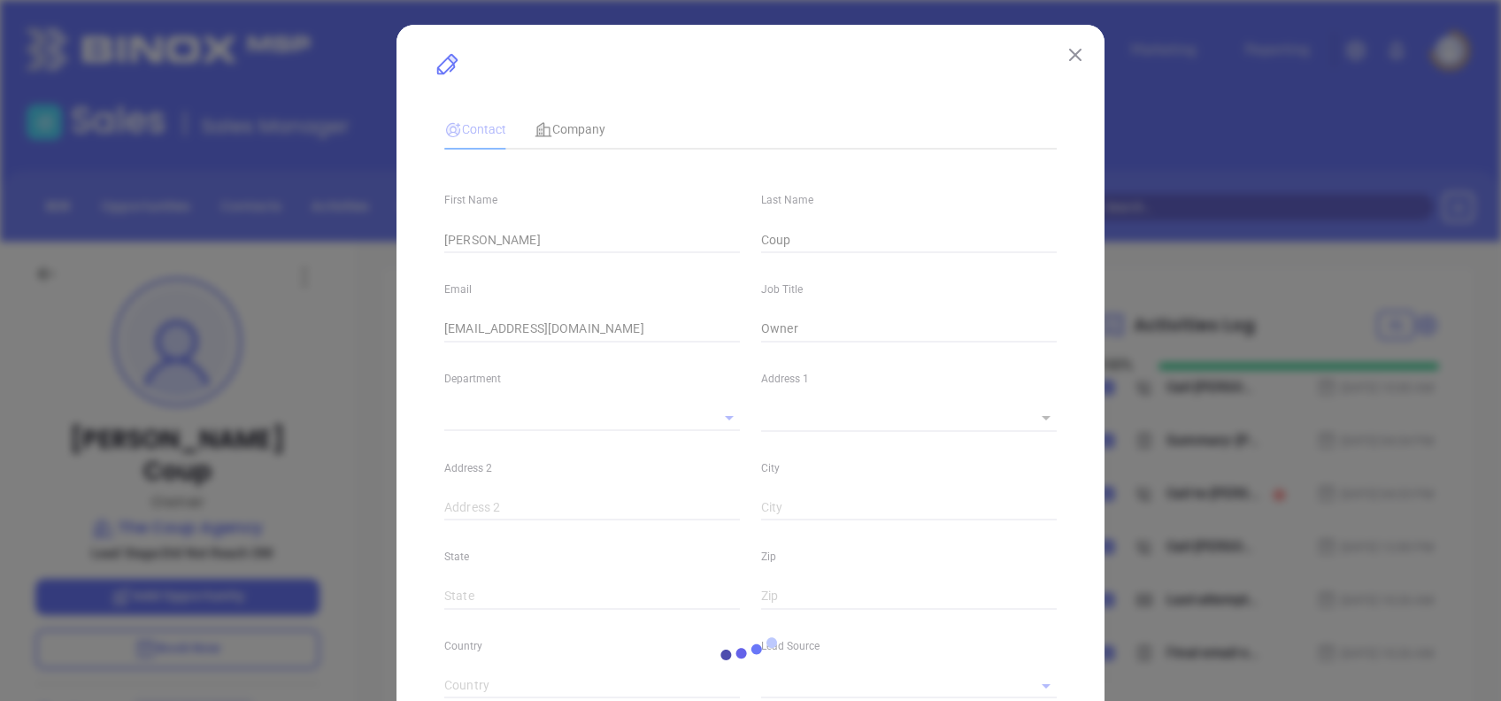
type input "Marketing"
type input "Other"
type input "[PERSON_NAME]"
type input "Did Not Reach DM"
type input "[PHONE_NUMBER]"
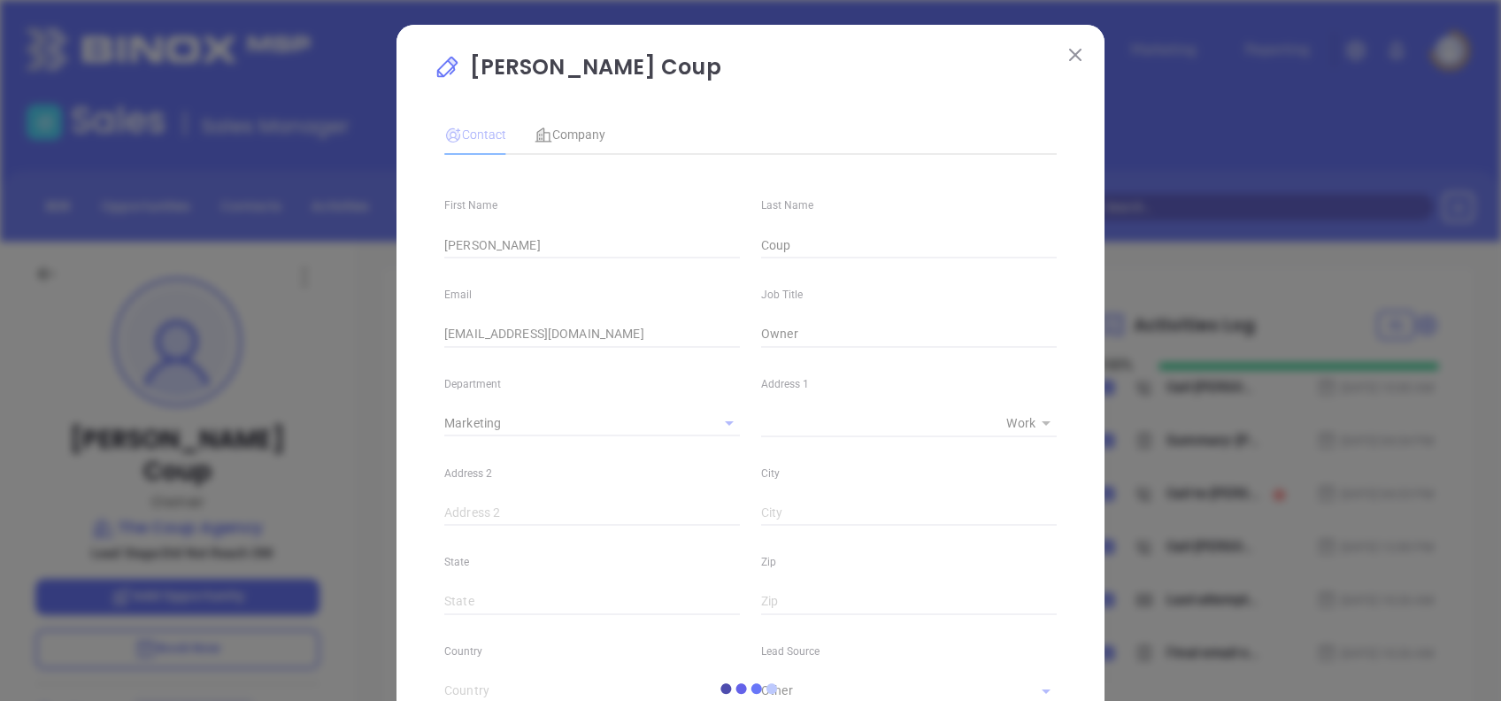
type input "1"
type input "330"
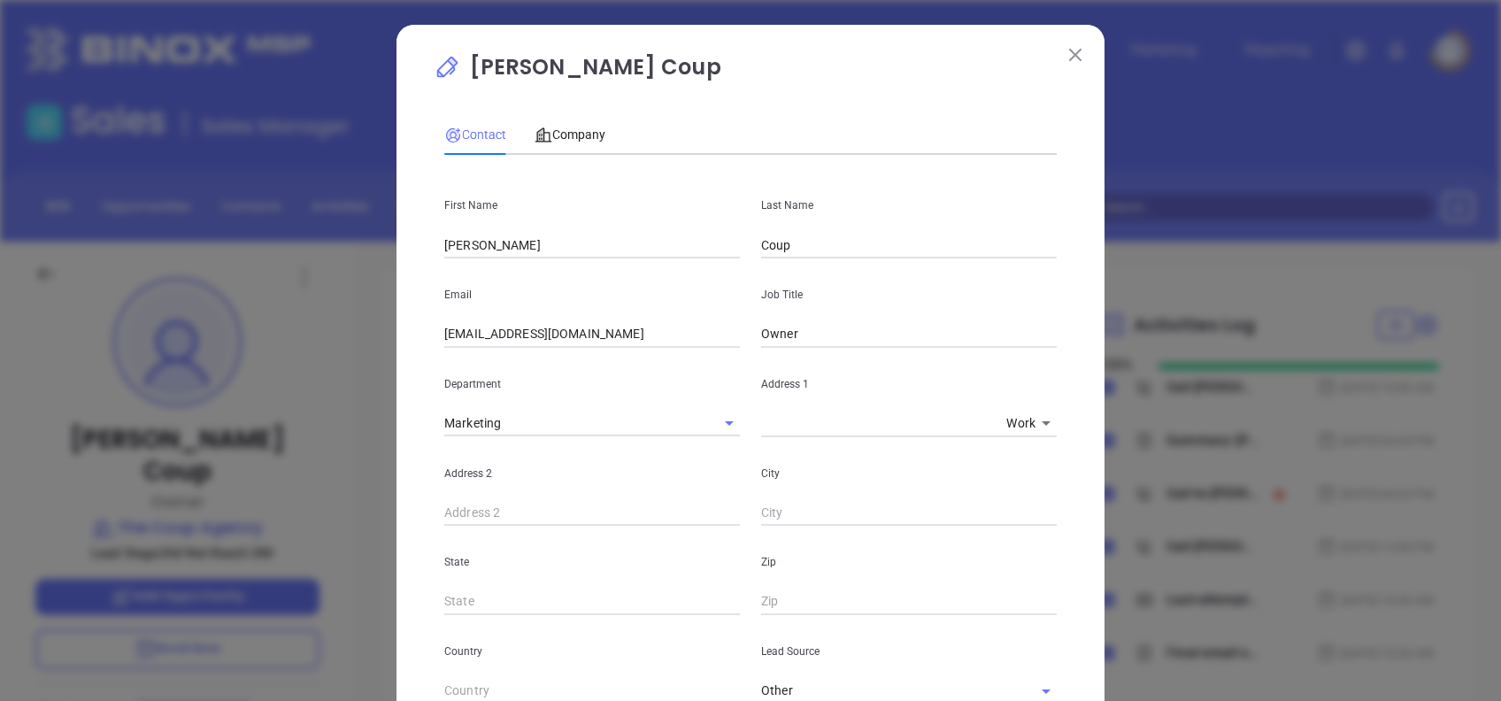
drag, startPoint x: 588, startPoint y: 333, endPoint x: 319, endPoint y: 318, distance: 268.5
click at [319, 318] on div "[PERSON_NAME] Coup Contact Company First Name [PERSON_NAME] Last Name Coup Emai…" at bounding box center [750, 350] width 1501 height 701
paste input "ick"
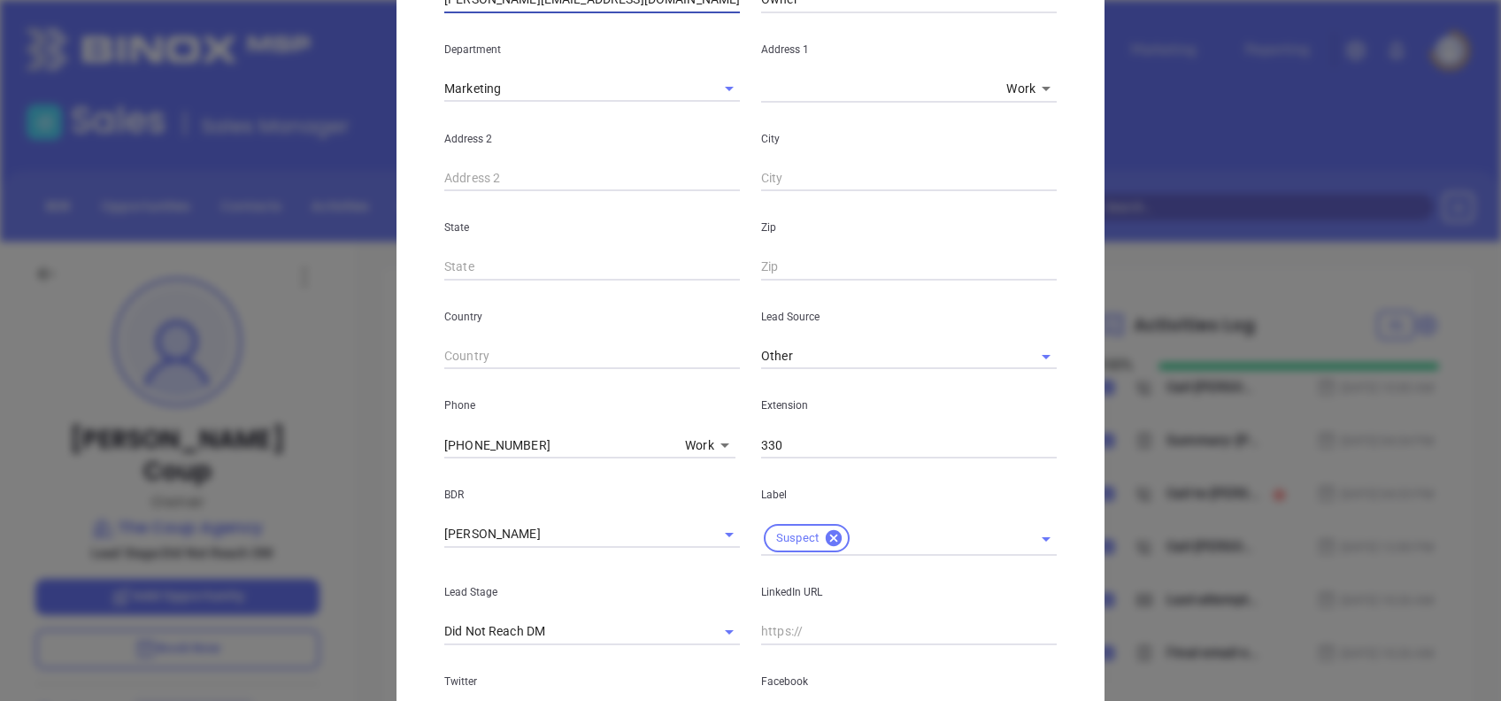
scroll to position [42, 0]
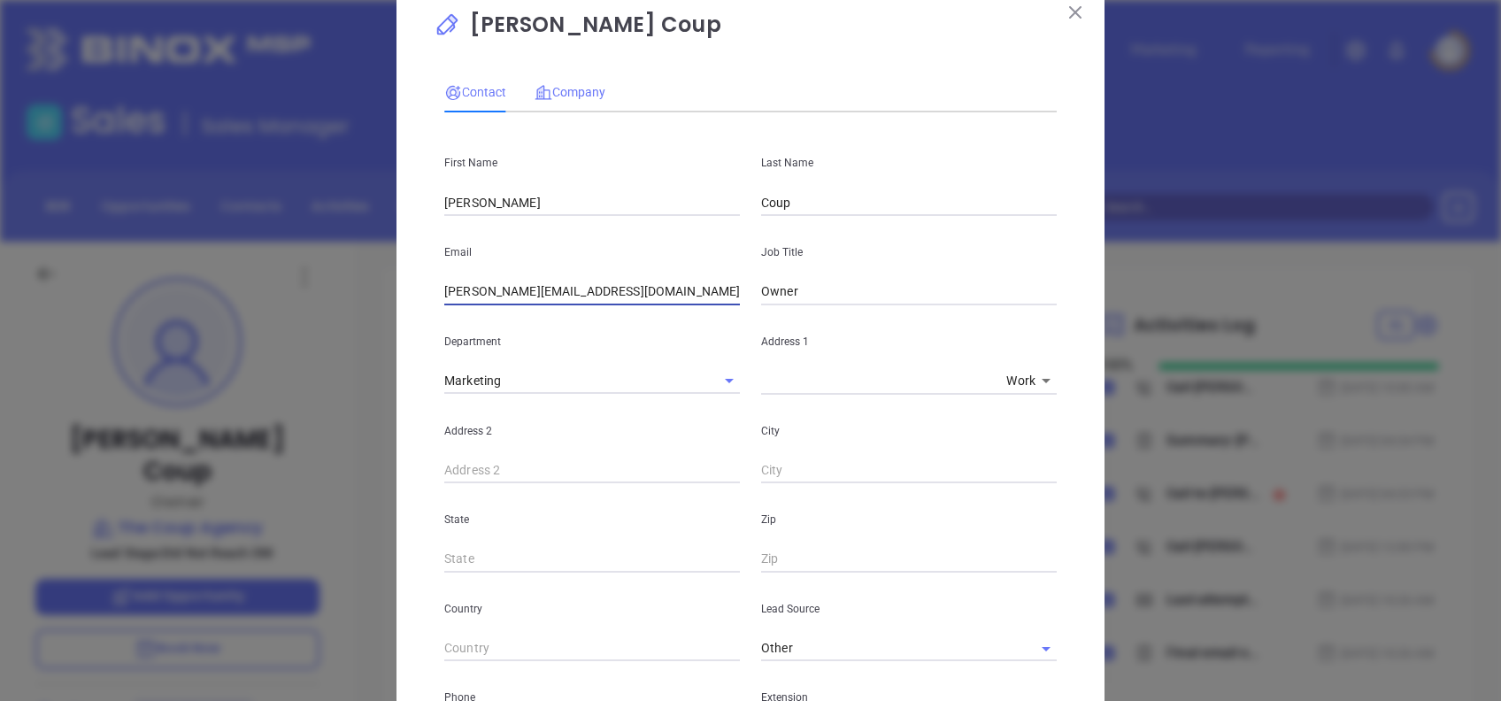
type input "rick@coupagency.com"
click at [583, 89] on span "Company" at bounding box center [569, 92] width 71 height 14
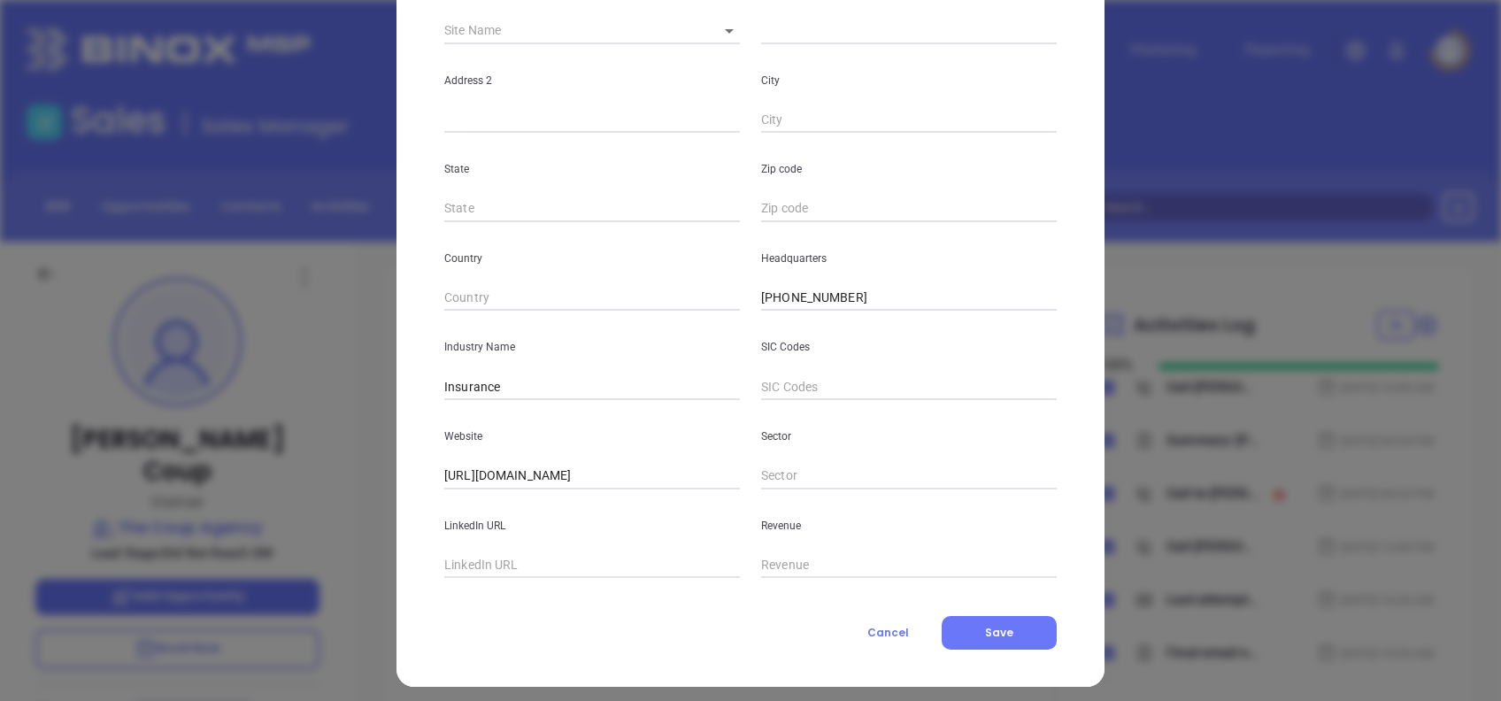
scroll to position [314, 0]
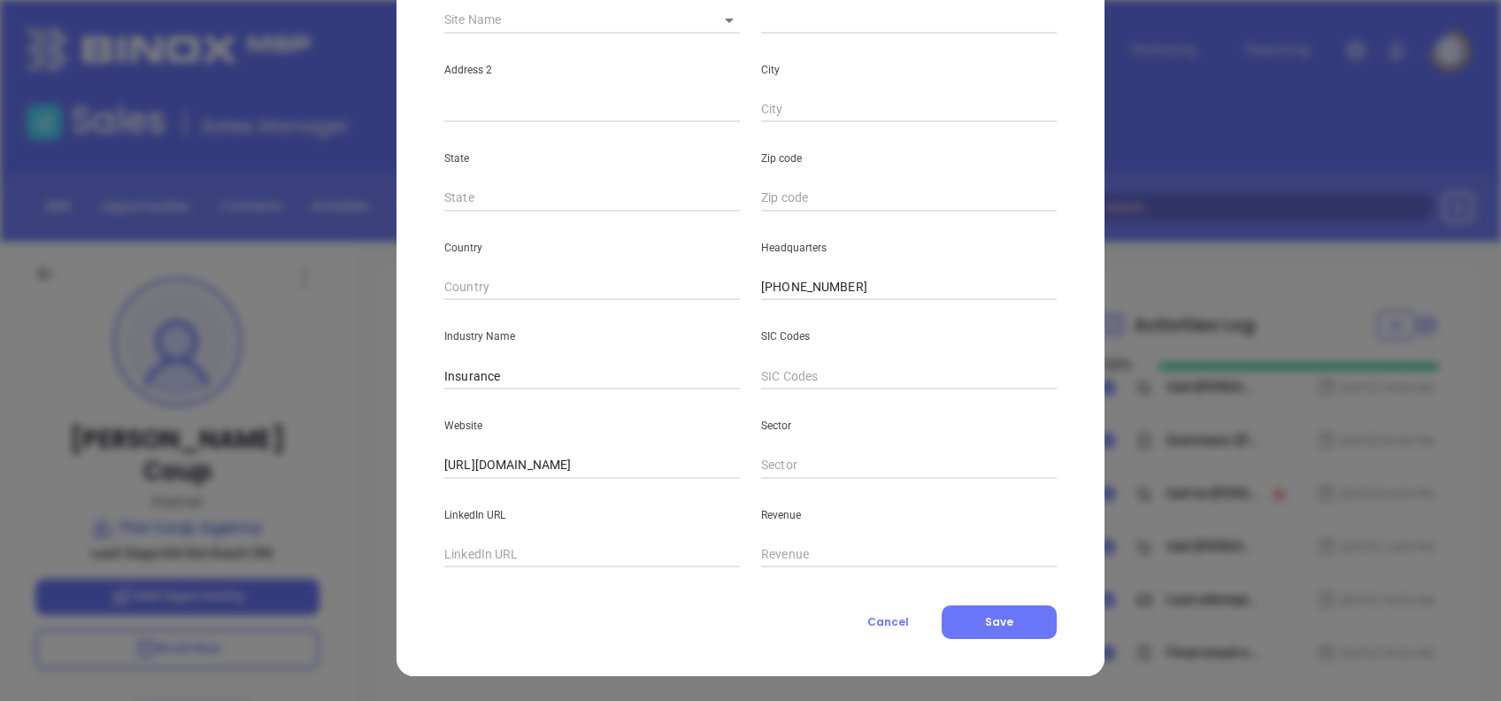
click at [576, 556] on input "text" at bounding box center [592, 555] width 296 height 27
paste input "www.linkedin.com/company/the-coup-agency/"
type input "www.linkedin.com/company/the-coup-agency/"
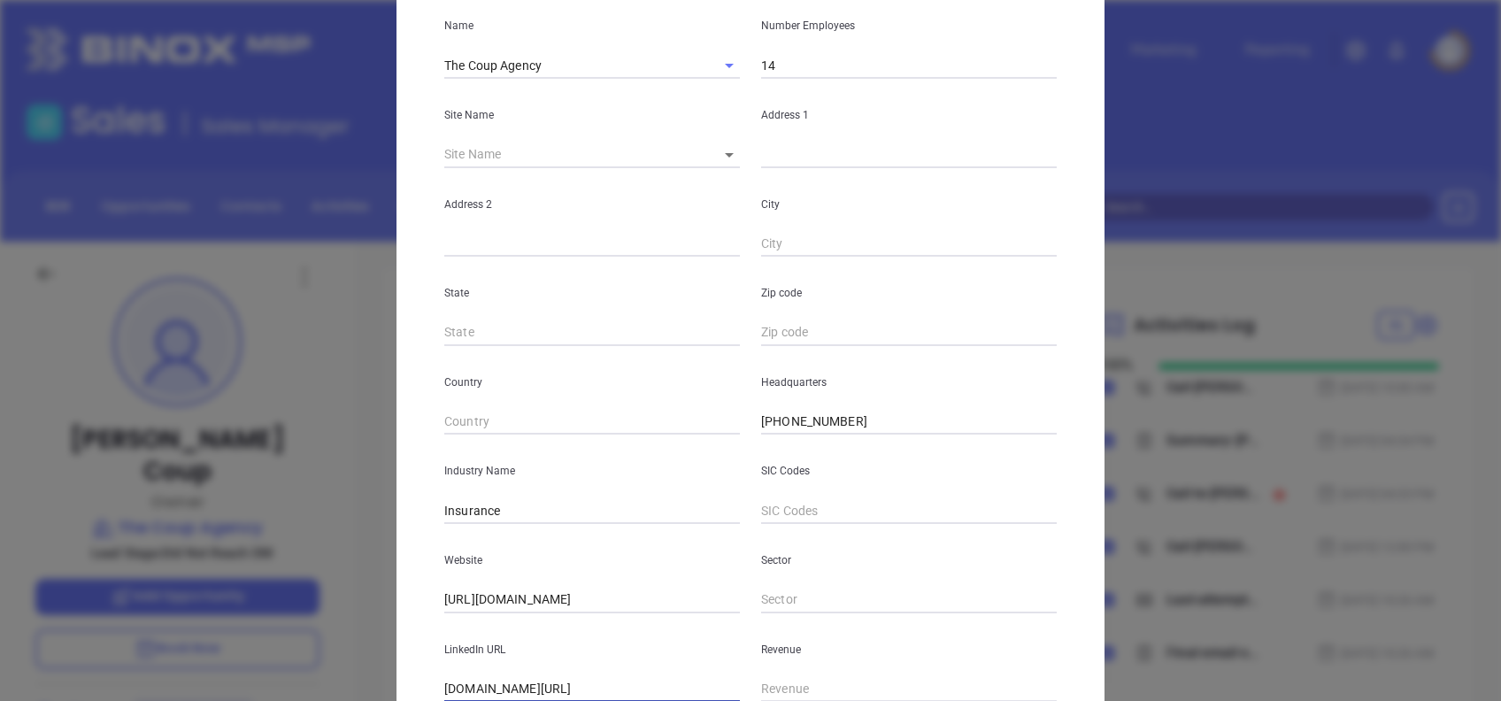
scroll to position [0, 0]
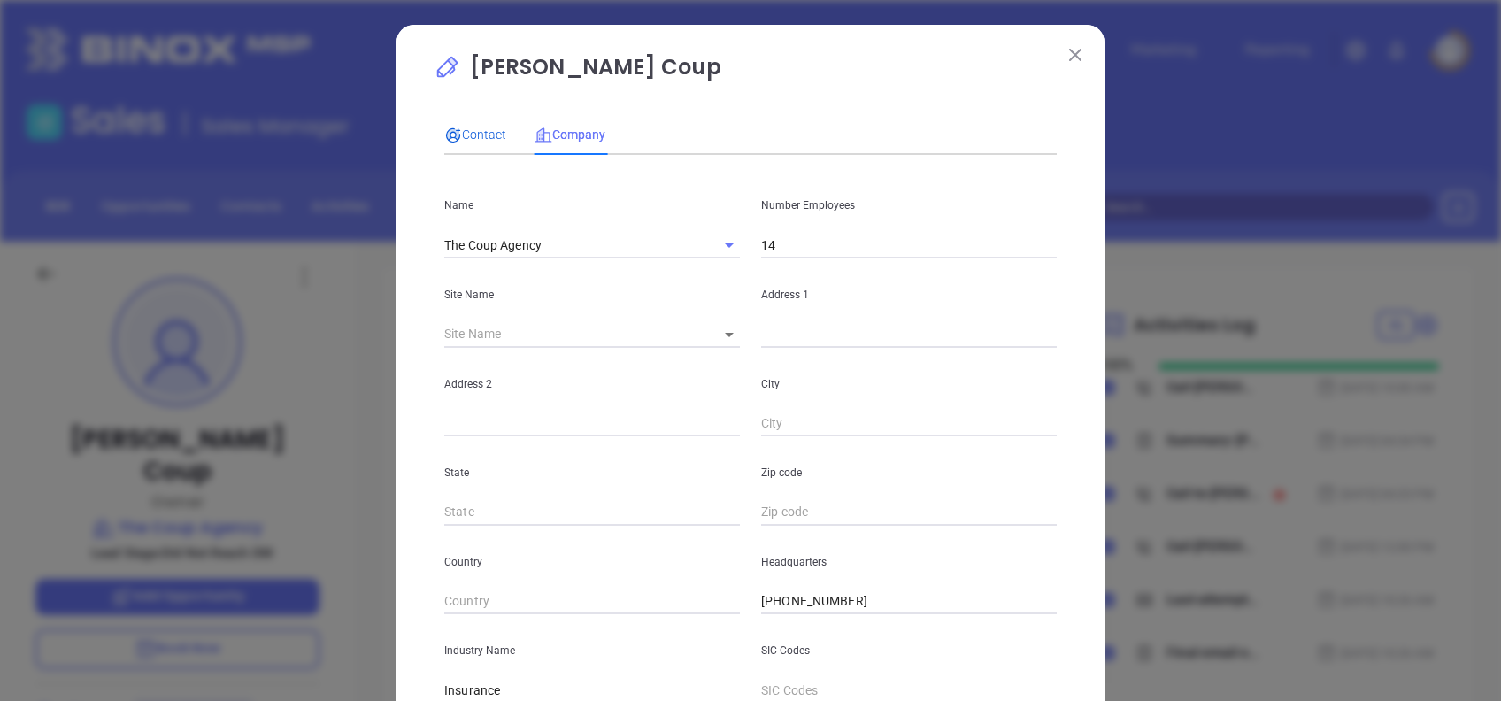
click at [444, 125] on div "Contact" at bounding box center [475, 134] width 62 height 19
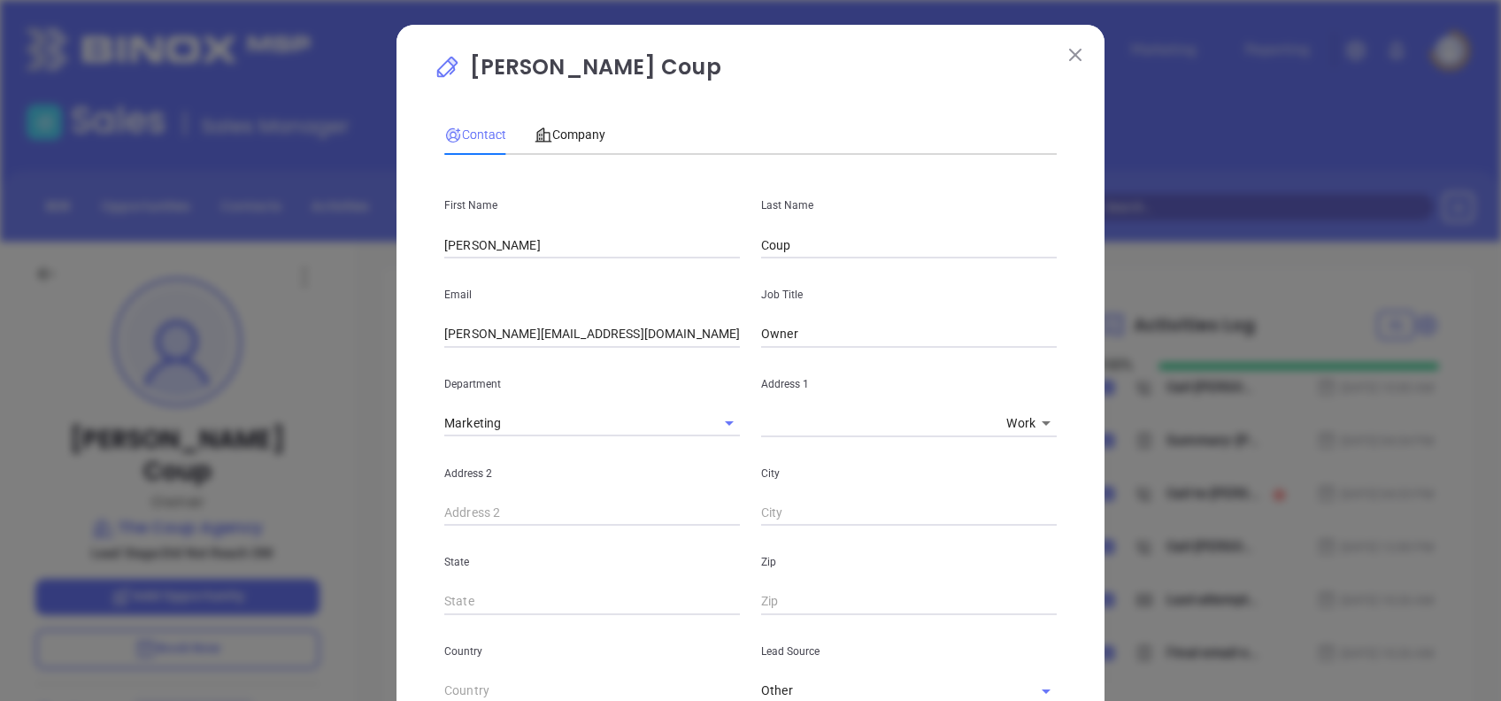
scroll to position [632, 0]
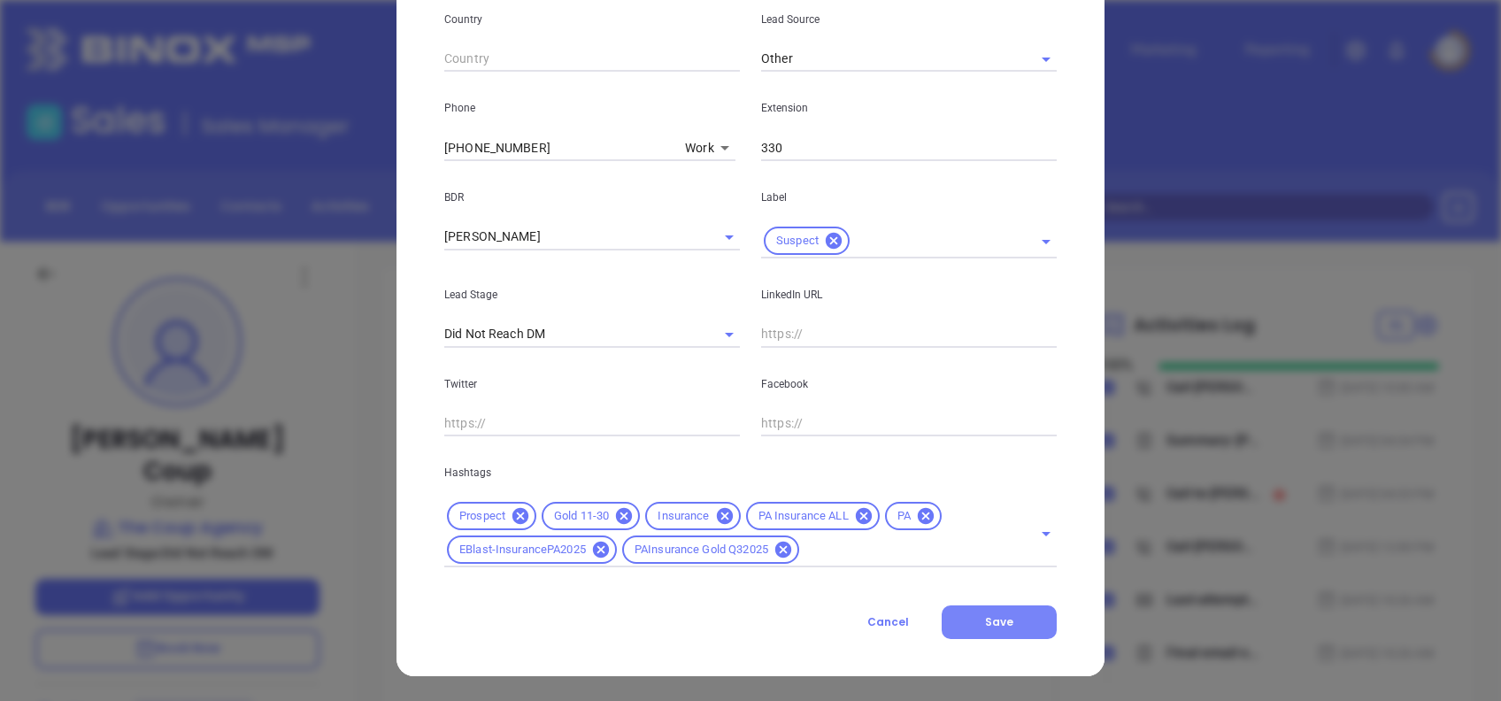
click at [995, 603] on div "Contact Company First Name Richard E. Last Name Coup Email rick@coupagency.com …" at bounding box center [750, 55] width 612 height 1165
click at [998, 608] on button "Save" at bounding box center [999, 622] width 115 height 34
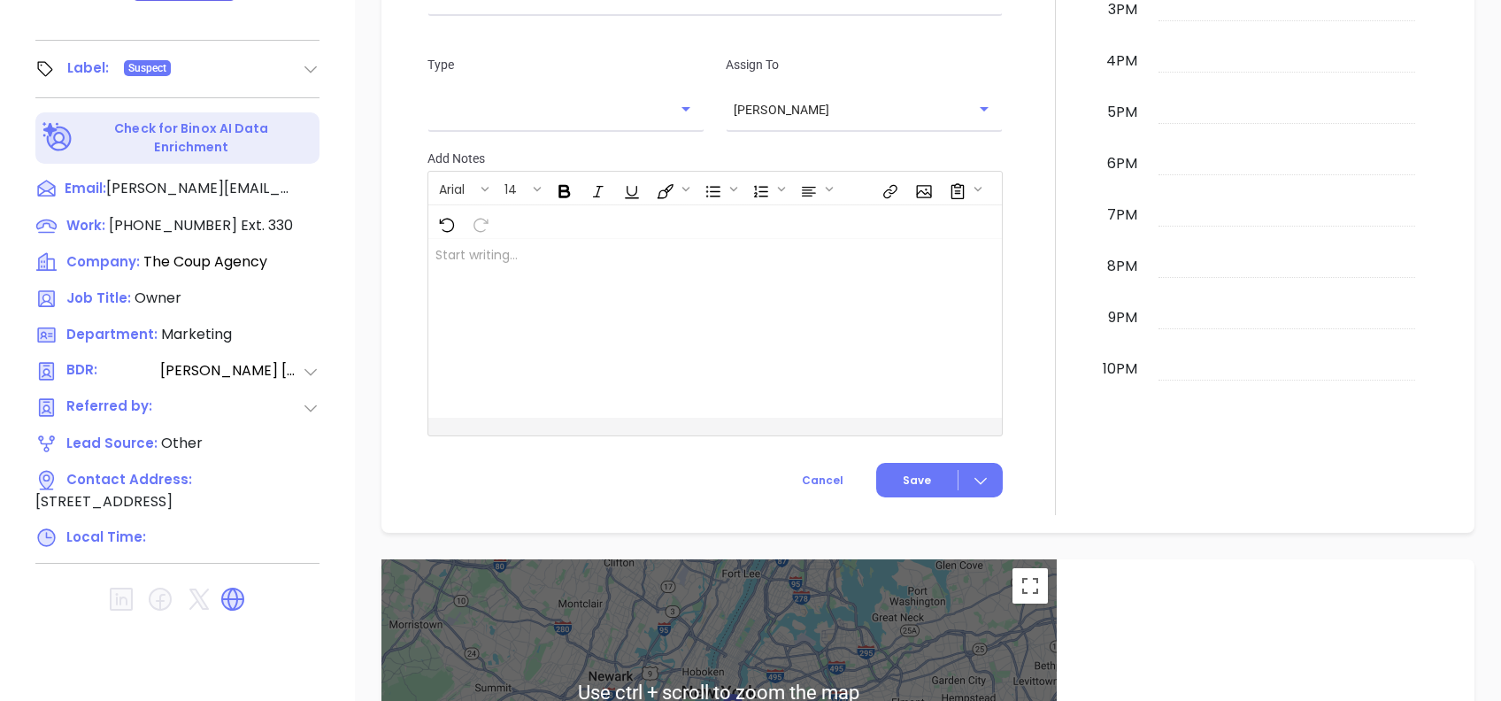
scroll to position [102, 0]
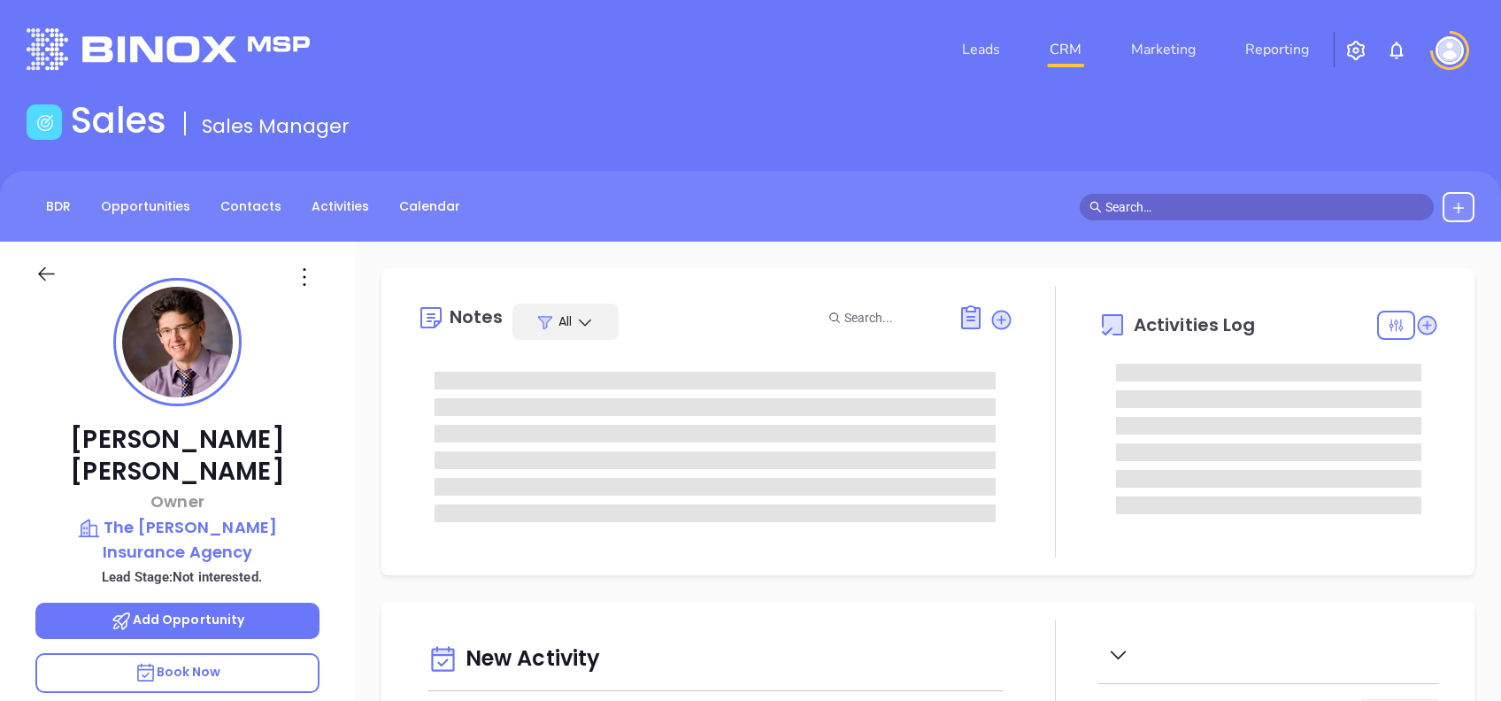
type input "[DATE]"
type input "[PERSON_NAME]"
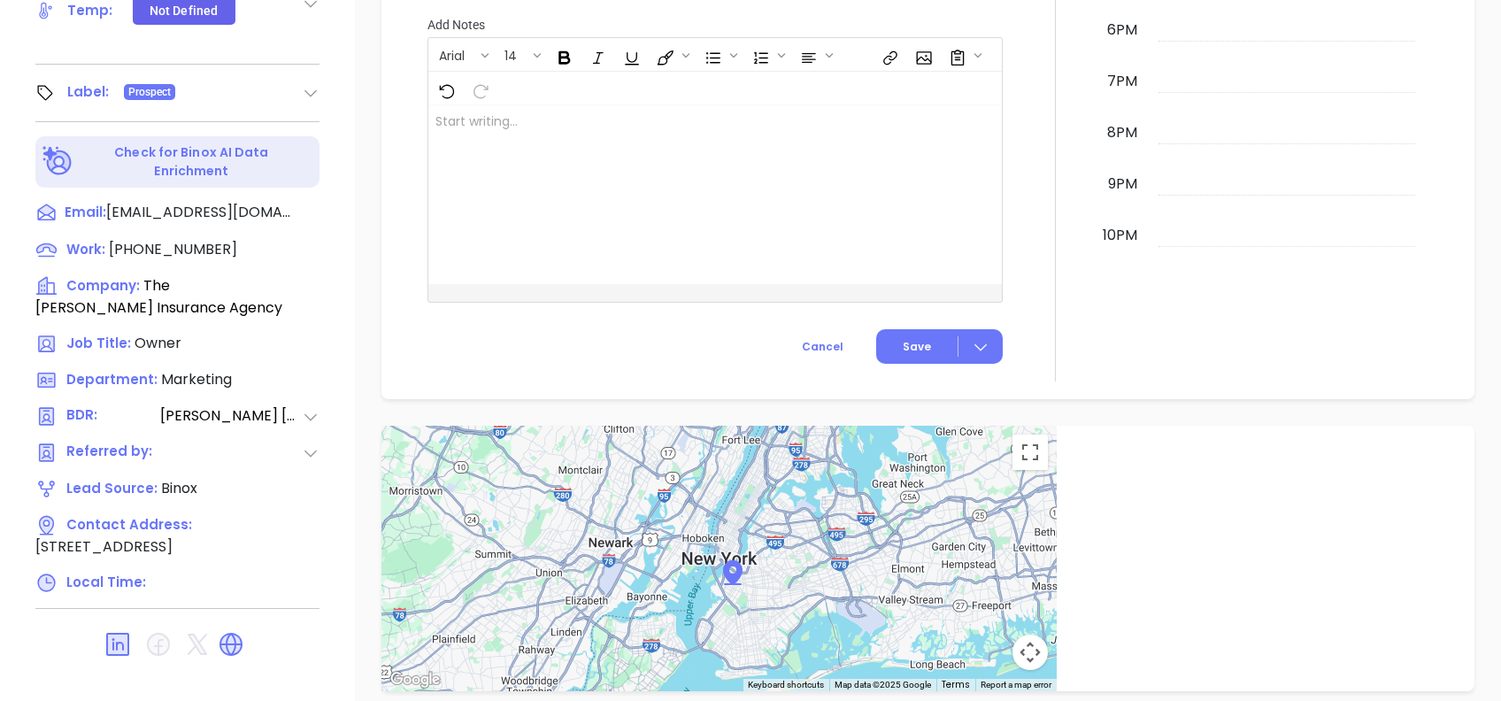
scroll to position [1220, 0]
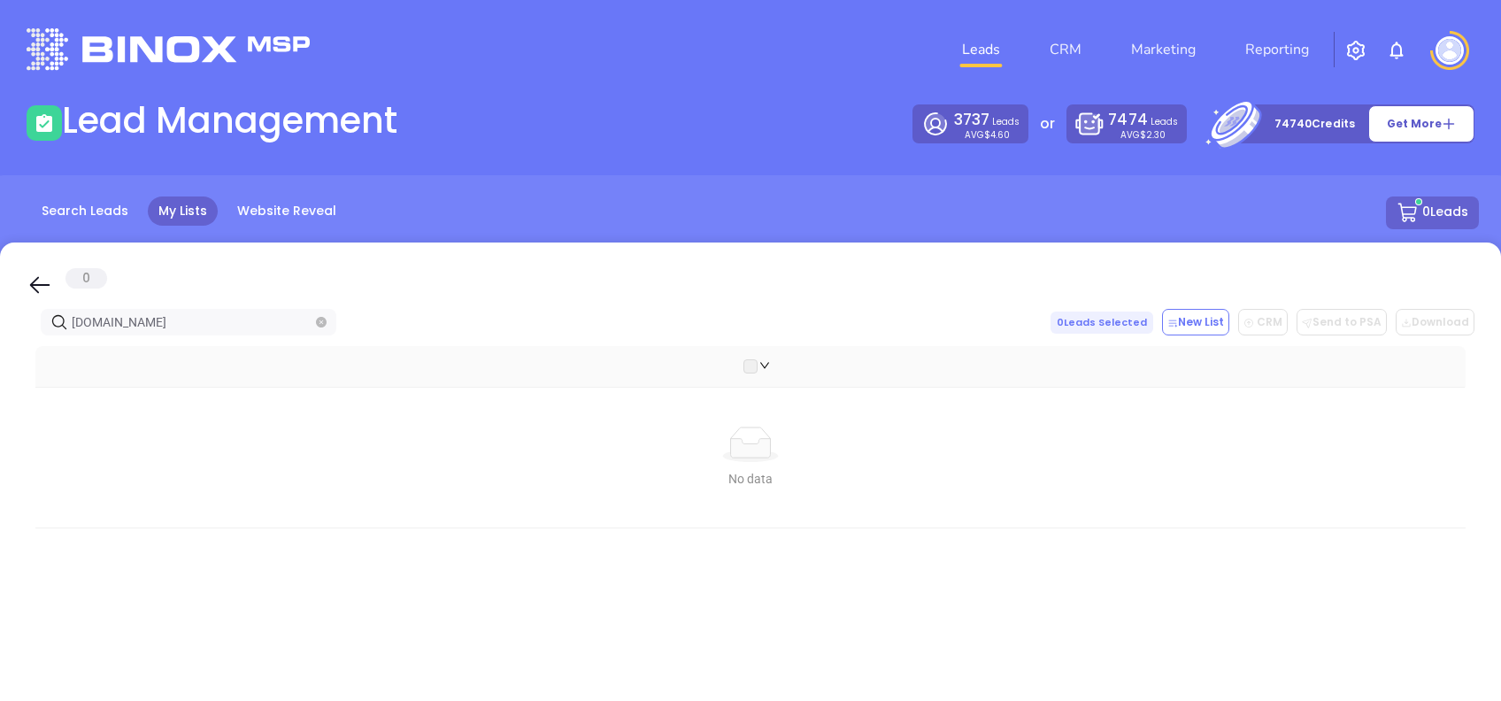
type input "[DOMAIN_NAME]"
drag, startPoint x: 49, startPoint y: 278, endPoint x: 190, endPoint y: 320, distance: 147.8
click at [48, 278] on icon at bounding box center [40, 285] width 27 height 27
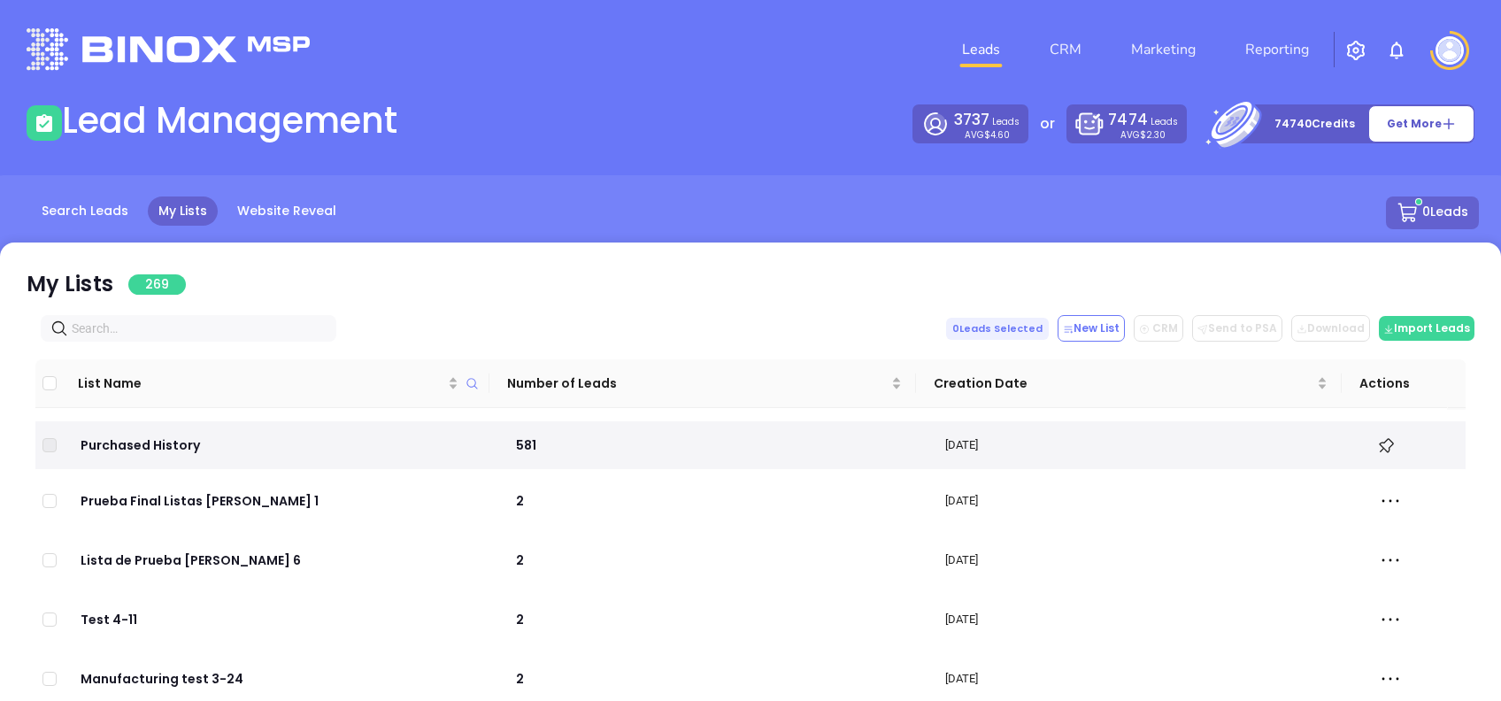
click at [190, 320] on input "text" at bounding box center [192, 328] width 241 height 19
paste input "clareagencyinc.com"
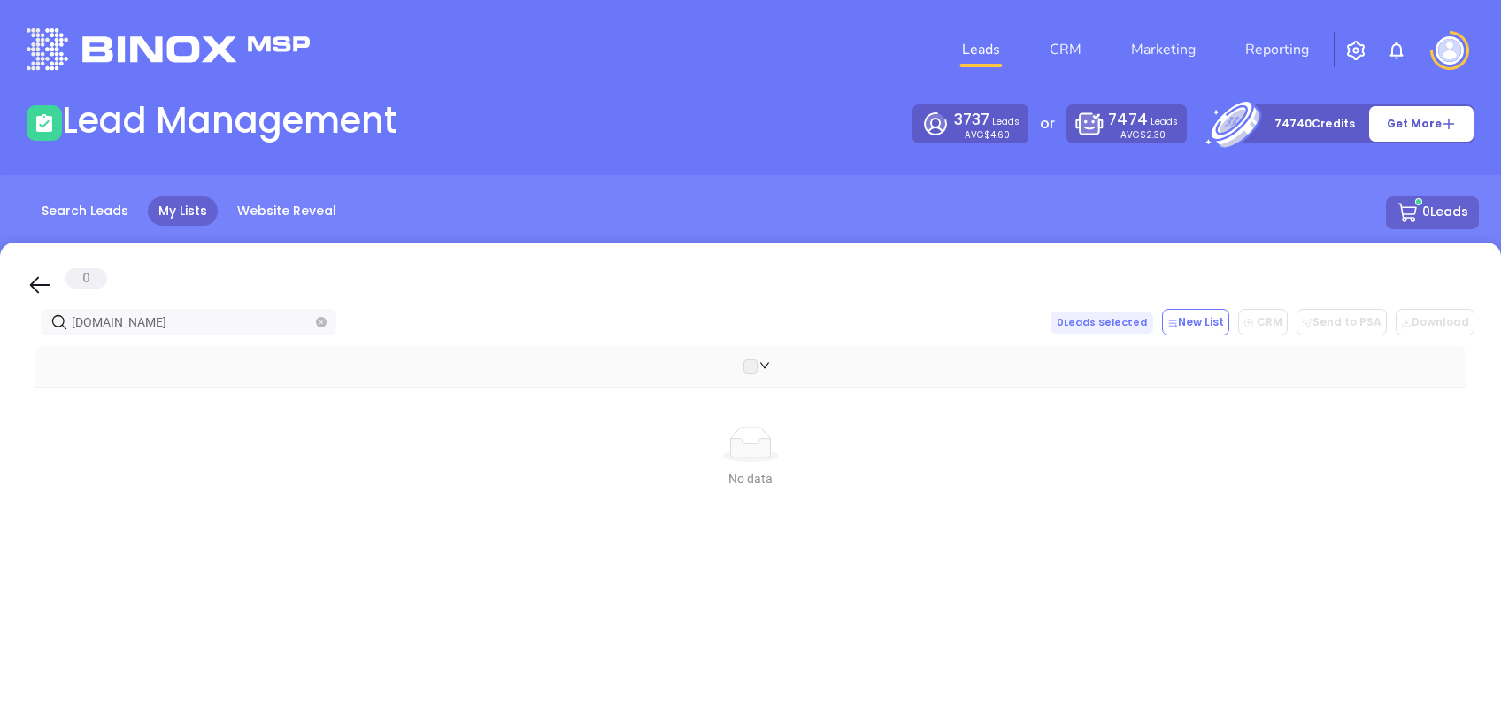
type input "clareagencyinc.com"
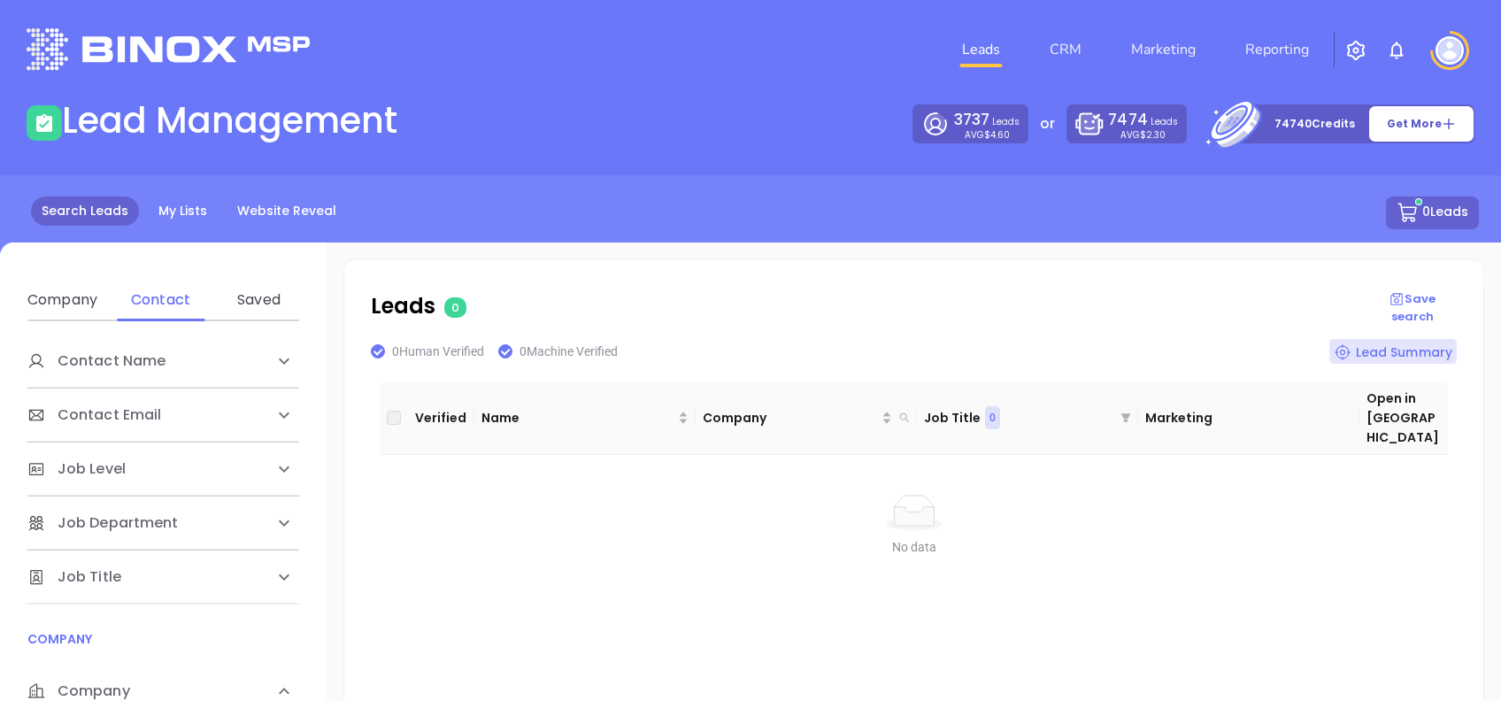
scroll to position [235, 0]
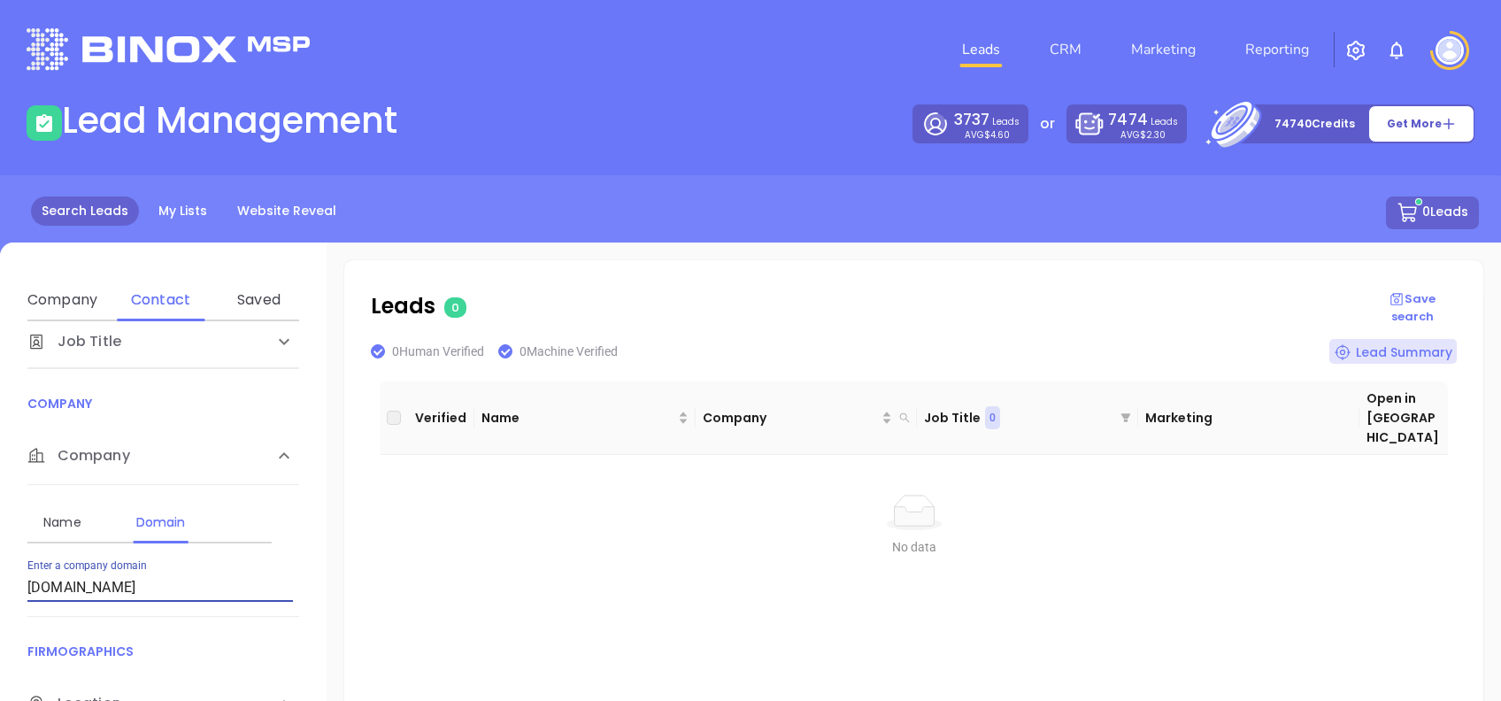
drag, startPoint x: 227, startPoint y: 580, endPoint x: 0, endPoint y: 571, distance: 226.7
click at [0, 572] on html "Leads CRM Marketing Reporting Financial Leads Leads Lead Management 3737 Leads …" at bounding box center [750, 350] width 1501 height 701
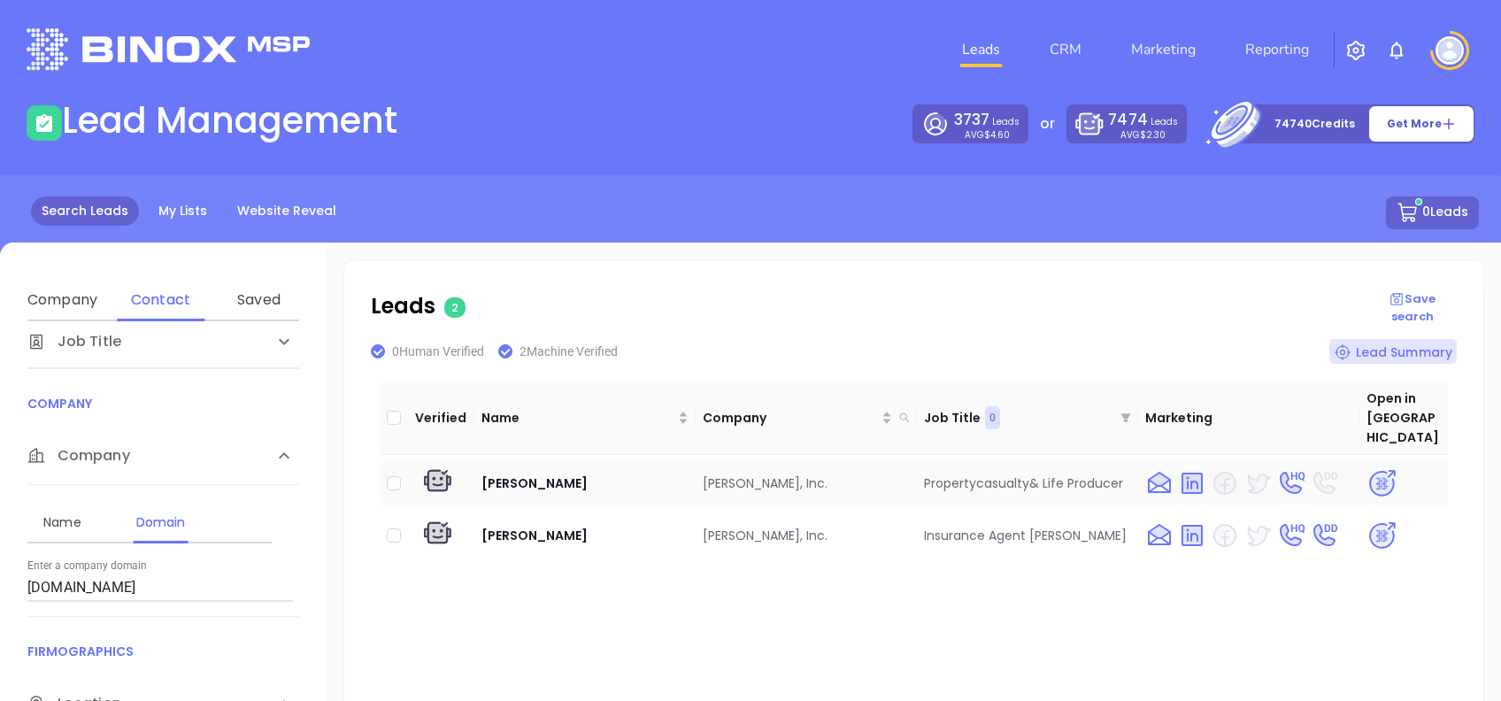
click at [1366, 468] on img at bounding box center [1381, 483] width 31 height 31
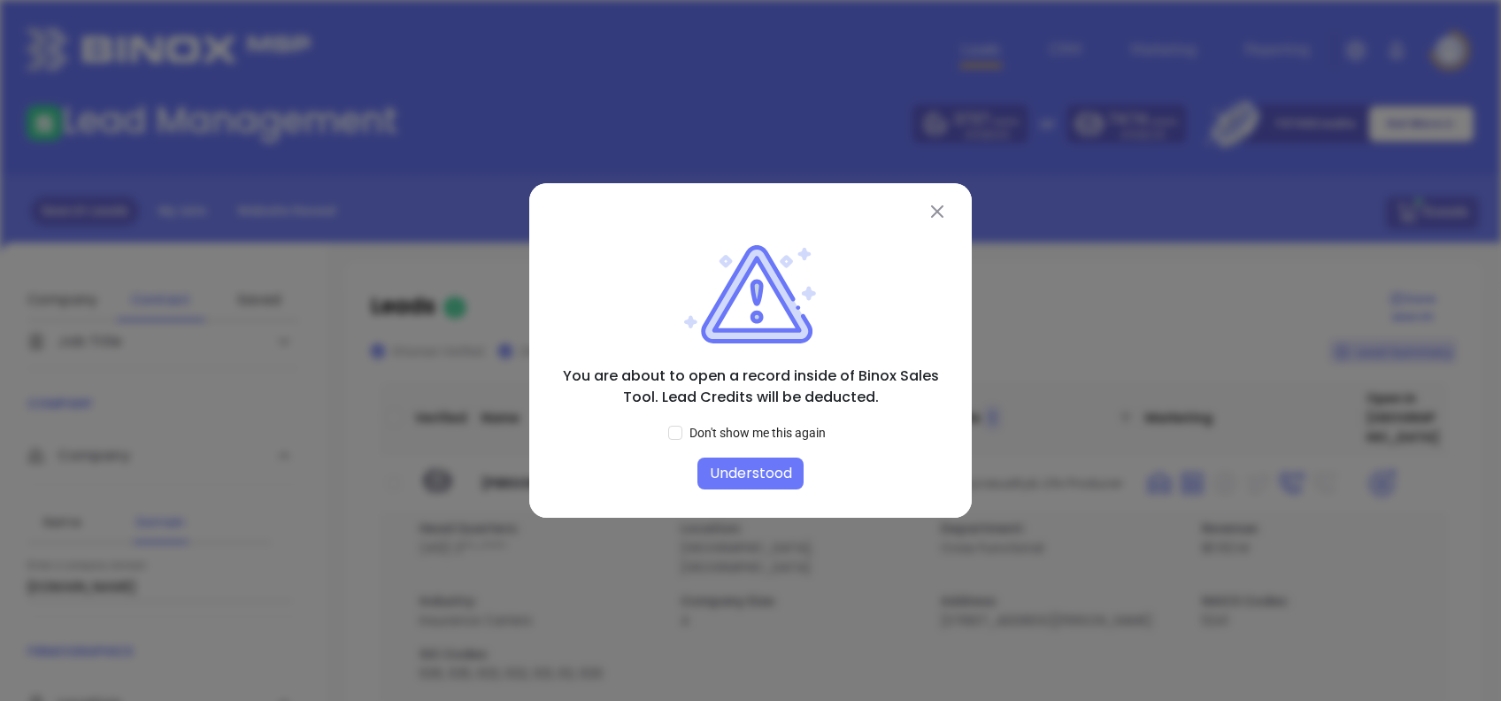
click at [735, 463] on button "Understood" at bounding box center [750, 473] width 106 height 32
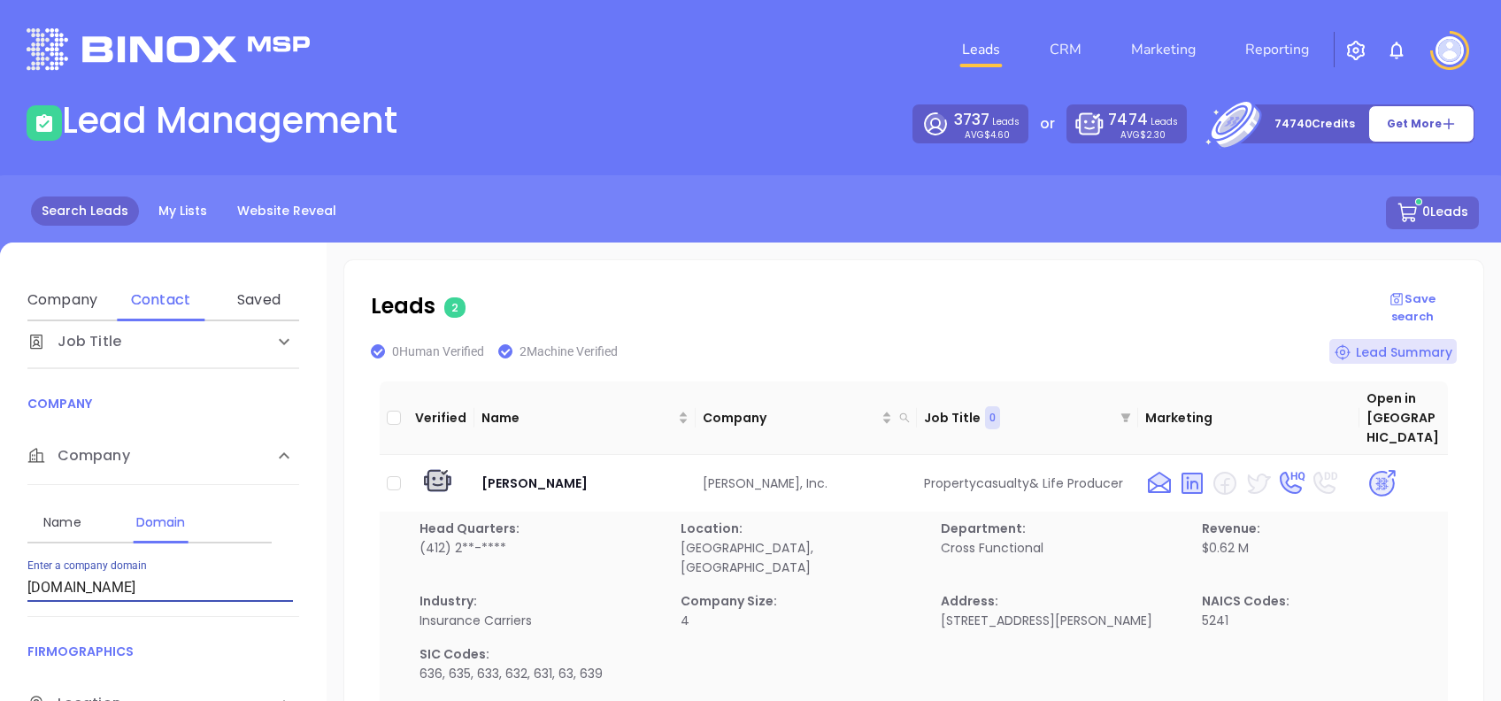
click at [139, 579] on input "[DOMAIN_NAME]" at bounding box center [159, 587] width 265 height 28
click at [139, 579] on input "nolfiagency.com" at bounding box center [159, 587] width 265 height 28
paste input "clareagencyinc"
type input "clareagencyinc.com"
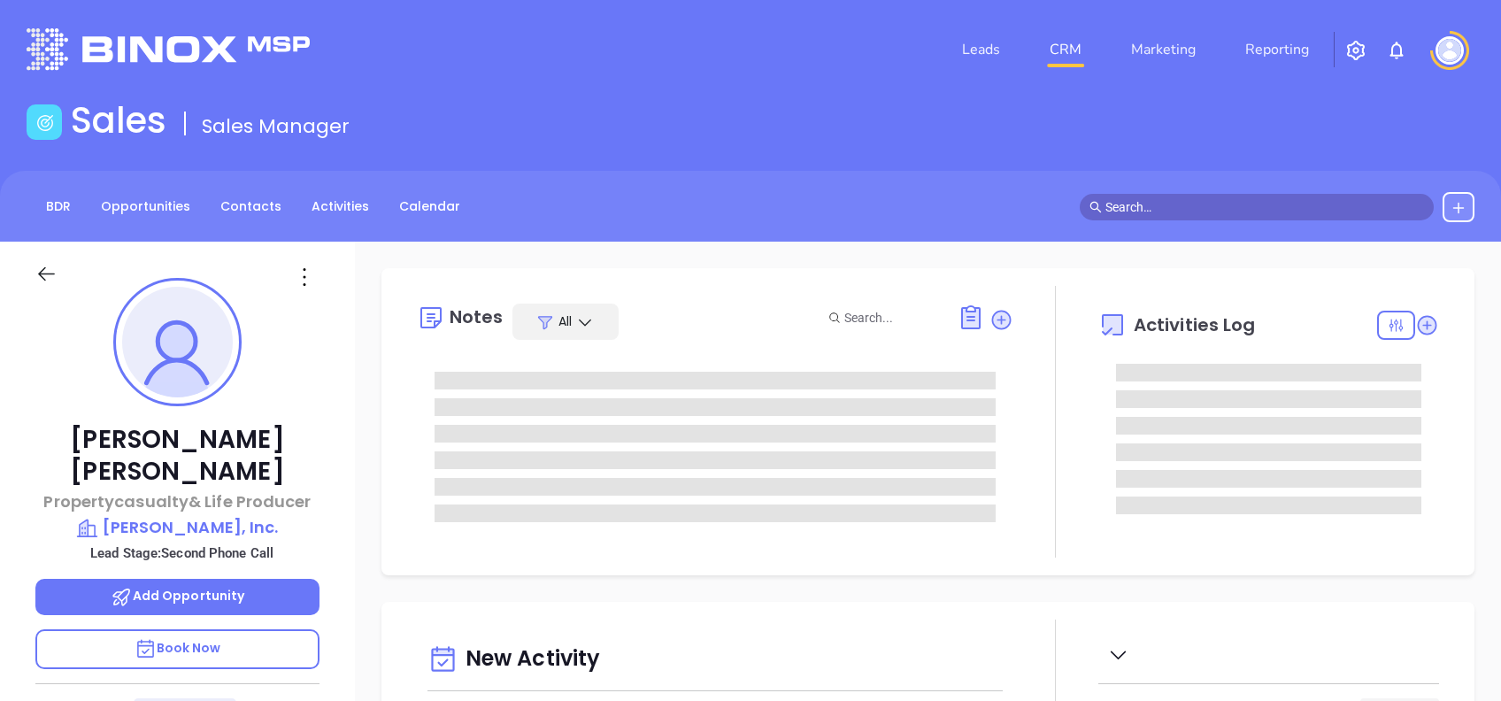
type input "[DATE]"
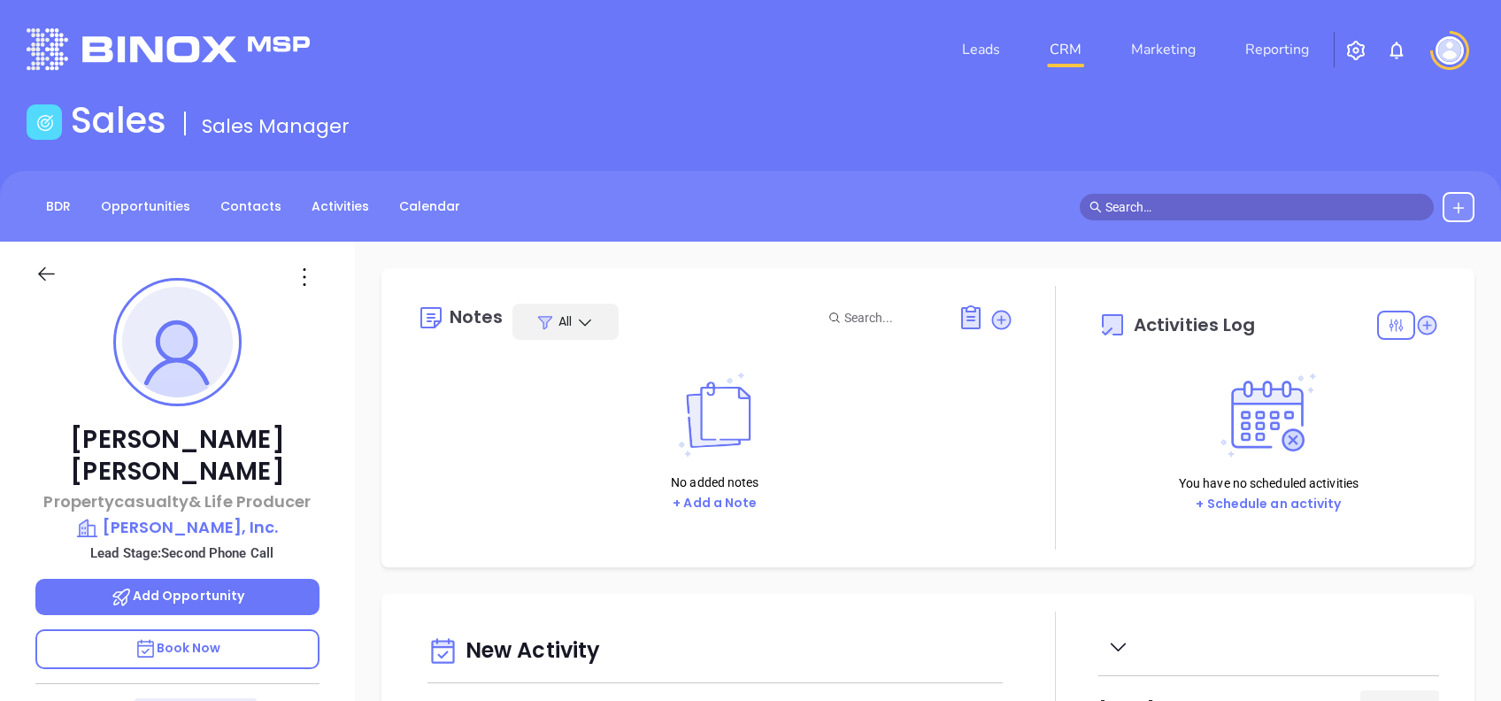
type input "[PERSON_NAME]"
click at [309, 276] on icon at bounding box center [304, 277] width 28 height 28
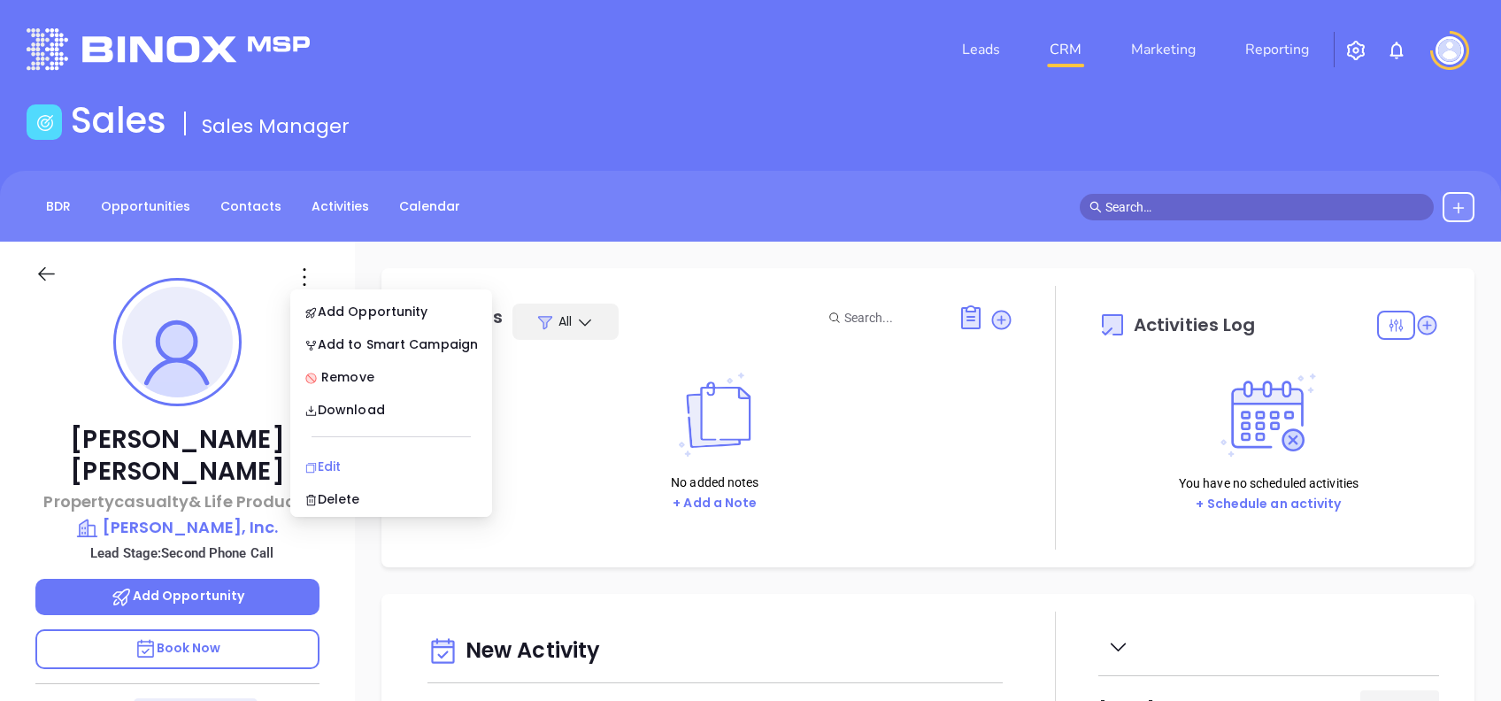
click at [362, 464] on div "Edit" at bounding box center [390, 466] width 173 height 19
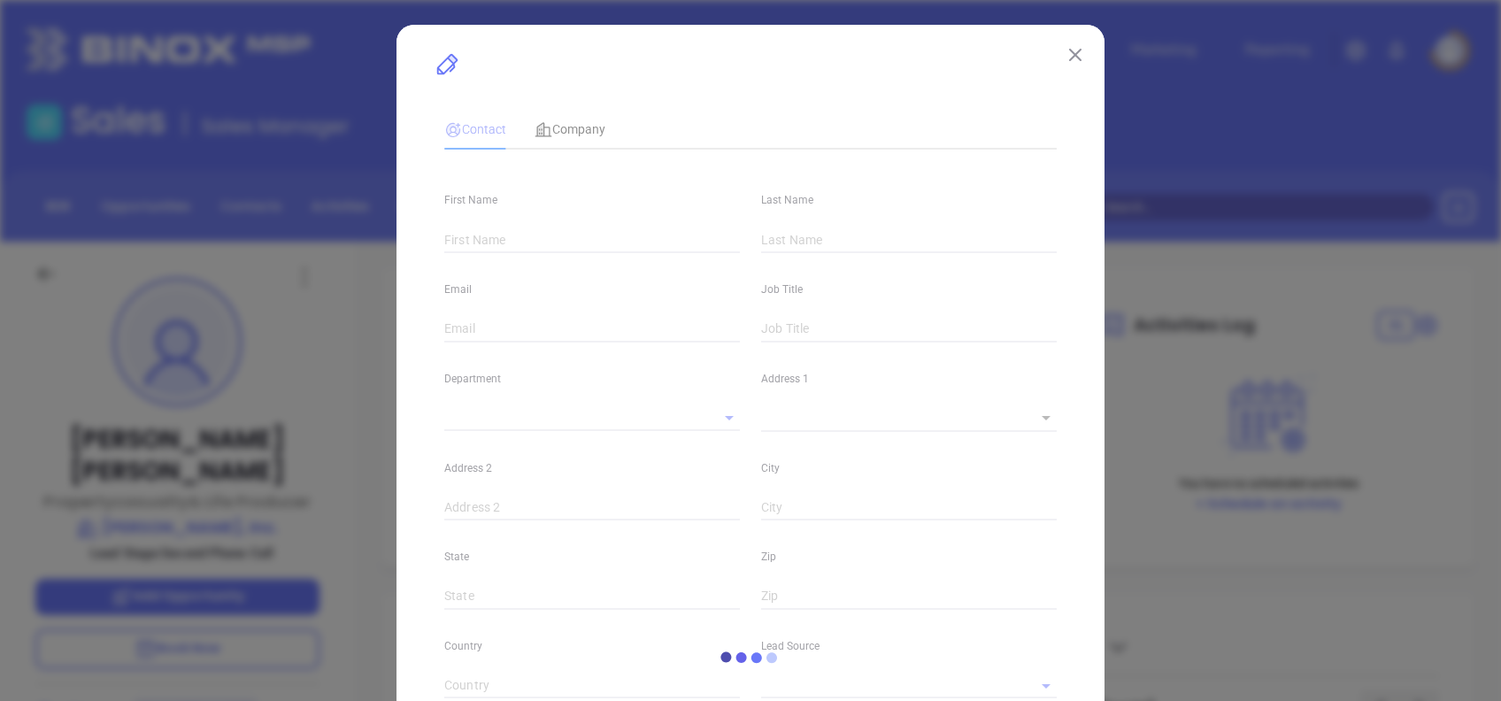
type input "[PERSON_NAME]"
type input "[PERSON_NAME][EMAIL_ADDRESS][PERSON_NAME][DOMAIN_NAME]"
type input "Propertycasualty& Life Producer"
type input "1"
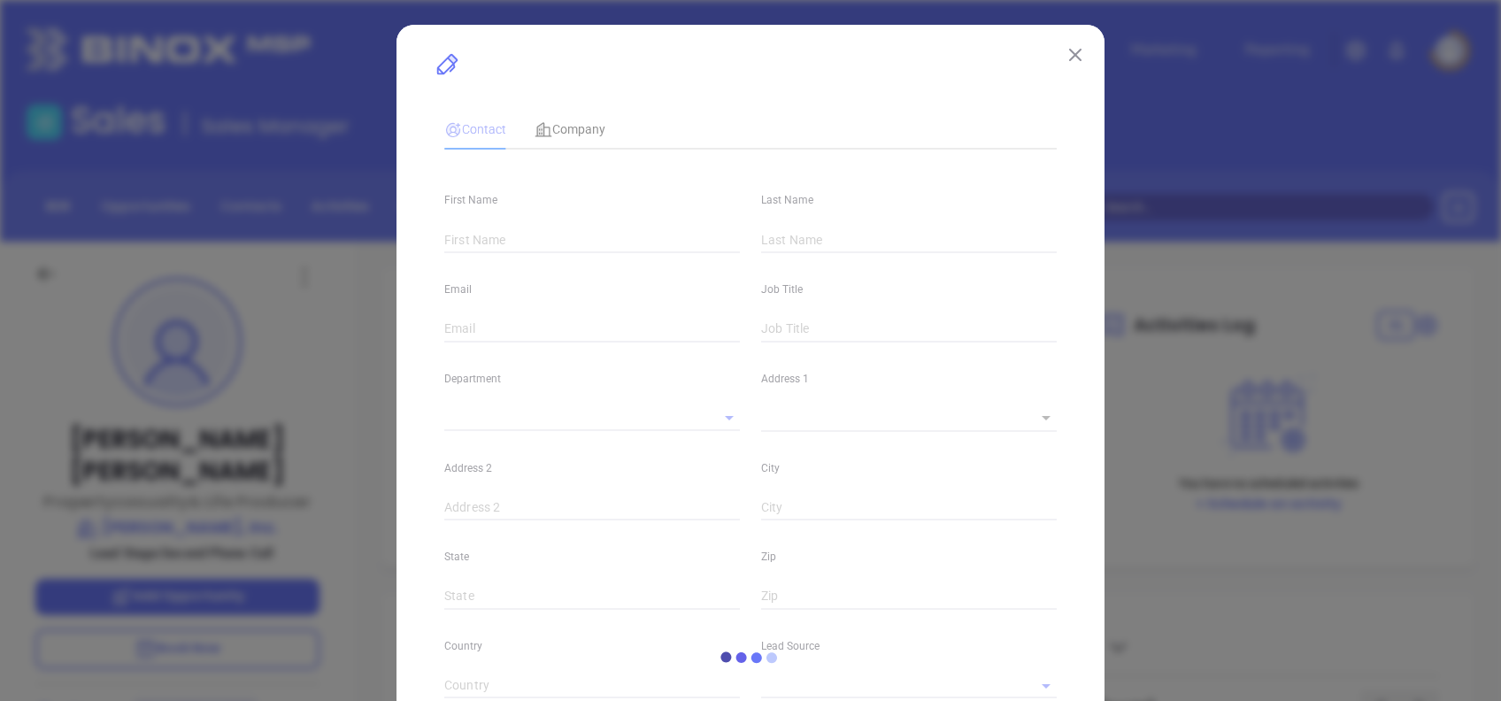
type input "[DOMAIN_NAME][URL][PERSON_NAME]"
type input "Marketing"
type input "Website Reveal"
type input "undefined undefined"
type input "Second Phone Call"
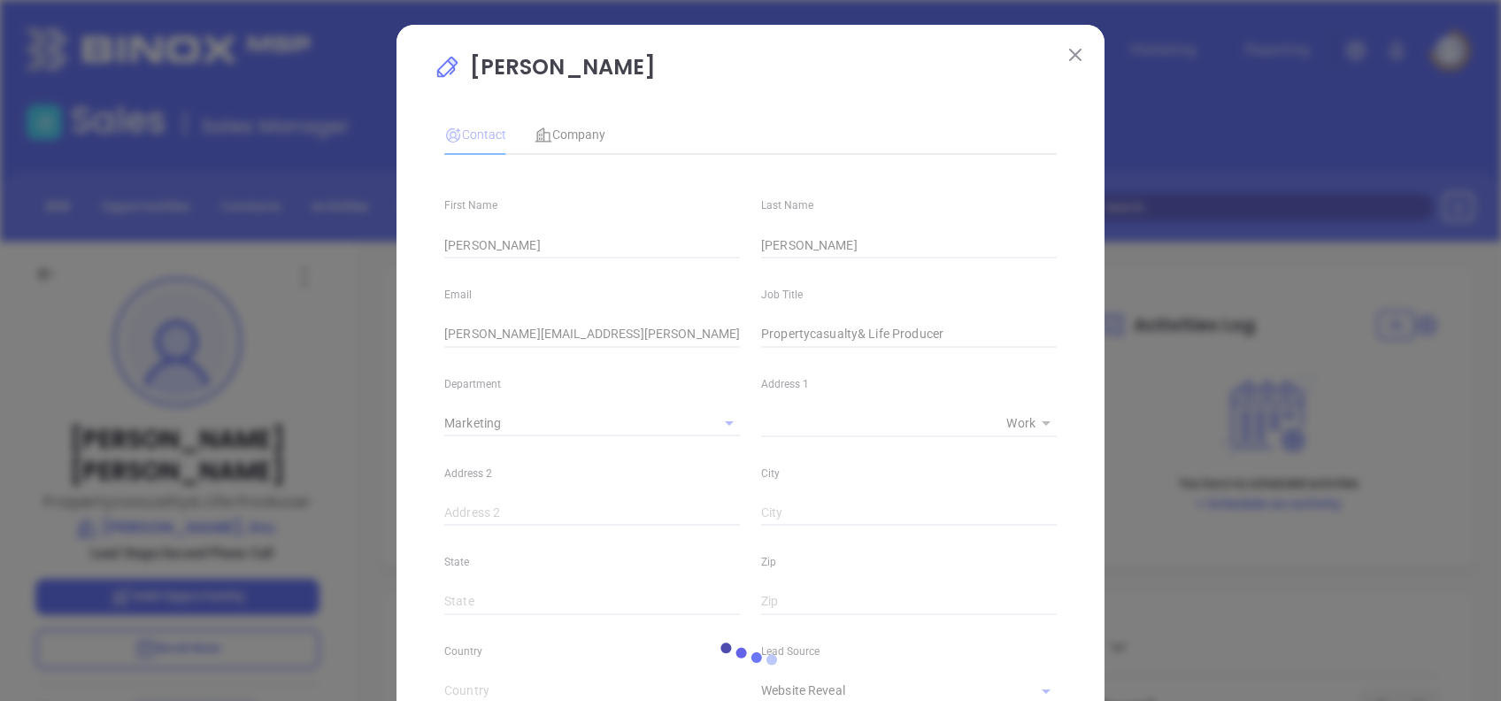
type input "[PHONE_NUMBER]"
type input "1"
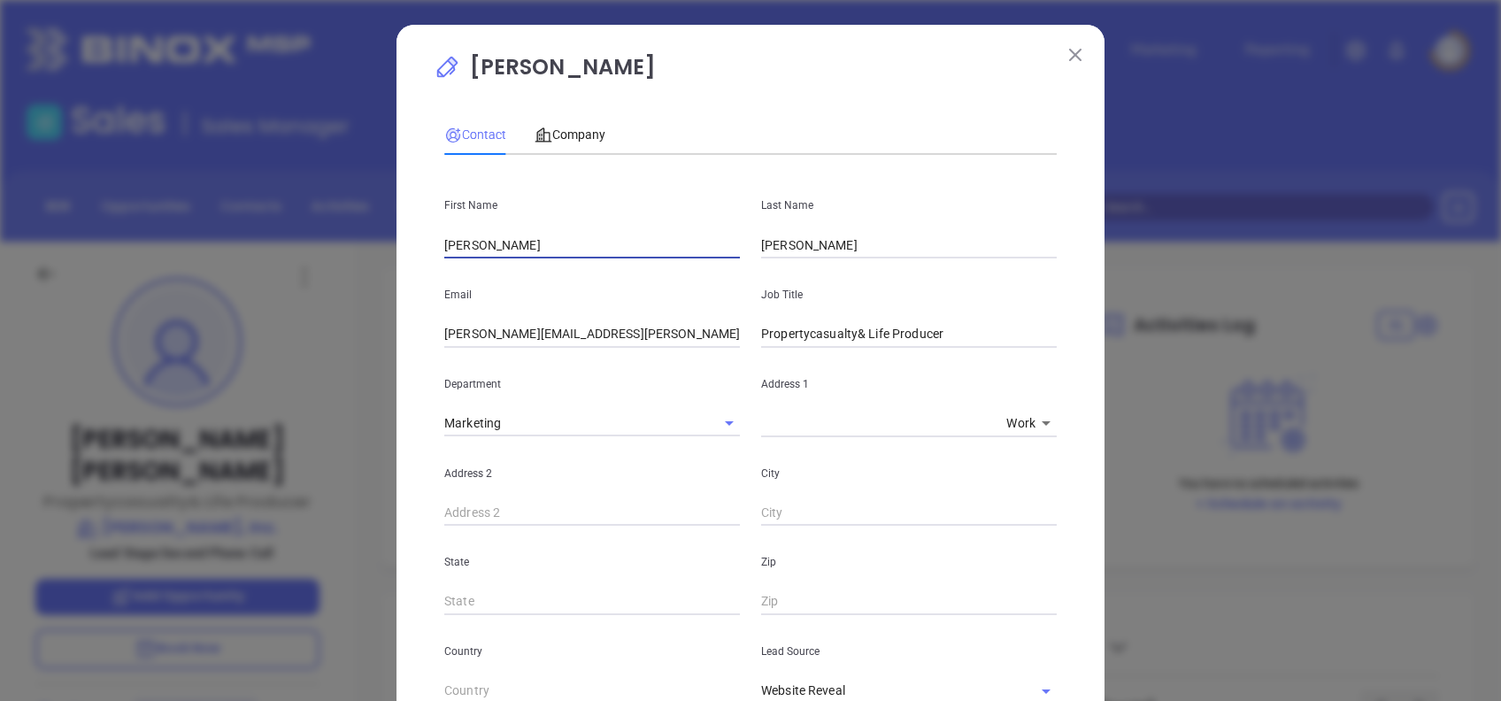
drag, startPoint x: 524, startPoint y: 241, endPoint x: 281, endPoint y: 216, distance: 244.6
click at [281, 216] on div "[PERSON_NAME] Contact Company First Name [PERSON_NAME] Last Name [PERSON_NAME] …" at bounding box center [750, 350] width 1501 height 701
type input "[PERSON_NAME]"
click at [891, 241] on input "[PERSON_NAME]" at bounding box center [909, 245] width 296 height 27
paste input "[PERSON_NAME]"
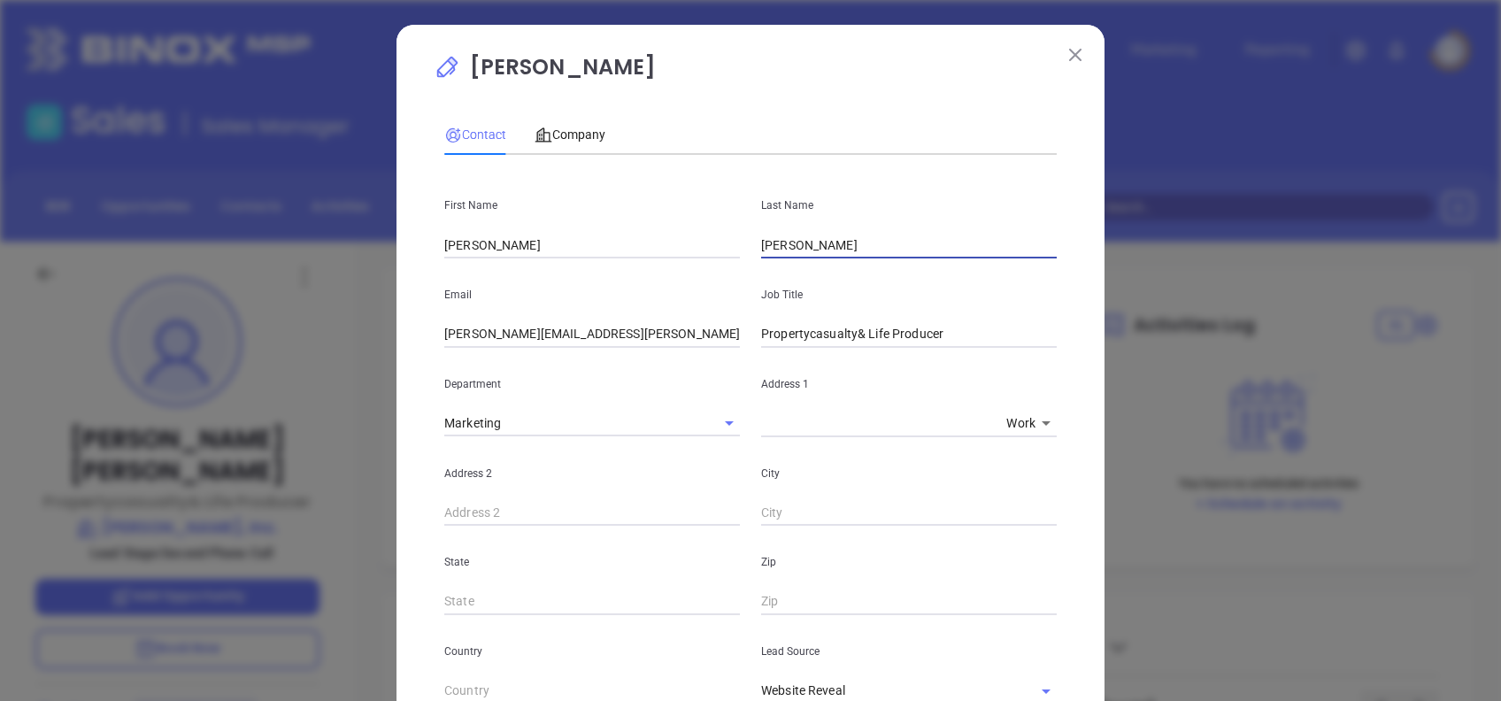
click at [765, 234] on input "[PERSON_NAME]" at bounding box center [909, 245] width 296 height 27
click at [761, 124] on div "Contact Company" at bounding box center [750, 134] width 612 height 41
click at [761, 234] on input "OConnell" at bounding box center [909, 245] width 296 height 27
type input "O Connell"
click at [908, 210] on p "Last Name" at bounding box center [909, 205] width 296 height 19
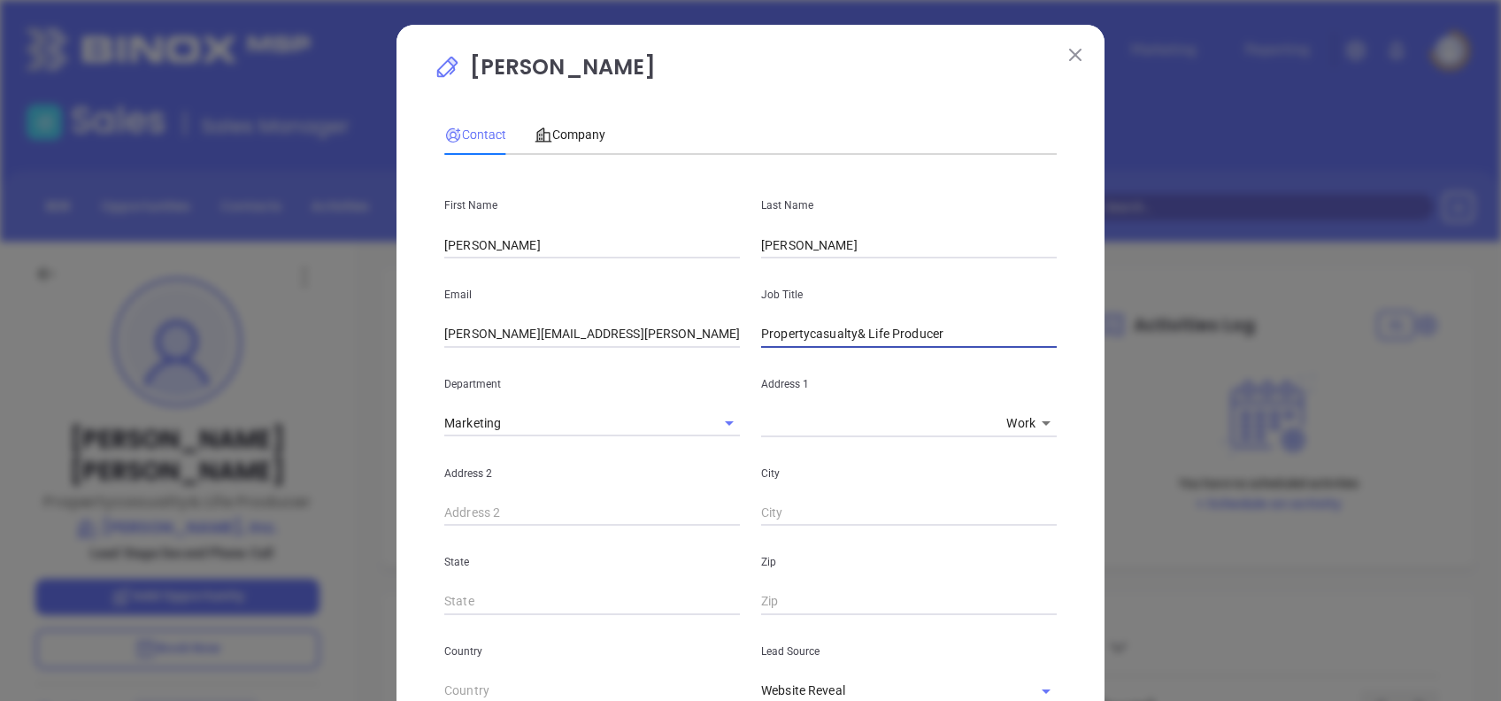
drag, startPoint x: 958, startPoint y: 325, endPoint x: 705, endPoint y: 311, distance: 253.4
click at [705, 311] on div "Email pamella@nolfi.com Job Title Propertycasualty& Life Producer" at bounding box center [751, 302] width 634 height 89
type input "President"
drag, startPoint x: 477, startPoint y: 334, endPoint x: 368, endPoint y: 346, distance: 109.5
click at [368, 346] on div "Pamella Cobb Contact Company First Name Jennifer Last Name O Connell Email pame…" at bounding box center [750, 350] width 1501 height 701
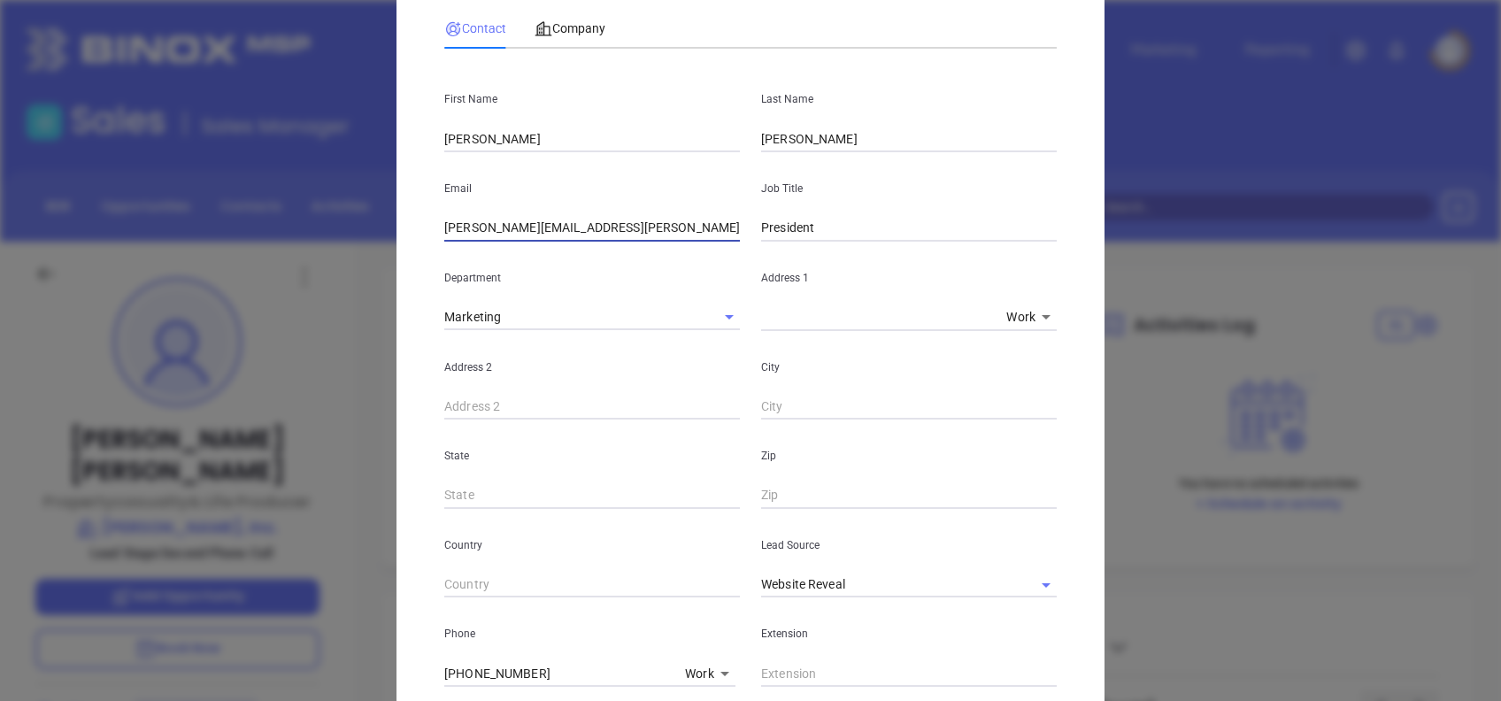
scroll to position [354, 0]
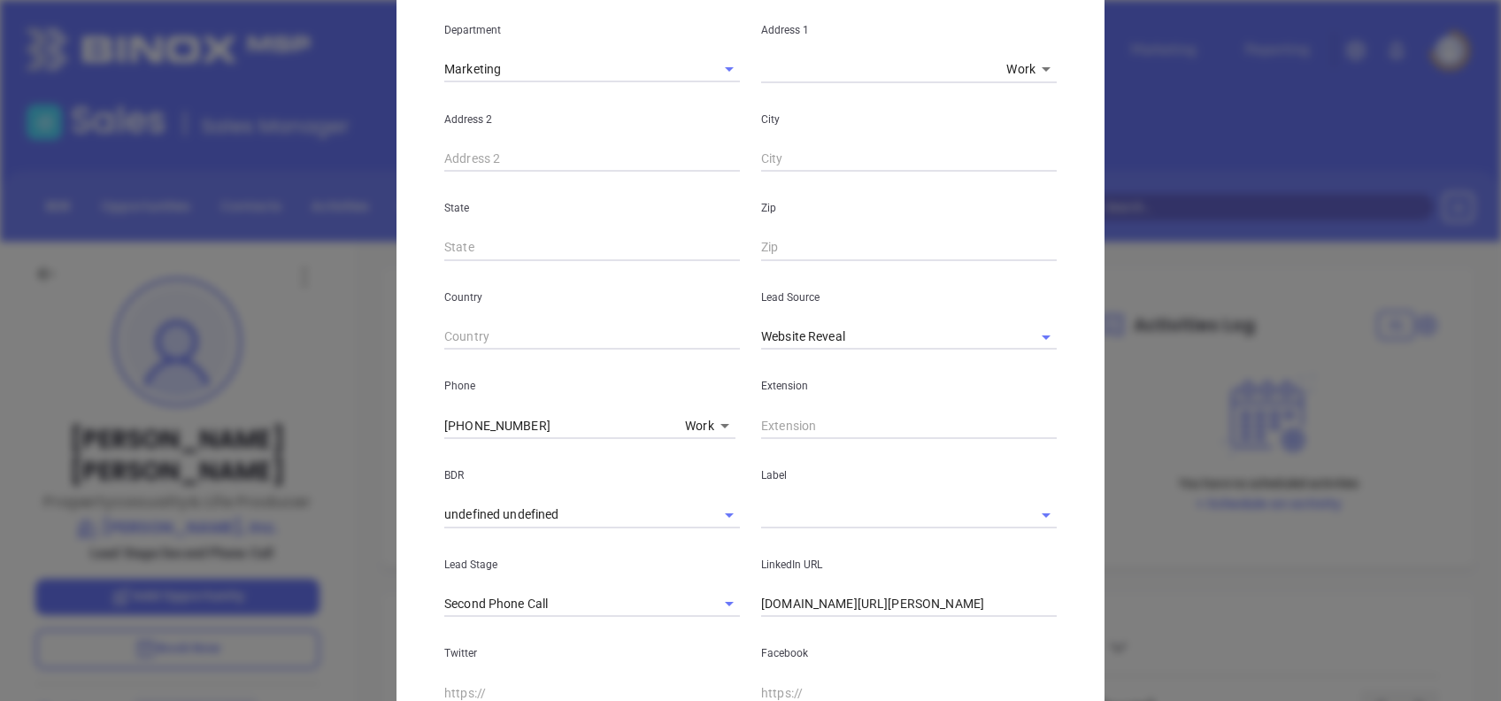
type input "jennifer@nolfi.com"
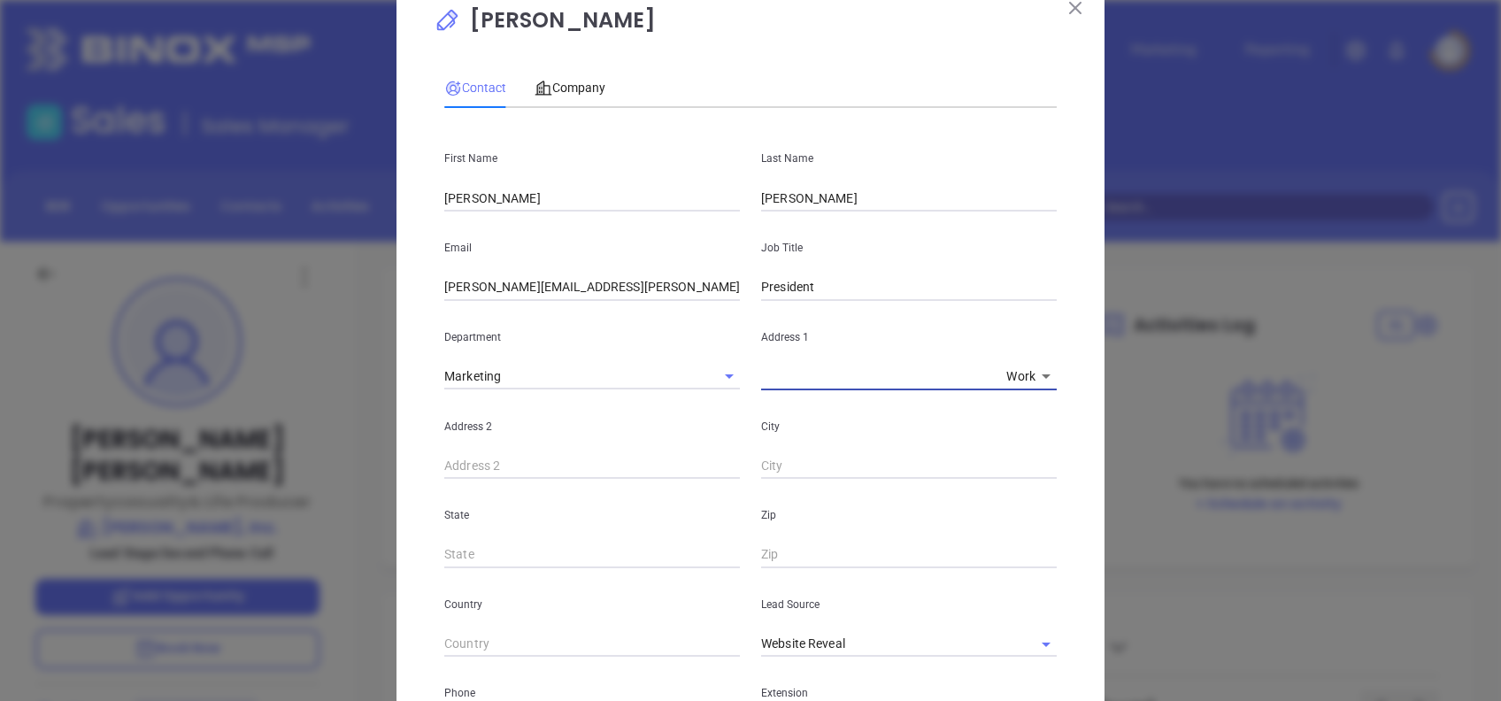
scroll to position [118, 0]
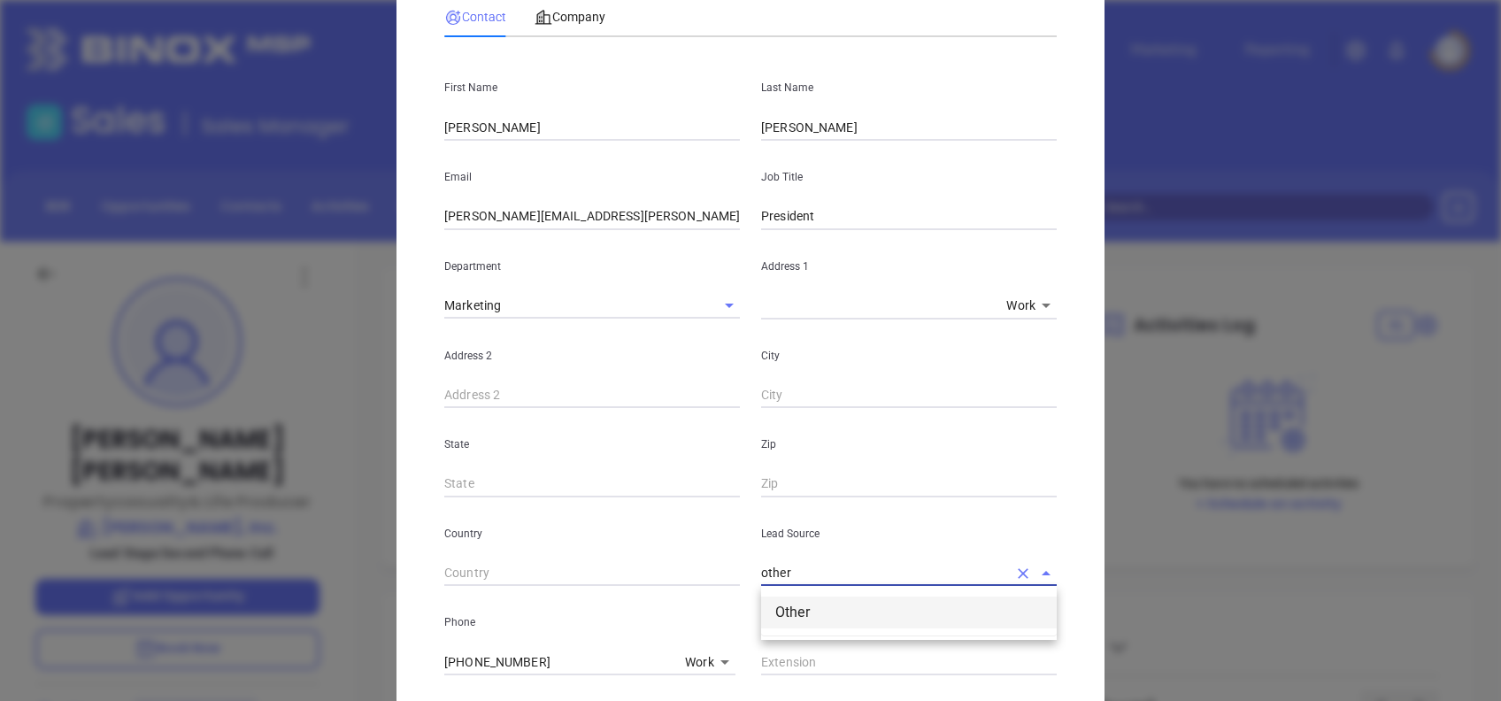
click at [868, 599] on li "Other" at bounding box center [909, 612] width 296 height 32
type input "Other"
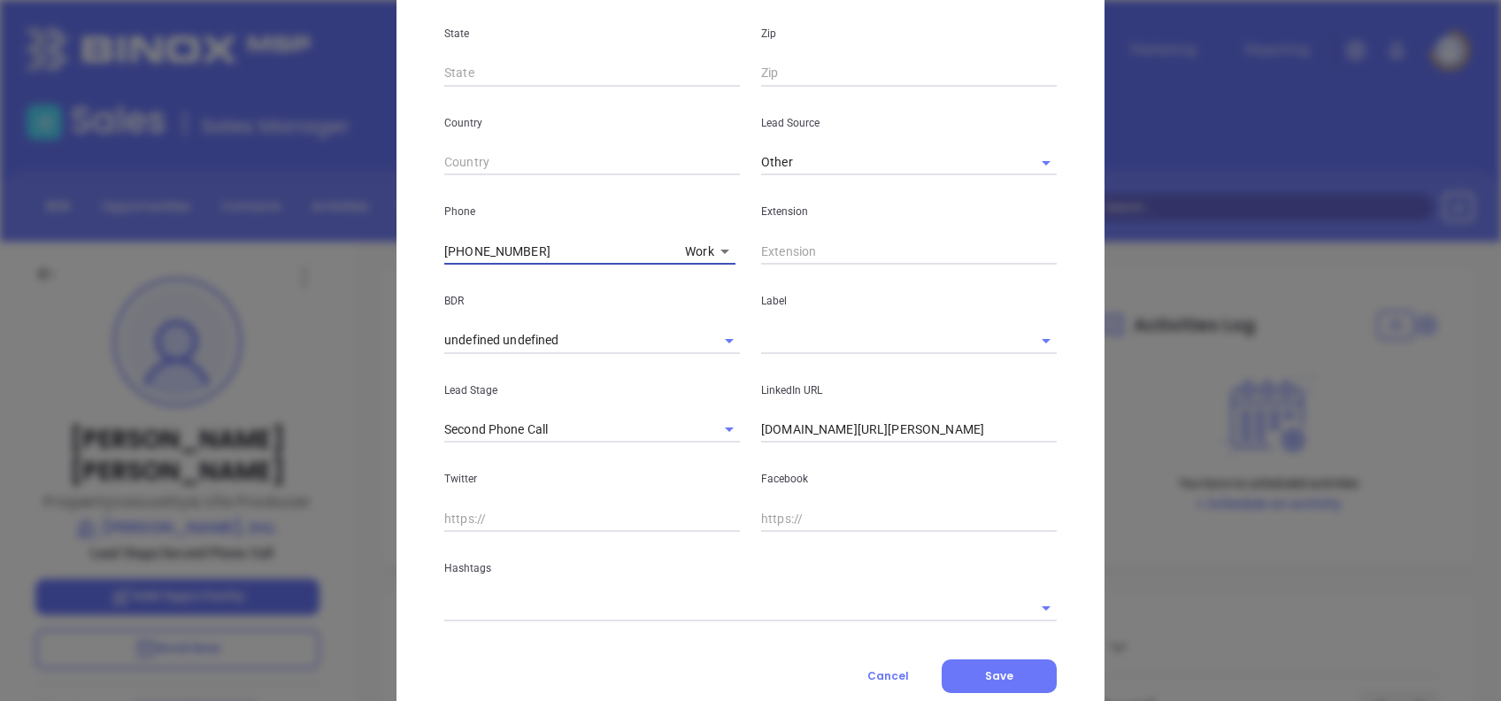
scroll to position [581, 0]
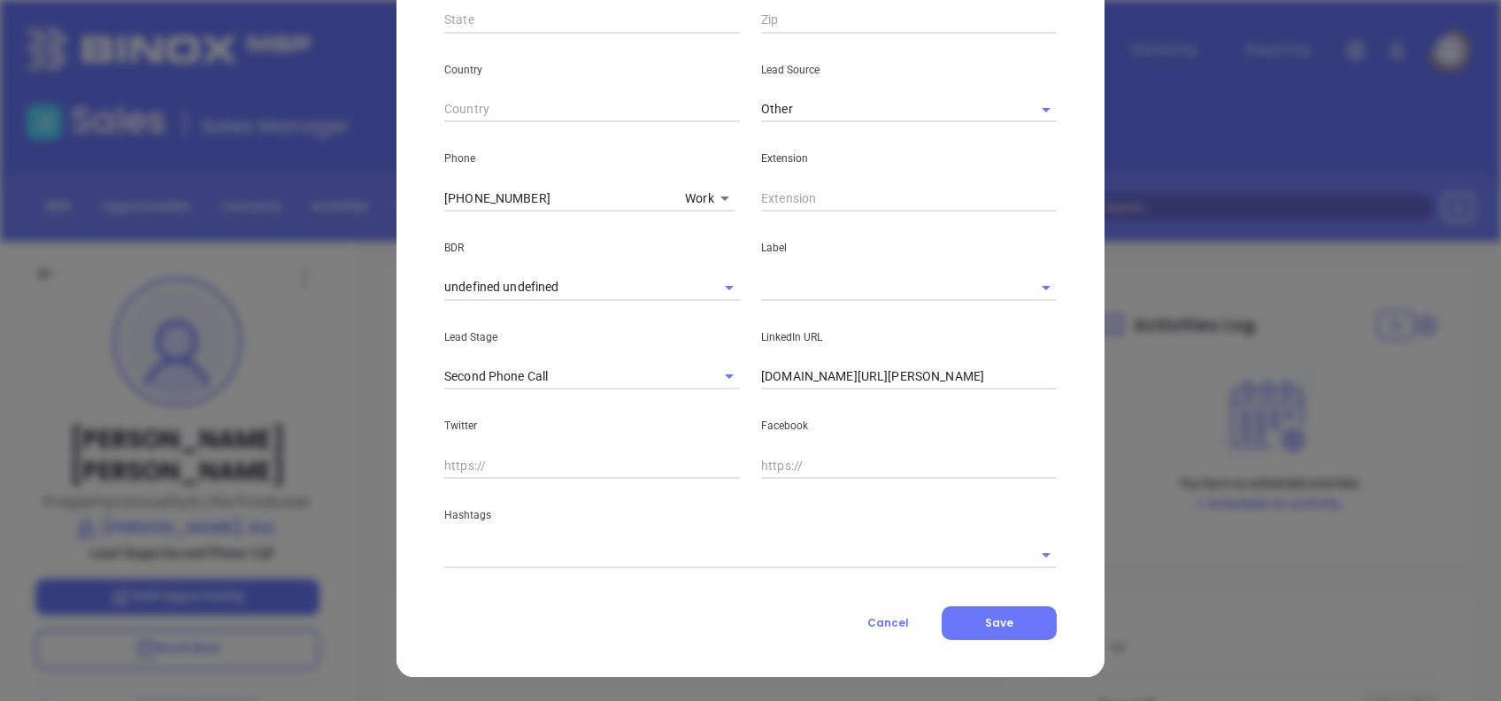
click at [557, 185] on input "(412) 264-7424" at bounding box center [561, 198] width 234 height 27
paste input "text"
type input "(412) 264-7424"
click at [800, 297] on input "text" at bounding box center [884, 287] width 246 height 26
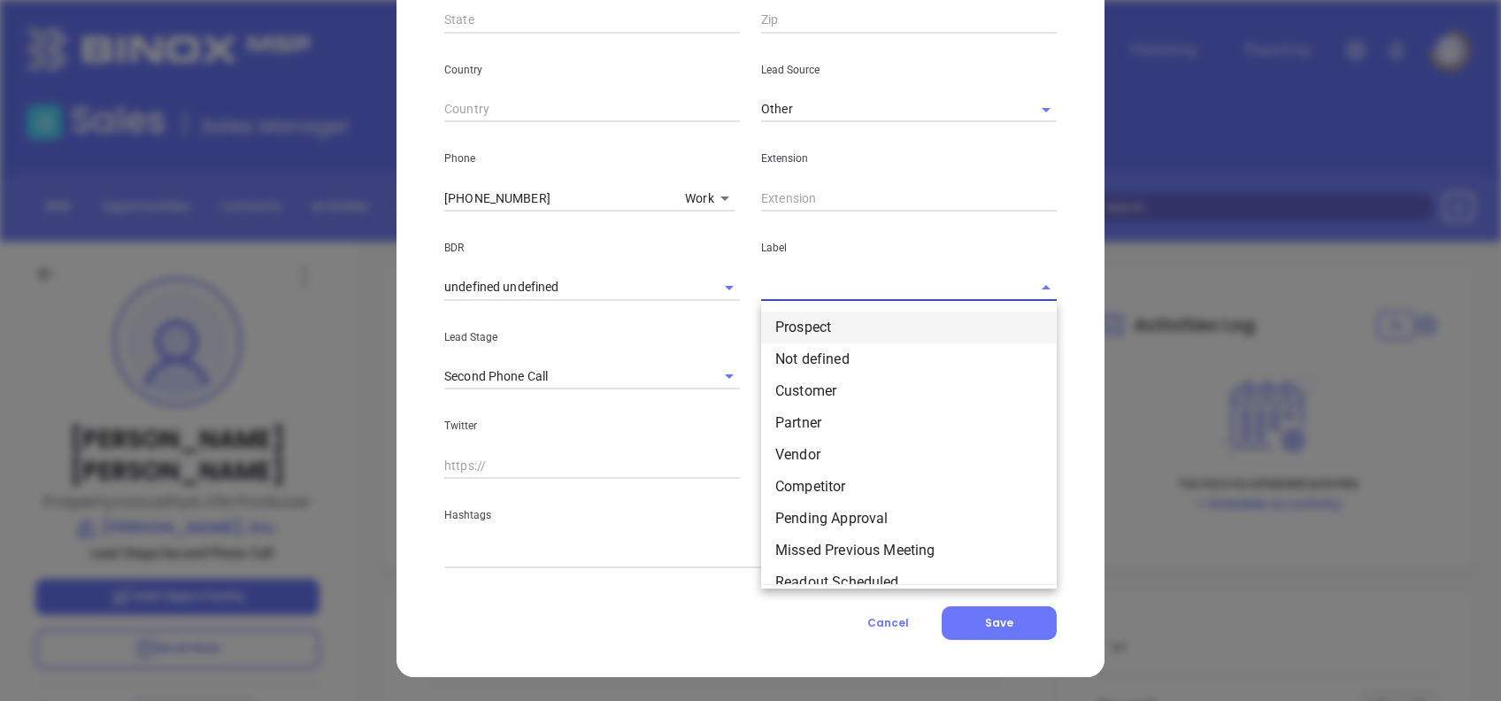
click at [824, 319] on li "Prospect" at bounding box center [909, 327] width 296 height 32
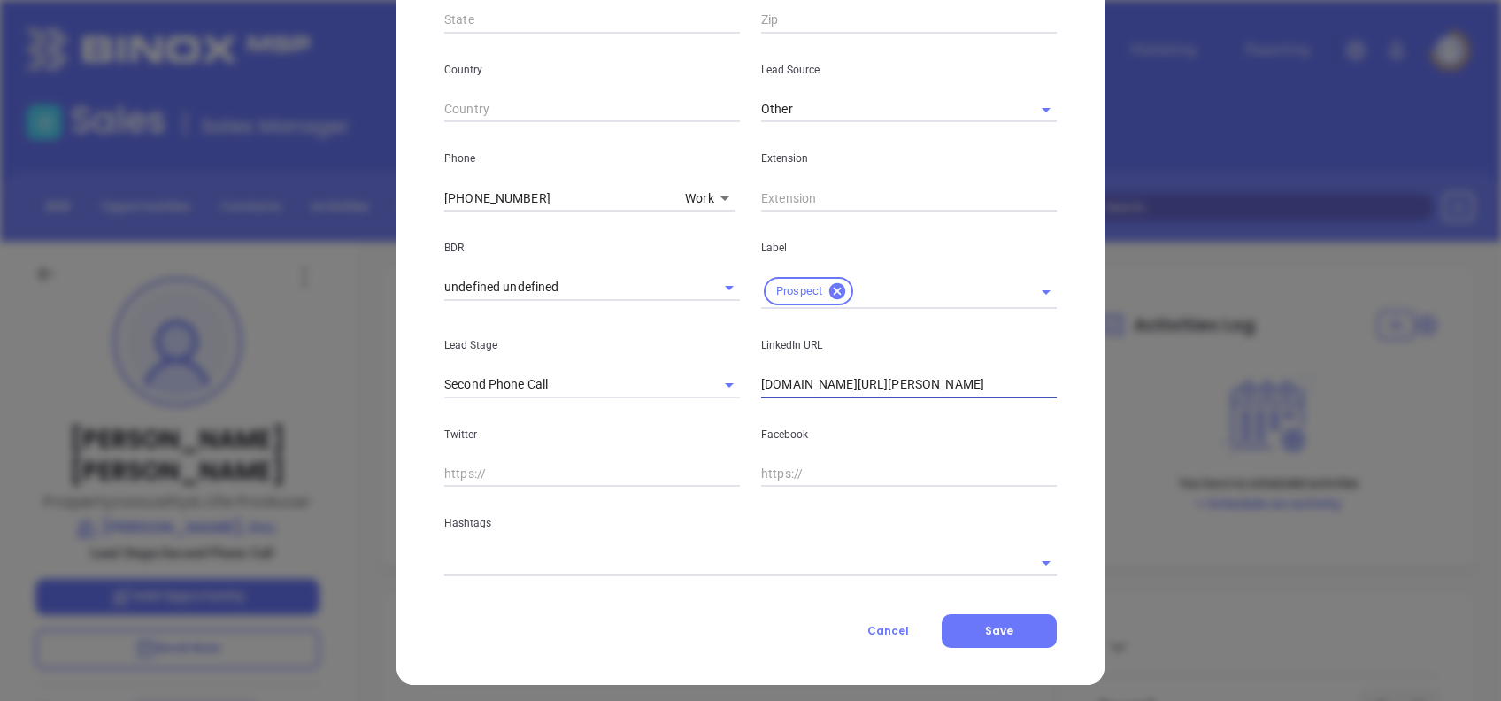
click at [1006, 390] on input "linkedin.com/in/pamella-cobb-2a101567" at bounding box center [909, 385] width 296 height 27
paste input "www.linkedin.com/in/jenoconnellpa/"
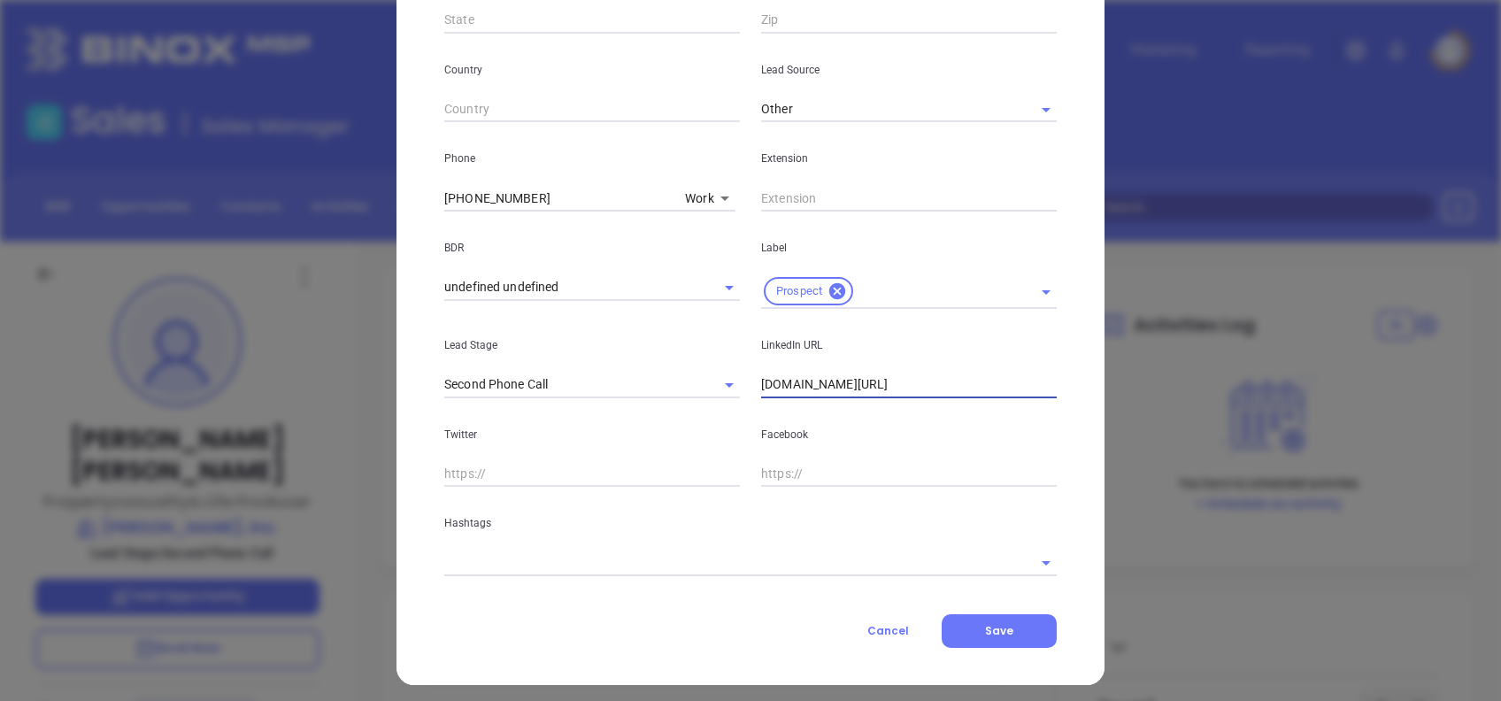
type input "www.linkedin.com/in/jenoconnellpa/"
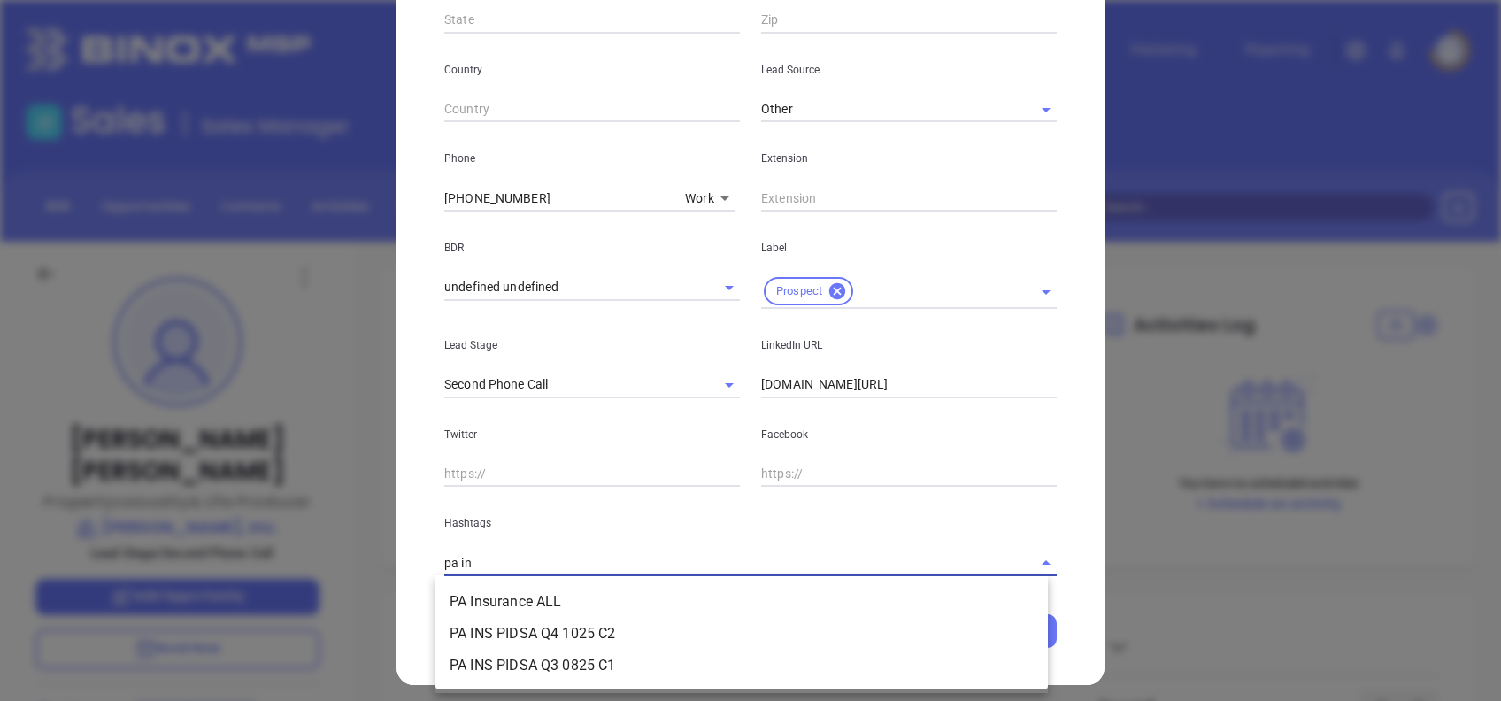
type input "pa ins"
click at [504, 584] on ul "PA Insurance ALL PA INS PIDSA Q4 1025 C2 PA INS PIDSA Q3 0825 C1" at bounding box center [741, 634] width 612 height 110
click at [504, 586] on li "PA Insurance ALL" at bounding box center [741, 602] width 612 height 32
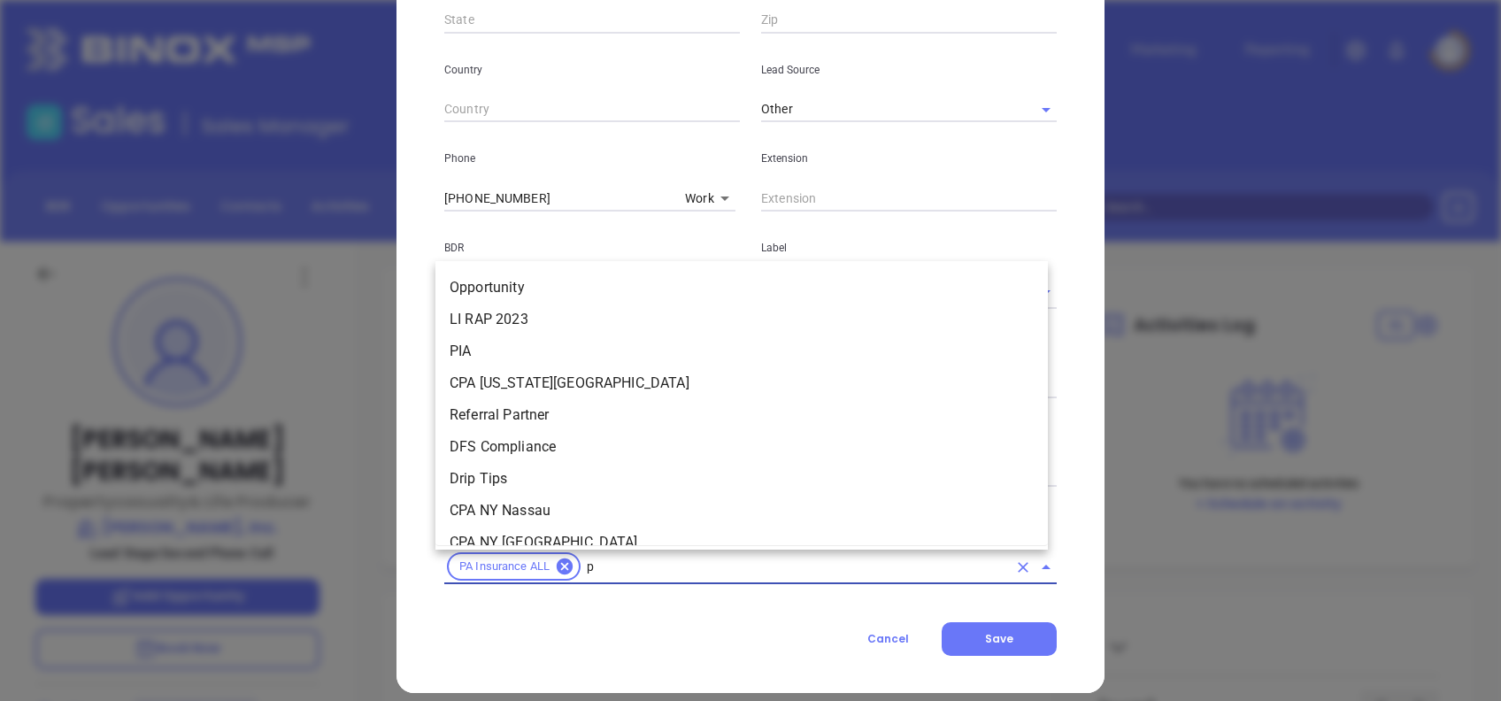
type input "pa"
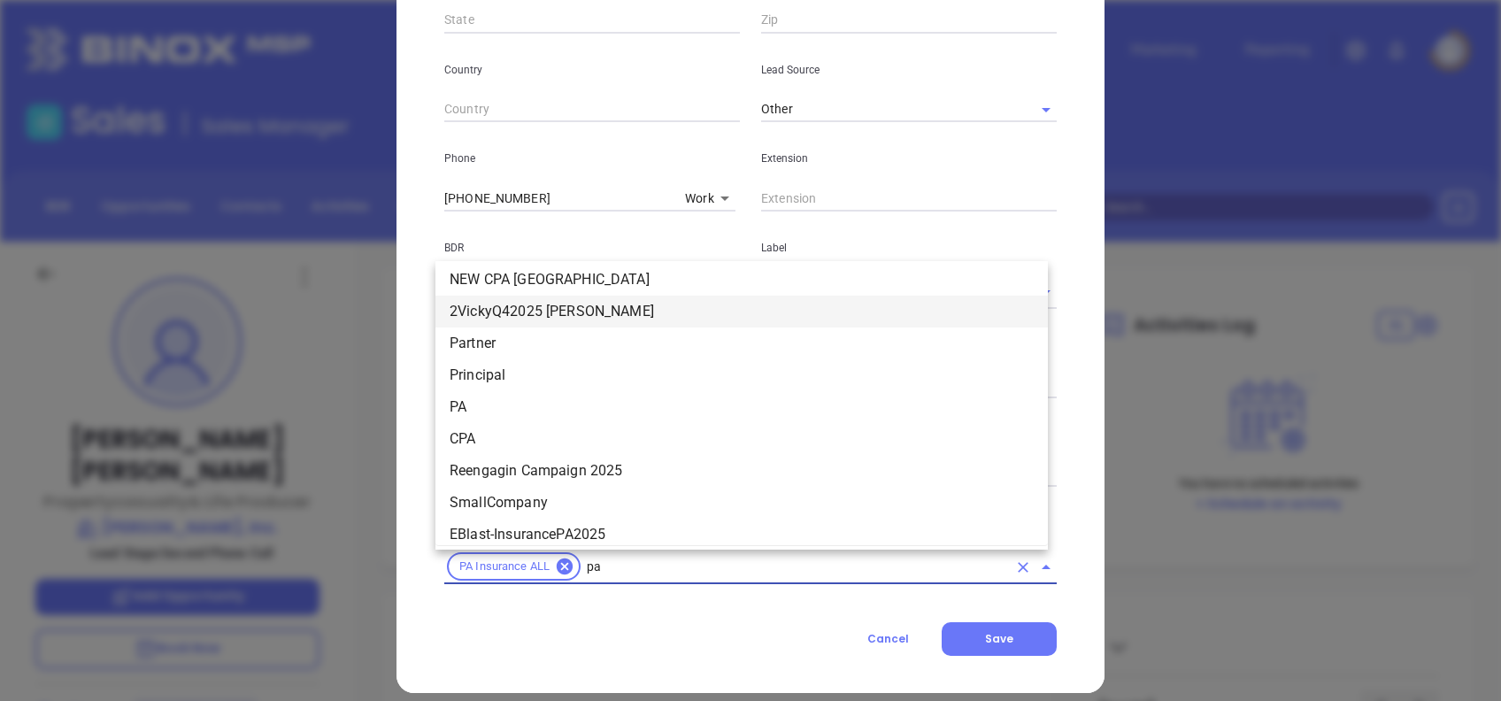
scroll to position [1234, 0]
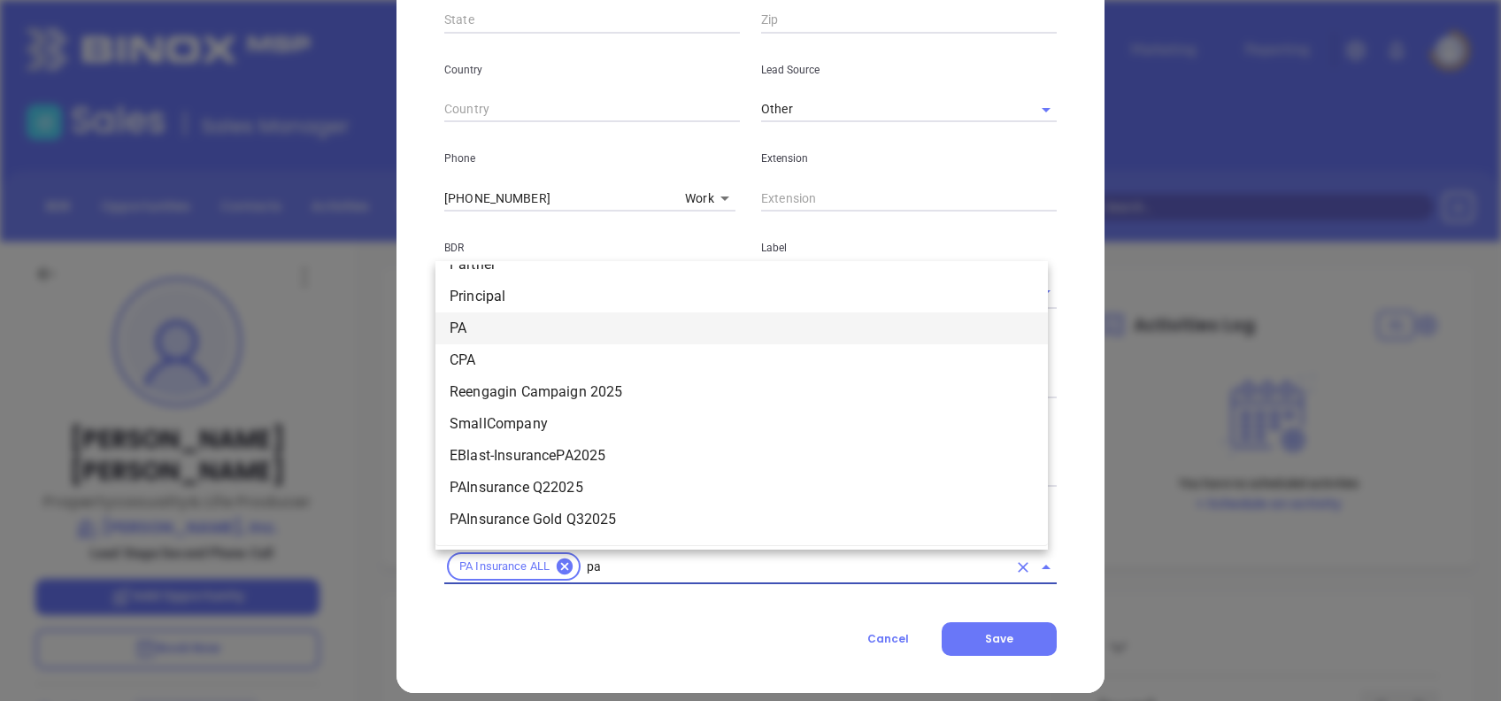
click at [511, 326] on li "PA" at bounding box center [741, 328] width 612 height 32
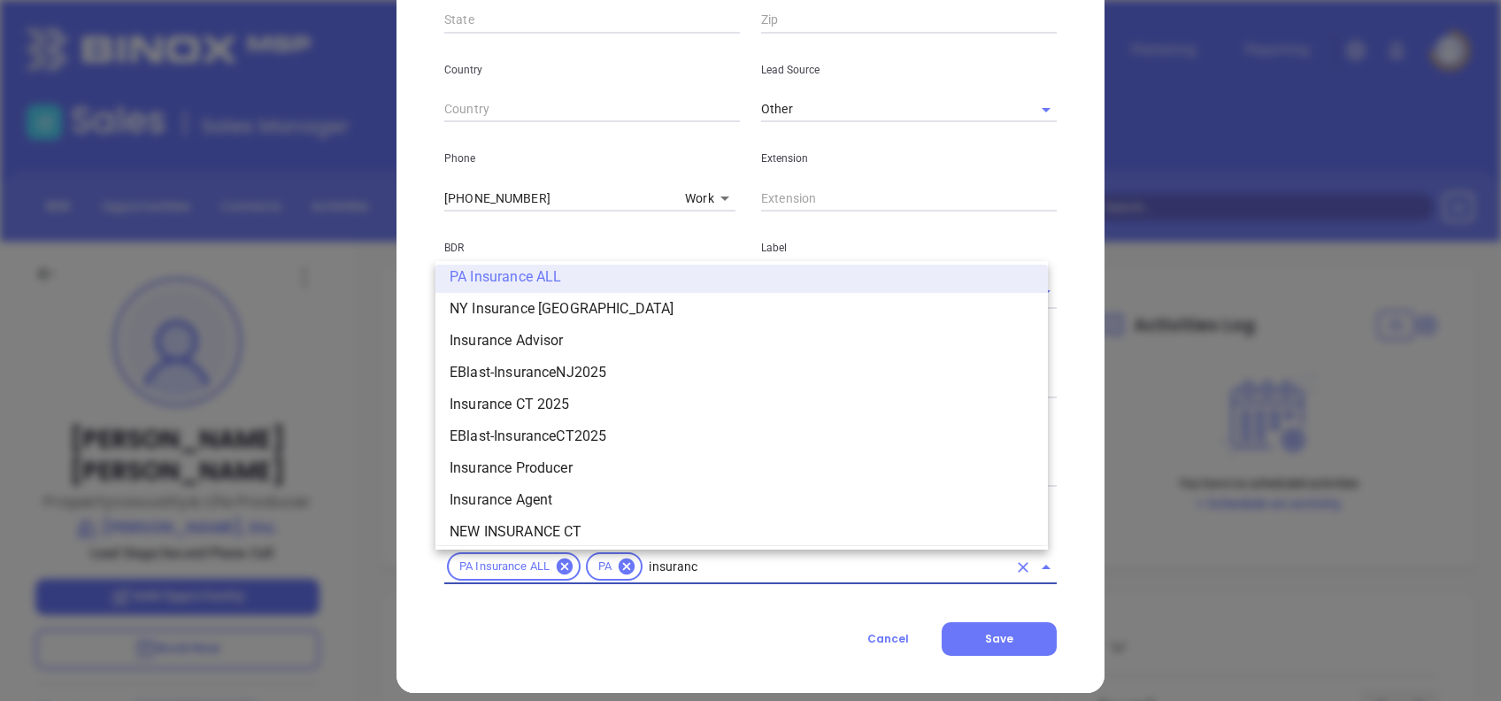
type input "insurance"
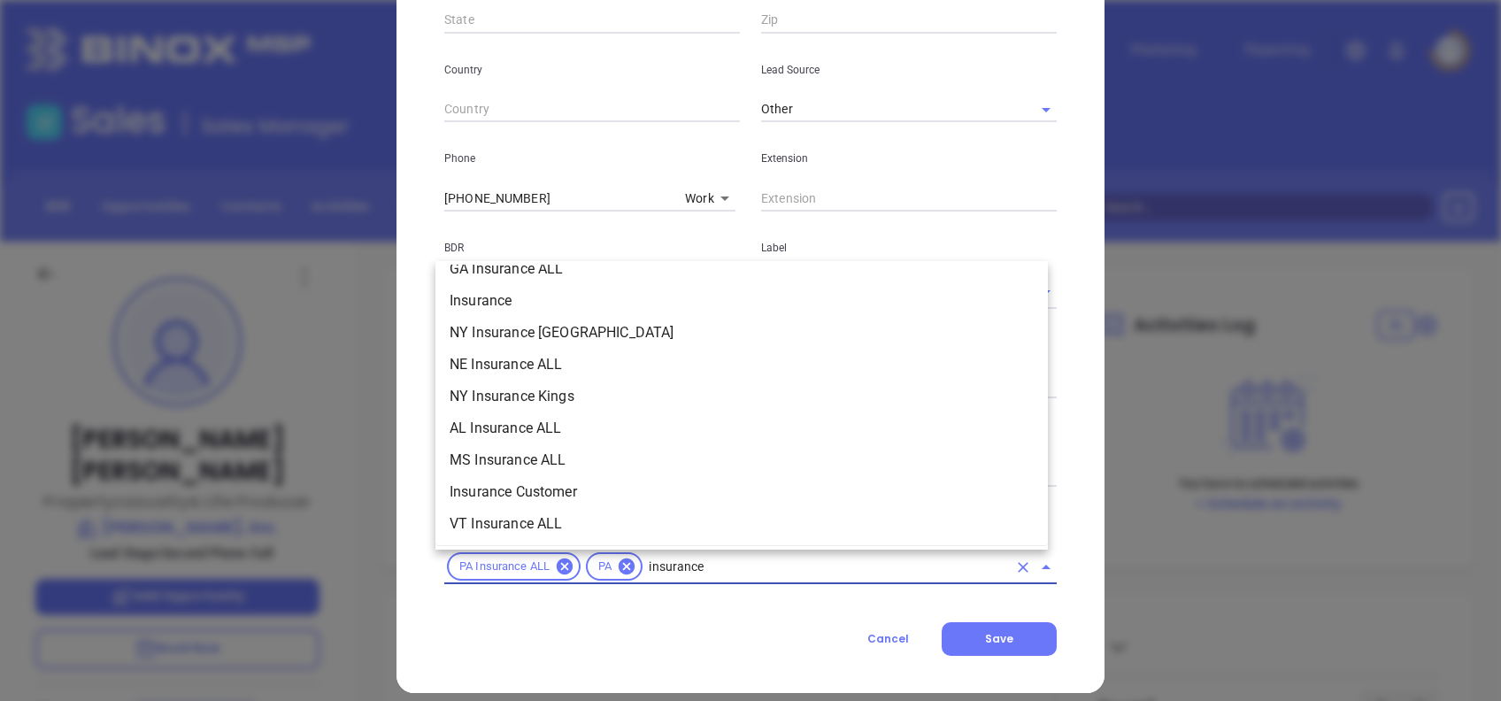
scroll to position [611, 0]
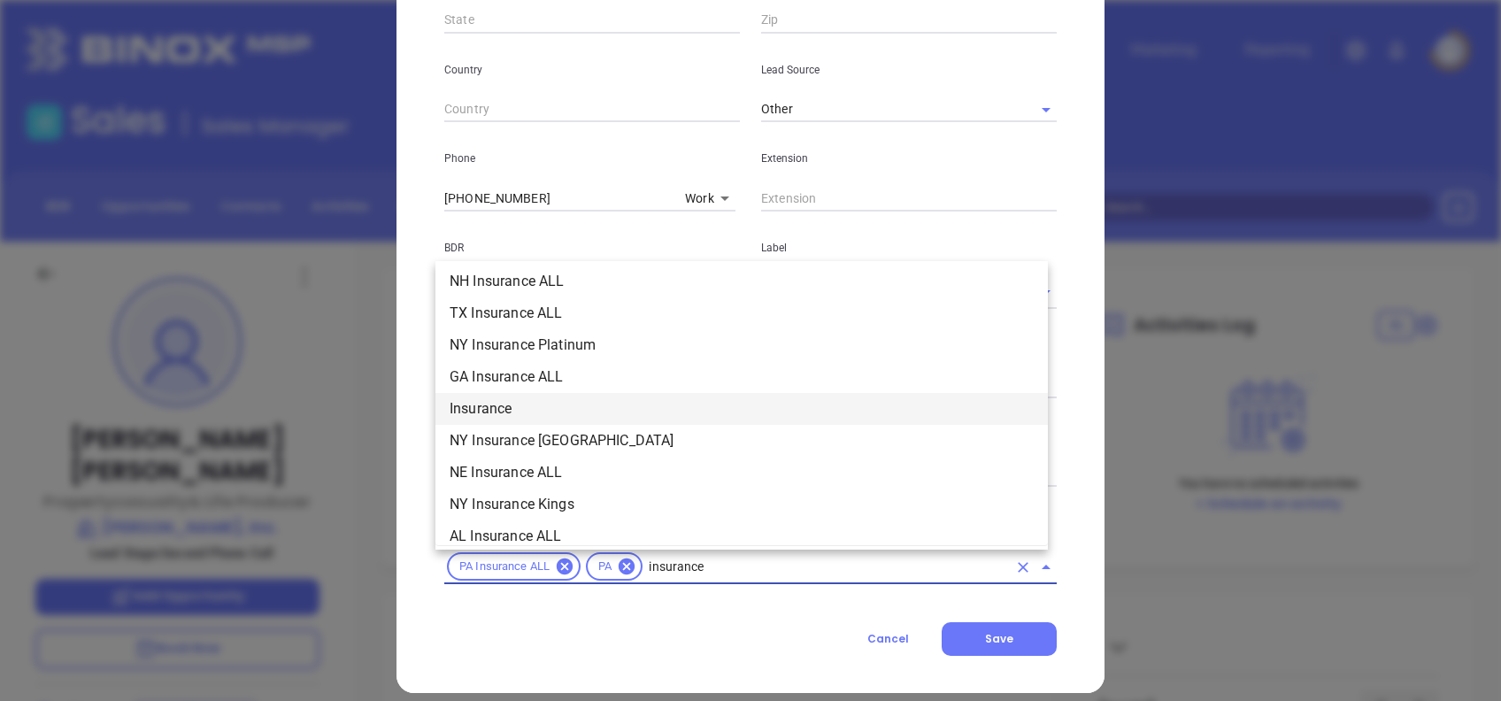
click at [549, 410] on li "Insurance" at bounding box center [741, 409] width 612 height 32
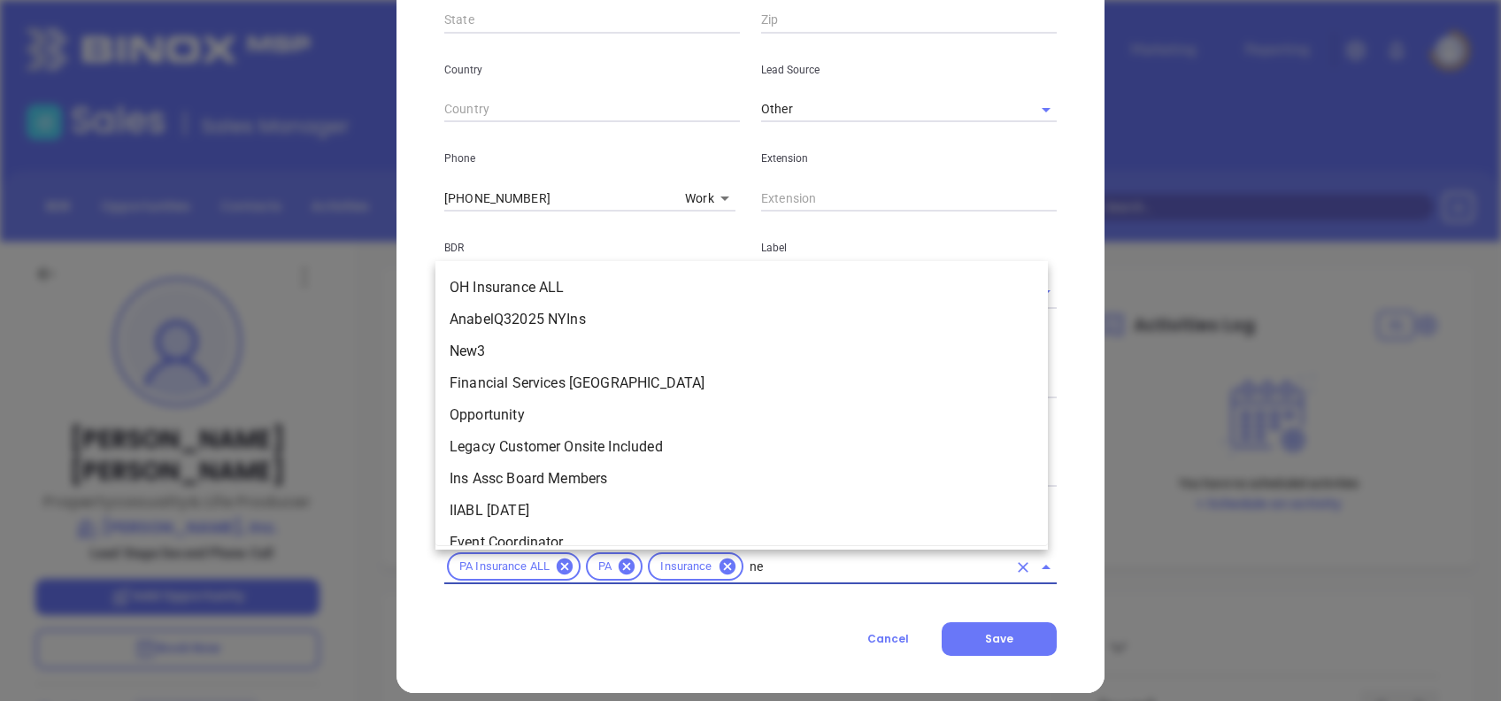
scroll to position [0, 0]
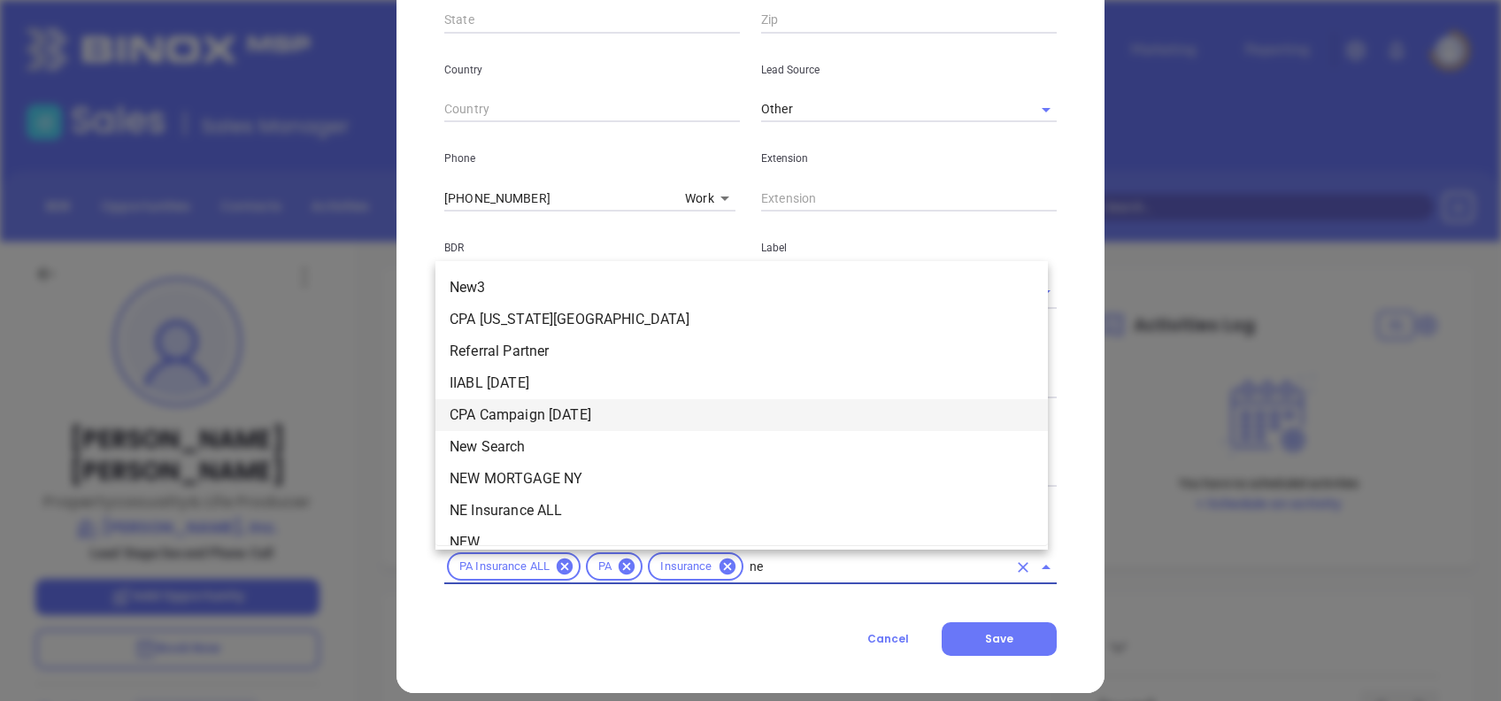
type input "new"
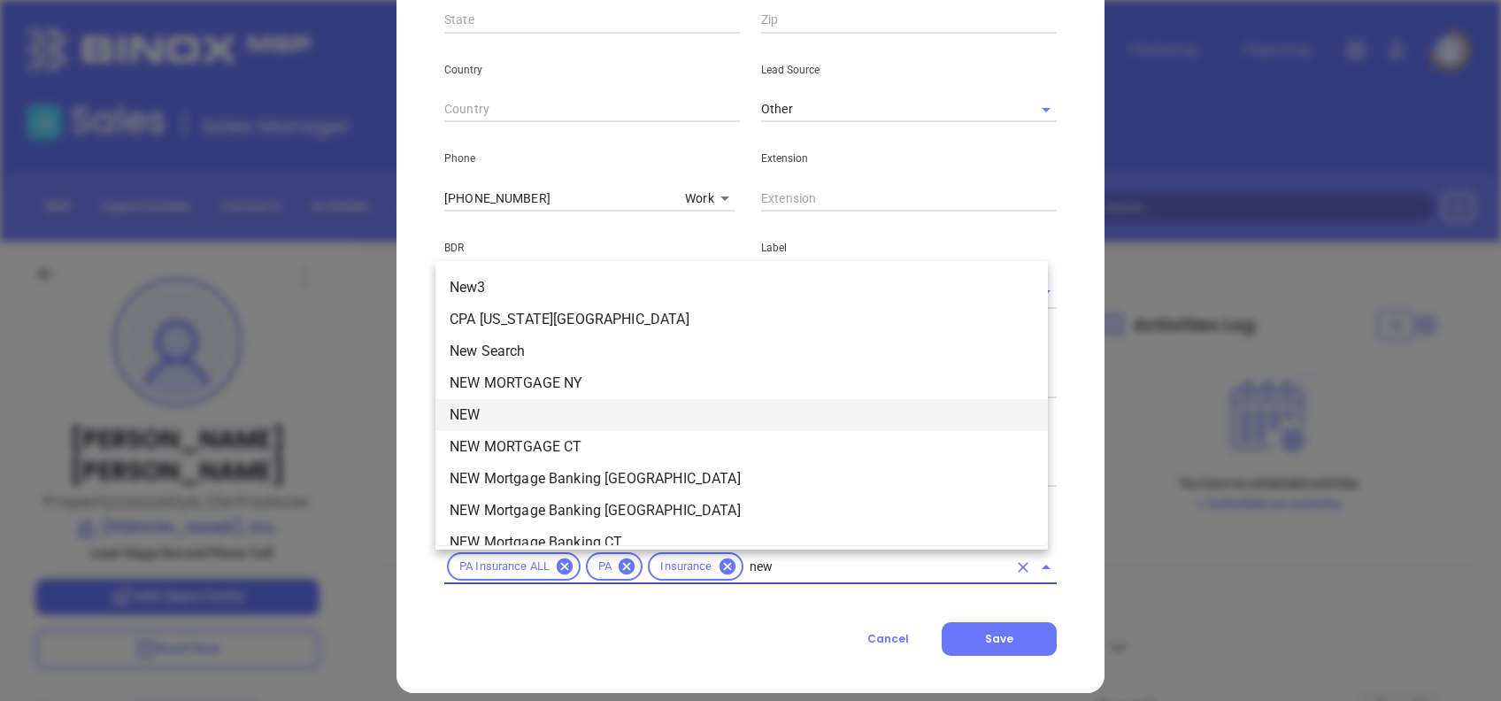
click at [495, 411] on li "NEW" at bounding box center [741, 415] width 612 height 32
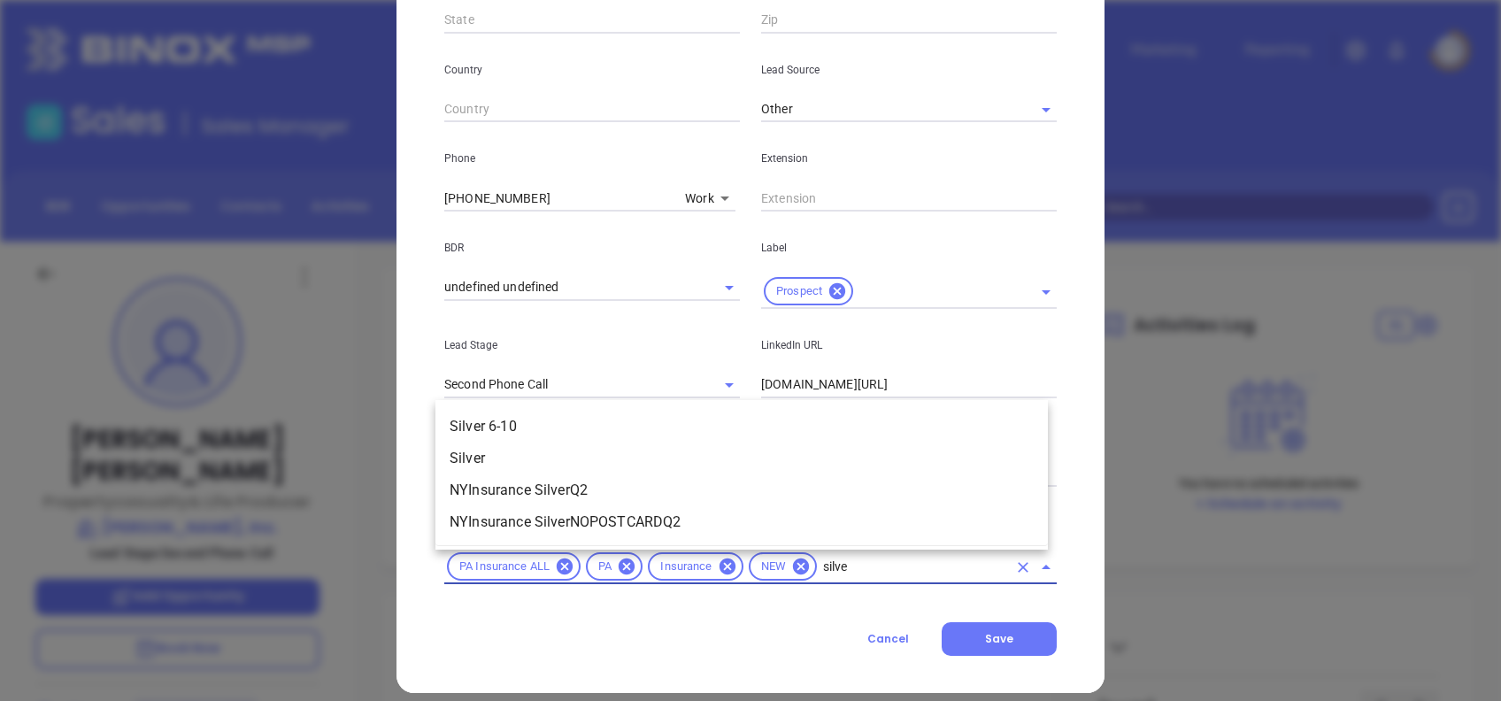
type input "silver"
click at [495, 411] on li "Silver 6-10" at bounding box center [741, 427] width 612 height 32
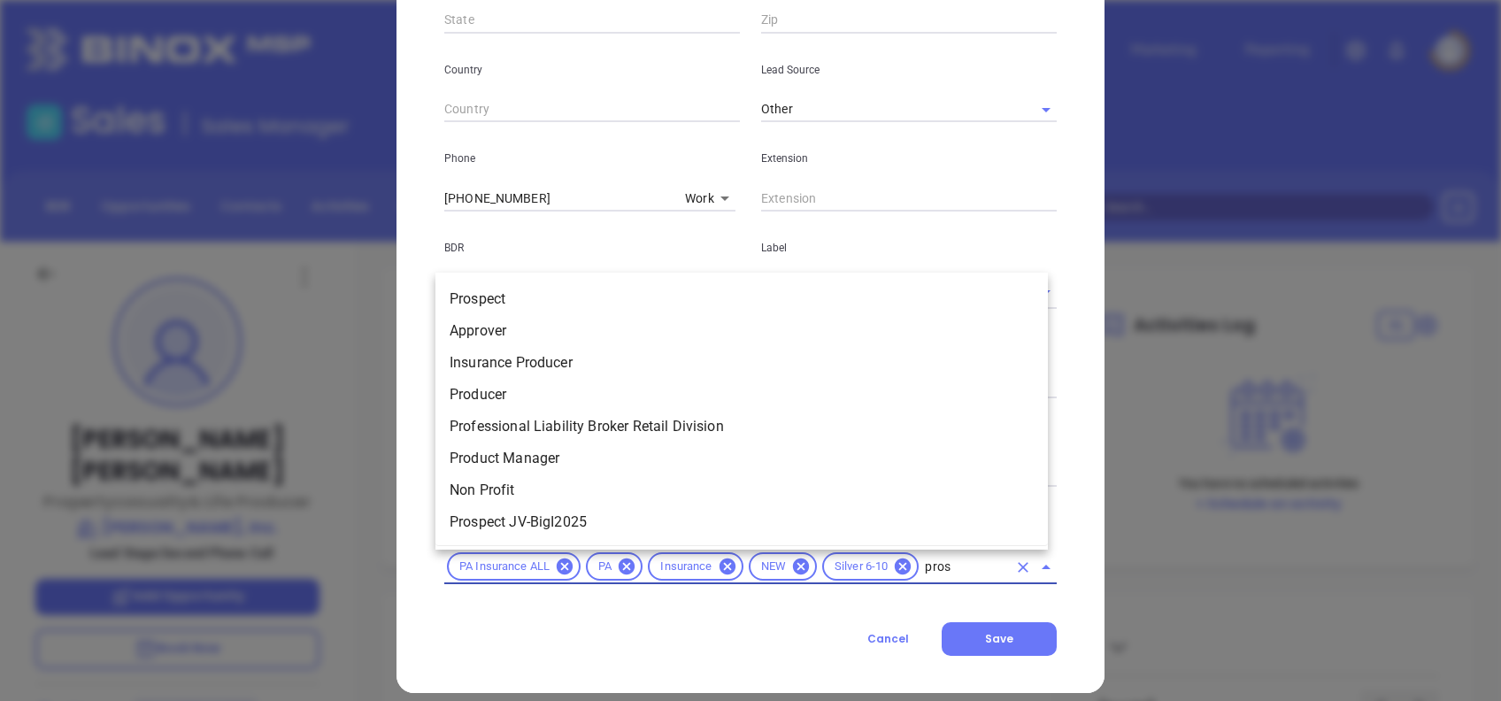
type input "prosp"
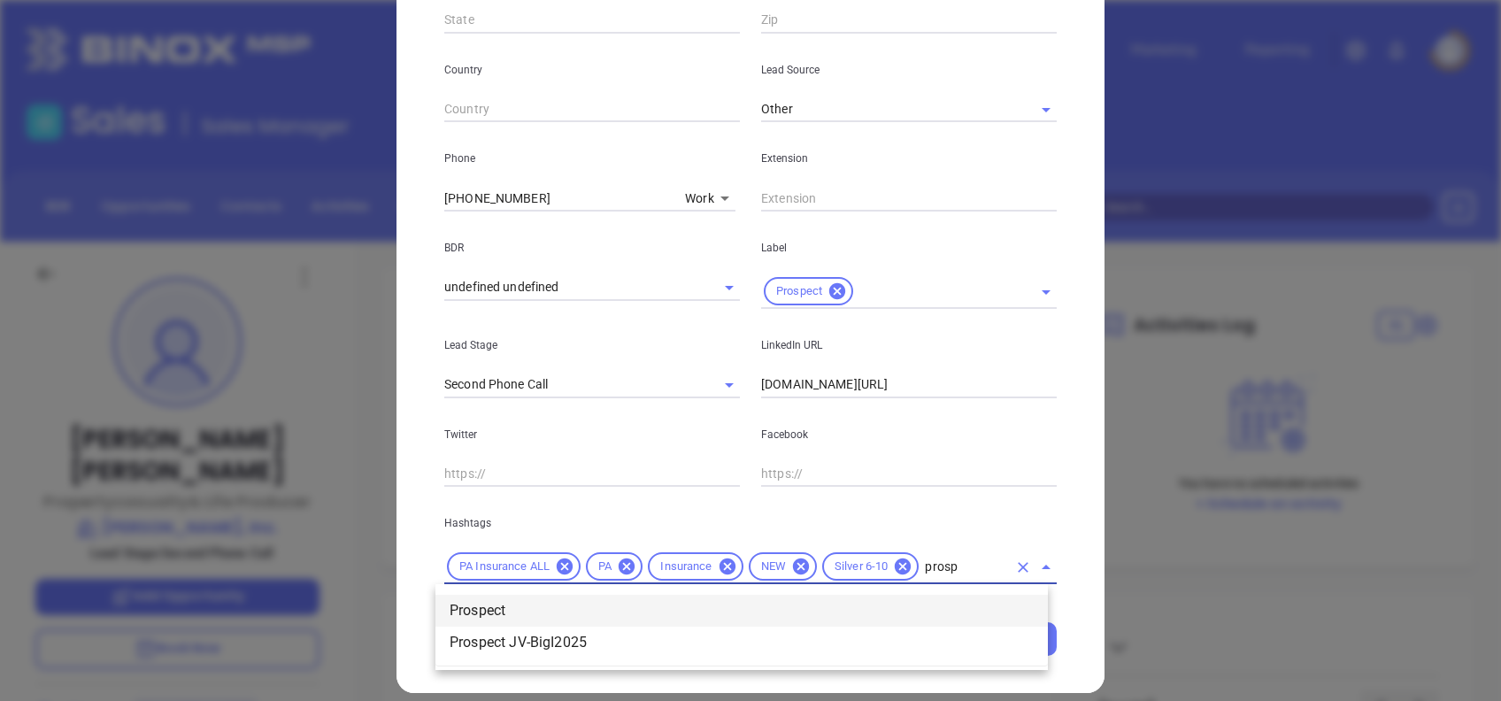
click at [902, 600] on li "Prospect" at bounding box center [741, 611] width 612 height 32
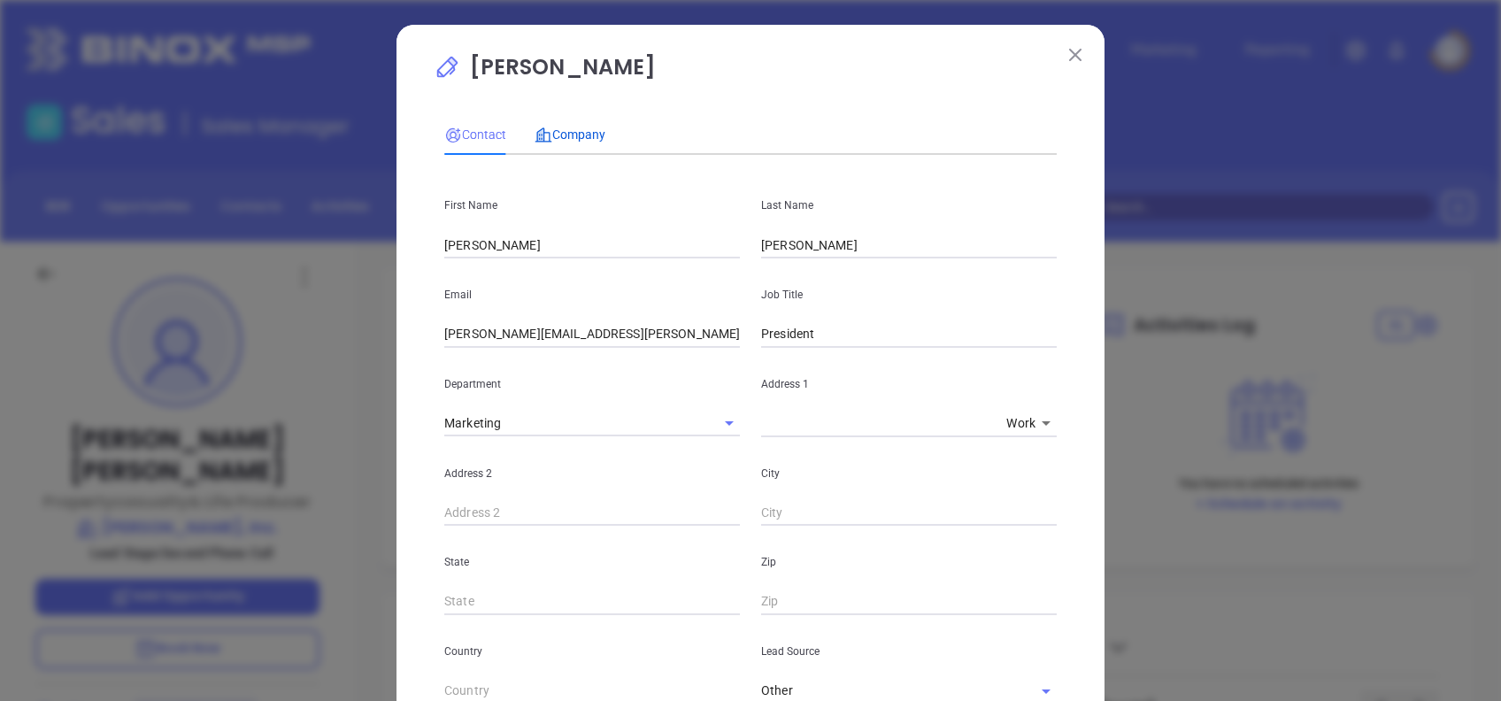
click at [552, 127] on span "Company" at bounding box center [569, 134] width 71 height 14
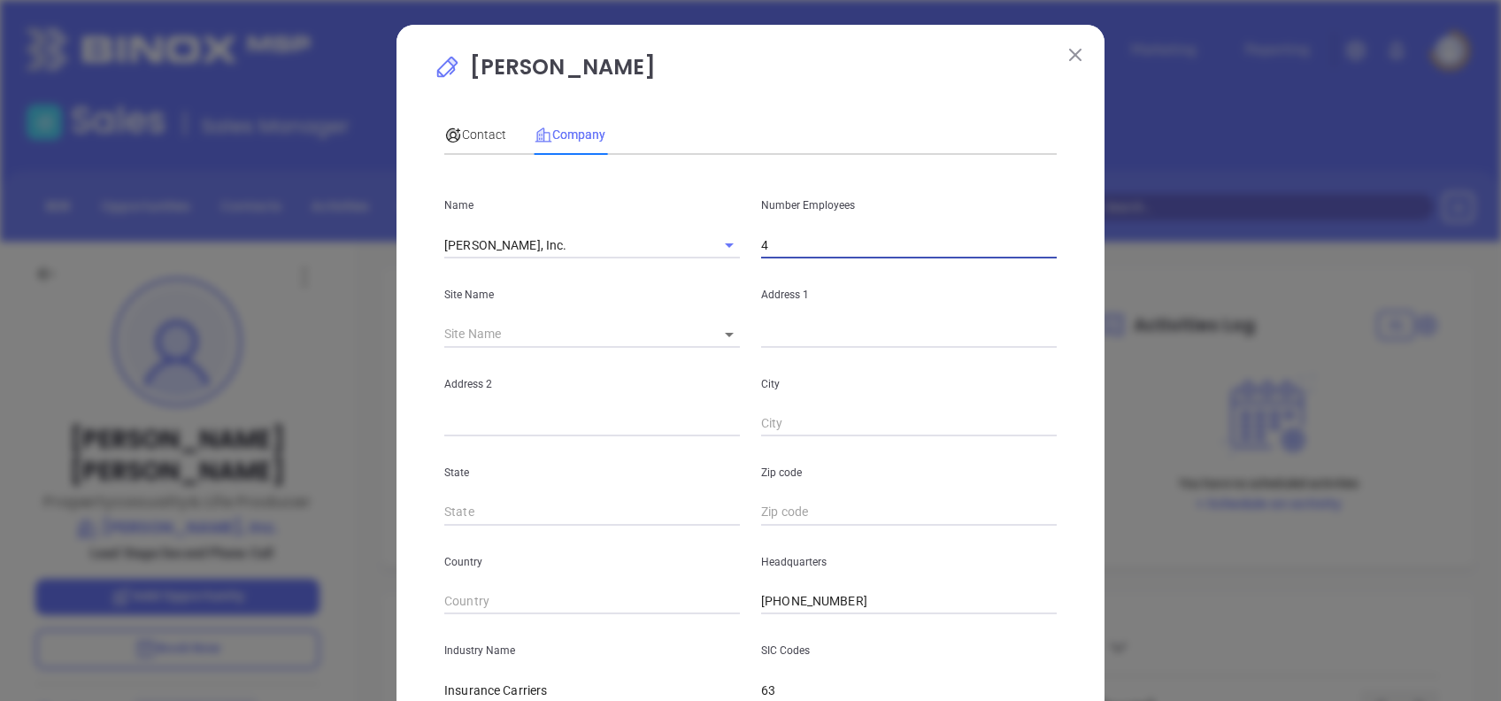
drag, startPoint x: 842, startPoint y: 247, endPoint x: 628, endPoint y: 217, distance: 215.4
click at [631, 216] on div "Name Thomas A. Nolfi, Inc. Number Employees 4" at bounding box center [751, 213] width 634 height 89
type input "8"
click at [767, 116] on div "Contact Company" at bounding box center [750, 134] width 612 height 41
click at [719, 331] on body "Leads CRM Marketing Reporting Financial Leads Leads Sales Sales Manager BDR Opp…" at bounding box center [750, 350] width 1501 height 701
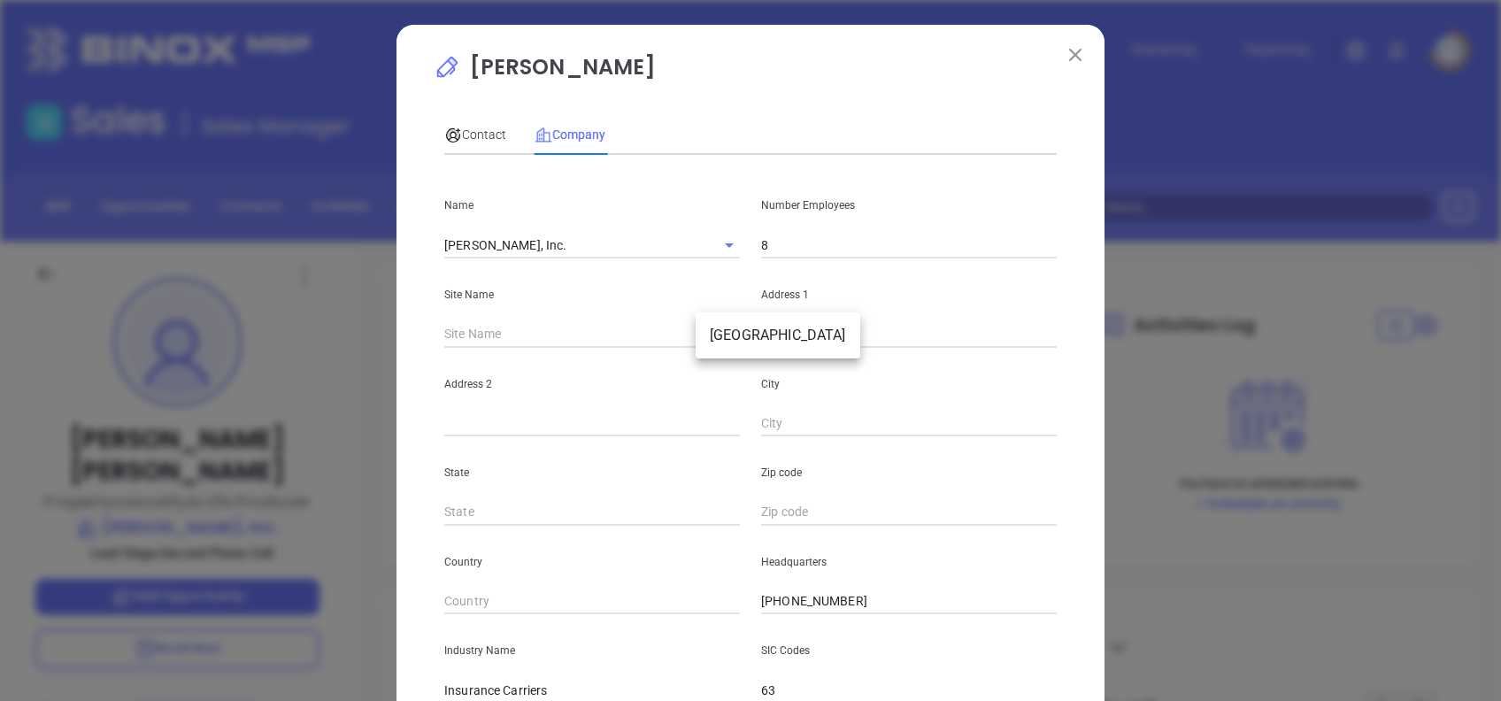
click at [742, 347] on li "Coraopolis" at bounding box center [778, 335] width 165 height 32
type input "Coraopolis"
type input "127161"
type input "928 Brodhead Rd"
type input "Coraopolis"
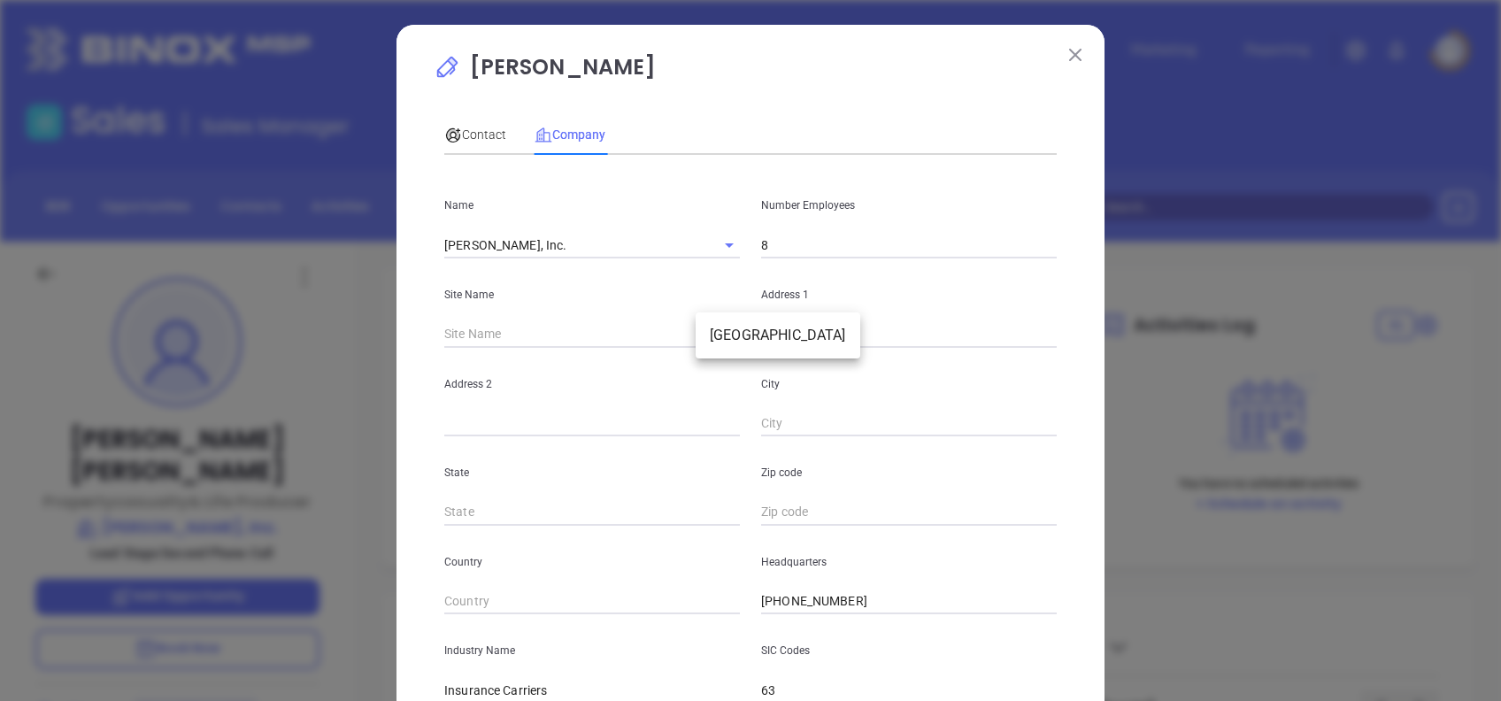
type input "PA"
type input "15108-2375"
type input "US"
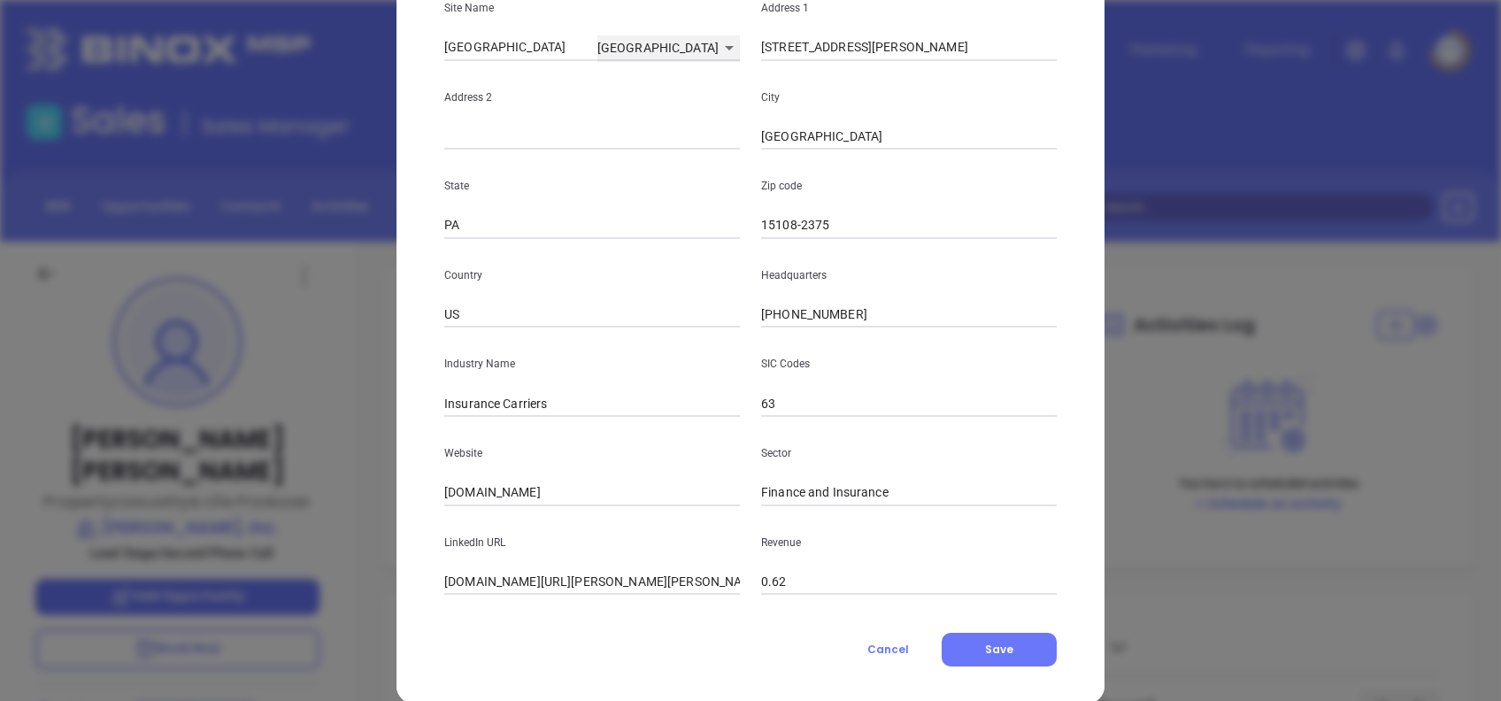
scroll to position [314, 0]
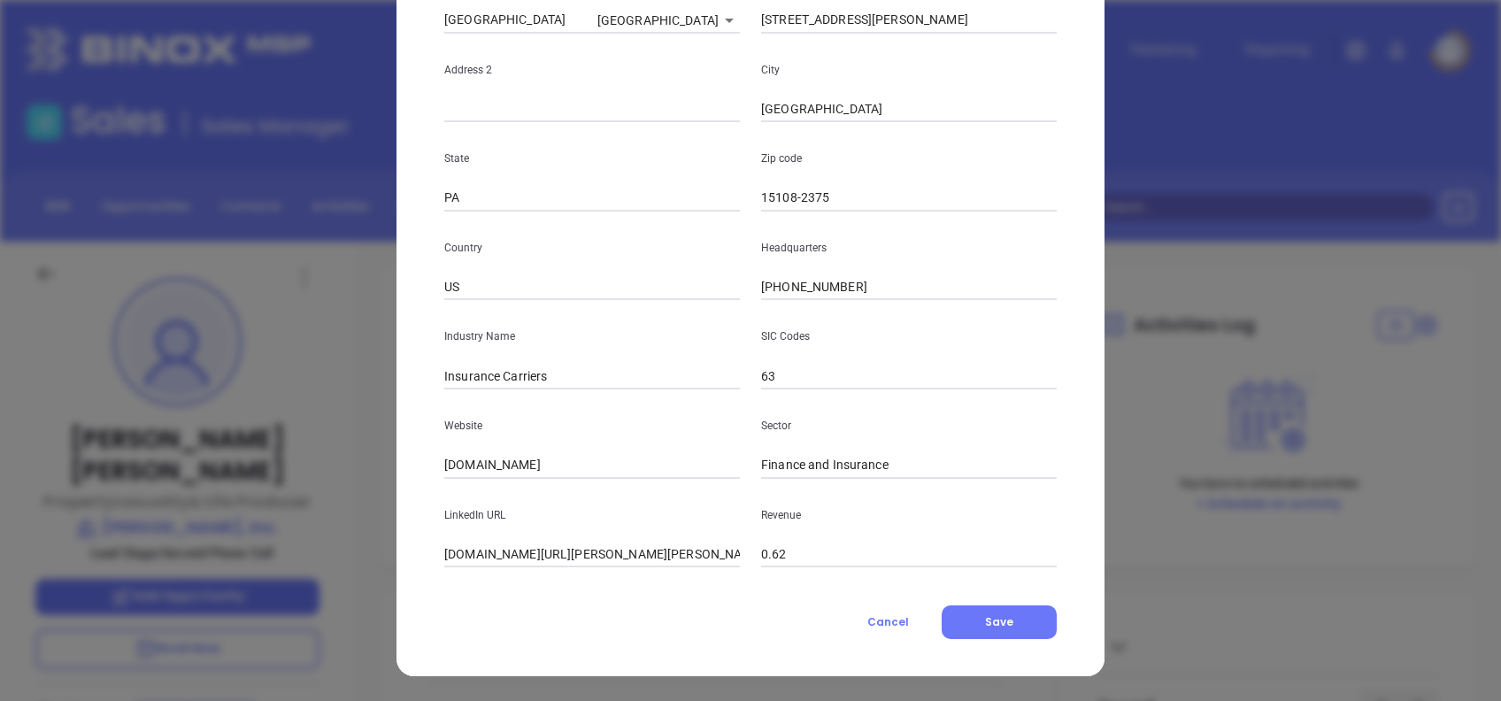
drag, startPoint x: 580, startPoint y: 459, endPoint x: 347, endPoint y: 455, distance: 233.7
click at [373, 460] on div "Pamella Cobb Contact Company First Name Jennifer Last Name O Connell Email jenn…" at bounding box center [750, 350] width 1501 height 701
paste input "www.linkedin.com/company/thomas-a.-nolfi-inc./"
type input "www.linkedin.com/company/thomas-a.-nolfi-inc./"
drag, startPoint x: 718, startPoint y: 453, endPoint x: 243, endPoint y: 468, distance: 474.5
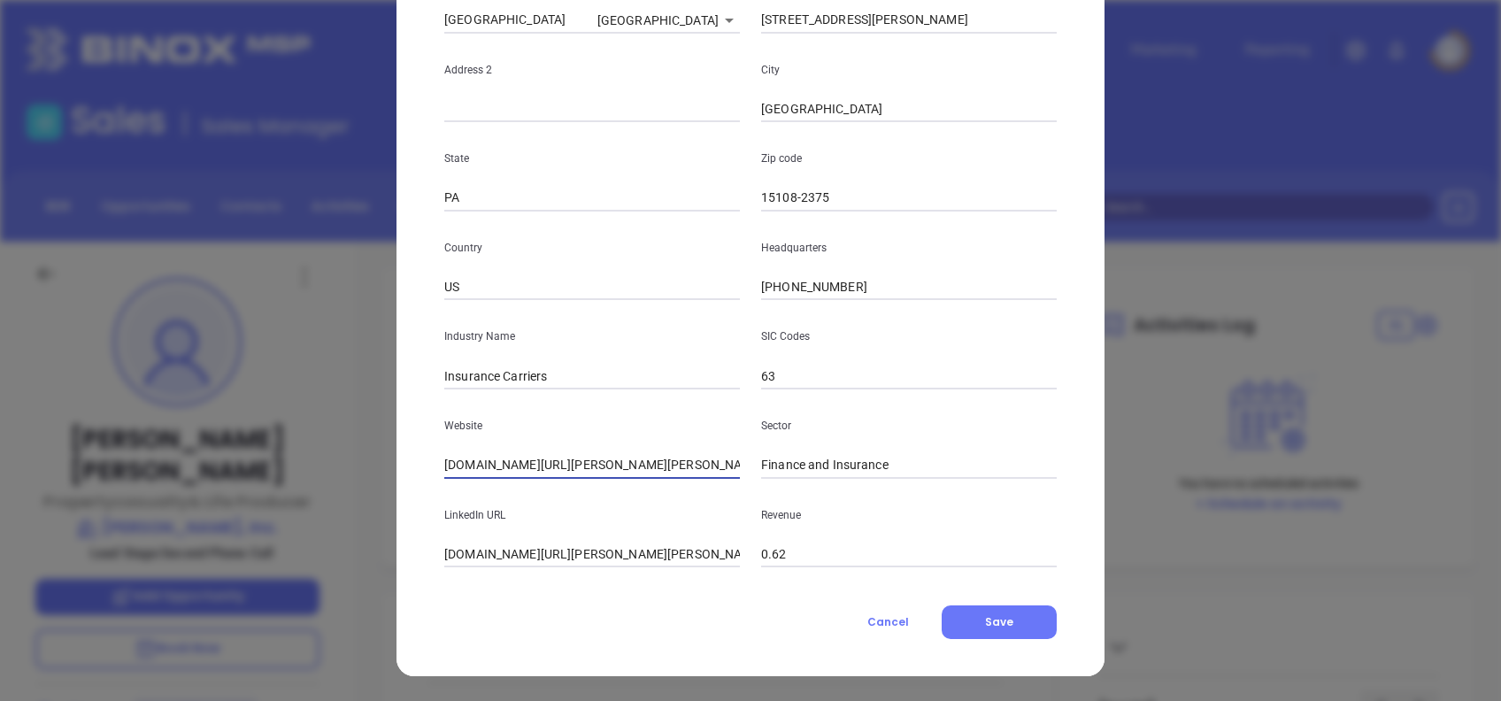
click at [243, 468] on div "Pamella Cobb Contact Company First Name Jennifer Last Name O Connell Email jenn…" at bounding box center [750, 350] width 1501 height 701
drag, startPoint x: 703, startPoint y: 553, endPoint x: 123, endPoint y: 570, distance: 579.9
click at [127, 571] on div "Pamella Cobb Contact Company First Name Jennifer Last Name O Connell Email jenn…" at bounding box center [750, 350] width 1501 height 701
paste input "www.linkedin.com/company/thomas-a.-nolfi-inc./"
type input "www.linkedin.com/company/thomas-a.-nolfi-inc./"
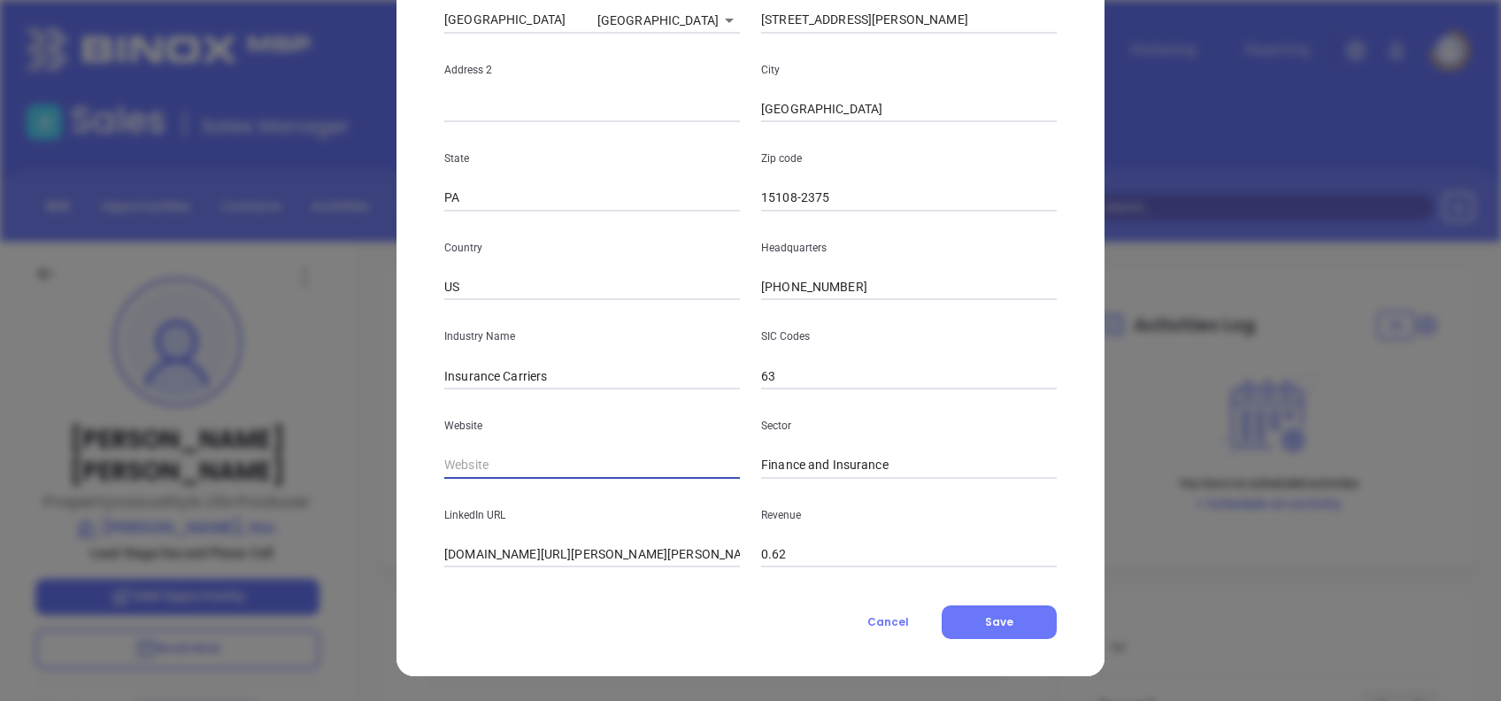
click at [560, 468] on input "text" at bounding box center [592, 465] width 296 height 27
paste input "https://www.nolfiagency.com/"
type input "https://www.nolfiagency.com/"
click at [629, 588] on div "Contact Company First Name Jennifer Last Name O Connell Email jennifer@nolfi.co…" at bounding box center [750, 215] width 612 height 848
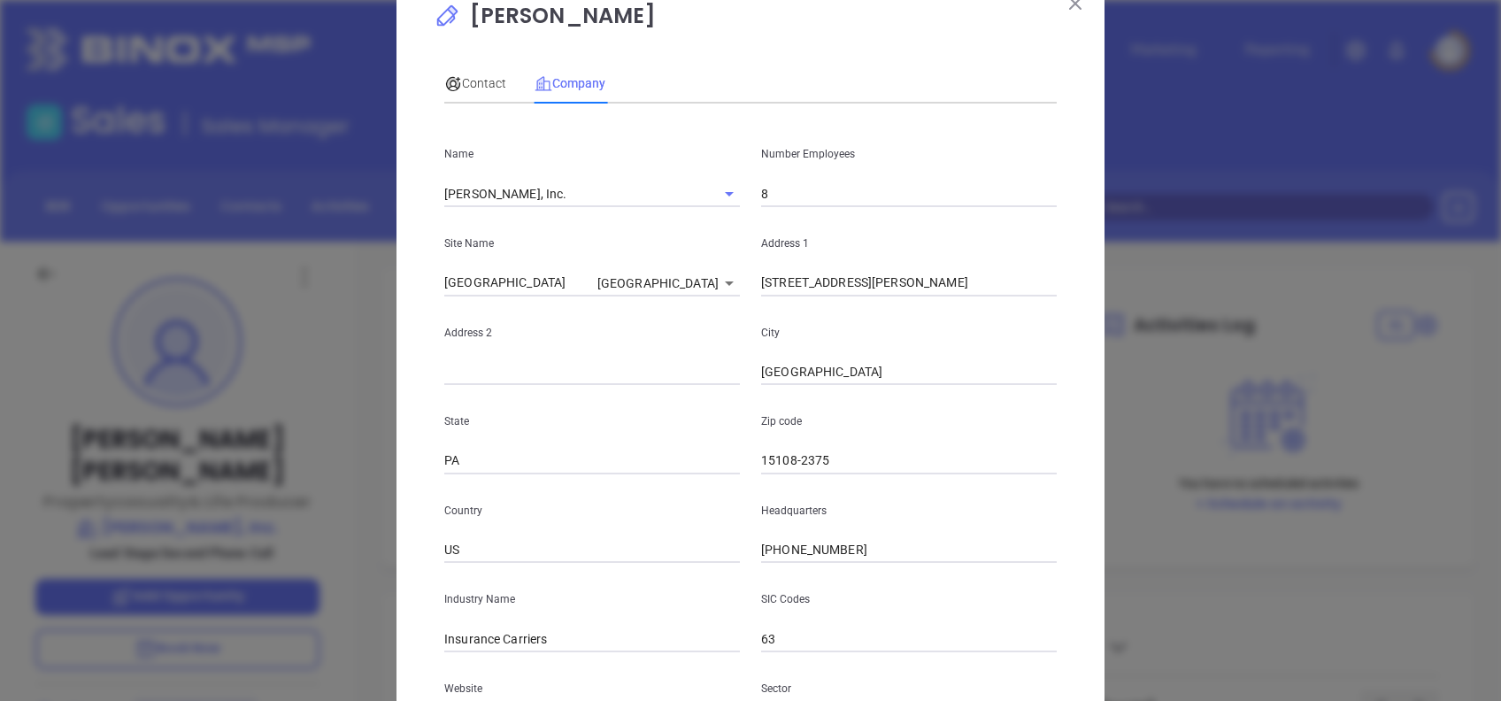
scroll to position [0, 0]
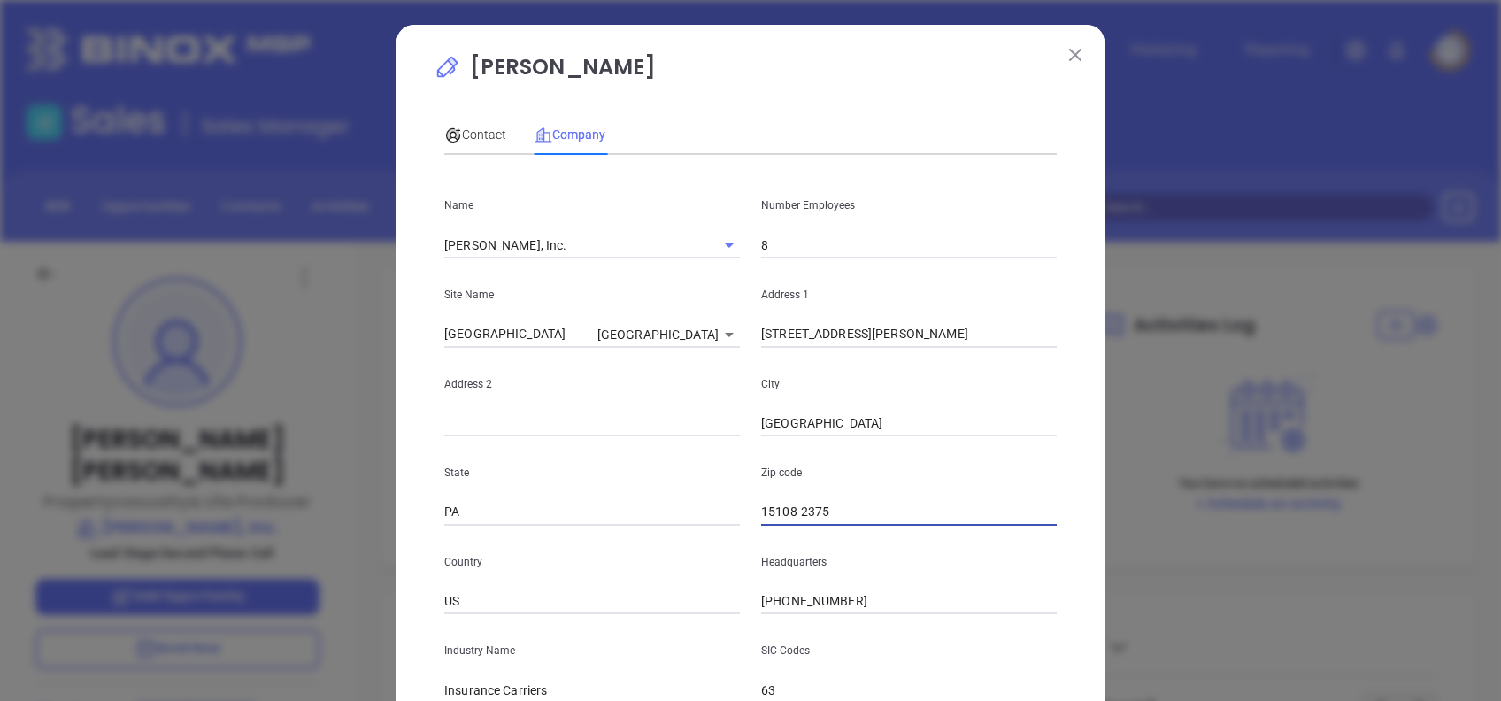
drag, startPoint x: 785, startPoint y: 505, endPoint x: 1109, endPoint y: 485, distance: 324.5
click at [1108, 485] on div "Pamella Cobb Contact Company First Name Jennifer Last Name O Connell Email jenn…" at bounding box center [750, 350] width 1501 height 701
type input "15108"
click at [481, 142] on span "Contact" at bounding box center [475, 134] width 62 height 14
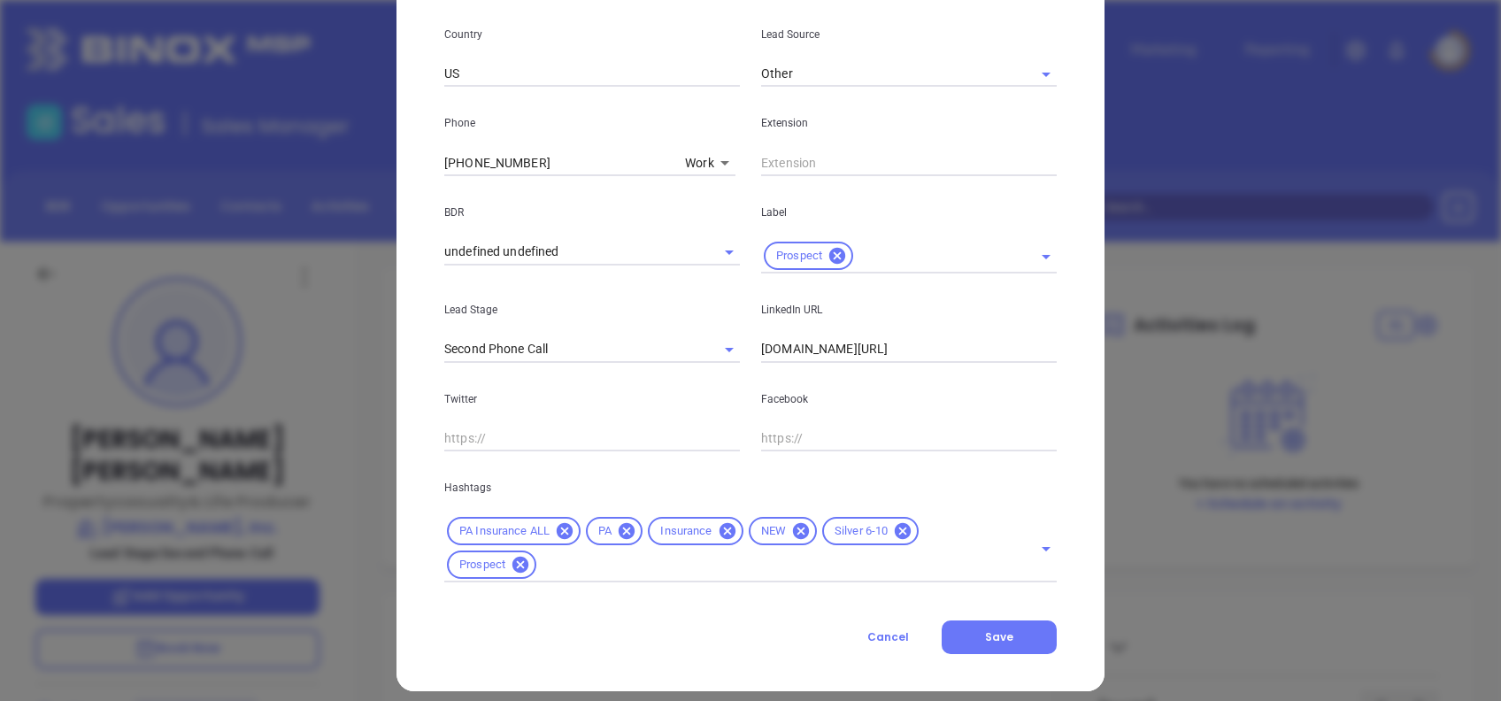
scroll to position [632, 0]
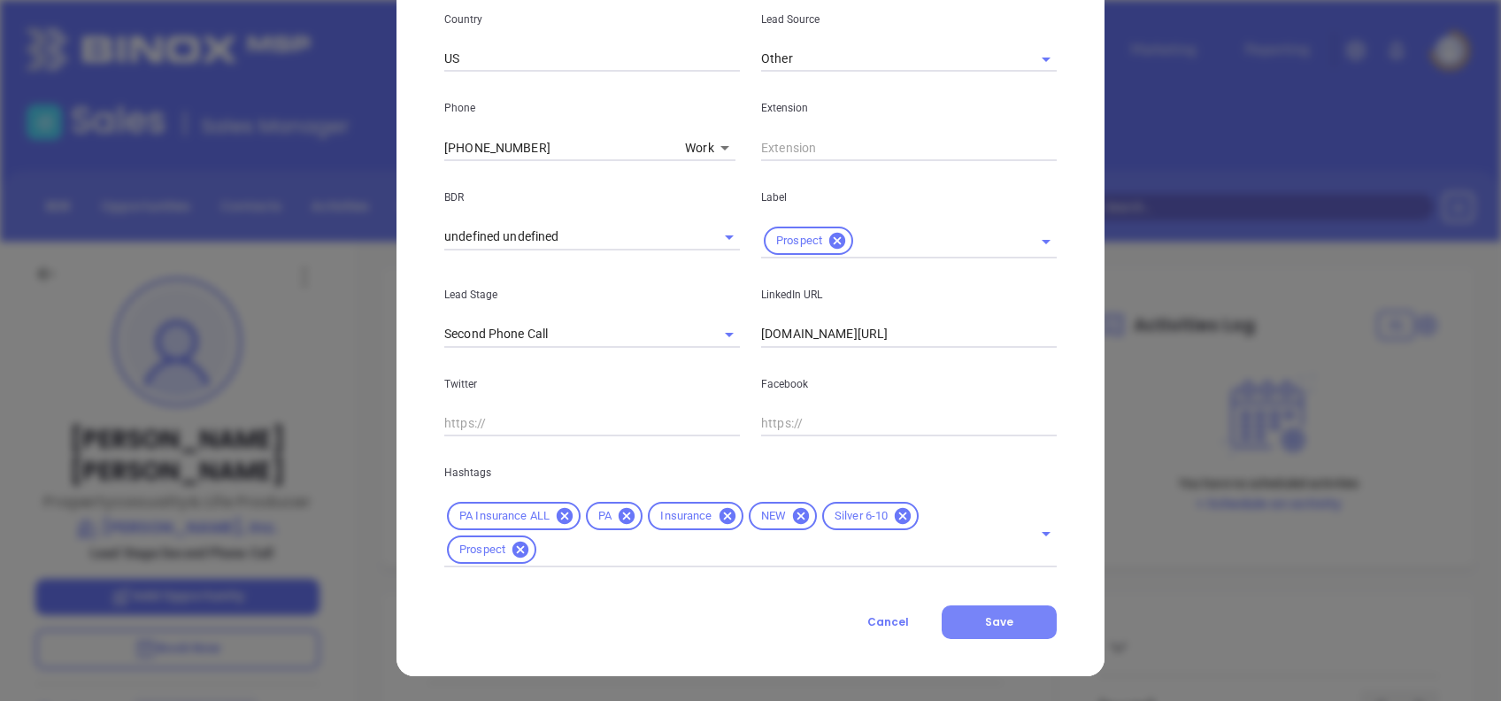
click at [1004, 611] on button "Save" at bounding box center [999, 622] width 115 height 34
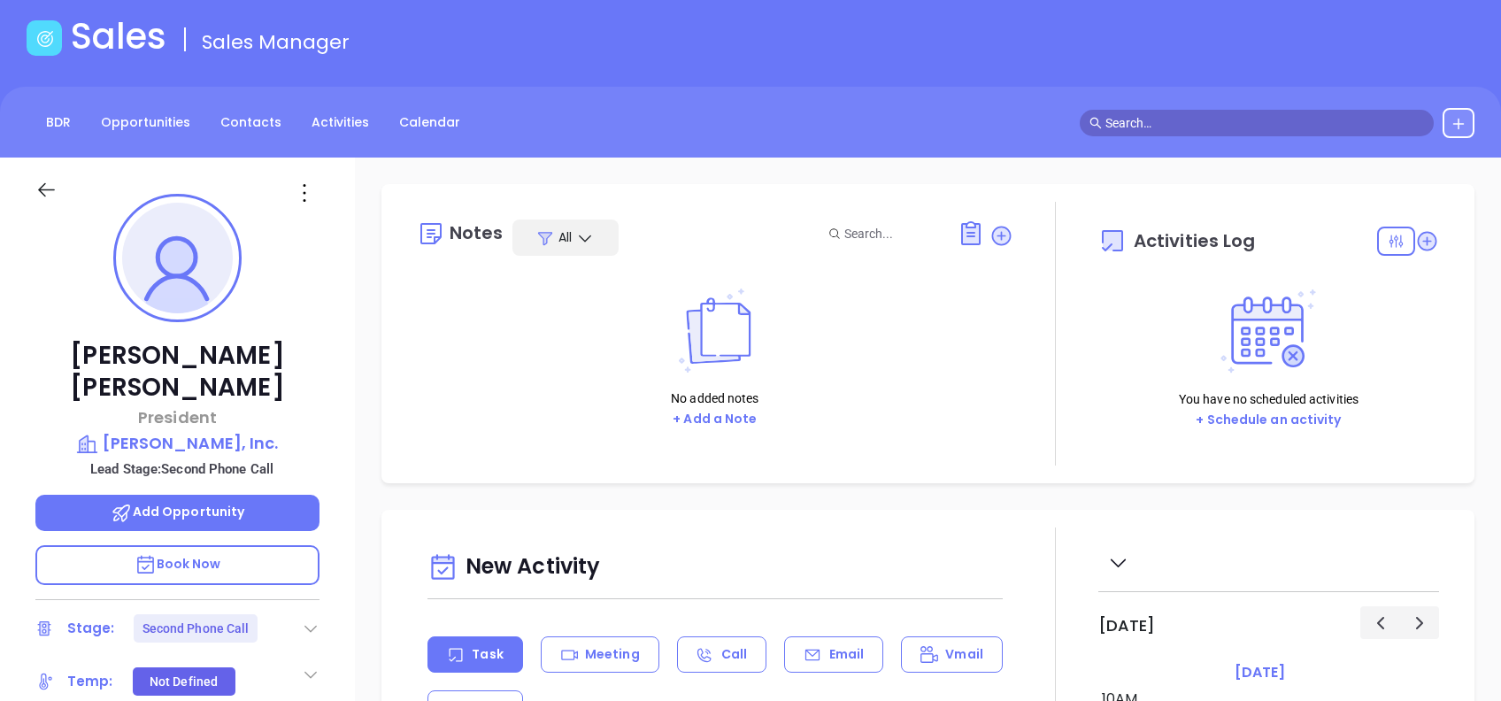
scroll to position [118, 0]
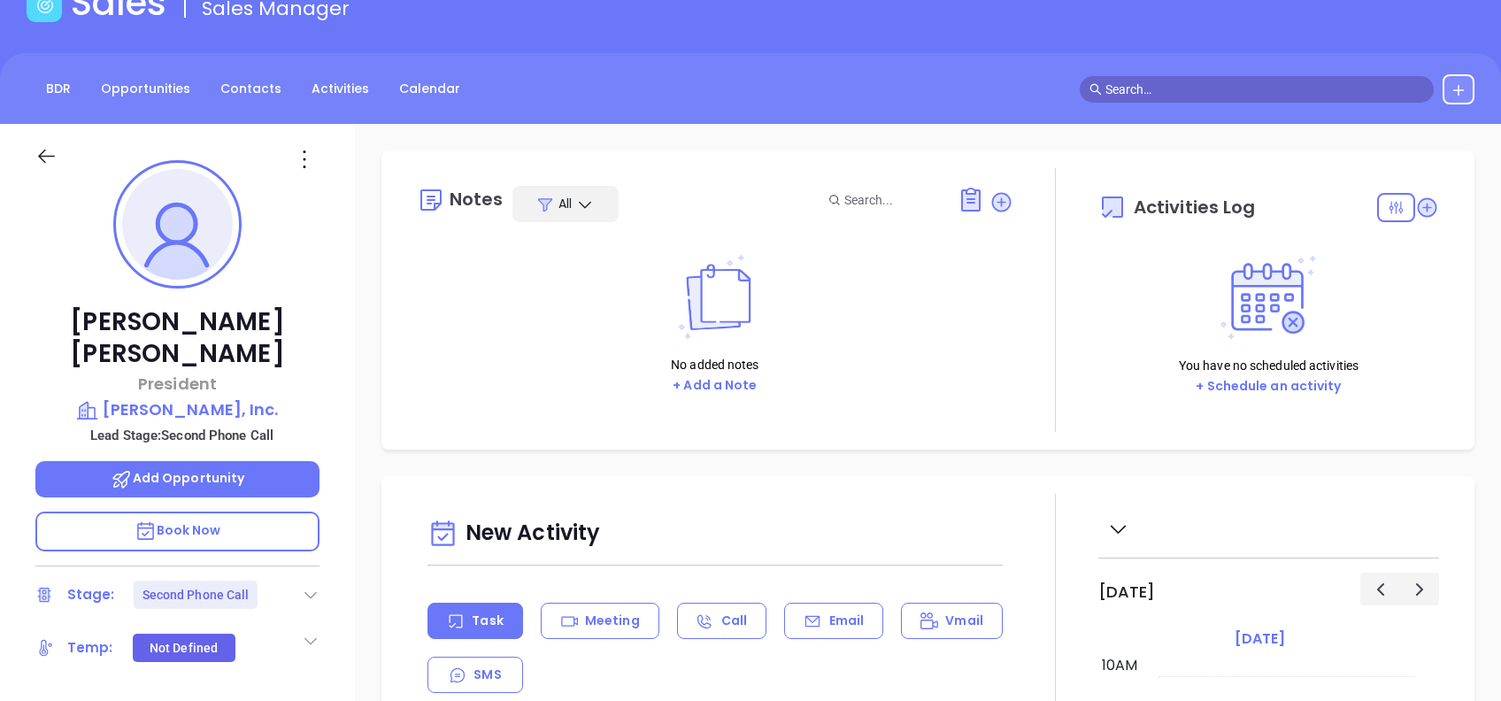
click at [312, 586] on icon at bounding box center [311, 595] width 18 height 18
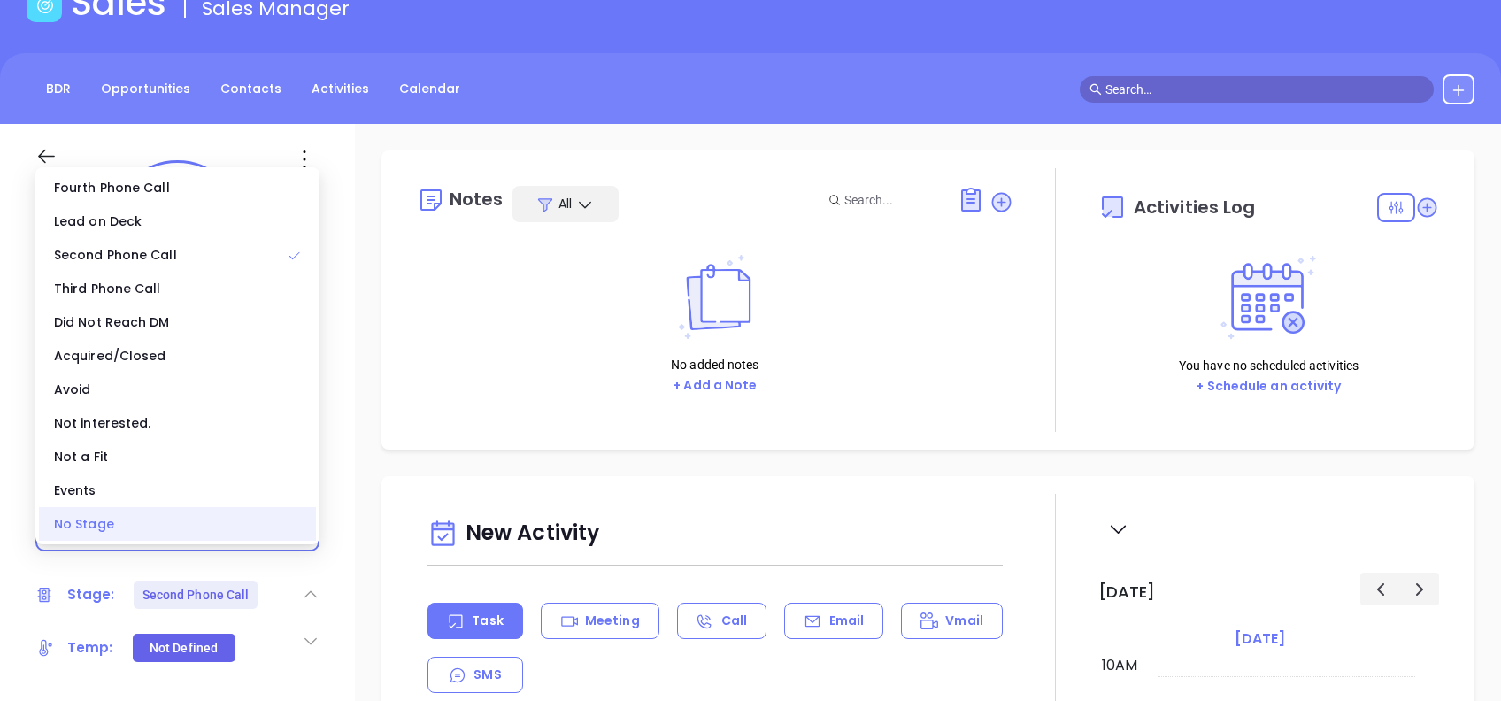
click at [219, 514] on div "No Stage" at bounding box center [177, 524] width 277 height 34
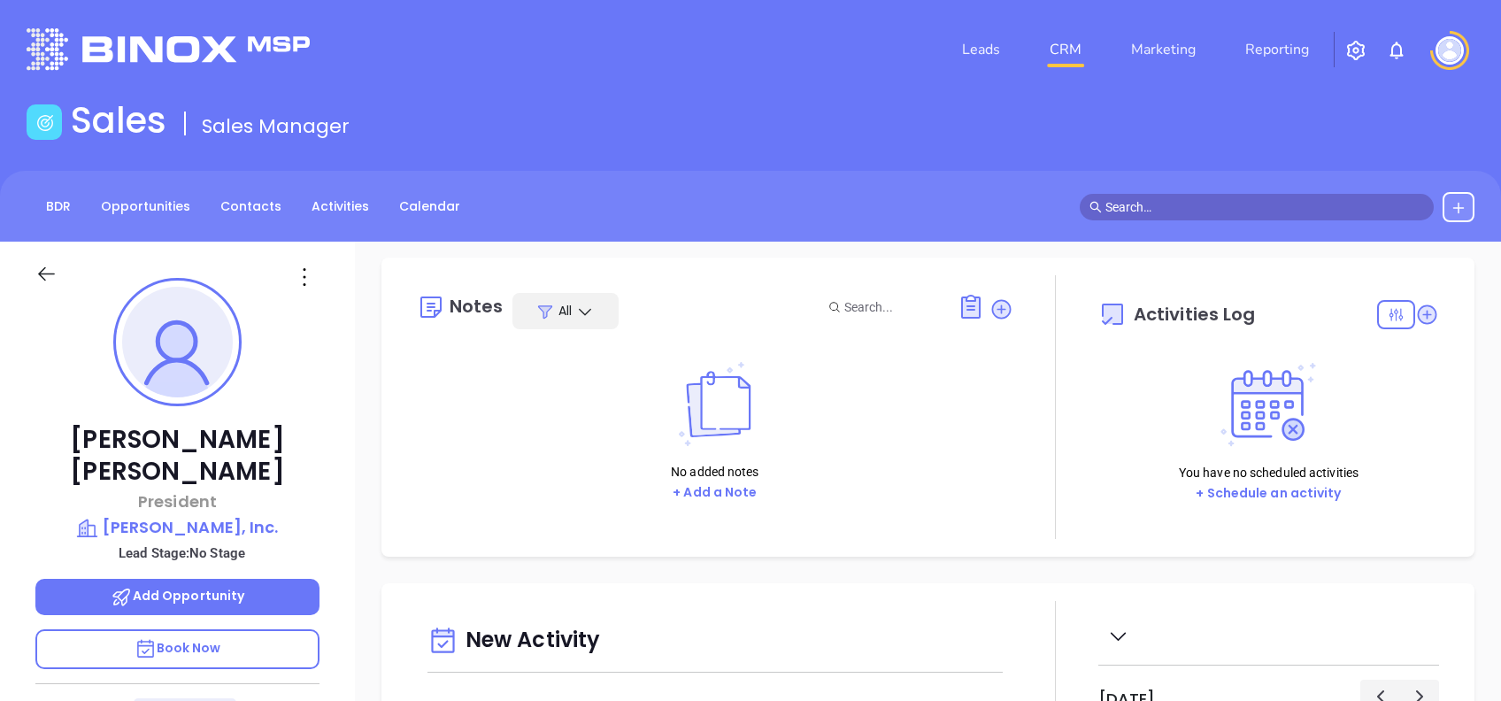
scroll to position [0, 0]
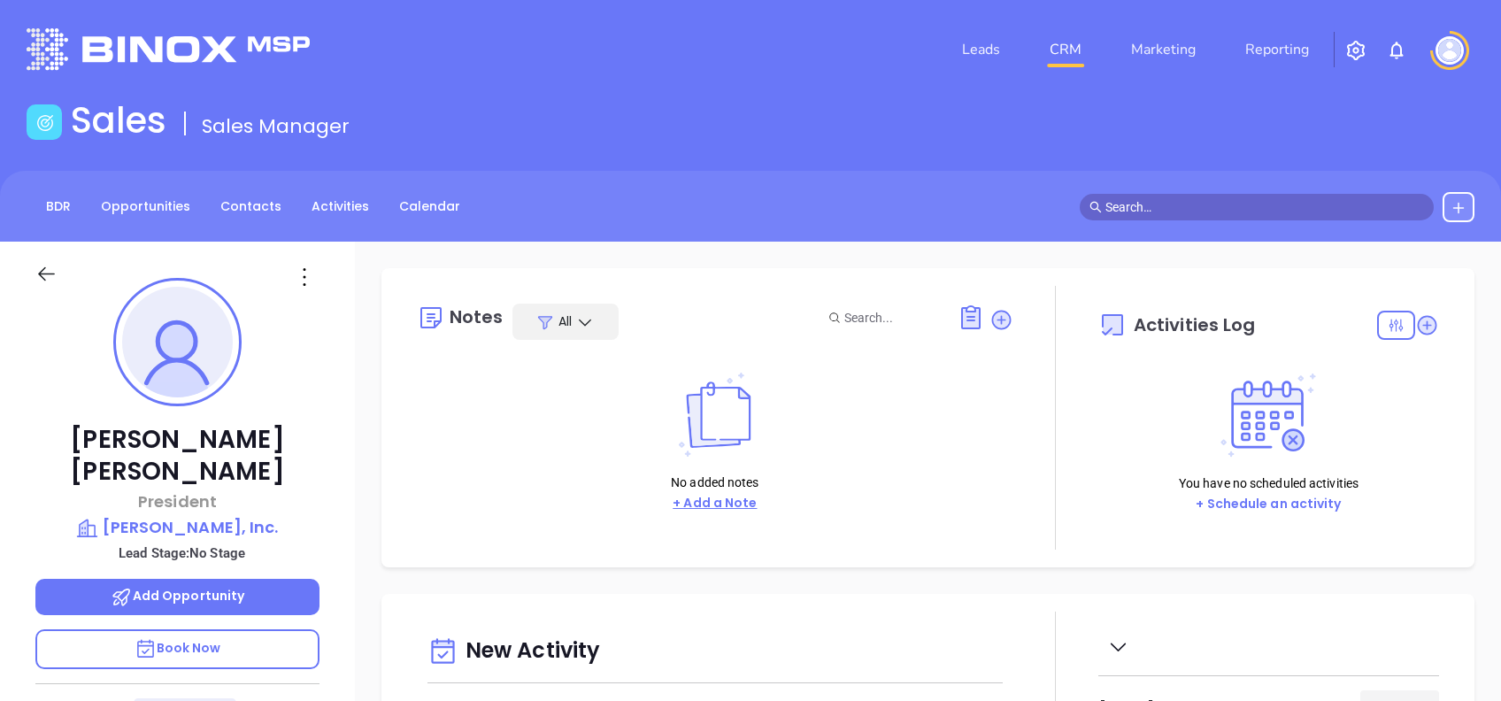
click at [726, 506] on button "+ Add a Note" at bounding box center [714, 503] width 95 height 20
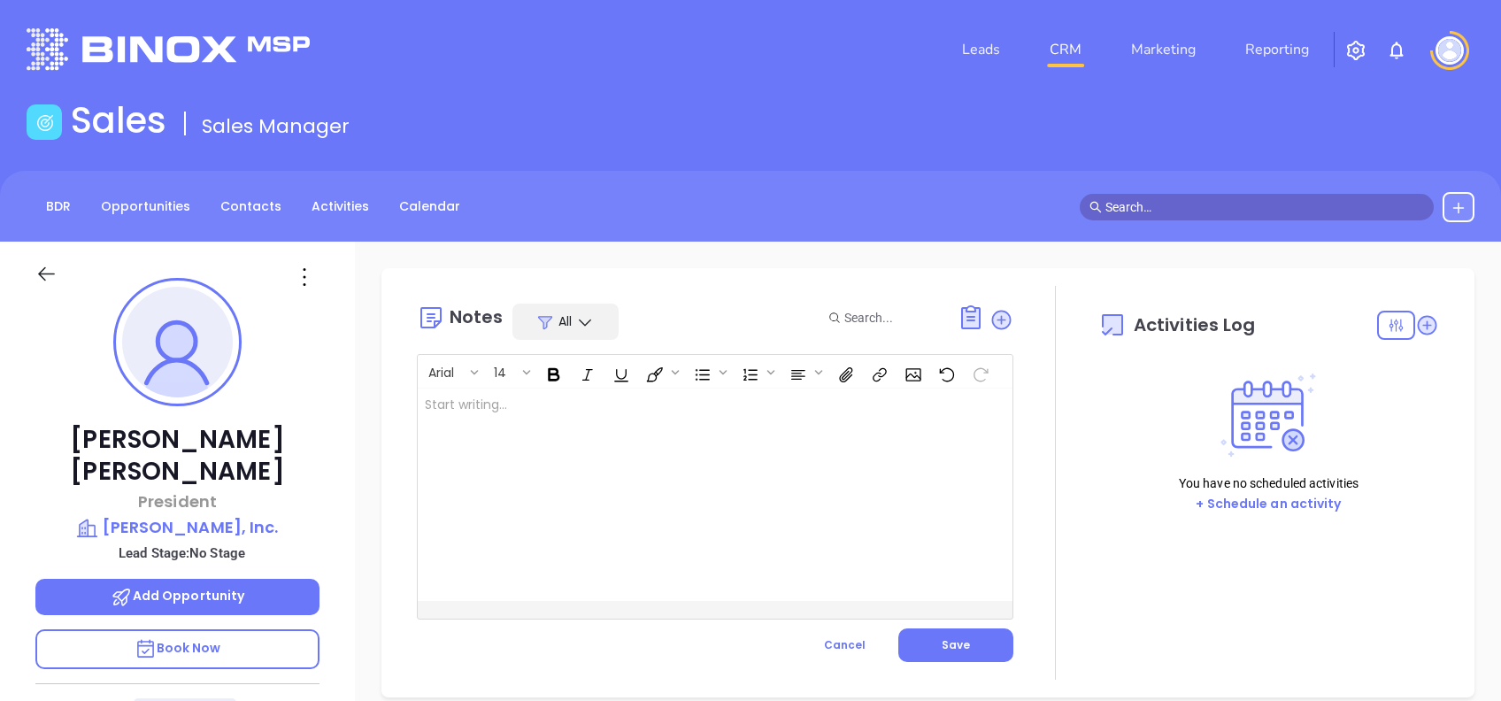
click at [745, 514] on div at bounding box center [694, 494] width 553 height 212
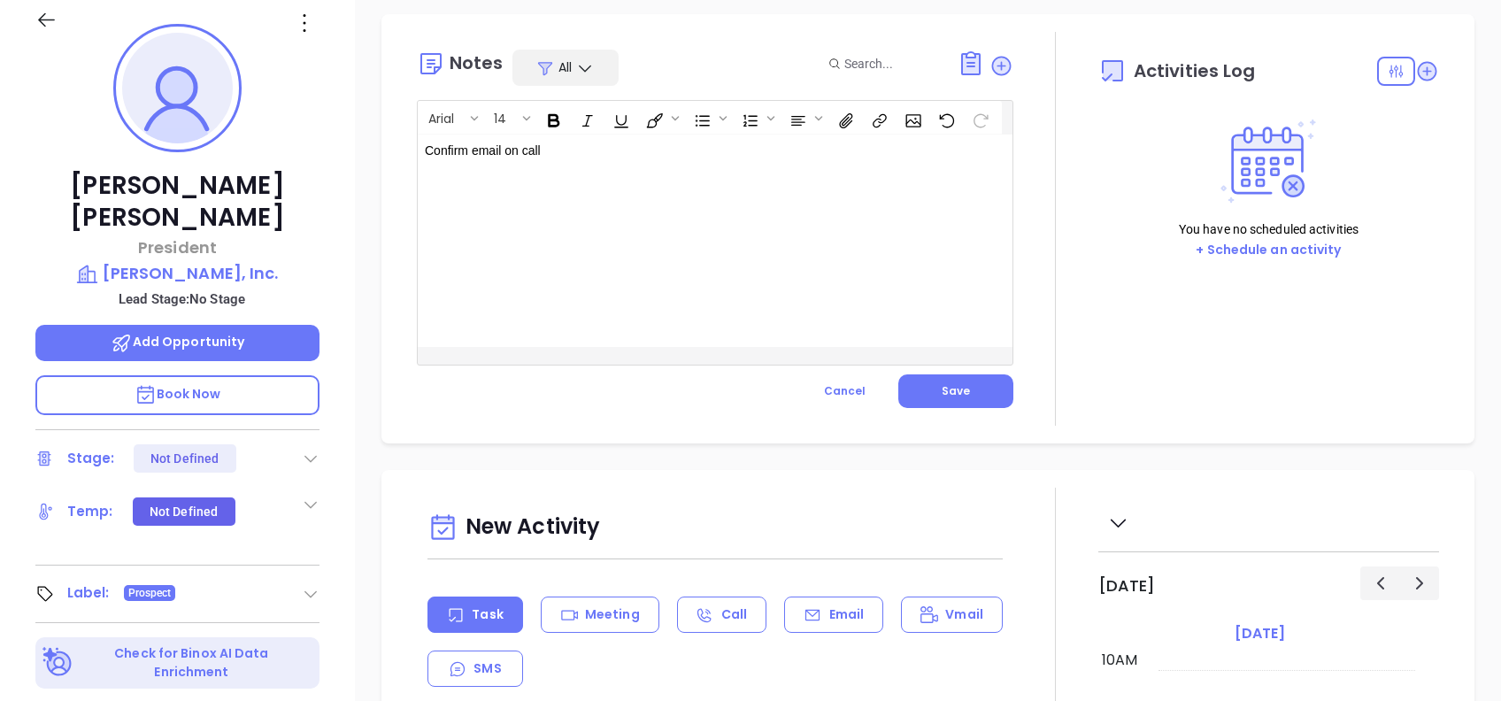
scroll to position [235, 0]
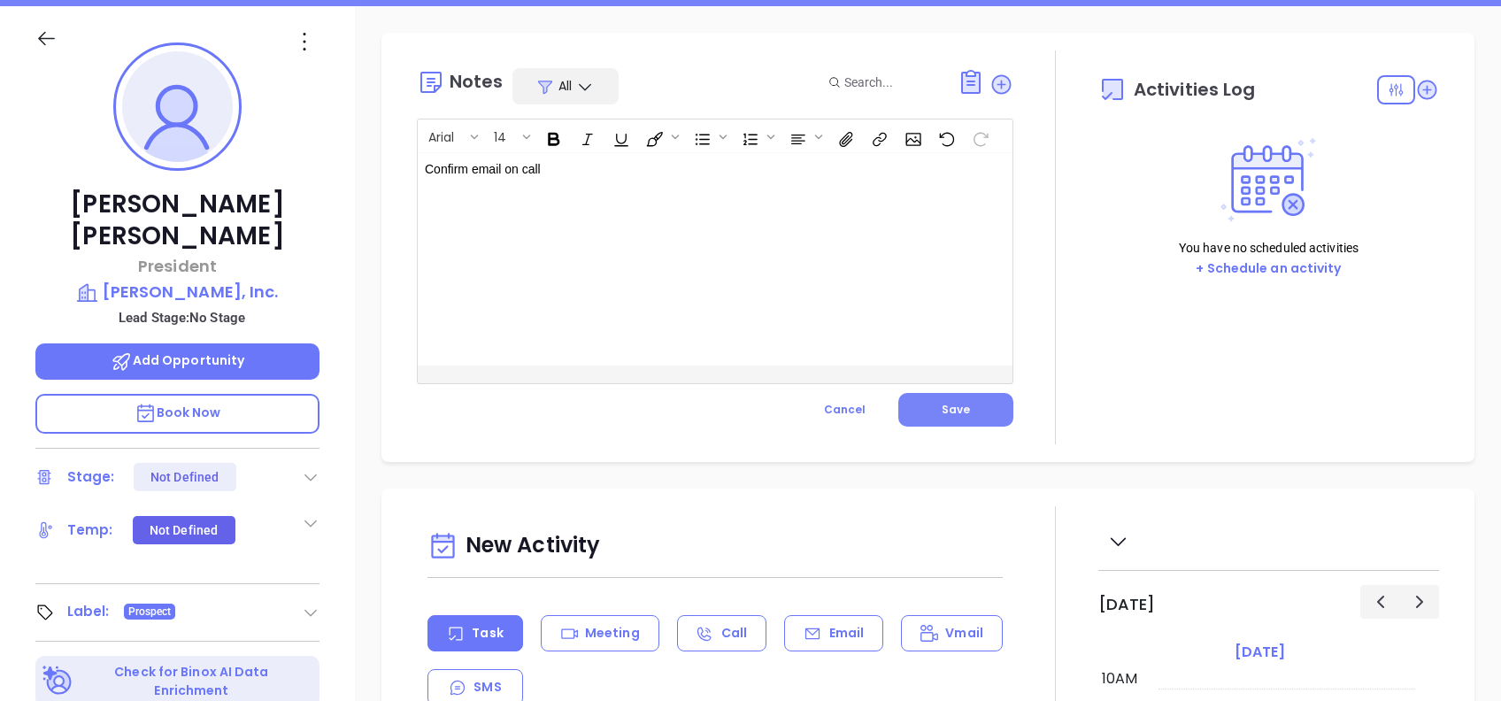
click at [977, 416] on button "Save" at bounding box center [955, 410] width 115 height 34
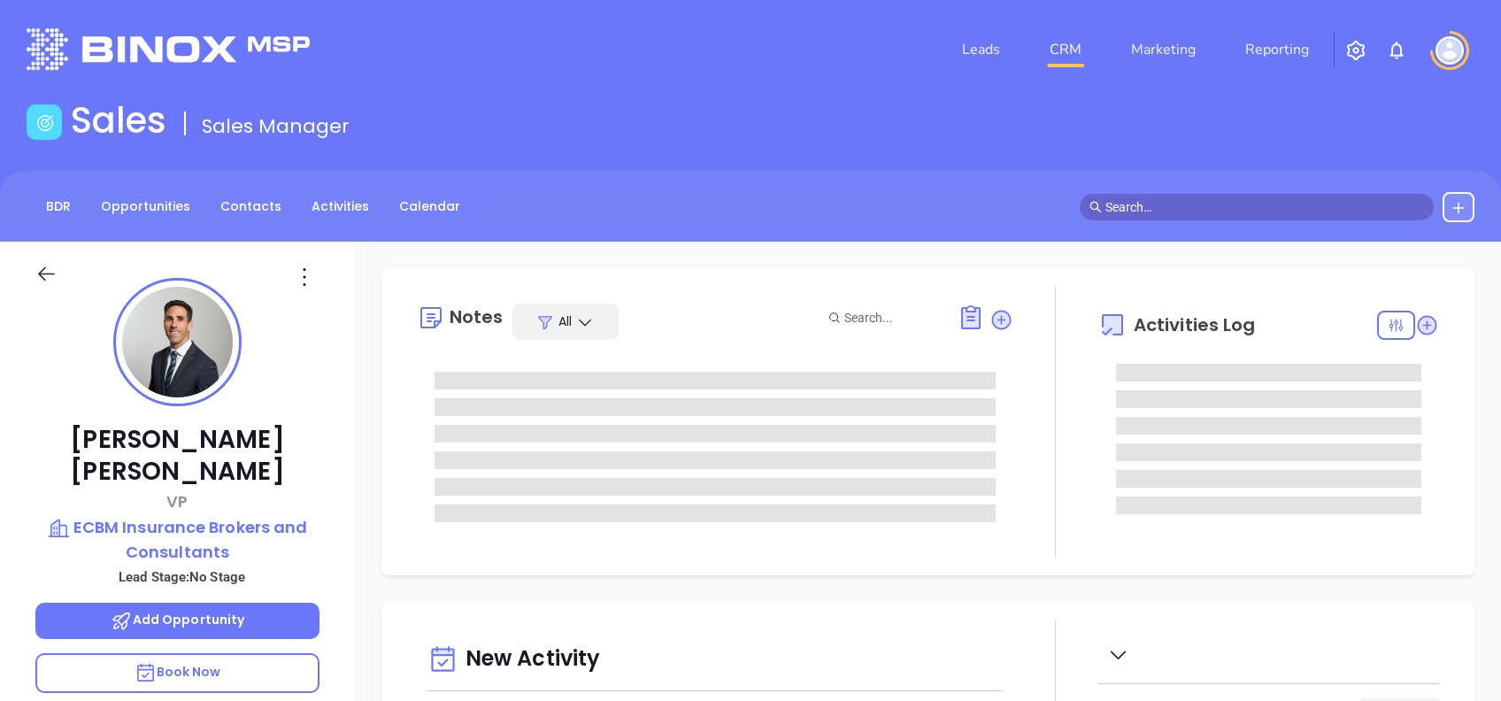
type input "[DATE]"
type input "[PERSON_NAME]"
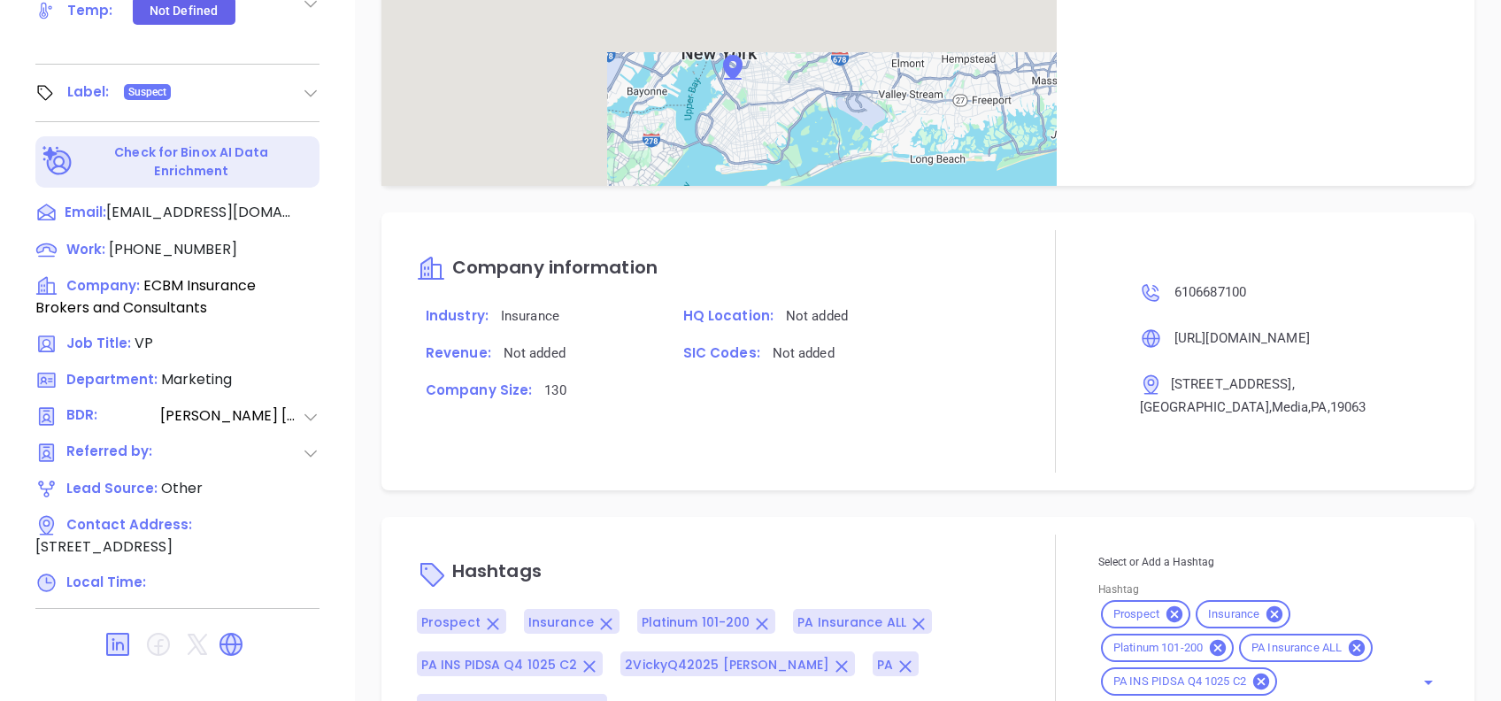
scroll to position [1220, 0]
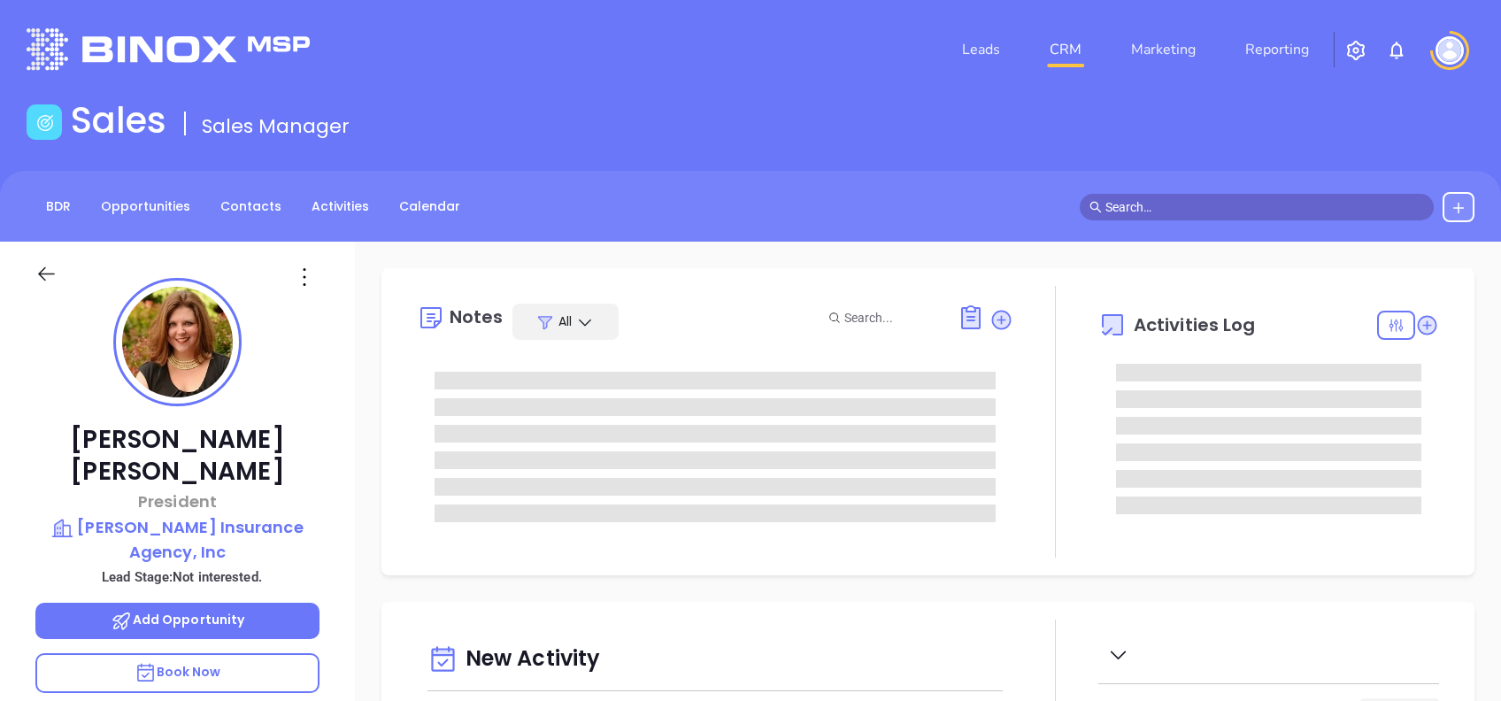
type input "[PERSON_NAME]"
